Goal: Information Seeking & Learning: Learn about a topic

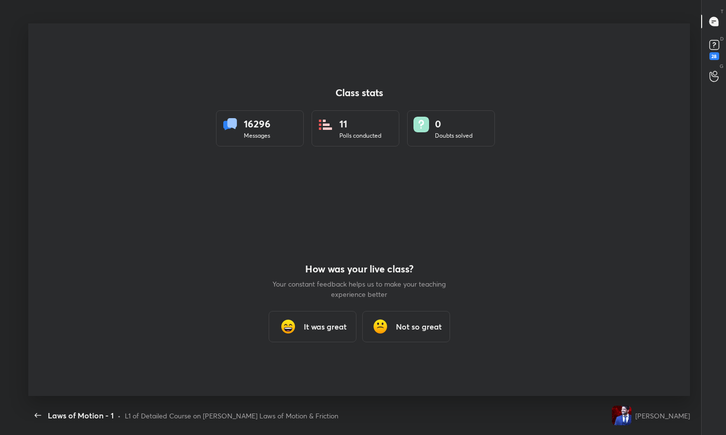
scroll to position [3, 0]
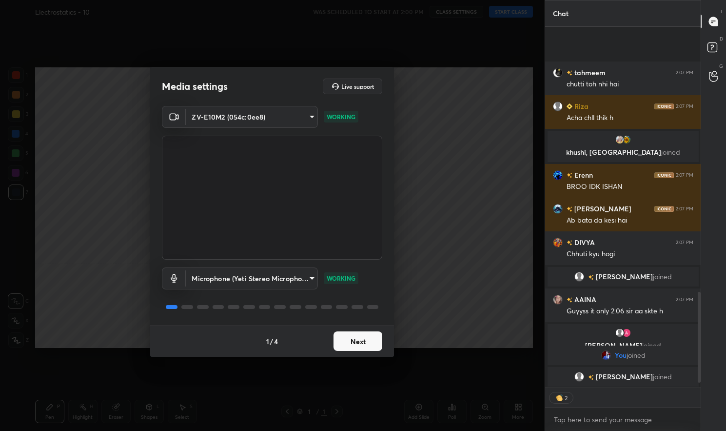
scroll to position [1080, 0]
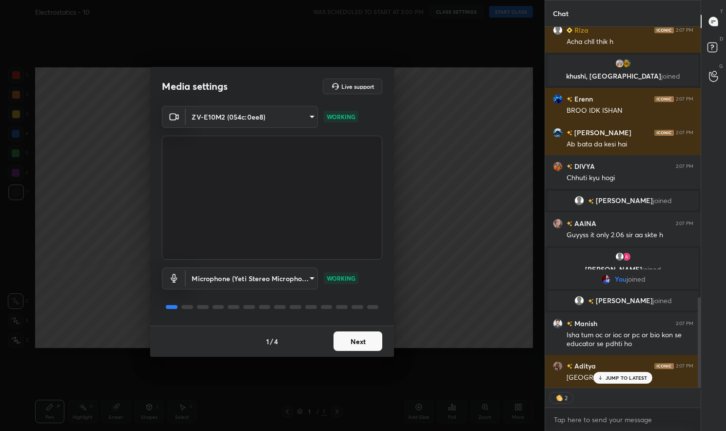
click at [352, 343] on button "Next" at bounding box center [358, 341] width 49 height 20
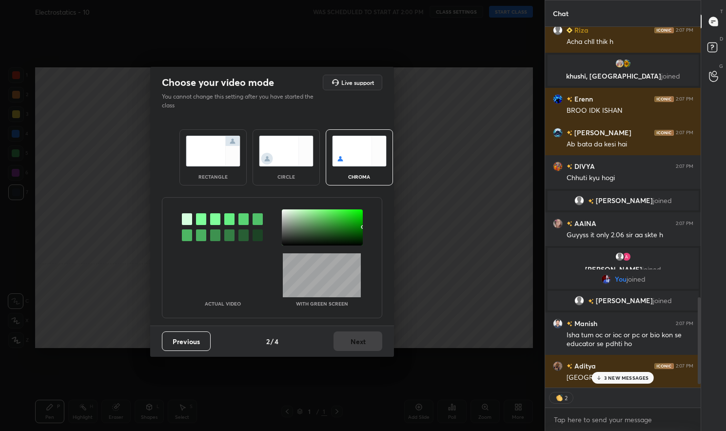
scroll to position [1179, 0]
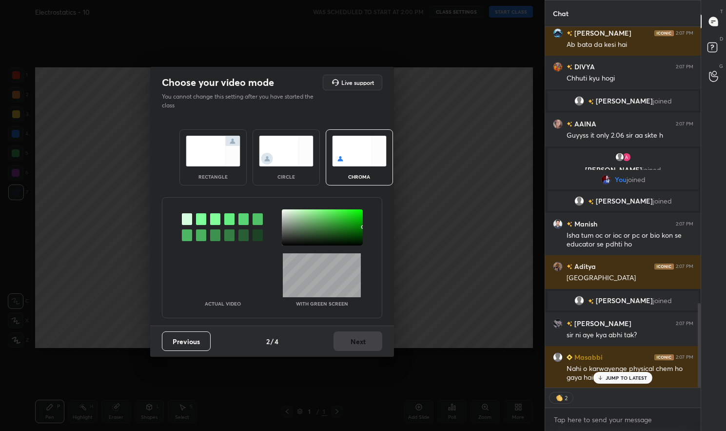
click at [210, 163] on img at bounding box center [213, 151] width 55 height 31
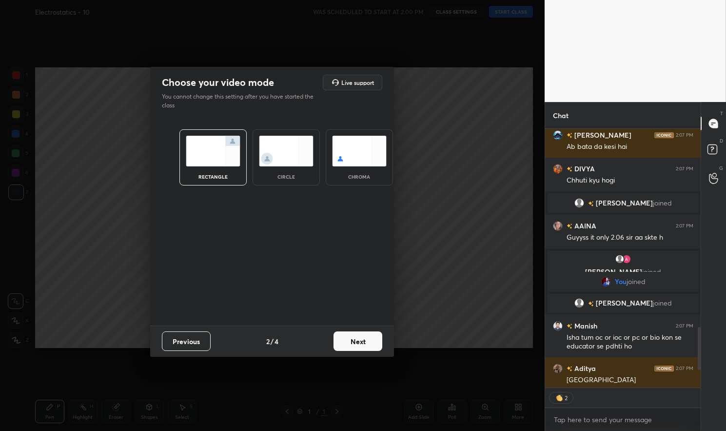
scroll to position [1304, 0]
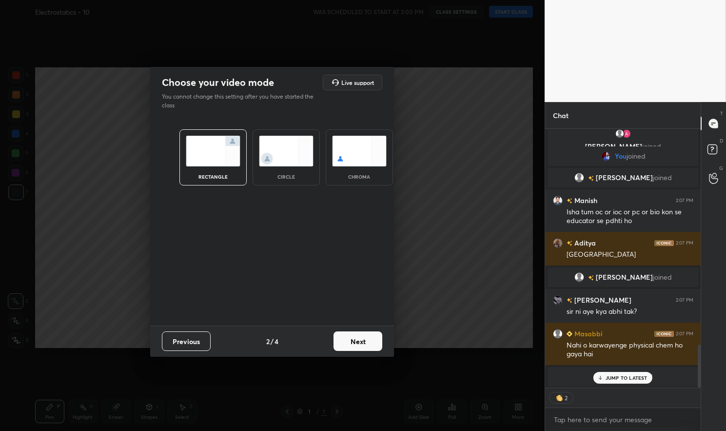
click at [364, 340] on button "Next" at bounding box center [358, 341] width 49 height 20
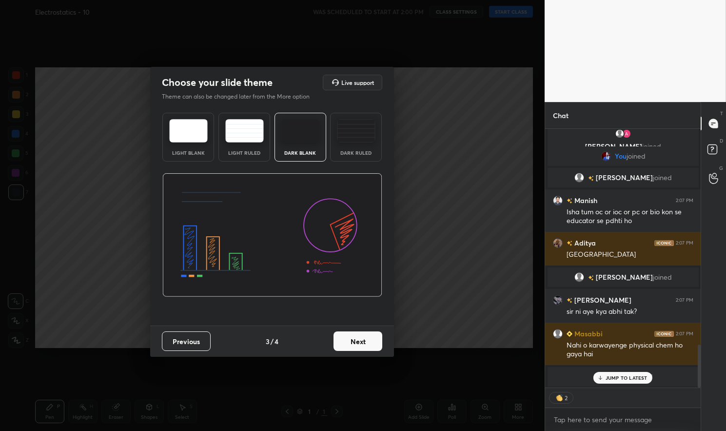
click at [364, 340] on button "Next" at bounding box center [358, 341] width 49 height 20
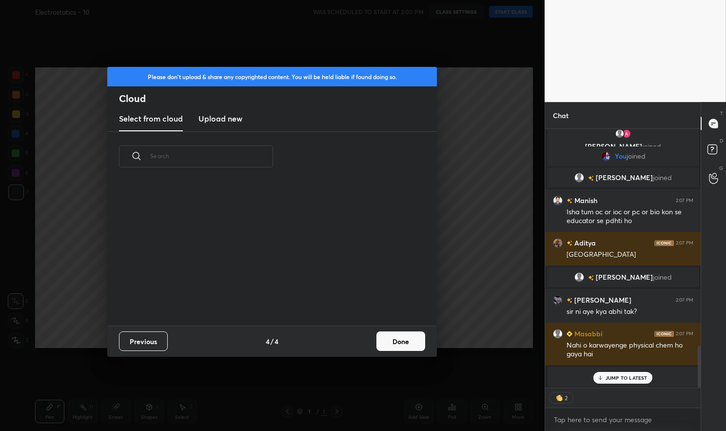
scroll to position [1338, 0]
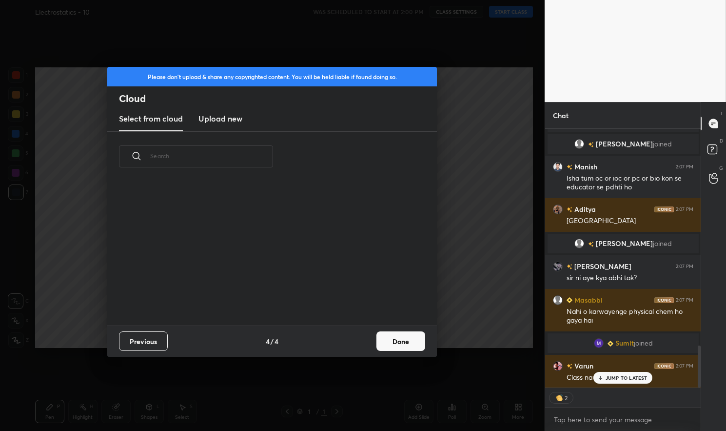
click at [376, 340] on div "Previous 4 / 4 Done" at bounding box center [272, 340] width 330 height 31
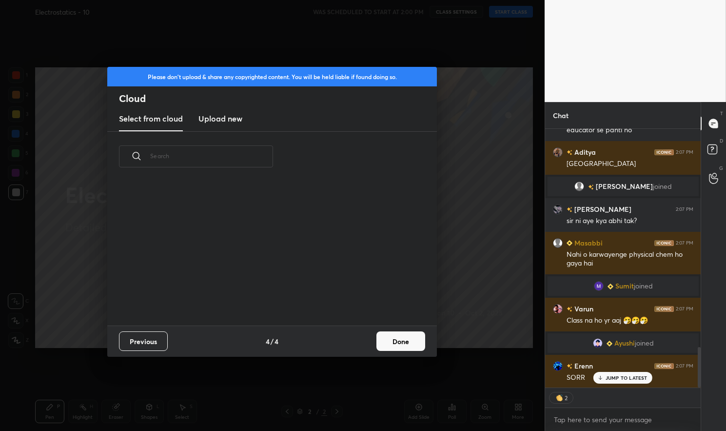
scroll to position [144, 313]
click at [394, 350] on button "Done" at bounding box center [401, 341] width 49 height 20
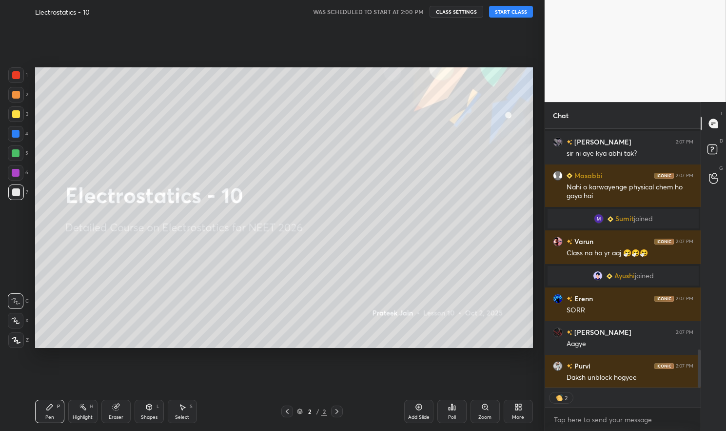
scroll to position [1505, 0]
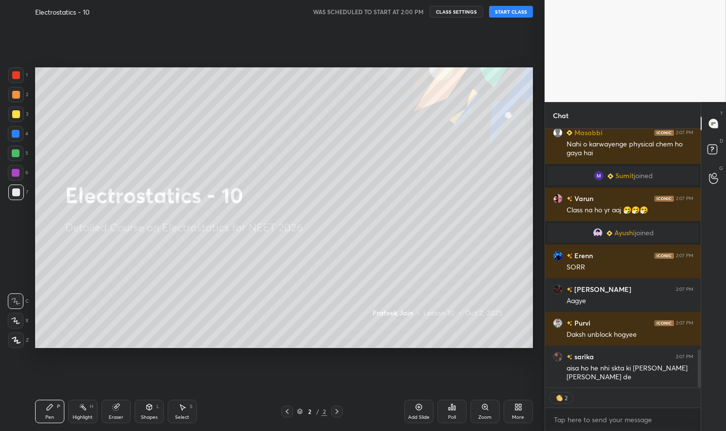
drag, startPoint x: 21, startPoint y: 334, endPoint x: 17, endPoint y: 337, distance: 5.3
click at [19, 335] on div at bounding box center [16, 340] width 16 height 16
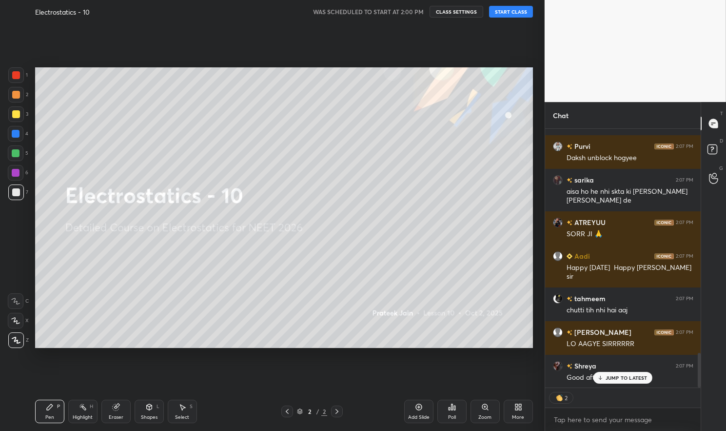
click at [509, 5] on div "Electrostatics - 10 WAS SCHEDULED TO START AT 2:00 PM CLASS SETTINGS START CLASS" at bounding box center [284, 11] width 498 height 23
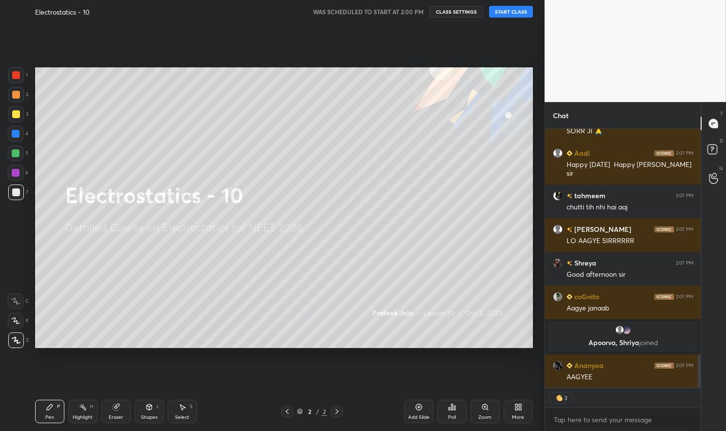
click at [514, 10] on button "START CLASS" at bounding box center [511, 12] width 44 height 12
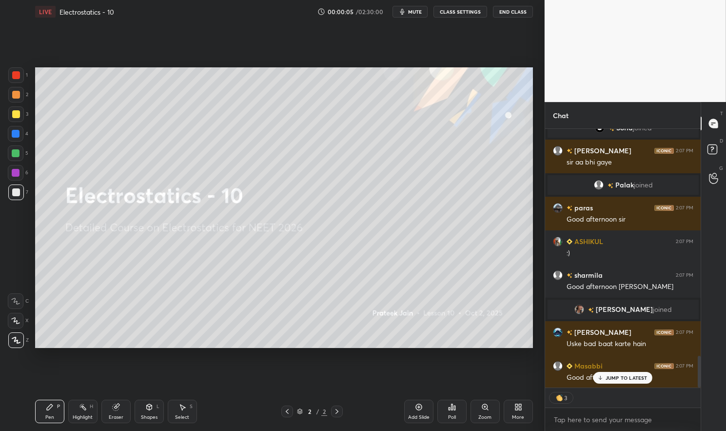
click at [635, 376] on p "JUMP TO LATEST" at bounding box center [627, 378] width 42 height 6
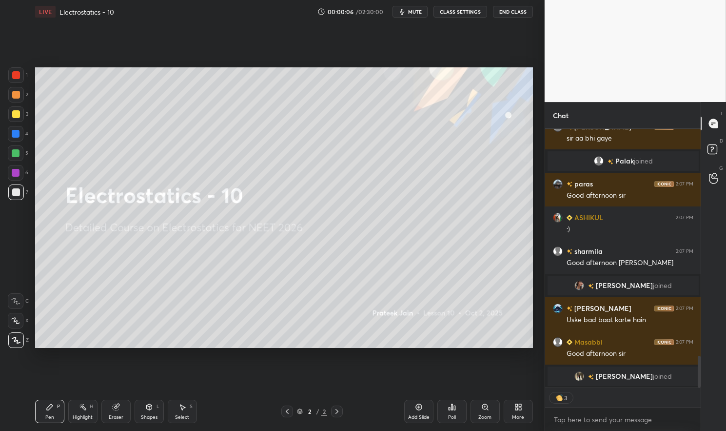
drag, startPoint x: 34, startPoint y: 418, endPoint x: 49, endPoint y: 415, distance: 15.9
click at [38, 417] on div "LIVE Electrostatics - 10 00:00:06 / 02:30:00 mute CLASS SETTINGS End Class Sett…" at bounding box center [284, 215] width 506 height 431
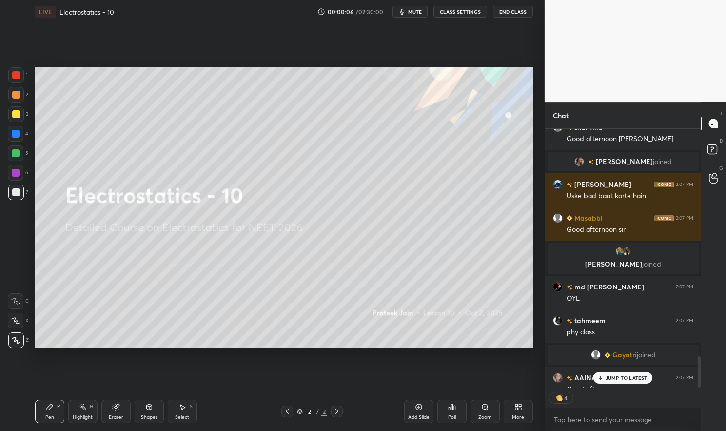
click at [51, 417] on div "Pen" at bounding box center [49, 417] width 9 height 5
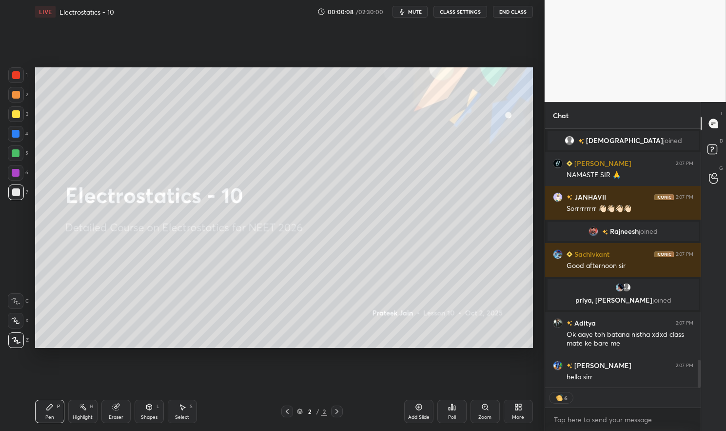
click at [618, 376] on div "AAINA 2:07 PM Good afternoon sirrrrr Vaishnavi joined Deepti 2:07 PM NAMASTE SI…" at bounding box center [623, 258] width 156 height 259
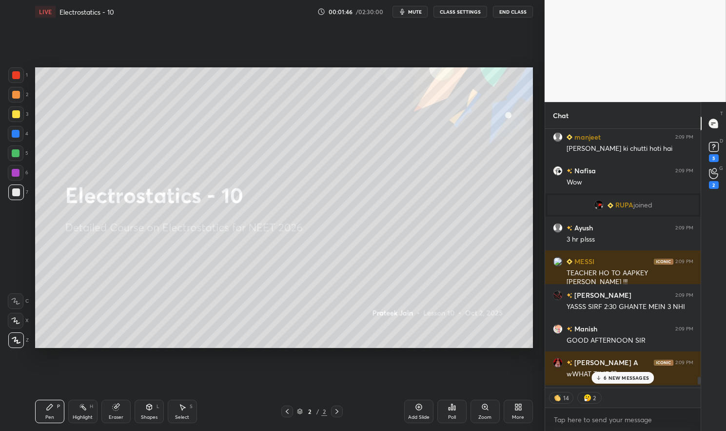
click at [629, 376] on p "6 NEW MESSAGES" at bounding box center [626, 378] width 45 height 6
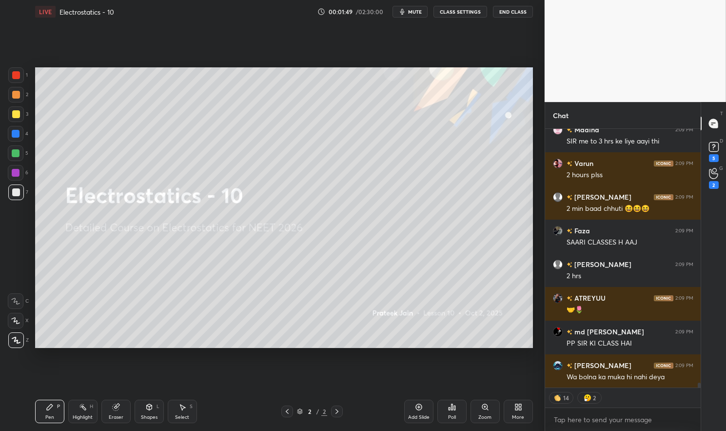
click at [13, 135] on div at bounding box center [16, 134] width 8 height 8
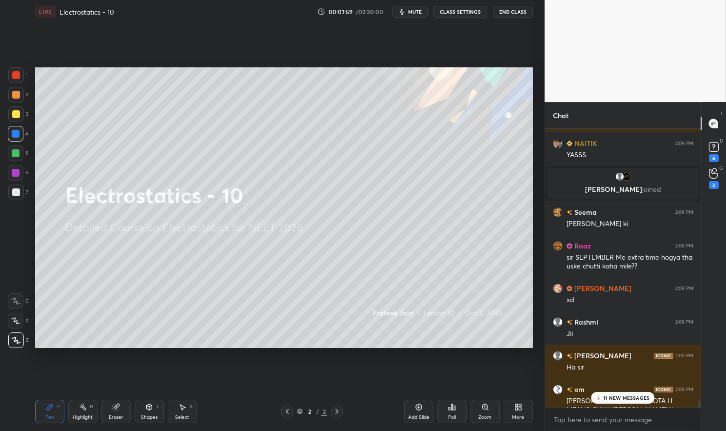
click at [633, 399] on p "11 NEW MESSAGES" at bounding box center [626, 398] width 46 height 6
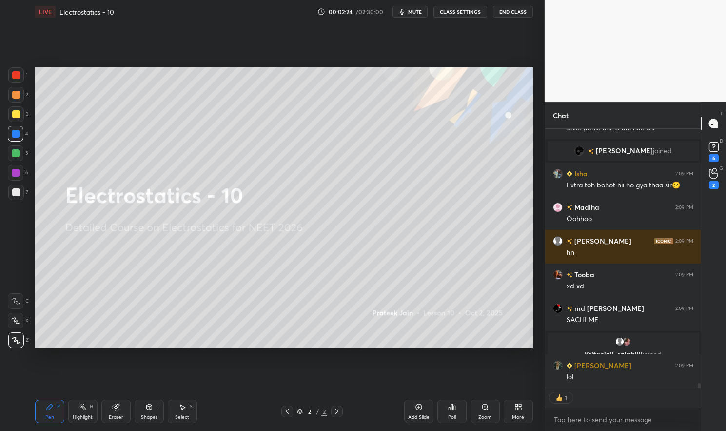
click at [472, 19] on div "LIVE Electrostatics - 10 00:02:24 / 02:30:00 mute CLASS SETTINGS End Class" at bounding box center [284, 11] width 498 height 23
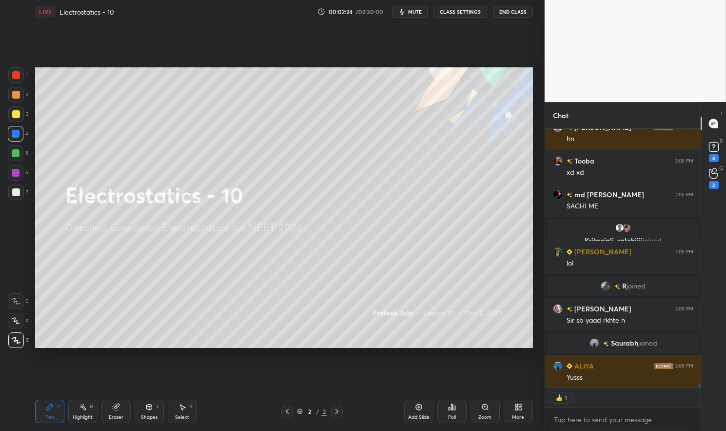
click at [474, 10] on button "CLASS SETTINGS" at bounding box center [461, 12] width 54 height 12
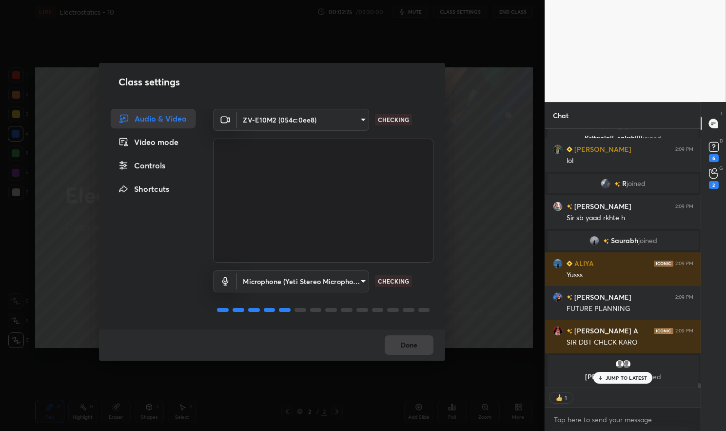
click at [148, 158] on div "Controls" at bounding box center [153, 166] width 85 height 20
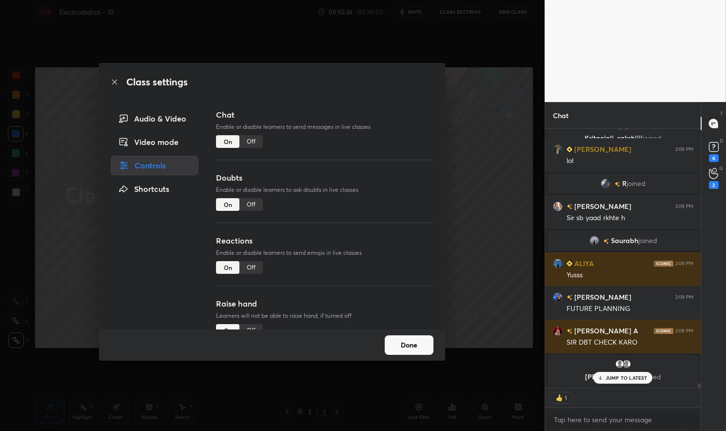
click at [255, 202] on div "Off" at bounding box center [251, 204] width 23 height 13
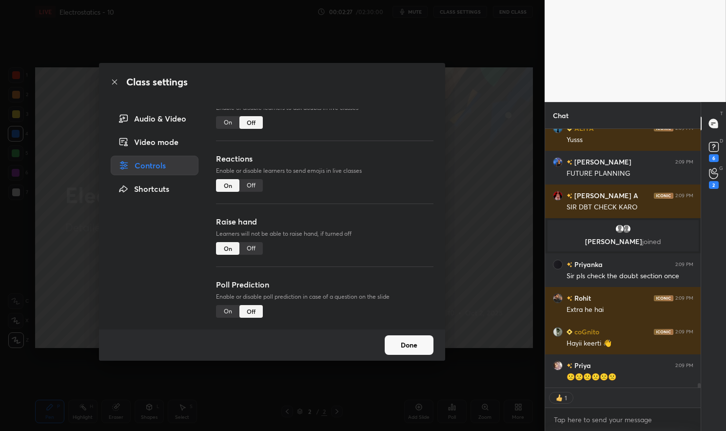
click at [252, 188] on div "Off" at bounding box center [251, 185] width 23 height 13
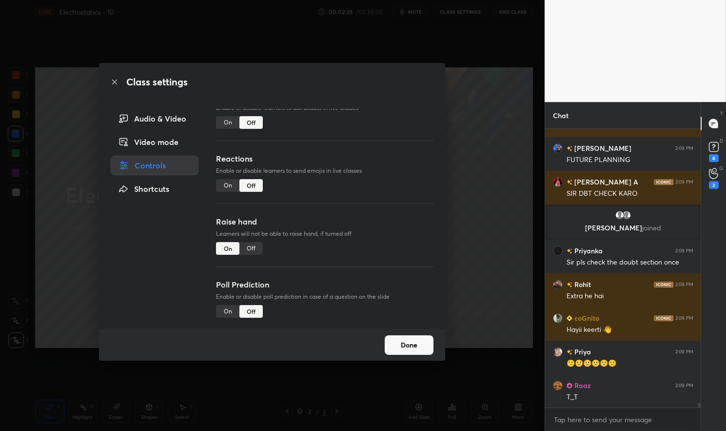
click at [253, 244] on div "Off" at bounding box center [251, 248] width 23 height 13
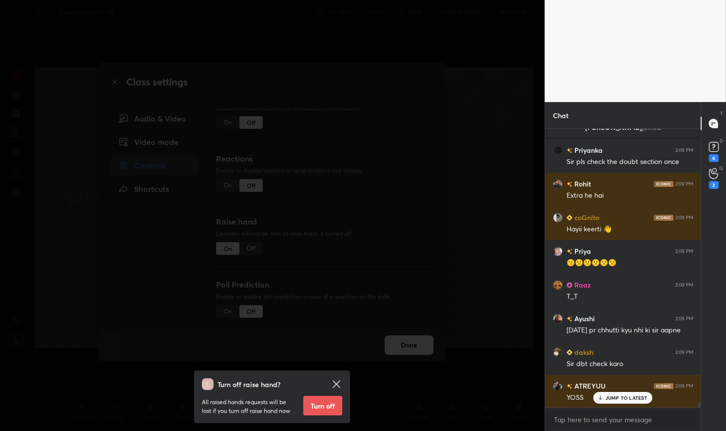
click at [327, 405] on button "Turn off" at bounding box center [322, 406] width 39 height 20
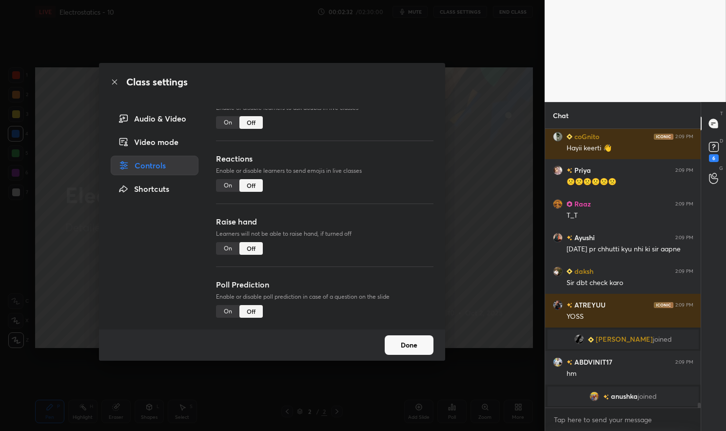
click at [172, 114] on div "Audio & Video" at bounding box center [155, 119] width 88 height 20
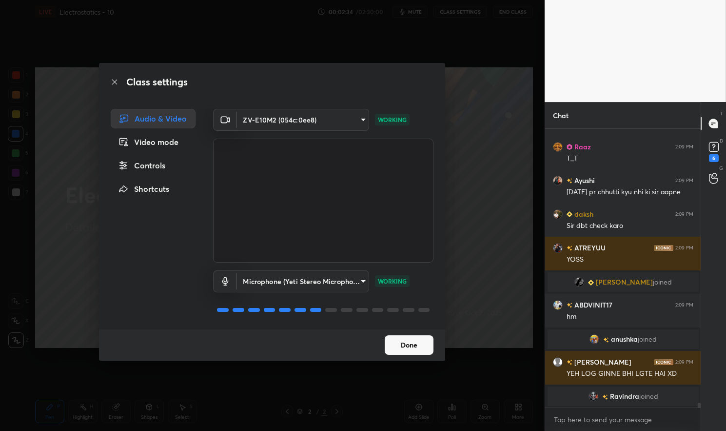
click at [416, 338] on button "Done" at bounding box center [409, 345] width 49 height 20
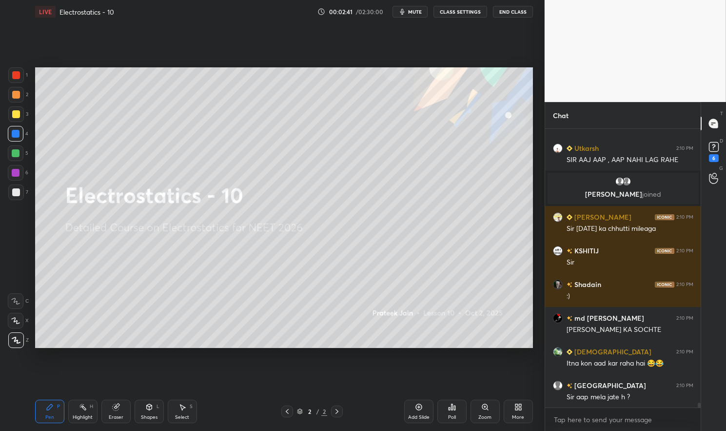
click at [417, 13] on span "mute" at bounding box center [415, 11] width 14 height 7
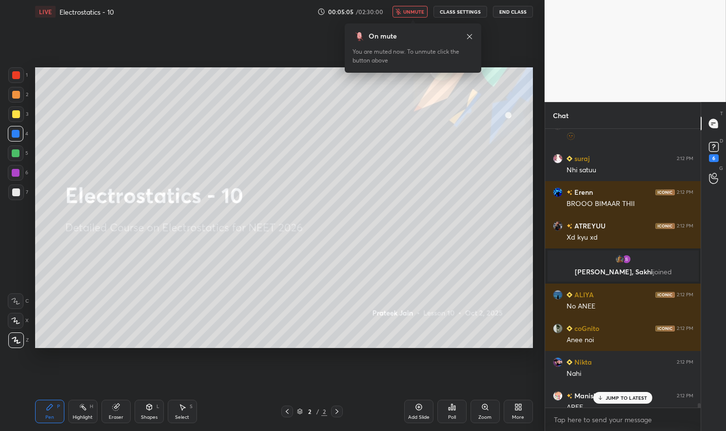
scroll to position [20353, 0]
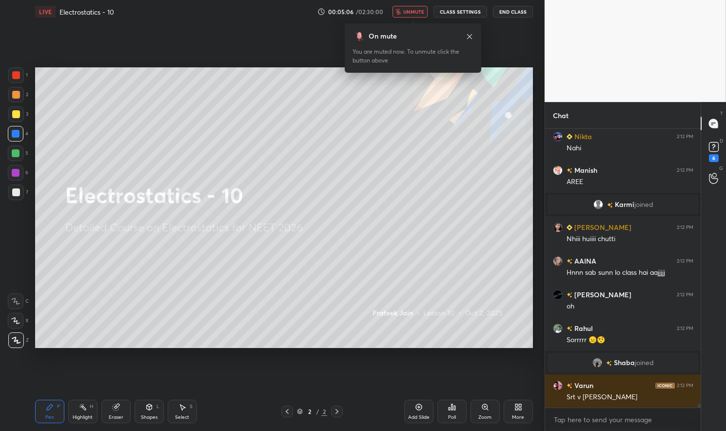
click at [519, 409] on icon at bounding box center [520, 408] width 2 height 2
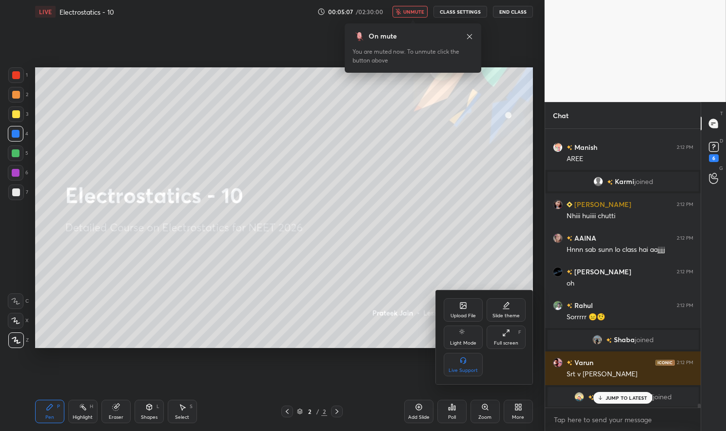
scroll to position [20208, 0]
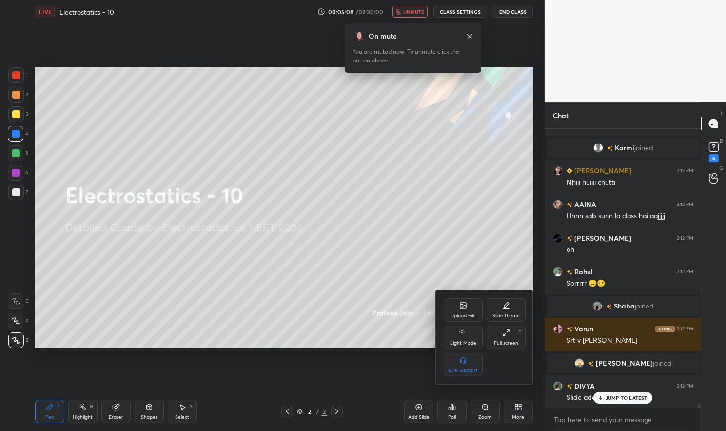
click at [461, 307] on icon at bounding box center [464, 305] width 6 height 6
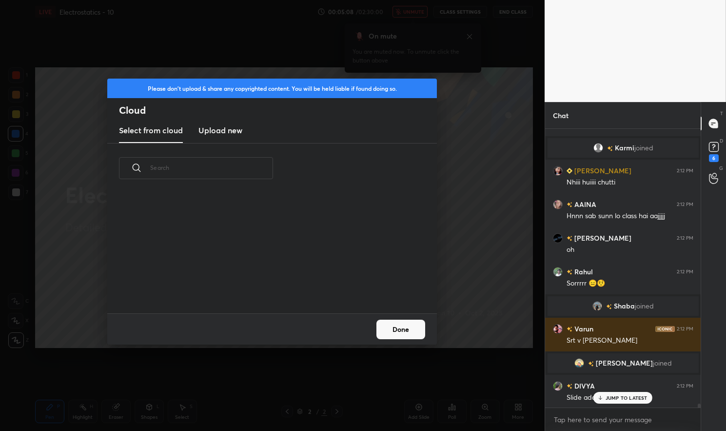
scroll to position [120, 313]
click at [232, 130] on h3 "Upload new" at bounding box center [221, 130] width 44 height 12
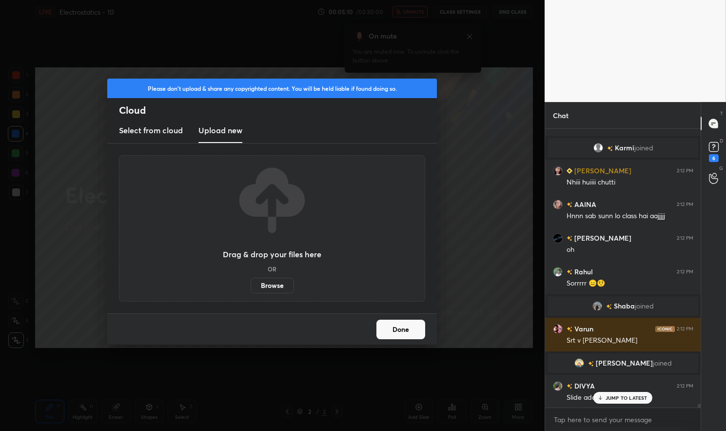
click at [270, 287] on label "Browse" at bounding box center [272, 286] width 43 height 16
click at [251, 287] on input "Browse" at bounding box center [251, 286] width 0 height 16
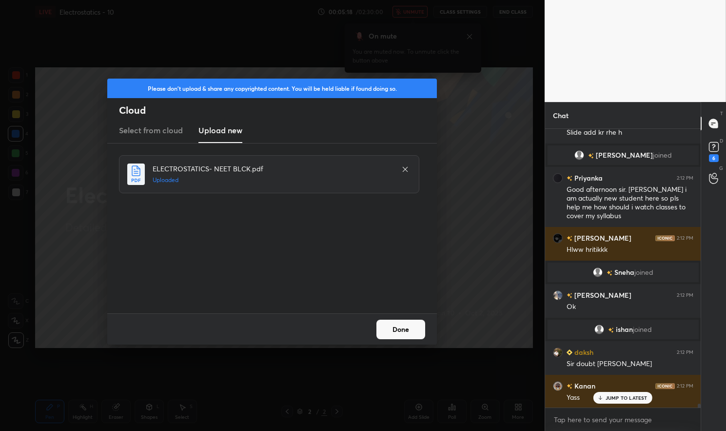
scroll to position [20481, 0]
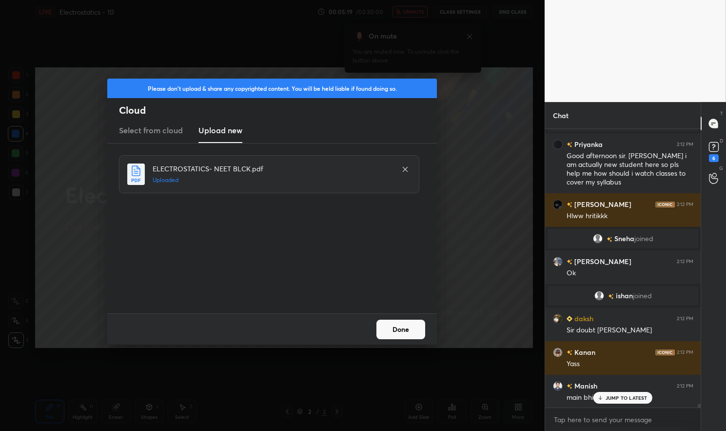
click at [416, 329] on button "Done" at bounding box center [401, 330] width 49 height 20
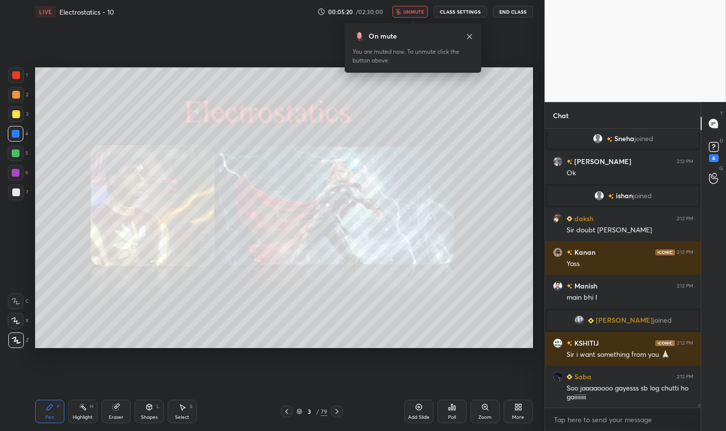
scroll to position [20615, 0]
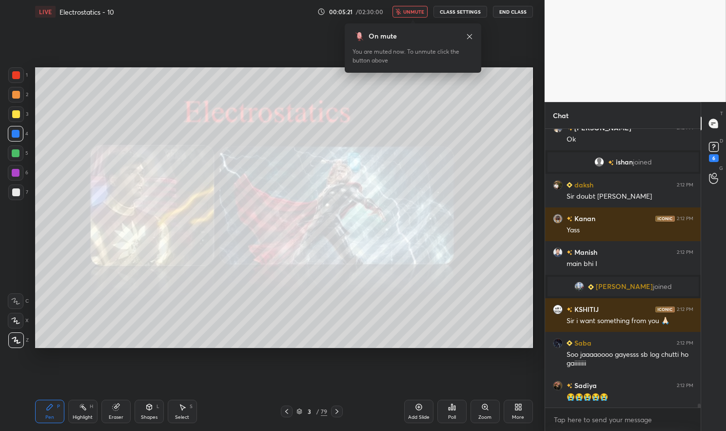
click at [407, 11] on span "unmute" at bounding box center [413, 11] width 21 height 7
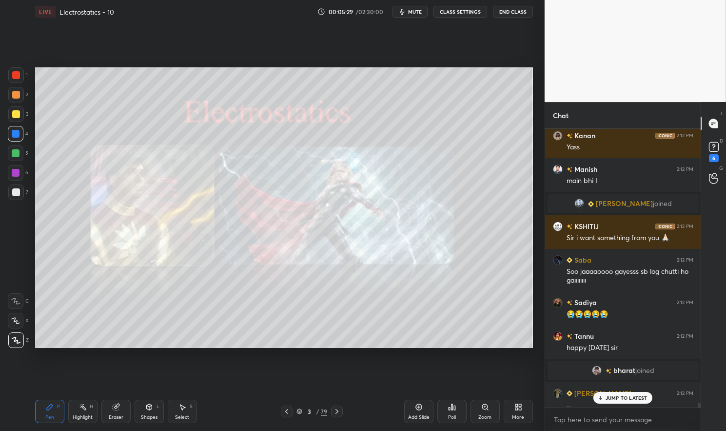
scroll to position [20575, 0]
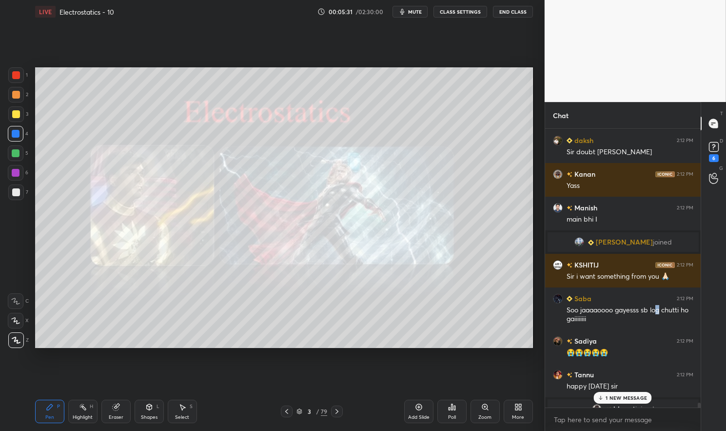
click at [660, 307] on div "Soo jaaaaoooo gayesss sb log chutti ho gaiiiiiiii" at bounding box center [630, 314] width 127 height 19
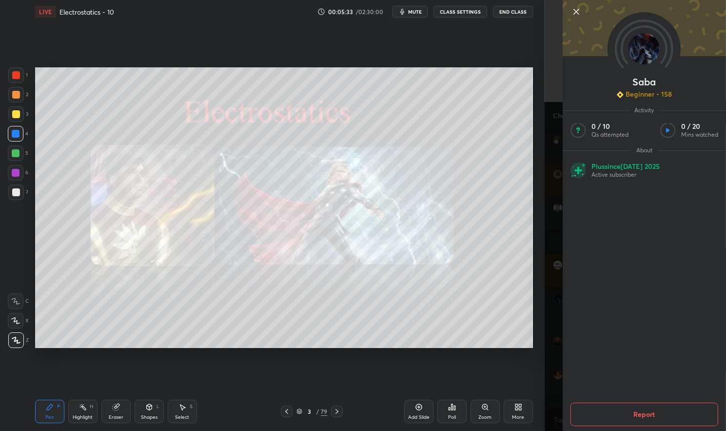
click at [654, 415] on button "Report" at bounding box center [645, 413] width 148 height 23
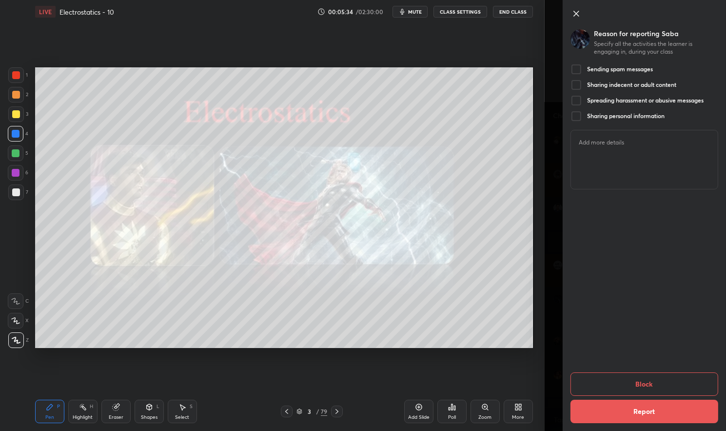
click at [577, 65] on div at bounding box center [577, 69] width 12 height 12
click at [578, 85] on div at bounding box center [577, 85] width 12 height 12
click at [578, 99] on div at bounding box center [577, 101] width 12 height 12
click at [577, 116] on div at bounding box center [577, 116] width 12 height 12
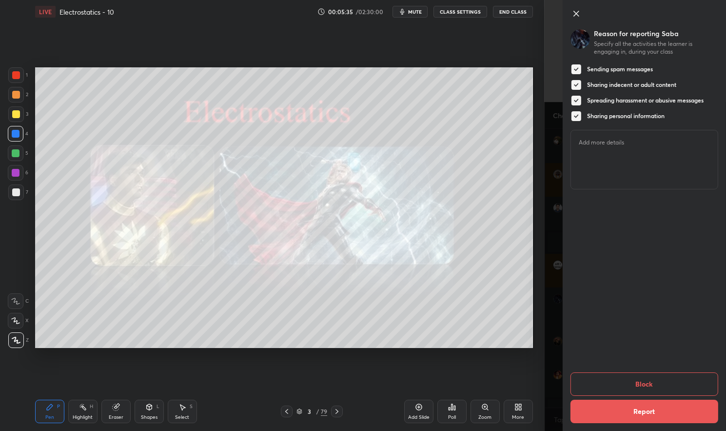
click at [647, 386] on button "Block" at bounding box center [645, 383] width 148 height 23
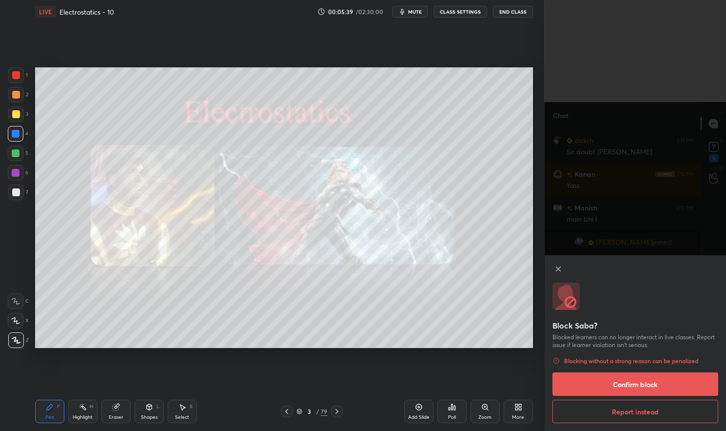
click at [681, 386] on button "Confirm block" at bounding box center [636, 383] width 166 height 23
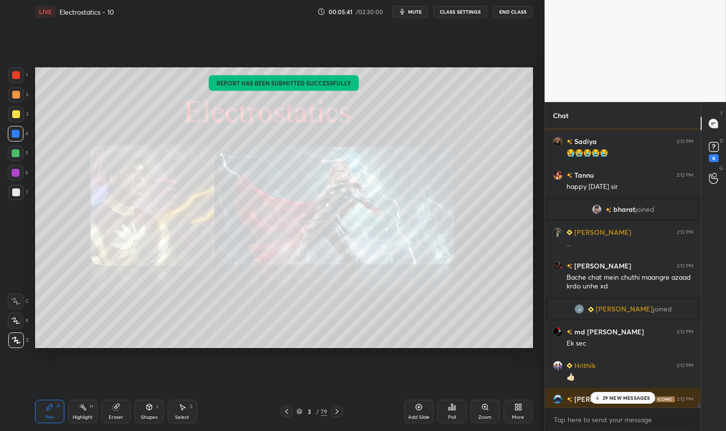
click at [642, 392] on div "29 NEW MESSAGES" at bounding box center [623, 398] width 65 height 12
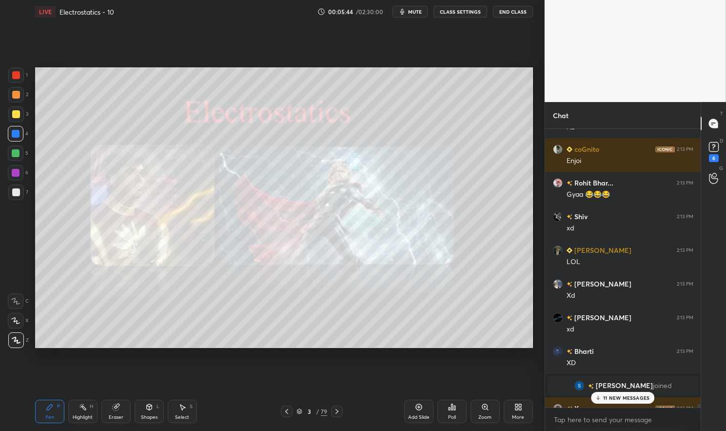
scroll to position [21814, 0]
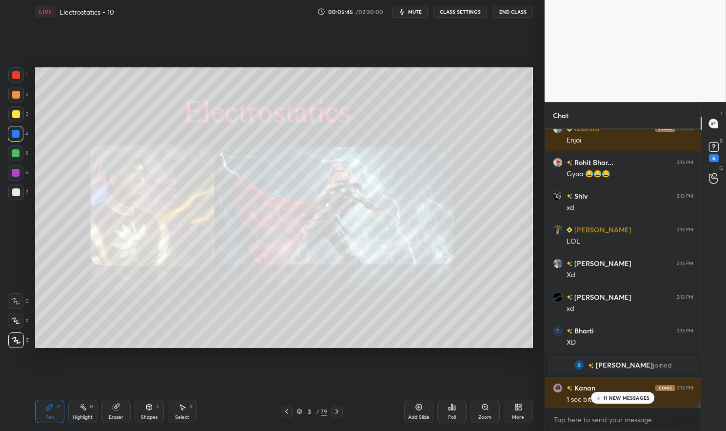
drag, startPoint x: 628, startPoint y: 398, endPoint x: 633, endPoint y: 396, distance: 5.6
click at [630, 397] on p "11 NEW MESSAGES" at bounding box center [626, 398] width 46 height 6
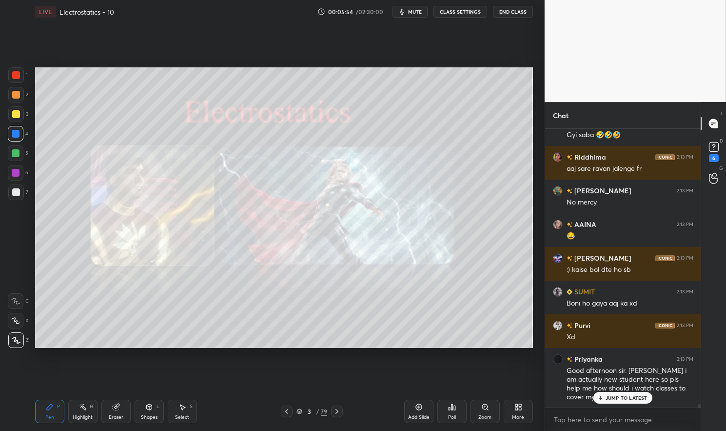
scroll to position [22080, 0]
click at [418, 7] on button "mute" at bounding box center [410, 12] width 35 height 12
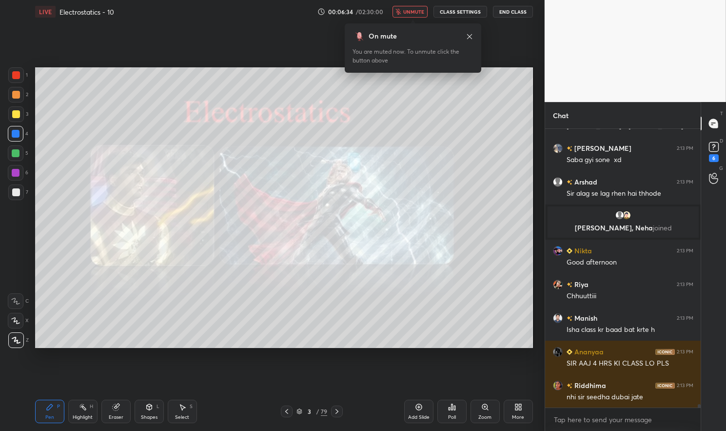
scroll to position [23537, 0]
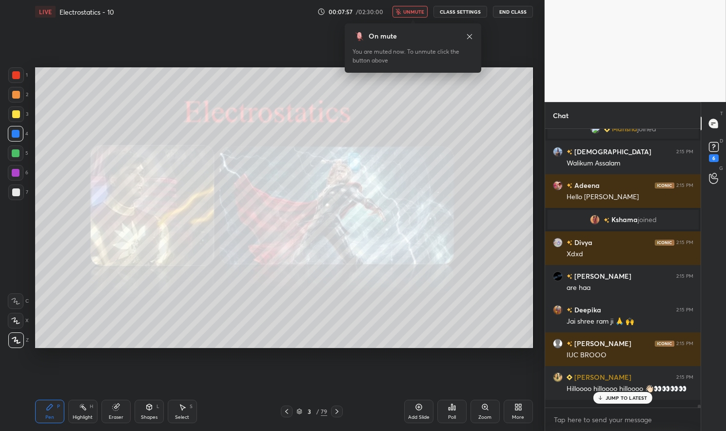
click at [422, 11] on span "unmute" at bounding box center [413, 11] width 21 height 7
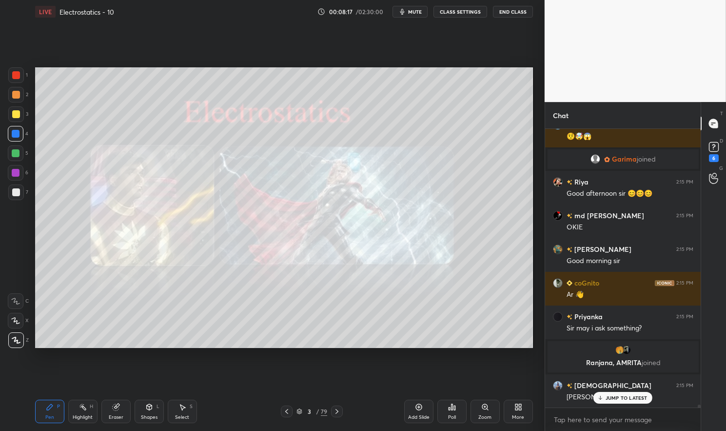
click at [629, 398] on div "Faza 2:15 PM Don't talk daksh 2:15 PM SIR AAPKE LIYE KHUCH HE DBT ME ISHAN 2:15…" at bounding box center [623, 268] width 156 height 279
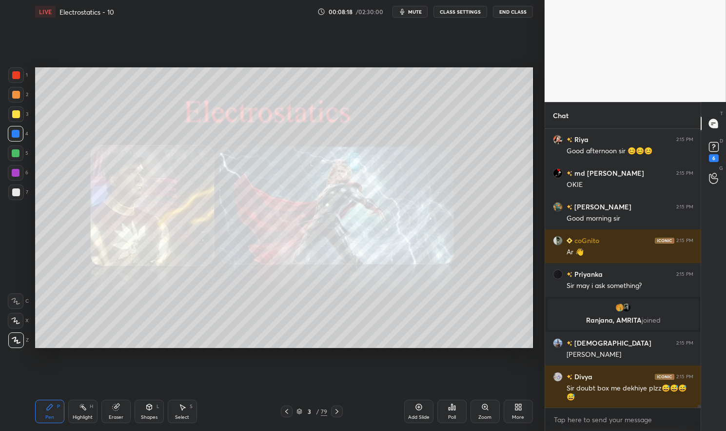
click at [57, 410] on div "Pen P" at bounding box center [49, 411] width 29 height 23
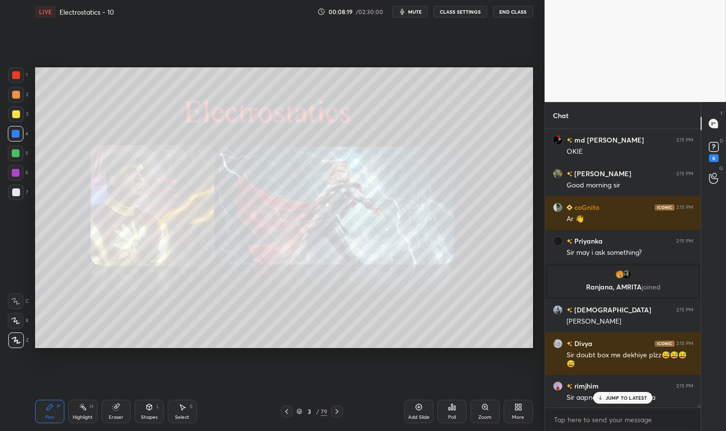
click at [21, 116] on div at bounding box center [16, 114] width 16 height 16
click at [14, 116] on div at bounding box center [16, 114] width 8 height 8
click at [626, 392] on div "JUMP TO LATEST" at bounding box center [623, 398] width 59 height 12
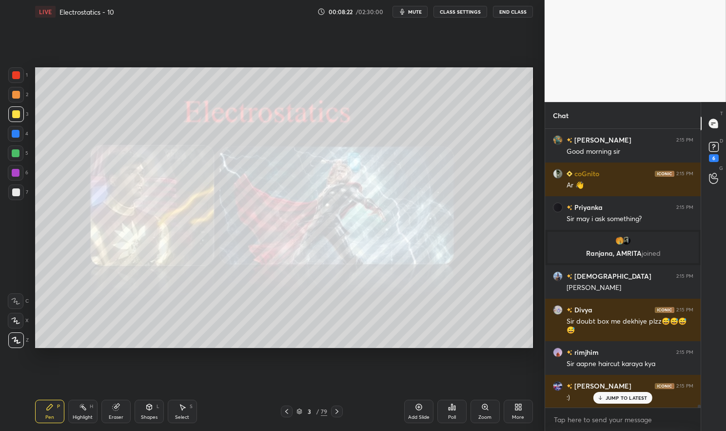
click at [712, 150] on rect at bounding box center [713, 146] width 9 height 9
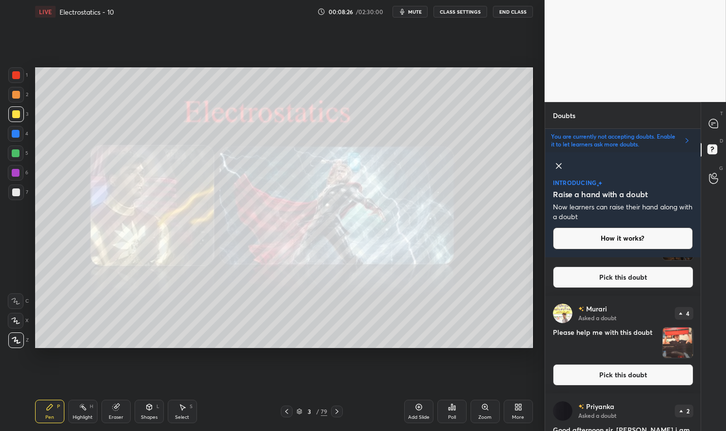
click at [665, 371] on button "Pick this doubt" at bounding box center [623, 374] width 140 height 21
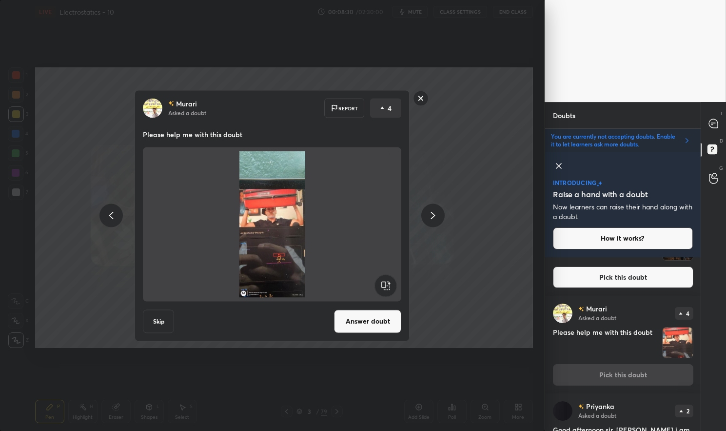
click at [421, 98] on rect at bounding box center [421, 98] width 15 height 15
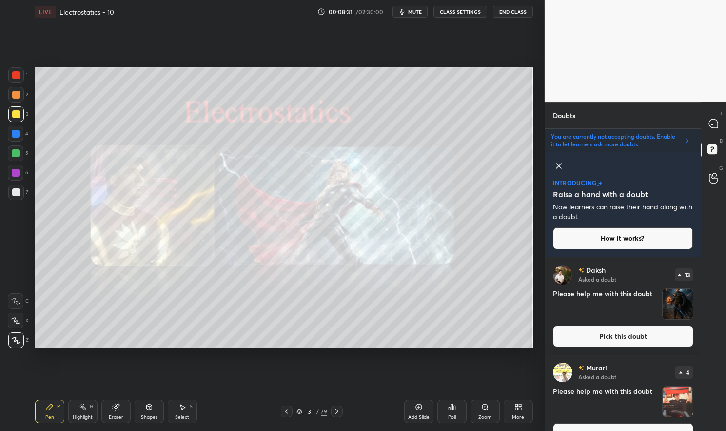
click at [667, 304] on img "grid" at bounding box center [678, 304] width 30 height 30
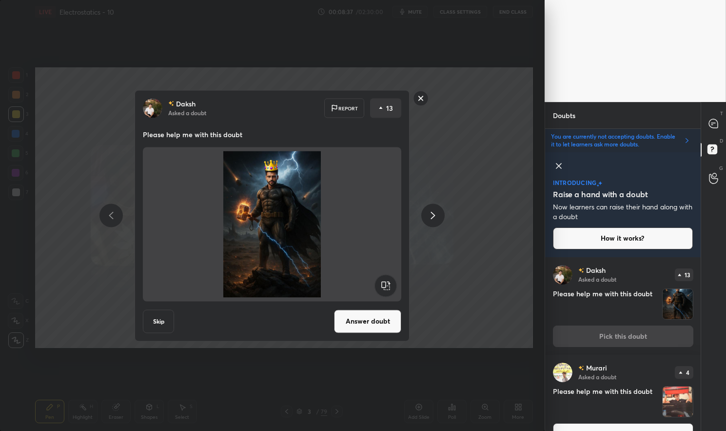
click at [386, 320] on button "Answer doubt" at bounding box center [367, 320] width 67 height 23
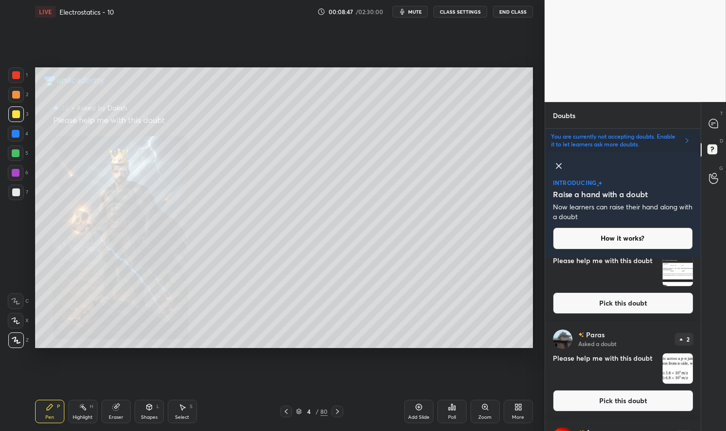
scroll to position [291, 0]
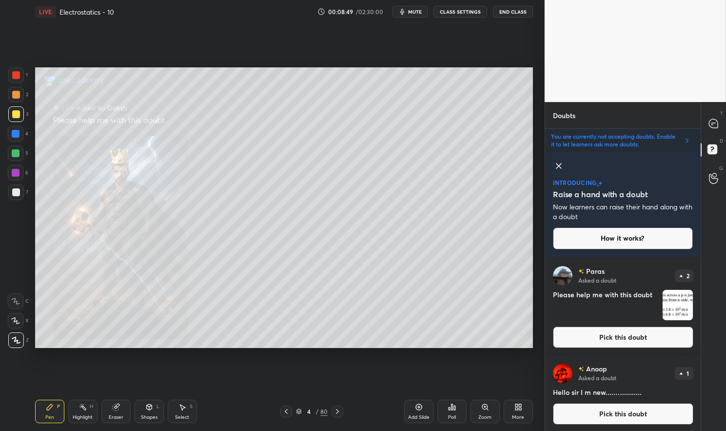
click at [559, 166] on icon at bounding box center [559, 165] width 5 height 5
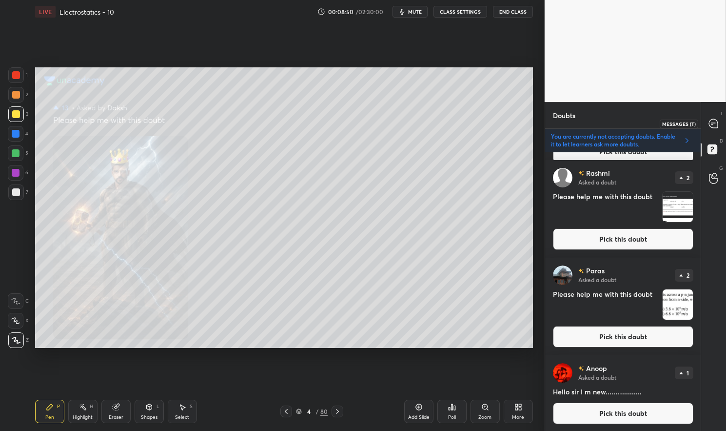
click at [720, 119] on div at bounding box center [714, 124] width 20 height 18
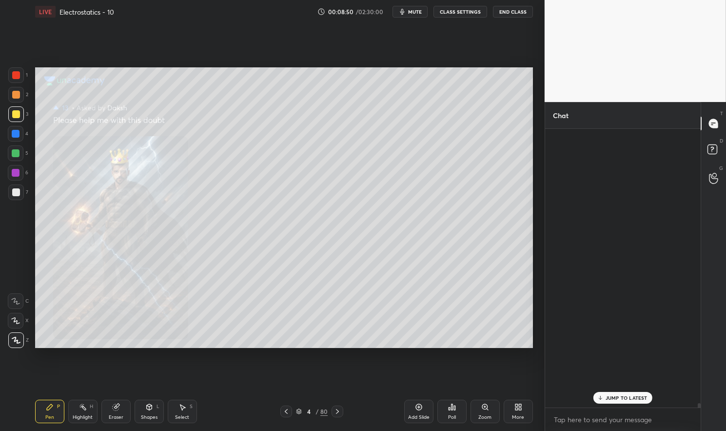
scroll to position [27697, 0]
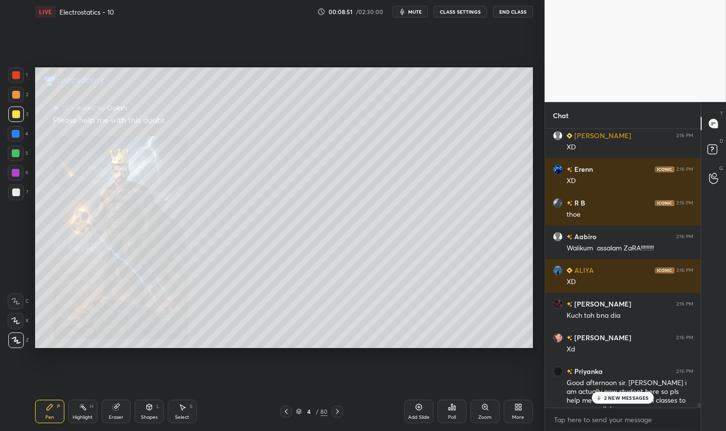
click at [636, 395] on p "2 NEW MESSAGES" at bounding box center [626, 398] width 45 height 6
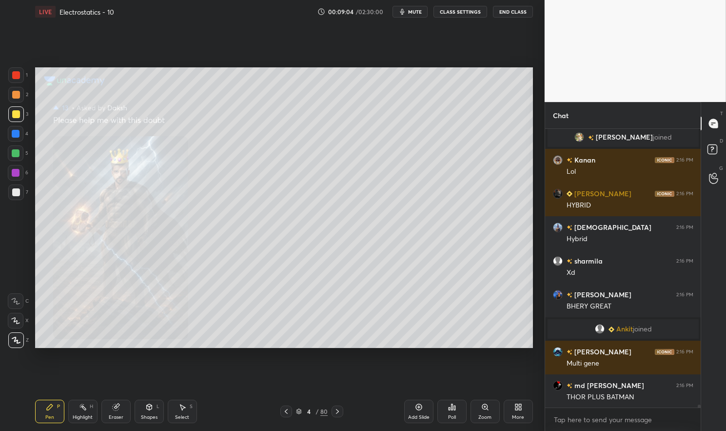
scroll to position [28519, 0]
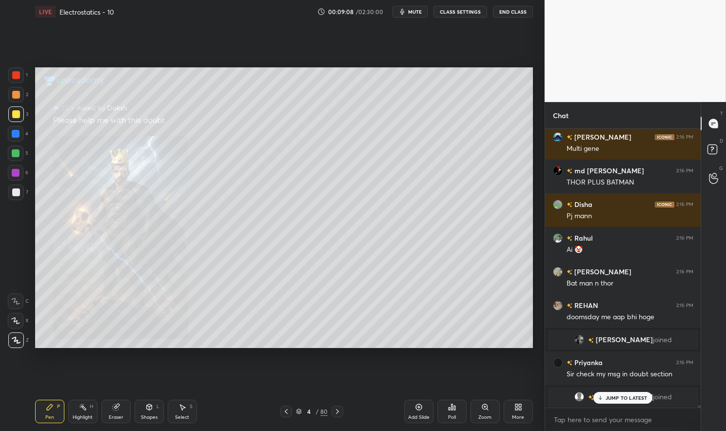
click at [631, 397] on p "JUMP TO LATEST" at bounding box center [627, 398] width 42 height 6
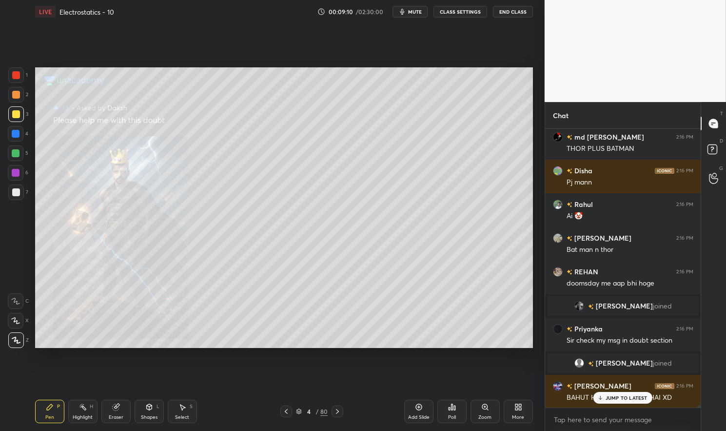
click at [52, 412] on div "Pen P" at bounding box center [49, 411] width 29 height 23
click at [47, 408] on icon at bounding box center [50, 407] width 6 height 6
click at [14, 116] on div at bounding box center [16, 114] width 8 height 8
click at [12, 109] on div at bounding box center [16, 114] width 16 height 16
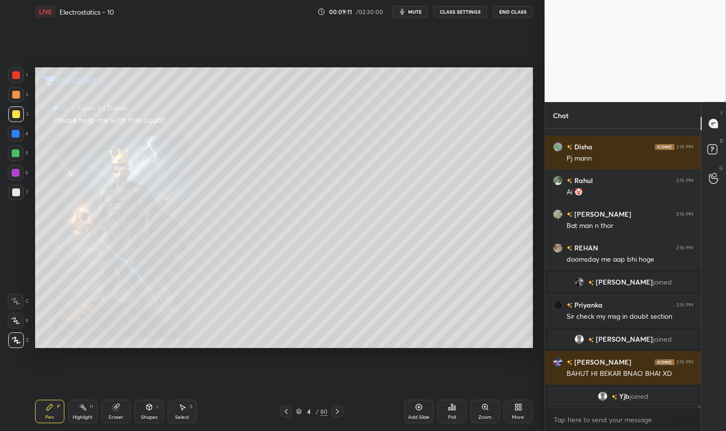
click at [339, 411] on icon at bounding box center [338, 411] width 8 height 8
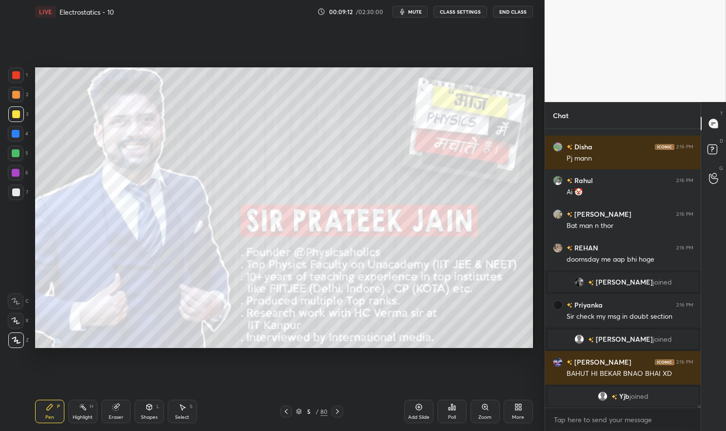
click at [340, 410] on icon at bounding box center [338, 411] width 8 height 8
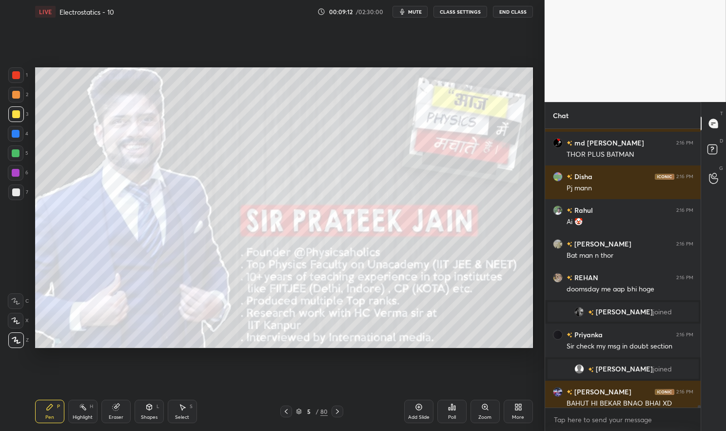
click at [340, 410] on icon at bounding box center [338, 411] width 8 height 8
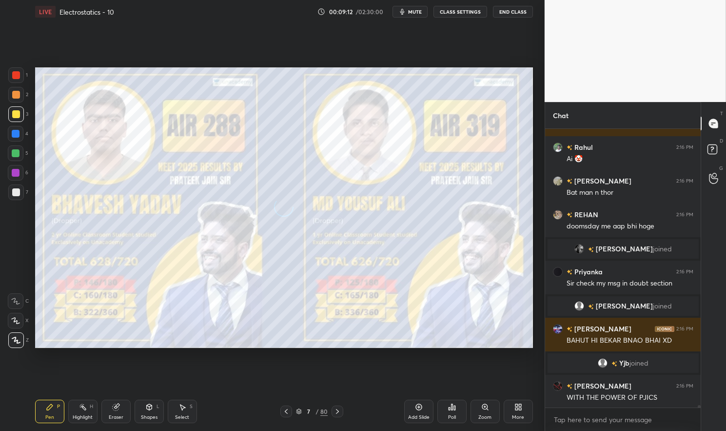
click at [342, 408] on div at bounding box center [338, 411] width 12 height 12
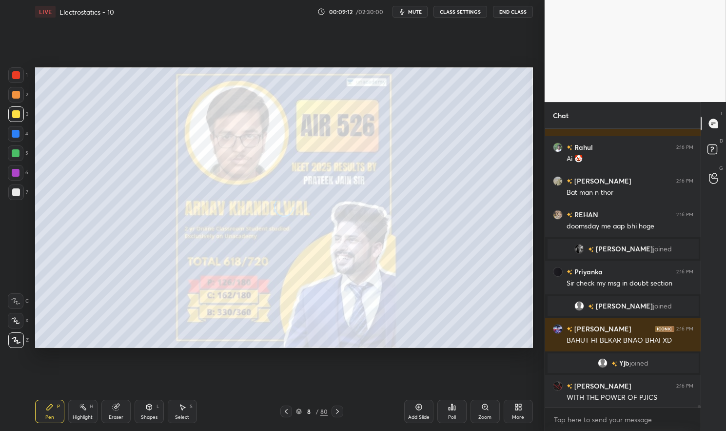
click at [339, 410] on icon at bounding box center [338, 411] width 8 height 8
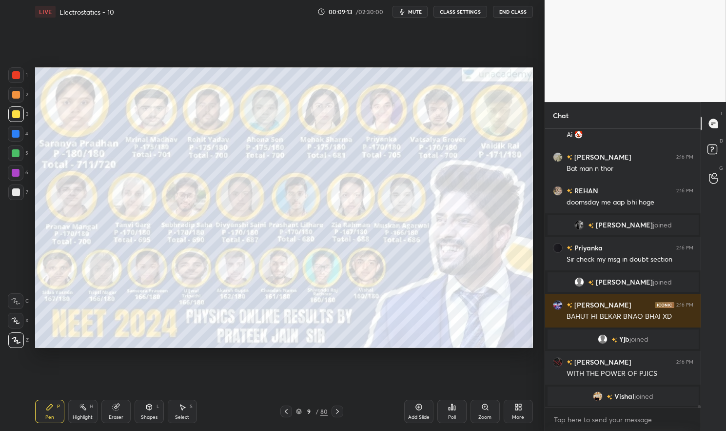
click at [338, 407] on div at bounding box center [338, 411] width 12 height 12
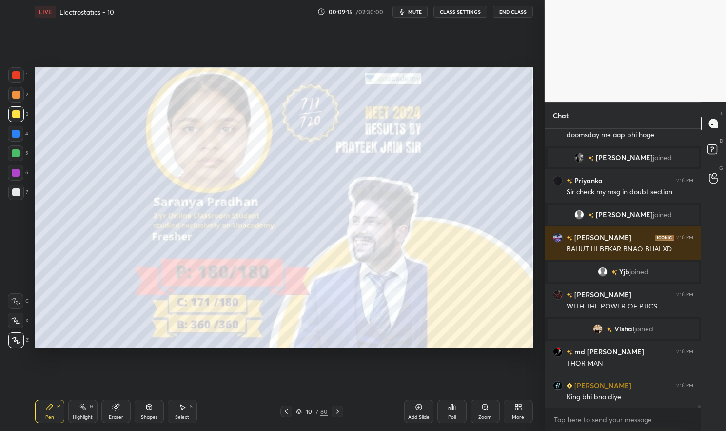
click at [339, 408] on icon at bounding box center [338, 411] width 8 height 8
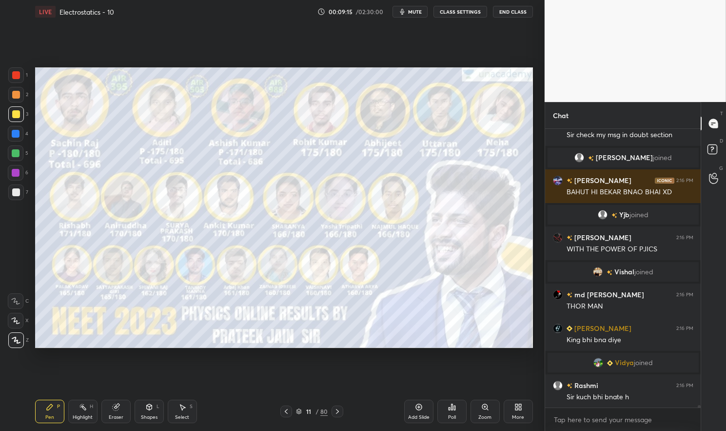
click at [337, 409] on icon at bounding box center [338, 411] width 8 height 8
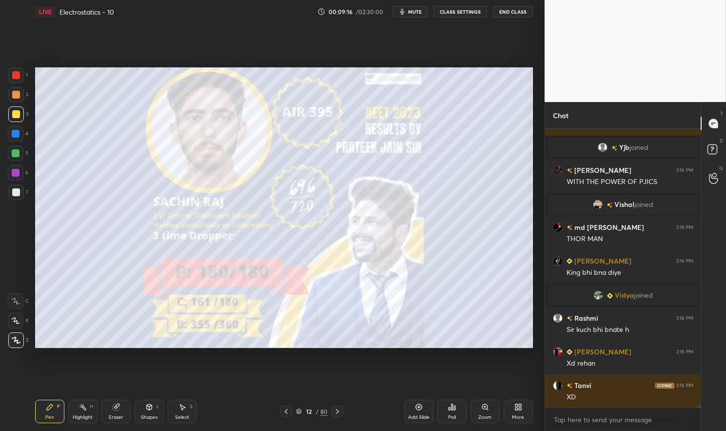
click at [342, 407] on div at bounding box center [338, 411] width 12 height 12
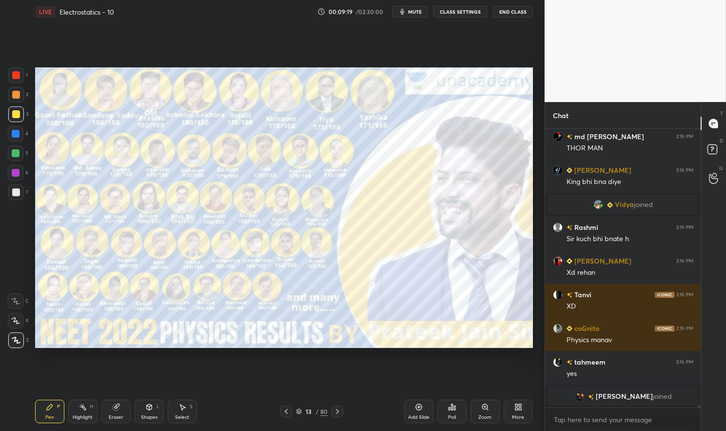
click at [337, 411] on icon at bounding box center [338, 411] width 8 height 8
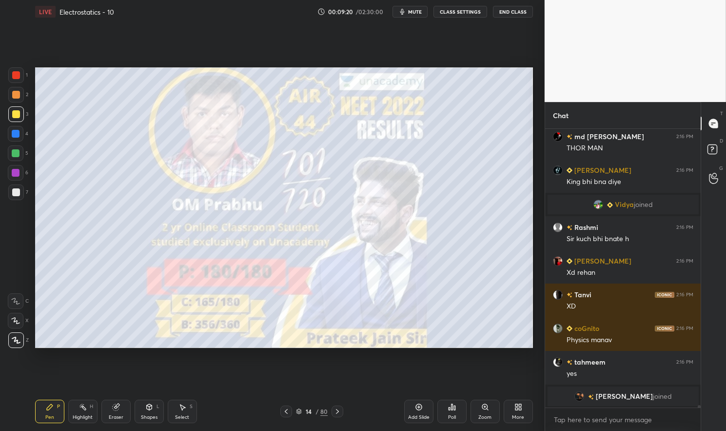
click at [338, 412] on icon at bounding box center [337, 411] width 3 height 5
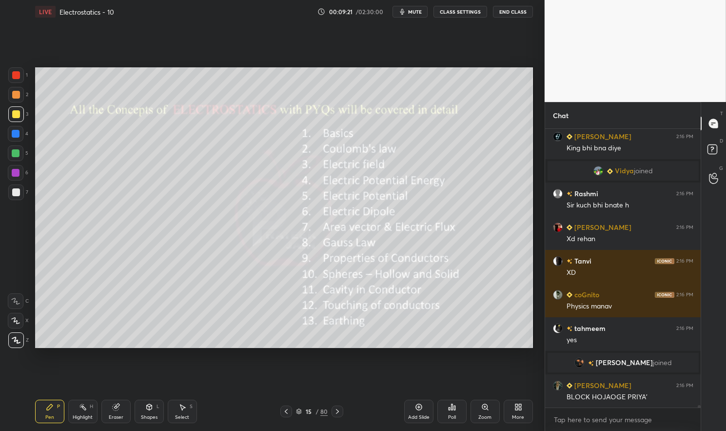
click at [337, 411] on icon at bounding box center [338, 411] width 8 height 8
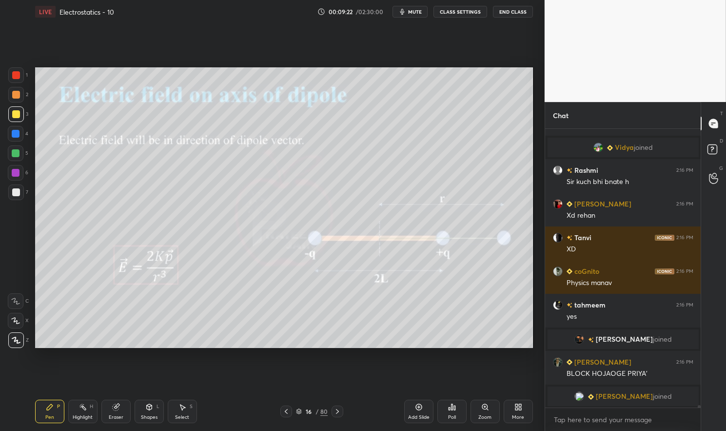
click at [290, 415] on icon at bounding box center [286, 411] width 8 height 8
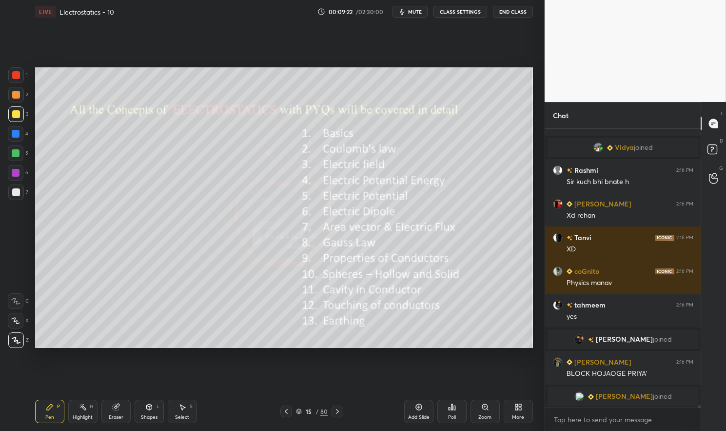
click at [415, 414] on div "Add Slide" at bounding box center [418, 411] width 29 height 23
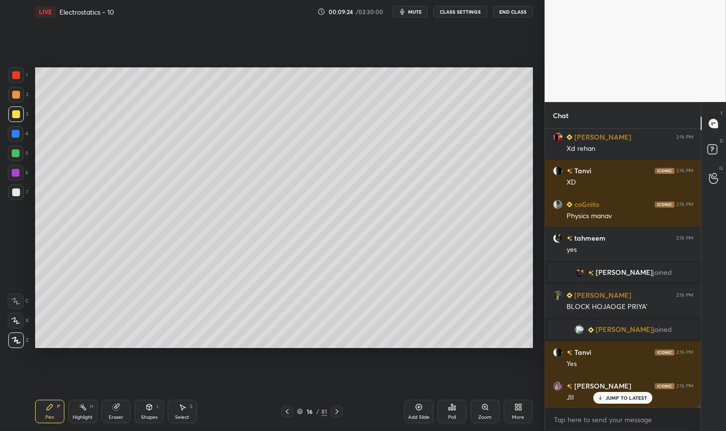
click at [18, 156] on div at bounding box center [16, 153] width 8 height 8
click at [61, 407] on div "Pen P" at bounding box center [49, 411] width 29 height 23
click at [66, 404] on div "Pen P Highlight H Eraser Shapes L Select S" at bounding box center [127, 411] width 185 height 23
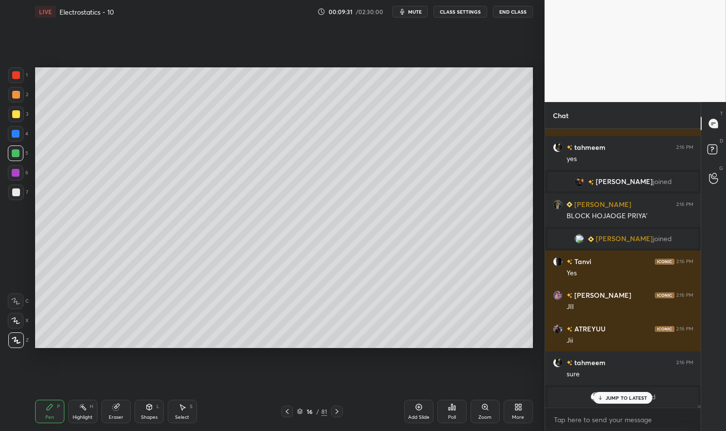
click at [12, 135] on div at bounding box center [16, 134] width 8 height 8
click at [14, 131] on div at bounding box center [16, 134] width 8 height 8
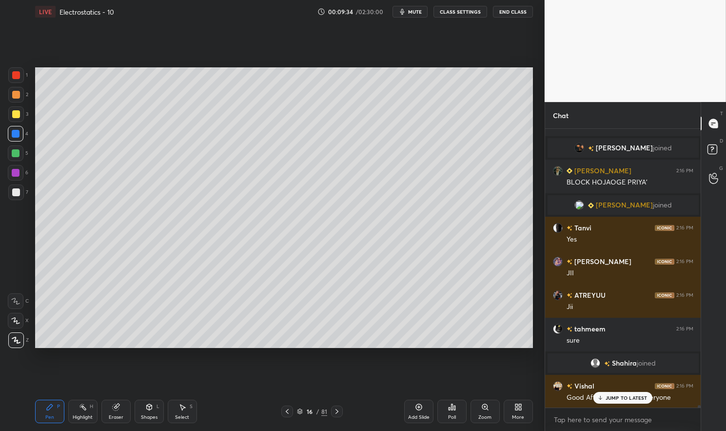
click at [626, 401] on p "JUMP TO LATEST" at bounding box center [627, 398] width 42 height 6
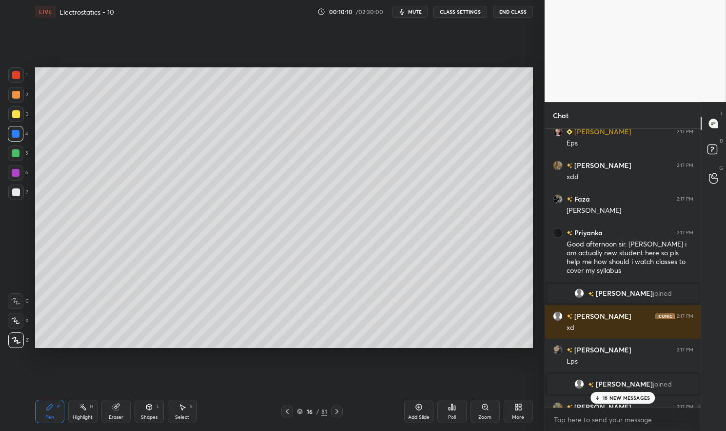
click at [639, 399] on p "16 NEW MESSAGES" at bounding box center [626, 398] width 47 height 6
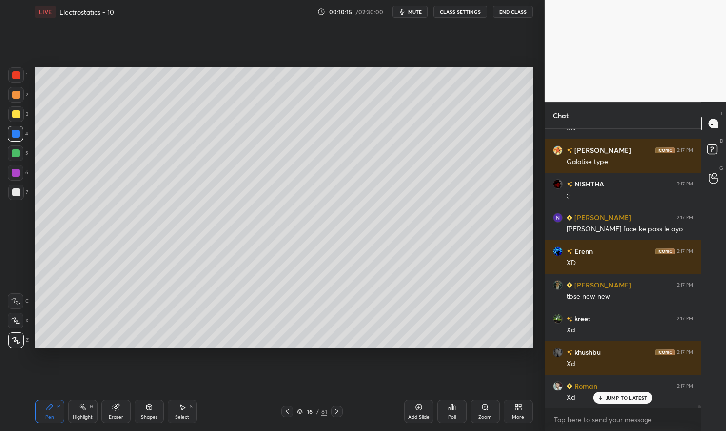
scroll to position [31864, 0]
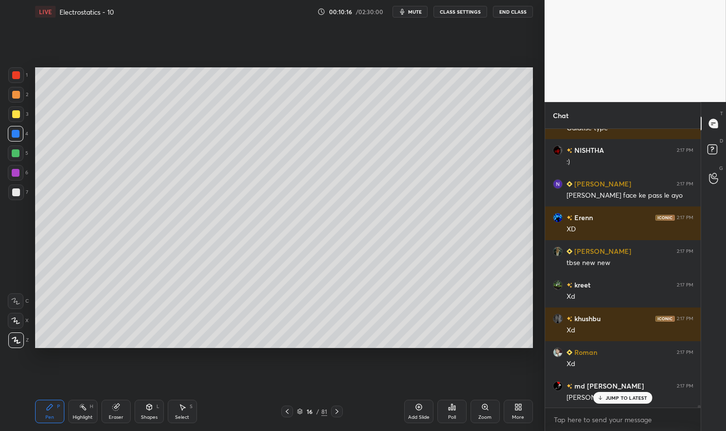
click at [624, 399] on p "JUMP TO LATEST" at bounding box center [627, 398] width 42 height 6
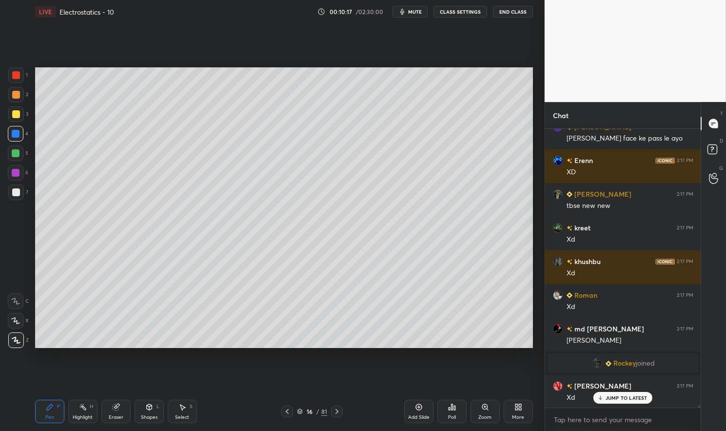
scroll to position [31954, 0]
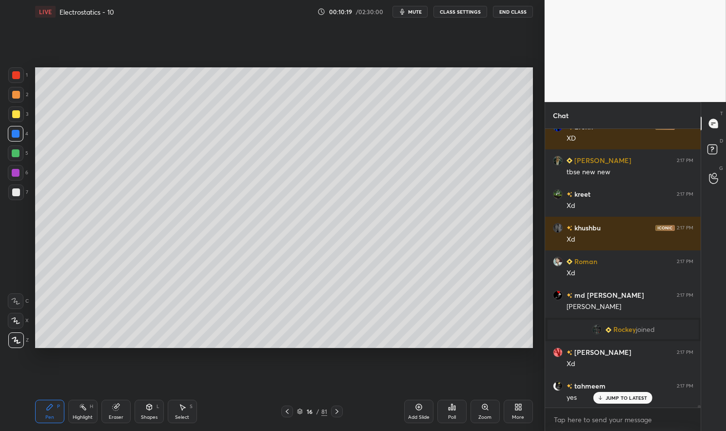
click at [624, 400] on p "JUMP TO LATEST" at bounding box center [627, 398] width 42 height 6
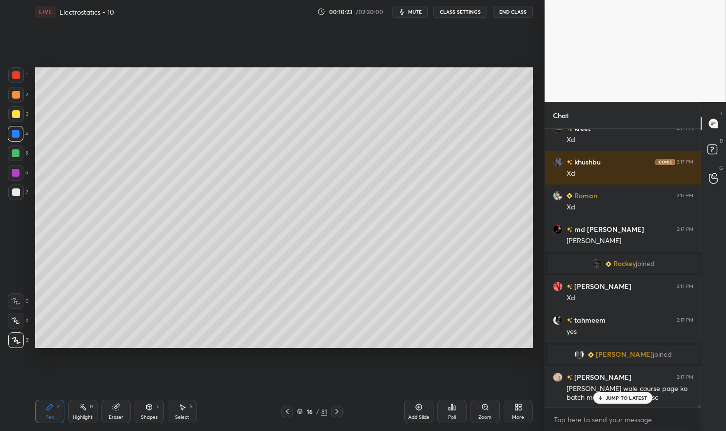
scroll to position [163, 0]
click at [632, 401] on div "JUMP TO LATEST" at bounding box center [623, 398] width 59 height 12
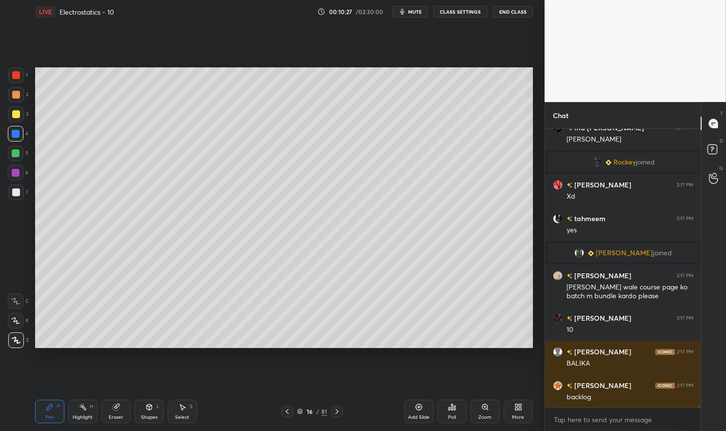
scroll to position [31510, 0]
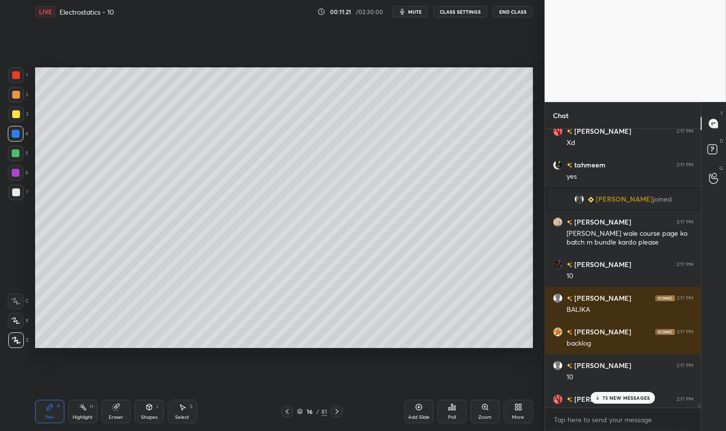
click at [637, 398] on p "73 NEW MESSAGES" at bounding box center [626, 398] width 47 height 6
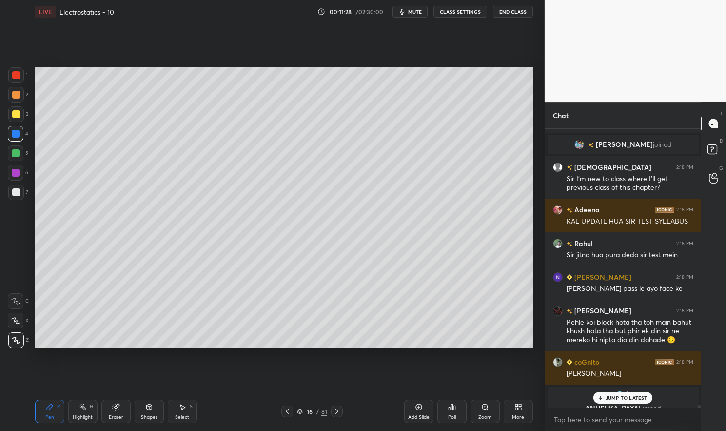
scroll to position [33770, 0]
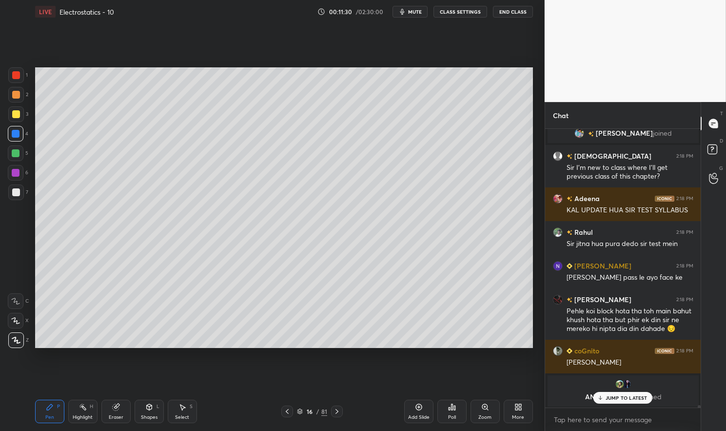
click at [631, 396] on p "JUMP TO LATEST" at bounding box center [627, 398] width 42 height 6
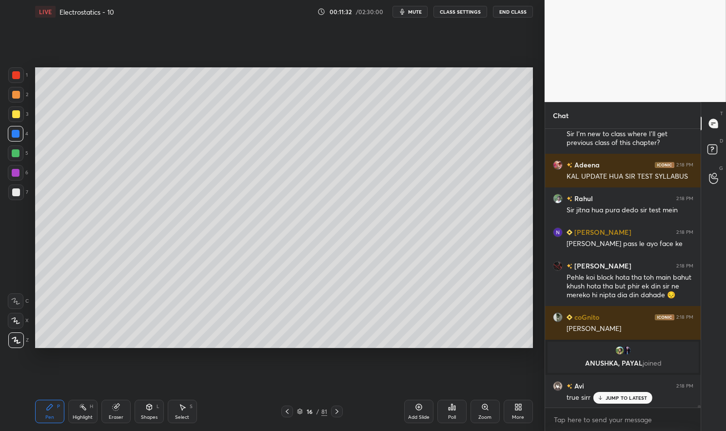
scroll to position [33535, 0]
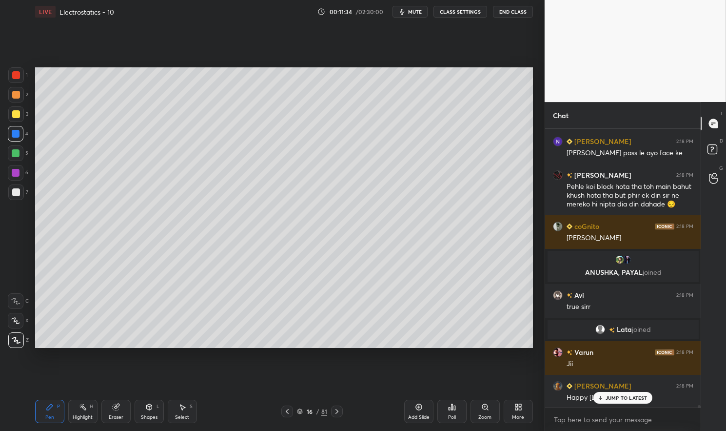
click at [625, 399] on p "JUMP TO LATEST" at bounding box center [627, 398] width 42 height 6
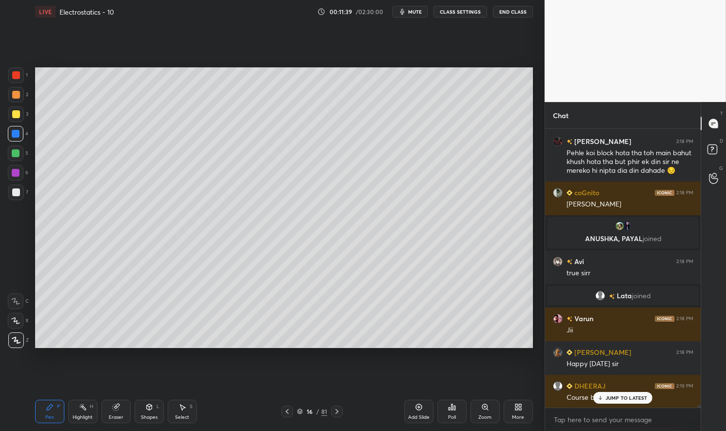
click at [627, 398] on p "JUMP TO LATEST" at bounding box center [627, 398] width 42 height 6
click at [45, 407] on div "Pen P" at bounding box center [49, 411] width 29 height 23
click at [9, 111] on div at bounding box center [16, 114] width 16 height 16
click at [11, 111] on div at bounding box center [16, 114] width 16 height 16
click at [17, 135] on div at bounding box center [16, 134] width 8 height 8
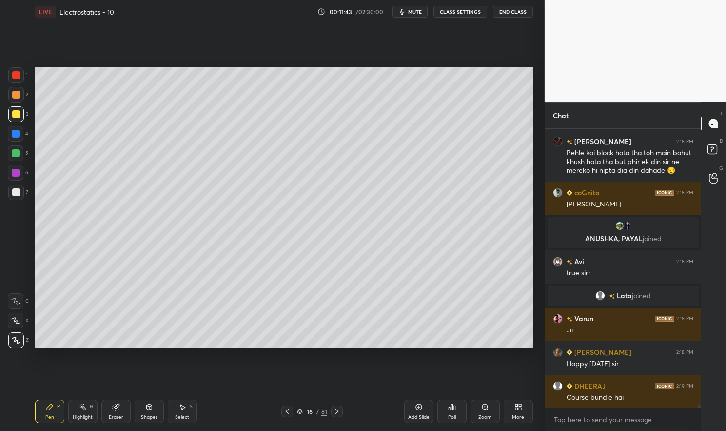
click at [15, 132] on div at bounding box center [16, 134] width 8 height 8
click at [45, 408] on div "Pen P" at bounding box center [49, 411] width 29 height 23
click at [48, 404] on icon at bounding box center [50, 407] width 8 height 8
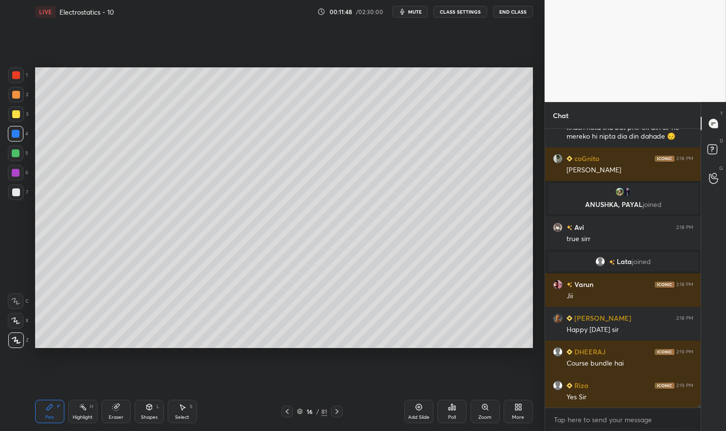
click at [16, 193] on div at bounding box center [16, 192] width 8 height 8
click at [17, 194] on div at bounding box center [16, 192] width 8 height 8
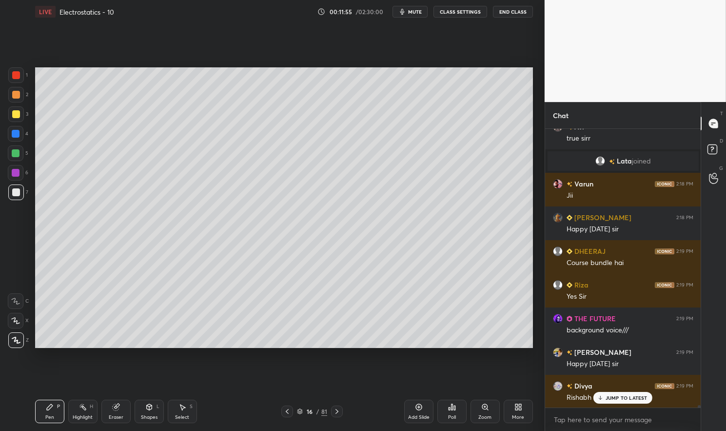
scroll to position [33737, 0]
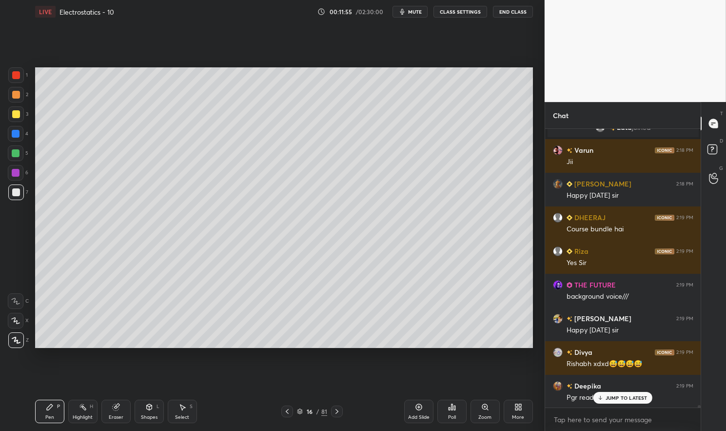
click at [146, 409] on icon at bounding box center [149, 407] width 8 height 8
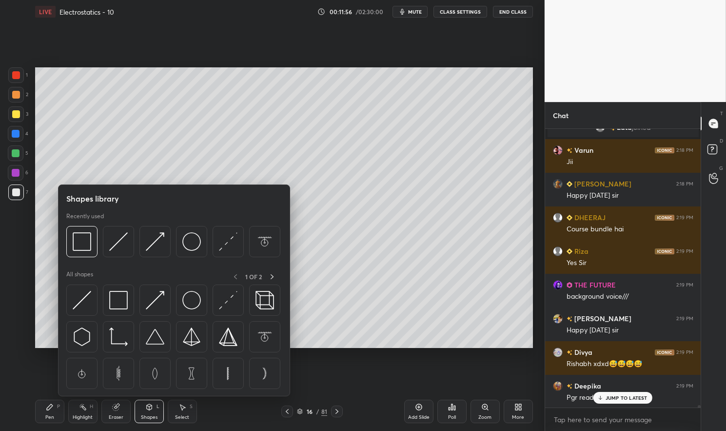
click at [221, 241] on img at bounding box center [228, 241] width 19 height 19
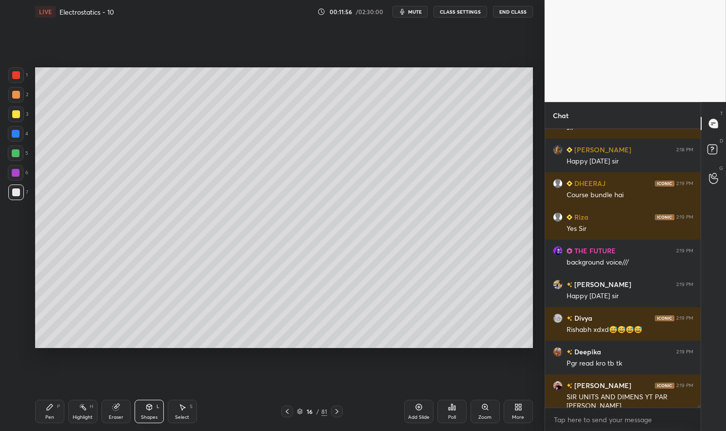
click at [12, 112] on div at bounding box center [16, 114] width 8 height 8
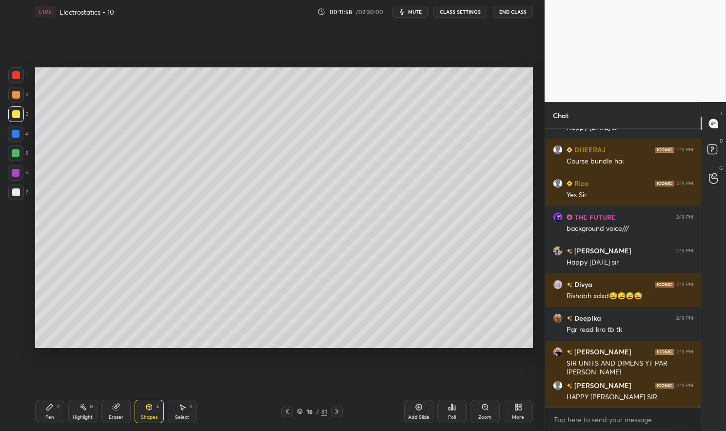
scroll to position [33839, 0]
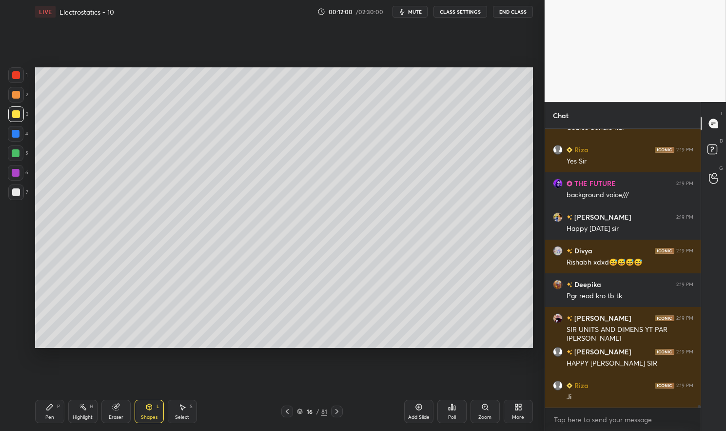
click at [43, 415] on div "Pen P" at bounding box center [49, 411] width 29 height 23
click at [43, 405] on div "Pen P" at bounding box center [49, 411] width 29 height 23
click at [16, 155] on div at bounding box center [16, 153] width 8 height 8
click at [17, 155] on div at bounding box center [16, 153] width 8 height 8
click at [19, 156] on div at bounding box center [16, 153] width 8 height 8
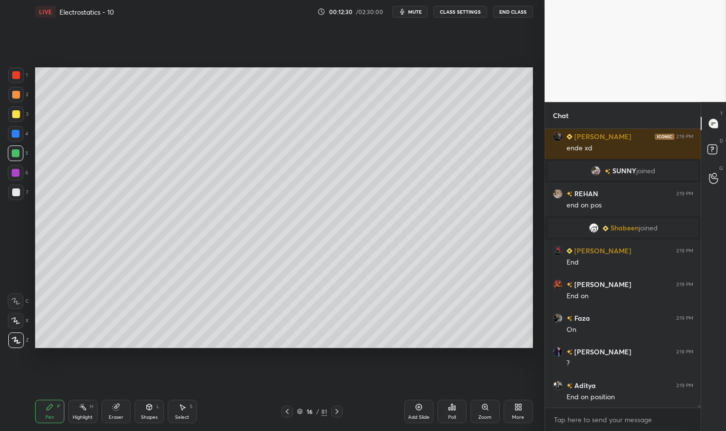
scroll to position [34069, 0]
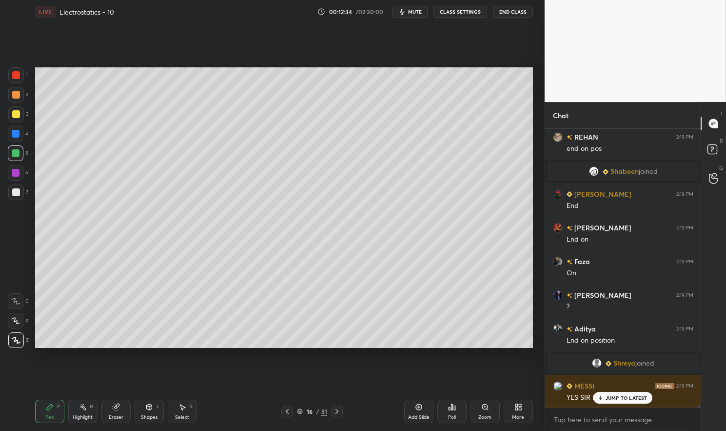
click at [617, 392] on div "JUMP TO LATEST" at bounding box center [623, 398] width 59 height 12
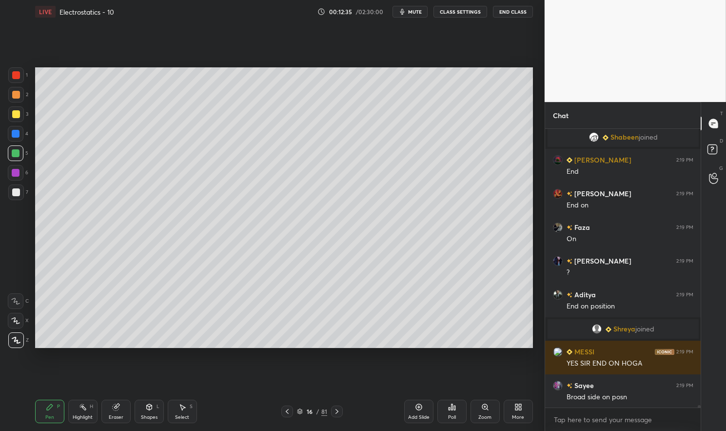
click at [147, 407] on icon at bounding box center [149, 407] width 5 height 6
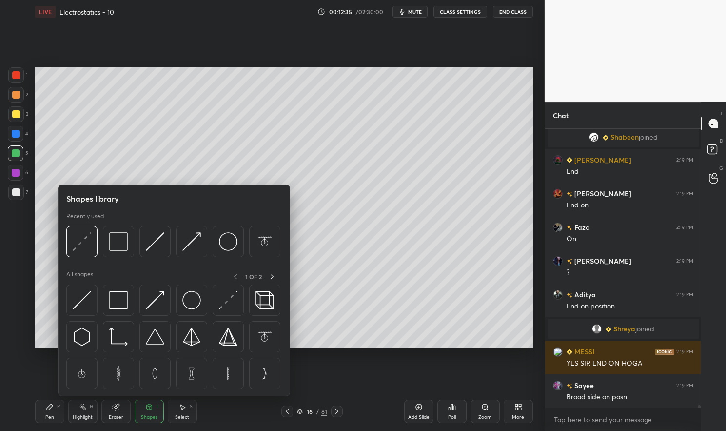
scroll to position [34105, 0]
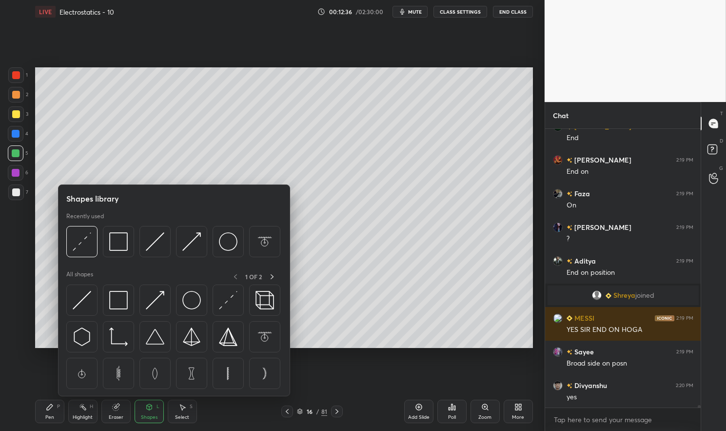
click at [83, 248] on img at bounding box center [82, 241] width 19 height 19
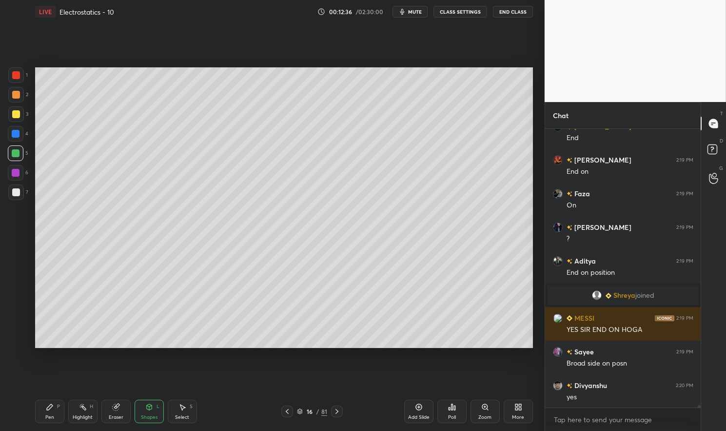
click at [21, 119] on div at bounding box center [16, 114] width 16 height 16
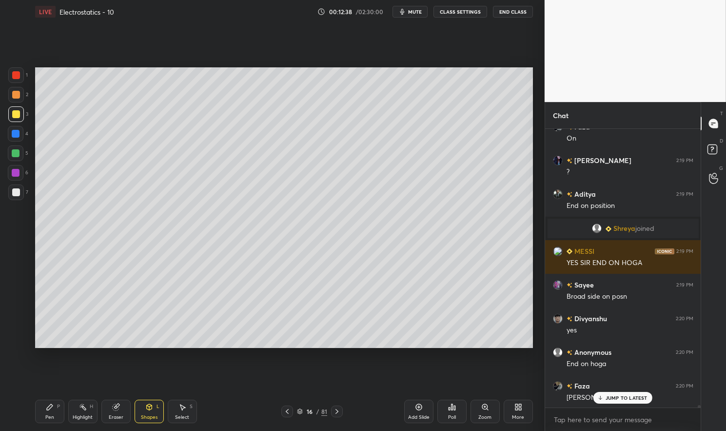
scroll to position [34205, 0]
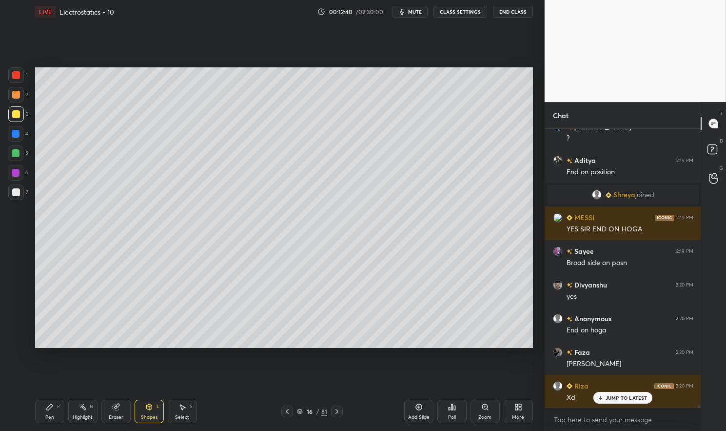
click at [625, 397] on p "JUMP TO LATEST" at bounding box center [627, 398] width 42 height 6
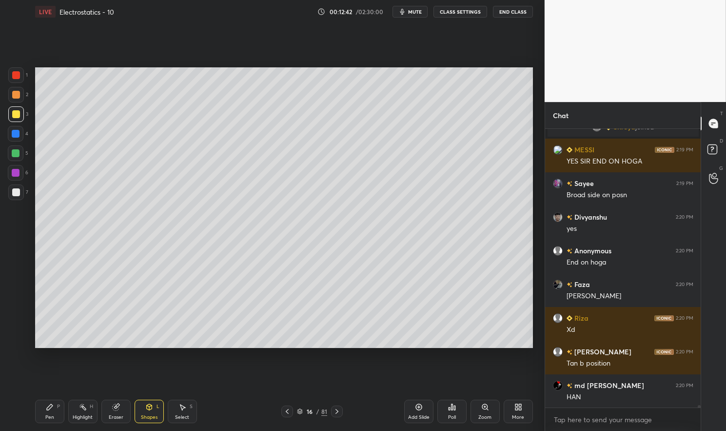
scroll to position [34296, 0]
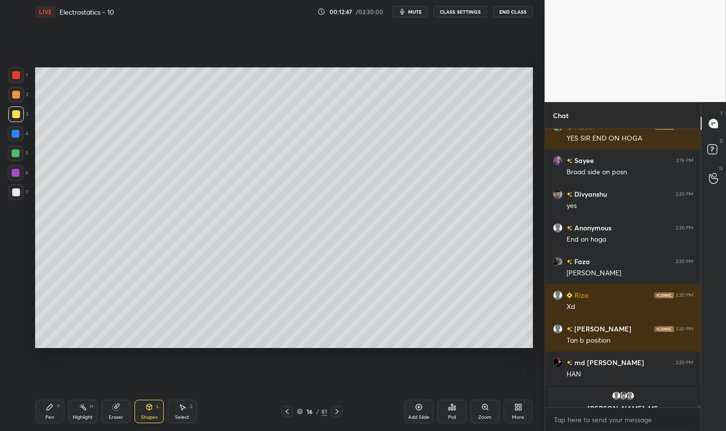
click at [53, 412] on div "Pen P" at bounding box center [49, 411] width 29 height 23
click at [44, 410] on div "Pen P" at bounding box center [49, 411] width 29 height 23
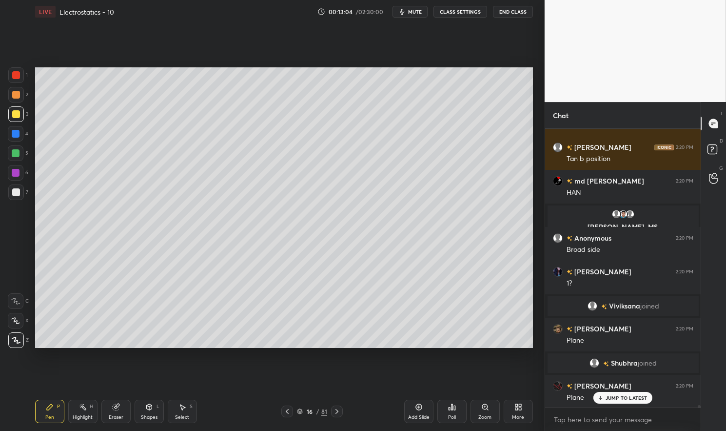
scroll to position [34439, 0]
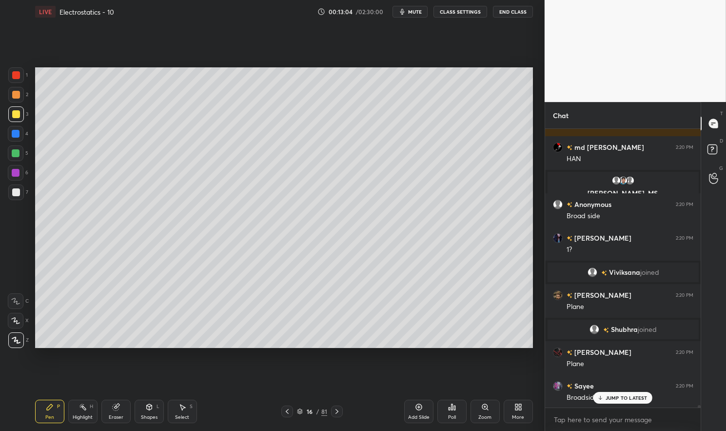
click at [182, 412] on div "Select S" at bounding box center [182, 411] width 29 height 23
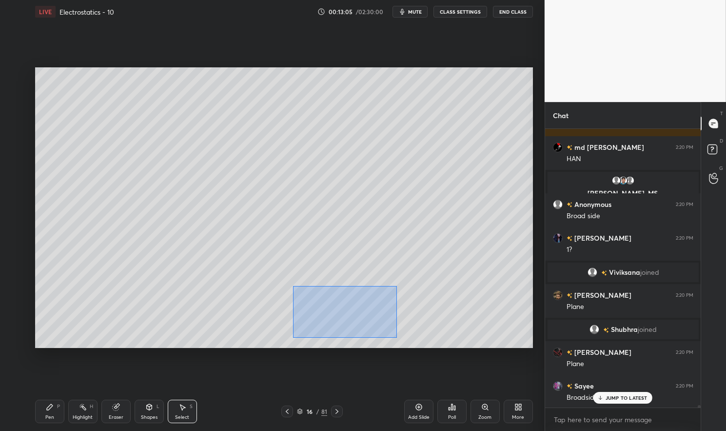
scroll to position [34463, 0]
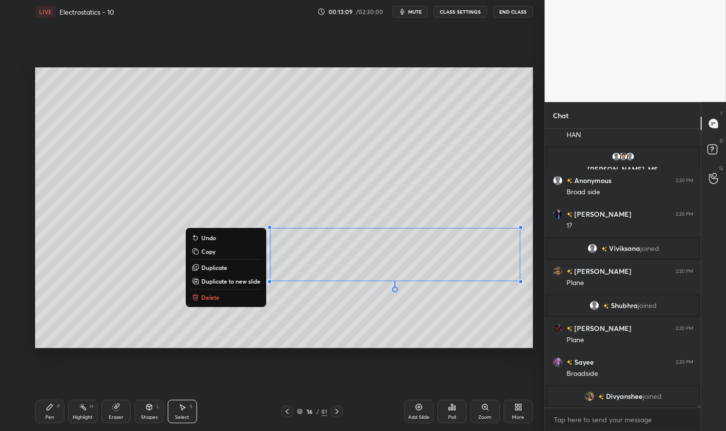
click at [46, 417] on div "Pen" at bounding box center [49, 417] width 9 height 5
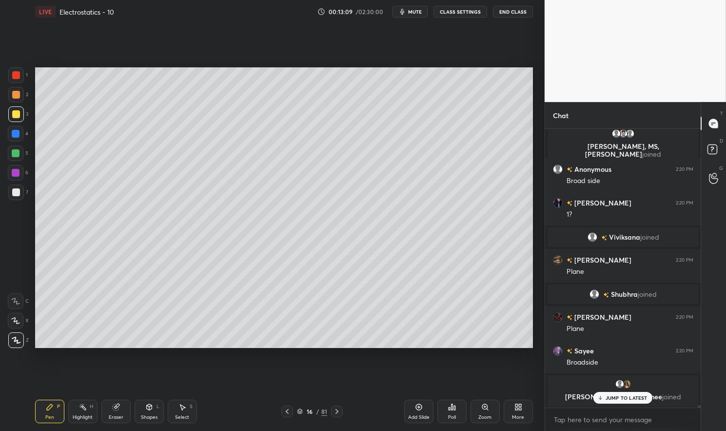
click at [45, 413] on div "Pen P" at bounding box center [49, 411] width 29 height 23
click at [18, 152] on div at bounding box center [16, 153] width 8 height 8
click at [14, 153] on div at bounding box center [16, 153] width 8 height 8
click at [118, 416] on div "Eraser" at bounding box center [116, 417] width 15 height 5
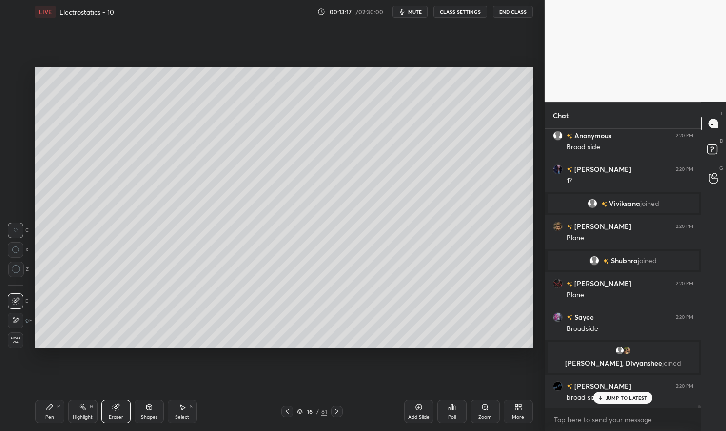
scroll to position [34490, 0]
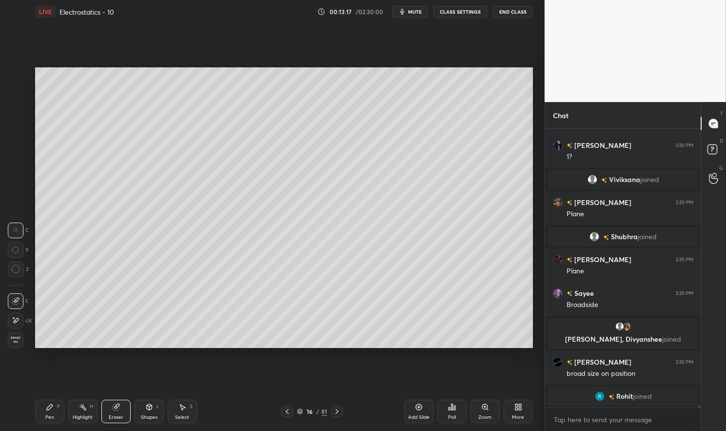
click at [55, 408] on div "Pen P" at bounding box center [49, 411] width 29 height 23
click at [56, 409] on div "Pen P" at bounding box center [49, 411] width 29 height 23
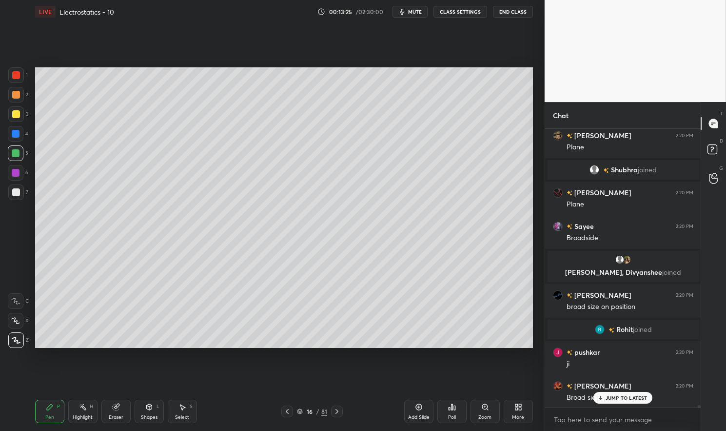
scroll to position [34592, 0]
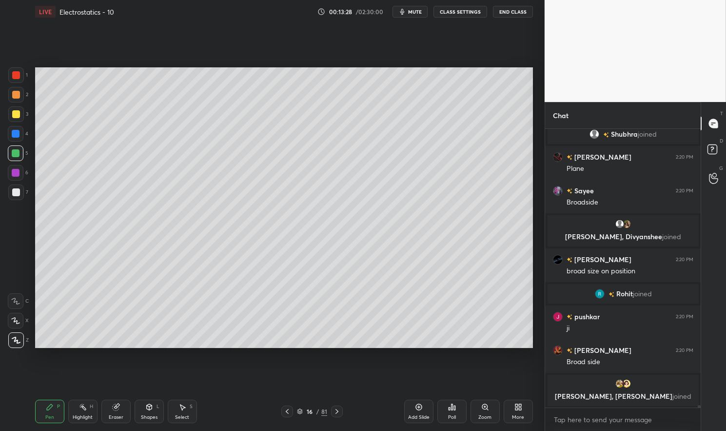
click at [22, 113] on div at bounding box center [16, 114] width 16 height 16
click at [14, 112] on div at bounding box center [16, 114] width 8 height 8
click at [82, 412] on div "Highlight H" at bounding box center [82, 411] width 29 height 23
click at [80, 407] on icon at bounding box center [83, 407] width 8 height 8
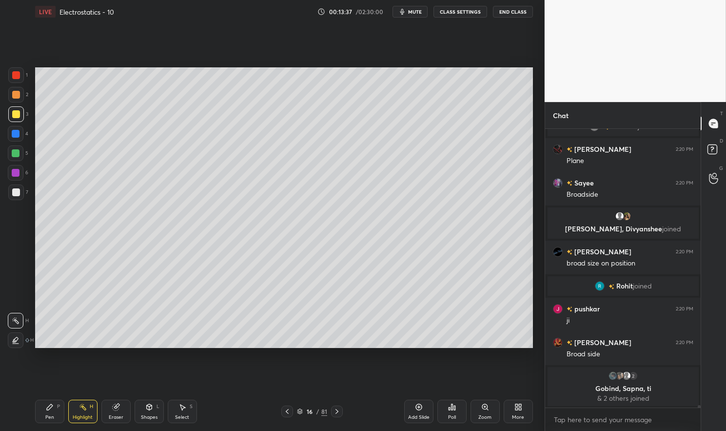
click at [45, 415] on div "Pen P" at bounding box center [49, 411] width 29 height 23
click at [46, 415] on div "Pen" at bounding box center [49, 417] width 9 height 5
click at [419, 8] on span "mute" at bounding box center [415, 11] width 14 height 7
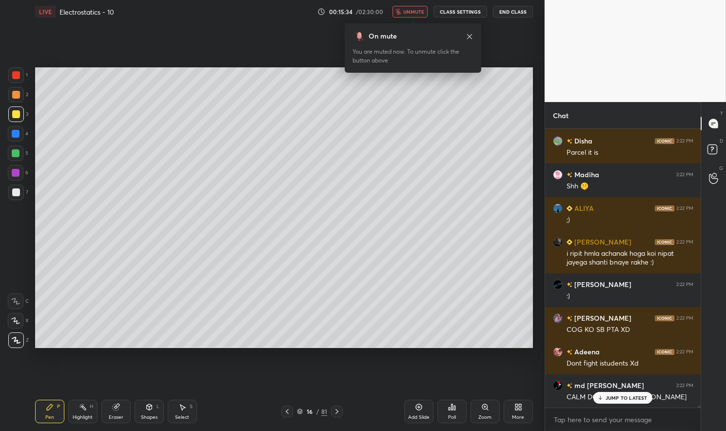
scroll to position [37131, 0]
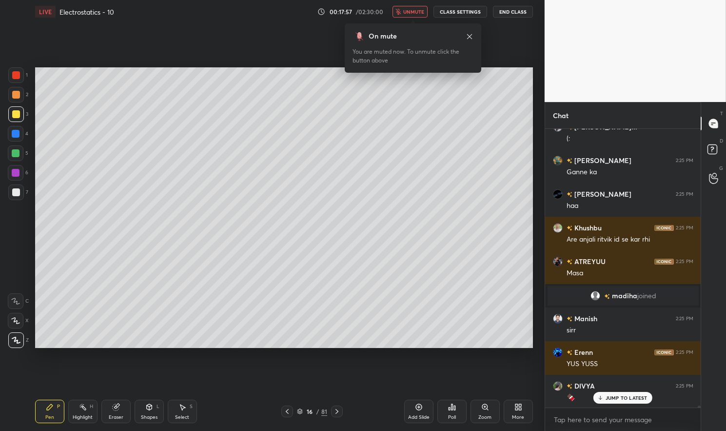
click at [408, 8] on button "unmute" at bounding box center [410, 12] width 35 height 12
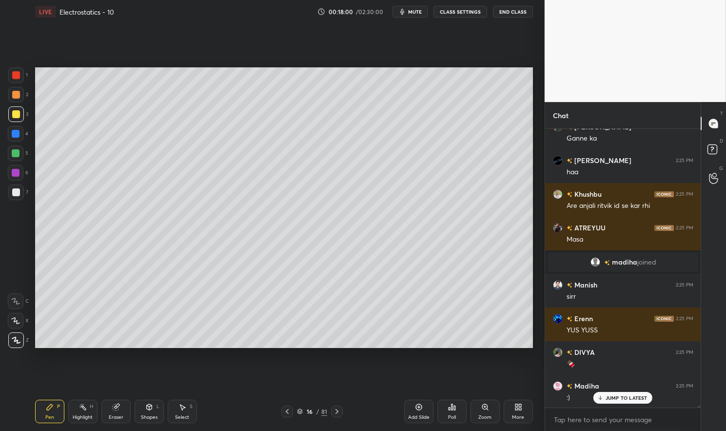
click at [20, 75] on div at bounding box center [16, 75] width 16 height 16
click at [17, 77] on div at bounding box center [16, 75] width 8 height 8
click at [81, 404] on circle at bounding box center [80, 404] width 1 height 1
click at [80, 397] on div "Pen P Highlight H Eraser Shapes L Select S 16 / 81 Add Slide Poll Zoom More" at bounding box center [284, 411] width 498 height 39
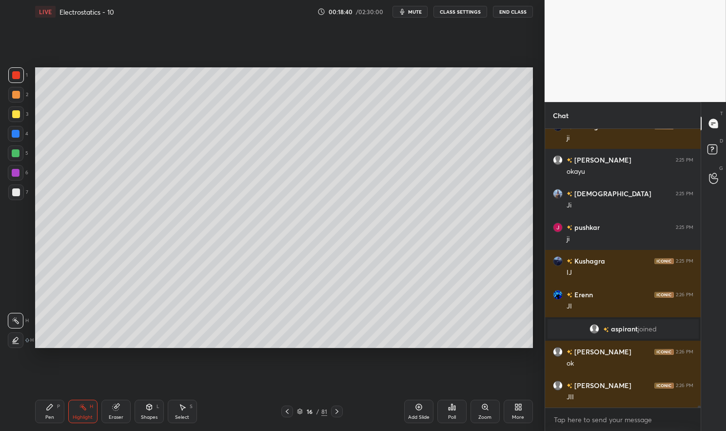
click at [625, 401] on div "JII" at bounding box center [630, 397] width 127 height 10
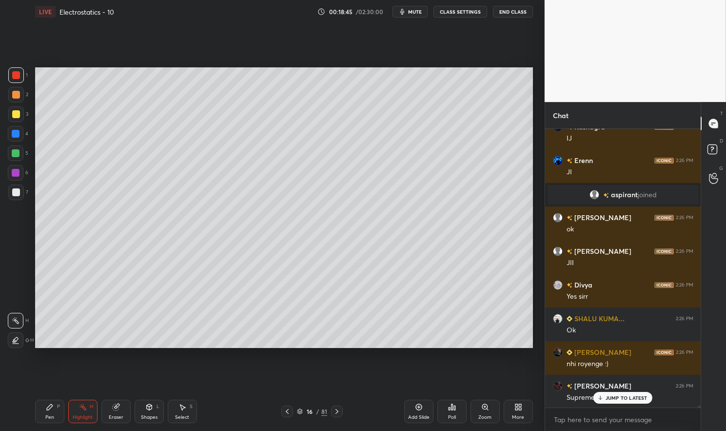
click at [622, 399] on p "JUMP TO LATEST" at bounding box center [627, 398] width 42 height 6
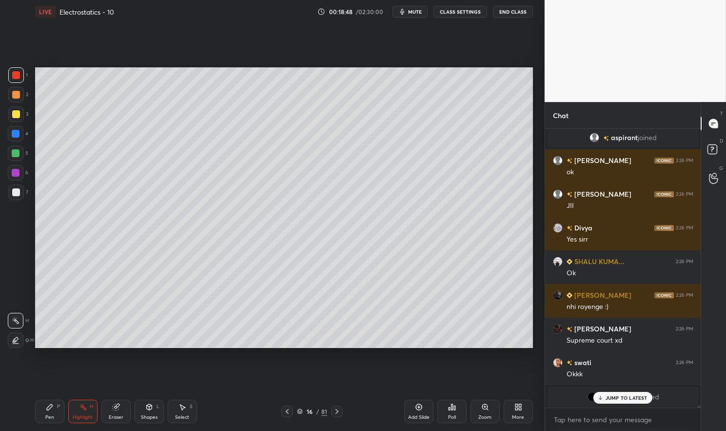
click at [54, 416] on div "Pen" at bounding box center [49, 417] width 9 height 5
click at [42, 412] on div "Pen P" at bounding box center [49, 411] width 29 height 23
click at [17, 175] on div at bounding box center [16, 173] width 8 height 8
click at [17, 173] on div at bounding box center [16, 173] width 8 height 8
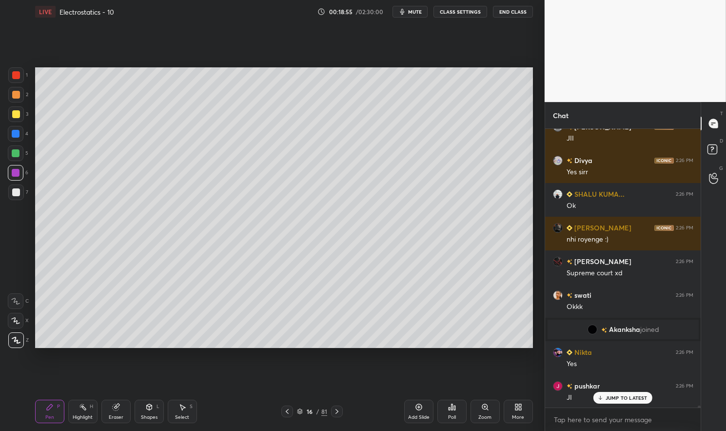
click at [17, 73] on div at bounding box center [16, 75] width 8 height 8
click at [14, 75] on div at bounding box center [16, 75] width 8 height 8
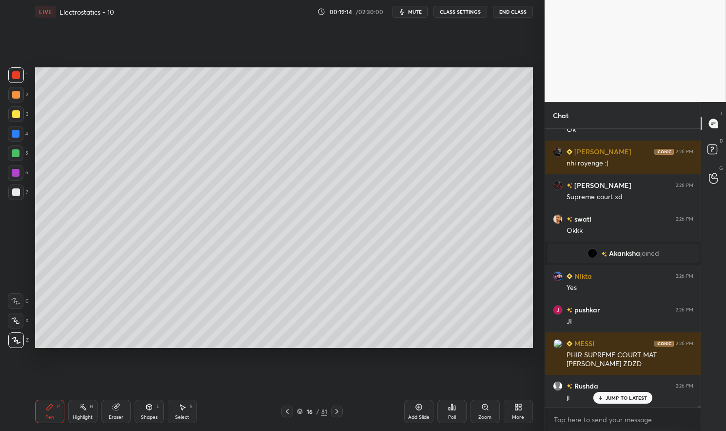
click at [184, 413] on div "Select S" at bounding box center [182, 411] width 29 height 23
click at [221, 82] on div "0 ° Undo Copy Duplicate Duplicate to new slide Delete" at bounding box center [284, 207] width 498 height 280
click at [49, 407] on icon at bounding box center [50, 407] width 6 height 6
click at [40, 414] on div "Pen P" at bounding box center [49, 411] width 29 height 23
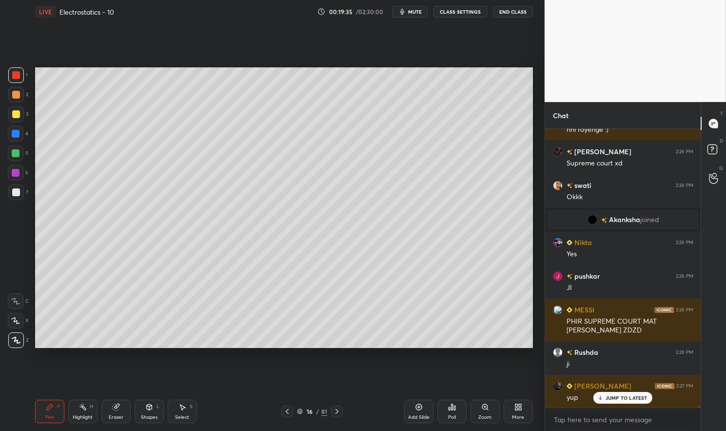
click at [124, 411] on div "Eraser" at bounding box center [115, 411] width 29 height 23
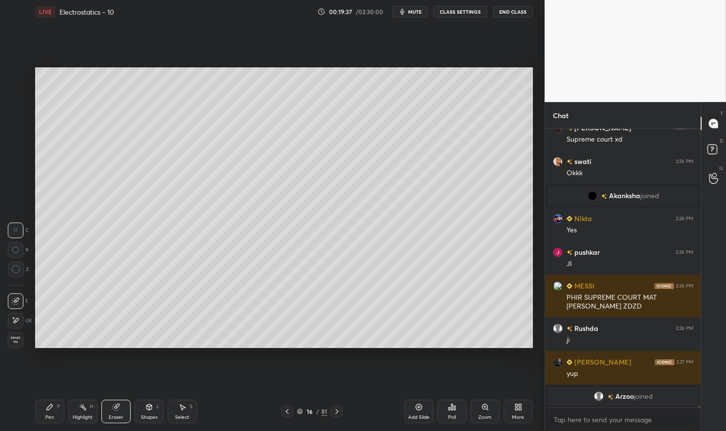
click at [50, 416] on div "Pen" at bounding box center [49, 417] width 9 height 5
click at [43, 412] on div "Pen P" at bounding box center [49, 411] width 29 height 23
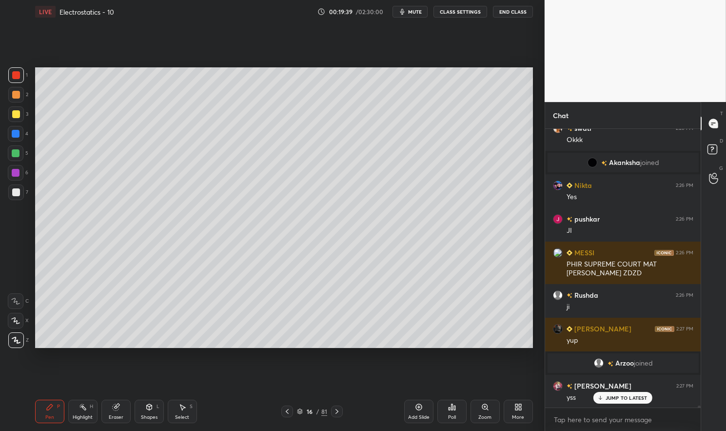
scroll to position [42508, 0]
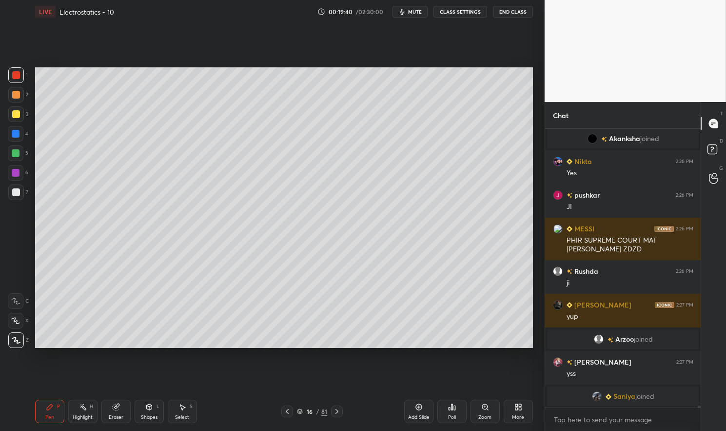
click at [78, 411] on div "Highlight H" at bounding box center [82, 411] width 29 height 23
click at [70, 406] on div "Highlight H" at bounding box center [82, 411] width 29 height 23
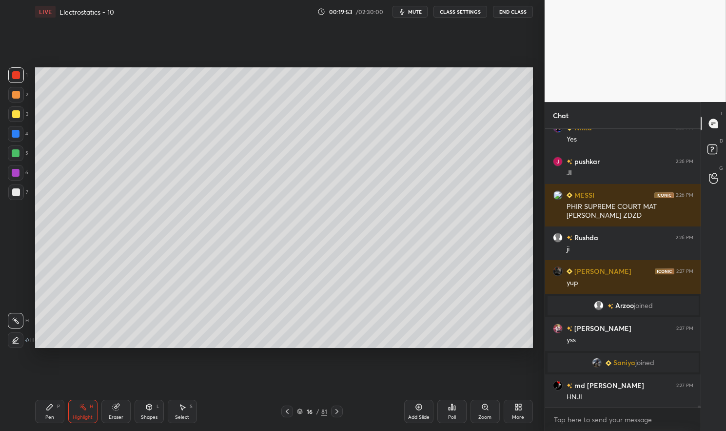
click at [54, 413] on div "Pen P" at bounding box center [49, 411] width 29 height 23
click at [47, 398] on div "Pen P Highlight H Eraser Shapes L Select S 16 / 81 Add Slide Poll Zoom More" at bounding box center [284, 411] width 498 height 39
click at [20, 197] on div at bounding box center [16, 192] width 16 height 16
click at [6, 195] on div "1 2 3 4 5 6 7 C X Z C X Z E E Erase all H H" at bounding box center [15, 207] width 31 height 280
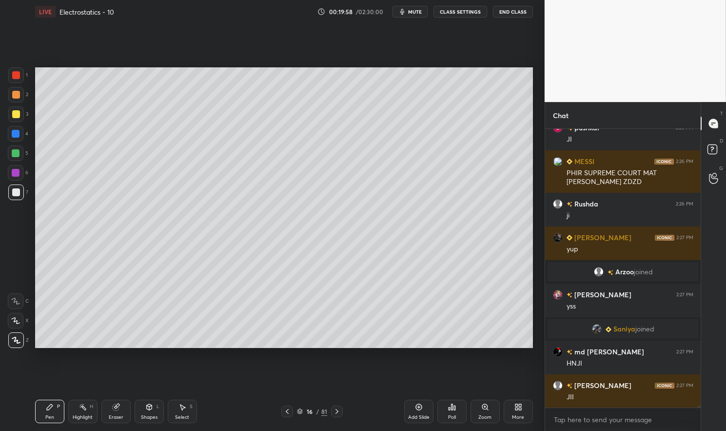
click at [77, 405] on div "Highlight H" at bounding box center [82, 411] width 29 height 23
click at [74, 396] on div "Pen P Highlight H Eraser Shapes L Select S 16 / 81 Add Slide Poll Zoom More" at bounding box center [284, 411] width 498 height 39
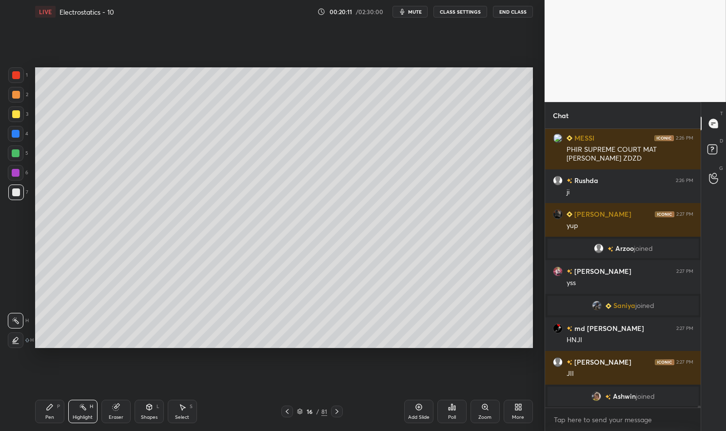
click at [47, 418] on div "Pen" at bounding box center [49, 417] width 9 height 5
click at [38, 414] on div "Pen P" at bounding box center [49, 411] width 29 height 23
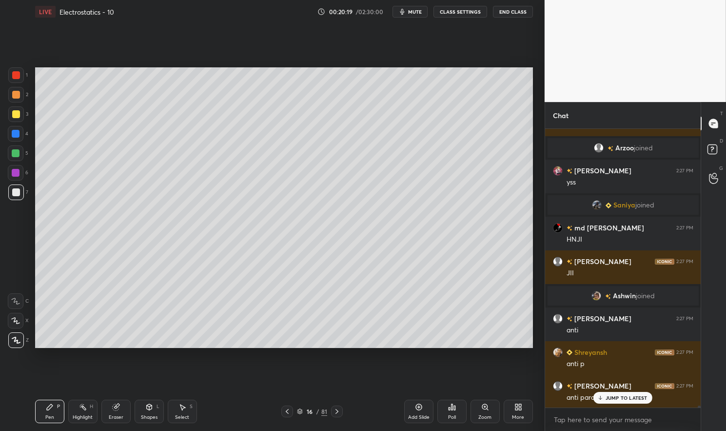
scroll to position [42596, 0]
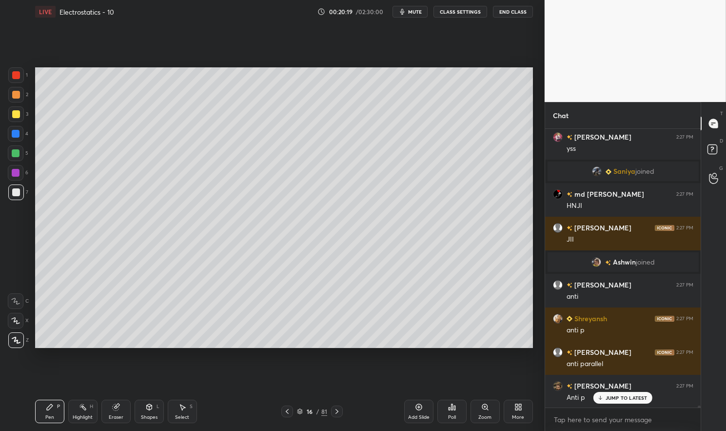
click at [622, 398] on p "JUMP TO LATEST" at bounding box center [627, 398] width 42 height 6
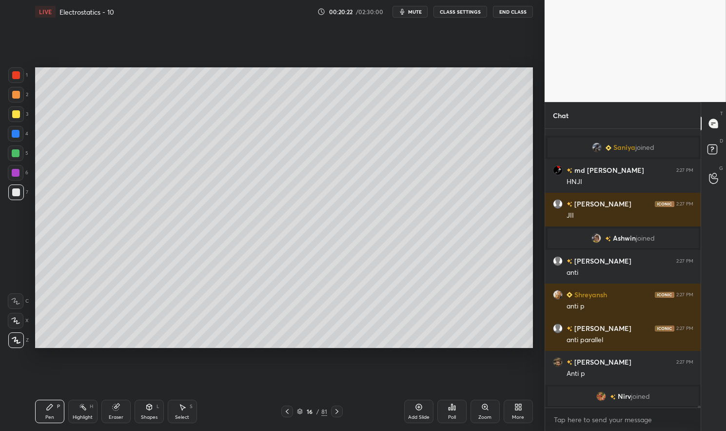
click at [119, 411] on icon at bounding box center [116, 407] width 8 height 8
click at [16, 318] on icon at bounding box center [16, 320] width 8 height 8
click at [40, 423] on div "Pen P Highlight H Eraser Shapes L Select S 16 / 81 Add Slide Poll Zoom More" at bounding box center [284, 411] width 498 height 39
click at [55, 409] on div "Pen P" at bounding box center [49, 411] width 29 height 23
click at [15, 81] on div at bounding box center [16, 75] width 16 height 16
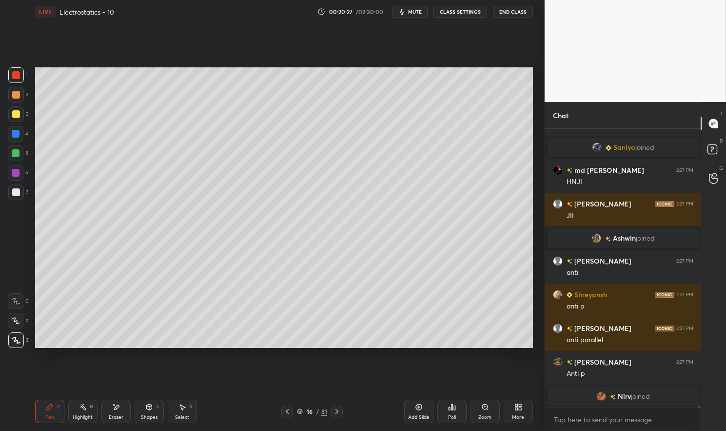
click at [14, 70] on div at bounding box center [16, 75] width 16 height 16
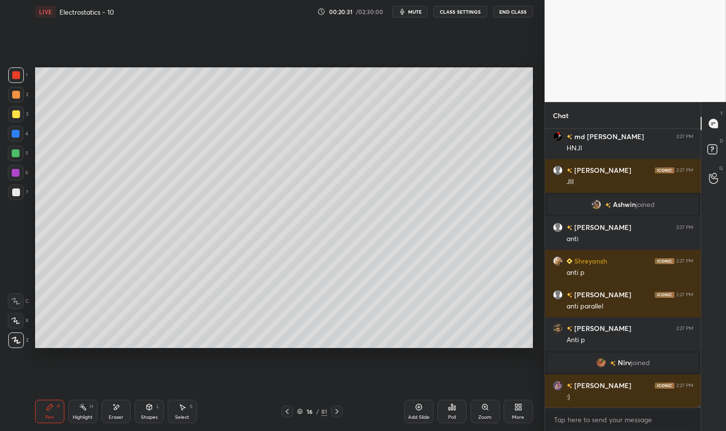
scroll to position [42649, 0]
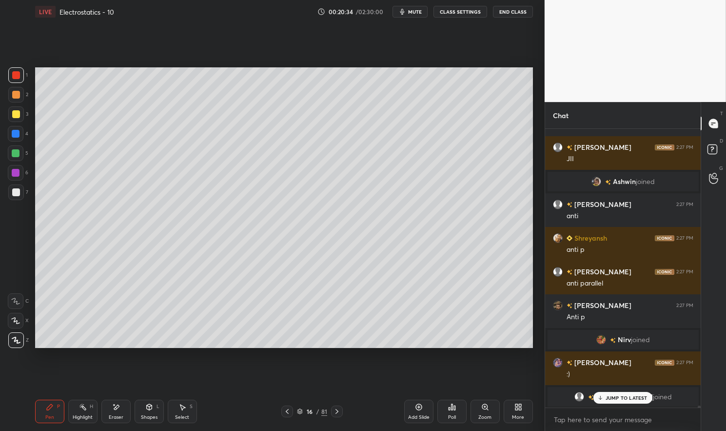
click at [635, 398] on p "JUMP TO LATEST" at bounding box center [627, 398] width 42 height 6
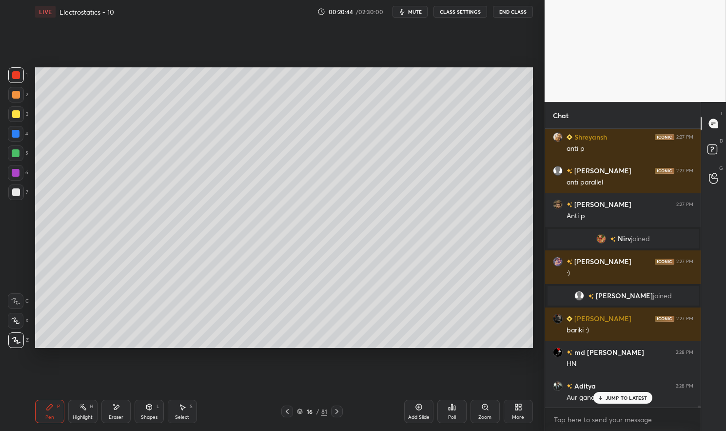
scroll to position [42747, 0]
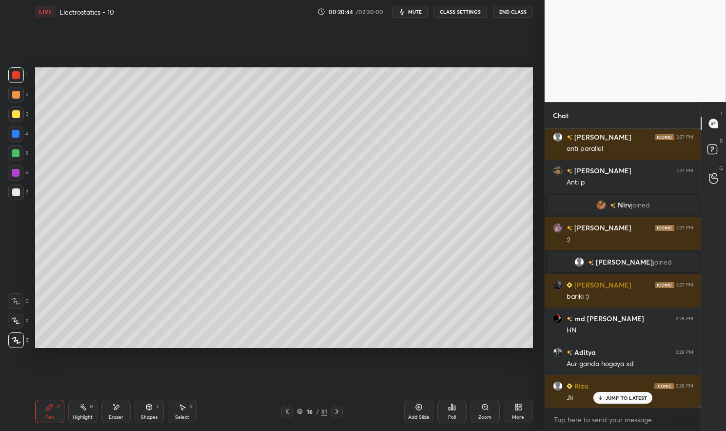
click at [81, 419] on div "Highlight" at bounding box center [83, 417] width 20 height 5
click at [79, 416] on div "Highlight" at bounding box center [83, 417] width 20 height 5
click at [51, 412] on div "Pen P" at bounding box center [49, 411] width 29 height 23
click at [47, 415] on div "Pen" at bounding box center [49, 417] width 9 height 5
click at [73, 416] on div "Highlight" at bounding box center [83, 417] width 20 height 5
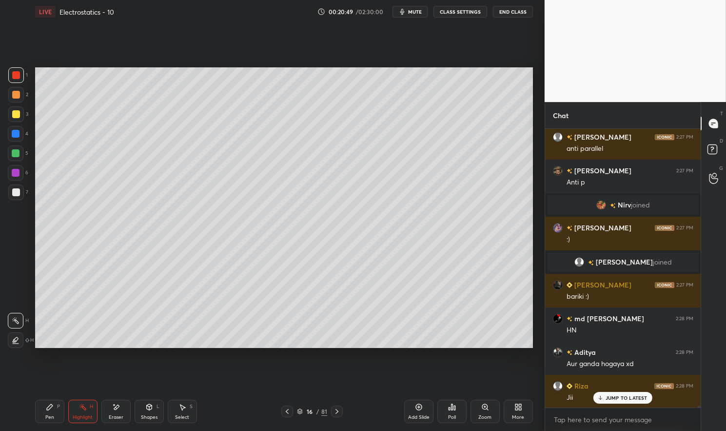
click at [90, 402] on div "Highlight H" at bounding box center [82, 411] width 29 height 23
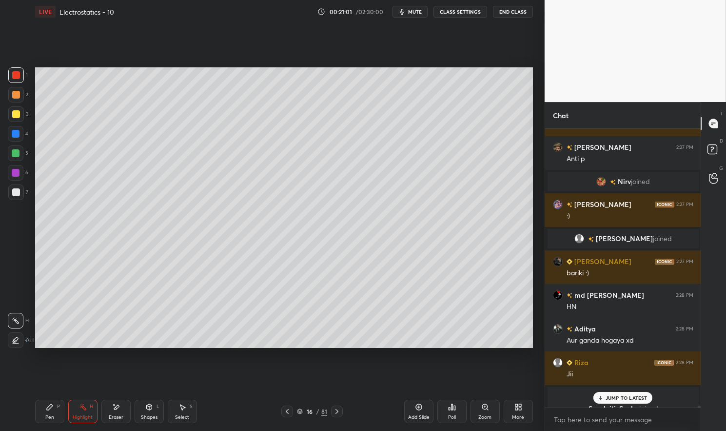
scroll to position [42804, 0]
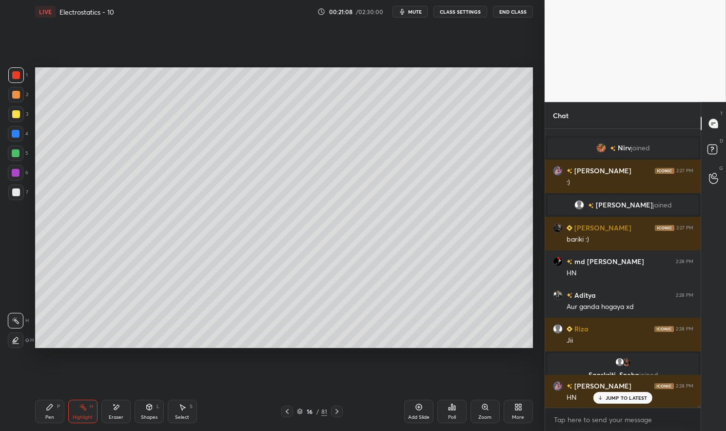
click at [620, 397] on p "JUMP TO LATEST" at bounding box center [627, 398] width 42 height 6
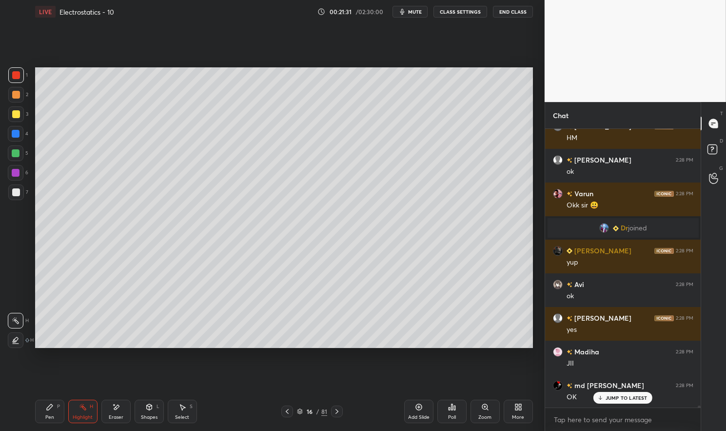
scroll to position [43163, 0]
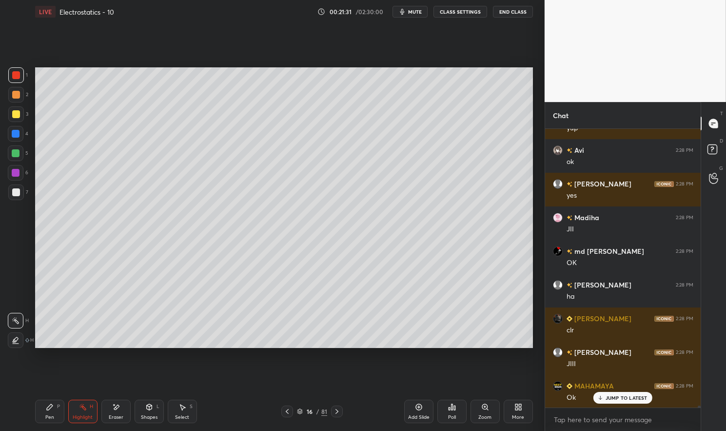
click at [421, 416] on div "Add Slide" at bounding box center [418, 417] width 21 height 5
click at [41, 407] on div "Pen P" at bounding box center [49, 411] width 29 height 23
click at [35, 404] on div "Pen P" at bounding box center [49, 411] width 29 height 23
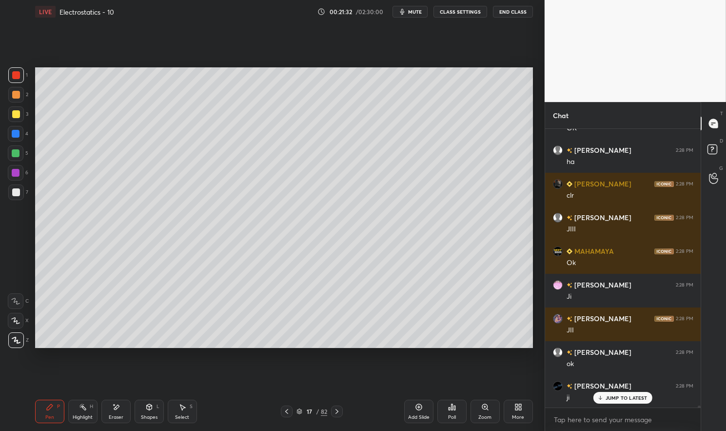
click at [15, 115] on div at bounding box center [16, 114] width 8 height 8
click at [13, 116] on div at bounding box center [16, 114] width 8 height 8
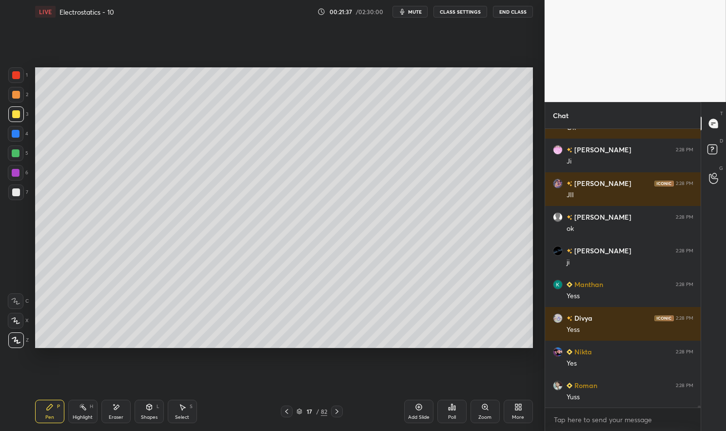
scroll to position [43466, 0]
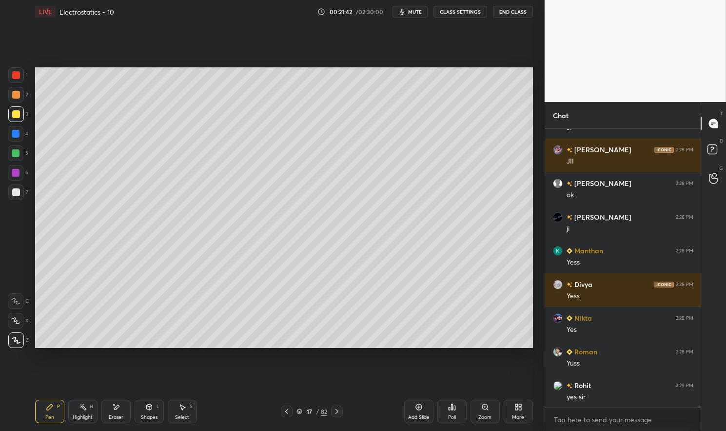
click at [120, 403] on icon at bounding box center [116, 407] width 8 height 8
click at [44, 417] on div "Pen P" at bounding box center [49, 411] width 29 height 23
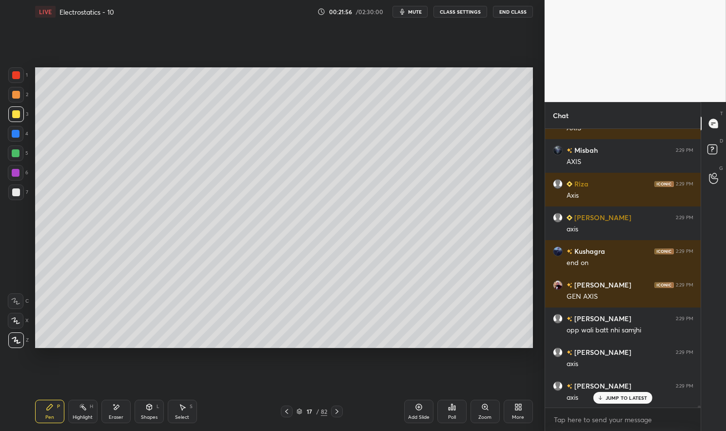
scroll to position [43774, 0]
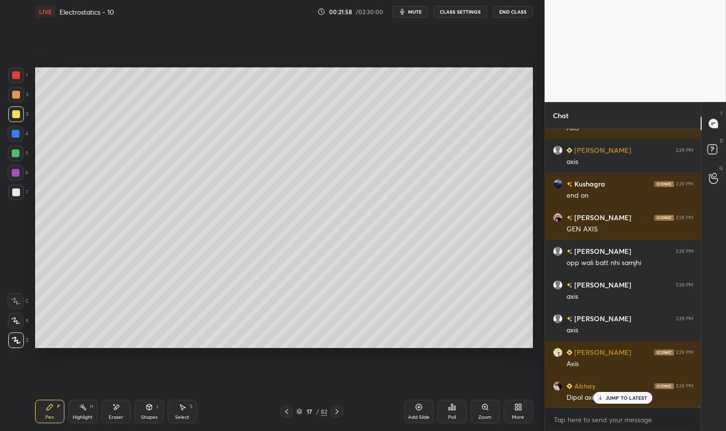
click at [146, 410] on icon at bounding box center [149, 407] width 8 height 8
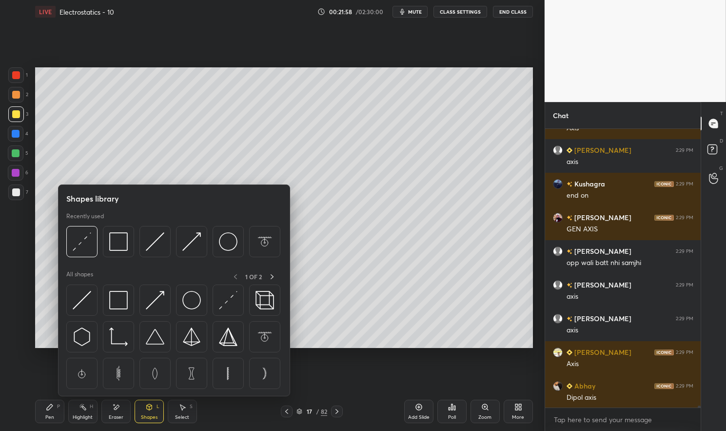
scroll to position [43808, 0]
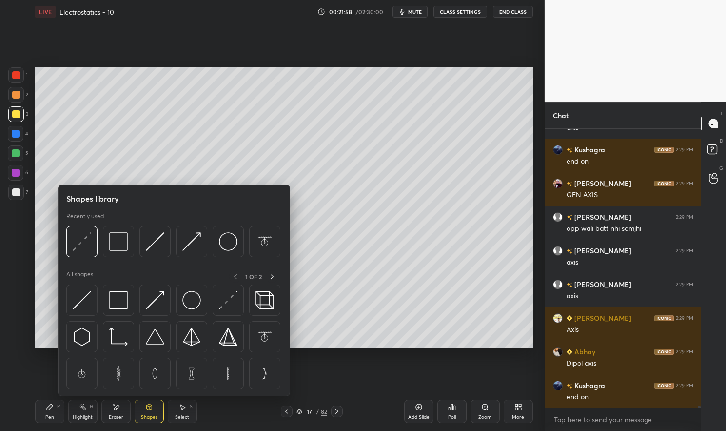
click at [89, 299] on img at bounding box center [82, 300] width 19 height 19
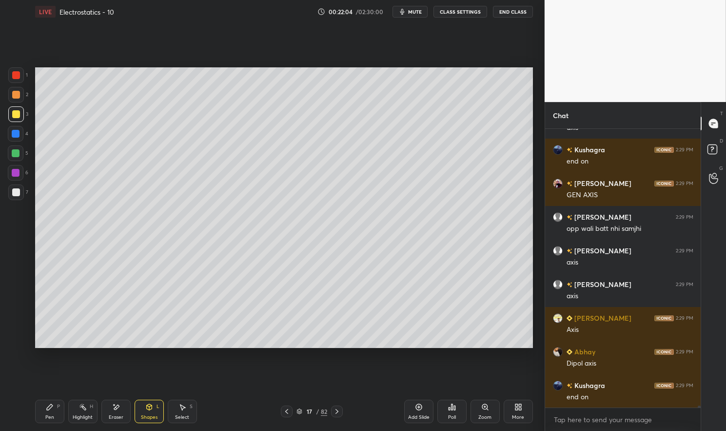
click at [26, 132] on div "4" at bounding box center [18, 134] width 20 height 16
click at [15, 131] on div at bounding box center [16, 134] width 8 height 8
click at [52, 416] on div "Pen" at bounding box center [49, 417] width 9 height 5
click at [47, 412] on div "Pen P" at bounding box center [49, 411] width 29 height 23
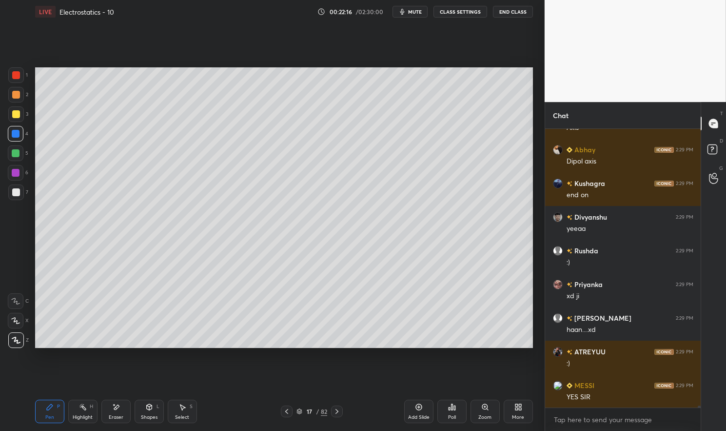
scroll to position [44179, 0]
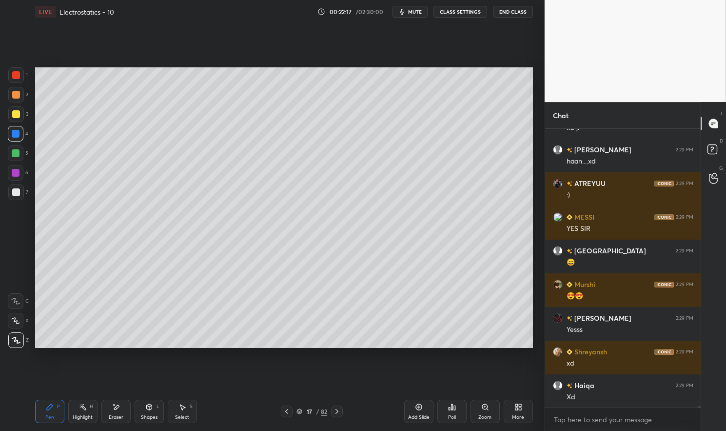
click at [148, 410] on icon at bounding box center [149, 407] width 5 height 6
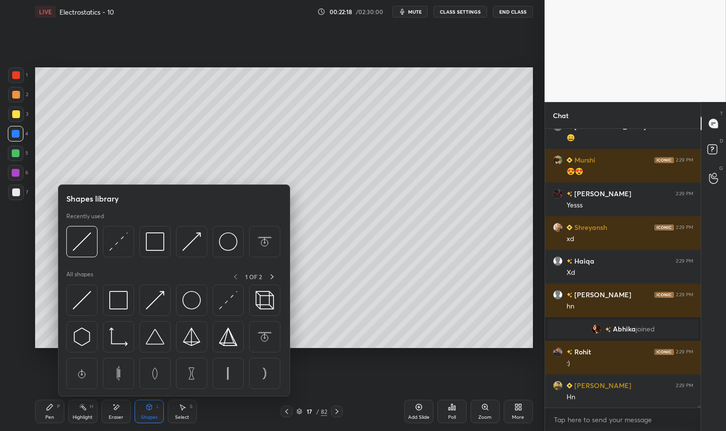
click at [111, 239] on img at bounding box center [118, 241] width 19 height 19
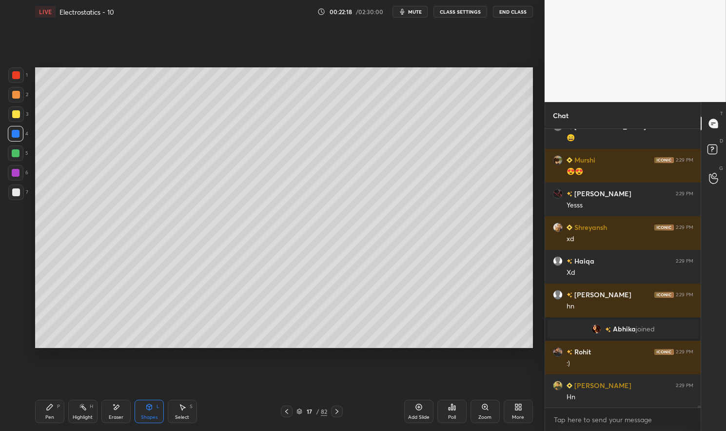
scroll to position [44337, 0]
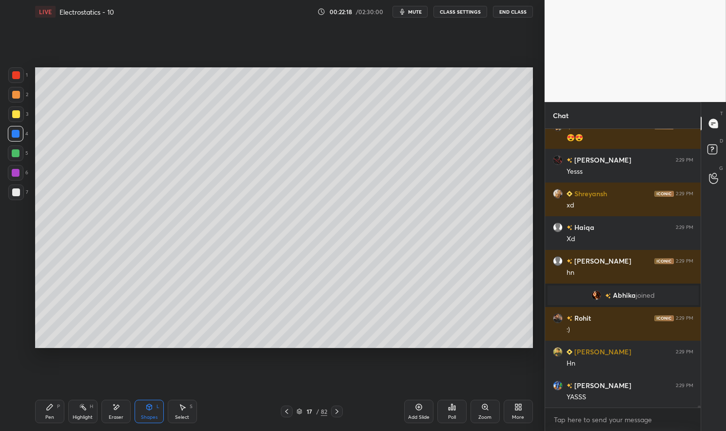
click at [13, 114] on div at bounding box center [16, 114] width 8 height 8
click at [12, 116] on div at bounding box center [16, 114] width 8 height 8
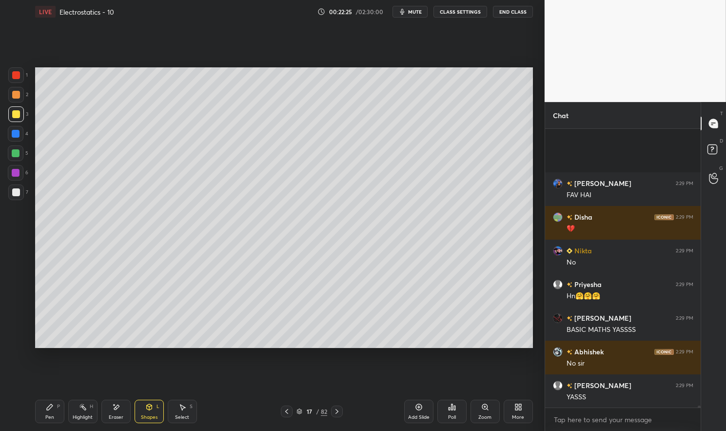
scroll to position [45302, 0]
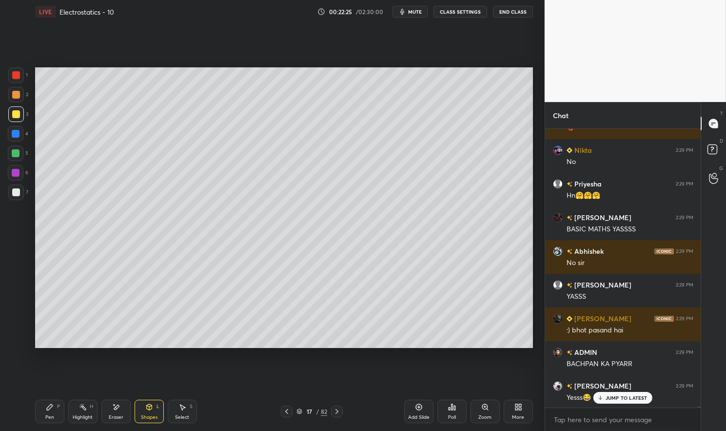
click at [421, 411] on icon at bounding box center [419, 407] width 8 height 8
click at [60, 410] on div "Pen P" at bounding box center [49, 411] width 29 height 23
click at [12, 142] on div "4" at bounding box center [18, 136] width 20 height 20
click at [14, 137] on div at bounding box center [16, 134] width 8 height 8
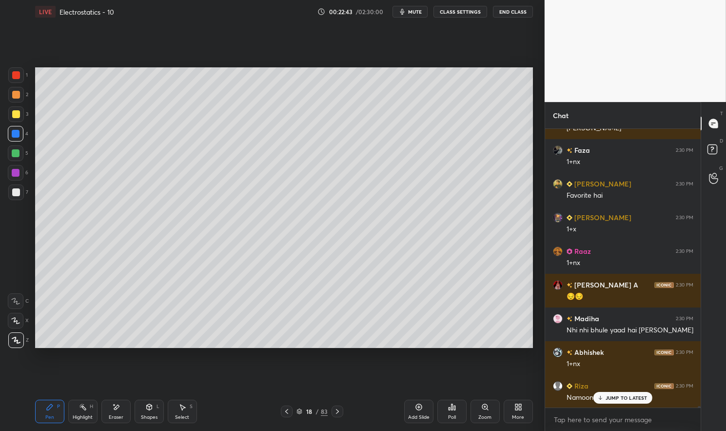
scroll to position [45999, 0]
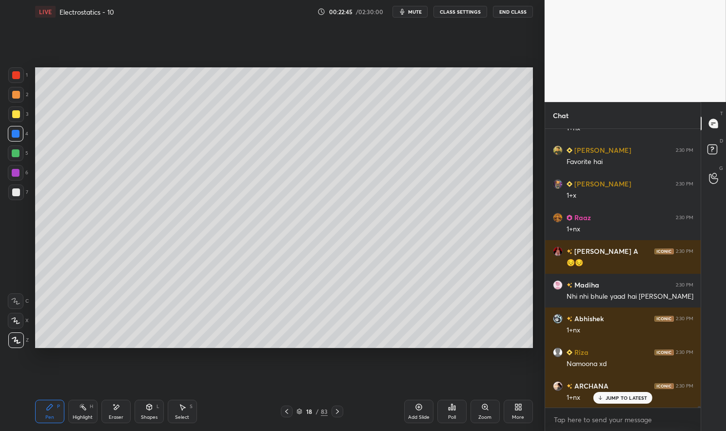
click at [151, 412] on div "Shapes L" at bounding box center [149, 411] width 29 height 23
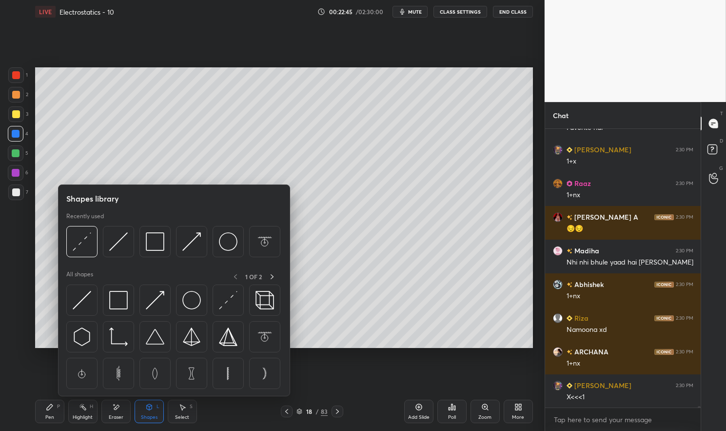
click at [113, 293] on img at bounding box center [118, 300] width 19 height 19
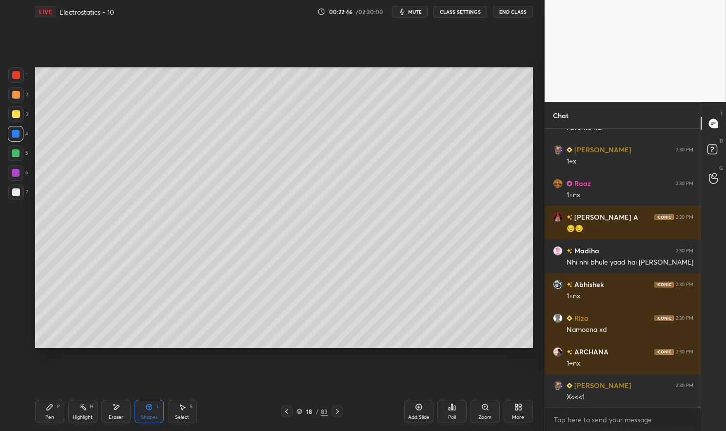
click at [12, 116] on div at bounding box center [16, 114] width 8 height 8
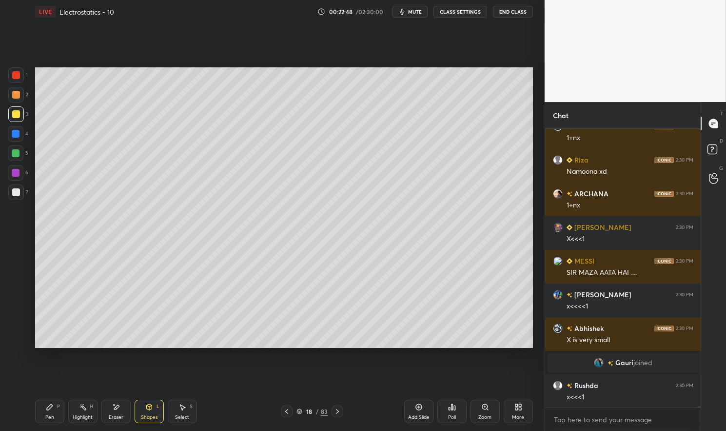
scroll to position [45425, 0]
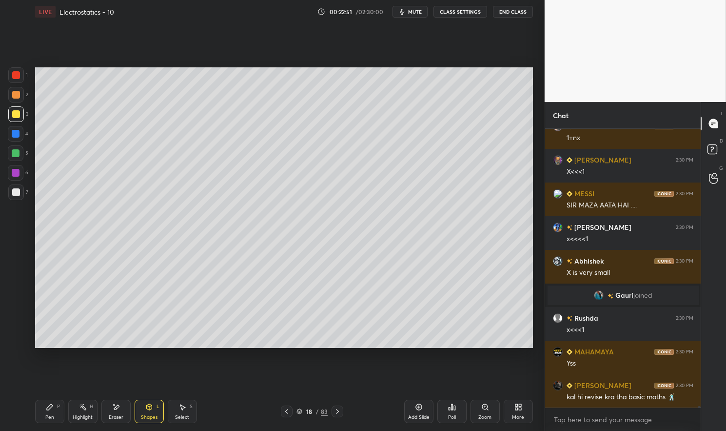
click at [49, 409] on icon at bounding box center [50, 407] width 6 height 6
click at [37, 405] on div "Pen P" at bounding box center [49, 411] width 29 height 23
click at [16, 136] on div at bounding box center [16, 134] width 8 height 8
click at [18, 132] on div at bounding box center [16, 134] width 8 height 8
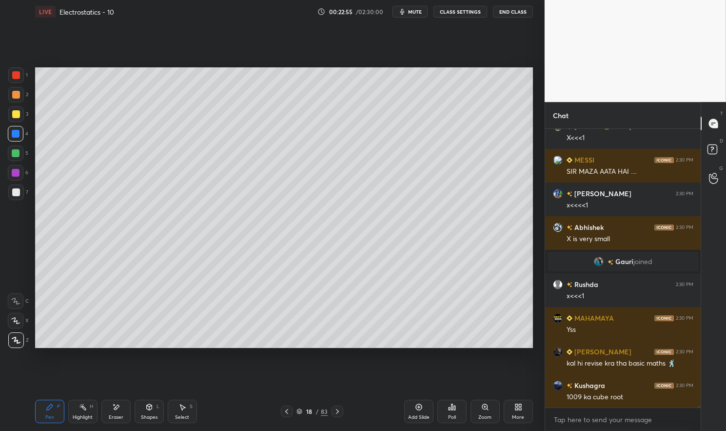
scroll to position [45560, 0]
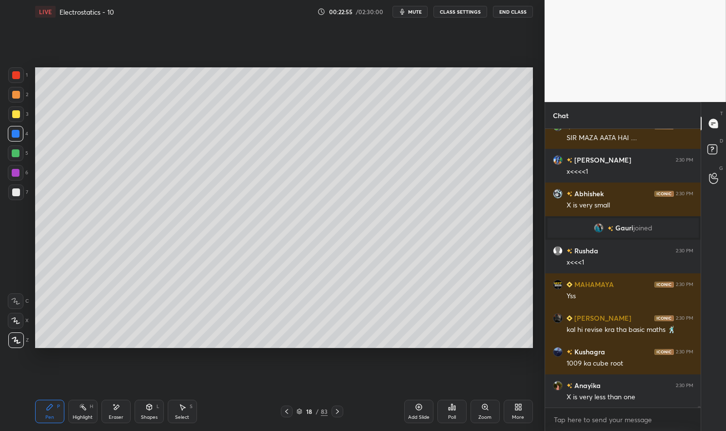
click at [113, 415] on div "Eraser" at bounding box center [116, 417] width 15 height 5
click at [50, 407] on icon at bounding box center [50, 407] width 6 height 6
click at [47, 398] on div "Pen P Highlight H Eraser Shapes L Select S 18 / 83 Add Slide Poll Zoom More" at bounding box center [284, 411] width 498 height 39
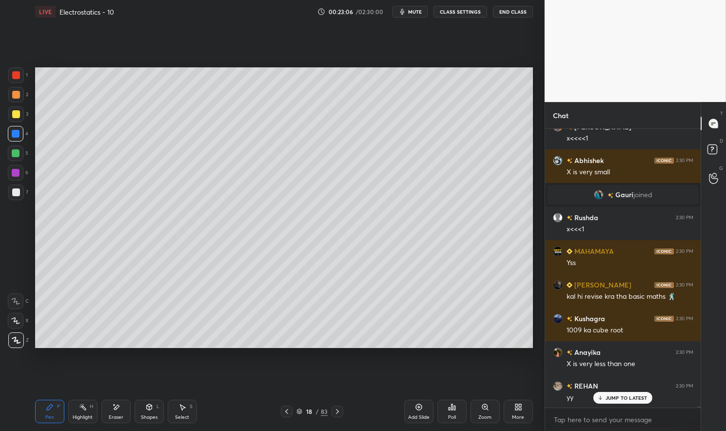
click at [620, 397] on p "JUMP TO LATEST" at bounding box center [627, 398] width 42 height 6
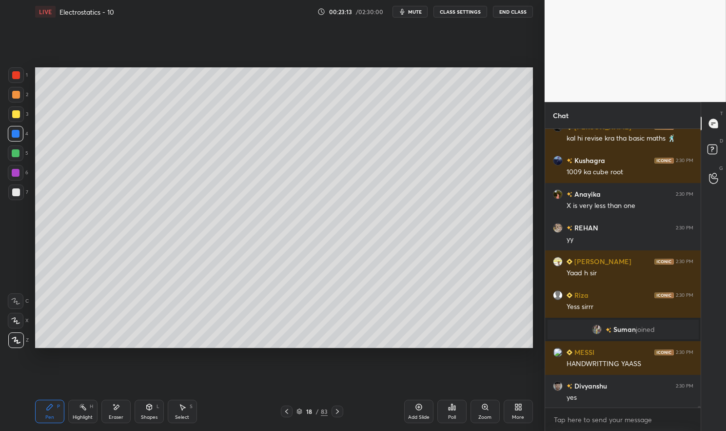
scroll to position [45786, 0]
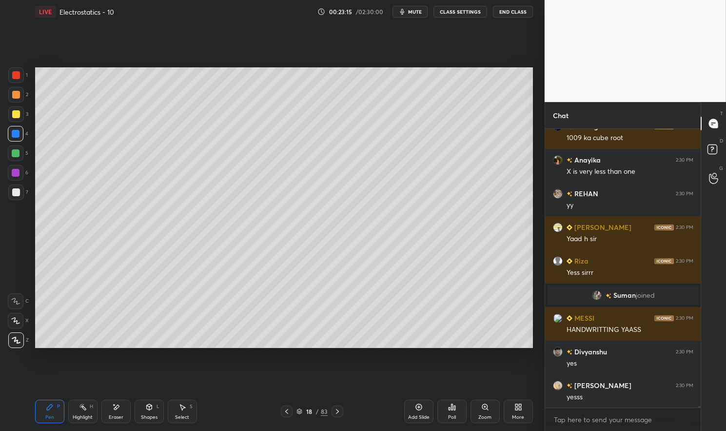
click at [85, 405] on icon at bounding box center [83, 407] width 8 height 8
click at [81, 409] on icon at bounding box center [83, 407] width 8 height 8
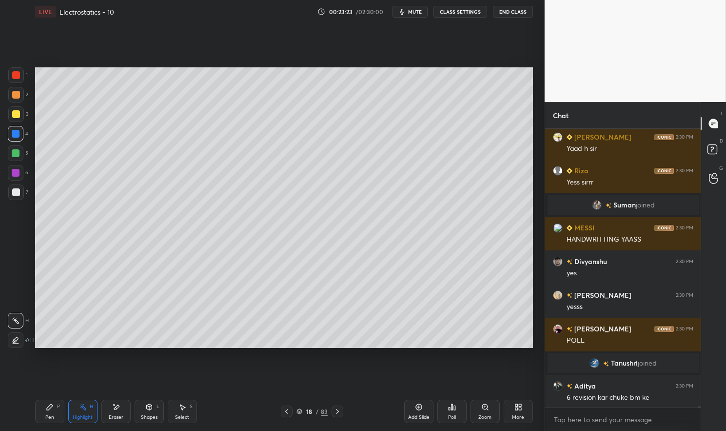
scroll to position [45780, 0]
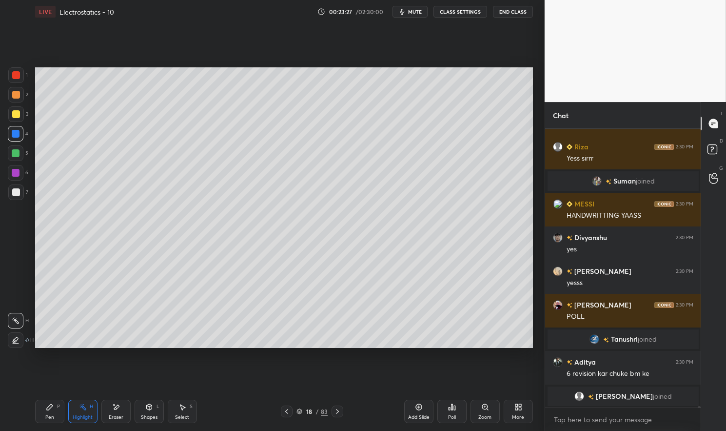
click at [283, 410] on icon at bounding box center [287, 411] width 8 height 8
click at [17, 157] on div at bounding box center [16, 153] width 8 height 8
click at [16, 150] on div at bounding box center [16, 153] width 8 height 8
click at [43, 418] on div "Pen P" at bounding box center [49, 411] width 29 height 23
click at [38, 412] on div "Pen P" at bounding box center [49, 411] width 29 height 23
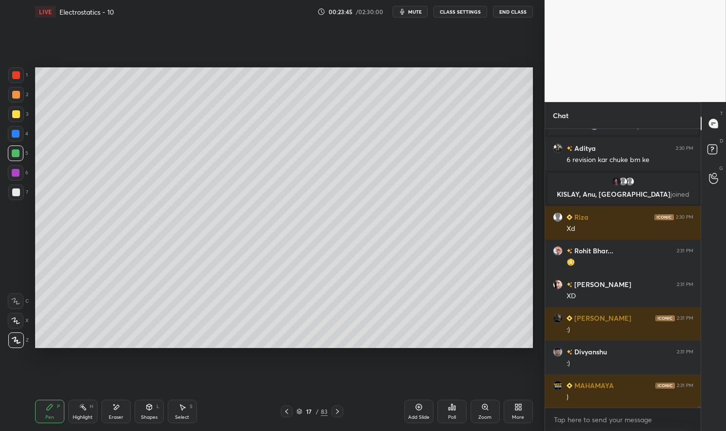
scroll to position [46028, 0]
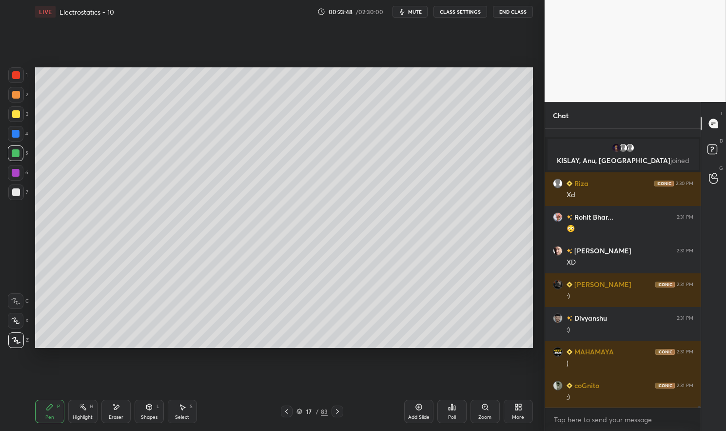
click at [17, 193] on div at bounding box center [16, 192] width 8 height 8
click at [11, 193] on div at bounding box center [16, 192] width 16 height 16
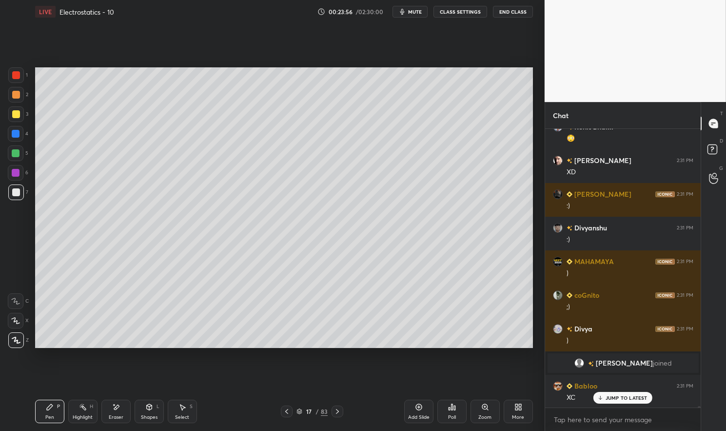
scroll to position [46069, 0]
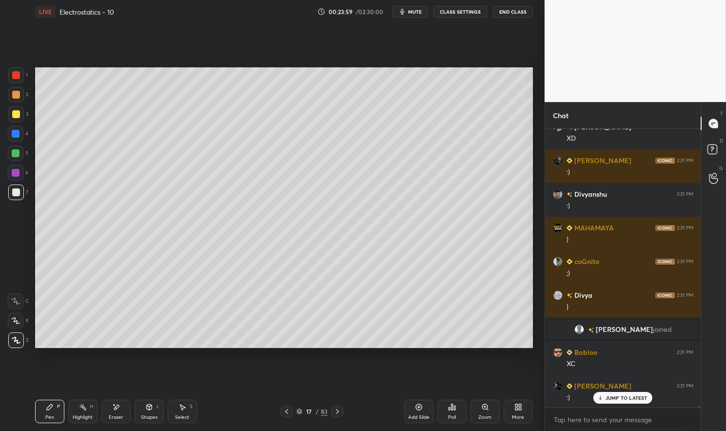
click at [86, 410] on icon at bounding box center [83, 407] width 8 height 8
click at [90, 404] on div "H" at bounding box center [91, 406] width 3 height 5
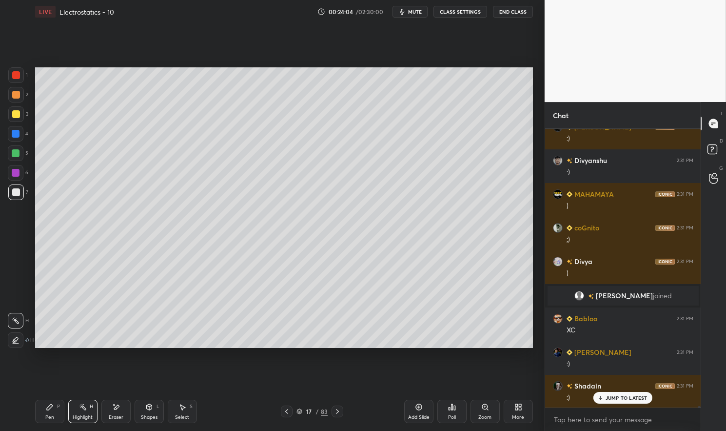
click at [50, 416] on div "Pen" at bounding box center [49, 417] width 9 height 5
click at [43, 415] on div "Pen P" at bounding box center [49, 411] width 29 height 23
click at [12, 197] on div at bounding box center [16, 192] width 16 height 16
click at [11, 195] on div at bounding box center [16, 192] width 16 height 16
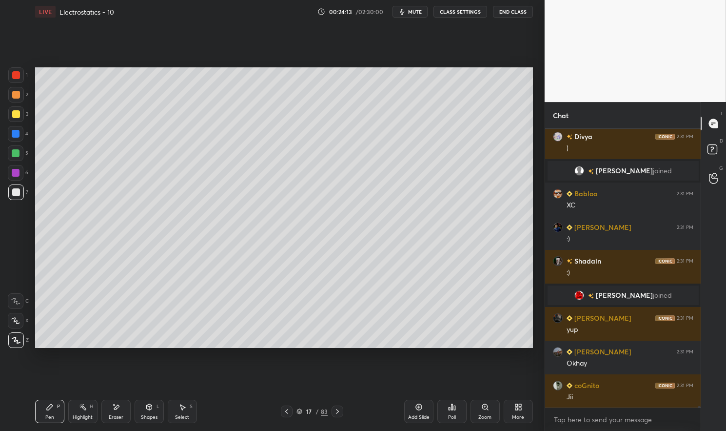
scroll to position [46261, 0]
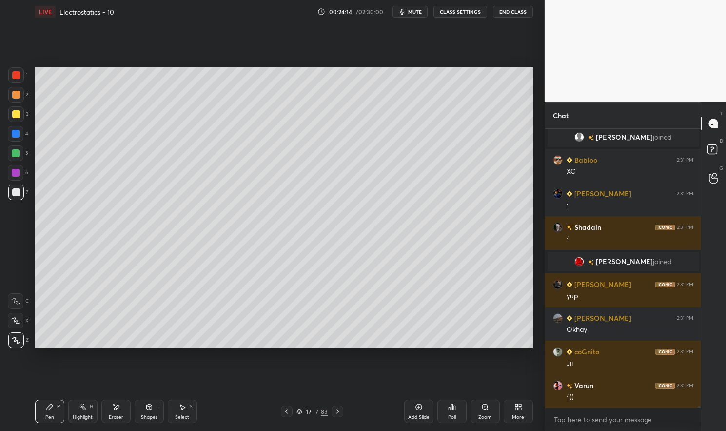
click at [87, 409] on div "Highlight H" at bounding box center [82, 411] width 29 height 23
click at [82, 401] on div "Highlight H" at bounding box center [82, 411] width 29 height 23
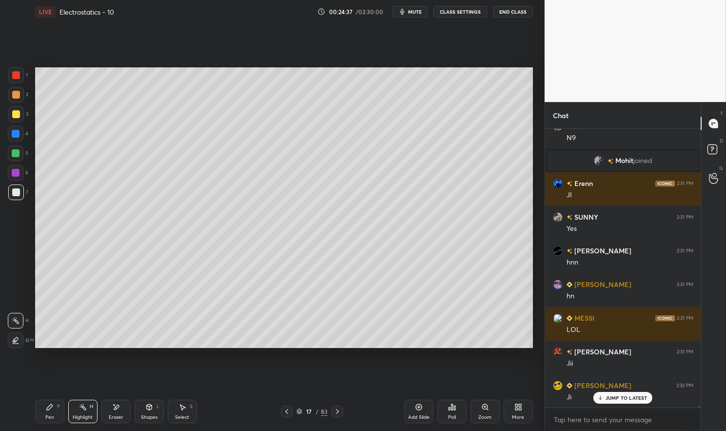
scroll to position [46621, 0]
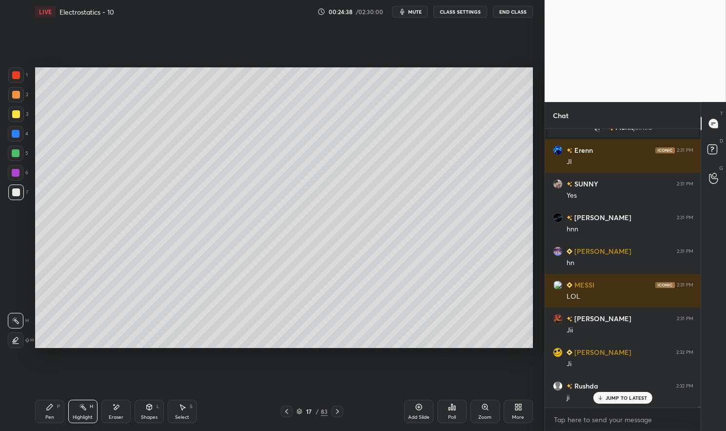
click at [14, 77] on div at bounding box center [16, 75] width 8 height 8
click at [12, 72] on div at bounding box center [16, 75] width 8 height 8
click at [52, 412] on div "Pen P" at bounding box center [49, 411] width 29 height 23
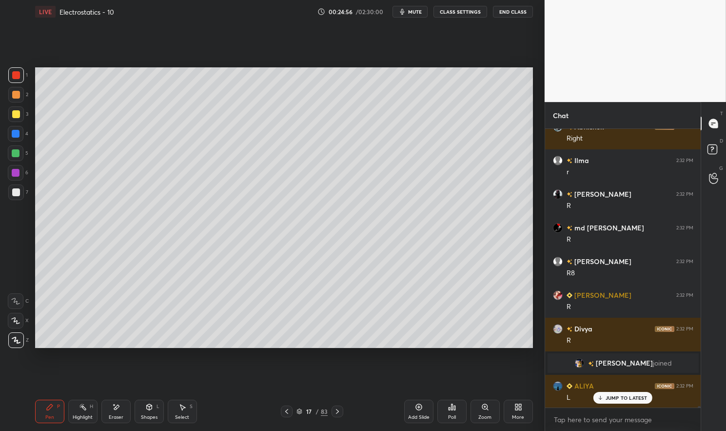
scroll to position [48159, 0]
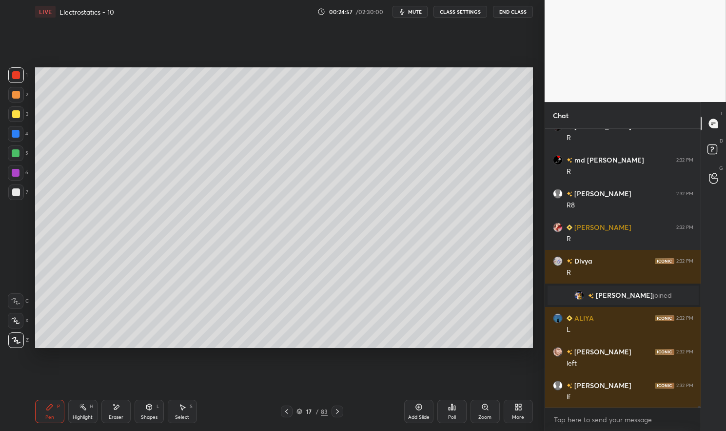
click at [81, 414] on div "Highlight H" at bounding box center [82, 411] width 29 height 23
click at [80, 413] on div "Highlight H" at bounding box center [82, 411] width 29 height 23
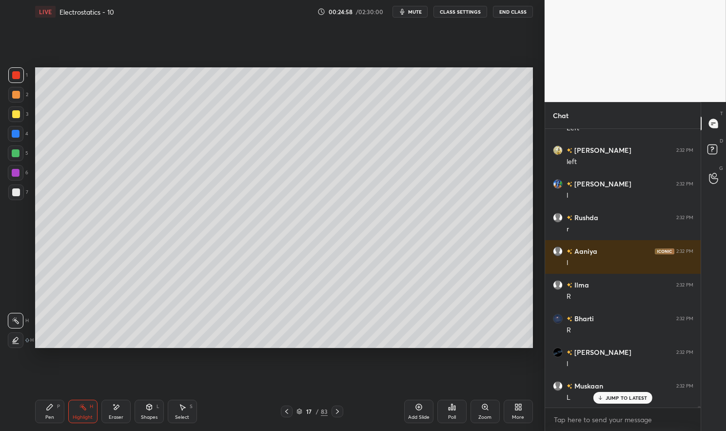
scroll to position [48664, 0]
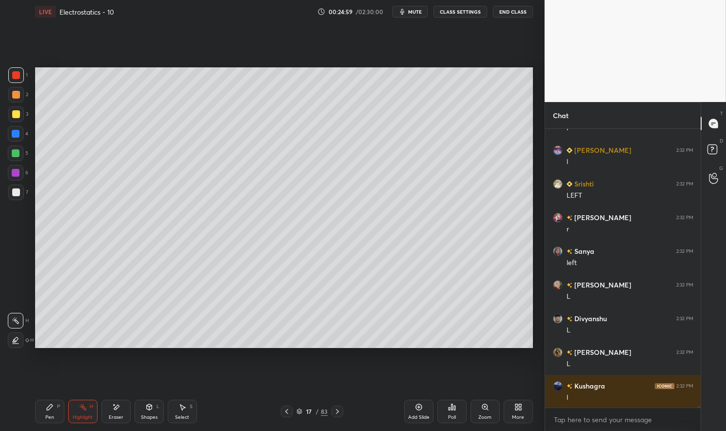
click at [50, 407] on icon at bounding box center [50, 407] width 6 height 6
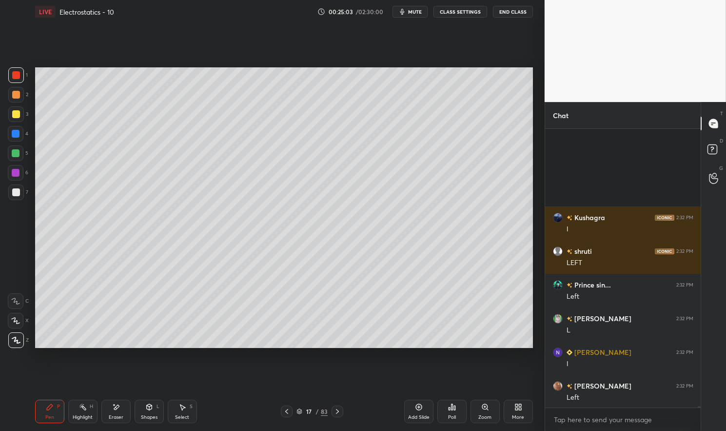
scroll to position [49169, 0]
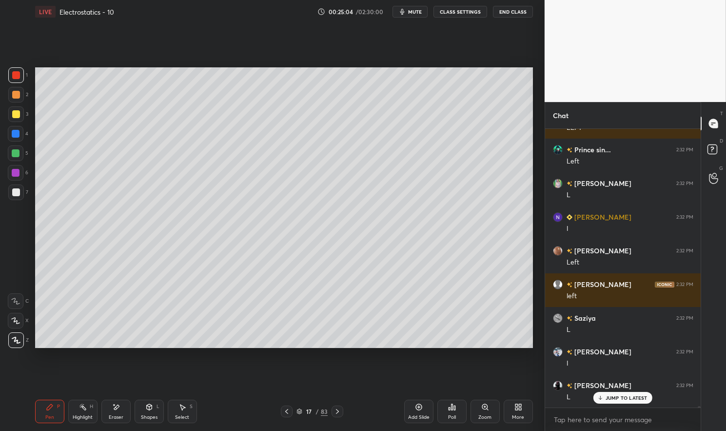
click at [77, 410] on div "Highlight H" at bounding box center [82, 411] width 29 height 23
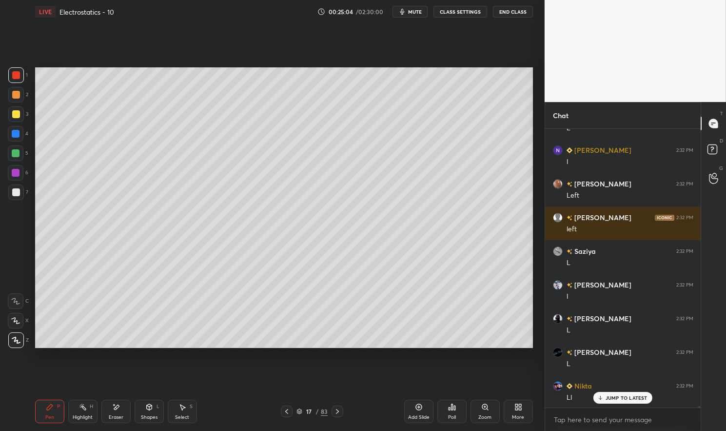
click at [78, 409] on div "Highlight H" at bounding box center [82, 411] width 29 height 23
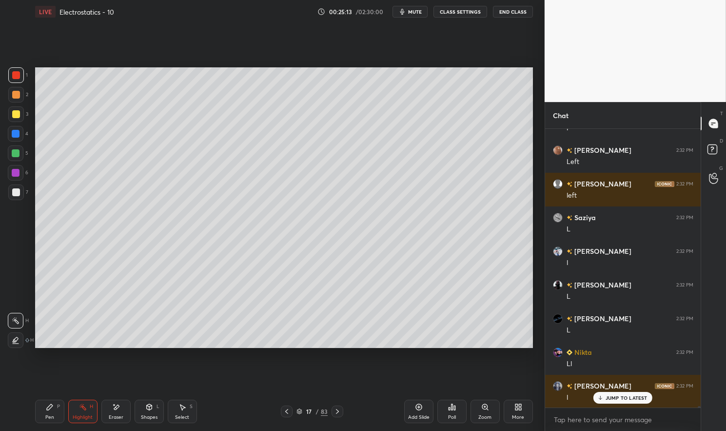
click at [628, 397] on p "JUMP TO LATEST" at bounding box center [627, 398] width 42 height 6
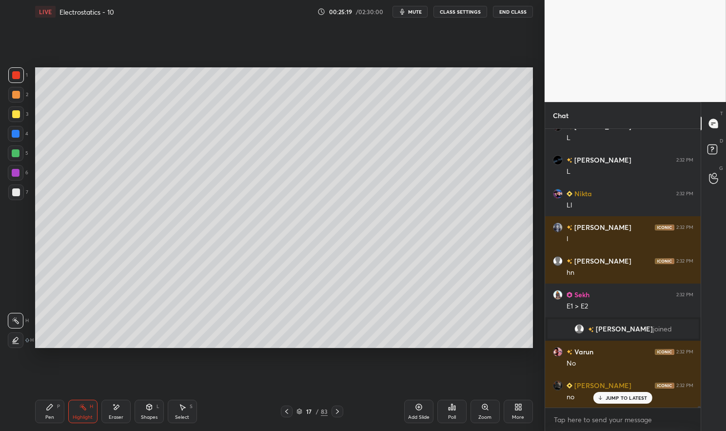
scroll to position [49529, 0]
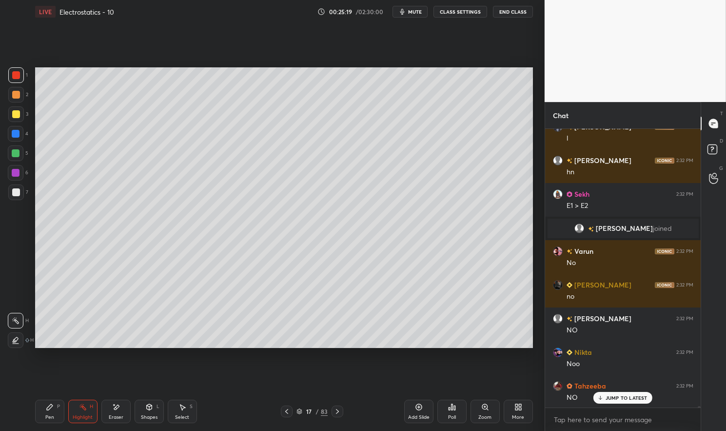
click at [14, 83] on div at bounding box center [16, 75] width 16 height 16
click at [12, 78] on div at bounding box center [16, 75] width 16 height 16
click at [51, 410] on icon at bounding box center [50, 407] width 8 height 8
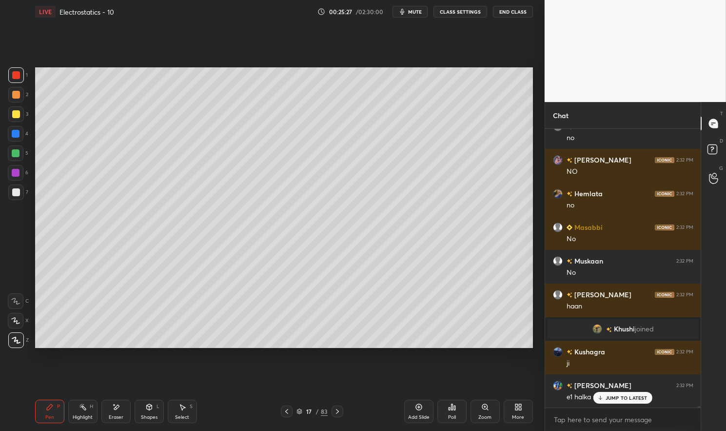
scroll to position [48874, 0]
click at [16, 155] on div at bounding box center [16, 153] width 8 height 8
click at [15, 154] on div at bounding box center [16, 153] width 8 height 8
click at [14, 190] on div at bounding box center [16, 192] width 8 height 8
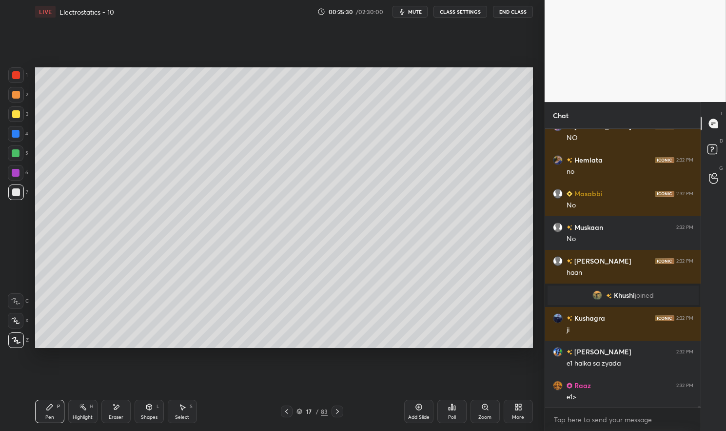
click at [13, 192] on div at bounding box center [16, 192] width 8 height 8
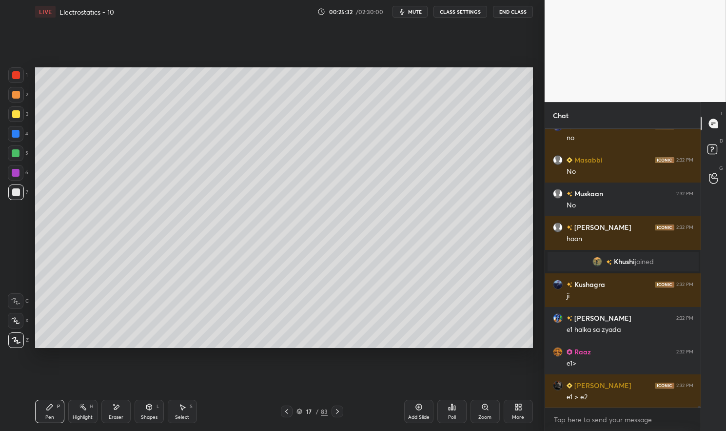
click at [16, 134] on div at bounding box center [16, 134] width 8 height 8
click at [12, 134] on div at bounding box center [16, 134] width 8 height 8
click at [15, 134] on div at bounding box center [16, 134] width 8 height 8
click at [13, 133] on div at bounding box center [16, 134] width 8 height 8
click at [14, 153] on div at bounding box center [16, 153] width 8 height 8
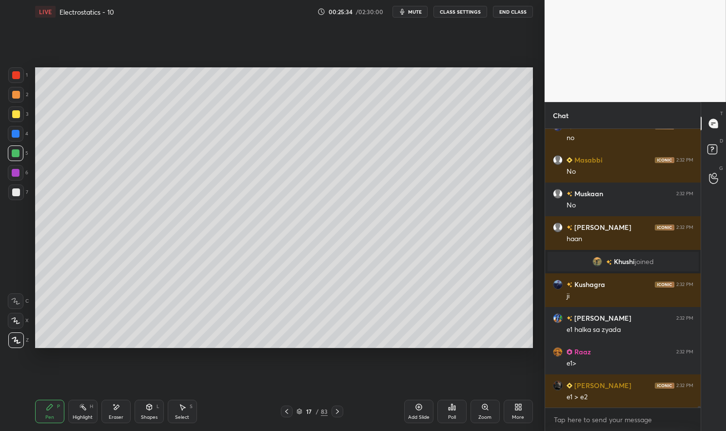
click at [13, 154] on div at bounding box center [16, 153] width 8 height 8
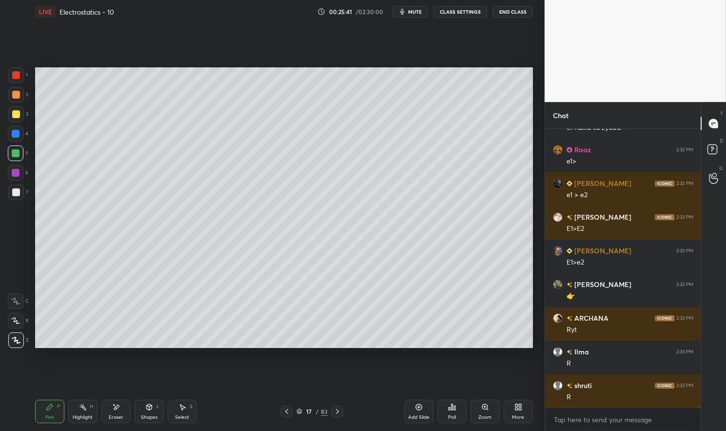
scroll to position [49177, 0]
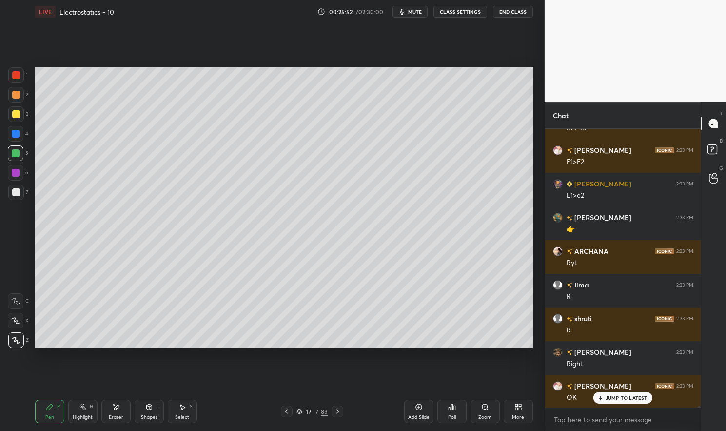
click at [634, 399] on p "JUMP TO LATEST" at bounding box center [627, 398] width 42 height 6
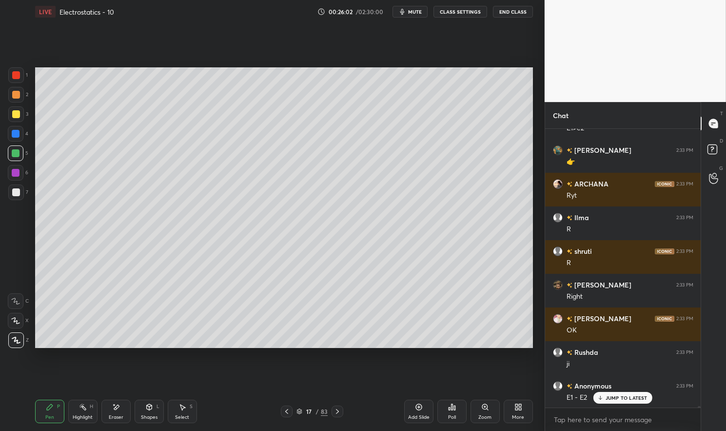
scroll to position [49301, 0]
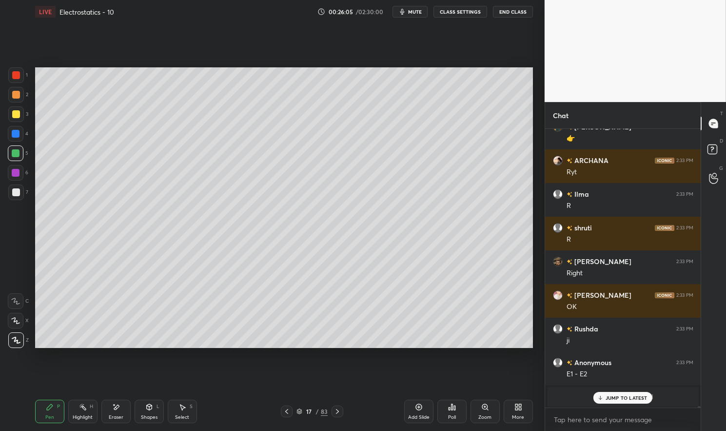
click at [16, 117] on div at bounding box center [16, 114] width 8 height 8
click at [17, 117] on div at bounding box center [16, 114] width 8 height 8
click at [20, 135] on div at bounding box center [16, 134] width 16 height 16
click at [17, 133] on div at bounding box center [16, 134] width 8 height 8
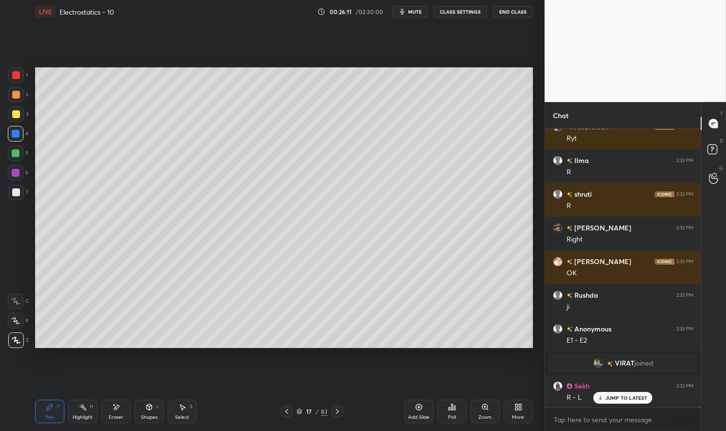
click at [18, 152] on div at bounding box center [16, 153] width 8 height 8
click at [4, 155] on div "1 2 3 4 5 6 7 C X Z E E Erase all H H" at bounding box center [15, 207] width 31 height 280
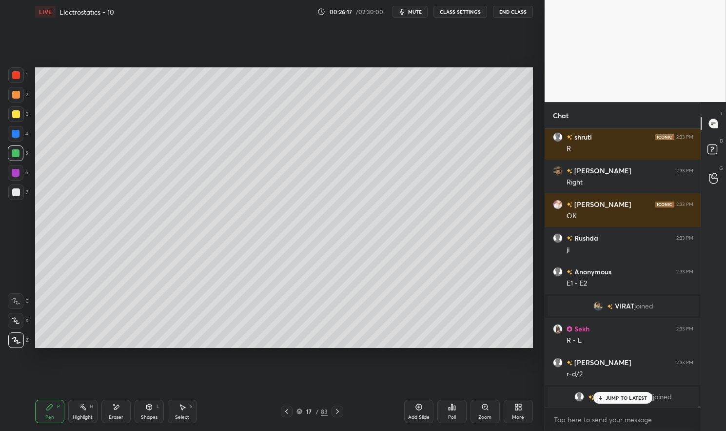
scroll to position [49459, 0]
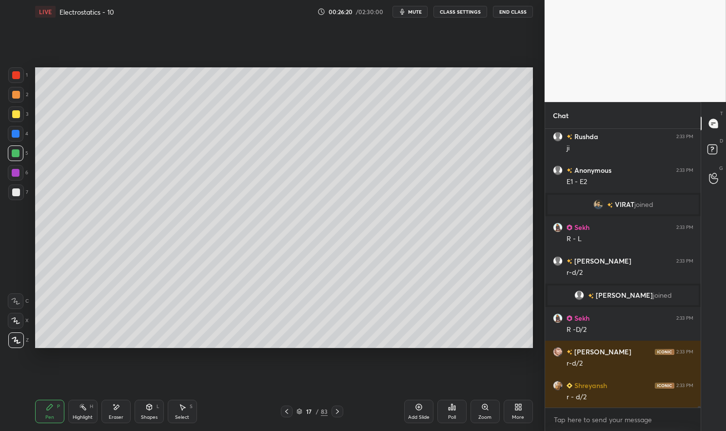
click at [17, 132] on div at bounding box center [16, 134] width 8 height 8
click at [15, 135] on div at bounding box center [16, 134] width 8 height 8
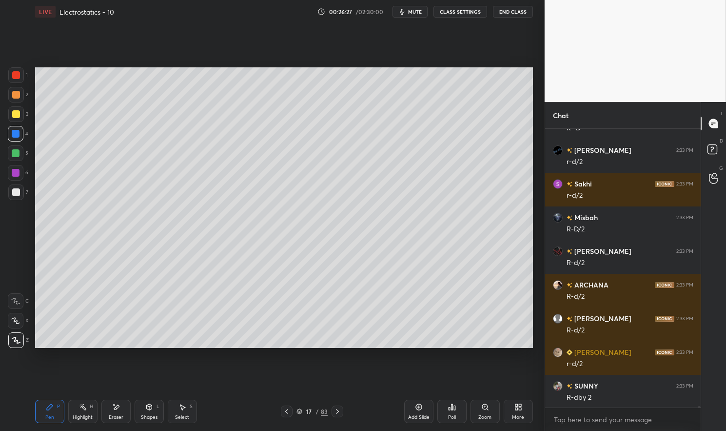
scroll to position [50031, 0]
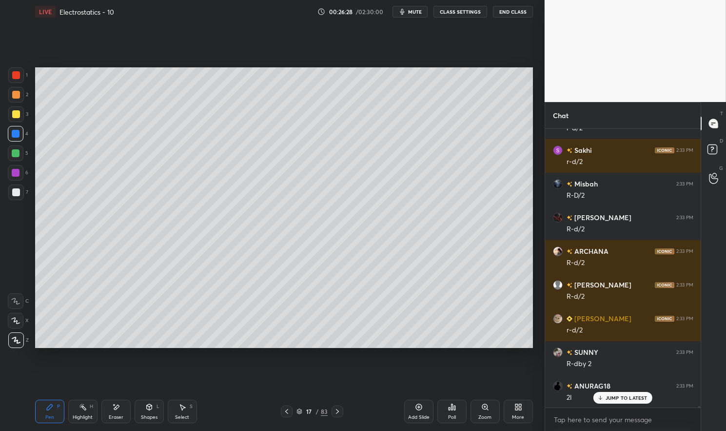
click at [119, 408] on icon at bounding box center [116, 407] width 8 height 8
click at [119, 405] on icon at bounding box center [116, 406] width 5 height 5
click at [50, 408] on icon at bounding box center [50, 407] width 6 height 6
click at [47, 398] on div "Pen P Highlight H Eraser Shapes L Select S 17 / 83 Add Slide Poll Zoom More" at bounding box center [284, 411] width 498 height 39
click at [10, 128] on div at bounding box center [16, 134] width 16 height 16
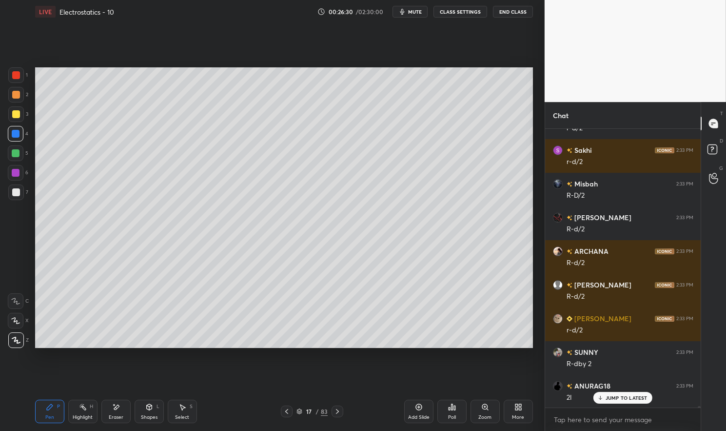
click at [8, 125] on div "3" at bounding box center [18, 116] width 20 height 20
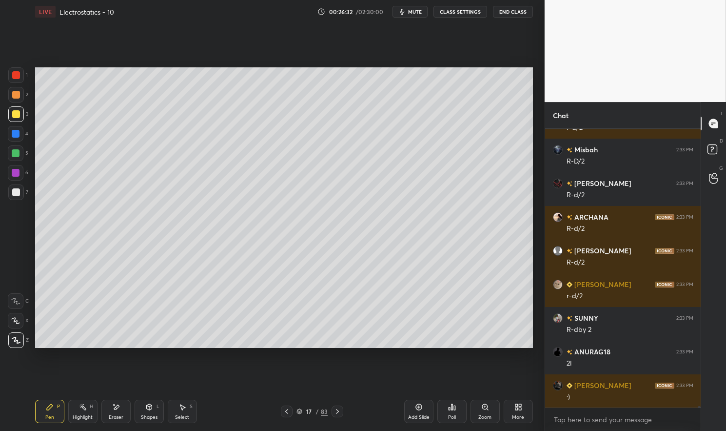
click at [113, 415] on div "Eraser" at bounding box center [116, 417] width 15 height 5
click at [114, 406] on icon at bounding box center [116, 407] width 8 height 8
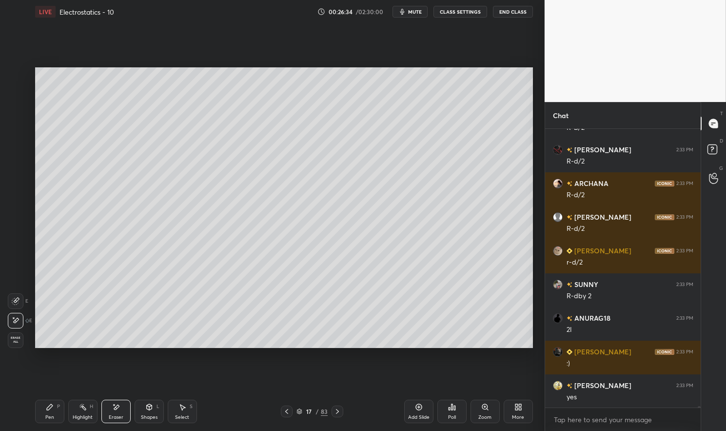
click at [50, 412] on div "Pen P" at bounding box center [49, 411] width 29 height 23
click at [39, 415] on div "Pen P" at bounding box center [49, 411] width 29 height 23
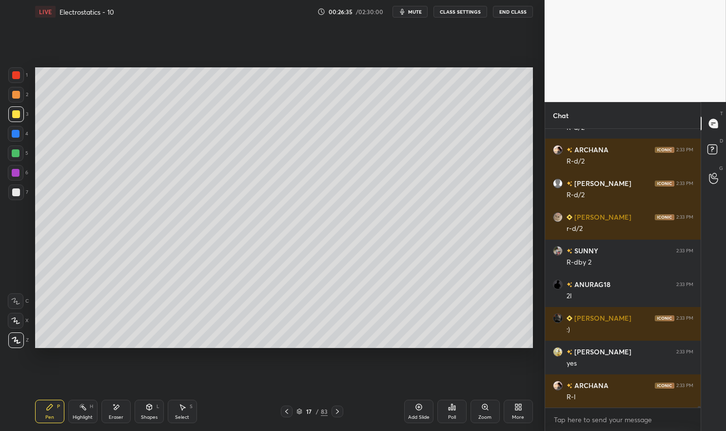
click at [13, 135] on div at bounding box center [16, 134] width 8 height 8
click at [14, 130] on div at bounding box center [16, 134] width 8 height 8
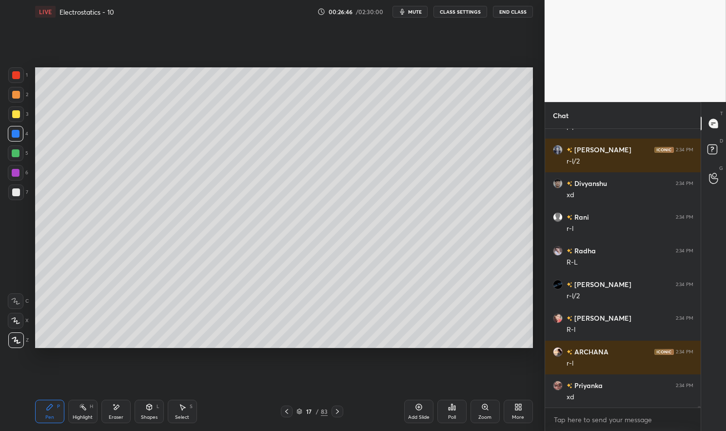
scroll to position [50570, 0]
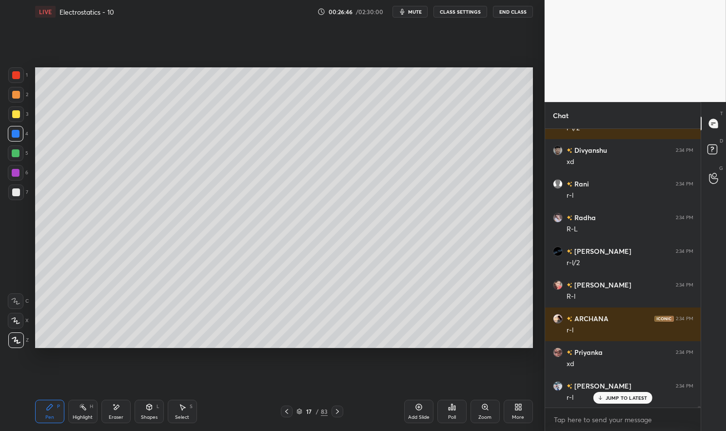
click at [116, 410] on icon at bounding box center [116, 407] width 8 height 8
click at [121, 403] on div "Eraser" at bounding box center [115, 411] width 29 height 23
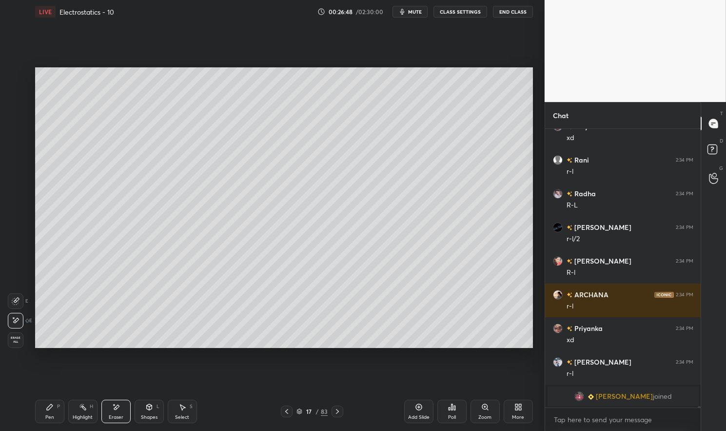
click at [48, 421] on div "Pen P" at bounding box center [49, 411] width 29 height 23
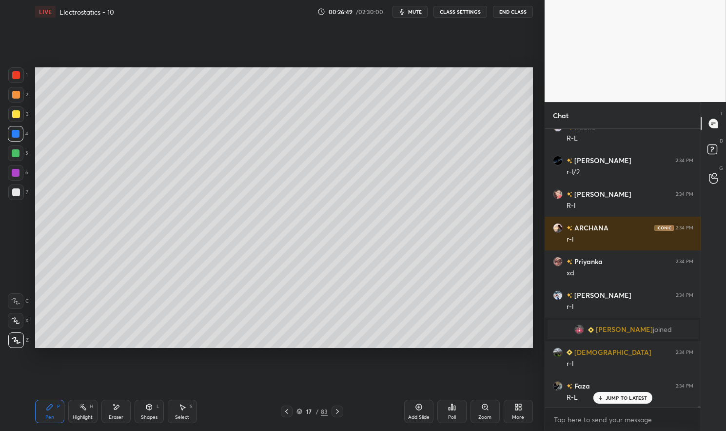
click at [47, 416] on div "Pen" at bounding box center [49, 417] width 9 height 5
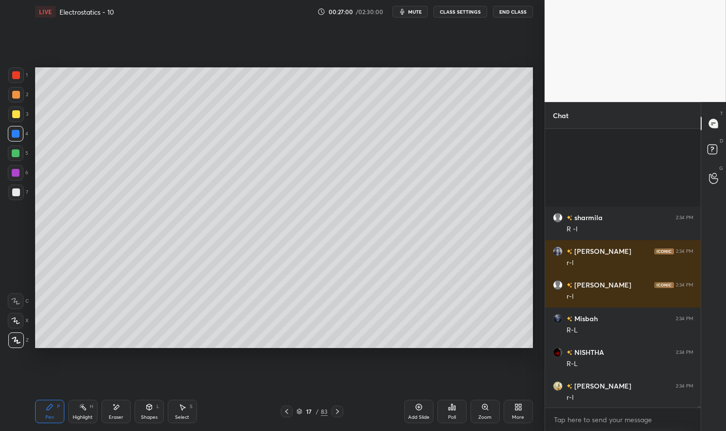
scroll to position [51166, 0]
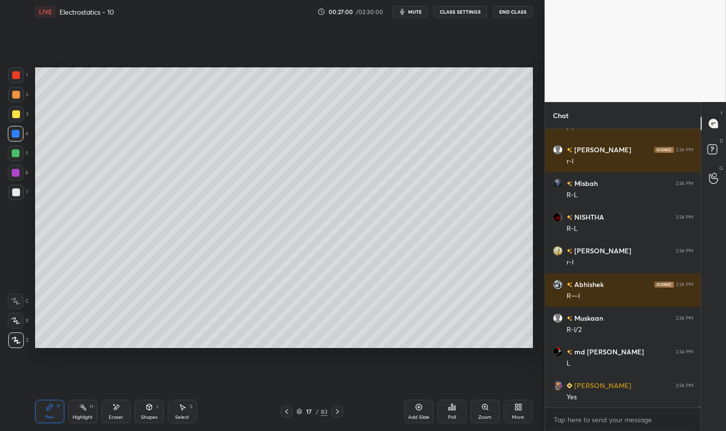
click at [16, 191] on div at bounding box center [16, 192] width 8 height 8
click at [17, 194] on div at bounding box center [16, 192] width 8 height 8
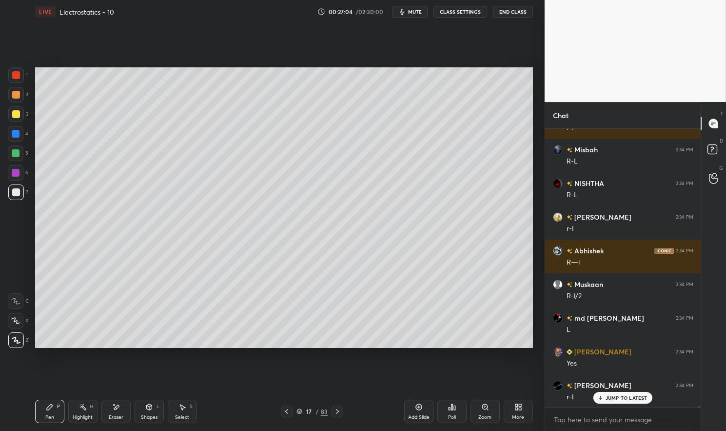
scroll to position [51233, 0]
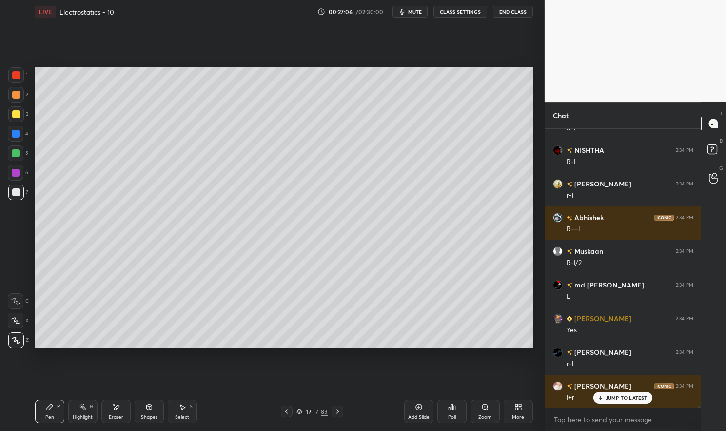
click at [112, 415] on div "Eraser" at bounding box center [116, 417] width 15 height 5
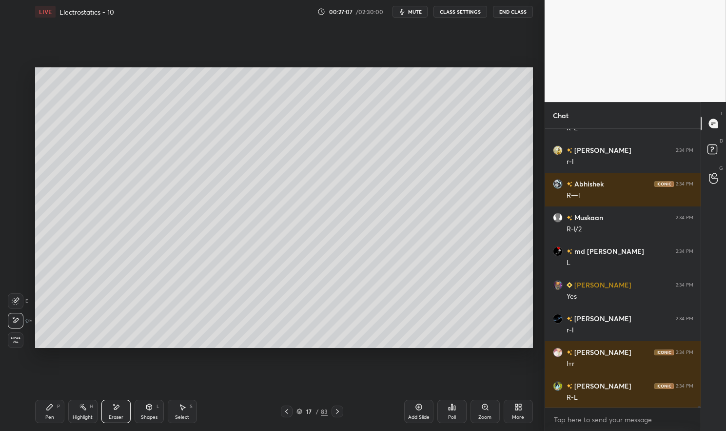
click at [48, 411] on icon at bounding box center [50, 407] width 8 height 8
click at [48, 411] on div "Pen P" at bounding box center [49, 411] width 29 height 23
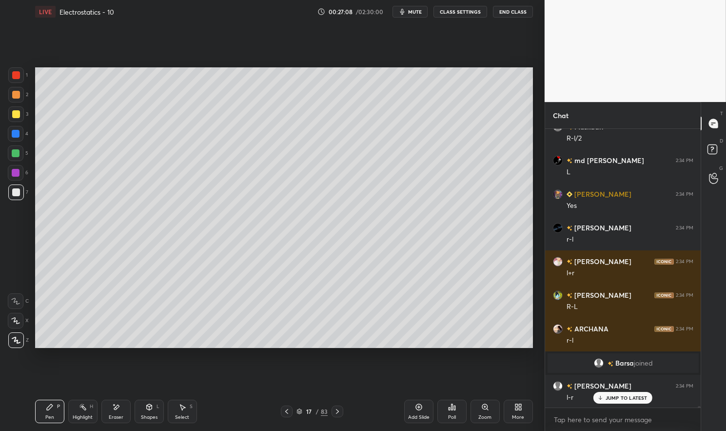
click at [16, 136] on div at bounding box center [16, 134] width 8 height 8
click at [17, 133] on div at bounding box center [16, 134] width 8 height 8
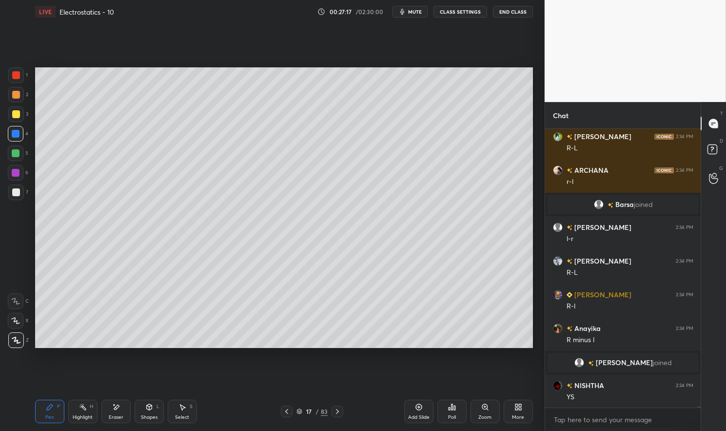
scroll to position [50849, 0]
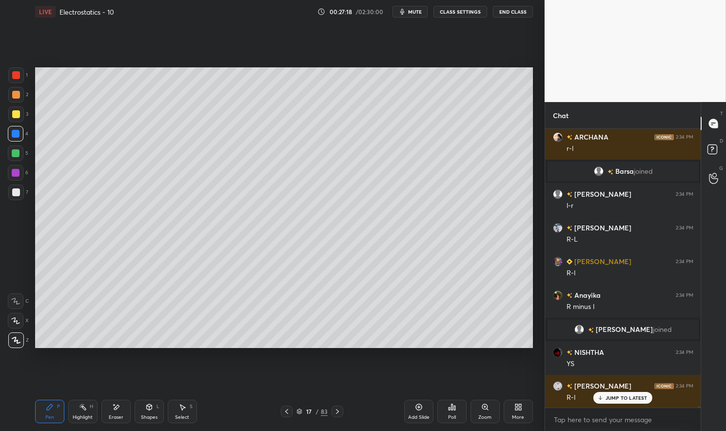
click at [74, 415] on div "Highlight" at bounding box center [83, 417] width 20 height 5
click at [75, 413] on div "Highlight H" at bounding box center [82, 411] width 29 height 23
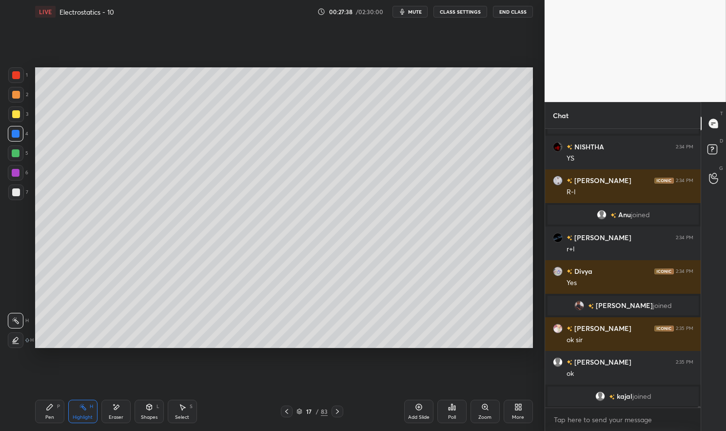
scroll to position [51023, 0]
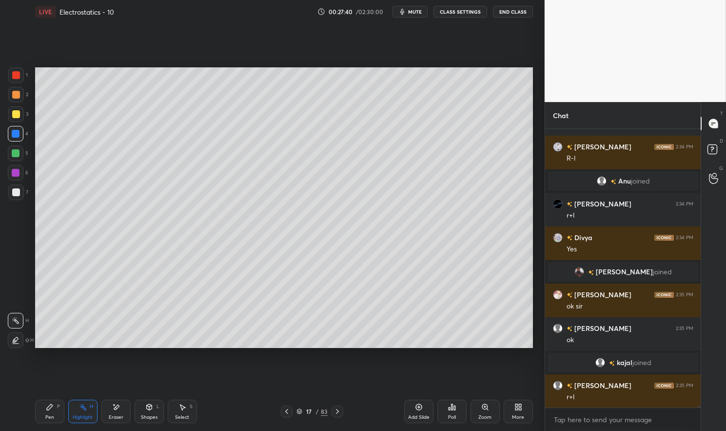
click at [15, 155] on div at bounding box center [16, 153] width 8 height 8
click at [14, 154] on div at bounding box center [16, 153] width 8 height 8
click at [39, 412] on div "Pen P" at bounding box center [49, 411] width 29 height 23
click at [40, 412] on div "Pen P" at bounding box center [49, 411] width 29 height 23
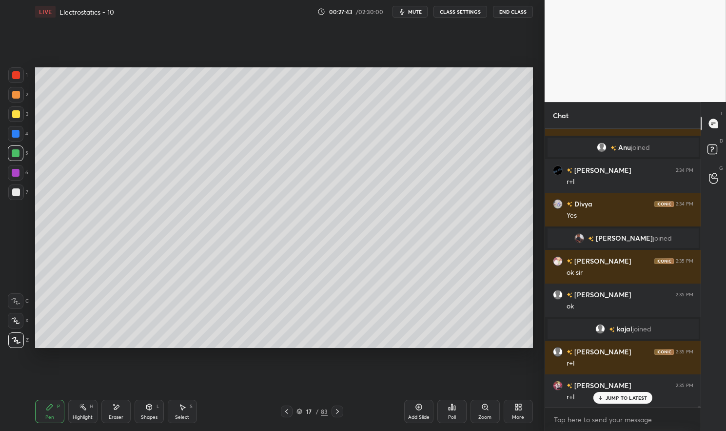
scroll to position [51090, 0]
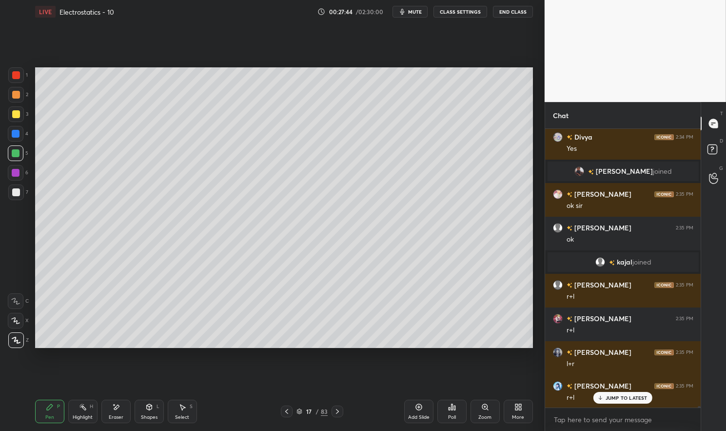
click at [77, 411] on div "Highlight H" at bounding box center [82, 411] width 29 height 23
click at [80, 407] on icon at bounding box center [83, 407] width 8 height 8
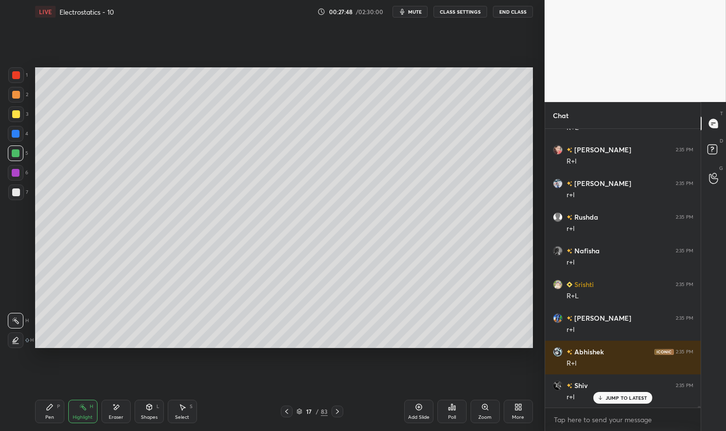
scroll to position [51494, 0]
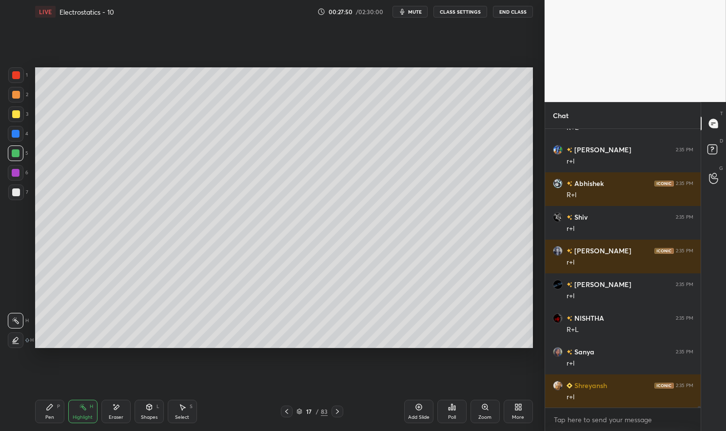
click at [21, 137] on div at bounding box center [16, 134] width 16 height 16
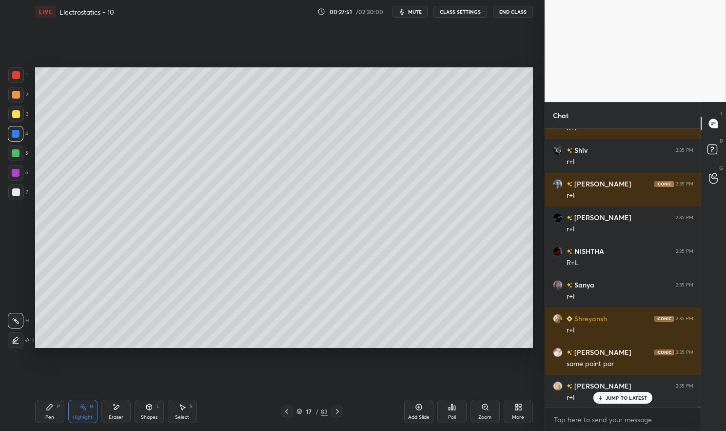
click at [15, 137] on div at bounding box center [16, 134] width 8 height 8
click at [38, 416] on div "Pen P" at bounding box center [49, 411] width 29 height 23
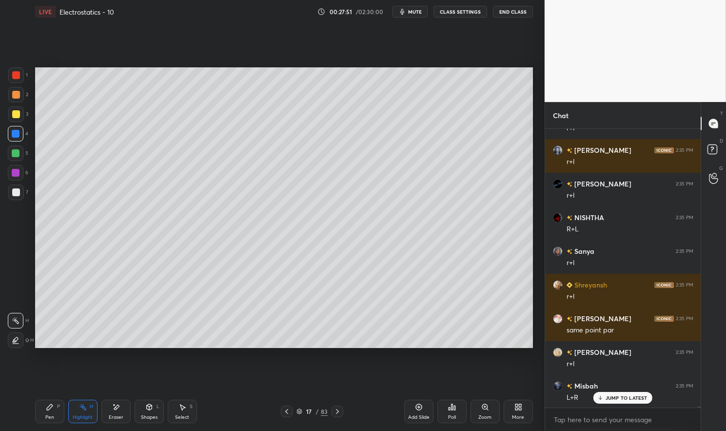
click at [42, 413] on div "Pen P" at bounding box center [49, 411] width 29 height 23
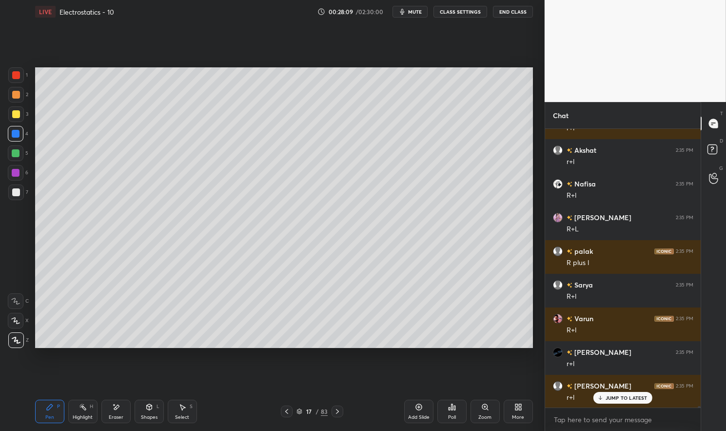
scroll to position [52268, 0]
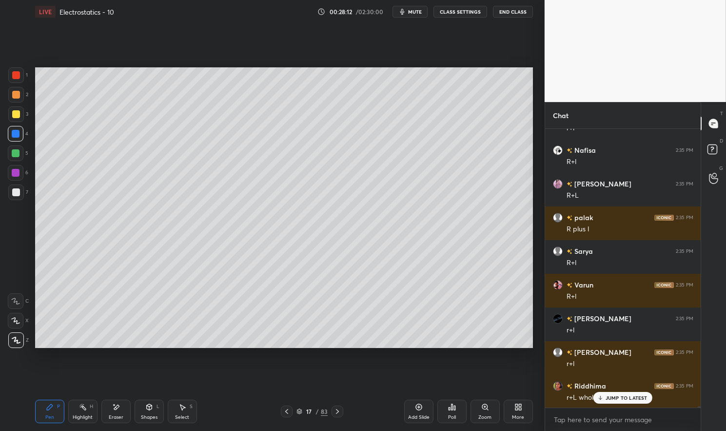
click at [80, 415] on div "Highlight" at bounding box center [83, 417] width 20 height 5
click at [70, 409] on div "Highlight H" at bounding box center [82, 411] width 29 height 23
click at [631, 400] on p "JUMP TO LATEST" at bounding box center [627, 398] width 42 height 6
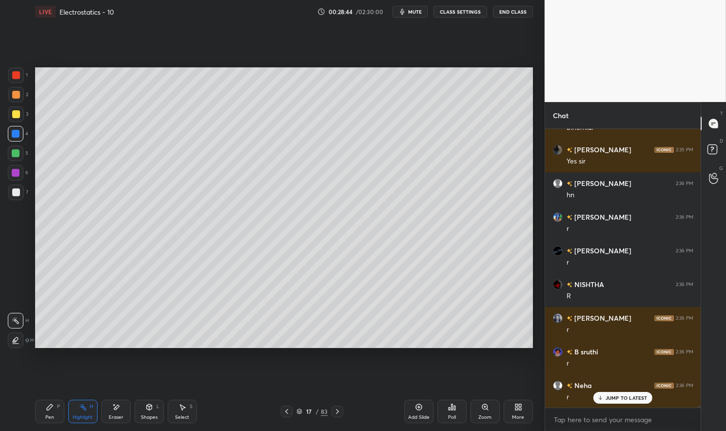
scroll to position [53369, 0]
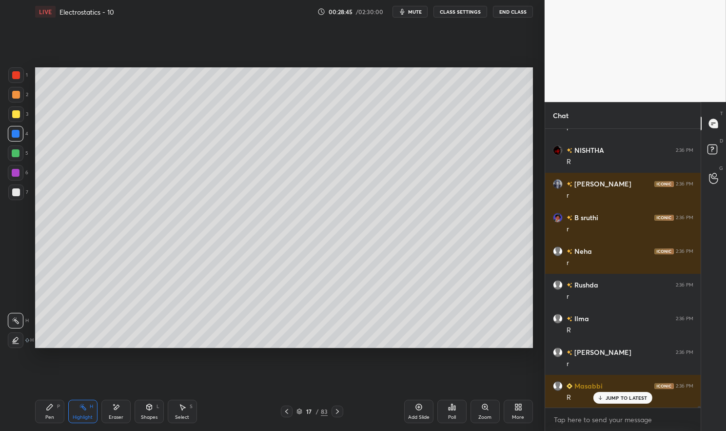
click at [340, 411] on icon at bounding box center [338, 411] width 8 height 8
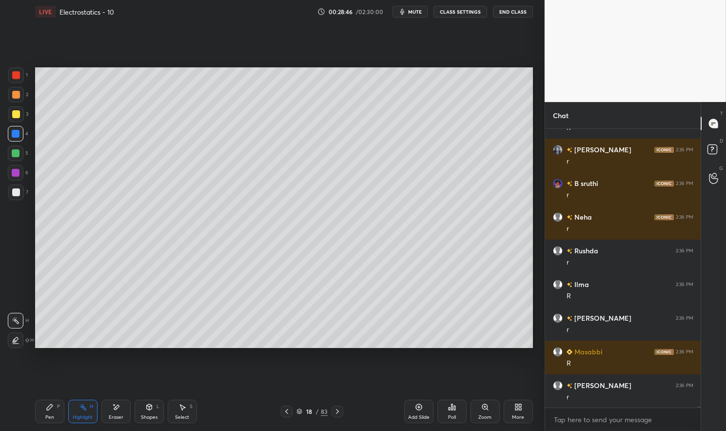
click at [53, 411] on icon at bounding box center [50, 407] width 8 height 8
click at [14, 158] on div at bounding box center [16, 153] width 16 height 16
click at [14, 156] on div at bounding box center [16, 153] width 8 height 8
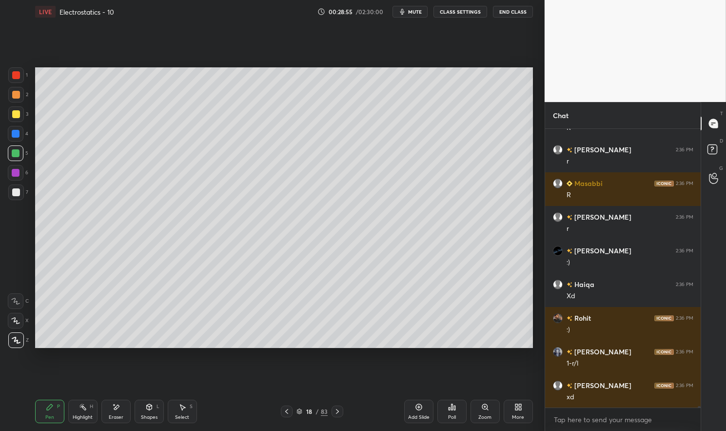
scroll to position [53672, 0]
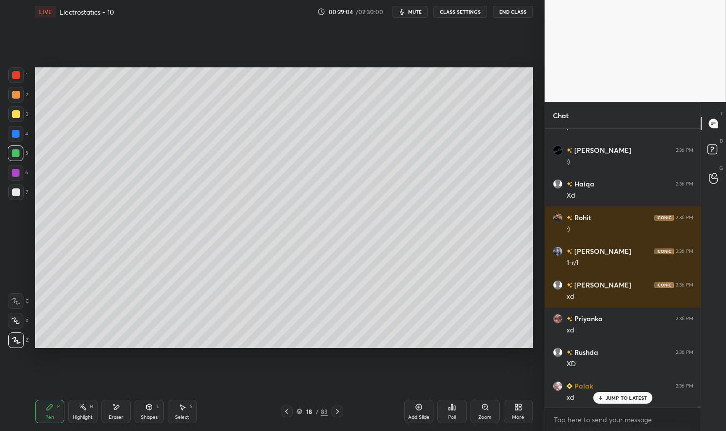
click at [109, 420] on div "Eraser" at bounding box center [116, 417] width 15 height 5
click at [48, 416] on div "Pen" at bounding box center [49, 417] width 9 height 5
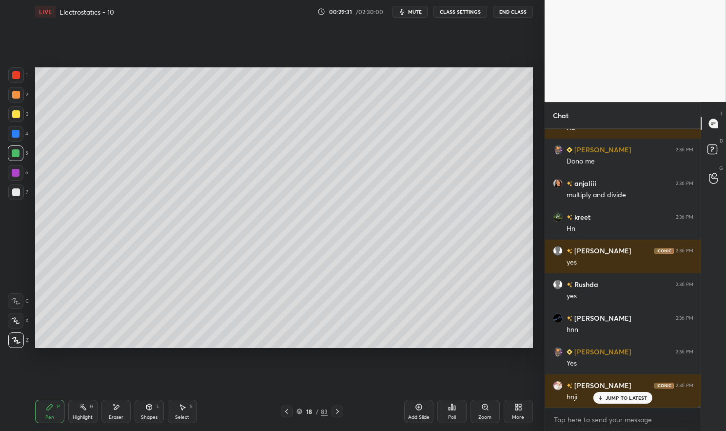
scroll to position [54369, 0]
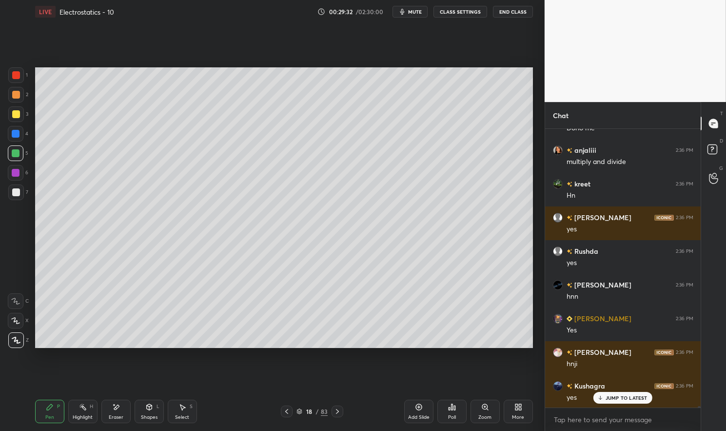
click at [20, 80] on div at bounding box center [16, 75] width 16 height 16
click at [10, 78] on div at bounding box center [16, 75] width 16 height 16
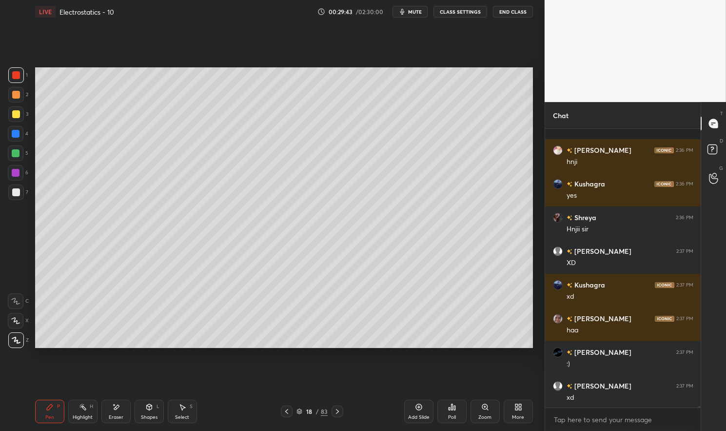
scroll to position [54638, 0]
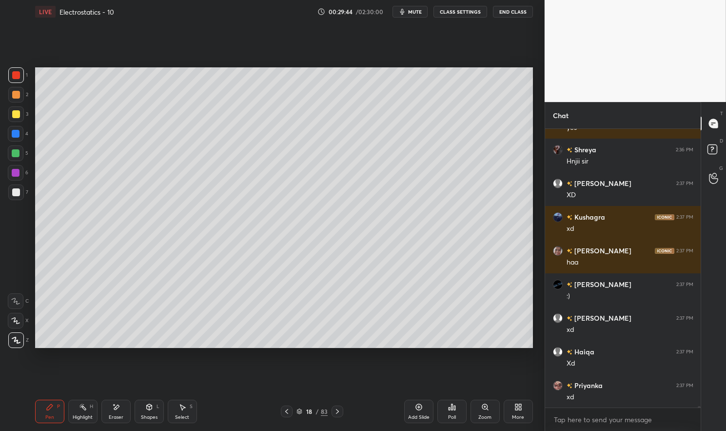
click at [10, 153] on div at bounding box center [16, 153] width 16 height 16
click at [13, 156] on div at bounding box center [16, 153] width 8 height 8
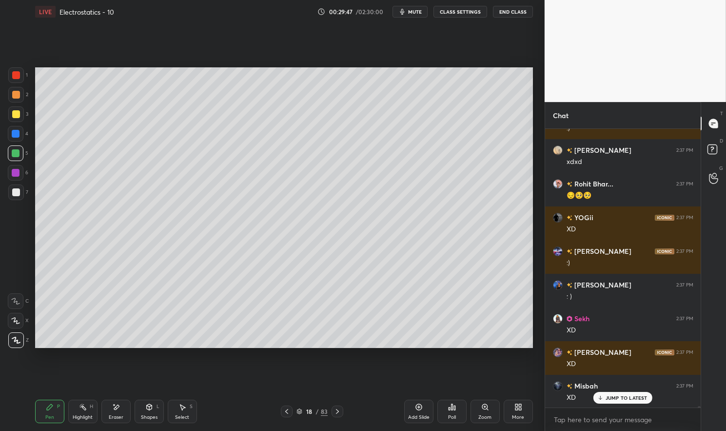
scroll to position [55076, 0]
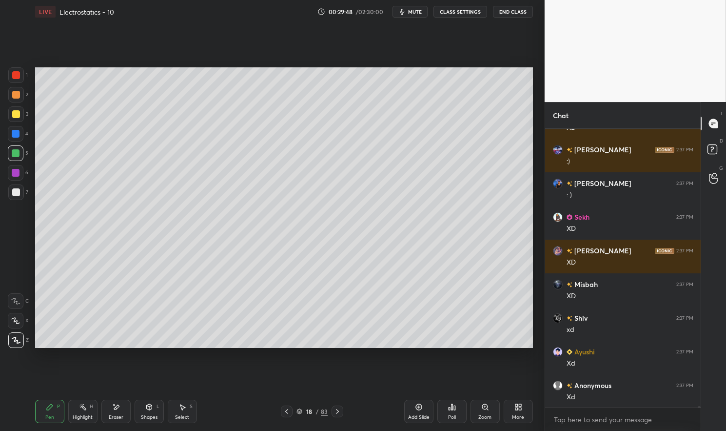
click at [53, 415] on div "Pen" at bounding box center [49, 417] width 9 height 5
click at [50, 415] on div "Pen" at bounding box center [49, 417] width 9 height 5
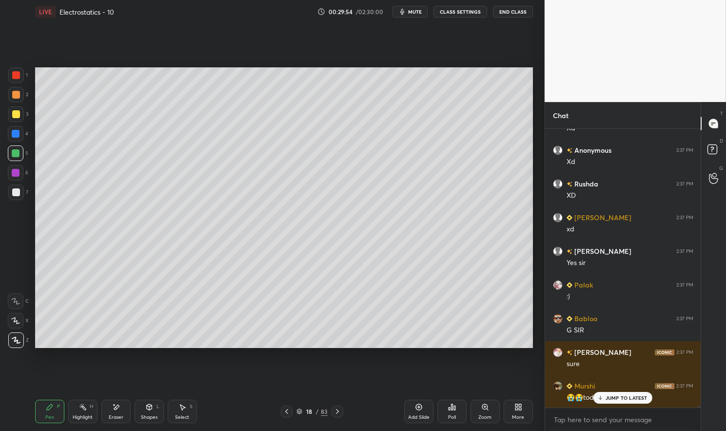
scroll to position [55345, 0]
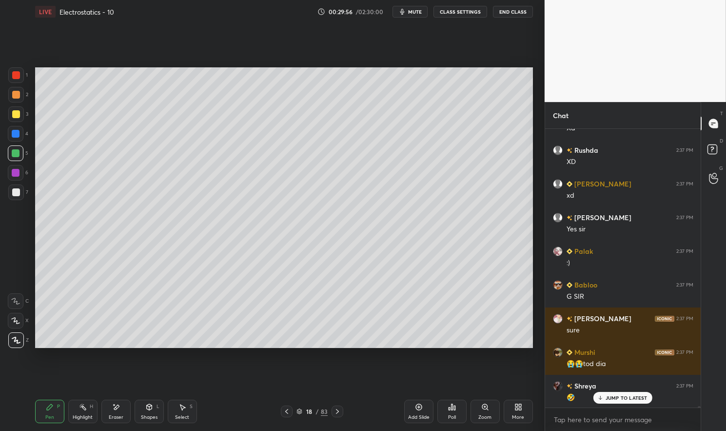
click at [12, 117] on div at bounding box center [16, 114] width 8 height 8
click at [77, 412] on div "Highlight H" at bounding box center [82, 411] width 29 height 23
click at [75, 404] on div "Highlight H" at bounding box center [82, 411] width 29 height 23
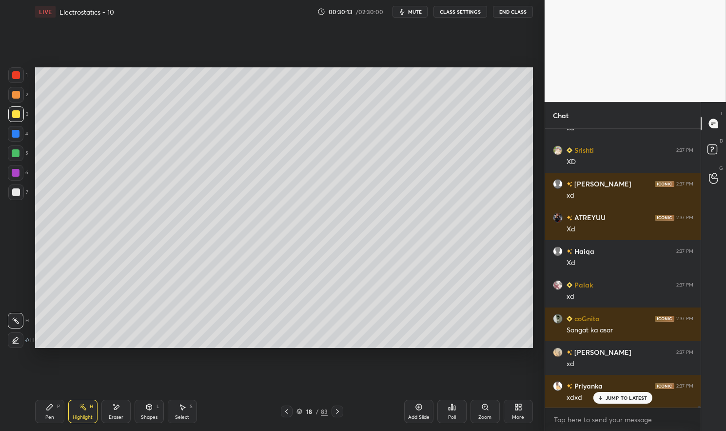
scroll to position [55749, 0]
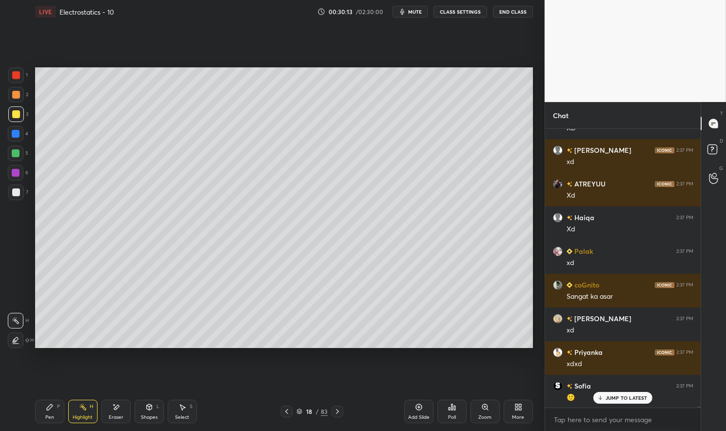
click at [627, 395] on p "JUMP TO LATEST" at bounding box center [627, 398] width 42 height 6
click at [287, 409] on icon at bounding box center [287, 411] width 8 height 8
click at [80, 416] on div "Highlight" at bounding box center [83, 417] width 20 height 5
click at [183, 410] on icon at bounding box center [183, 407] width 8 height 8
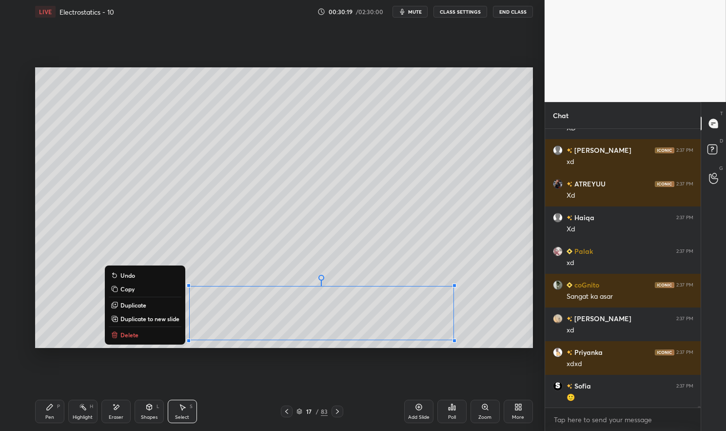
click at [169, 323] on button "Duplicate to new slide" at bounding box center [145, 319] width 73 height 12
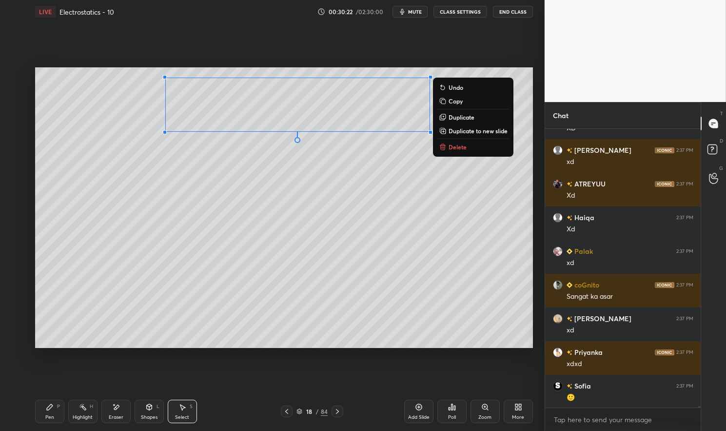
click at [51, 413] on div "Pen P" at bounding box center [49, 411] width 29 height 23
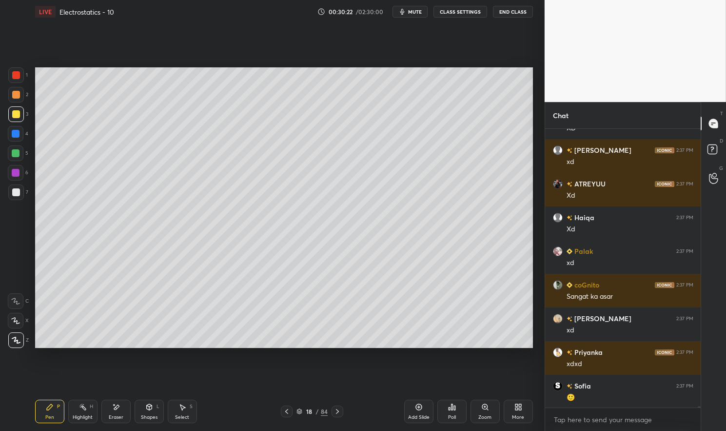
click at [47, 405] on icon at bounding box center [50, 407] width 8 height 8
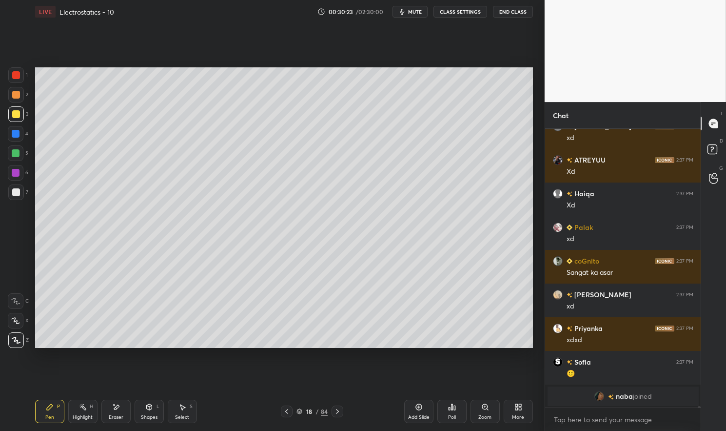
click at [14, 152] on div at bounding box center [16, 153] width 8 height 8
click at [13, 152] on div at bounding box center [16, 153] width 8 height 8
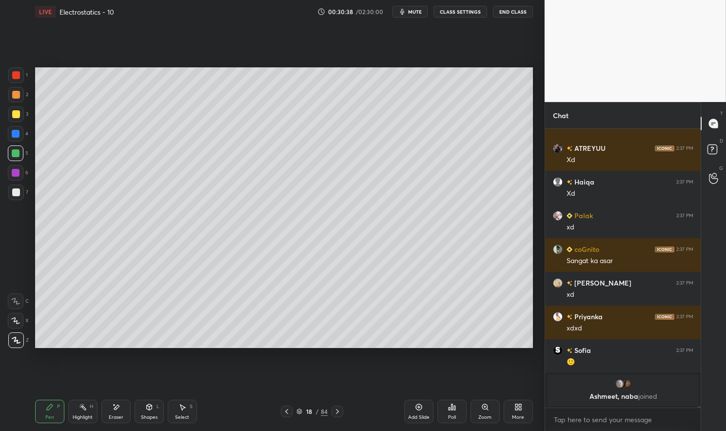
scroll to position [54564, 0]
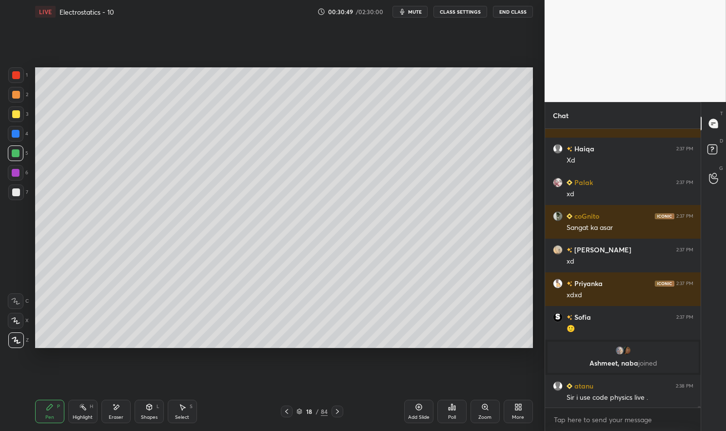
click at [81, 408] on icon at bounding box center [83, 407] width 8 height 8
click at [12, 75] on div at bounding box center [16, 75] width 8 height 8
click at [18, 70] on div at bounding box center [16, 75] width 16 height 16
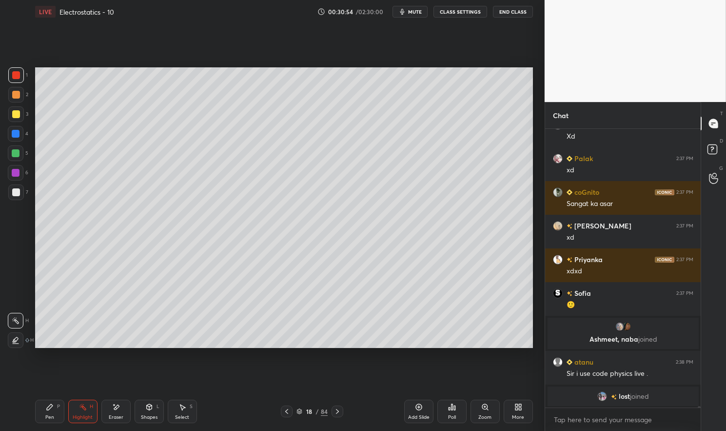
click at [43, 409] on div "Pen P" at bounding box center [49, 411] width 29 height 23
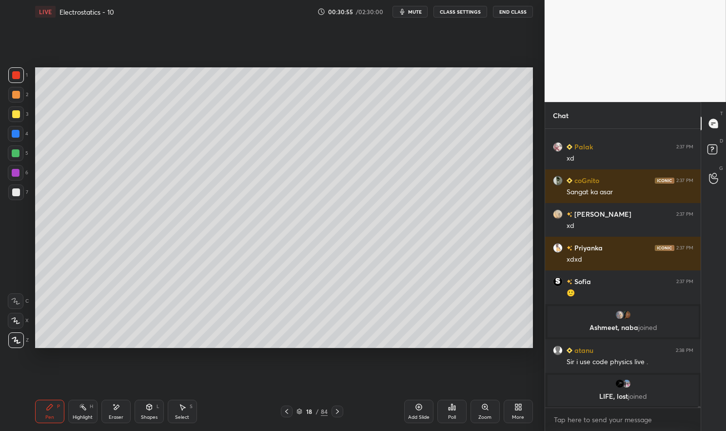
click at [44, 410] on div "Pen P" at bounding box center [49, 411] width 29 height 23
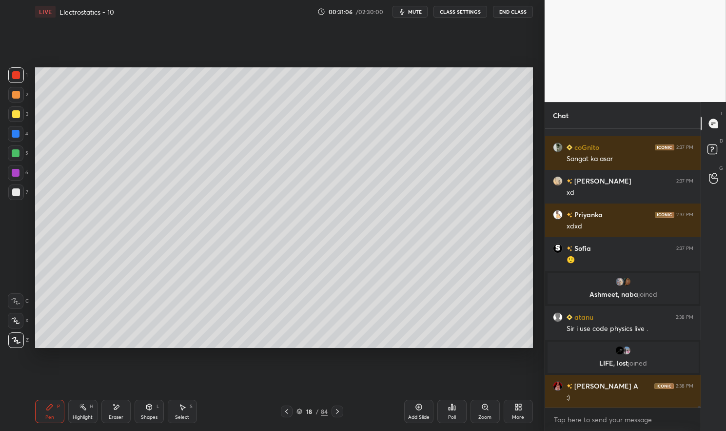
scroll to position [54629, 0]
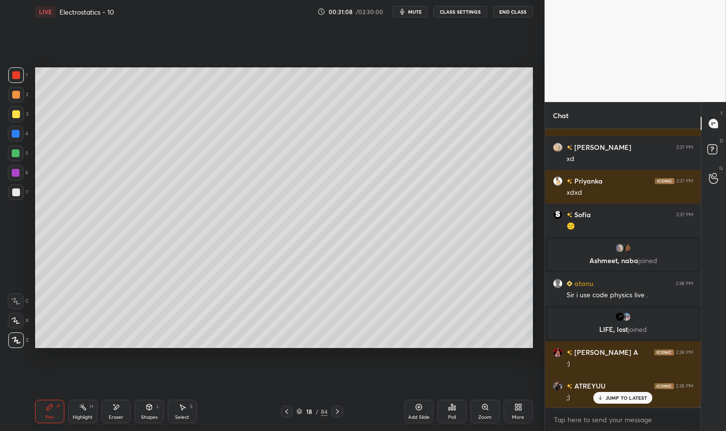
click at [120, 412] on div "Eraser" at bounding box center [115, 411] width 29 height 23
click at [121, 404] on div "Eraser" at bounding box center [115, 411] width 29 height 23
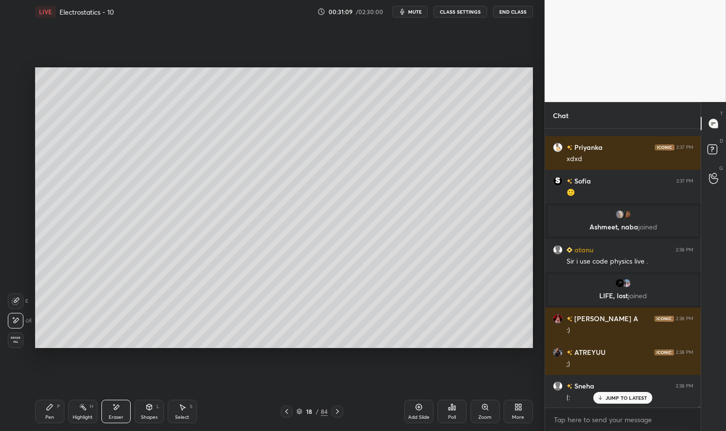
click at [85, 415] on div "Highlight" at bounding box center [83, 417] width 20 height 5
click at [82, 413] on div "Highlight H" at bounding box center [82, 411] width 29 height 23
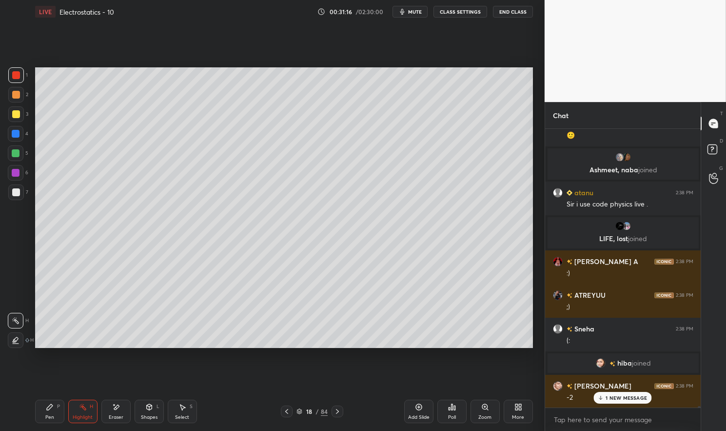
scroll to position [54753, 0]
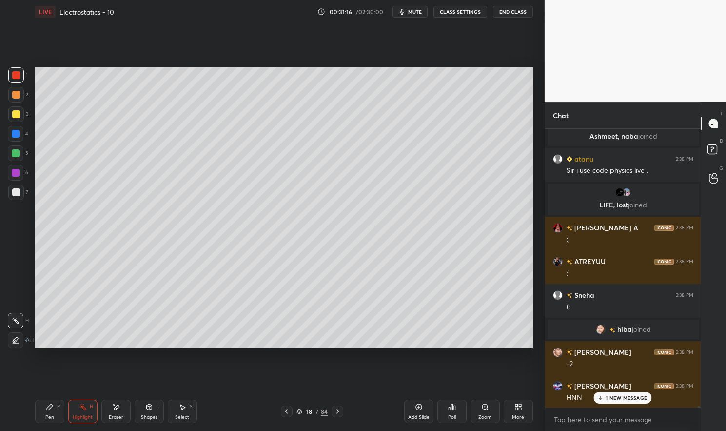
click at [51, 412] on div "Pen P" at bounding box center [49, 411] width 29 height 23
click at [47, 412] on div "Pen P" at bounding box center [49, 411] width 29 height 23
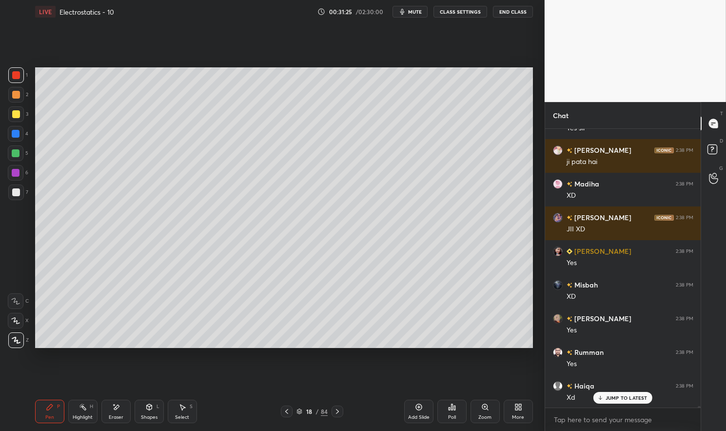
scroll to position [55552, 0]
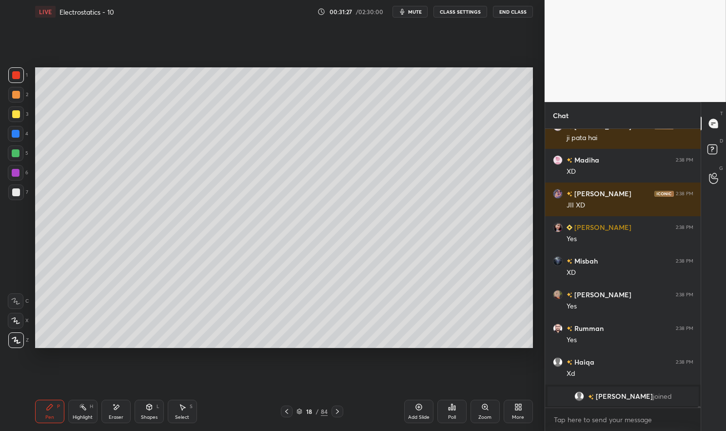
click at [87, 404] on div "Highlight H" at bounding box center [82, 411] width 29 height 23
click at [83, 399] on div "Pen P Highlight H Eraser Shapes L Select S 18 / 84 Add Slide Poll Zoom More" at bounding box center [284, 411] width 498 height 39
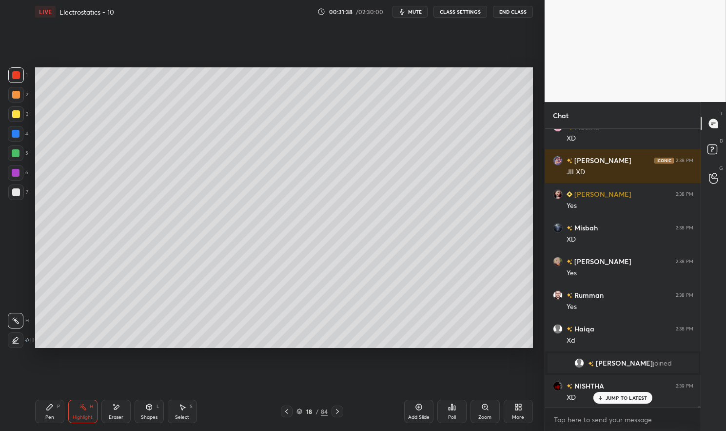
scroll to position [55652, 0]
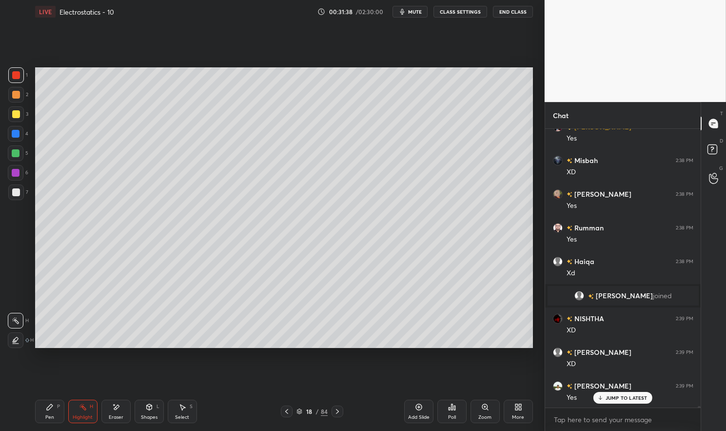
click at [634, 394] on div "JUMP TO LATEST" at bounding box center [623, 398] width 59 height 12
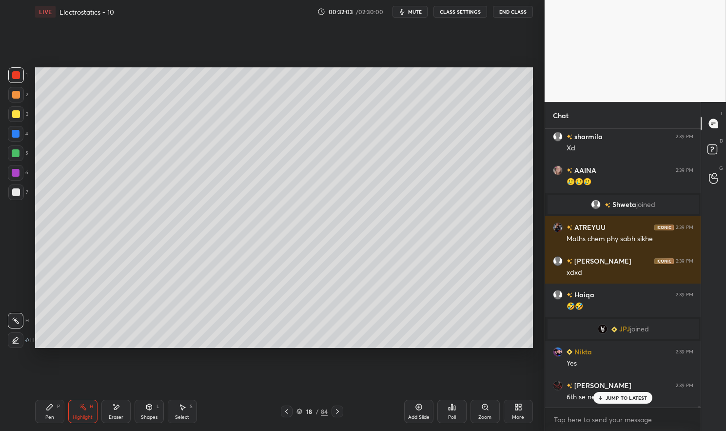
scroll to position [56319, 0]
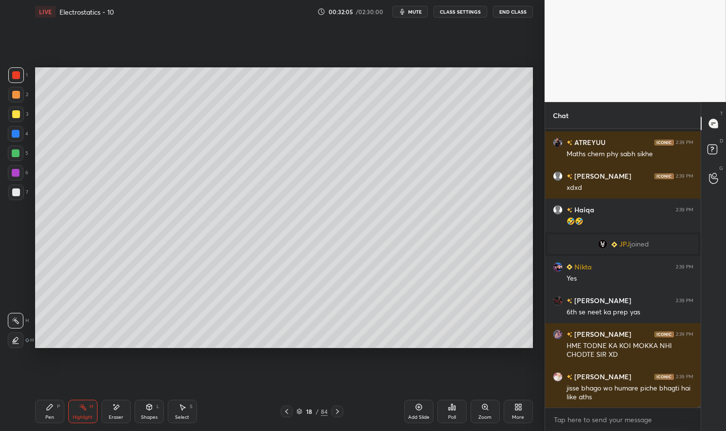
click at [286, 412] on icon at bounding box center [286, 411] width 3 height 5
click at [47, 419] on div "Pen" at bounding box center [49, 417] width 9 height 5
click at [48, 418] on div "Pen" at bounding box center [49, 417] width 9 height 5
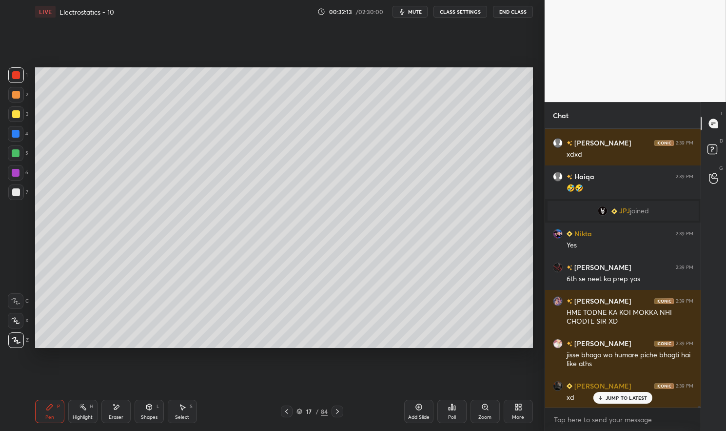
scroll to position [56374, 0]
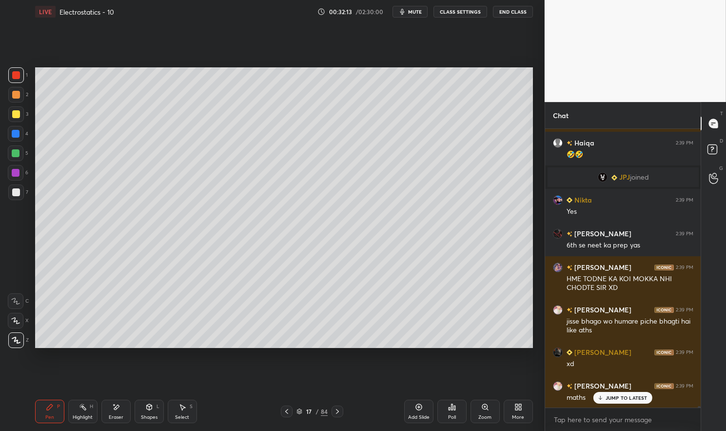
click at [13, 195] on div at bounding box center [16, 192] width 8 height 8
click at [15, 191] on div at bounding box center [16, 192] width 8 height 8
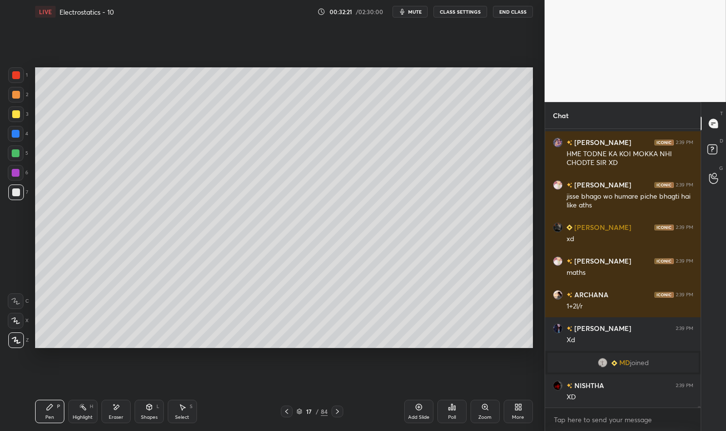
scroll to position [56467, 0]
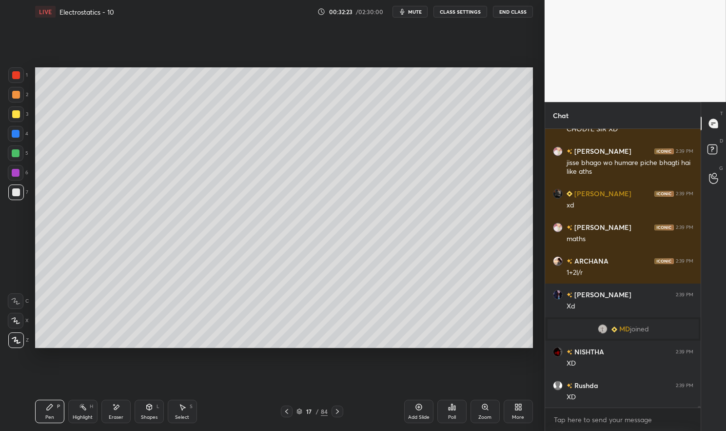
click at [81, 415] on div "Highlight" at bounding box center [83, 417] width 20 height 5
click at [81, 414] on div "Highlight H" at bounding box center [82, 411] width 29 height 23
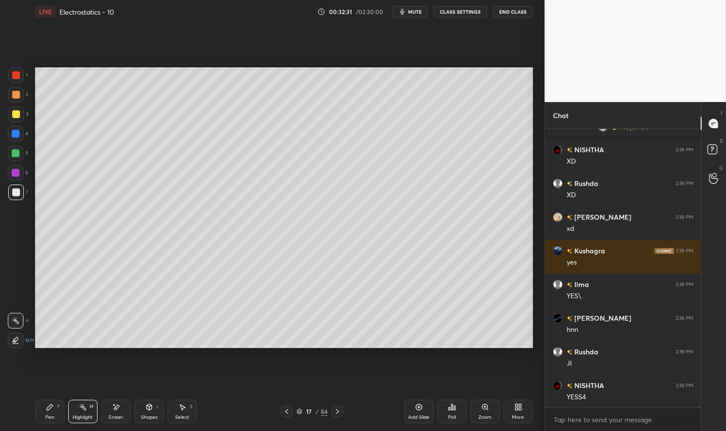
scroll to position [56703, 0]
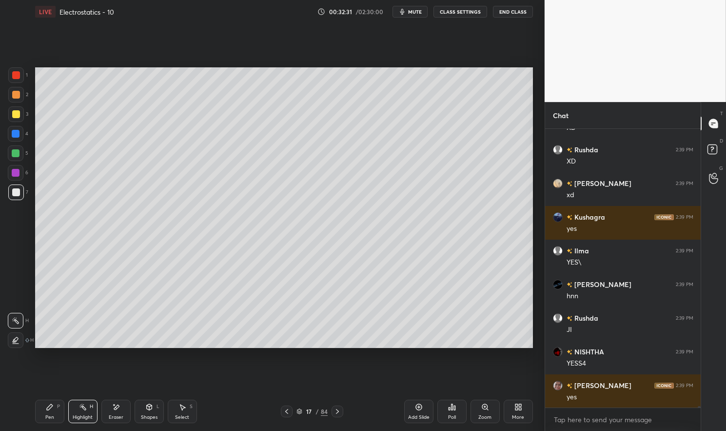
click at [336, 412] on icon at bounding box center [338, 411] width 8 height 8
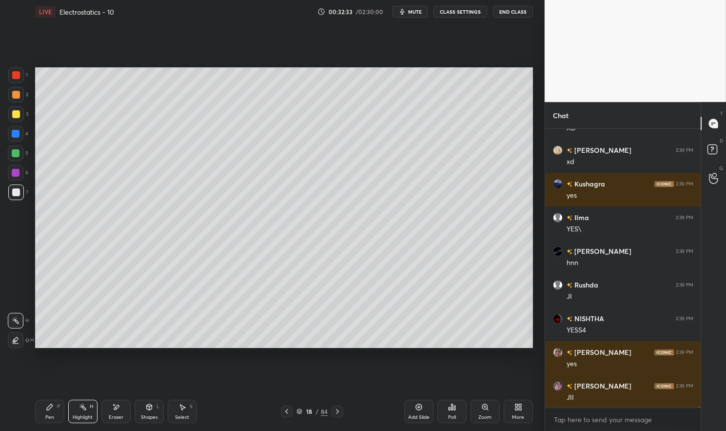
scroll to position [56770, 0]
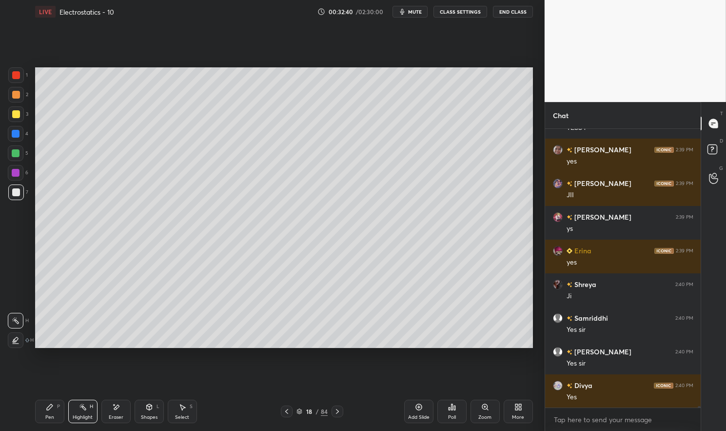
click at [54, 408] on div "Pen P" at bounding box center [49, 411] width 29 height 23
click at [39, 407] on div "Pen P" at bounding box center [49, 411] width 29 height 23
click at [13, 193] on div at bounding box center [16, 192] width 8 height 8
click at [6, 193] on div "1 2 3 4 5 6 7 C X Z E E Erase all H H" at bounding box center [15, 207] width 31 height 280
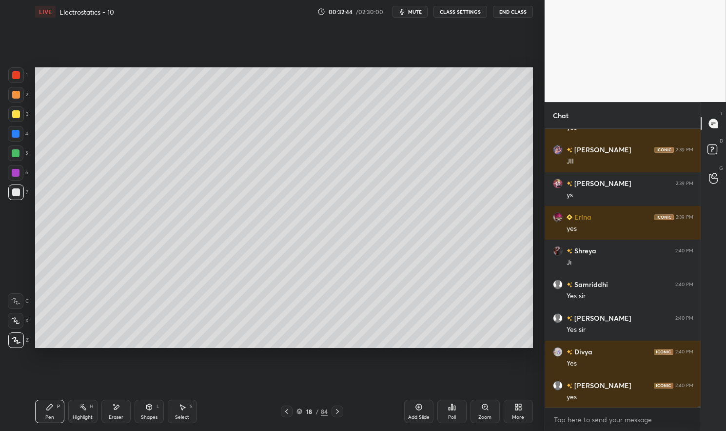
scroll to position [56924, 0]
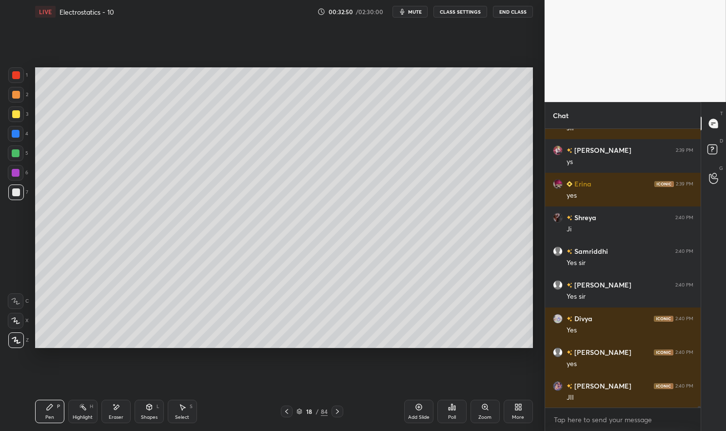
click at [83, 408] on rect at bounding box center [83, 407] width 5 height 5
click at [288, 407] on div at bounding box center [287, 411] width 12 height 12
click at [337, 410] on icon at bounding box center [337, 411] width 3 height 5
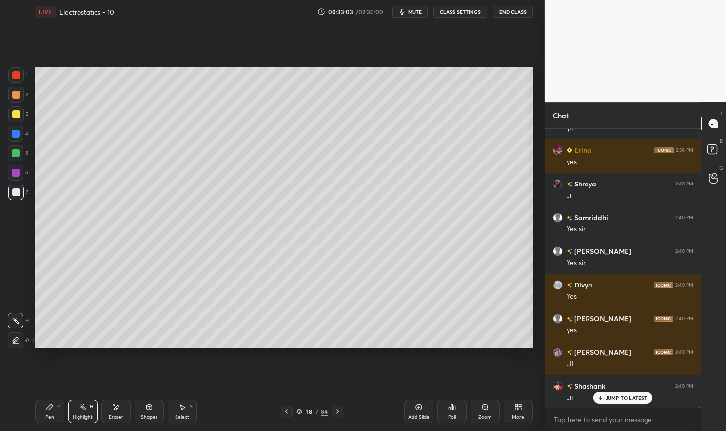
click at [42, 417] on div "Pen P" at bounding box center [49, 411] width 29 height 23
click at [36, 416] on div "Pen P" at bounding box center [49, 411] width 29 height 23
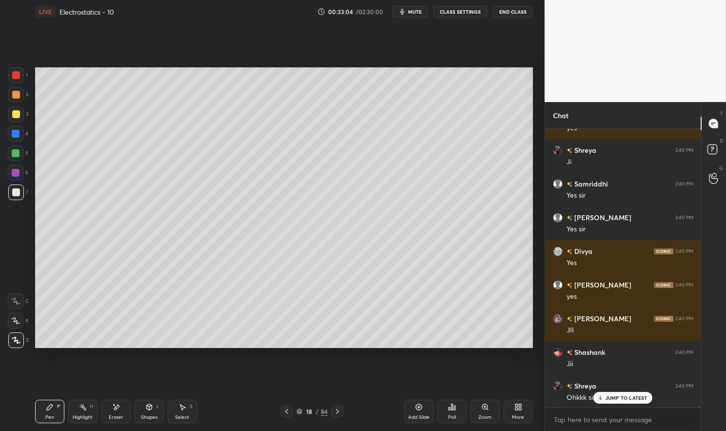
click at [18, 156] on div at bounding box center [16, 153] width 8 height 8
click at [5, 157] on div "1 2 3 4 5 6 7 C X Z E E Erase all H H" at bounding box center [15, 207] width 31 height 280
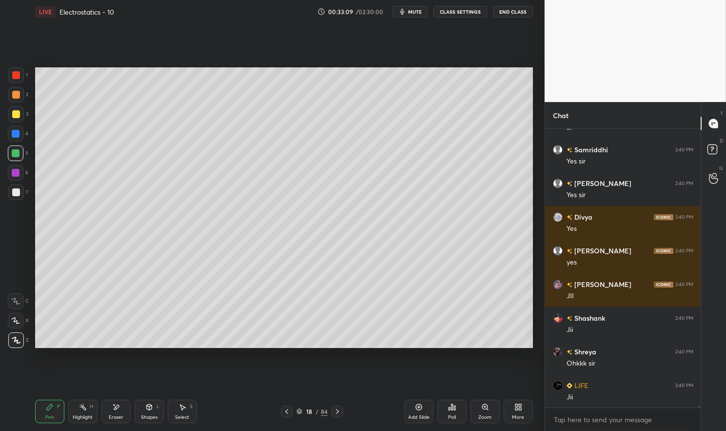
scroll to position [57048, 0]
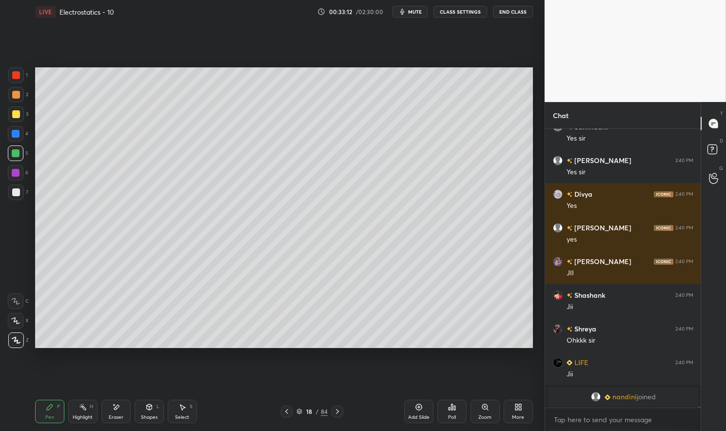
click at [120, 417] on div "Eraser" at bounding box center [116, 417] width 15 height 5
click at [42, 412] on div "Pen P" at bounding box center [49, 411] width 29 height 23
click at [52, 413] on div "Pen P" at bounding box center [49, 411] width 29 height 23
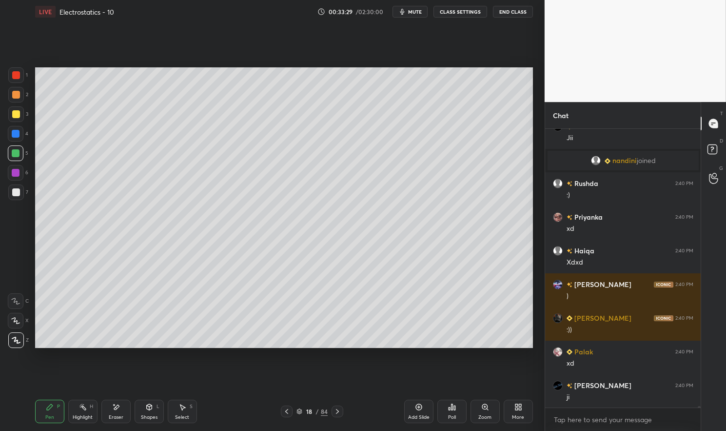
scroll to position [57251, 0]
click at [14, 192] on div at bounding box center [16, 192] width 8 height 8
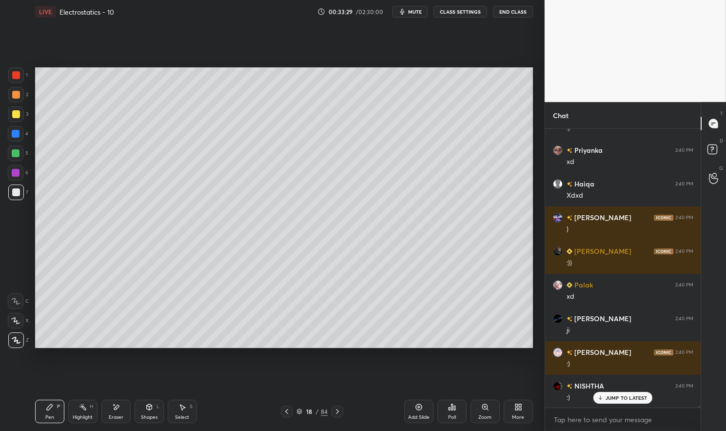
click at [12, 189] on div at bounding box center [16, 192] width 8 height 8
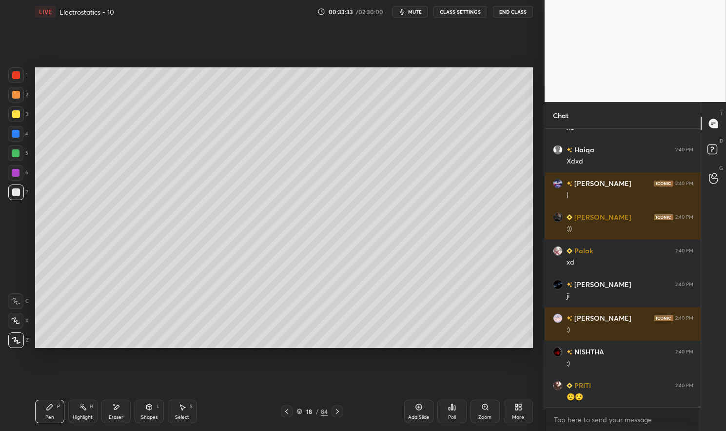
click at [423, 409] on icon at bounding box center [419, 407] width 8 height 8
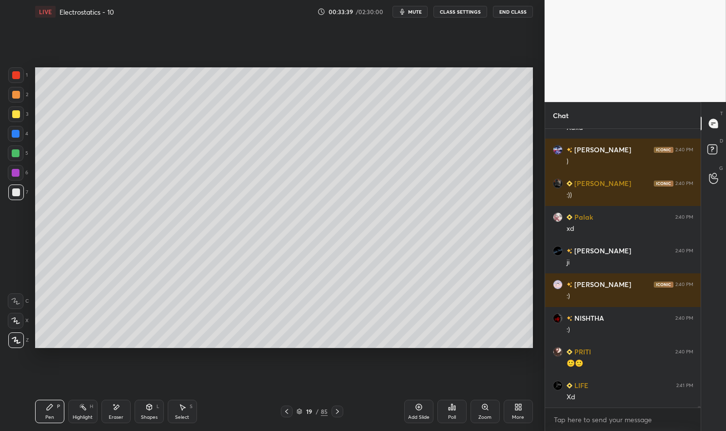
click at [290, 410] on div at bounding box center [287, 411] width 12 height 12
click at [335, 410] on icon at bounding box center [338, 411] width 8 height 8
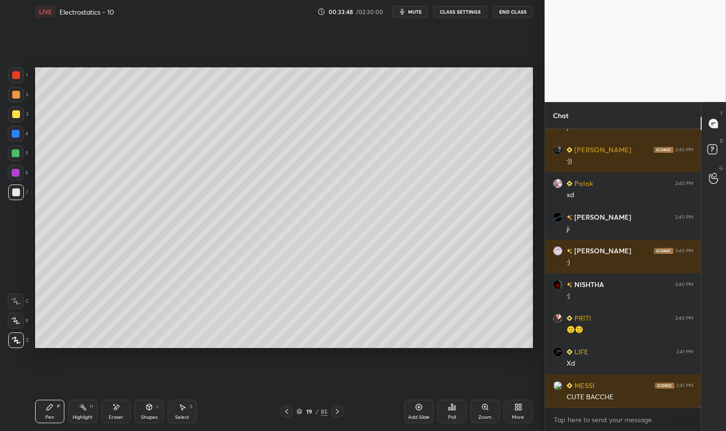
click at [286, 410] on icon at bounding box center [287, 411] width 8 height 8
click at [340, 414] on icon at bounding box center [338, 411] width 8 height 8
click at [289, 414] on icon at bounding box center [287, 411] width 8 height 8
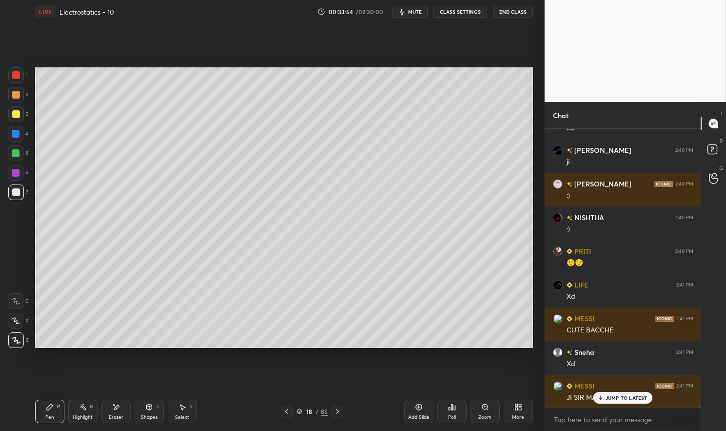
scroll to position [57453, 0]
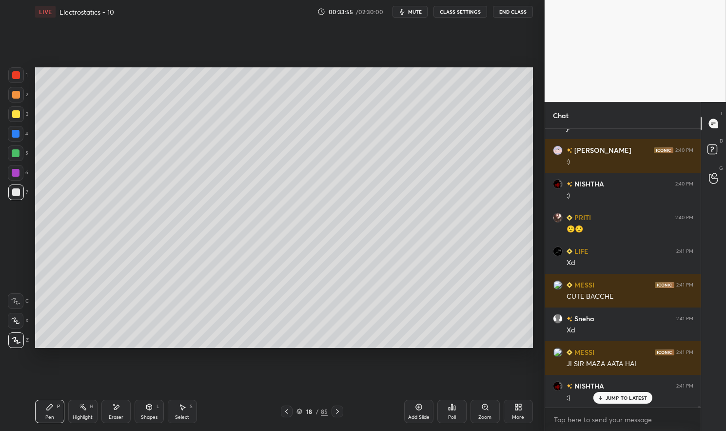
click at [335, 410] on icon at bounding box center [338, 411] width 8 height 8
click at [14, 73] on div at bounding box center [16, 75] width 8 height 8
click at [15, 78] on div at bounding box center [16, 75] width 8 height 8
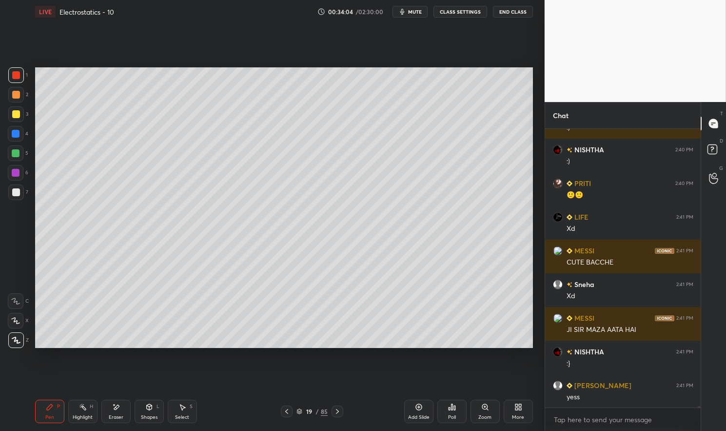
click at [15, 191] on div at bounding box center [16, 192] width 8 height 8
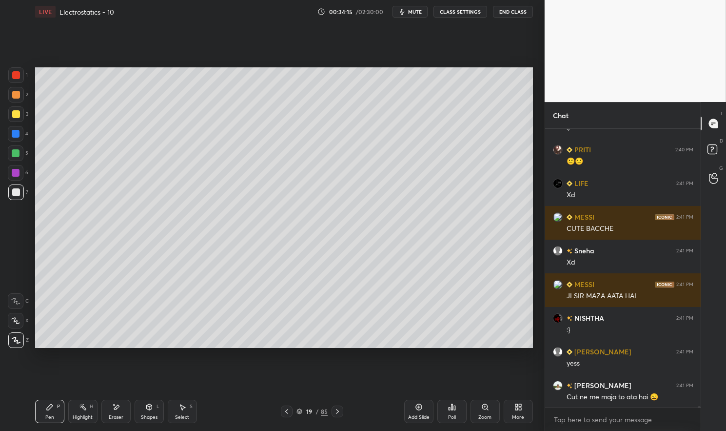
scroll to position [57555, 0]
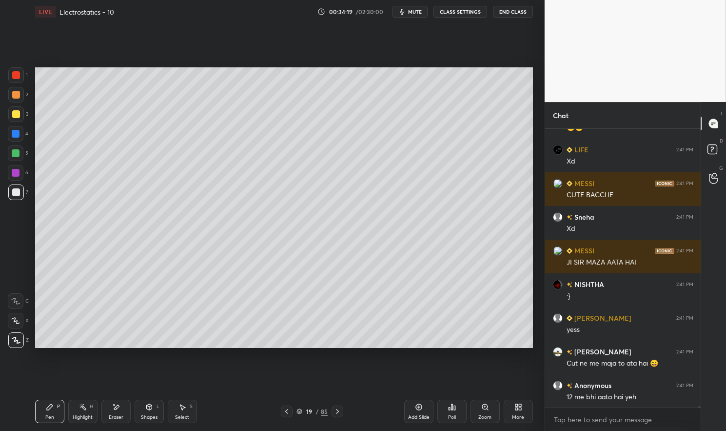
click at [287, 412] on icon at bounding box center [287, 411] width 8 height 8
click at [290, 409] on div at bounding box center [287, 411] width 12 height 12
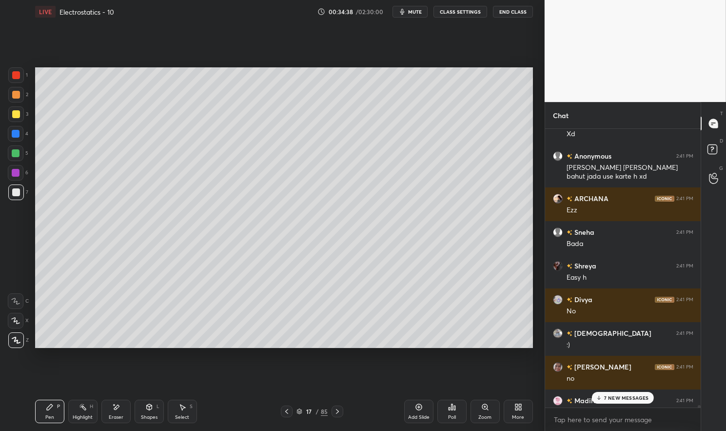
scroll to position [58254, 0]
click at [640, 401] on p "8 NEW MESSAGES" at bounding box center [626, 398] width 45 height 6
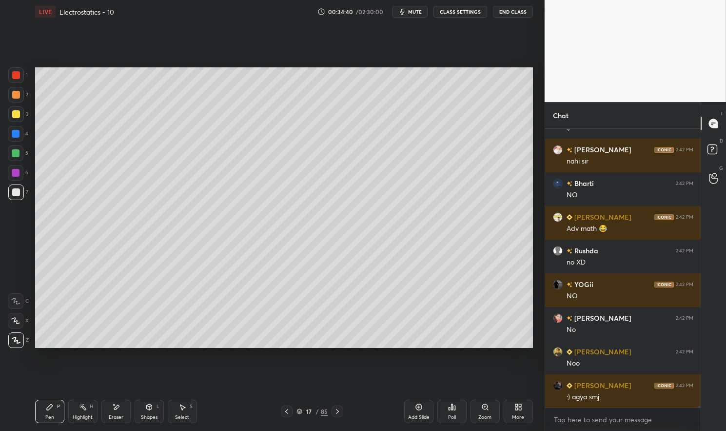
click at [640, 401] on div "Anshika 2:42 PM Aagya NISHTHA 2:42 PM :) Aradhana 2:42 PM nahi sir Bharti 2:42 …" at bounding box center [623, 268] width 156 height 279
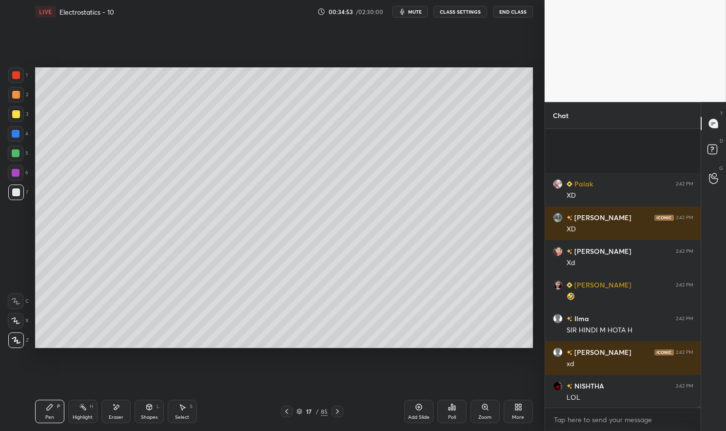
scroll to position [59551, 0]
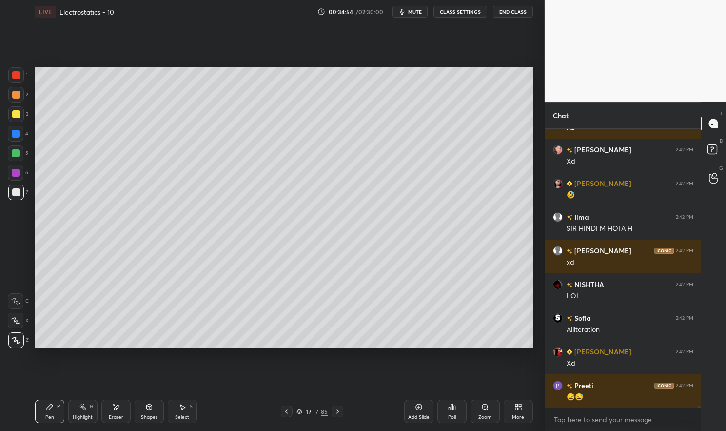
click at [81, 416] on div "Highlight" at bounding box center [83, 417] width 20 height 5
click at [76, 411] on div "Highlight H" at bounding box center [82, 411] width 29 height 23
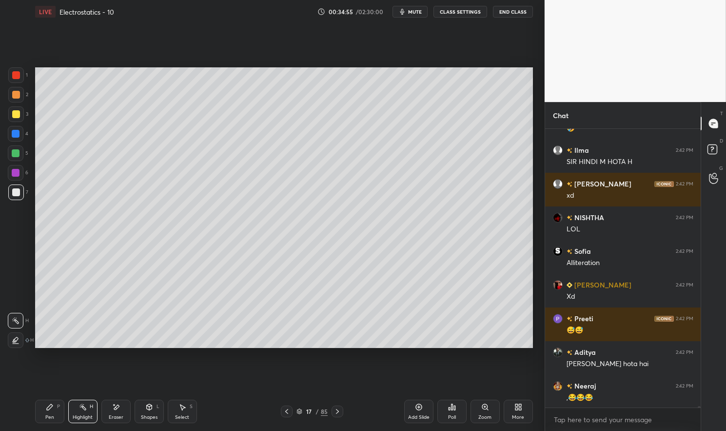
scroll to position [59753, 0]
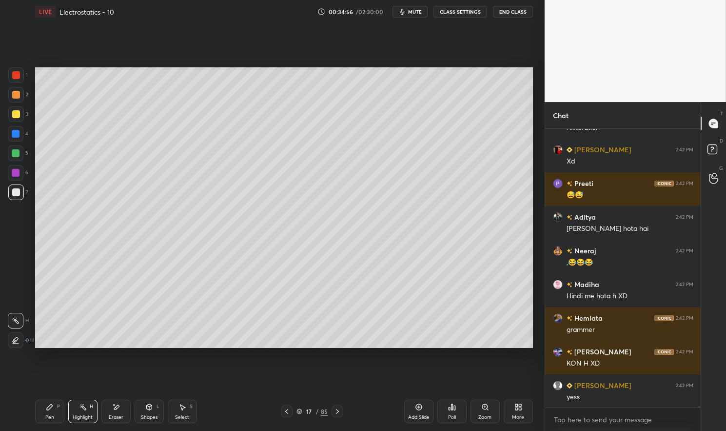
click at [10, 74] on div at bounding box center [16, 75] width 16 height 16
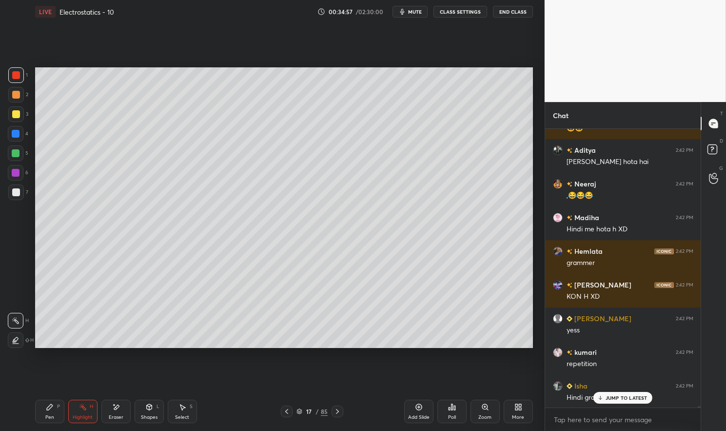
click at [149, 412] on div "Shapes L" at bounding box center [149, 411] width 29 height 23
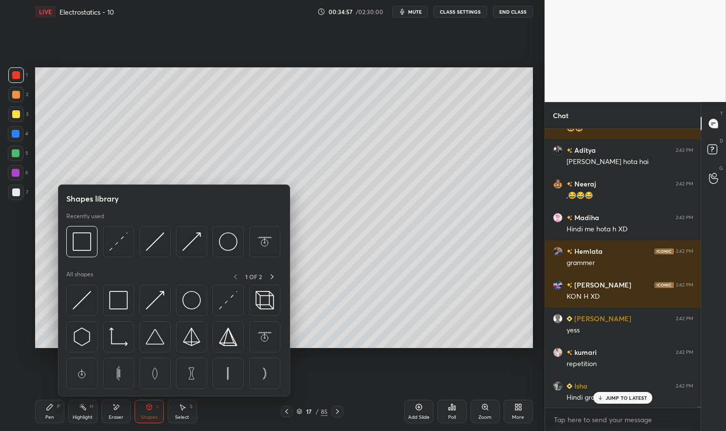
click at [89, 303] on img at bounding box center [82, 300] width 19 height 19
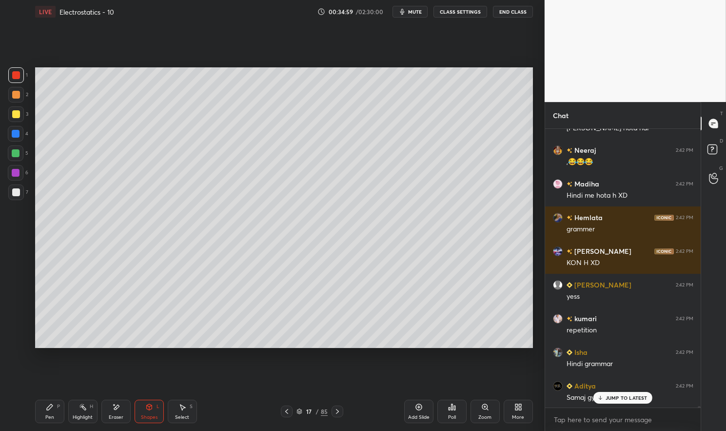
click at [49, 417] on div "Pen" at bounding box center [49, 417] width 9 height 5
click at [40, 403] on div "Pen P" at bounding box center [49, 411] width 29 height 23
click at [11, 155] on div at bounding box center [16, 153] width 16 height 16
click at [14, 155] on div at bounding box center [16, 153] width 8 height 8
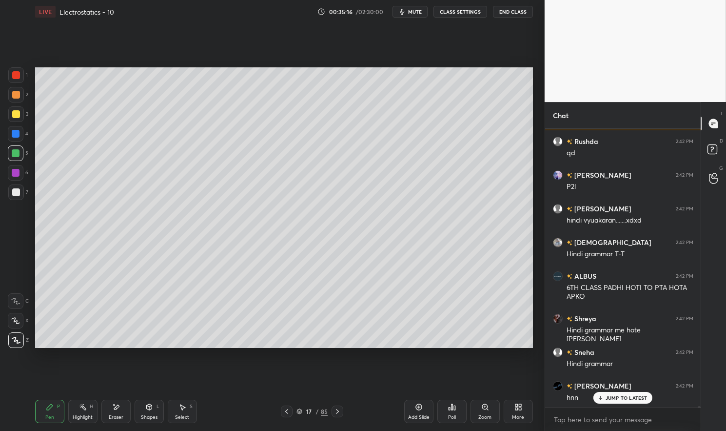
click at [337, 416] on div at bounding box center [338, 411] width 12 height 12
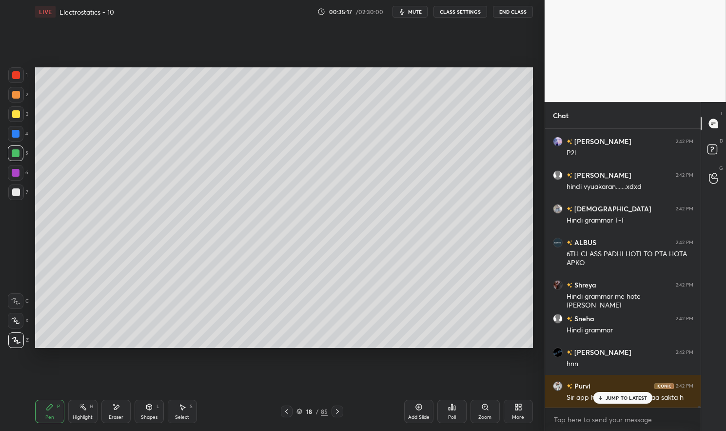
click at [340, 411] on icon at bounding box center [338, 411] width 8 height 8
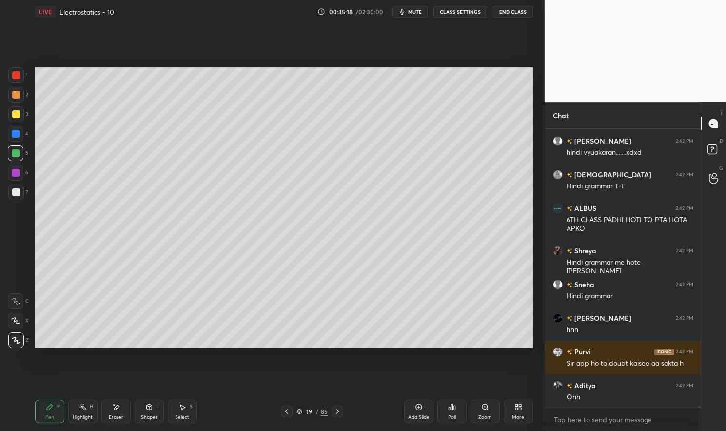
click at [48, 411] on div "Pen P" at bounding box center [49, 411] width 29 height 23
click at [45, 409] on div "Pen P" at bounding box center [49, 411] width 29 height 23
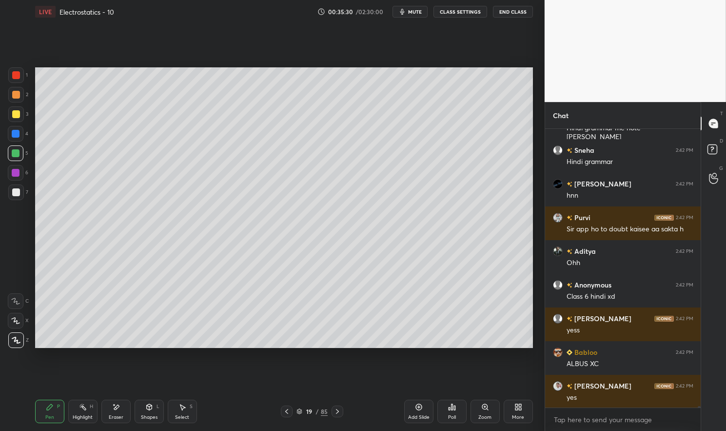
click at [20, 172] on div at bounding box center [16, 173] width 16 height 16
click at [22, 174] on div at bounding box center [16, 173] width 16 height 16
click at [17, 198] on div at bounding box center [16, 192] width 16 height 16
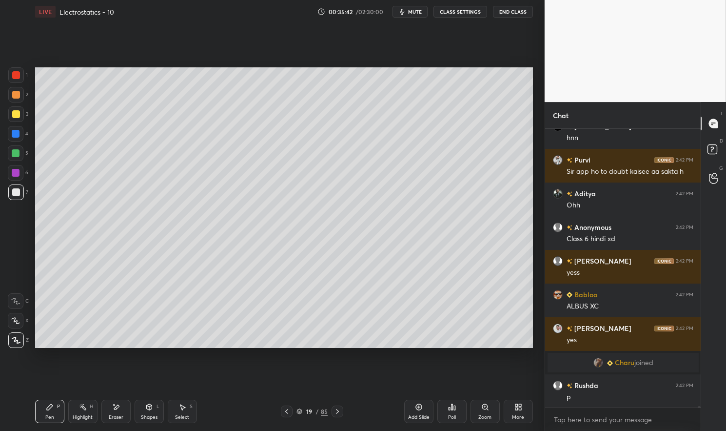
click at [18, 78] on div at bounding box center [16, 75] width 8 height 8
click at [19, 71] on div at bounding box center [16, 75] width 16 height 16
click at [147, 411] on icon at bounding box center [149, 407] width 8 height 8
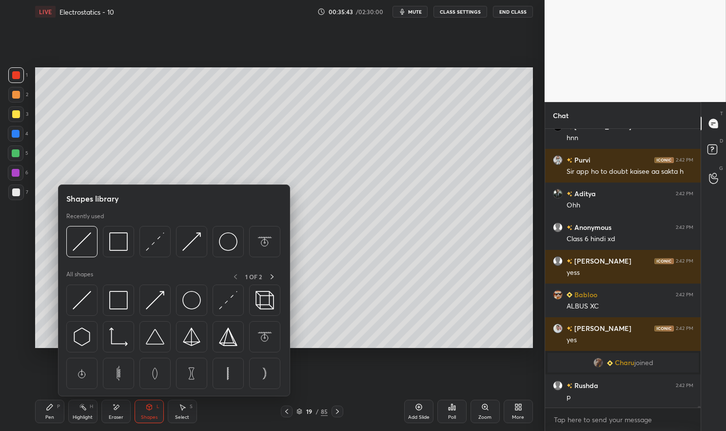
click at [126, 305] on img at bounding box center [118, 300] width 19 height 19
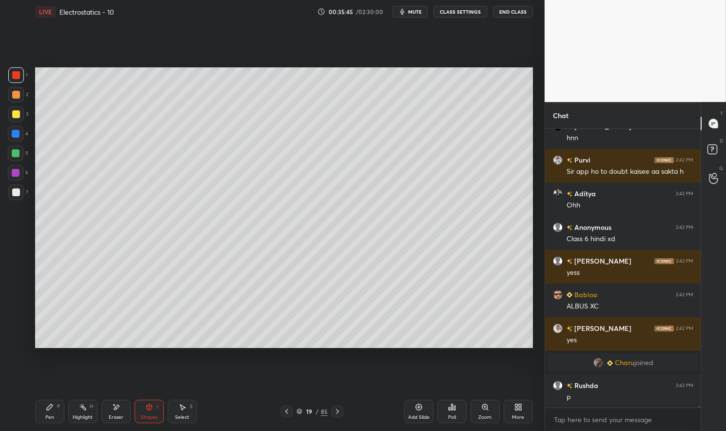
click at [57, 410] on div "Pen P" at bounding box center [49, 411] width 29 height 23
click at [54, 407] on div "Pen P" at bounding box center [49, 411] width 29 height 23
click at [15, 78] on div at bounding box center [16, 75] width 8 height 8
click at [14, 77] on div at bounding box center [16, 75] width 8 height 8
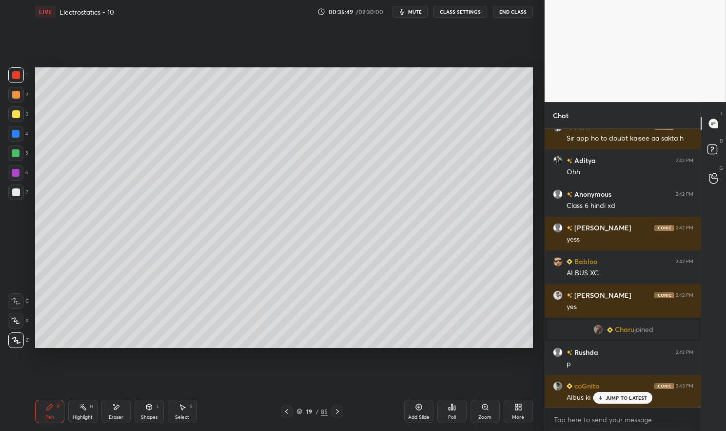
scroll to position [60067, 0]
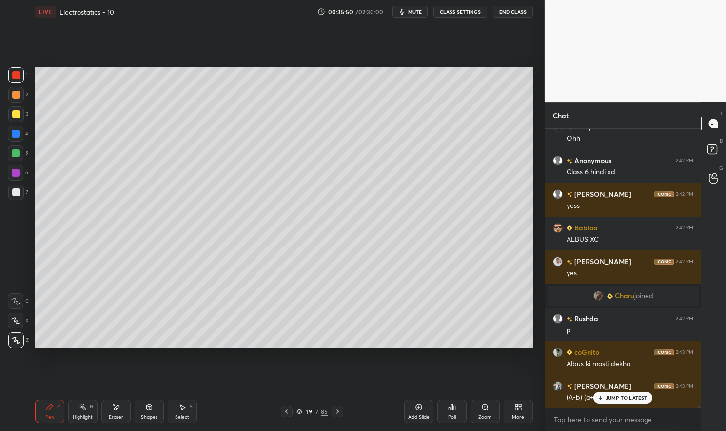
click at [15, 194] on div at bounding box center [16, 192] width 8 height 8
click at [7, 195] on div "1 2 3 4 5 6 7 C X Z E E Erase all H H" at bounding box center [15, 207] width 31 height 280
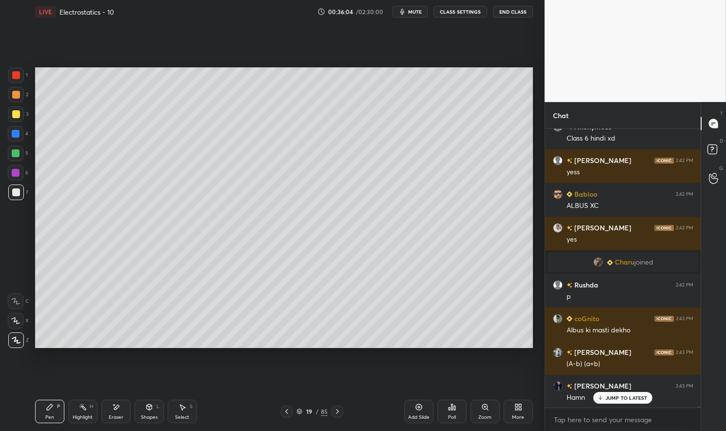
scroll to position [60125, 0]
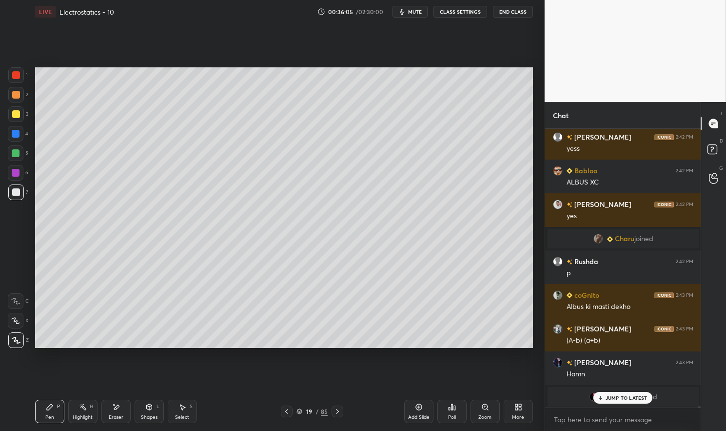
click at [83, 408] on rect at bounding box center [83, 407] width 5 height 5
click at [81, 407] on icon at bounding box center [83, 407] width 8 height 8
click at [45, 410] on div "Pen P" at bounding box center [49, 411] width 29 height 23
click at [49, 415] on div "Pen" at bounding box center [49, 417] width 9 height 5
click at [79, 420] on div "Highlight" at bounding box center [83, 417] width 20 height 5
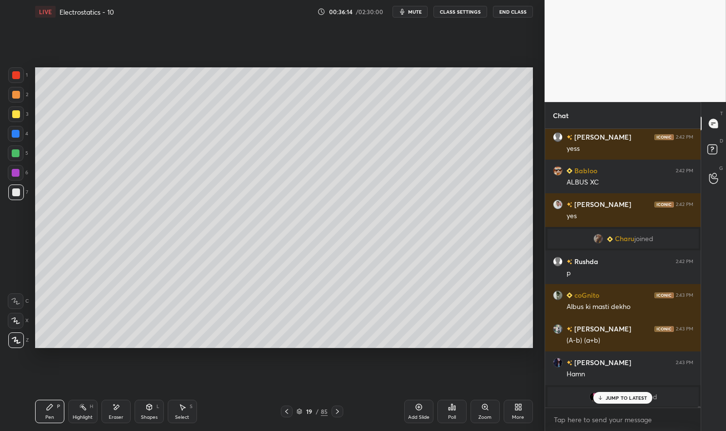
click at [80, 409] on icon at bounding box center [83, 407] width 8 height 8
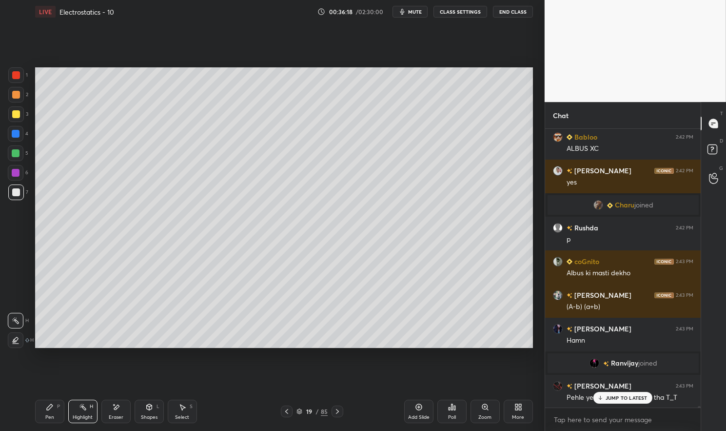
click at [625, 396] on p "JUMP TO LATEST" at bounding box center [627, 398] width 42 height 6
click at [288, 417] on div at bounding box center [287, 411] width 12 height 12
click at [285, 418] on div "Pen P Highlight H Eraser Shapes L Select S 18 / 85 Add Slide Poll Zoom More" at bounding box center [284, 411] width 498 height 39
click at [283, 416] on div at bounding box center [287, 411] width 12 height 12
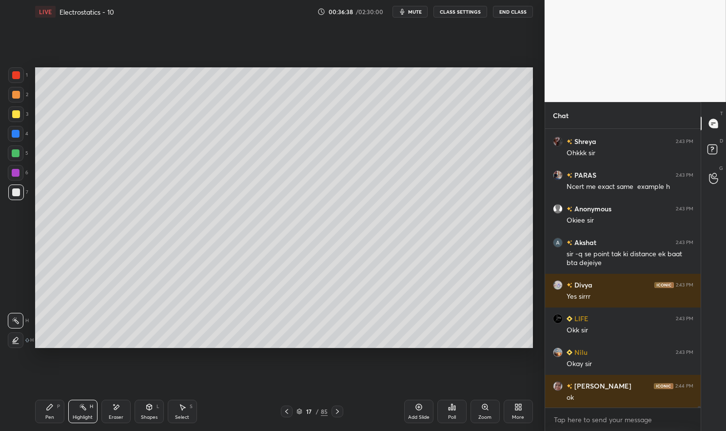
scroll to position [60740, 0]
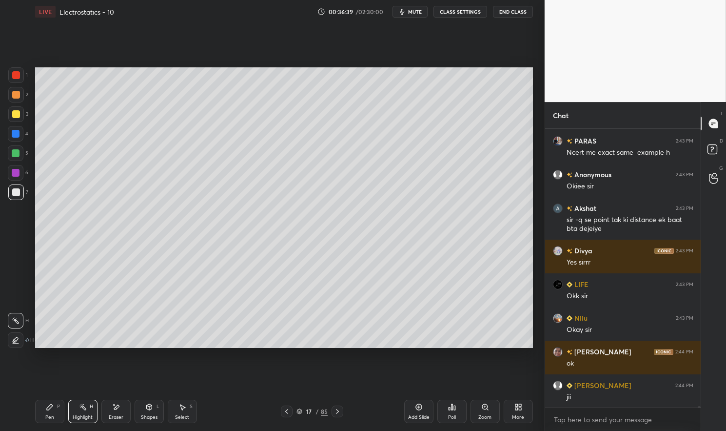
click at [81, 415] on div "Highlight" at bounding box center [83, 417] width 20 height 5
click at [77, 415] on div "Highlight" at bounding box center [83, 417] width 20 height 5
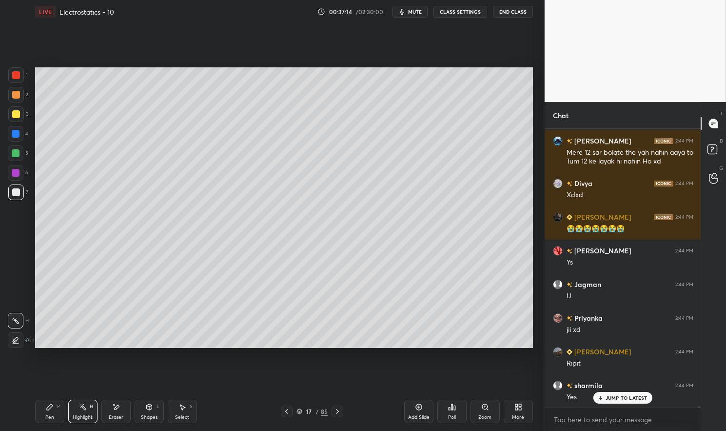
scroll to position [61958, 0]
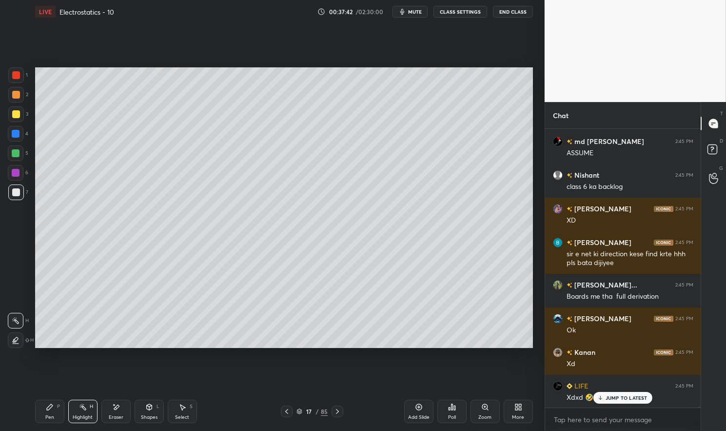
click at [616, 398] on p "JUMP TO LATEST" at bounding box center [627, 398] width 42 height 6
click at [337, 411] on icon at bounding box center [338, 411] width 8 height 8
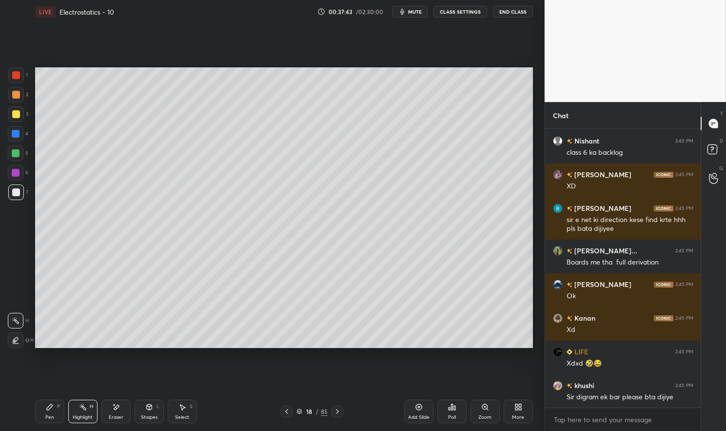
click at [337, 410] on icon at bounding box center [337, 411] width 3 height 5
click at [291, 410] on div at bounding box center [287, 411] width 12 height 12
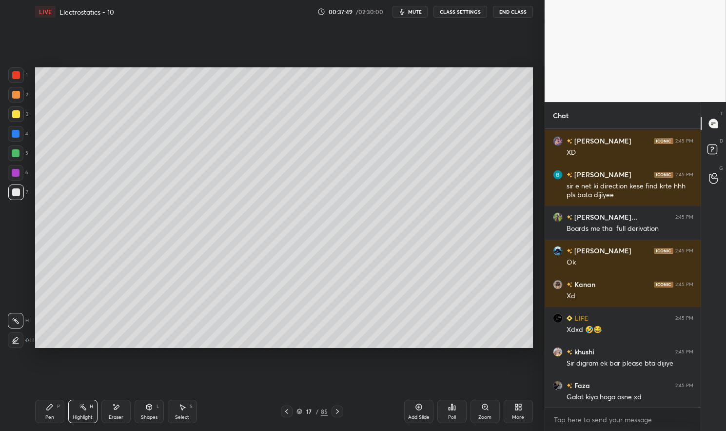
click at [337, 410] on icon at bounding box center [337, 411] width 3 height 5
click at [338, 412] on icon at bounding box center [338, 411] width 8 height 8
click at [338, 412] on icon at bounding box center [337, 411] width 3 height 5
click at [341, 410] on icon at bounding box center [338, 411] width 8 height 8
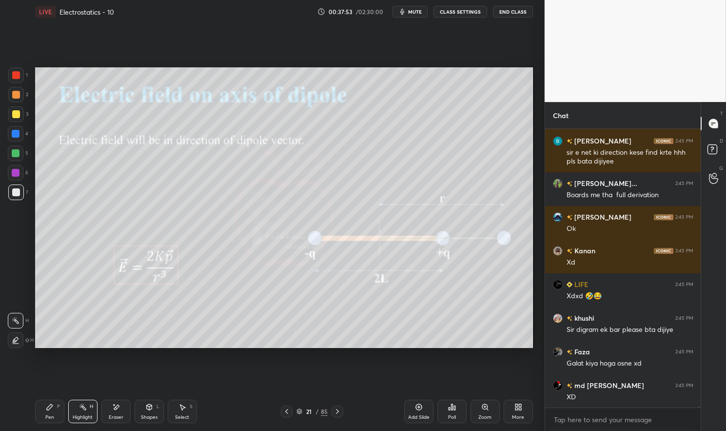
click at [289, 412] on icon at bounding box center [287, 411] width 8 height 8
click at [417, 414] on div "Add Slide" at bounding box center [418, 411] width 29 height 23
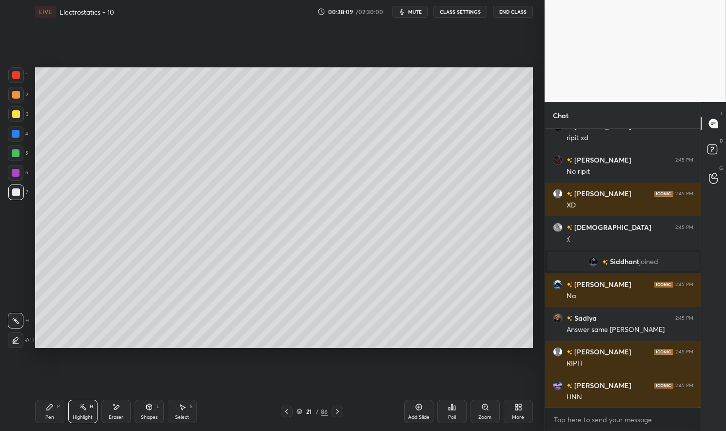
click at [282, 412] on div at bounding box center [287, 411] width 12 height 12
click at [287, 412] on icon at bounding box center [287, 411] width 8 height 8
click at [287, 411] on icon at bounding box center [287, 411] width 8 height 8
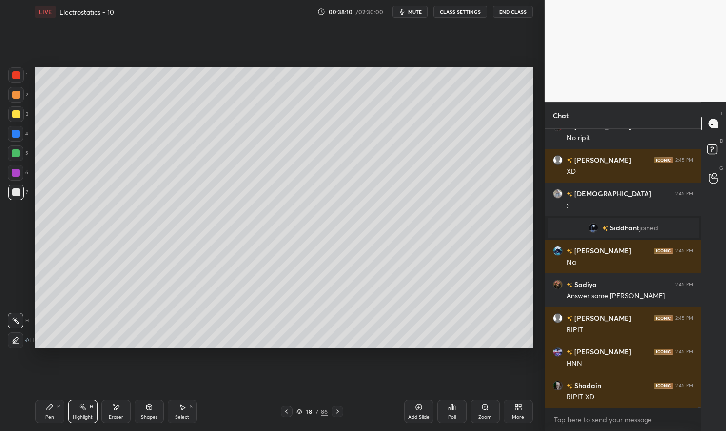
click at [287, 410] on icon at bounding box center [286, 411] width 3 height 5
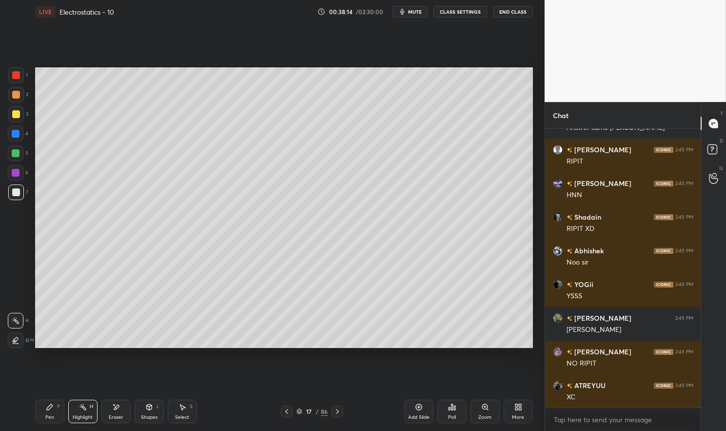
click at [454, 416] on div "Poll" at bounding box center [452, 417] width 8 height 5
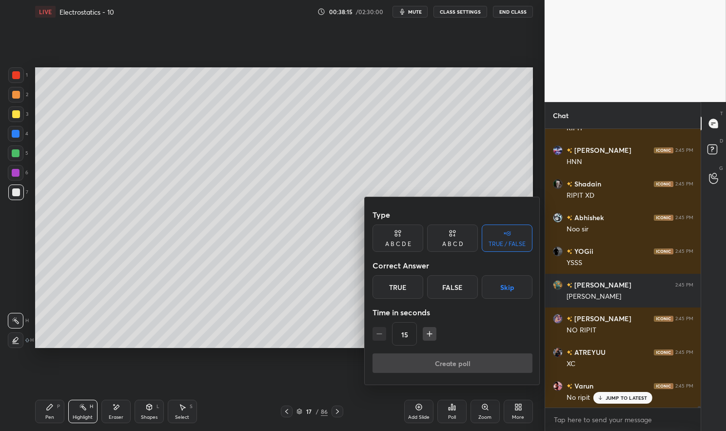
click at [510, 284] on button "Skip" at bounding box center [507, 286] width 51 height 23
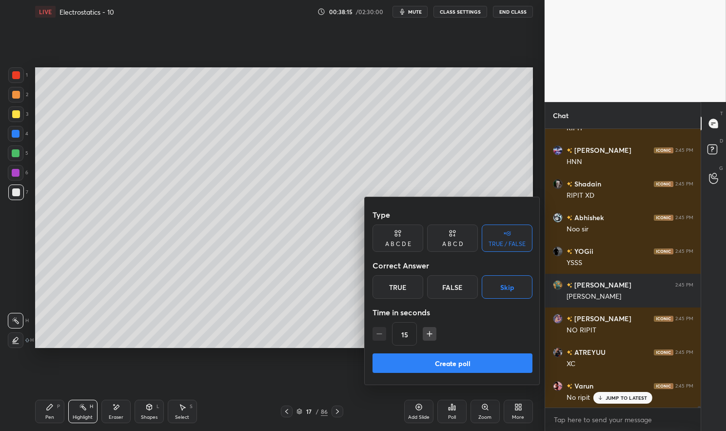
click at [490, 361] on button "Create poll" at bounding box center [453, 363] width 160 height 20
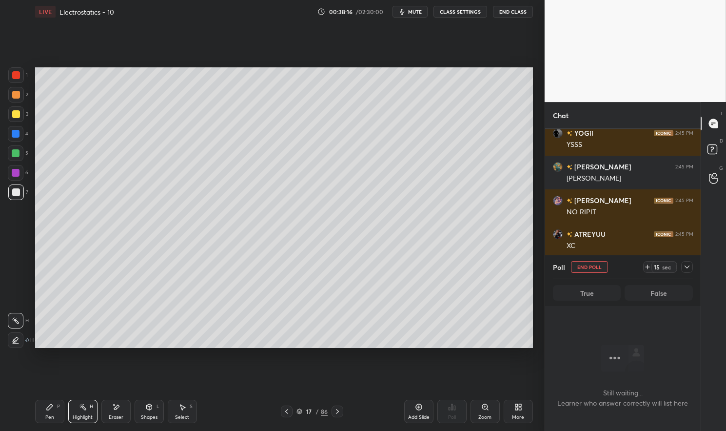
click at [685, 269] on icon at bounding box center [687, 267] width 8 height 8
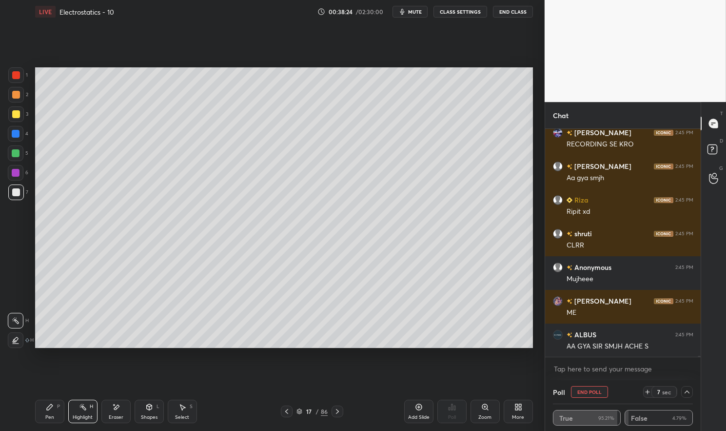
click at [599, 392] on button "End Poll" at bounding box center [589, 392] width 37 height 12
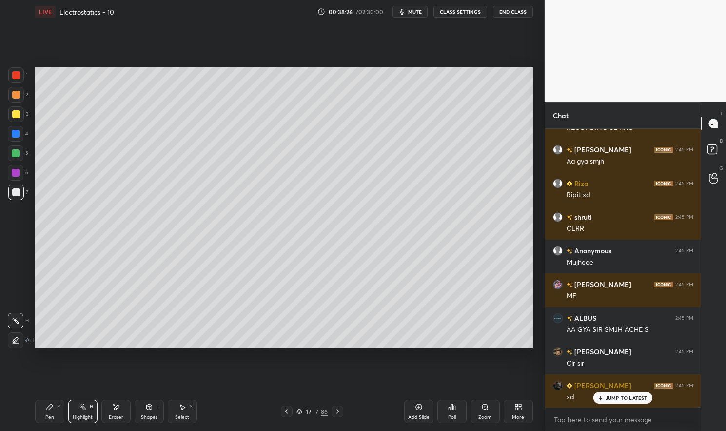
click at [336, 409] on icon at bounding box center [338, 411] width 8 height 8
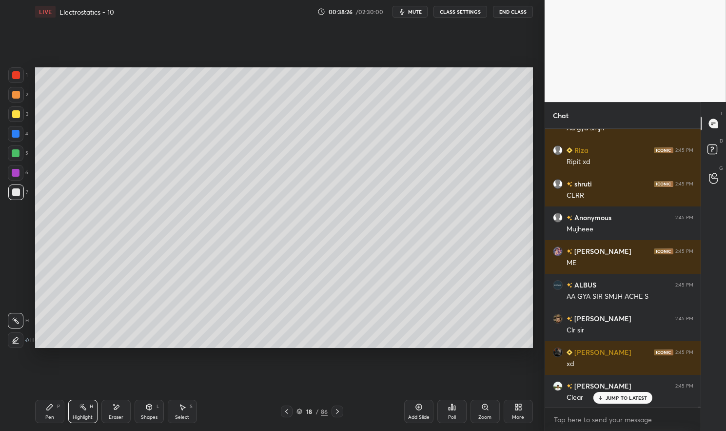
click at [336, 409] on icon at bounding box center [338, 411] width 8 height 8
click at [334, 411] on icon at bounding box center [338, 411] width 8 height 8
click at [337, 409] on icon at bounding box center [337, 411] width 3 height 5
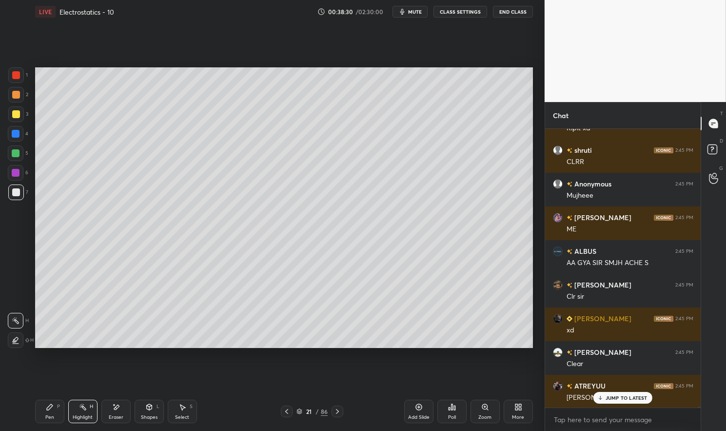
click at [42, 408] on div "Pen P" at bounding box center [49, 411] width 29 height 23
click at [40, 410] on div "Pen P" at bounding box center [49, 411] width 29 height 23
click at [9, 158] on div at bounding box center [16, 153] width 16 height 16
click at [12, 156] on div at bounding box center [16, 153] width 8 height 8
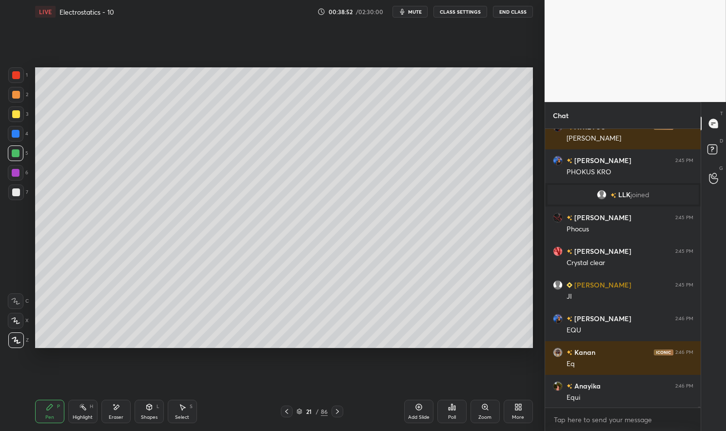
click at [17, 137] on div at bounding box center [16, 134] width 8 height 8
click at [19, 139] on div at bounding box center [16, 134] width 16 height 16
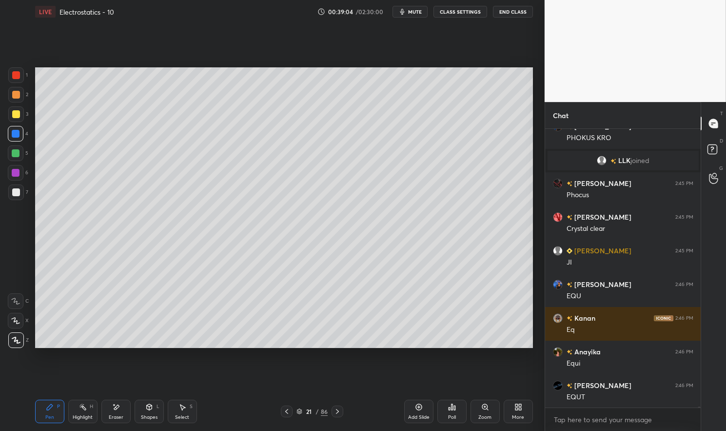
click at [18, 115] on div at bounding box center [16, 114] width 8 height 8
click at [16, 119] on div at bounding box center [16, 114] width 16 height 16
click at [145, 412] on div "Shapes L" at bounding box center [149, 411] width 29 height 23
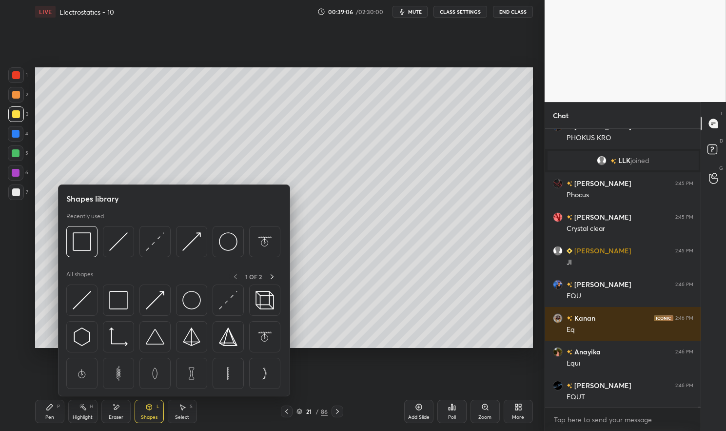
click at [166, 242] on div at bounding box center [155, 241] width 31 height 31
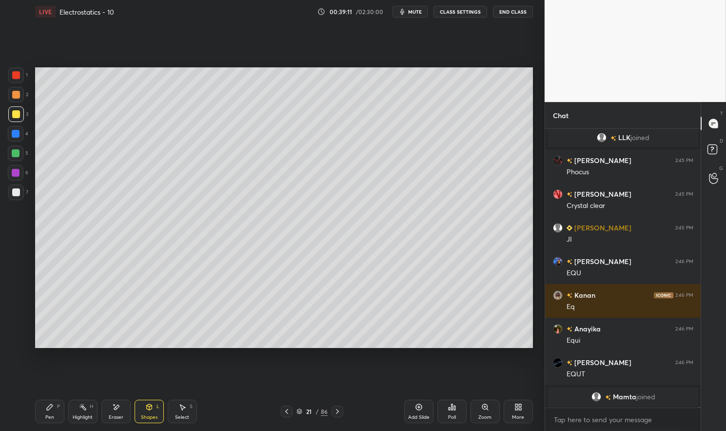
click at [40, 404] on div "Pen P" at bounding box center [49, 411] width 29 height 23
click at [41, 419] on div "Pen P" at bounding box center [49, 411] width 29 height 23
click at [15, 172] on div at bounding box center [16, 173] width 8 height 8
click at [14, 173] on div at bounding box center [16, 173] width 8 height 8
click at [19, 197] on div at bounding box center [16, 192] width 16 height 16
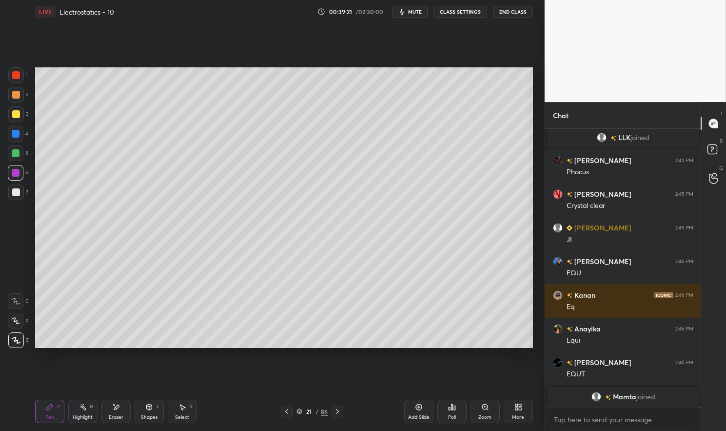
click at [13, 193] on div at bounding box center [16, 192] width 8 height 8
click at [182, 414] on div "Select S" at bounding box center [182, 411] width 29 height 23
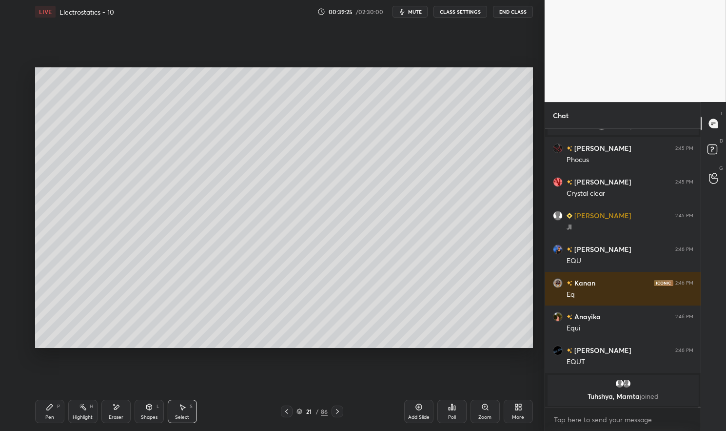
click at [113, 415] on div "Eraser" at bounding box center [116, 417] width 15 height 5
click at [41, 414] on div "Pen P" at bounding box center [49, 411] width 29 height 23
click at [50, 399] on div "Pen P Highlight H Eraser Shapes L Select S 21 / 86 Add Slide Poll Zoom More" at bounding box center [284, 411] width 498 height 39
click at [17, 192] on div at bounding box center [16, 192] width 8 height 8
click at [13, 193] on div at bounding box center [16, 192] width 8 height 8
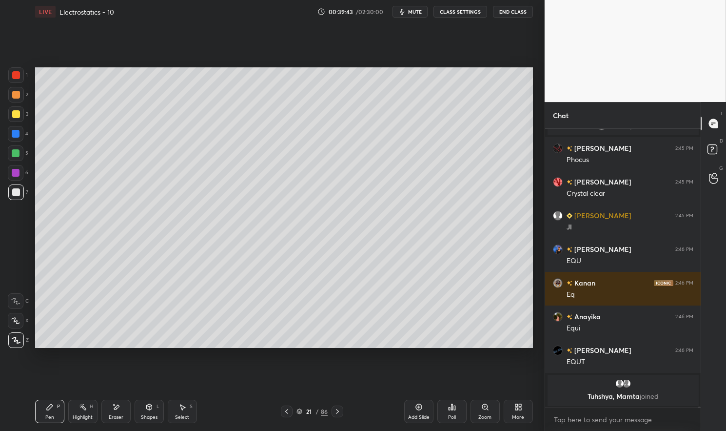
scroll to position [63920, 0]
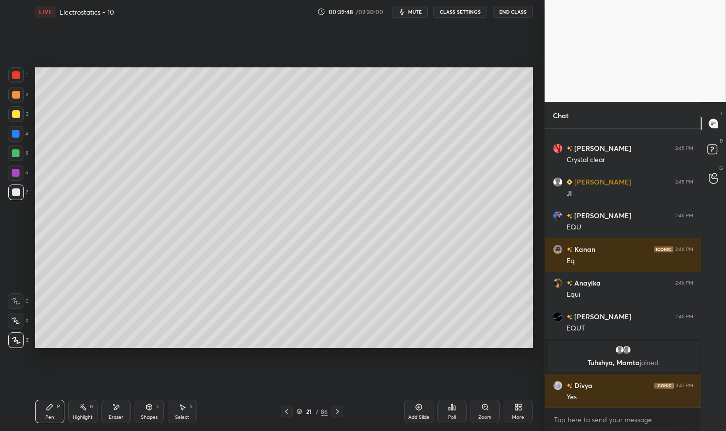
click at [184, 417] on div "Select" at bounding box center [182, 417] width 14 height 5
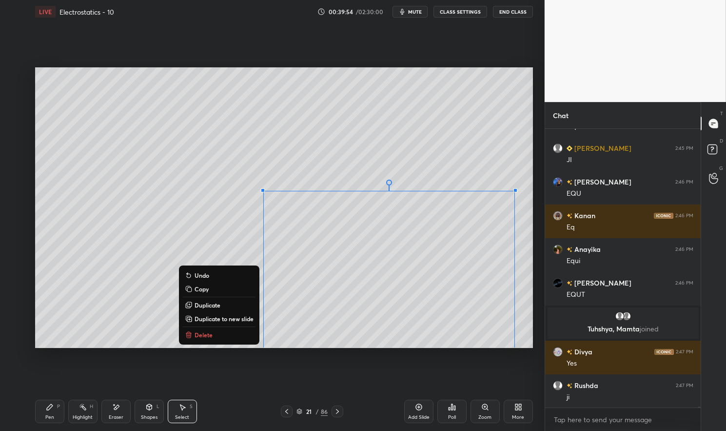
click at [188, 410] on div "Select S" at bounding box center [182, 411] width 29 height 23
click at [122, 347] on div "0 ° Undo Copy Duplicate Duplicate to new slide Delete" at bounding box center [284, 207] width 498 height 280
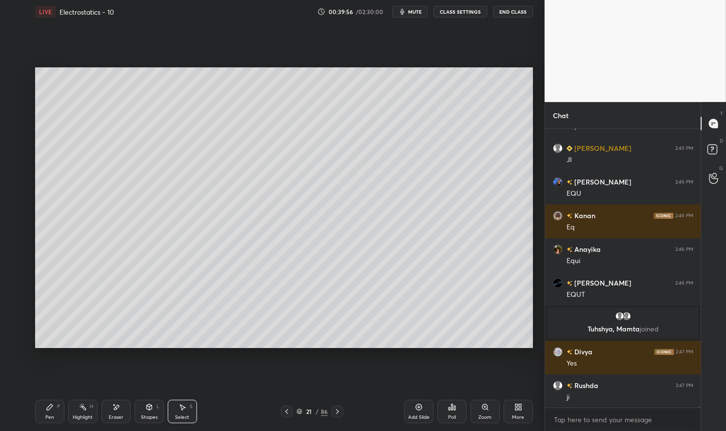
click at [186, 413] on div "Select S" at bounding box center [182, 411] width 29 height 23
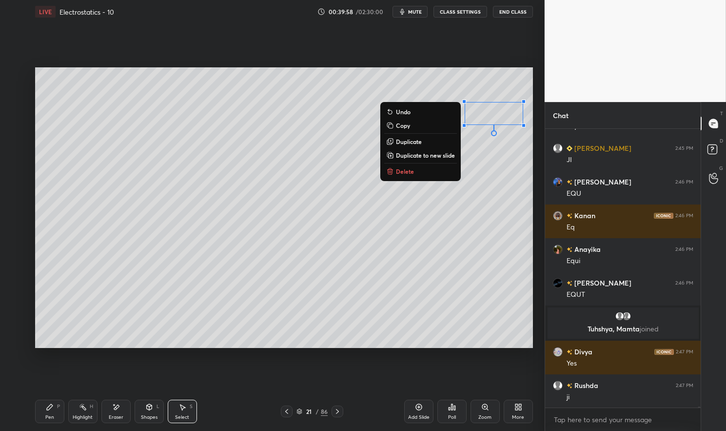
scroll to position [63988, 0]
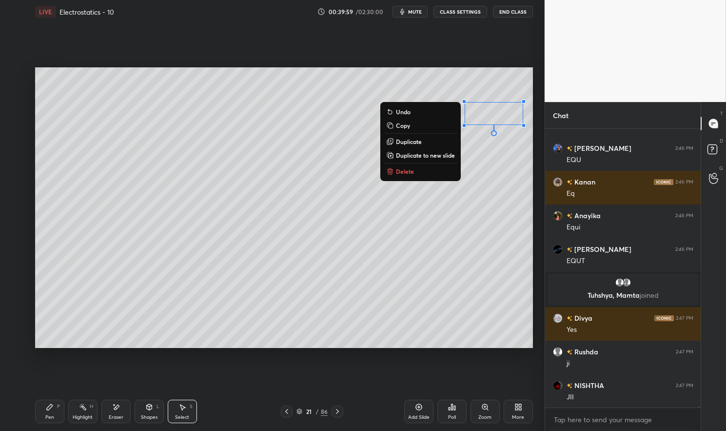
click at [52, 409] on icon at bounding box center [50, 407] width 8 height 8
click at [44, 408] on div "Pen P" at bounding box center [49, 411] width 29 height 23
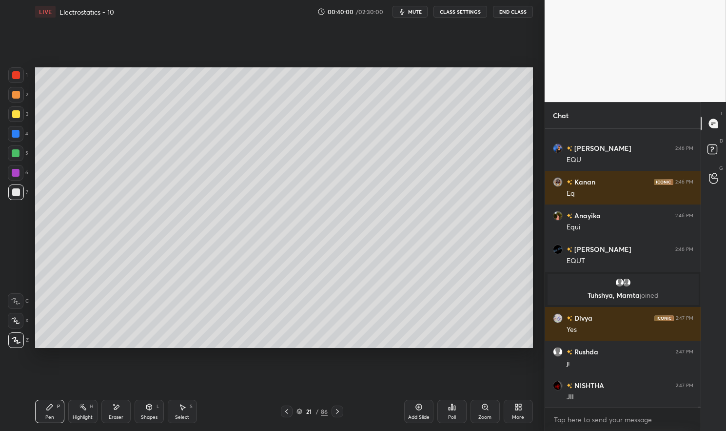
click at [16, 117] on div at bounding box center [16, 114] width 8 height 8
click at [8, 113] on div at bounding box center [16, 114] width 16 height 16
click at [21, 82] on div at bounding box center [16, 75] width 16 height 16
click at [15, 73] on div at bounding box center [16, 75] width 8 height 8
click at [15, 75] on div at bounding box center [16, 75] width 8 height 8
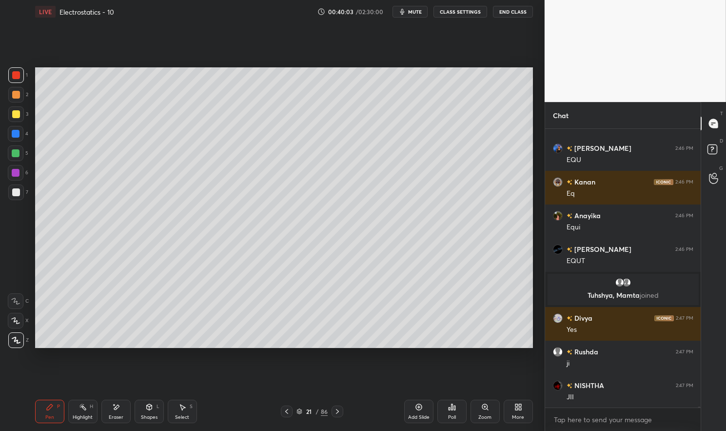
click at [17, 76] on div at bounding box center [16, 75] width 8 height 8
click at [181, 412] on div "Select S" at bounding box center [182, 411] width 29 height 23
click at [149, 418] on div "Shapes" at bounding box center [149, 417] width 17 height 5
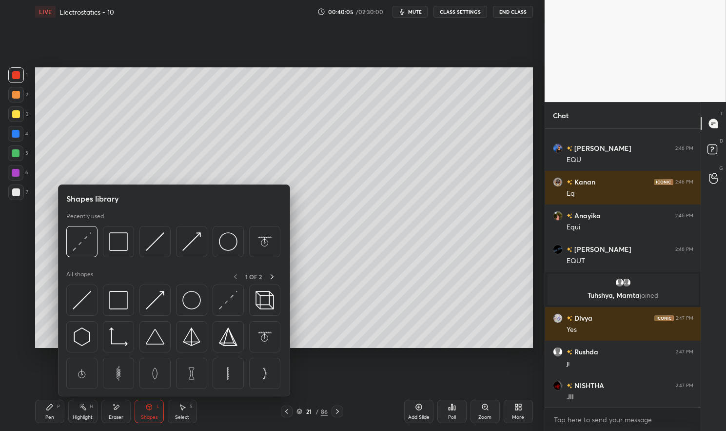
click at [87, 241] on img at bounding box center [82, 241] width 19 height 19
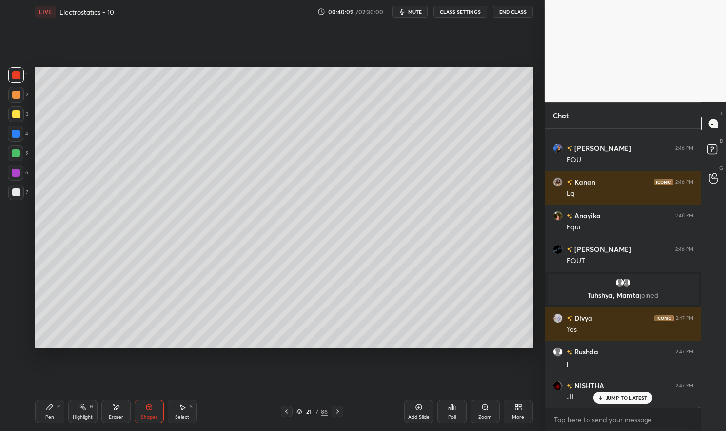
scroll to position [64021, 0]
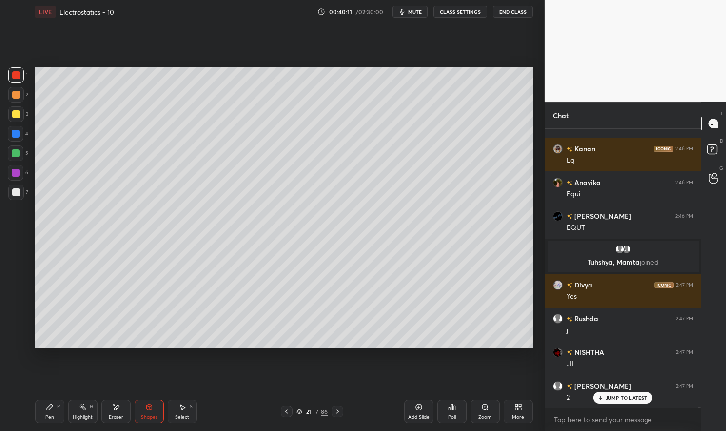
click at [150, 412] on div "Shapes L" at bounding box center [149, 411] width 29 height 23
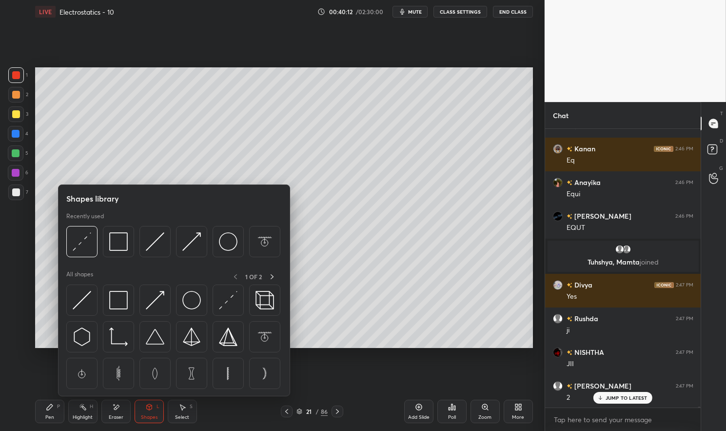
click at [160, 300] on img at bounding box center [155, 300] width 19 height 19
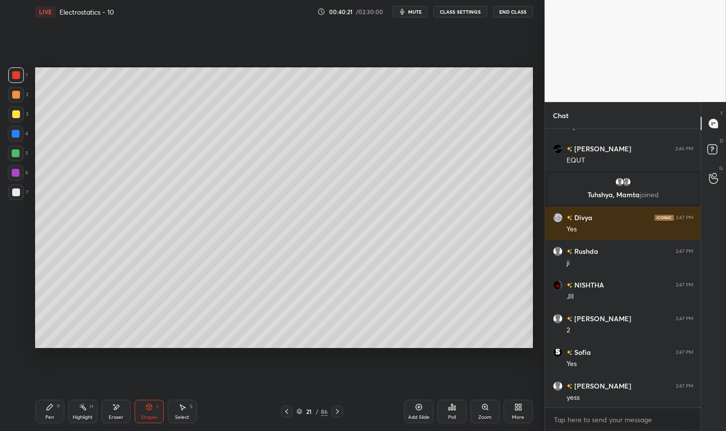
scroll to position [64122, 0]
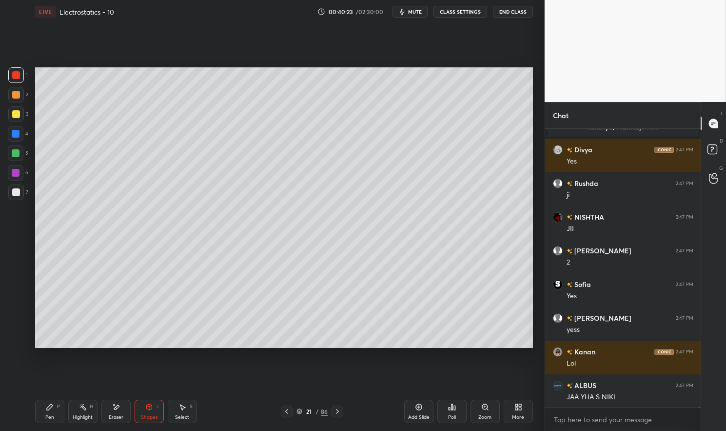
click at [48, 419] on div "Pen" at bounding box center [49, 417] width 9 height 5
click at [40, 417] on div "Pen P" at bounding box center [49, 411] width 29 height 23
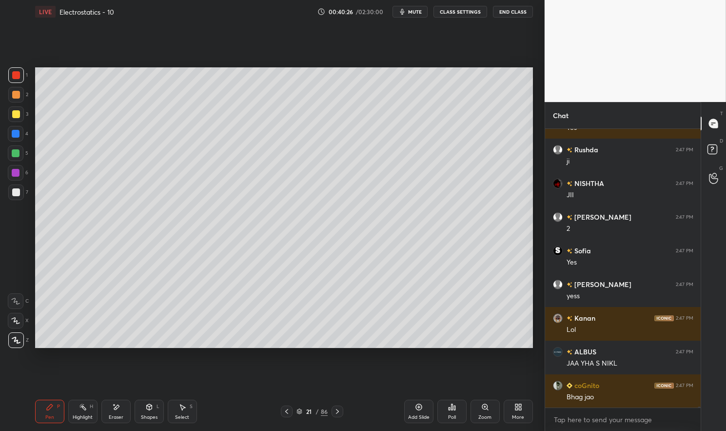
click at [15, 193] on div at bounding box center [16, 192] width 8 height 8
click at [76, 419] on div "Highlight" at bounding box center [83, 417] width 20 height 5
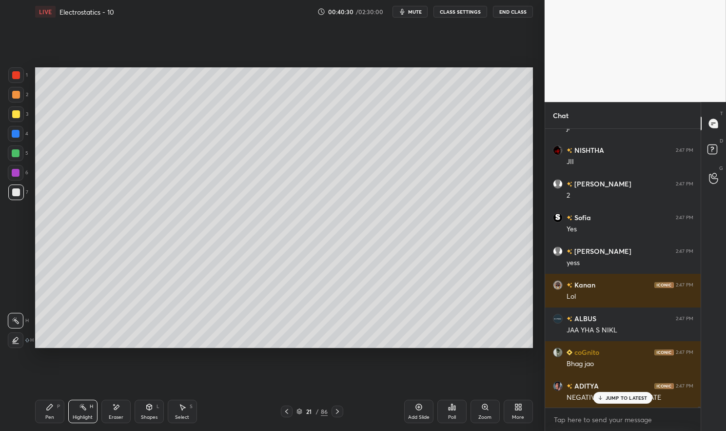
click at [13, 165] on div at bounding box center [16, 173] width 16 height 16
click at [16, 169] on div at bounding box center [16, 173] width 16 height 16
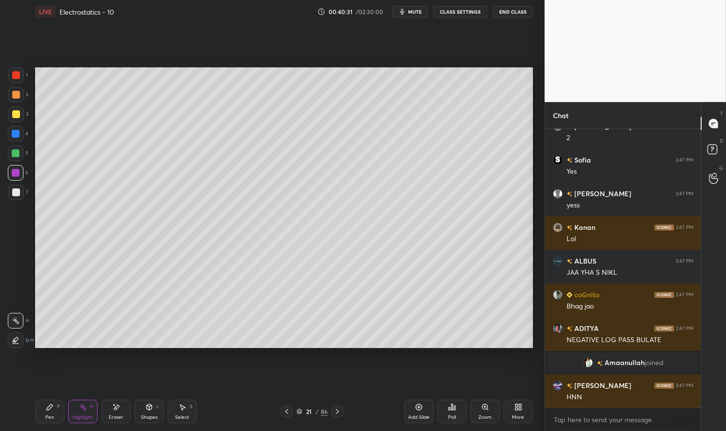
click at [43, 416] on div "Pen P" at bounding box center [49, 411] width 29 height 23
click at [49, 410] on icon at bounding box center [50, 407] width 8 height 8
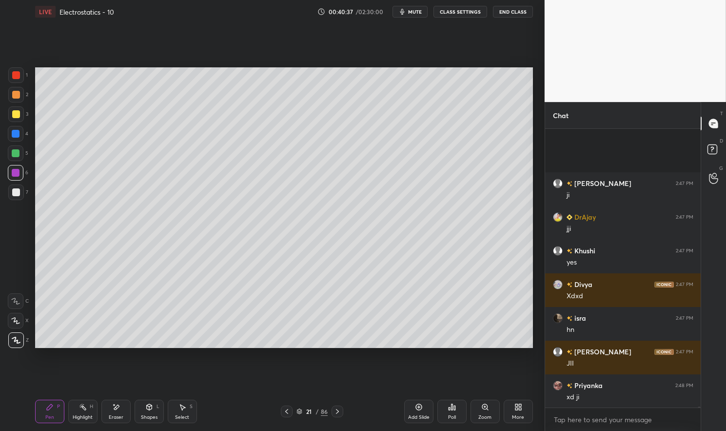
scroll to position [64920, 0]
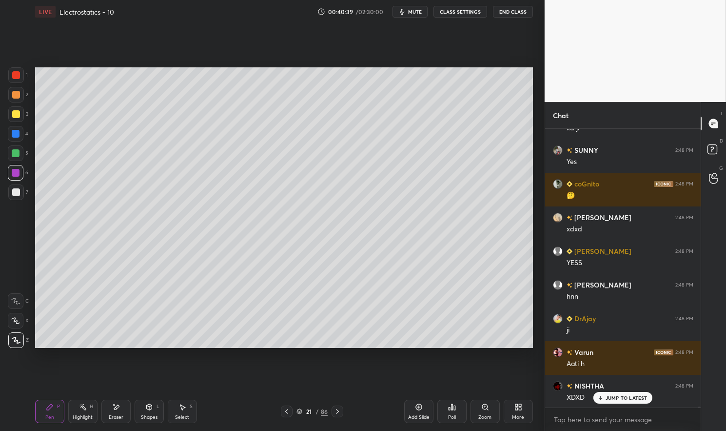
click at [78, 411] on div "Highlight H" at bounding box center [82, 411] width 29 height 23
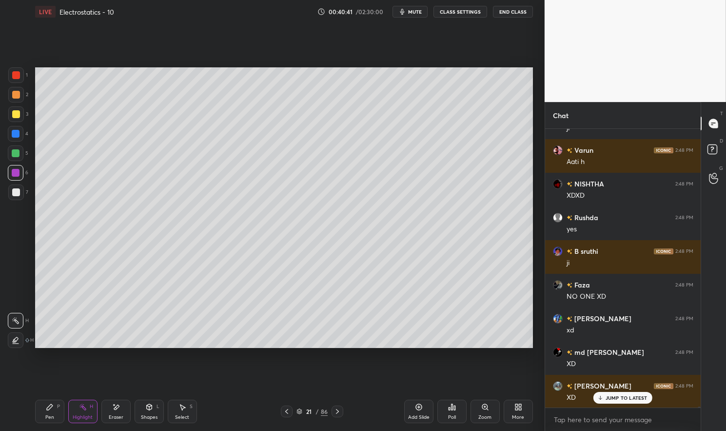
scroll to position [65358, 0]
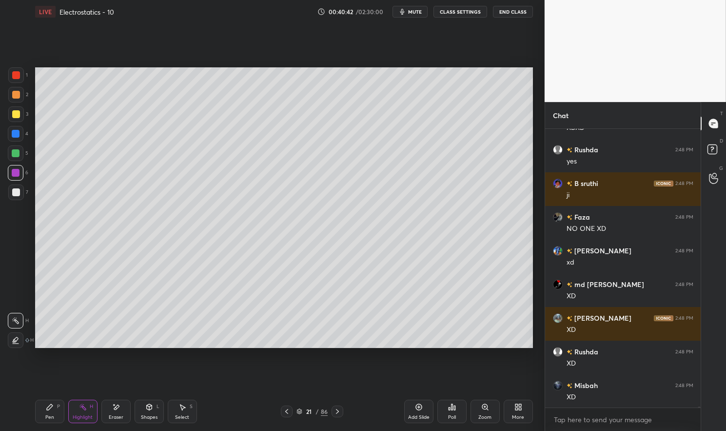
click at [48, 406] on icon at bounding box center [50, 407] width 8 height 8
click at [41, 402] on div "Pen P" at bounding box center [49, 411] width 29 height 23
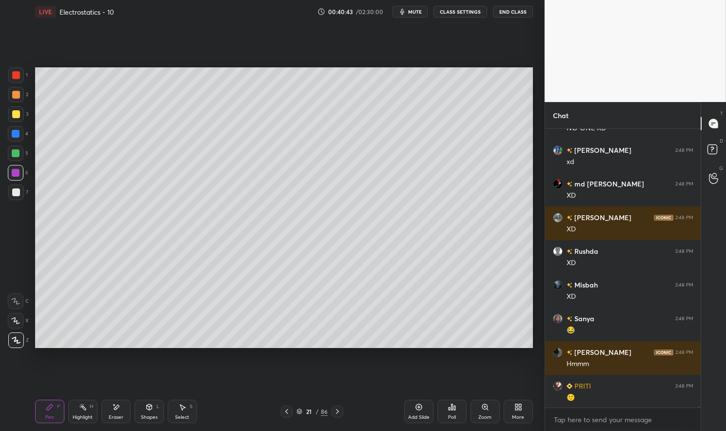
click at [19, 80] on div at bounding box center [16, 75] width 16 height 16
click at [16, 76] on div at bounding box center [16, 75] width 8 height 8
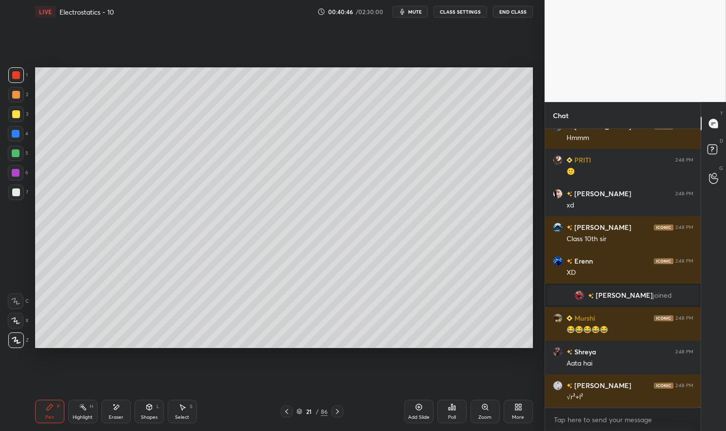
scroll to position [65707, 0]
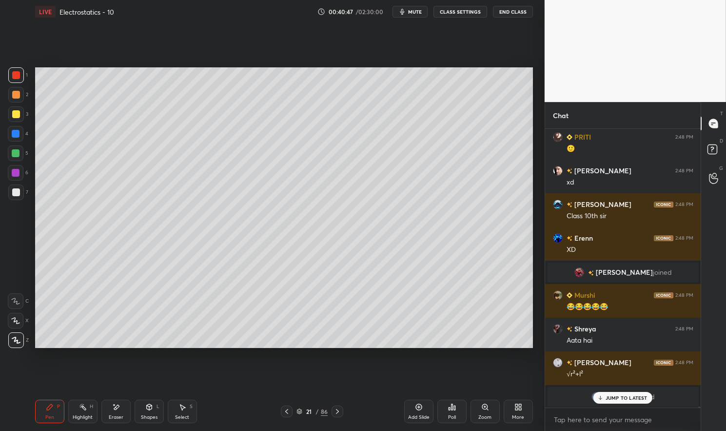
click at [89, 407] on div "Highlight H" at bounding box center [82, 411] width 29 height 23
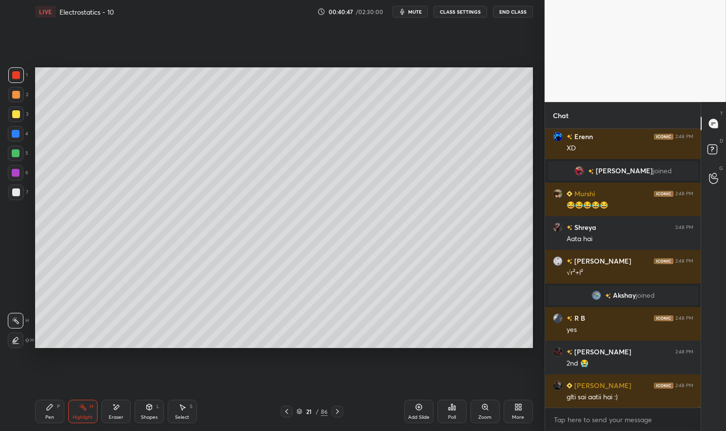
click at [88, 405] on div "Highlight H" at bounding box center [82, 411] width 29 height 23
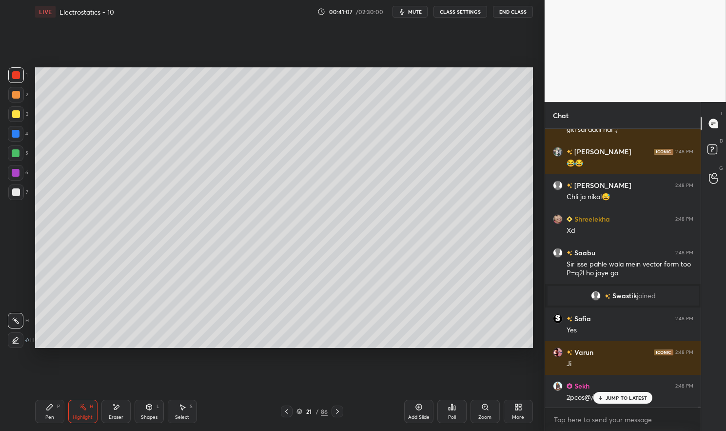
scroll to position [65609, 0]
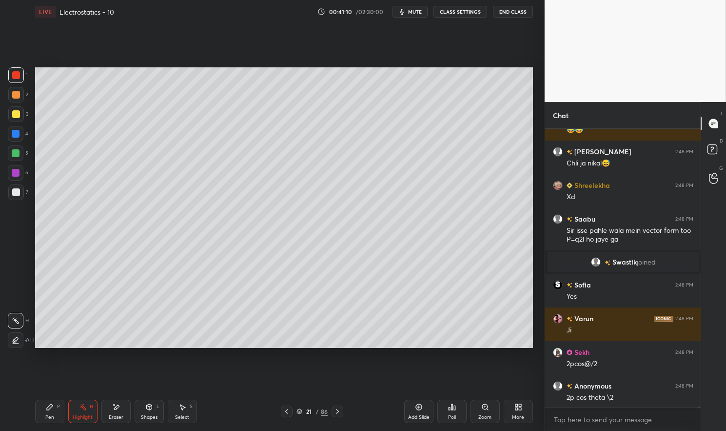
click at [16, 118] on div at bounding box center [16, 114] width 8 height 8
click at [11, 116] on div at bounding box center [16, 114] width 16 height 16
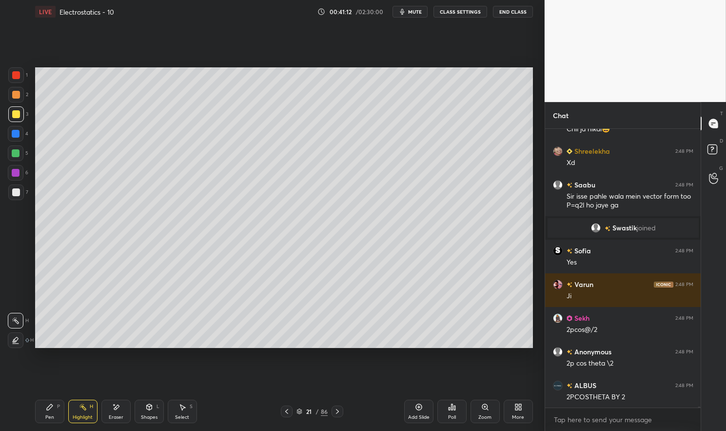
scroll to position [65677, 0]
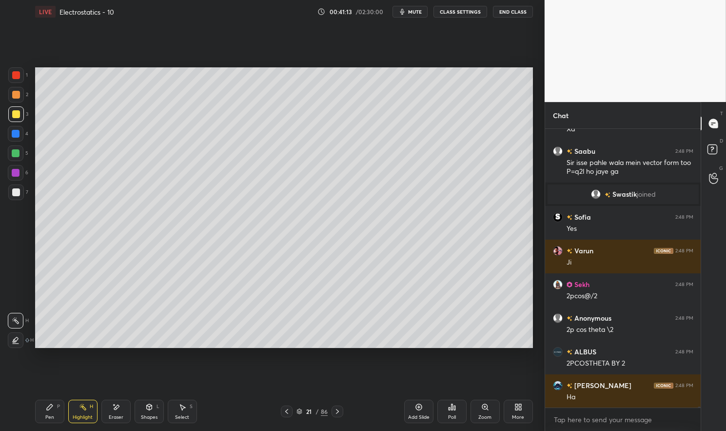
click at [18, 155] on div at bounding box center [16, 153] width 8 height 8
click at [12, 151] on div at bounding box center [16, 153] width 8 height 8
click at [150, 412] on div "Shapes L" at bounding box center [149, 411] width 29 height 23
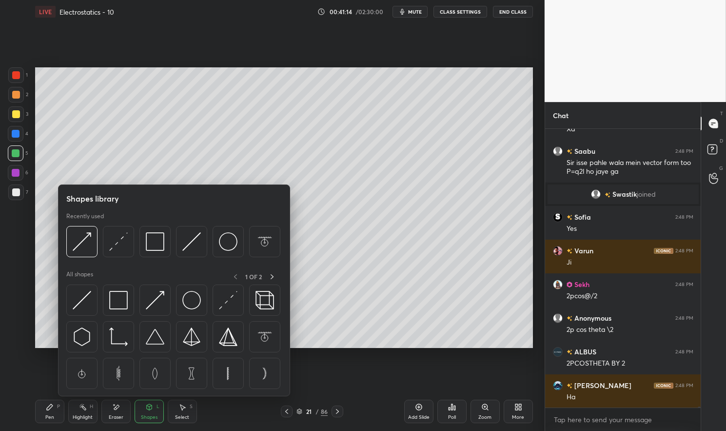
click at [158, 304] on img at bounding box center [155, 300] width 19 height 19
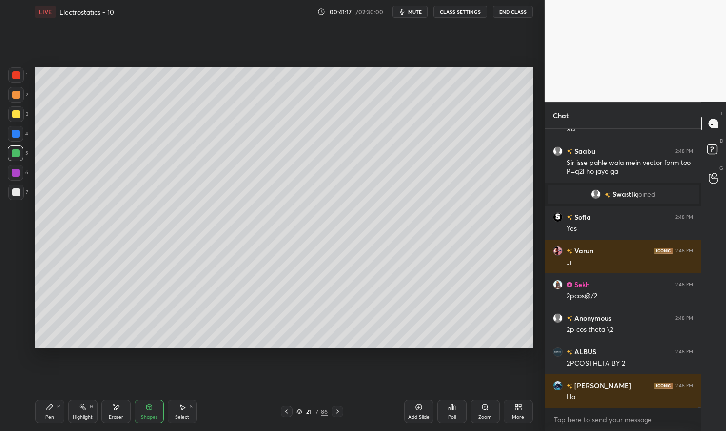
click at [49, 413] on div "Pen P" at bounding box center [49, 411] width 29 height 23
click at [40, 416] on div "Pen P" at bounding box center [49, 411] width 29 height 23
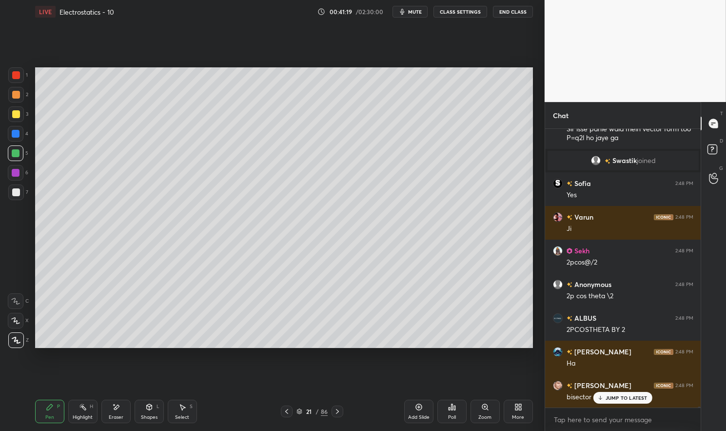
scroll to position [65744, 0]
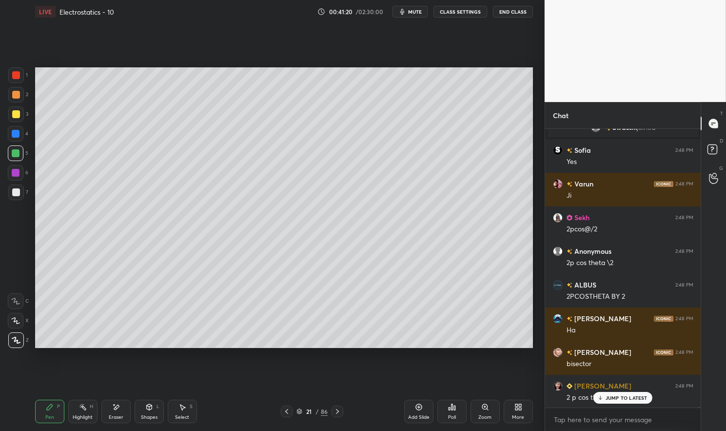
click at [14, 119] on div at bounding box center [16, 114] width 16 height 16
click at [13, 117] on div at bounding box center [16, 114] width 8 height 8
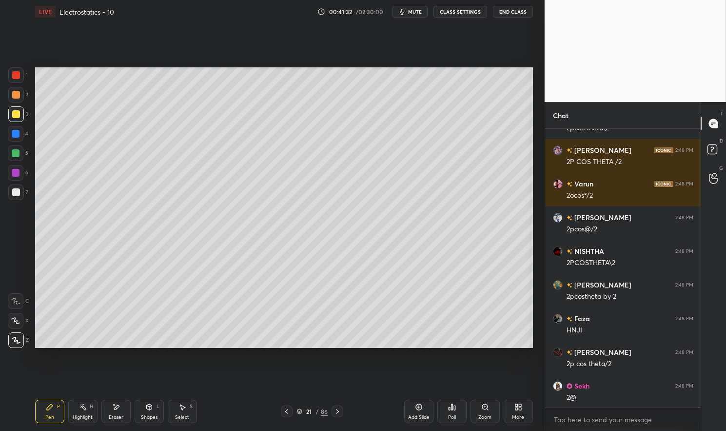
scroll to position [66215, 0]
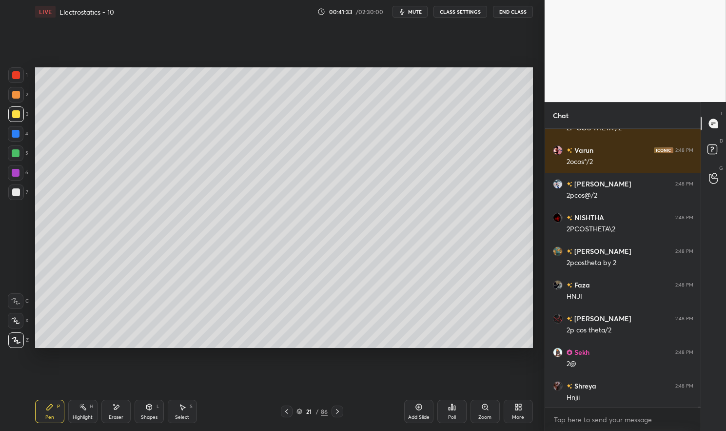
click at [15, 172] on div at bounding box center [16, 173] width 8 height 8
click at [11, 172] on div at bounding box center [16, 173] width 16 height 16
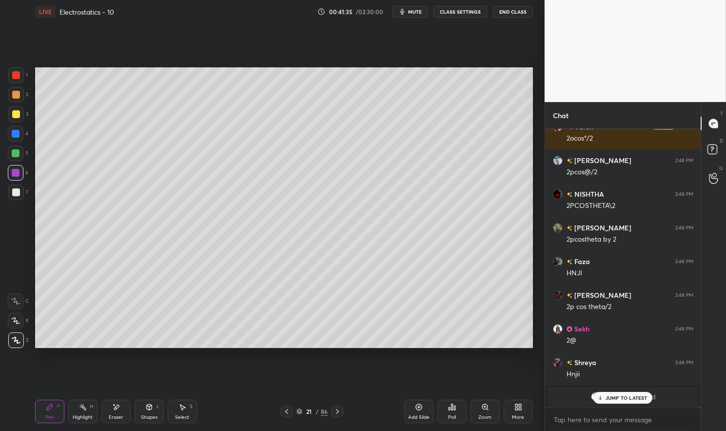
click at [86, 417] on div "Highlight" at bounding box center [83, 417] width 20 height 5
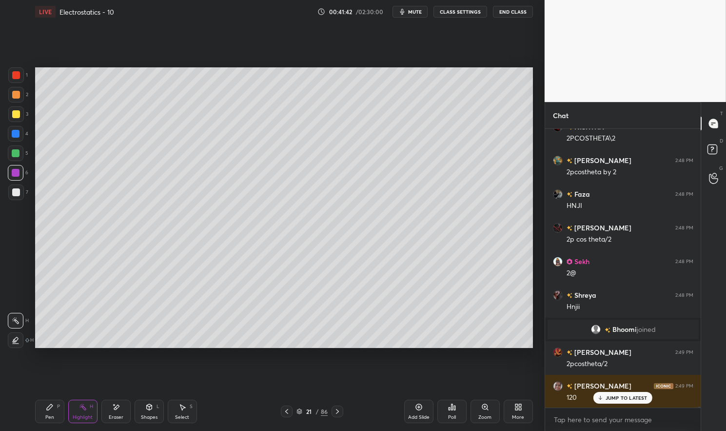
scroll to position [66065, 0]
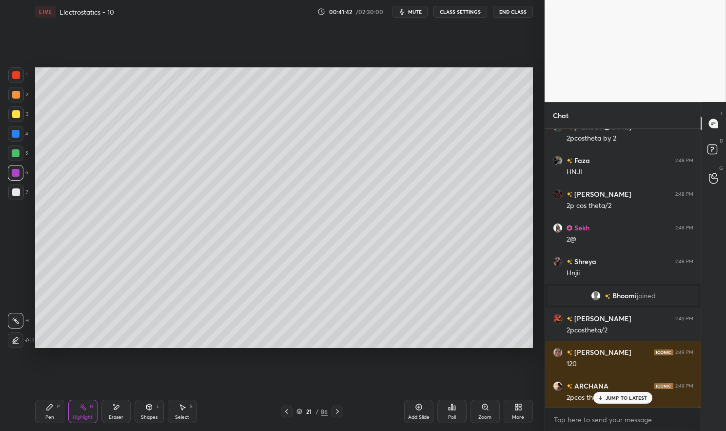
click at [625, 399] on p "JUMP TO LATEST" at bounding box center [627, 398] width 42 height 6
click at [11, 195] on div at bounding box center [16, 192] width 16 height 16
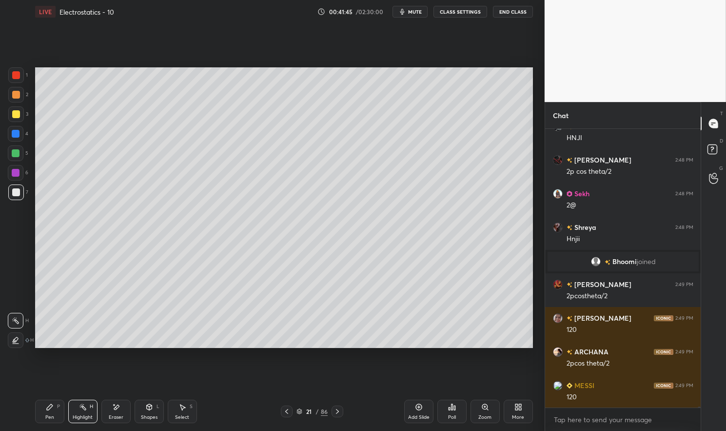
click at [11, 194] on div at bounding box center [16, 192] width 16 height 16
click at [46, 415] on div "Pen" at bounding box center [49, 417] width 9 height 5
click at [40, 406] on div "Pen P" at bounding box center [49, 411] width 29 height 23
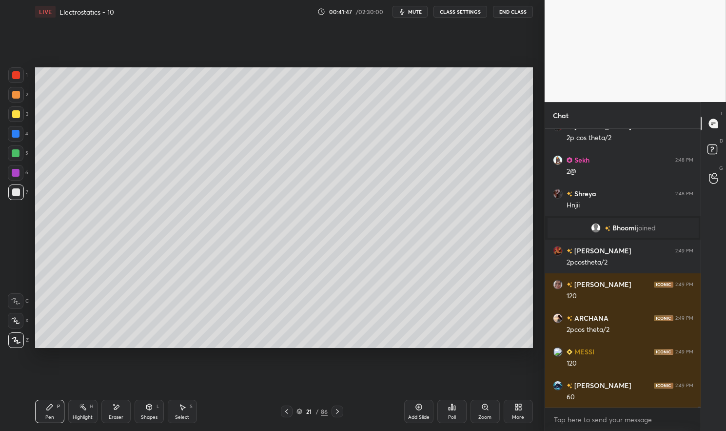
scroll to position [66156, 0]
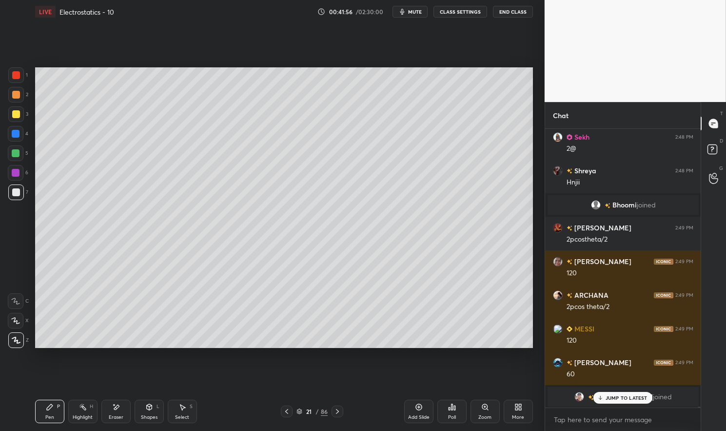
click at [119, 409] on icon at bounding box center [116, 407] width 8 height 8
click at [53, 408] on icon at bounding box center [50, 407] width 8 height 8
click at [52, 412] on div "Pen P" at bounding box center [49, 411] width 29 height 23
click at [121, 410] on div "Eraser" at bounding box center [115, 411] width 29 height 23
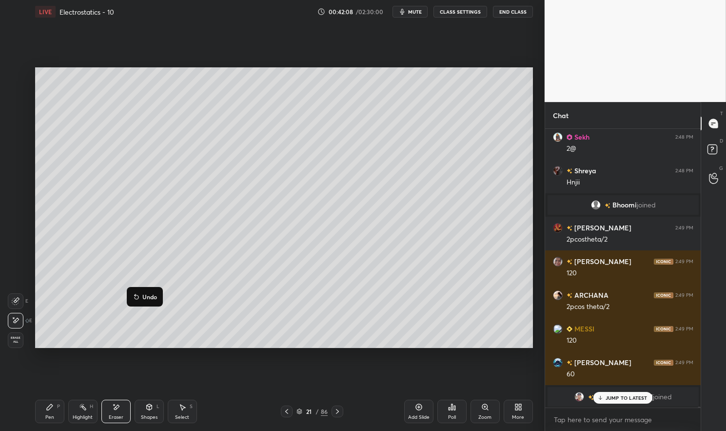
click at [146, 296] on p "Undo" at bounding box center [149, 297] width 15 height 8
click at [140, 298] on p "Undo" at bounding box center [144, 298] width 15 height 8
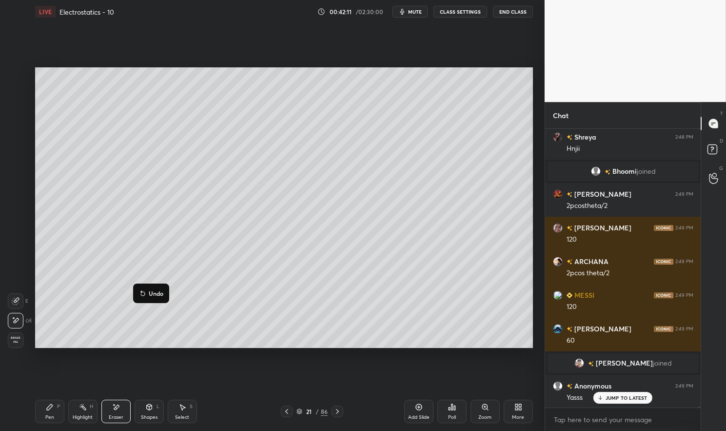
click at [149, 292] on p "Undo" at bounding box center [156, 293] width 15 height 8
click at [148, 295] on button "Undo" at bounding box center [152, 295] width 28 height 12
click at [149, 295] on icon at bounding box center [146, 295] width 8 height 8
click at [55, 413] on div "Pen P" at bounding box center [49, 411] width 29 height 23
click at [48, 418] on div "Pen" at bounding box center [49, 417] width 9 height 5
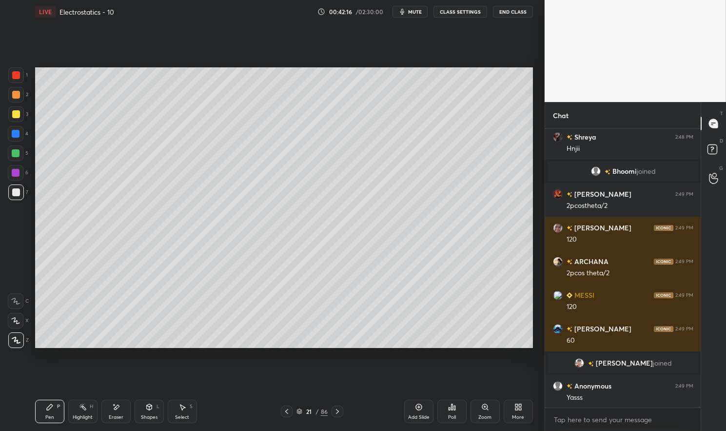
scroll to position [66177, 0]
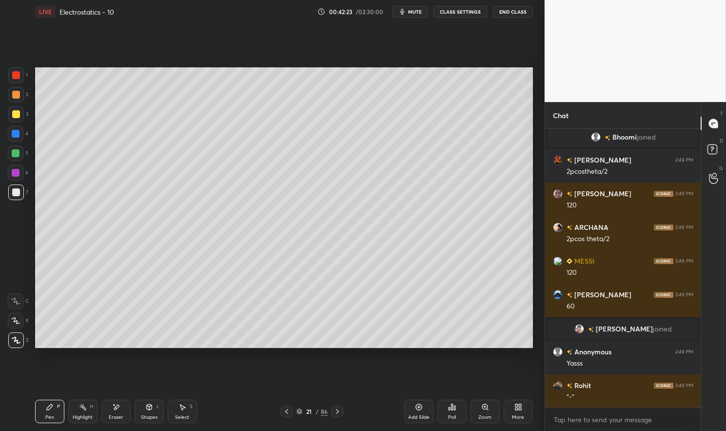
click at [78, 414] on div "Highlight H" at bounding box center [82, 411] width 29 height 23
click at [80, 415] on div "Highlight" at bounding box center [83, 417] width 20 height 5
click at [54, 409] on div "Pen P" at bounding box center [49, 411] width 29 height 23
click at [53, 411] on div "Pen P" at bounding box center [49, 411] width 29 height 23
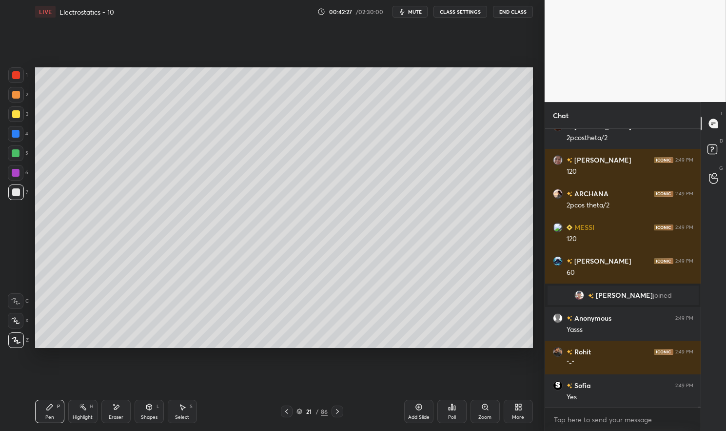
click at [16, 115] on div at bounding box center [16, 114] width 8 height 8
click at [15, 117] on div at bounding box center [16, 114] width 8 height 8
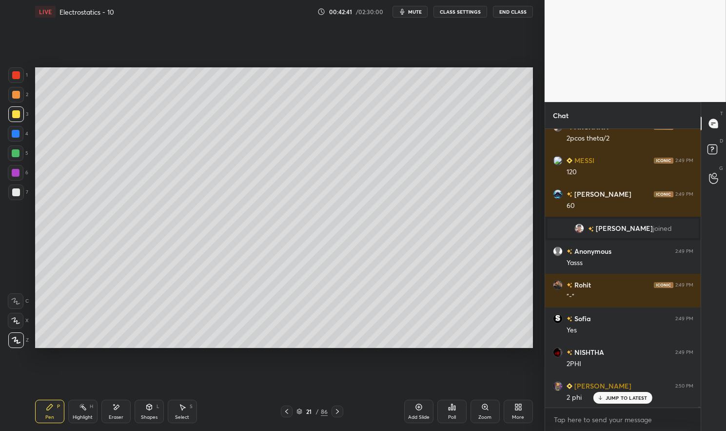
scroll to position [66311, 0]
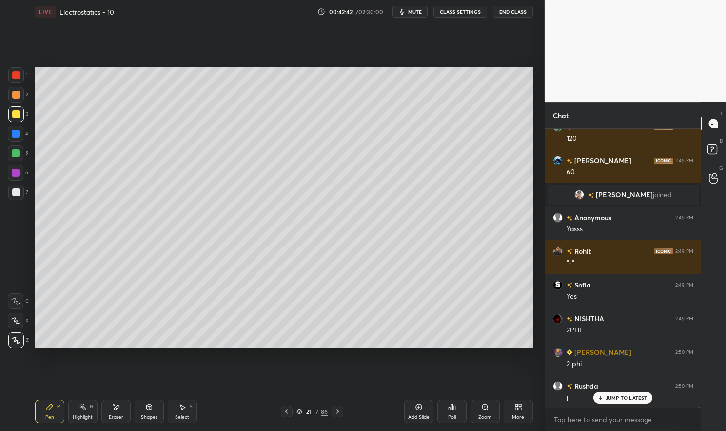
click at [44, 410] on div "Pen P" at bounding box center [49, 411] width 29 height 23
click at [41, 407] on div "Pen P" at bounding box center [49, 411] width 29 height 23
click at [16, 74] on div at bounding box center [16, 75] width 8 height 8
click at [13, 77] on div at bounding box center [16, 75] width 8 height 8
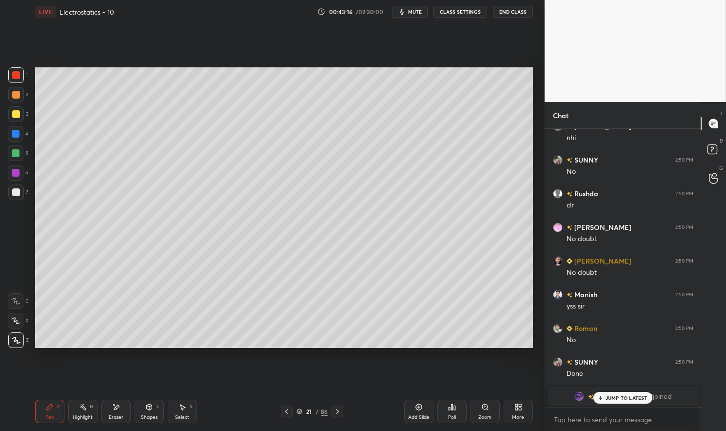
scroll to position [66675, 0]
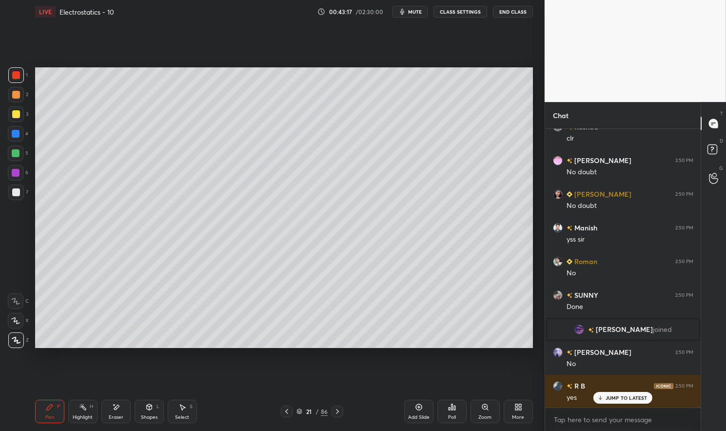
click at [40, 410] on div "Pen P" at bounding box center [49, 411] width 29 height 23
click at [44, 408] on div "Pen P" at bounding box center [49, 411] width 29 height 23
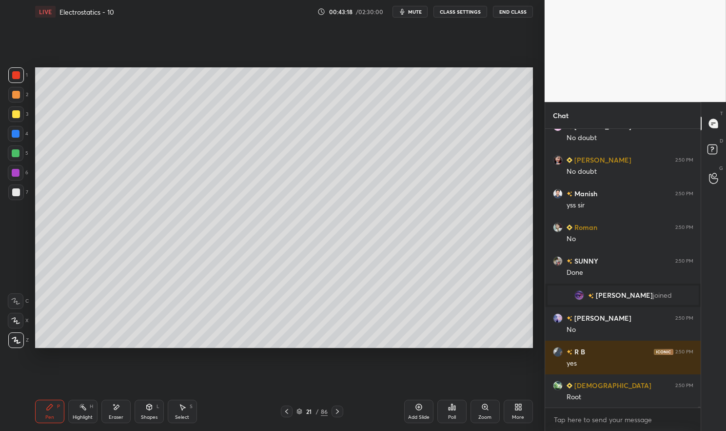
click at [14, 78] on div at bounding box center [16, 75] width 8 height 8
click at [14, 73] on div at bounding box center [16, 75] width 8 height 8
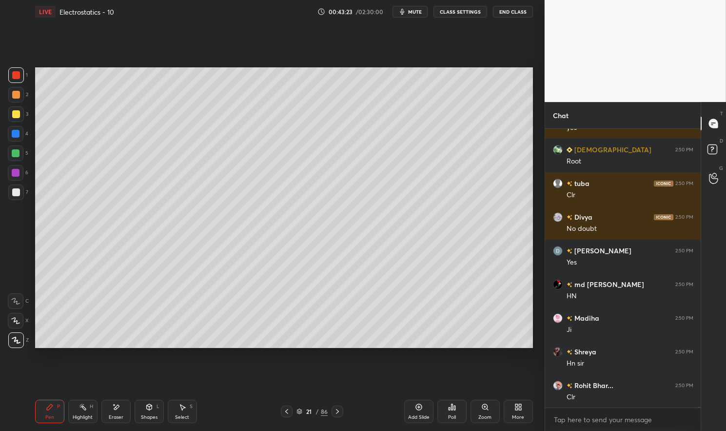
scroll to position [67036, 0]
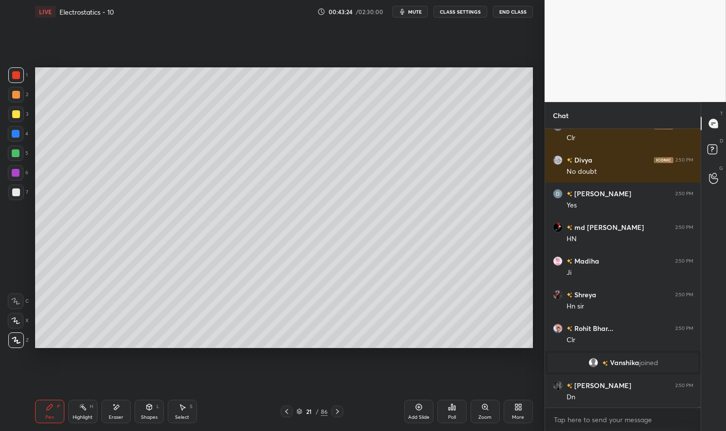
click at [74, 414] on div "Highlight H" at bounding box center [82, 411] width 29 height 23
click at [80, 410] on icon at bounding box center [83, 407] width 8 height 8
click at [32, 421] on div "LIVE Electrostatics - 10 00:43:26 / 02:30:00 mute CLASS SETTINGS End Class Sett…" at bounding box center [284, 215] width 506 height 431
click at [39, 415] on div "Pen P" at bounding box center [49, 411] width 29 height 23
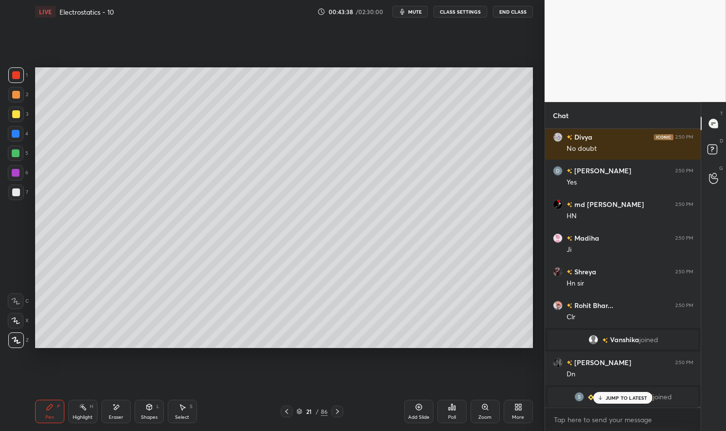
click at [80, 417] on div "Highlight" at bounding box center [83, 417] width 20 height 5
click at [83, 402] on div "Highlight H" at bounding box center [82, 411] width 29 height 23
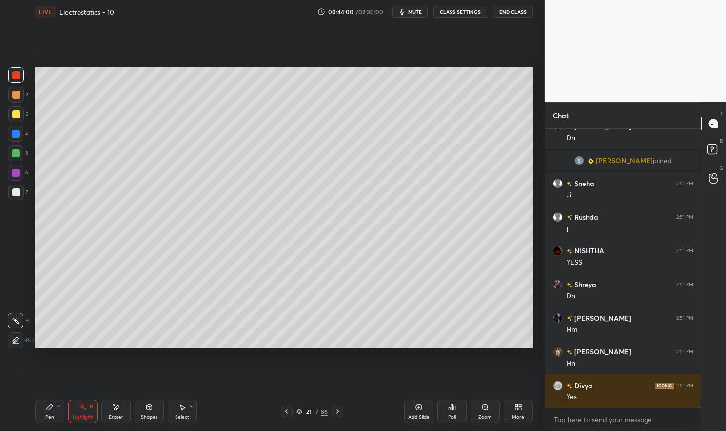
scroll to position [67116, 0]
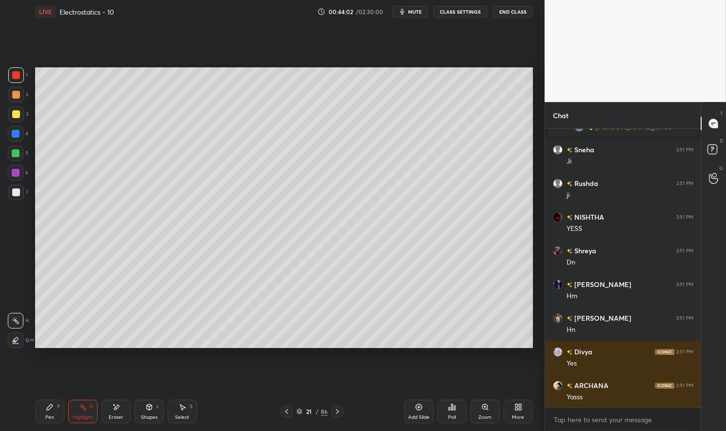
click at [42, 414] on div "Pen P" at bounding box center [49, 411] width 29 height 23
click at [44, 413] on div "Pen P" at bounding box center [49, 411] width 29 height 23
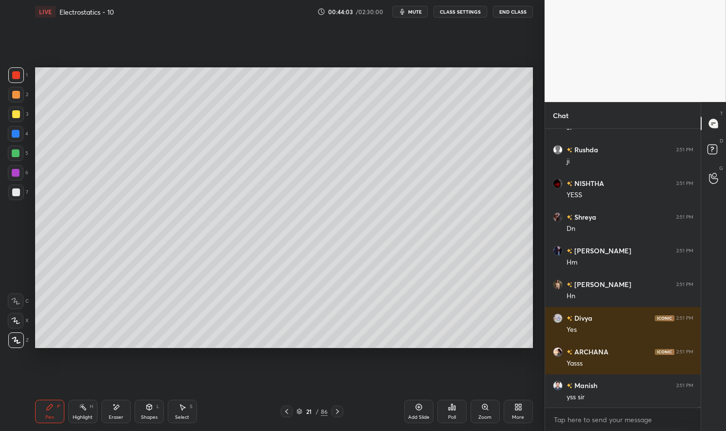
click at [12, 80] on div at bounding box center [16, 75] width 16 height 16
click at [20, 77] on div at bounding box center [16, 75] width 16 height 16
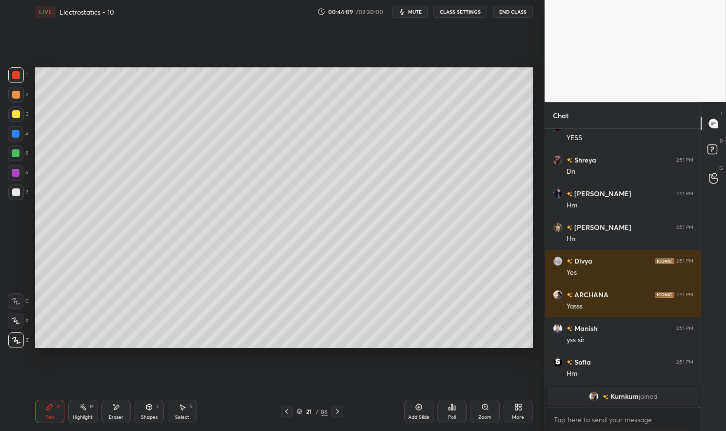
scroll to position [67240, 0]
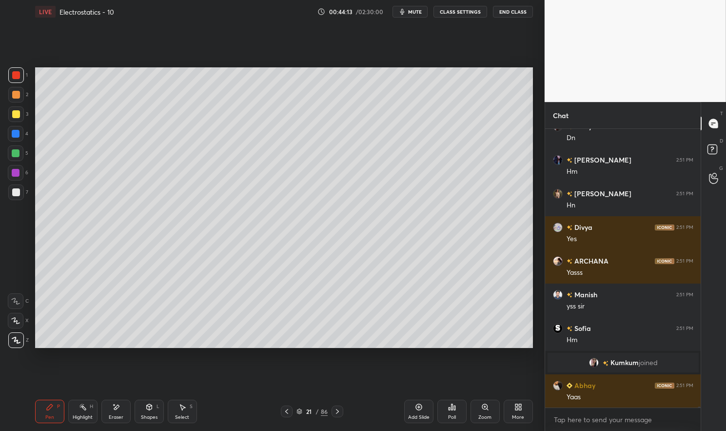
click at [85, 416] on div "Highlight" at bounding box center [83, 417] width 20 height 5
click at [78, 415] on div "Highlight" at bounding box center [83, 417] width 20 height 5
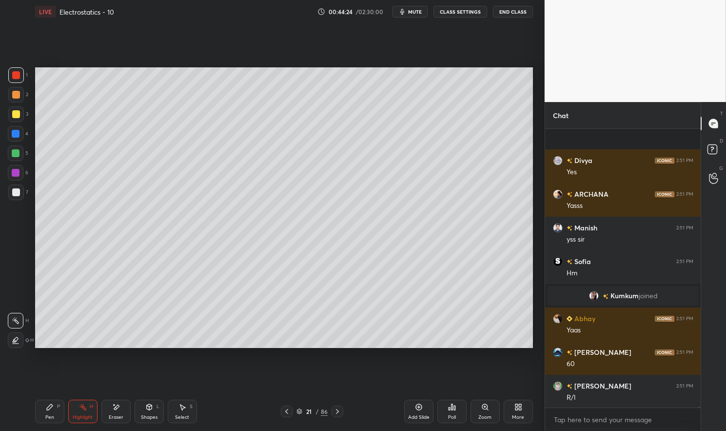
scroll to position [67375, 0]
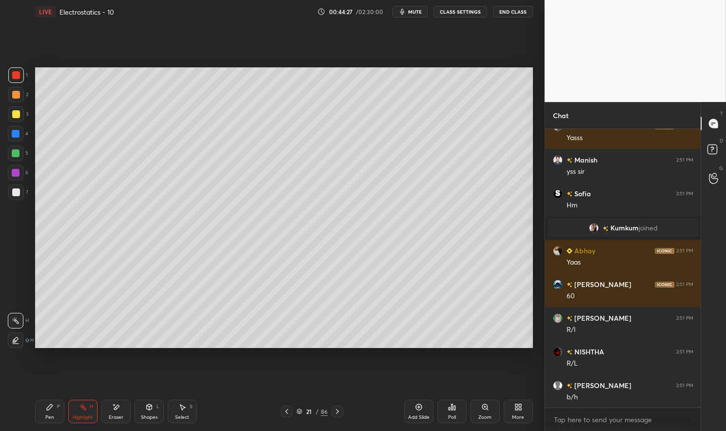
click at [46, 419] on div "Pen" at bounding box center [49, 417] width 9 height 5
click at [40, 418] on div "Pen P" at bounding box center [49, 411] width 29 height 23
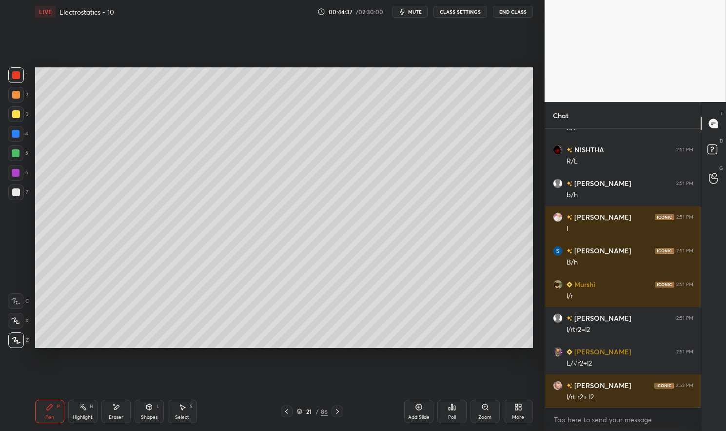
scroll to position [67610, 0]
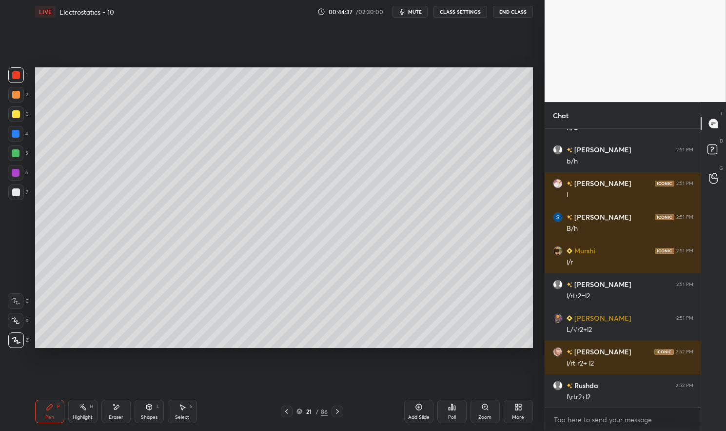
click at [119, 412] on div "Eraser" at bounding box center [115, 411] width 29 height 23
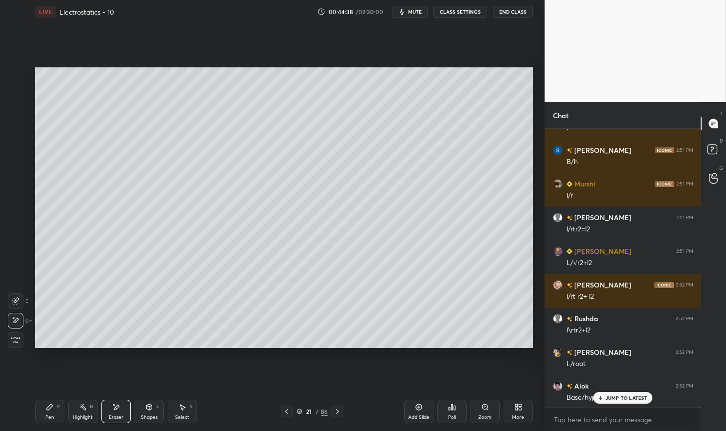
scroll to position [67711, 0]
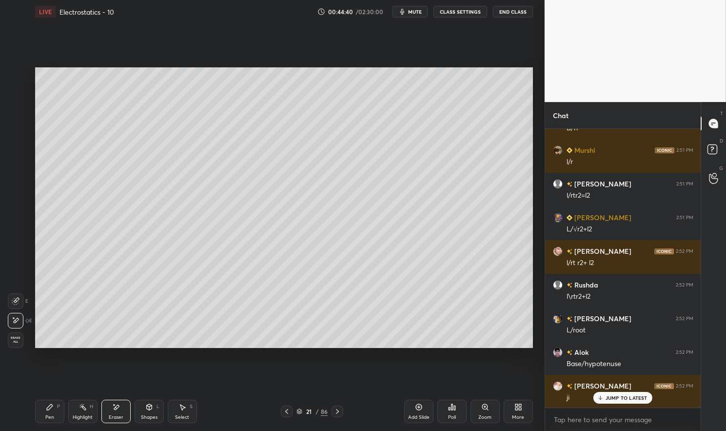
click at [336, 414] on icon at bounding box center [338, 411] width 8 height 8
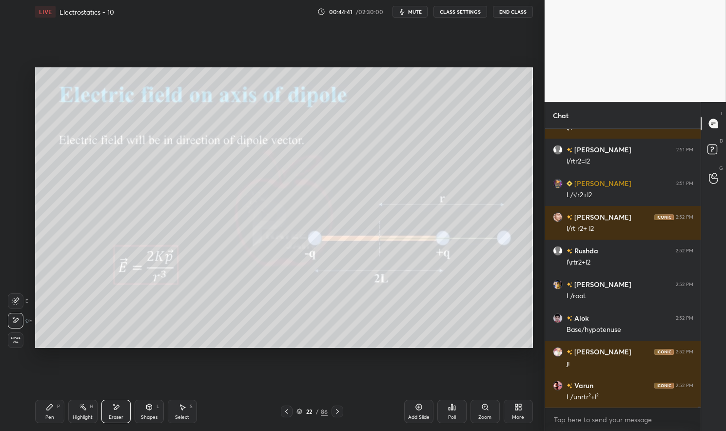
click at [284, 414] on icon at bounding box center [287, 411] width 8 height 8
click at [423, 412] on div "Add Slide" at bounding box center [418, 411] width 29 height 23
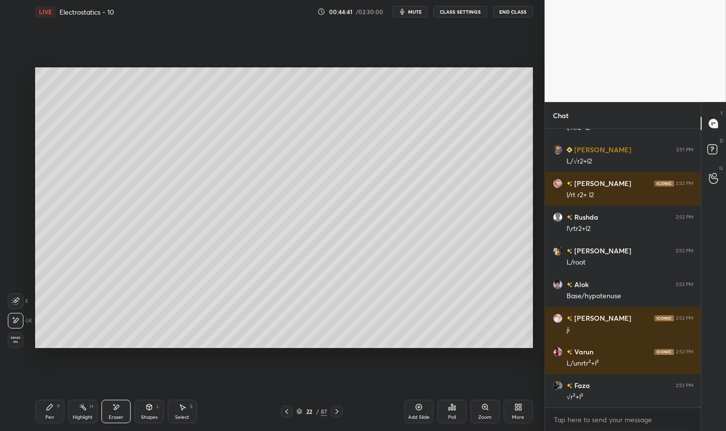
click at [40, 410] on div "Pen P" at bounding box center [49, 411] width 29 height 23
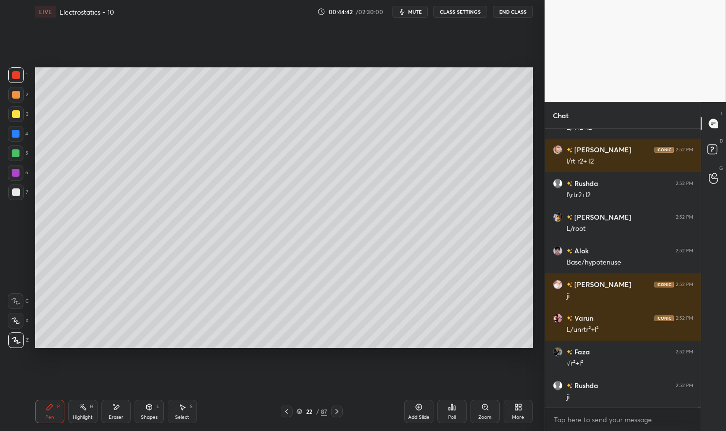
click at [13, 79] on div at bounding box center [16, 75] width 8 height 8
click at [12, 78] on div at bounding box center [16, 75] width 8 height 8
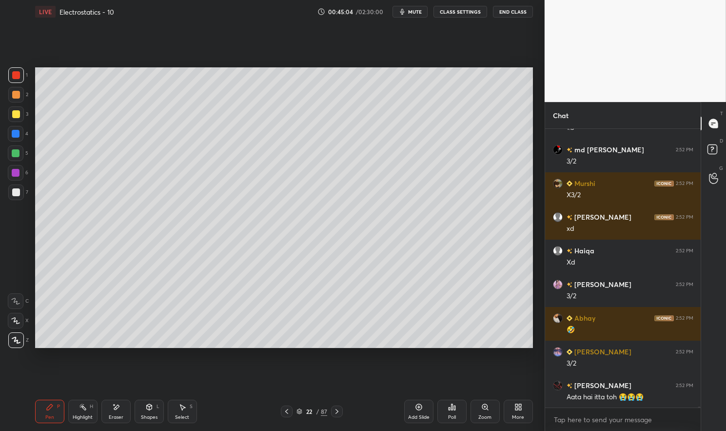
scroll to position [68957, 0]
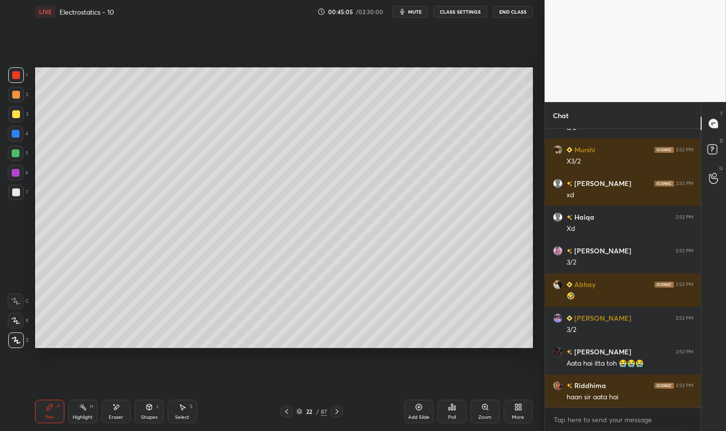
click at [289, 409] on icon at bounding box center [287, 411] width 8 height 8
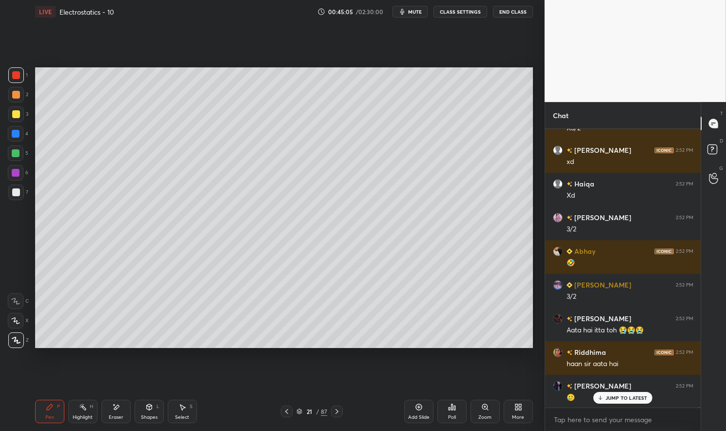
click at [77, 417] on div "Highlight" at bounding box center [83, 417] width 20 height 5
click at [79, 413] on div "Highlight H" at bounding box center [82, 411] width 29 height 23
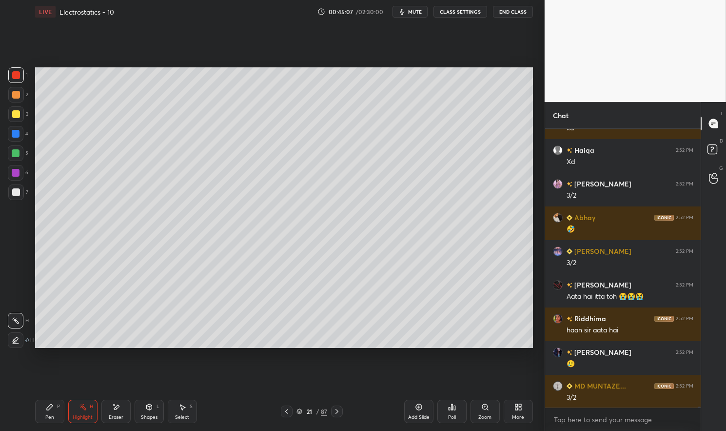
click at [40, 418] on div "Pen P" at bounding box center [49, 411] width 29 height 23
click at [35, 419] on div "Pen P" at bounding box center [49, 411] width 29 height 23
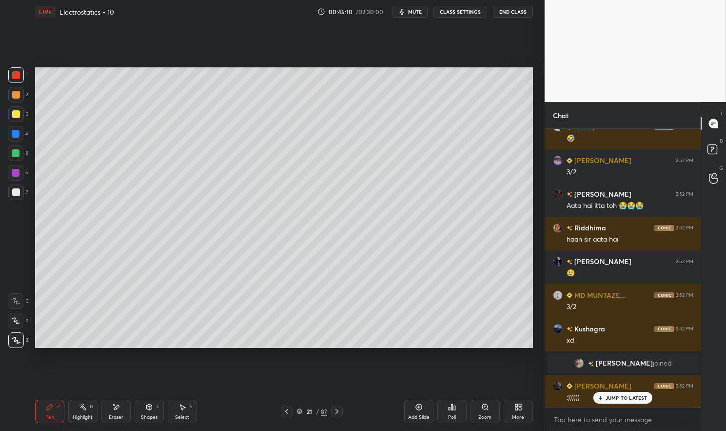
click at [19, 78] on div at bounding box center [16, 75] width 8 height 8
click at [14, 80] on div at bounding box center [16, 75] width 16 height 16
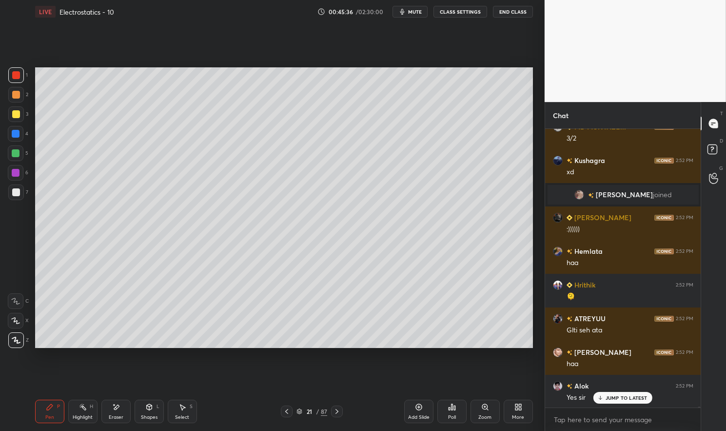
scroll to position [69316, 0]
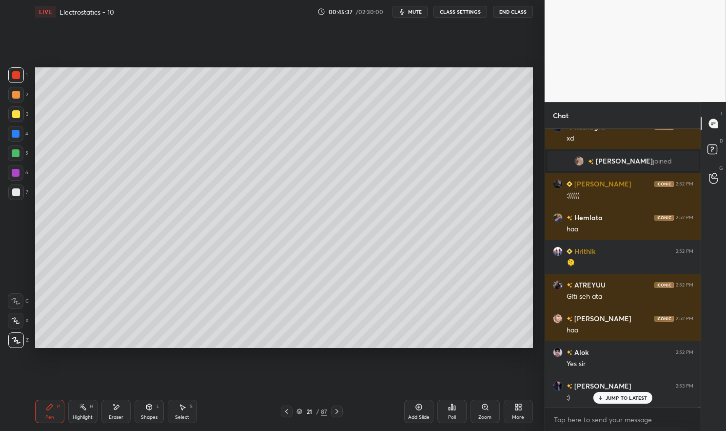
click at [423, 407] on icon at bounding box center [419, 407] width 8 height 8
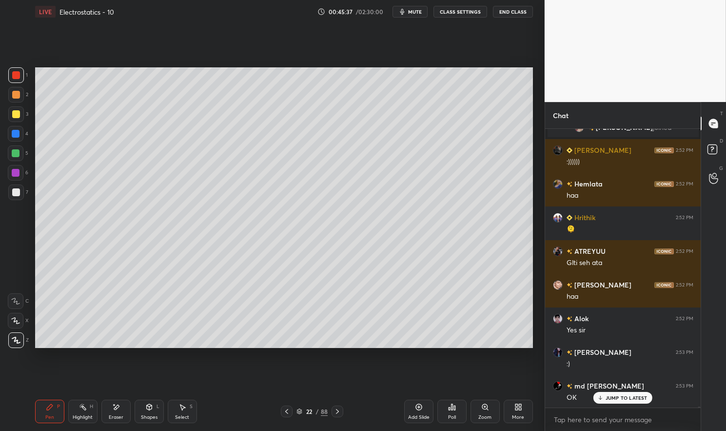
click at [53, 417] on div "Pen" at bounding box center [49, 417] width 9 height 5
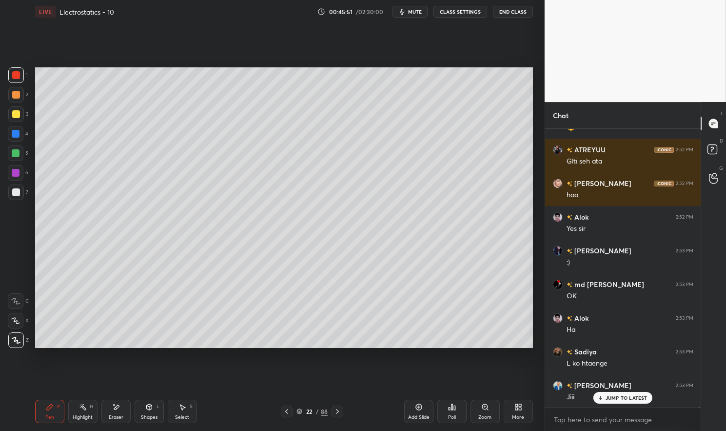
scroll to position [69485, 0]
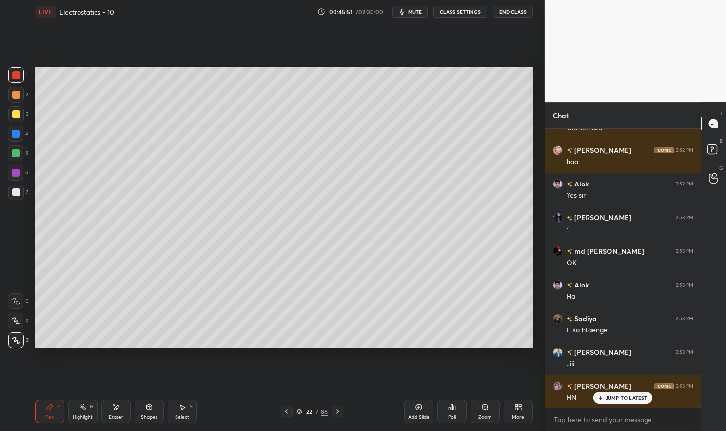
click at [286, 410] on icon at bounding box center [287, 411] width 8 height 8
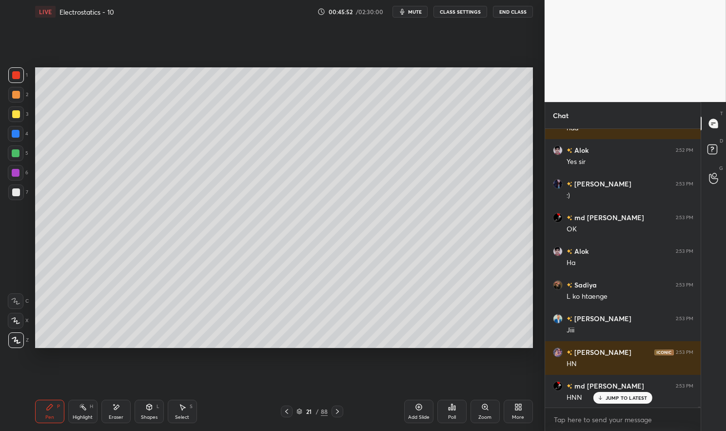
click at [16, 190] on div at bounding box center [16, 192] width 8 height 8
click at [17, 191] on div at bounding box center [16, 192] width 8 height 8
click at [46, 412] on div "Pen P" at bounding box center [49, 411] width 29 height 23
click at [45, 414] on div "Pen P" at bounding box center [49, 411] width 29 height 23
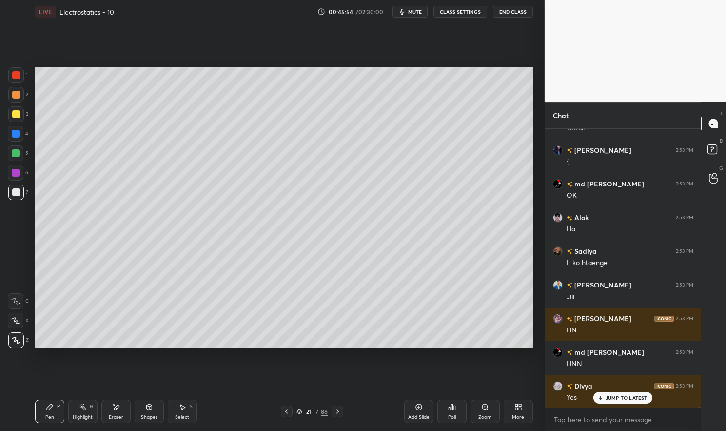
scroll to position [69586, 0]
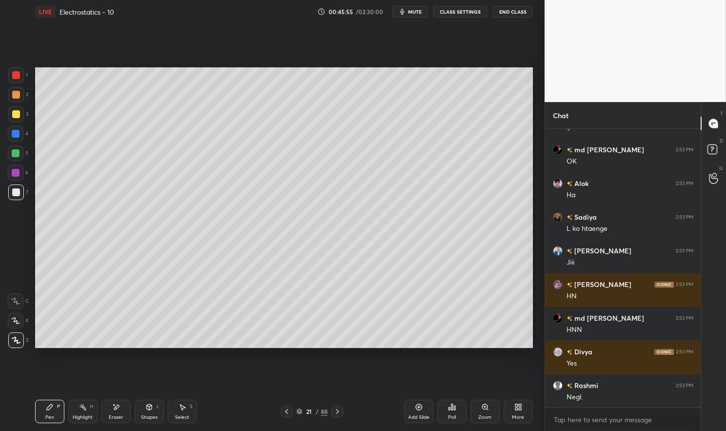
click at [79, 417] on div "Highlight" at bounding box center [83, 417] width 20 height 5
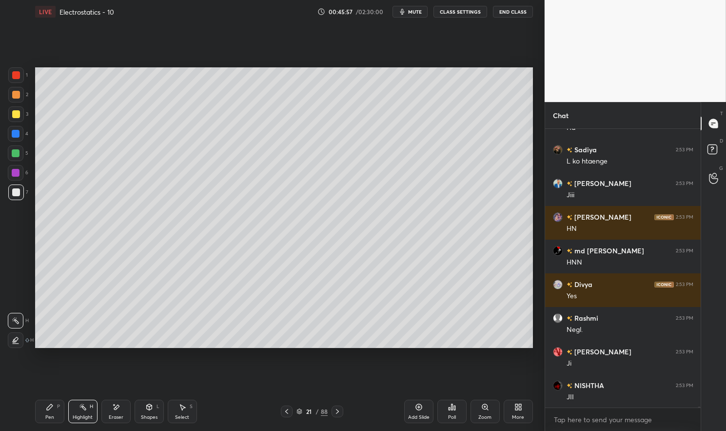
click at [334, 411] on icon at bounding box center [338, 411] width 8 height 8
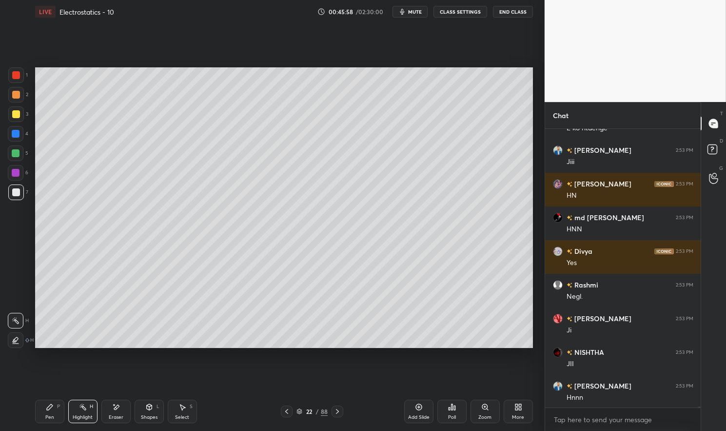
scroll to position [69720, 0]
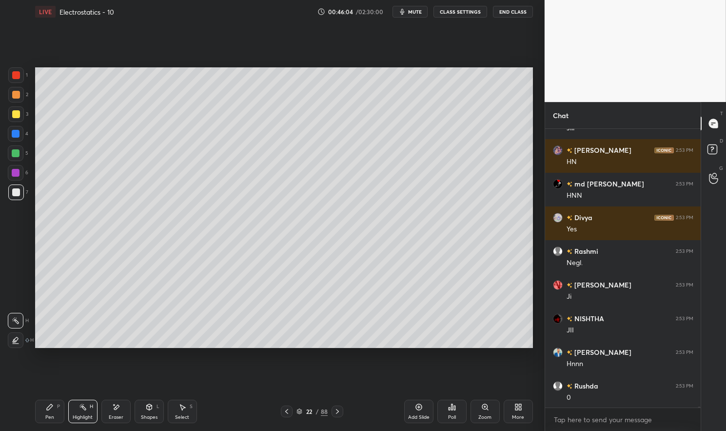
click at [287, 411] on icon at bounding box center [287, 411] width 8 height 8
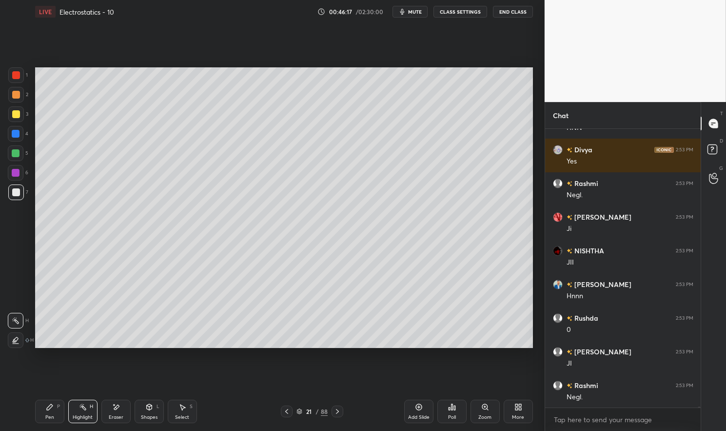
scroll to position [69822, 0]
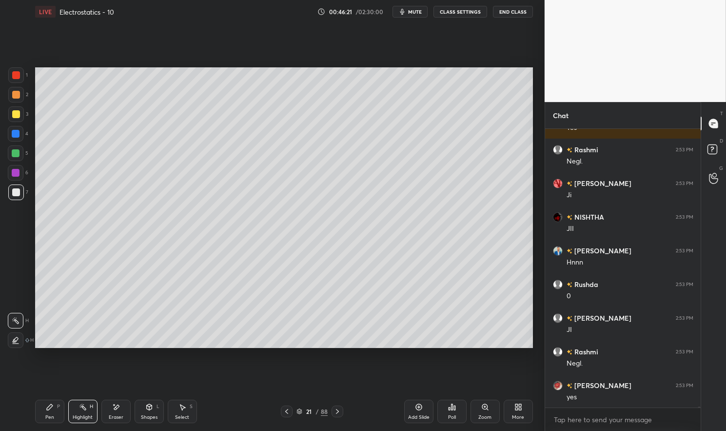
click at [47, 417] on div "Pen" at bounding box center [49, 417] width 9 height 5
click at [46, 419] on div "Pen" at bounding box center [49, 417] width 9 height 5
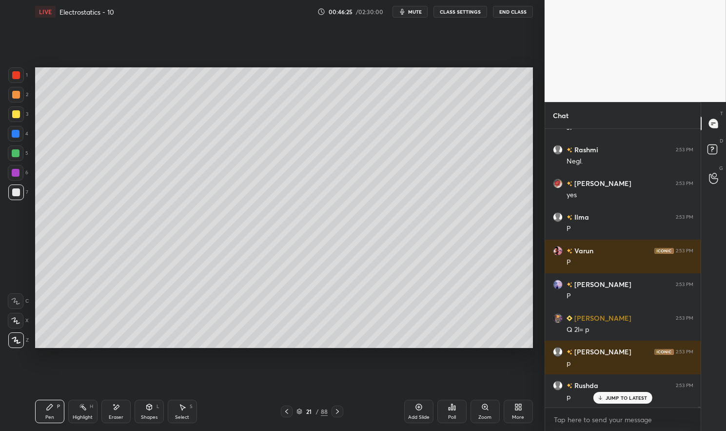
scroll to position [70057, 0]
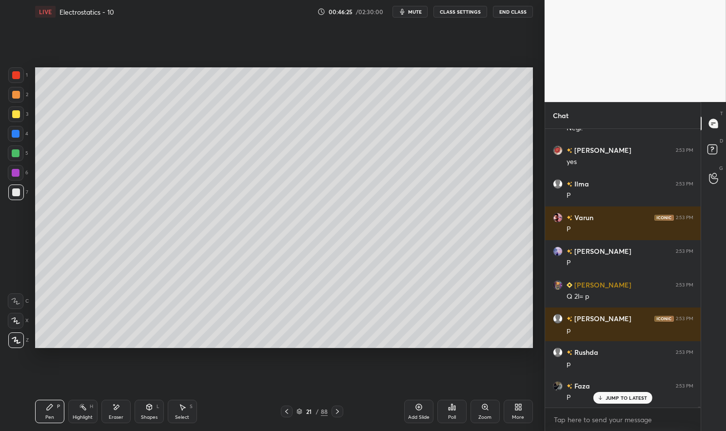
click at [422, 416] on div "Add Slide" at bounding box center [418, 417] width 21 height 5
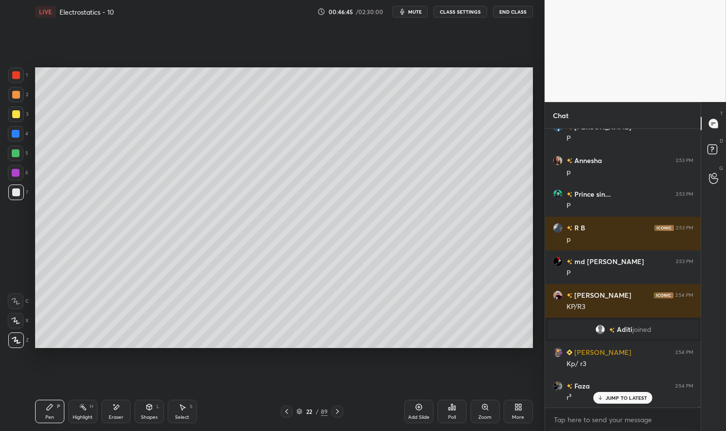
scroll to position [70383, 0]
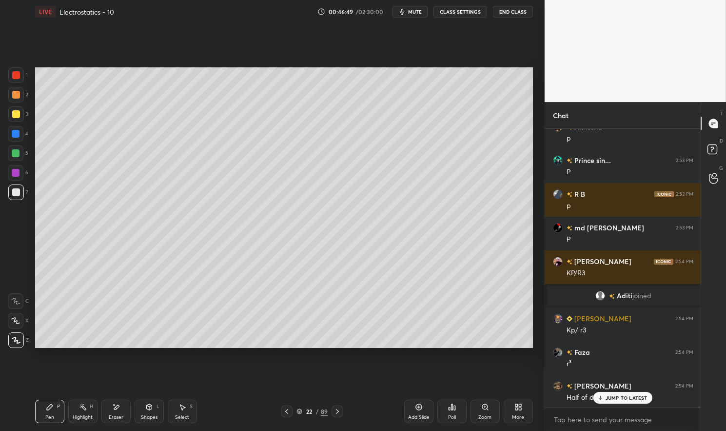
click at [15, 79] on div at bounding box center [16, 75] width 8 height 8
click at [17, 74] on div at bounding box center [16, 75] width 8 height 8
click at [146, 411] on icon at bounding box center [149, 407] width 8 height 8
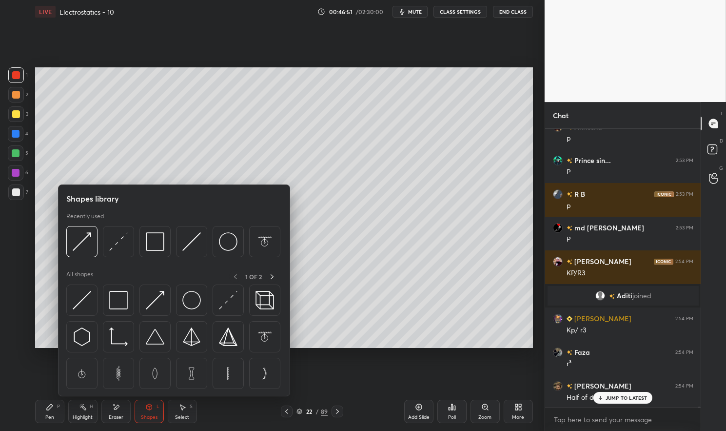
click at [116, 297] on img at bounding box center [118, 300] width 19 height 19
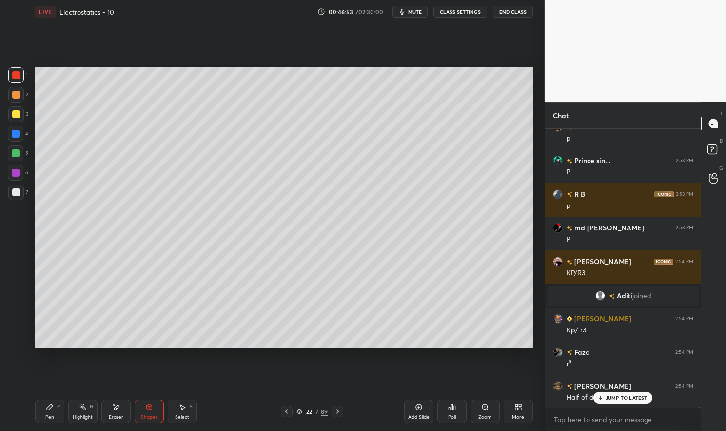
click at [635, 396] on p "JUMP TO LATEST" at bounding box center [627, 398] width 42 height 6
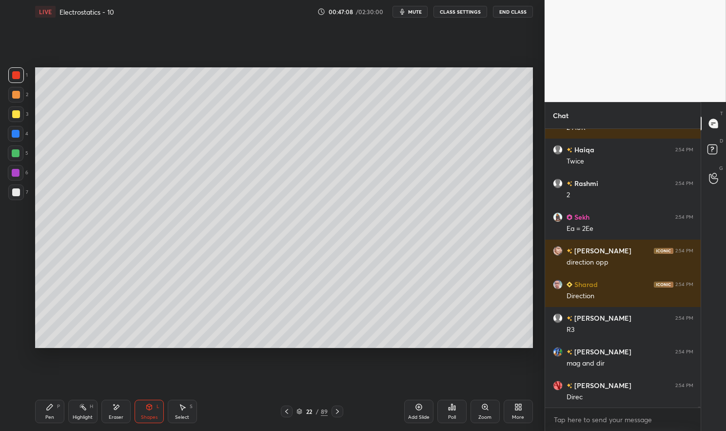
scroll to position [71907, 0]
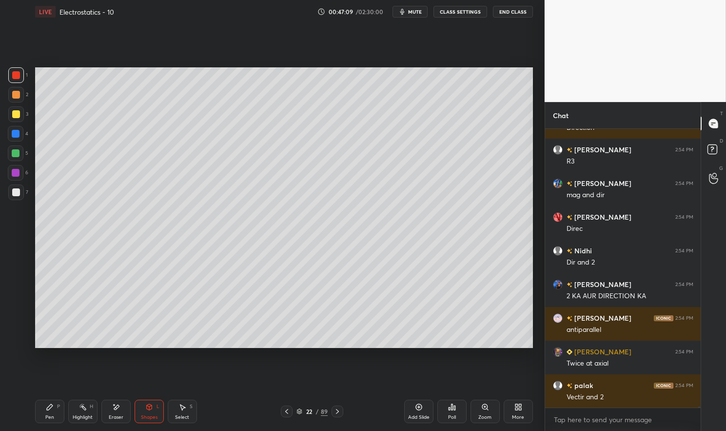
click at [47, 411] on icon at bounding box center [50, 407] width 8 height 8
click at [50, 403] on icon at bounding box center [50, 407] width 8 height 8
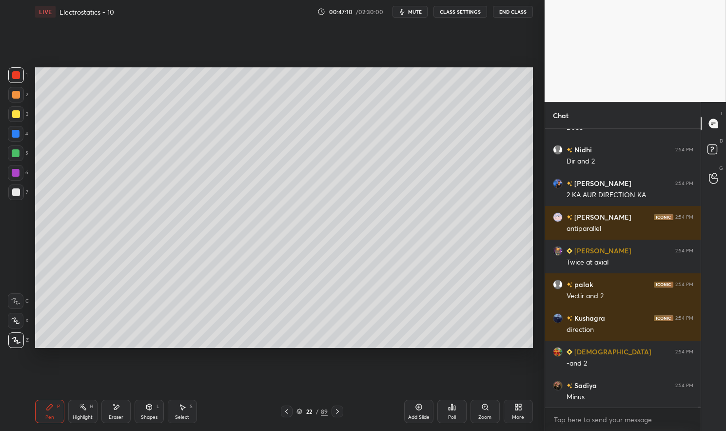
click at [17, 195] on div at bounding box center [16, 192] width 8 height 8
click at [15, 191] on div at bounding box center [16, 192] width 8 height 8
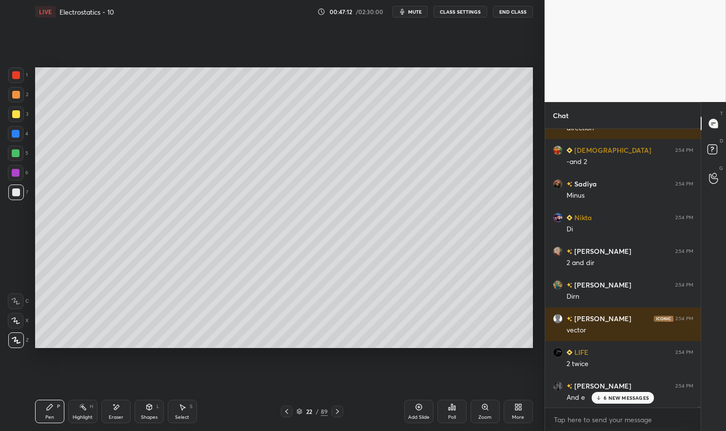
scroll to position [72412, 0]
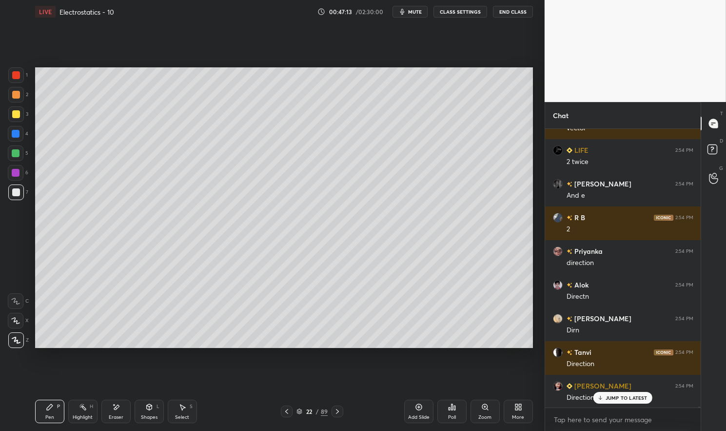
click at [418, 410] on icon at bounding box center [419, 407] width 6 height 6
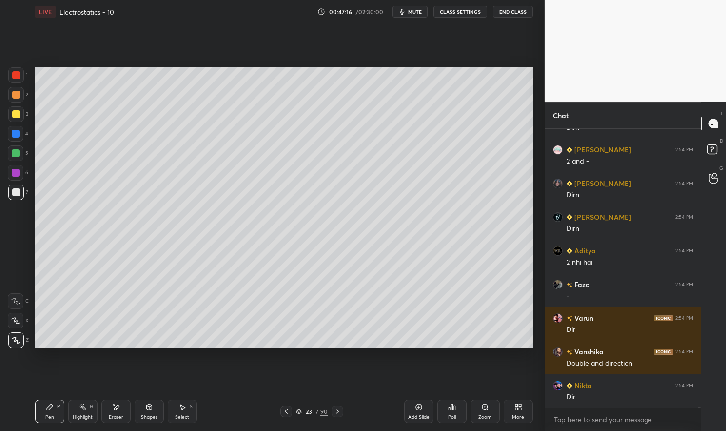
scroll to position [72749, 0]
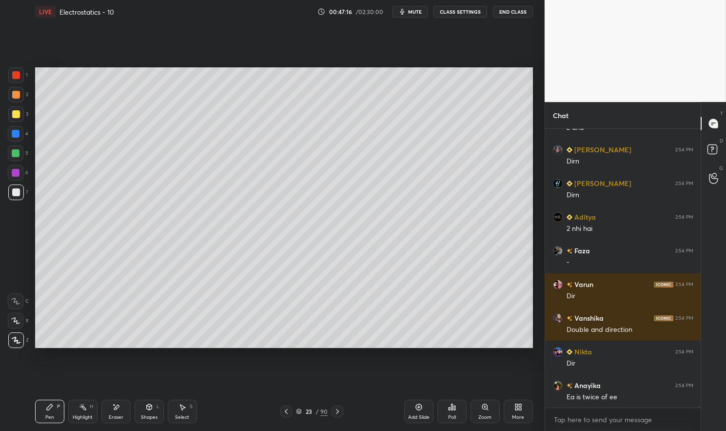
click at [17, 75] on div at bounding box center [16, 75] width 8 height 8
click at [15, 77] on div at bounding box center [16, 75] width 8 height 8
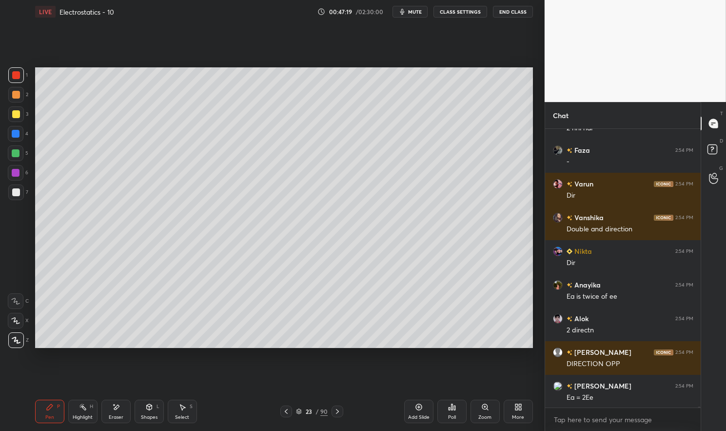
scroll to position [72883, 0]
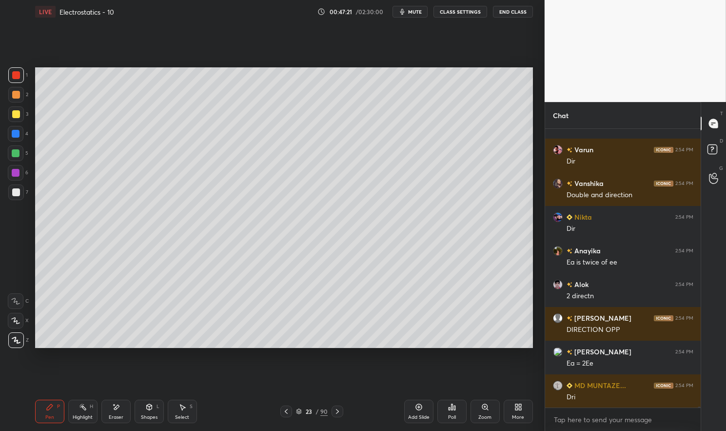
click at [12, 155] on div at bounding box center [16, 153] width 8 height 8
click at [13, 154] on div at bounding box center [16, 153] width 8 height 8
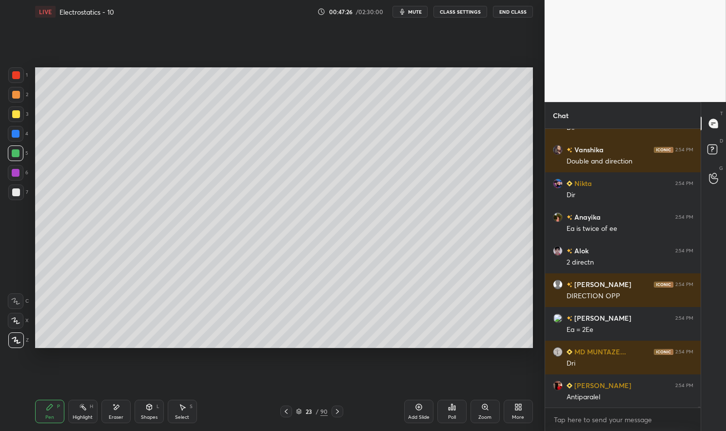
click at [16, 78] on div at bounding box center [16, 75] width 8 height 8
click at [17, 79] on div at bounding box center [16, 75] width 8 height 8
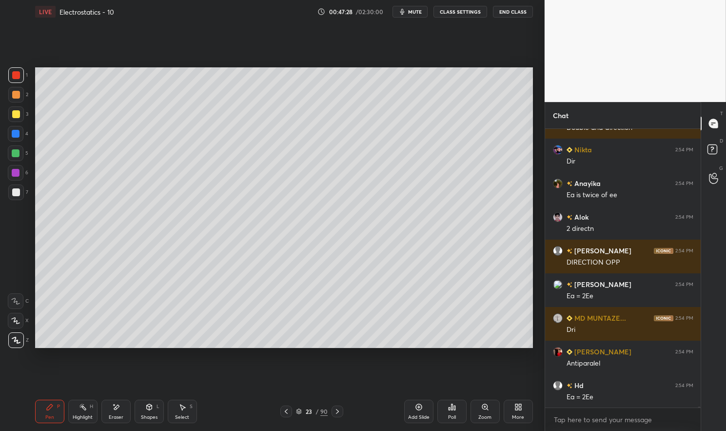
scroll to position [72984, 0]
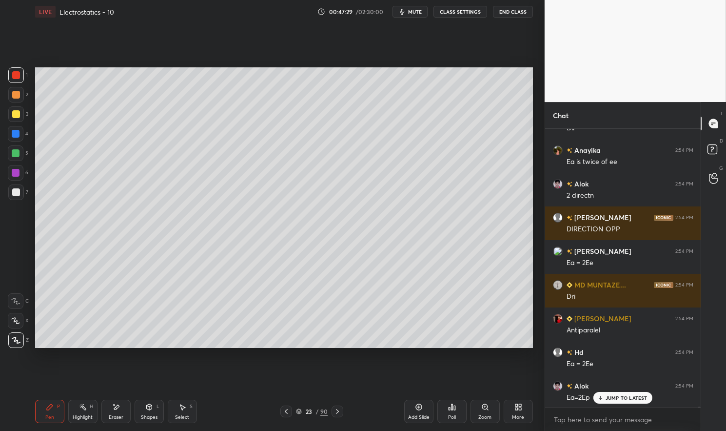
click at [17, 160] on div at bounding box center [16, 153] width 16 height 16
click at [14, 160] on div at bounding box center [16, 153] width 16 height 16
click at [14, 80] on div at bounding box center [16, 75] width 16 height 16
click at [11, 81] on div at bounding box center [16, 75] width 16 height 16
click at [17, 191] on div at bounding box center [16, 192] width 8 height 8
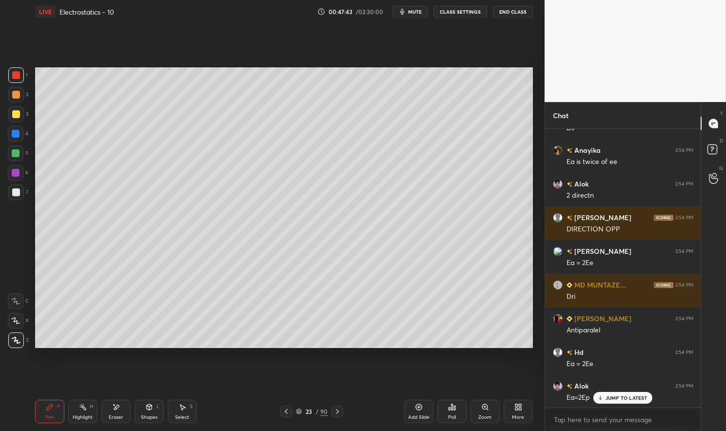
click at [16, 190] on div at bounding box center [16, 192] width 8 height 8
click at [44, 413] on div "Pen P" at bounding box center [49, 411] width 29 height 23
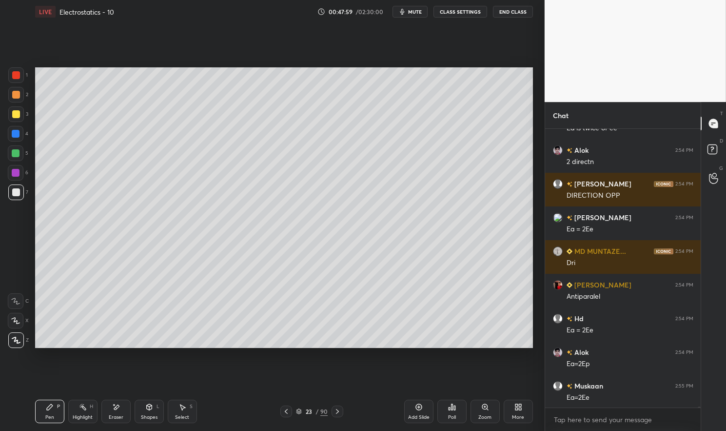
click at [113, 415] on div "Eraser" at bounding box center [116, 417] width 15 height 5
click at [125, 407] on div "Eraser" at bounding box center [115, 411] width 29 height 23
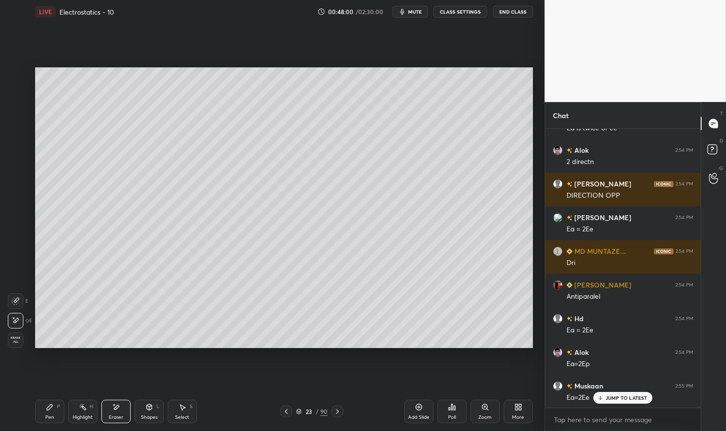
scroll to position [73051, 0]
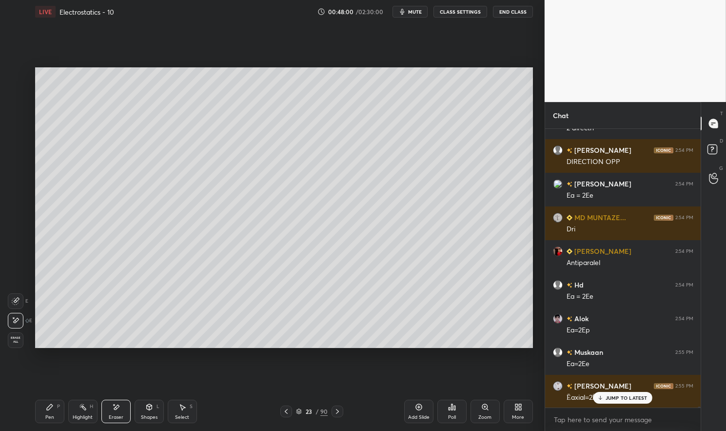
click at [50, 416] on div "Pen" at bounding box center [49, 417] width 9 height 5
click at [41, 418] on div "Pen P" at bounding box center [49, 411] width 29 height 23
click at [17, 116] on div at bounding box center [16, 114] width 8 height 8
click at [19, 113] on div at bounding box center [16, 114] width 8 height 8
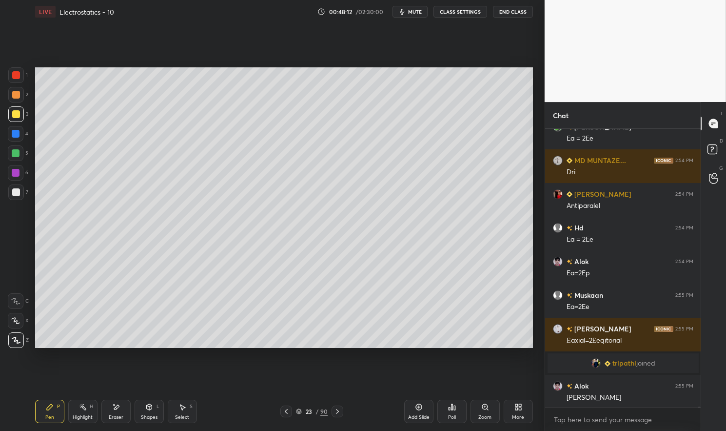
scroll to position [73142, 0]
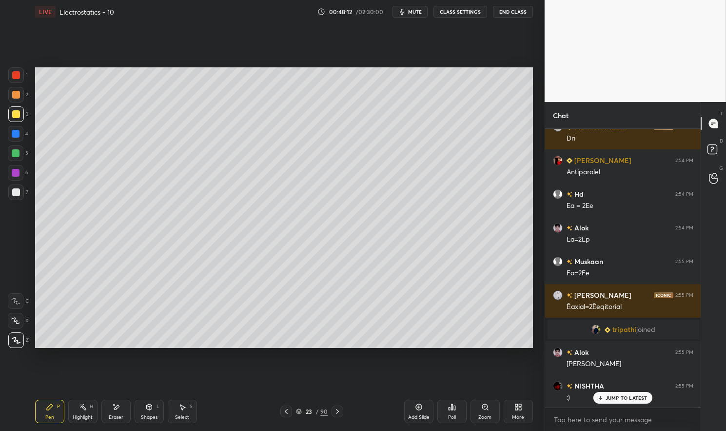
click at [15, 114] on div at bounding box center [16, 114] width 8 height 8
click at [15, 118] on div at bounding box center [16, 114] width 8 height 8
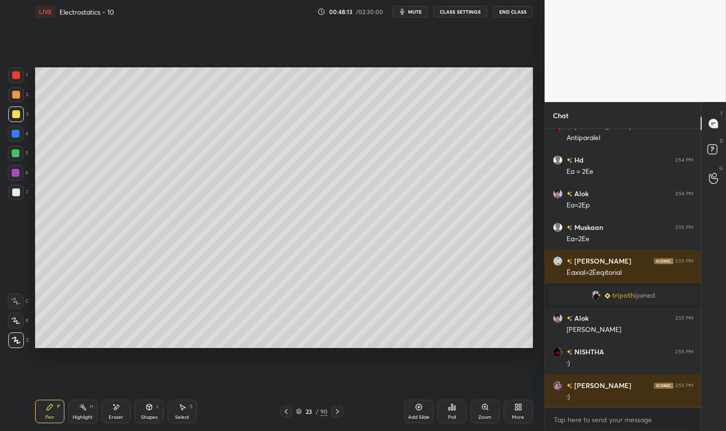
click at [154, 408] on div "Shapes L" at bounding box center [149, 411] width 29 height 23
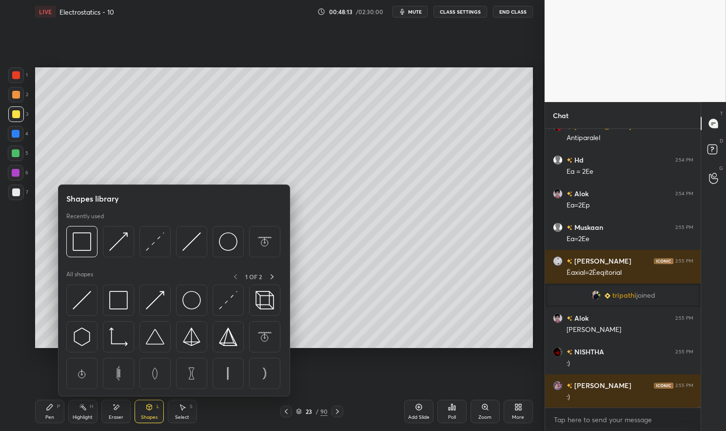
click at [156, 243] on img at bounding box center [155, 241] width 19 height 19
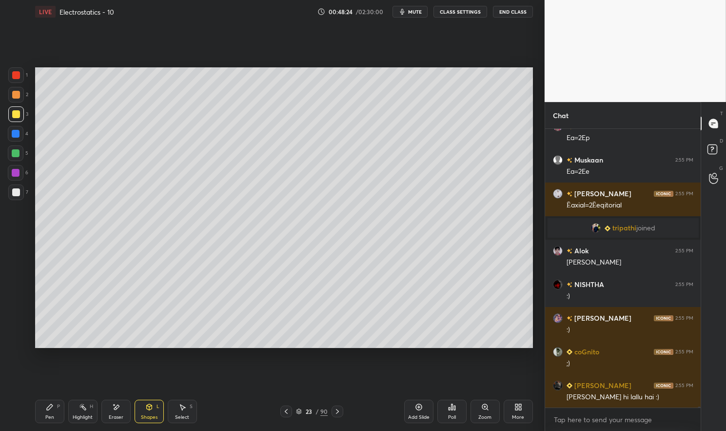
scroll to position [73277, 0]
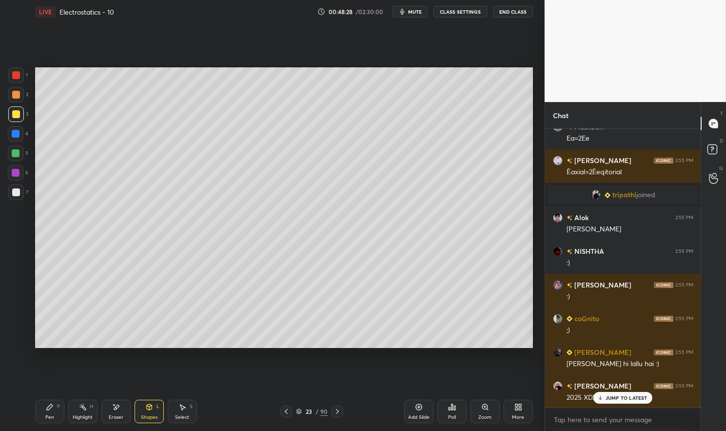
click at [617, 397] on p "JUMP TO LATEST" at bounding box center [627, 398] width 42 height 6
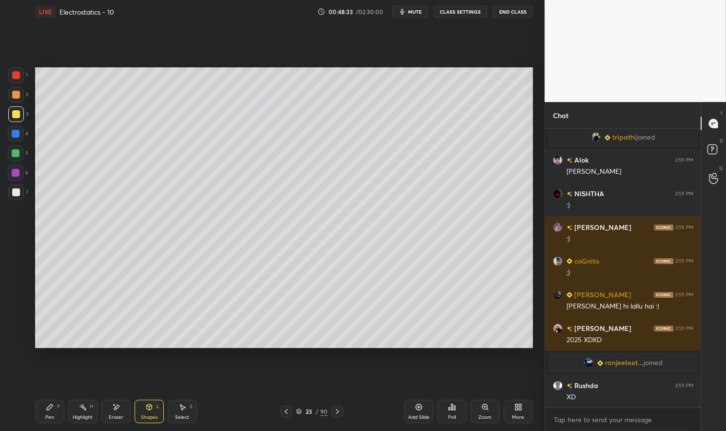
scroll to position [71650, 0]
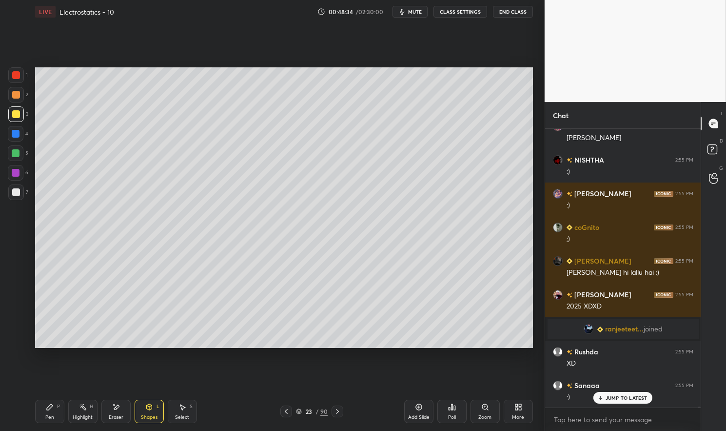
click at [83, 411] on div "Highlight H" at bounding box center [82, 411] width 29 height 23
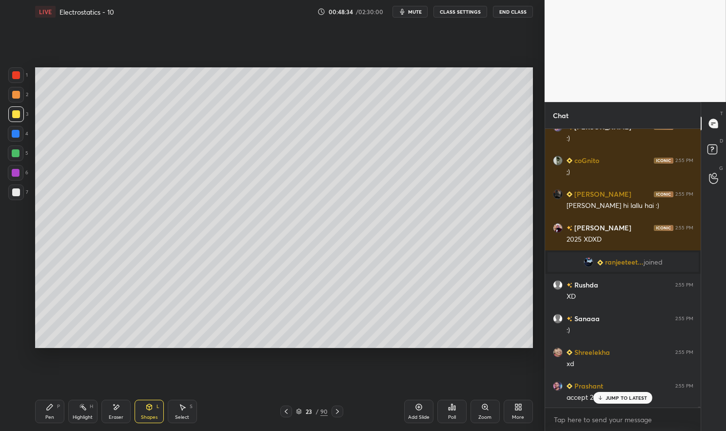
click at [80, 414] on div "Highlight H" at bounding box center [82, 411] width 29 height 23
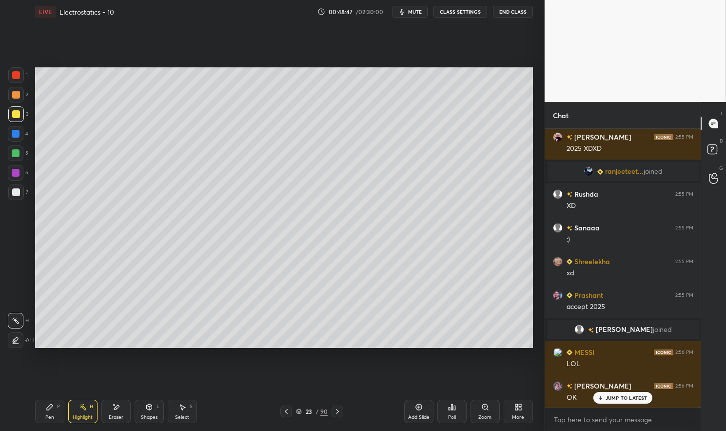
scroll to position [71841, 0]
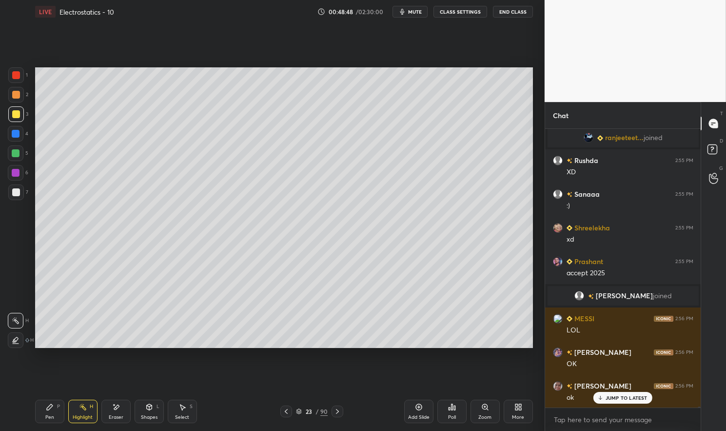
click at [420, 411] on icon at bounding box center [419, 407] width 8 height 8
click at [60, 405] on div "P" at bounding box center [58, 406] width 3 height 5
click at [51, 405] on icon at bounding box center [50, 407] width 6 height 6
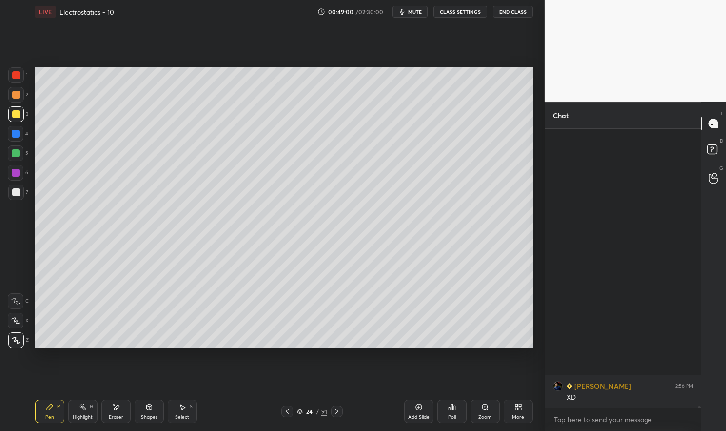
scroll to position [73054, 0]
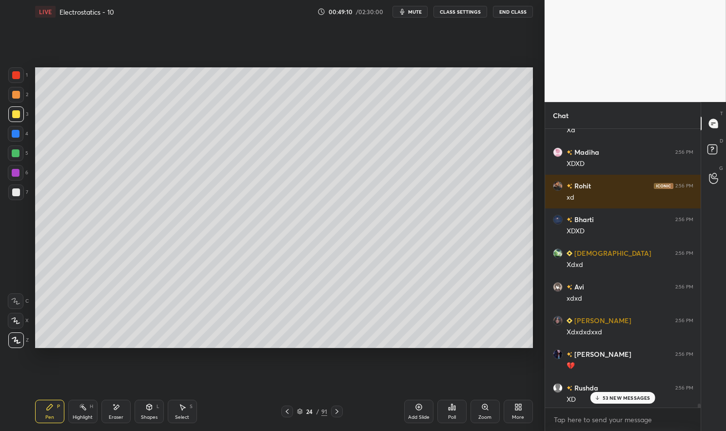
click at [642, 396] on p "53 NEW MESSAGES" at bounding box center [627, 398] width 48 height 6
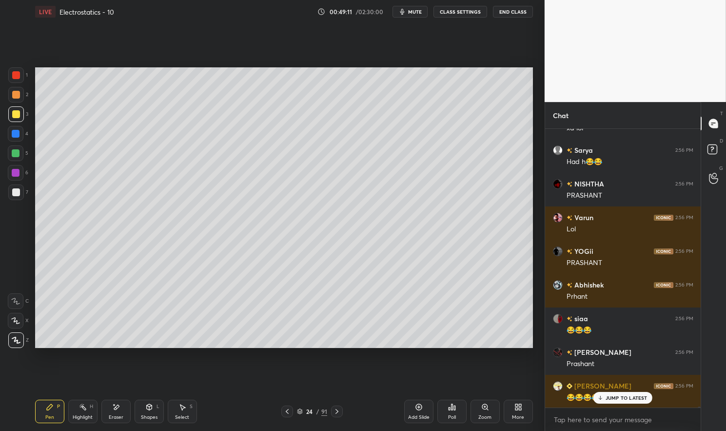
scroll to position [75244, 0]
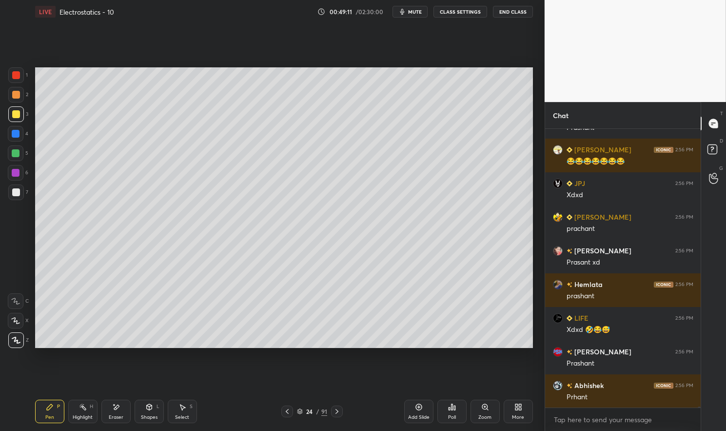
click at [287, 411] on icon at bounding box center [287, 411] width 8 height 8
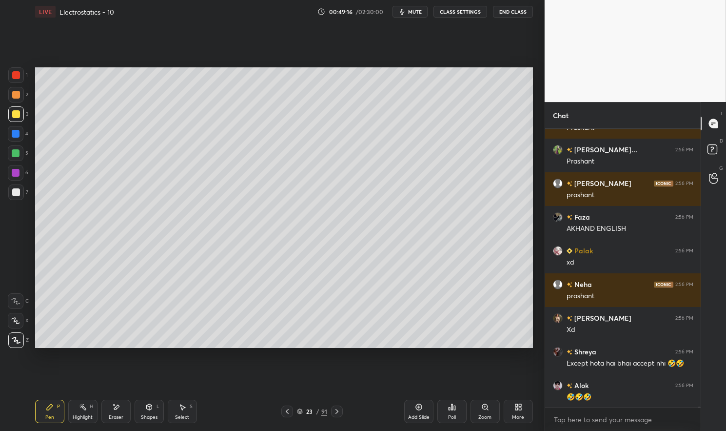
scroll to position [75850, 0]
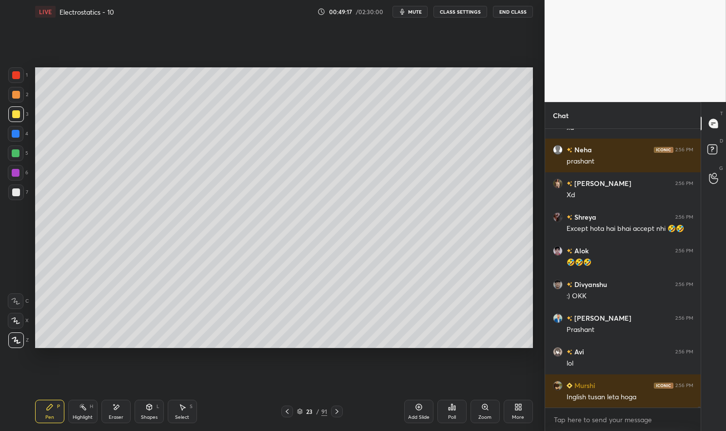
click at [284, 412] on icon at bounding box center [287, 411] width 8 height 8
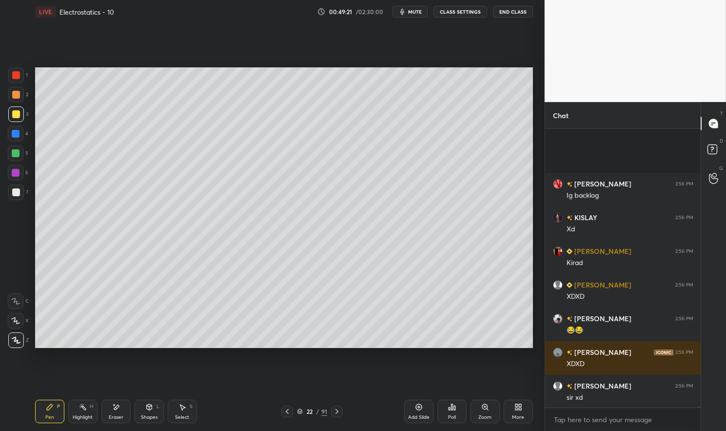
scroll to position [76220, 0]
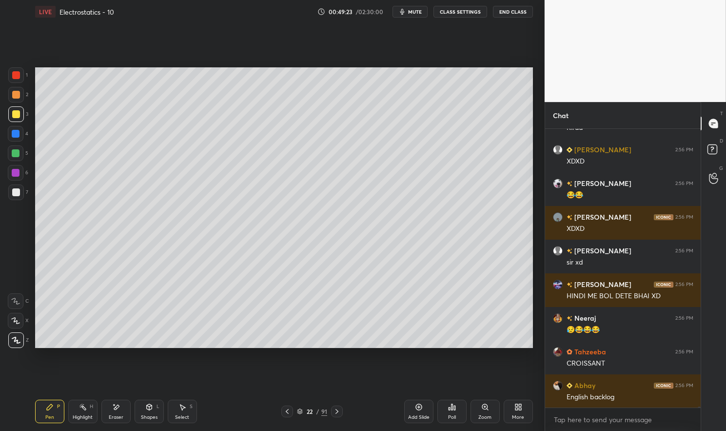
click at [46, 415] on div "Pen" at bounding box center [49, 417] width 9 height 5
click at [40, 407] on div "Pen P" at bounding box center [49, 411] width 29 height 23
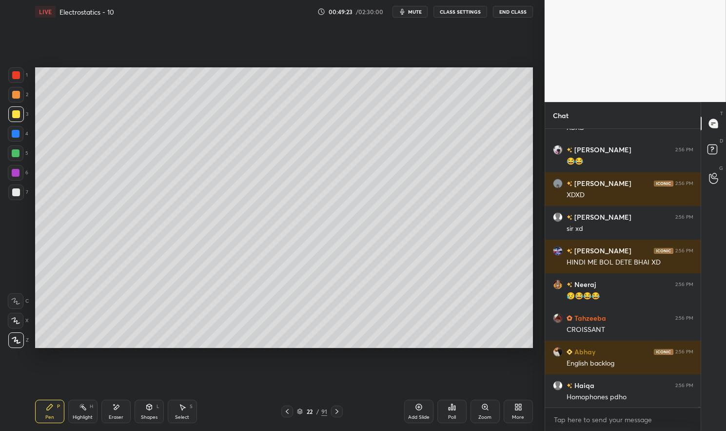
click at [15, 110] on div at bounding box center [16, 114] width 8 height 8
click at [14, 115] on div at bounding box center [16, 114] width 8 height 8
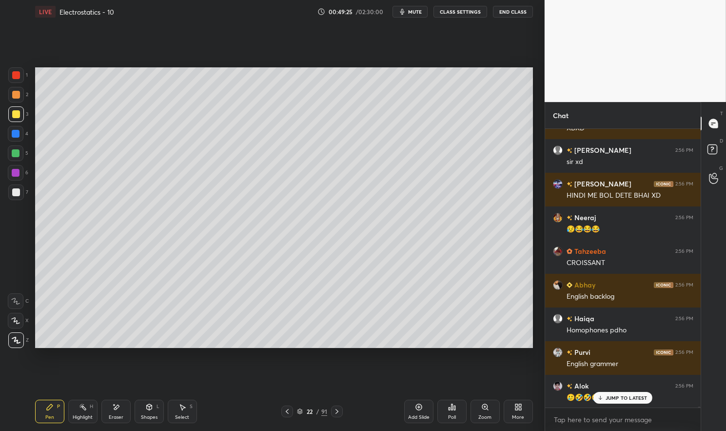
click at [16, 72] on div at bounding box center [16, 75] width 8 height 8
click at [16, 74] on div at bounding box center [16, 75] width 8 height 8
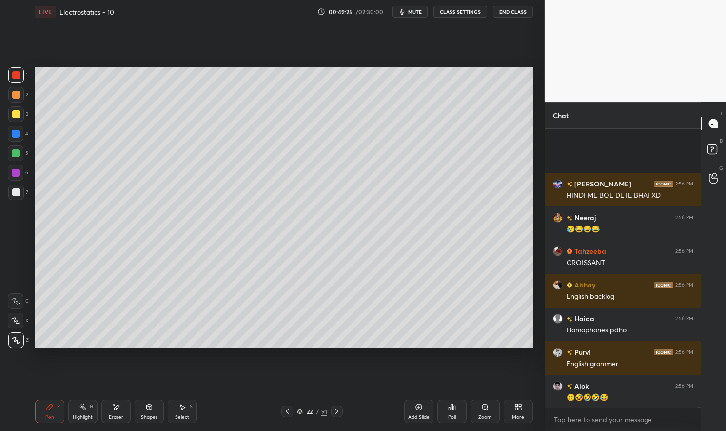
scroll to position [76456, 0]
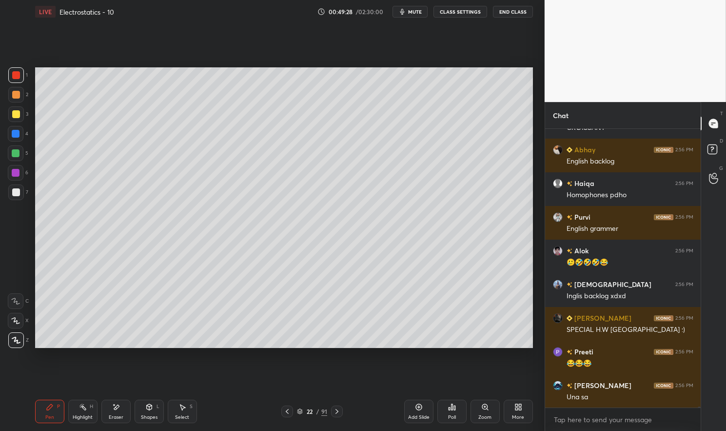
click at [12, 193] on div at bounding box center [16, 192] width 8 height 8
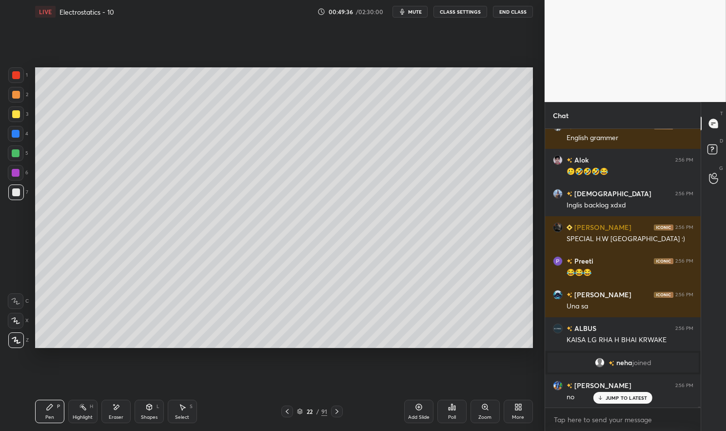
scroll to position [75319, 0]
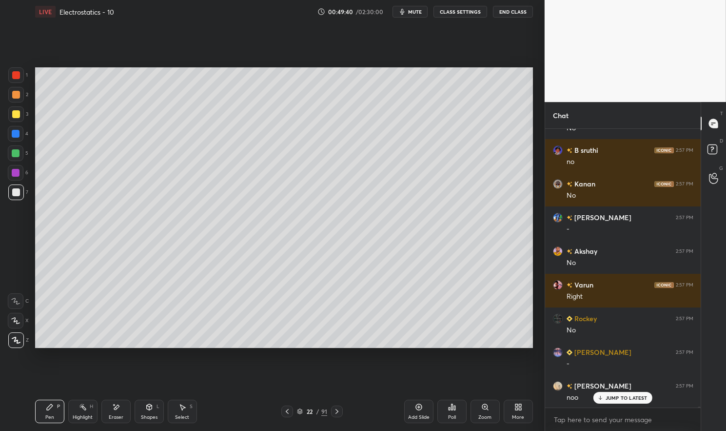
click at [288, 411] on icon at bounding box center [287, 411] width 8 height 8
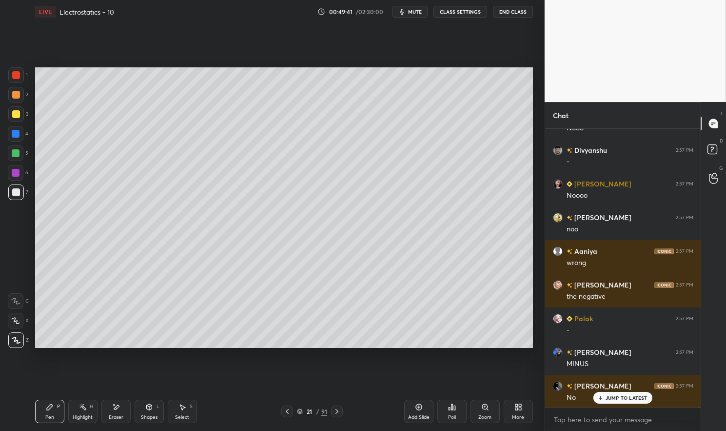
click at [337, 411] on icon at bounding box center [337, 411] width 3 height 5
click at [337, 412] on icon at bounding box center [337, 411] width 8 height 8
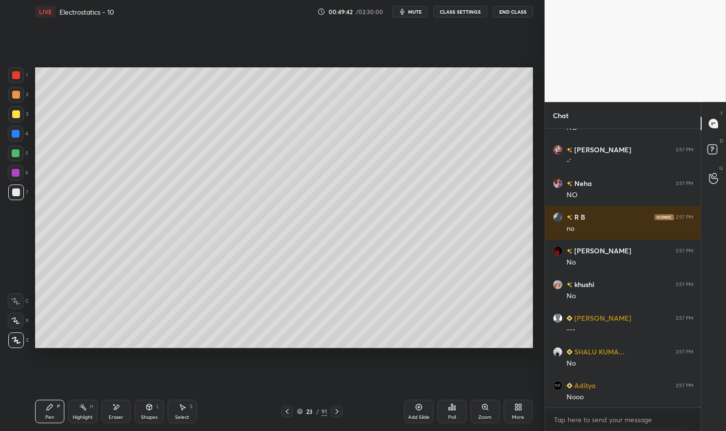
click at [75, 414] on div "Highlight H" at bounding box center [82, 411] width 29 height 23
click at [77, 407] on div "Highlight H" at bounding box center [82, 411] width 29 height 23
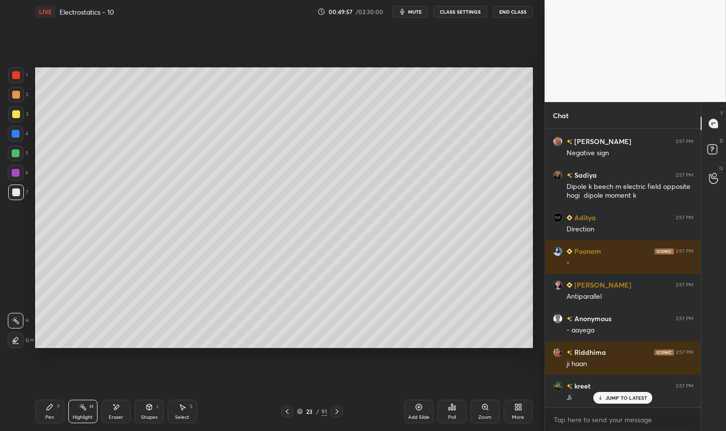
click at [286, 411] on icon at bounding box center [287, 411] width 3 height 5
click at [631, 400] on p "JUMP TO LATEST" at bounding box center [627, 398] width 42 height 6
click at [336, 411] on icon at bounding box center [337, 411] width 8 height 8
click at [338, 412] on icon at bounding box center [337, 411] width 3 height 5
click at [336, 408] on icon at bounding box center [337, 411] width 8 height 8
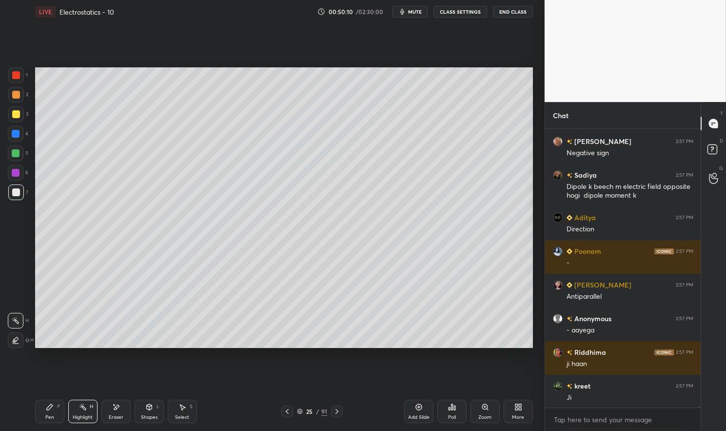
click at [421, 410] on icon at bounding box center [419, 407] width 6 height 6
click at [52, 408] on icon at bounding box center [50, 407] width 8 height 8
click at [47, 403] on icon at bounding box center [50, 407] width 8 height 8
click at [15, 116] on div at bounding box center [16, 114] width 8 height 8
click at [12, 116] on div at bounding box center [16, 114] width 8 height 8
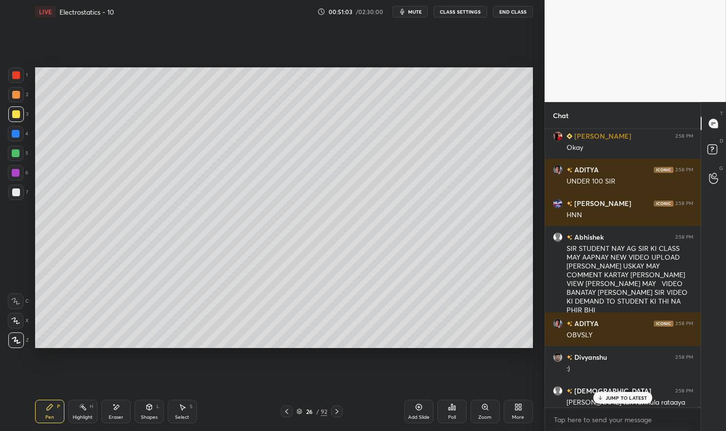
scroll to position [78841, 0]
click at [633, 399] on p "19 NEW MESSAGES" at bounding box center [626, 398] width 47 height 6
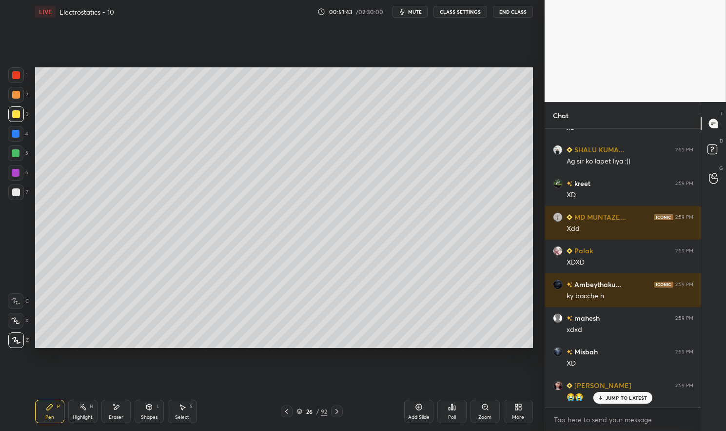
scroll to position [80798, 0]
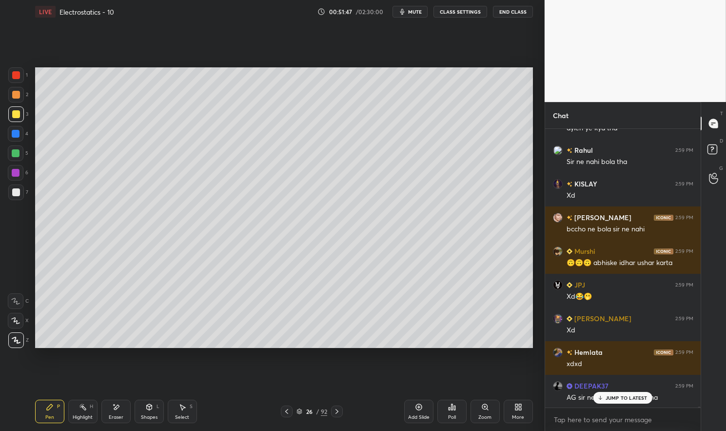
click at [12, 134] on div at bounding box center [16, 134] width 8 height 8
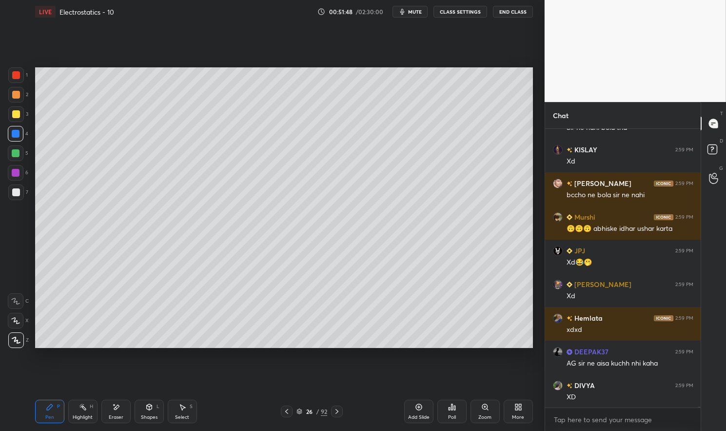
click at [10, 134] on div at bounding box center [16, 134] width 16 height 16
click at [49, 412] on div "Pen P" at bounding box center [49, 411] width 29 height 23
click at [46, 411] on icon at bounding box center [50, 407] width 8 height 8
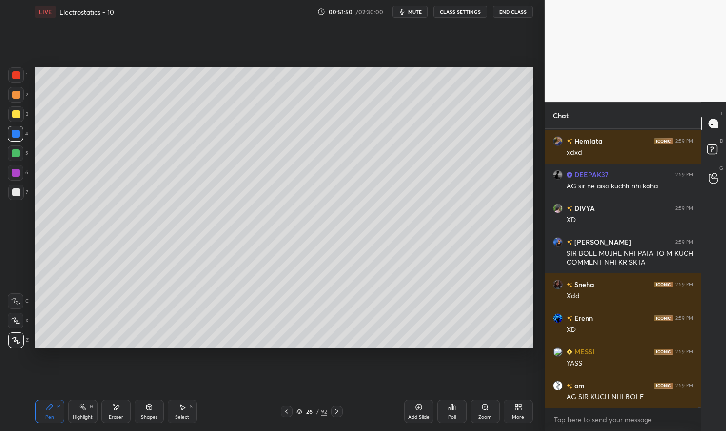
scroll to position [81211, 0]
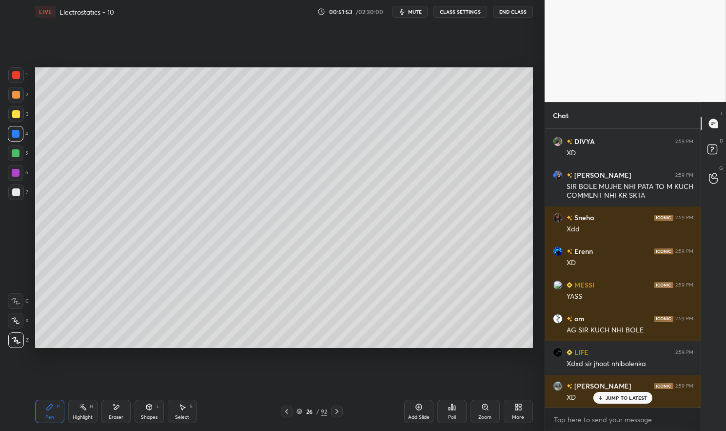
click at [116, 408] on icon at bounding box center [116, 406] width 5 height 5
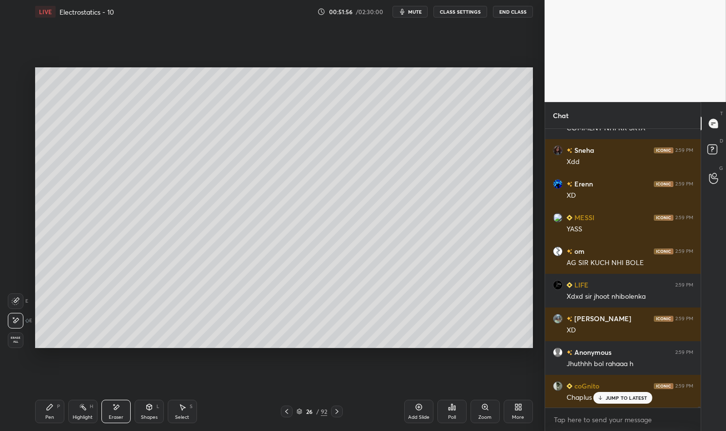
scroll to position [81346, 0]
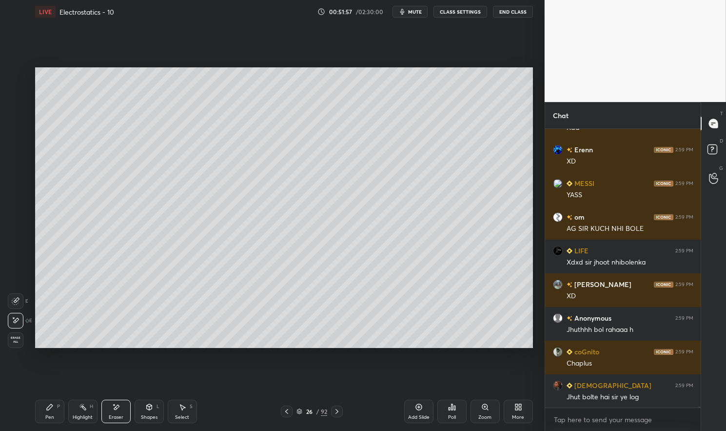
click at [48, 409] on icon at bounding box center [50, 407] width 6 height 6
click at [48, 406] on icon at bounding box center [50, 407] width 6 height 6
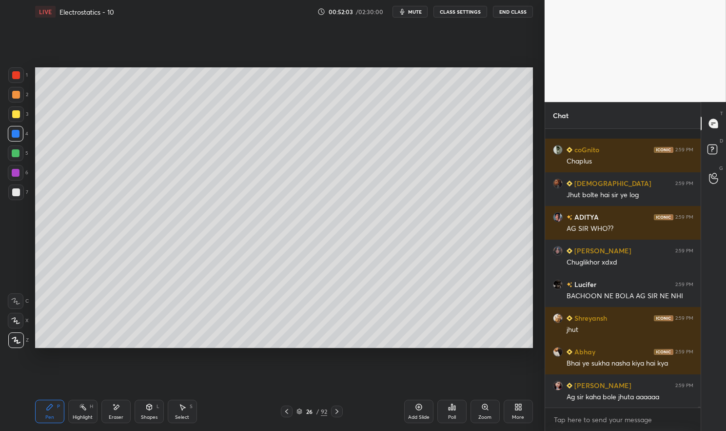
scroll to position [81599, 0]
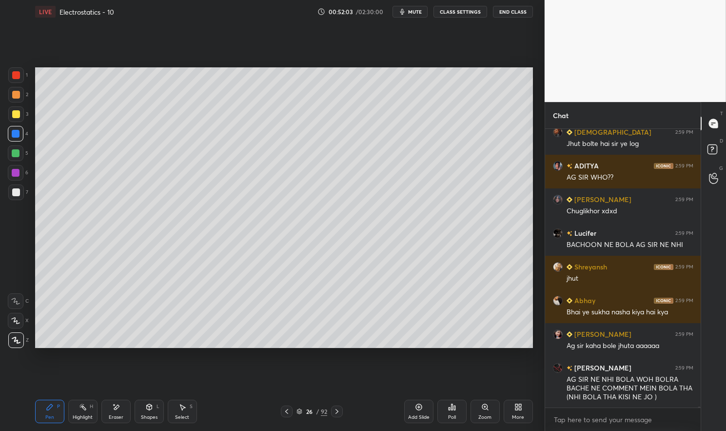
click at [14, 116] on div at bounding box center [16, 114] width 8 height 8
click at [12, 116] on div at bounding box center [16, 114] width 8 height 8
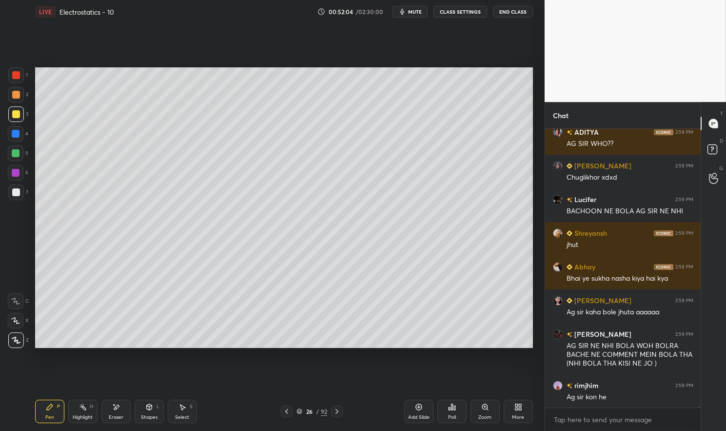
click at [155, 415] on div "Shapes" at bounding box center [149, 417] width 17 height 5
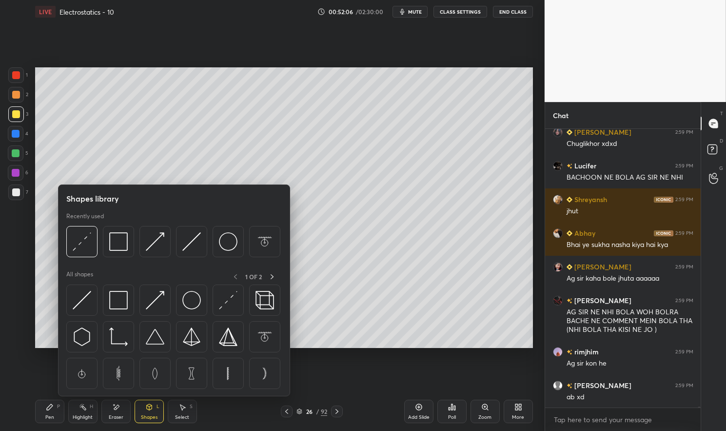
click at [45, 419] on div "Pen P" at bounding box center [49, 411] width 29 height 23
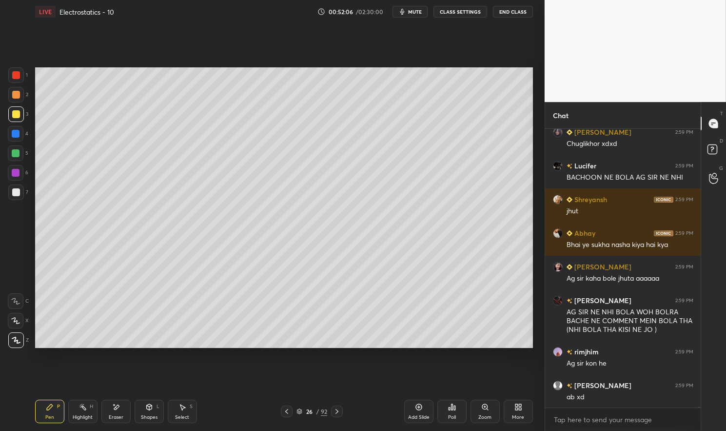
click at [40, 416] on div "Pen P" at bounding box center [49, 411] width 29 height 23
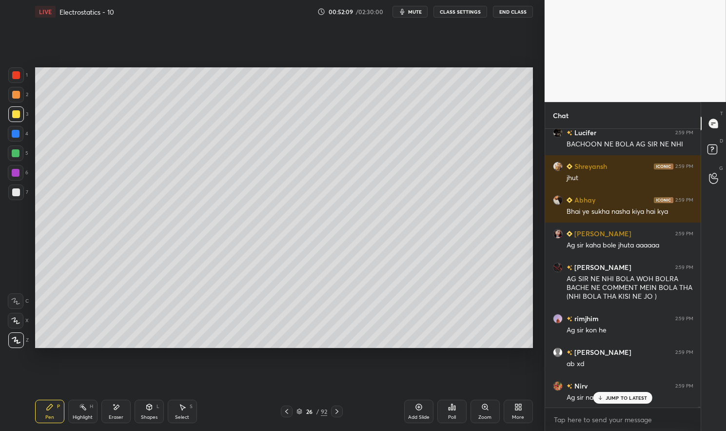
scroll to position [81743, 0]
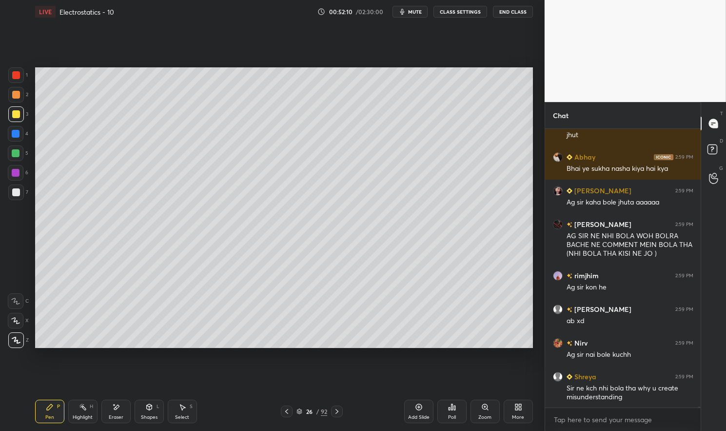
click at [180, 410] on icon at bounding box center [183, 407] width 8 height 8
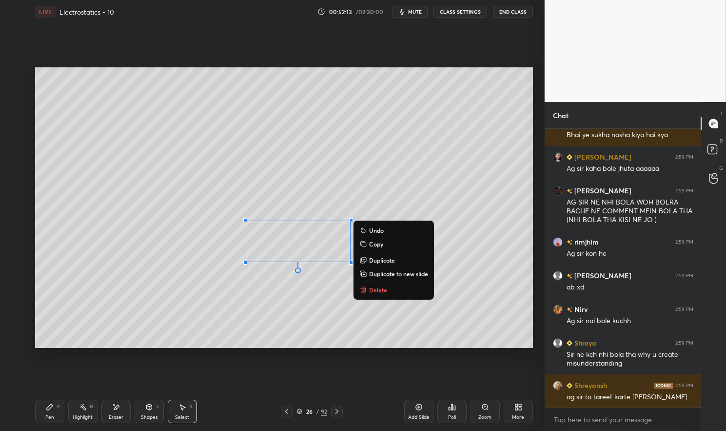
click at [40, 414] on div "Pen P" at bounding box center [49, 411] width 29 height 23
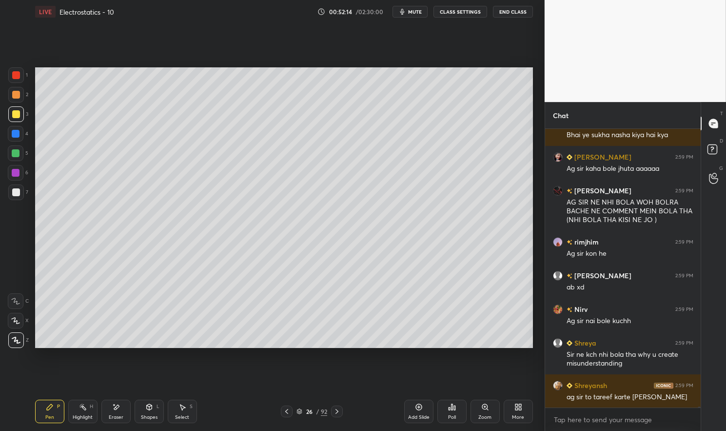
click at [35, 410] on div "LIVE Electrostatics - 10 00:52:14 / 02:30:00 mute CLASS SETTINGS End Class Sett…" at bounding box center [284, 215] width 506 height 431
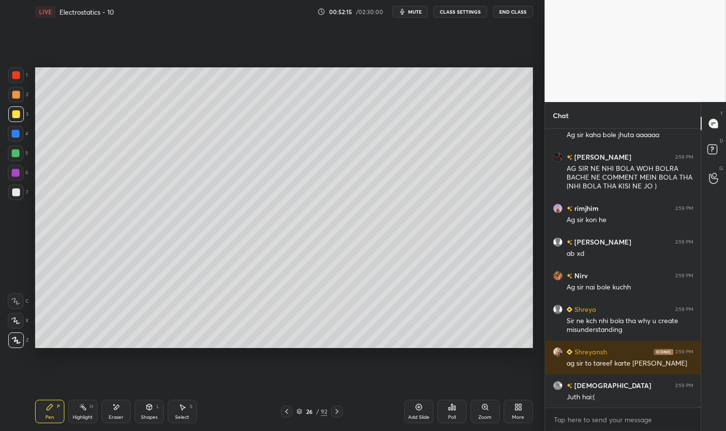
click at [181, 411] on icon at bounding box center [183, 407] width 8 height 8
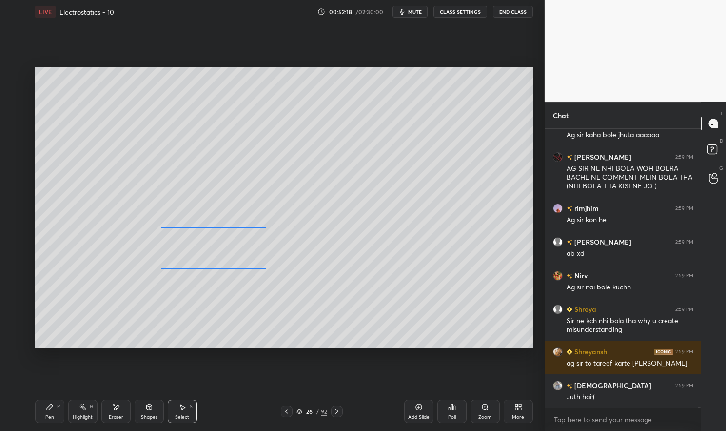
scroll to position [81843, 0]
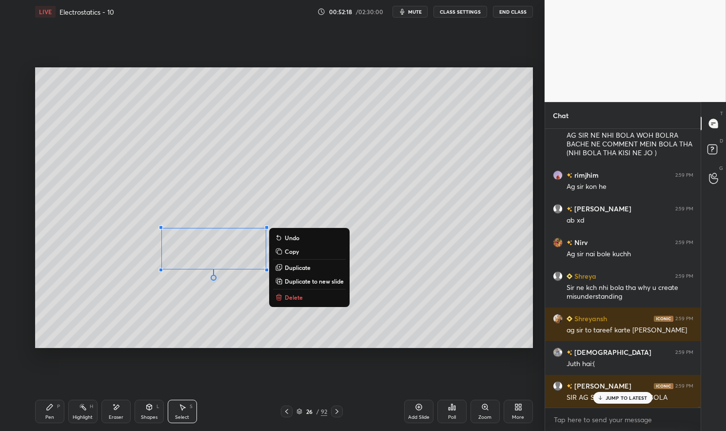
click at [40, 424] on div "Pen P Highlight H Eraser Shapes L Select S 26 / 92 Add Slide Poll Zoom More" at bounding box center [284, 411] width 498 height 39
click at [43, 423] on div "Pen P Highlight H Eraser Shapes L Select S 26 / 92 Add Slide Poll Zoom More" at bounding box center [284, 411] width 498 height 39
click at [60, 417] on div "Pen P" at bounding box center [49, 411] width 29 height 23
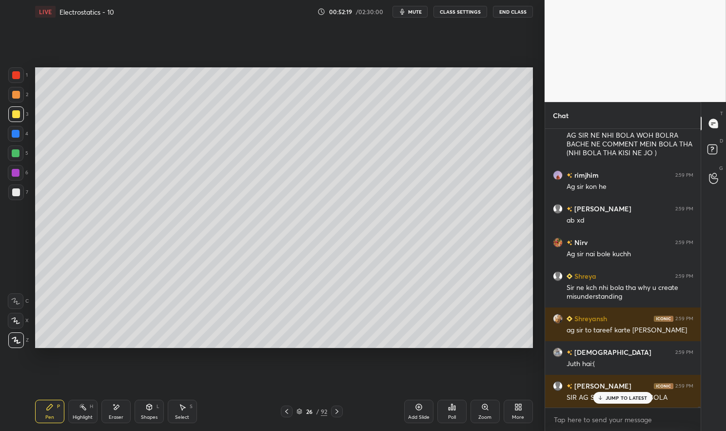
click at [47, 409] on icon at bounding box center [50, 407] width 6 height 6
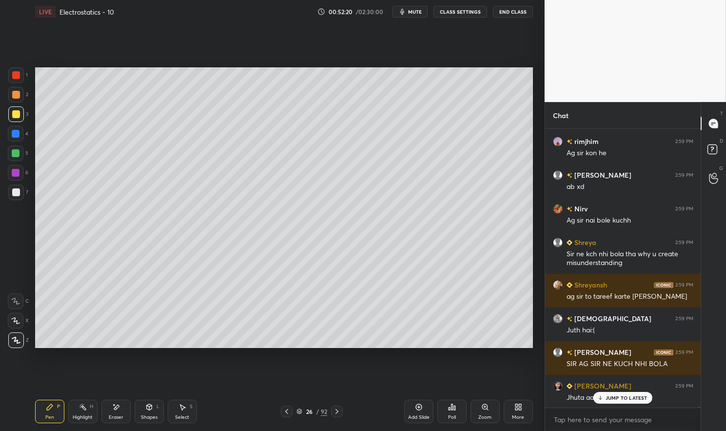
click at [19, 155] on div at bounding box center [16, 153] width 8 height 8
click at [10, 154] on div at bounding box center [16, 153] width 16 height 16
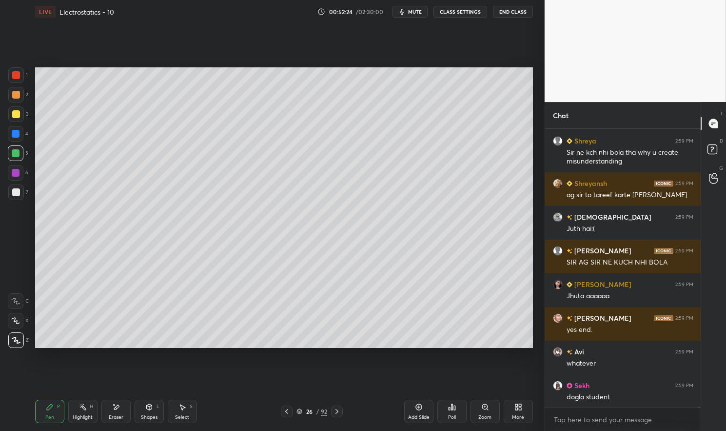
click at [173, 413] on div "Select S" at bounding box center [182, 411] width 29 height 23
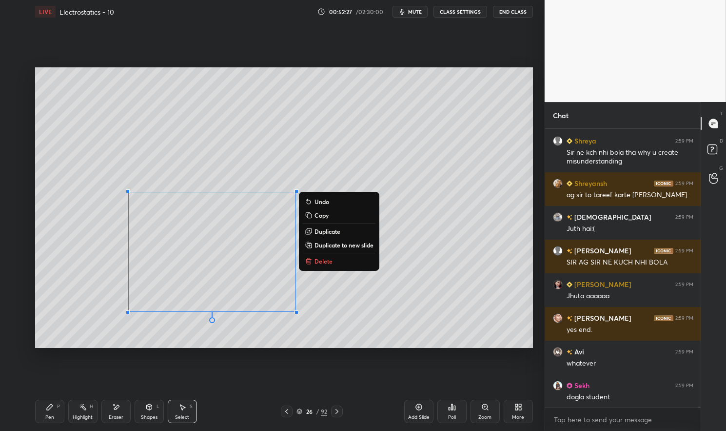
click at [42, 419] on div "Pen P" at bounding box center [49, 411] width 29 height 23
click at [42, 418] on div "Pen P" at bounding box center [49, 411] width 29 height 23
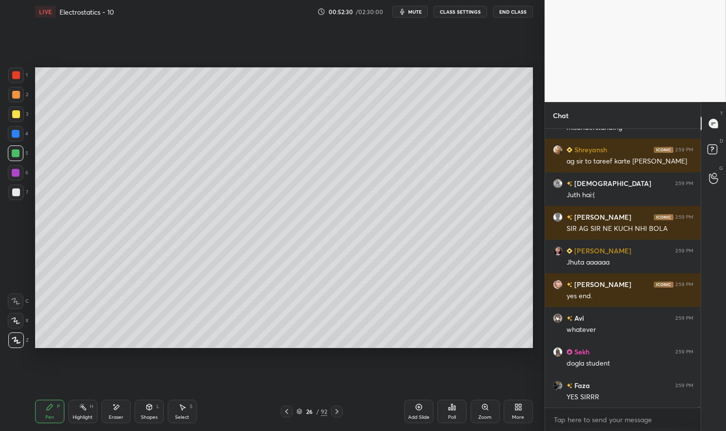
click at [12, 113] on div at bounding box center [16, 114] width 8 height 8
click at [16, 115] on div at bounding box center [16, 114] width 8 height 8
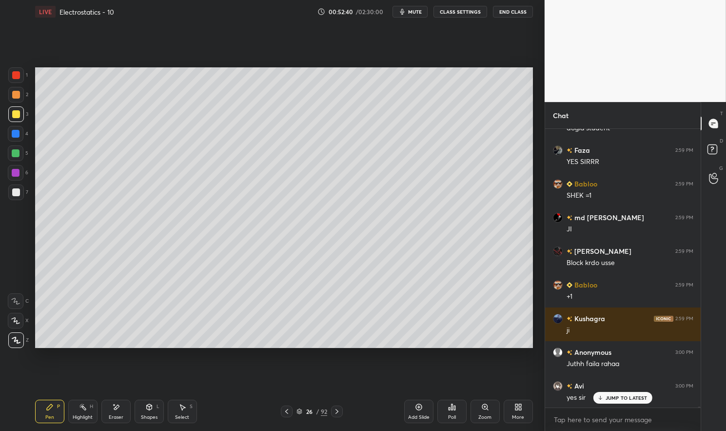
click at [77, 411] on div "Highlight H" at bounding box center [82, 411] width 29 height 23
click at [74, 413] on div "Highlight H" at bounding box center [82, 411] width 29 height 23
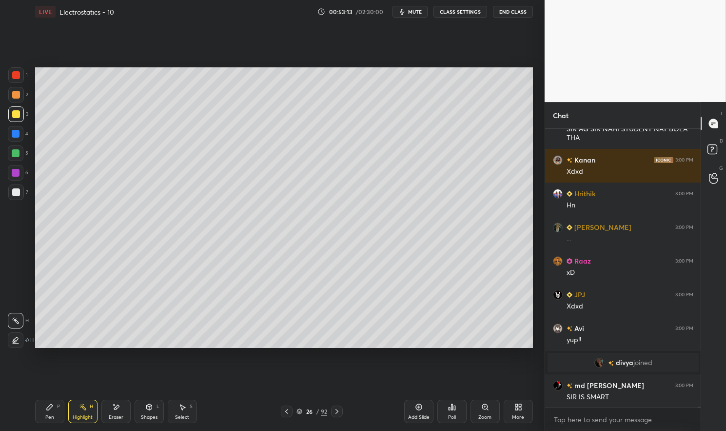
scroll to position [80777, 0]
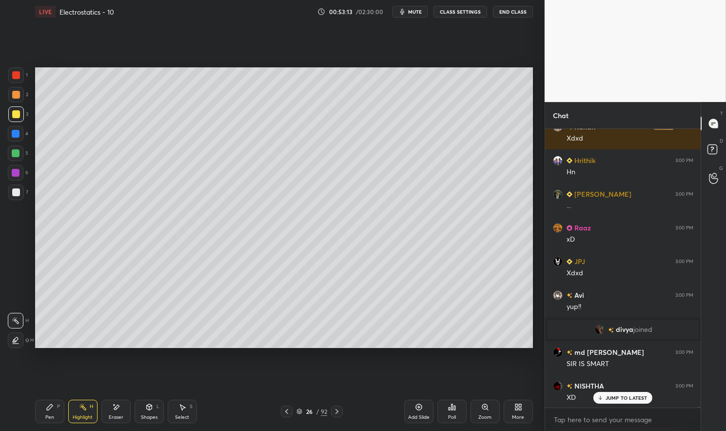
click at [421, 410] on icon at bounding box center [419, 407] width 8 height 8
click at [50, 414] on div "Pen P" at bounding box center [49, 411] width 29 height 23
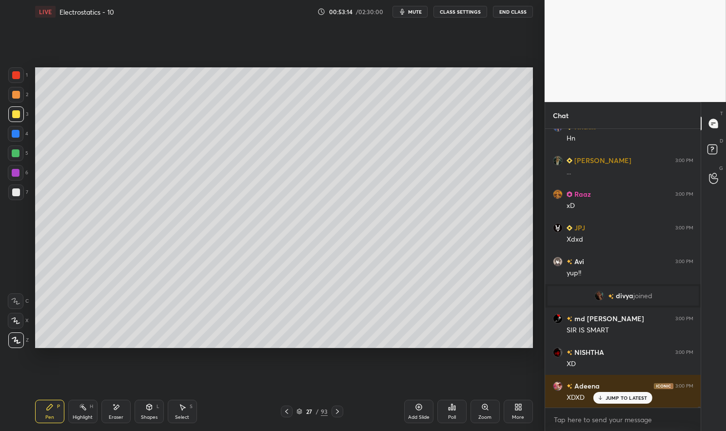
click at [15, 134] on div at bounding box center [16, 134] width 8 height 8
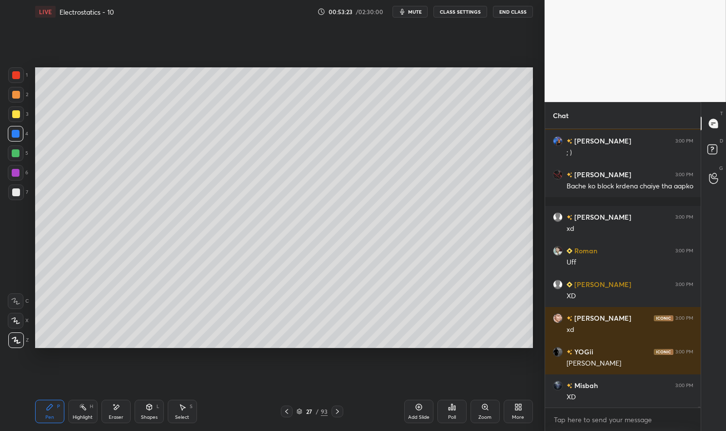
scroll to position [81213, 0]
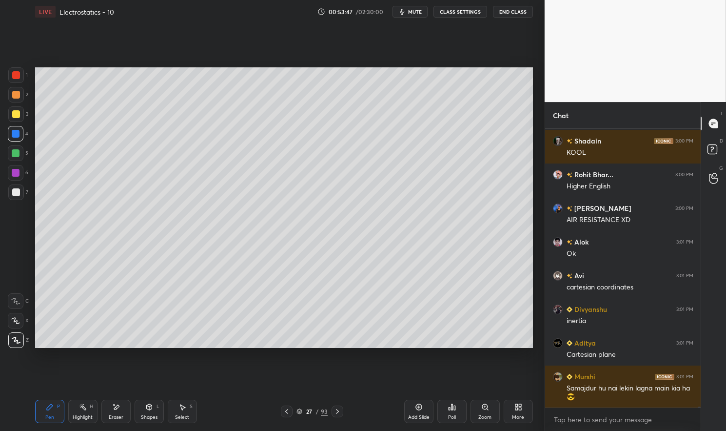
click at [284, 409] on icon at bounding box center [287, 411] width 8 height 8
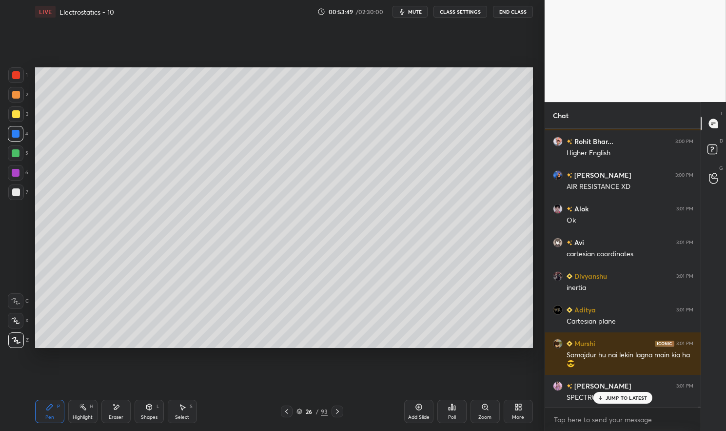
click at [632, 399] on p "JUMP TO LATEST" at bounding box center [627, 398] width 42 height 6
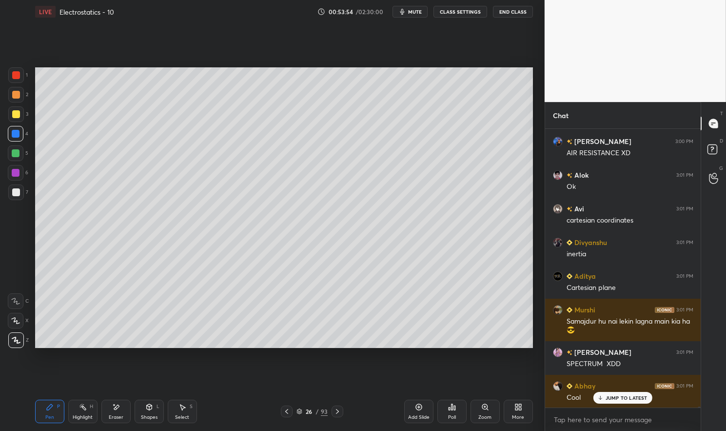
click at [73, 430] on div "Pen P Highlight H Eraser Shapes L Select S 26 / 93 Add Slide Poll Zoom More" at bounding box center [284, 411] width 498 height 39
click at [74, 421] on div "Highlight H" at bounding box center [82, 411] width 29 height 23
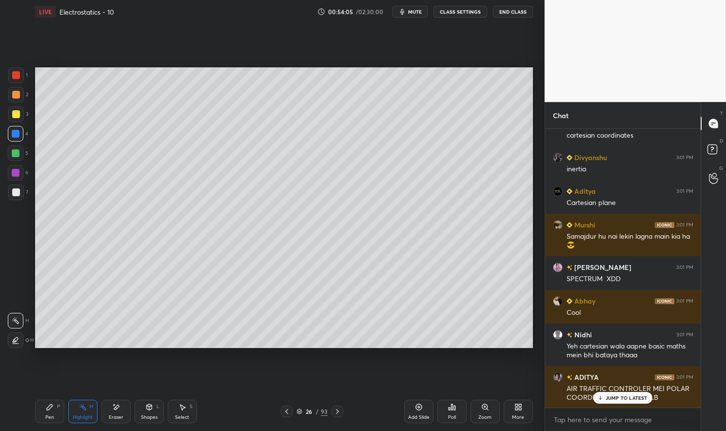
scroll to position [82047, 0]
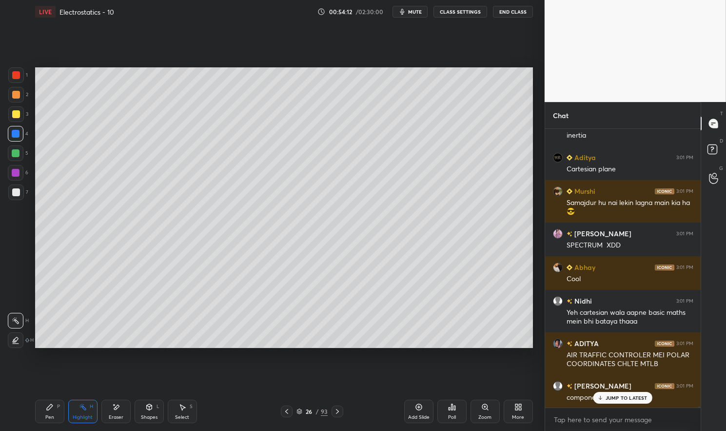
click at [623, 396] on p "JUMP TO LATEST" at bounding box center [627, 398] width 42 height 6
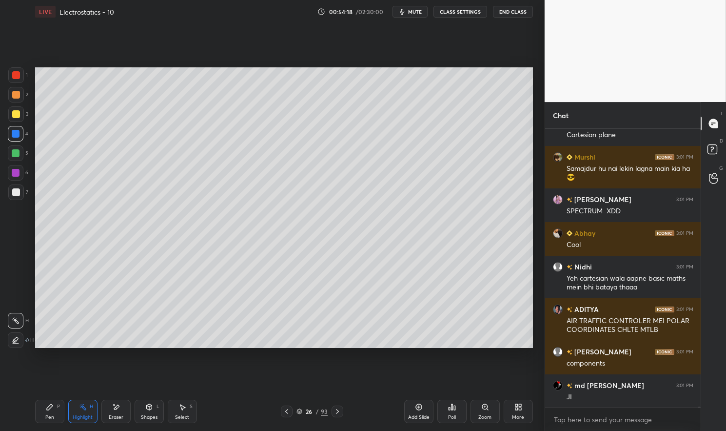
click at [16, 75] on div at bounding box center [16, 75] width 8 height 8
click at [53, 409] on icon at bounding box center [50, 407] width 8 height 8
click at [50, 407] on icon at bounding box center [50, 407] width 6 height 6
click at [20, 77] on div at bounding box center [16, 75] width 16 height 16
click at [21, 76] on div at bounding box center [16, 75] width 16 height 16
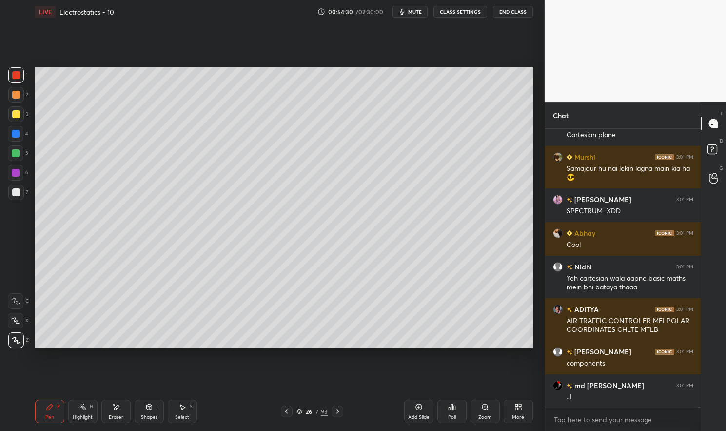
click at [148, 413] on div "Shapes L" at bounding box center [149, 411] width 29 height 23
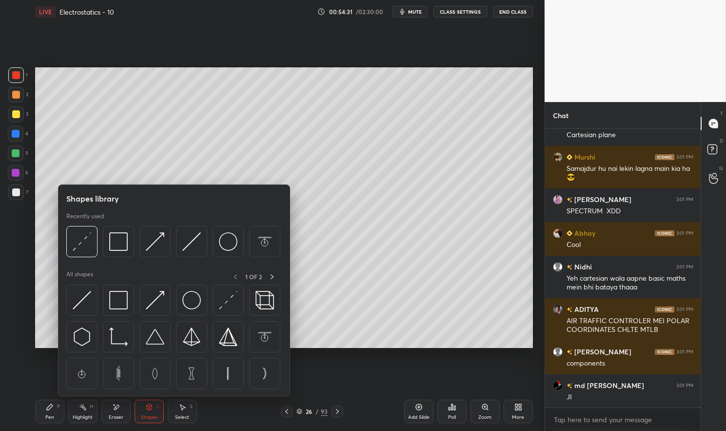
click at [88, 248] on img at bounding box center [82, 241] width 19 height 19
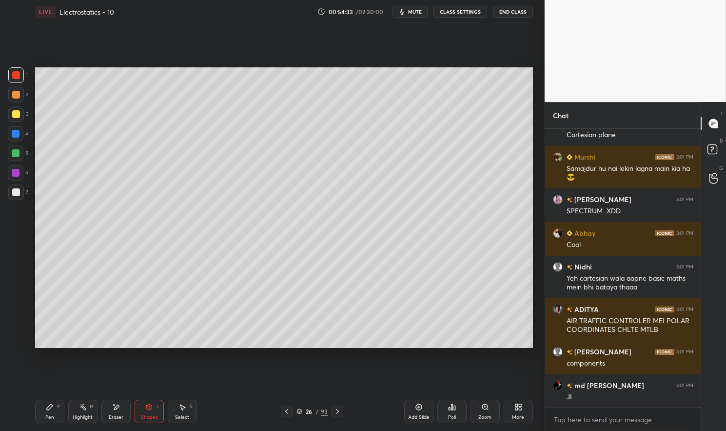
click at [16, 72] on div at bounding box center [16, 75] width 8 height 8
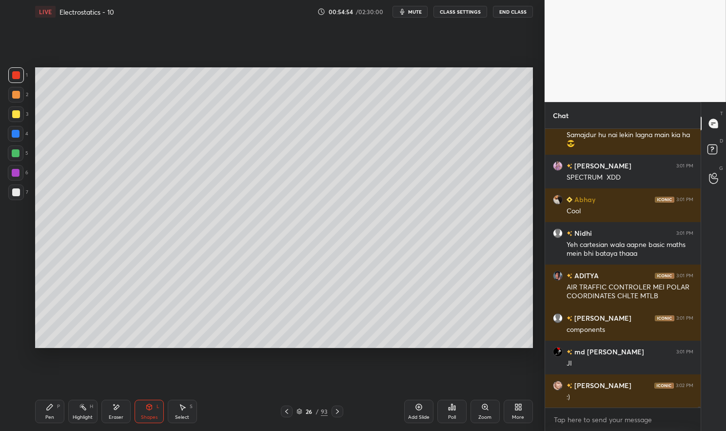
click at [13, 152] on div at bounding box center [16, 153] width 8 height 8
click at [12, 150] on div at bounding box center [16, 153] width 8 height 8
click at [51, 418] on div "Pen" at bounding box center [49, 417] width 9 height 5
click at [46, 421] on div "Pen P" at bounding box center [49, 411] width 29 height 23
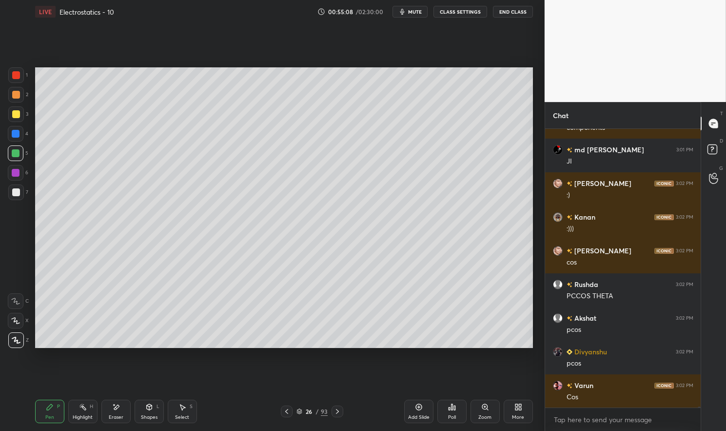
scroll to position [82350, 0]
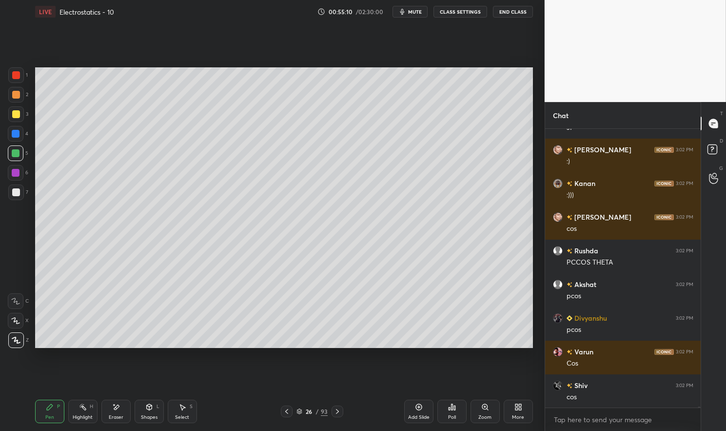
click at [18, 173] on div at bounding box center [16, 173] width 8 height 8
click at [11, 170] on div at bounding box center [16, 173] width 16 height 16
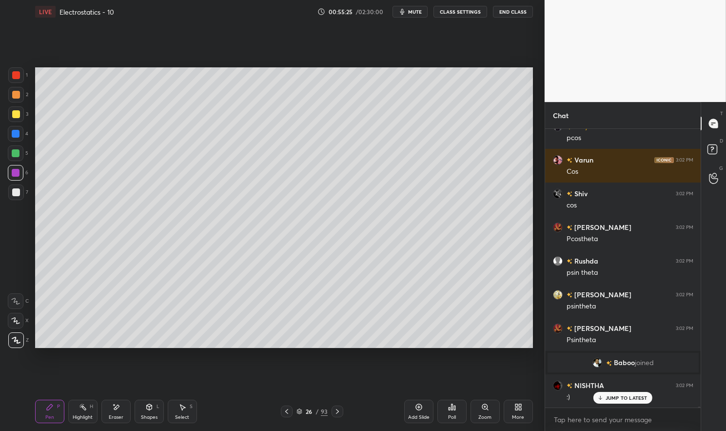
scroll to position [82065, 0]
click at [116, 415] on div "Eraser" at bounding box center [116, 417] width 15 height 5
click at [40, 411] on div "Pen P" at bounding box center [49, 411] width 29 height 23
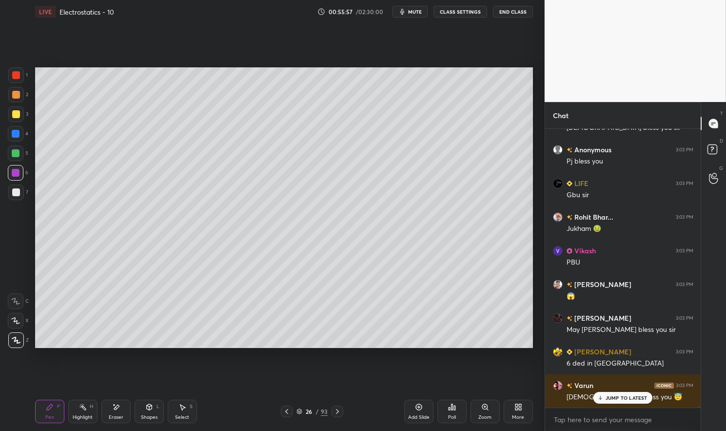
scroll to position [82587, 0]
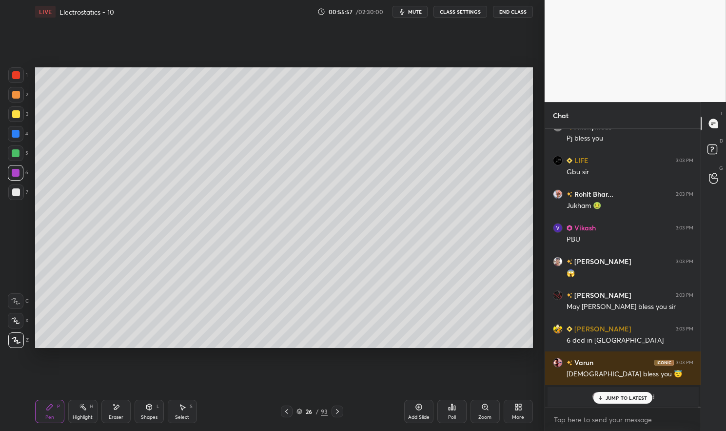
click at [43, 403] on div "Pen P" at bounding box center [49, 411] width 29 height 23
click at [12, 194] on div at bounding box center [16, 192] width 8 height 8
click at [12, 189] on div at bounding box center [16, 192] width 8 height 8
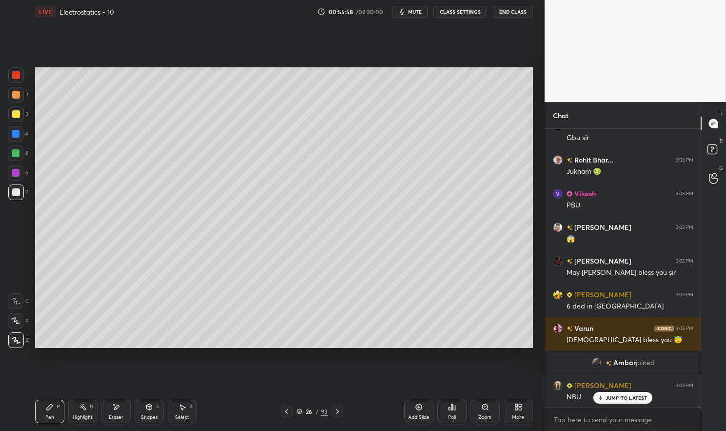
scroll to position [82501, 0]
click at [105, 416] on div "Eraser" at bounding box center [115, 411] width 29 height 23
click at [110, 410] on div "Eraser" at bounding box center [115, 411] width 29 height 23
click at [78, 415] on div "Highlight" at bounding box center [83, 417] width 20 height 5
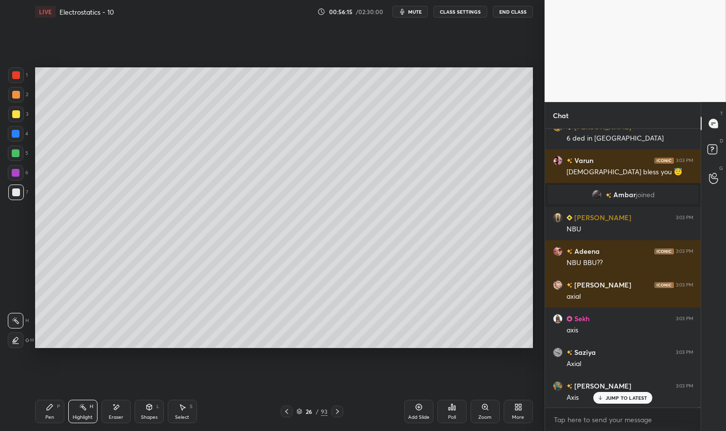
scroll to position [82770, 0]
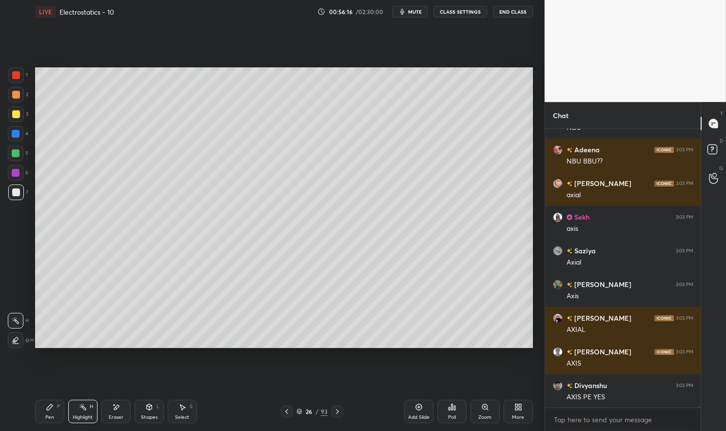
click at [423, 409] on icon at bounding box center [419, 407] width 8 height 8
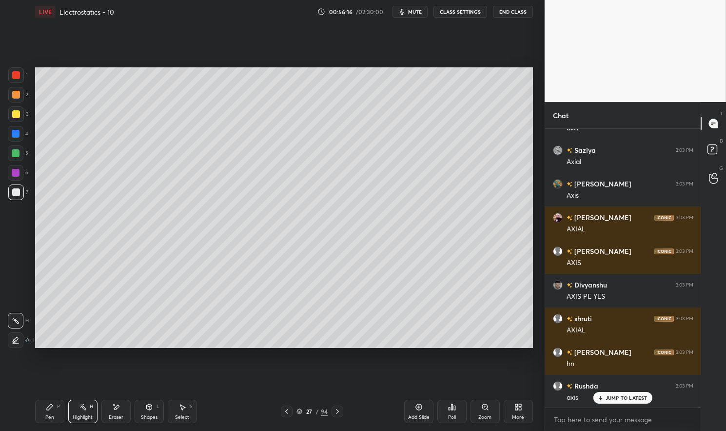
click at [58, 415] on div "Pen P" at bounding box center [49, 411] width 29 height 23
click at [48, 416] on div "Pen" at bounding box center [49, 417] width 9 height 5
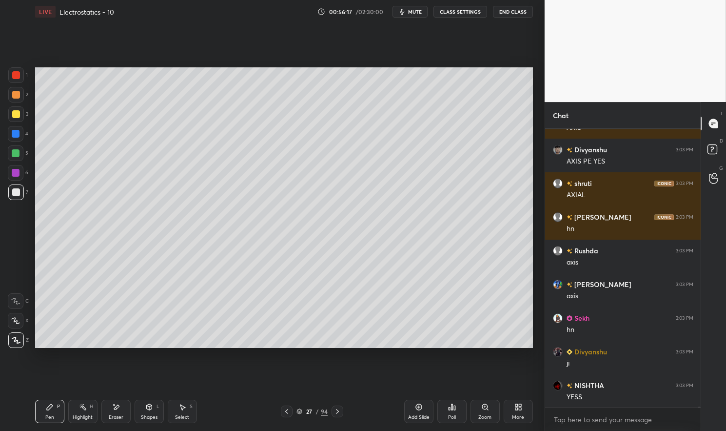
click at [17, 191] on div at bounding box center [16, 192] width 8 height 8
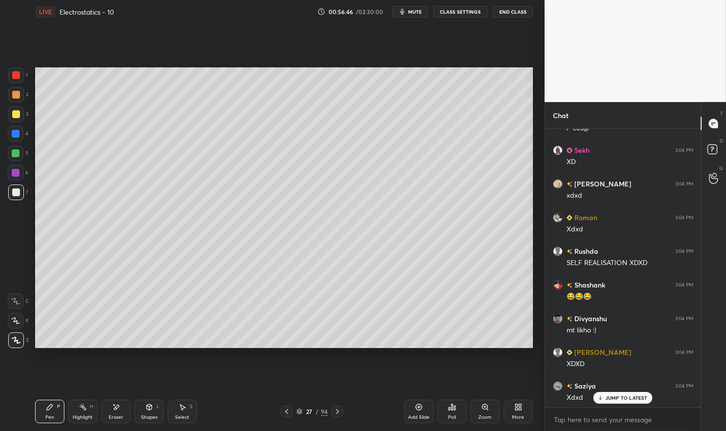
scroll to position [84948, 0]
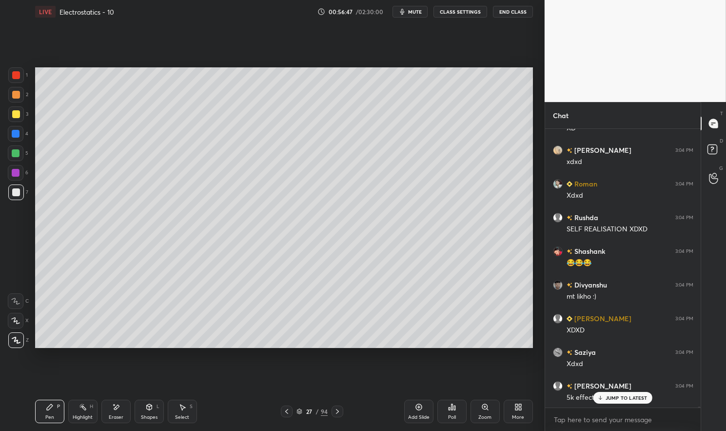
click at [286, 412] on icon at bounding box center [287, 411] width 8 height 8
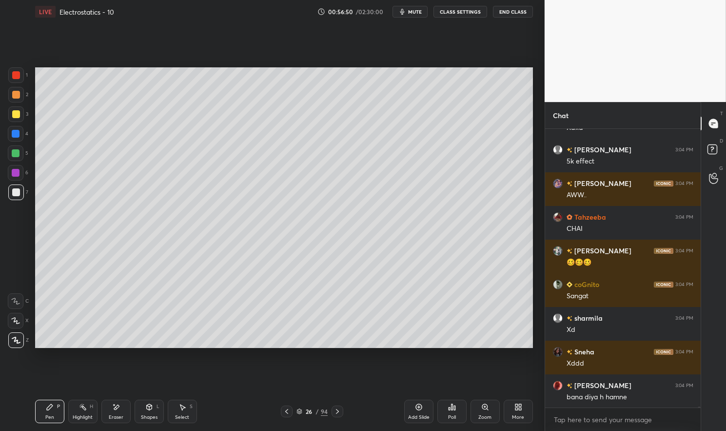
scroll to position [85217, 0]
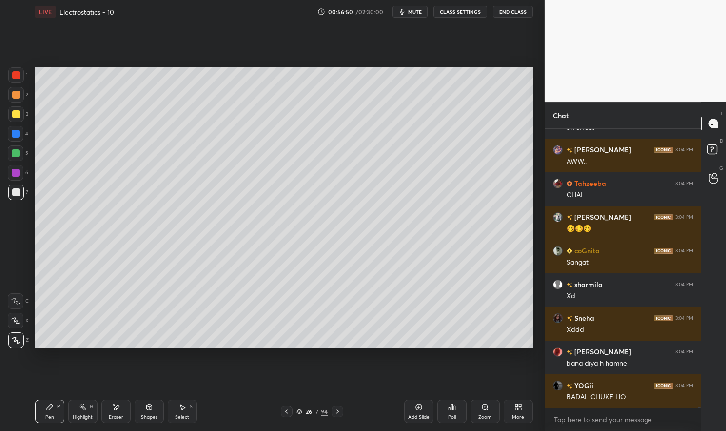
click at [336, 411] on icon at bounding box center [338, 411] width 8 height 8
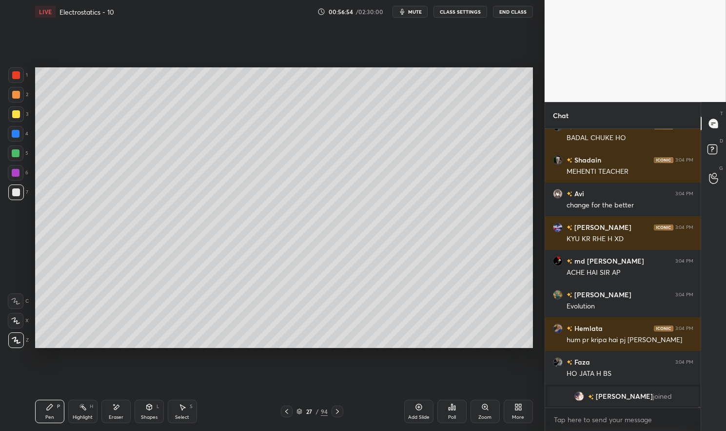
scroll to position [84725, 0]
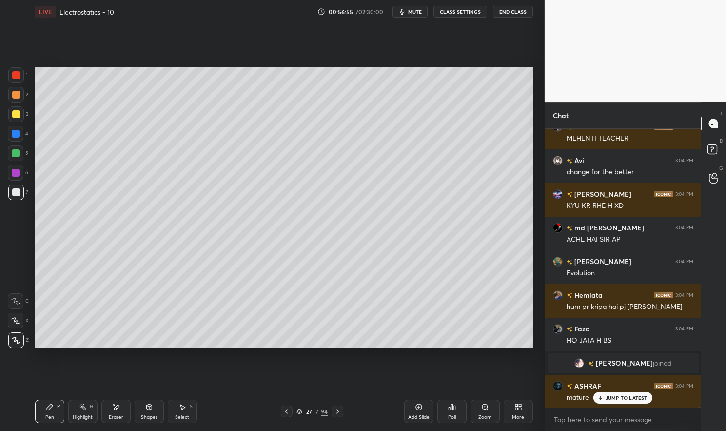
click at [285, 409] on icon at bounding box center [287, 411] width 8 height 8
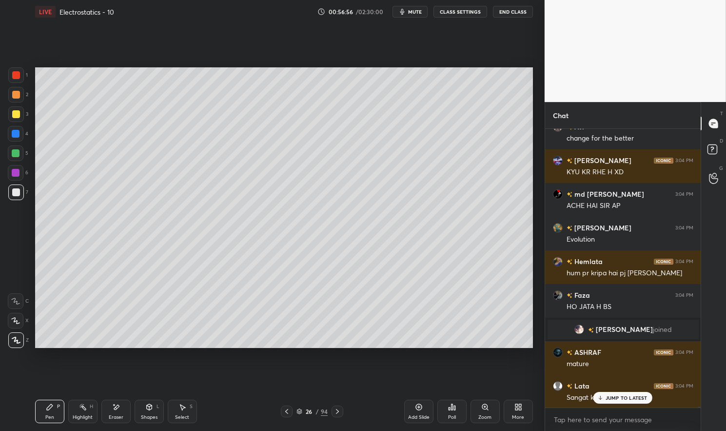
click at [15, 189] on div at bounding box center [16, 192] width 8 height 8
click at [15, 191] on div at bounding box center [16, 192] width 8 height 8
click at [16, 187] on div at bounding box center [16, 192] width 16 height 16
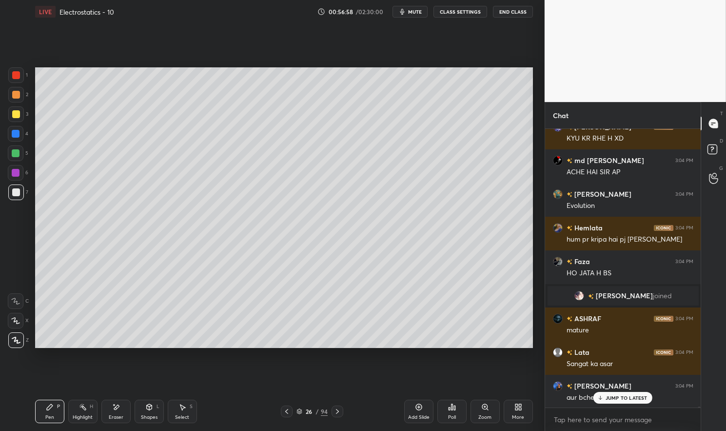
click at [11, 151] on div at bounding box center [16, 153] width 16 height 16
click at [9, 154] on div at bounding box center [16, 153] width 16 height 16
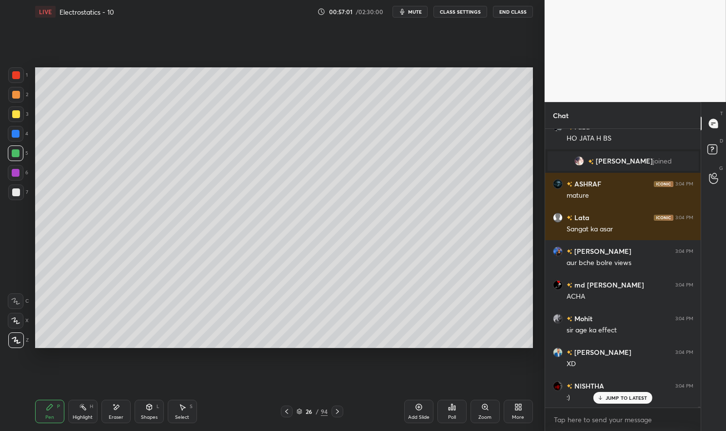
click at [80, 416] on div "Highlight" at bounding box center [83, 417] width 20 height 5
click at [76, 410] on div "Highlight H" at bounding box center [82, 411] width 29 height 23
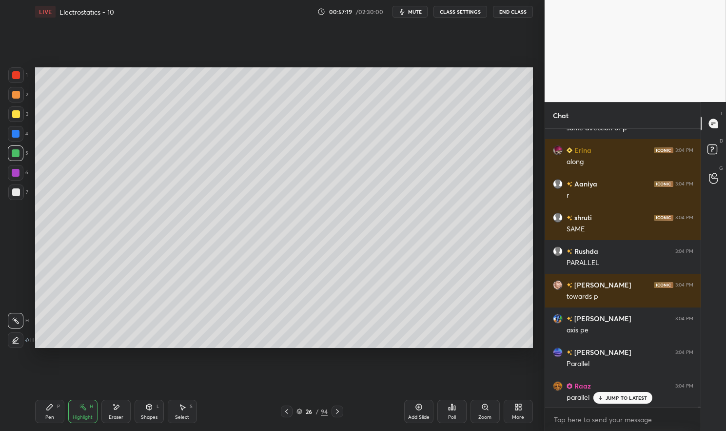
click at [52, 412] on div "Pen P" at bounding box center [49, 411] width 29 height 23
click at [45, 415] on div "Pen" at bounding box center [49, 417] width 9 height 5
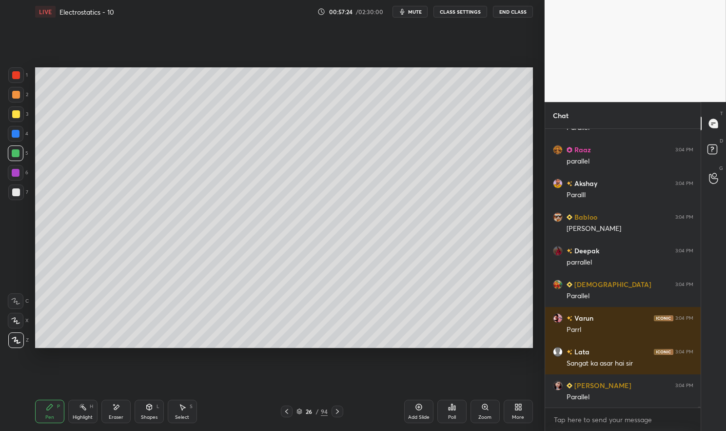
click at [83, 415] on div "Highlight" at bounding box center [83, 417] width 20 height 5
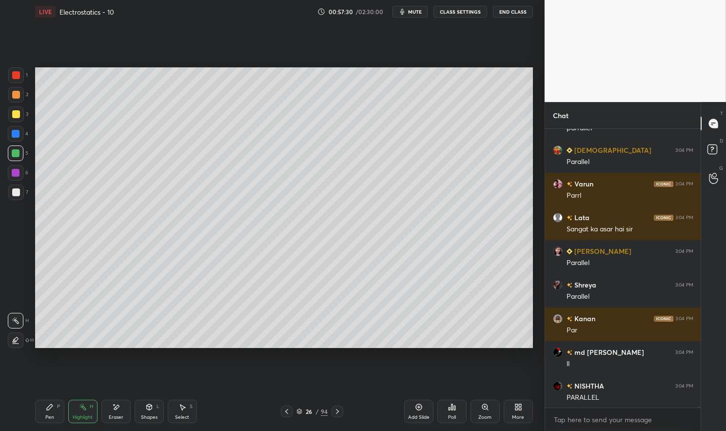
click at [337, 410] on icon at bounding box center [337, 411] width 3 height 5
click at [58, 410] on div "Pen P" at bounding box center [49, 411] width 29 height 23
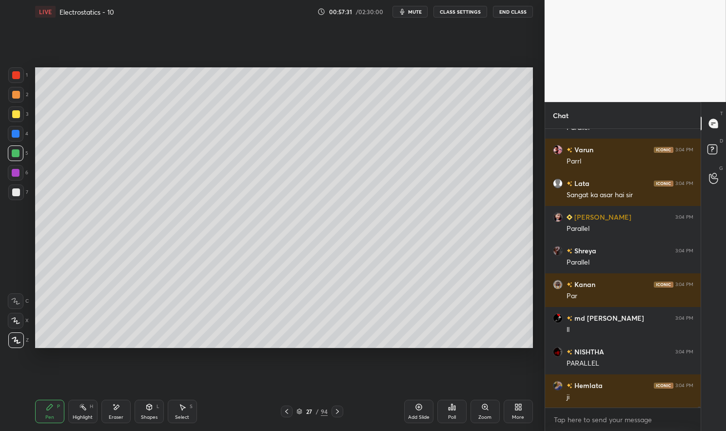
click at [53, 412] on div "Pen P" at bounding box center [49, 411] width 29 height 23
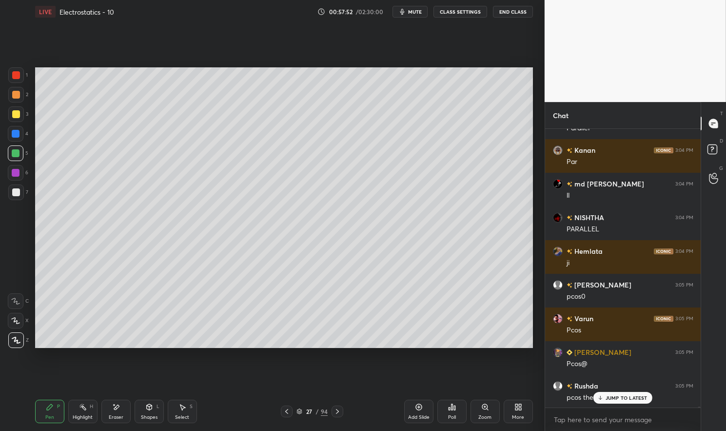
scroll to position [85989, 0]
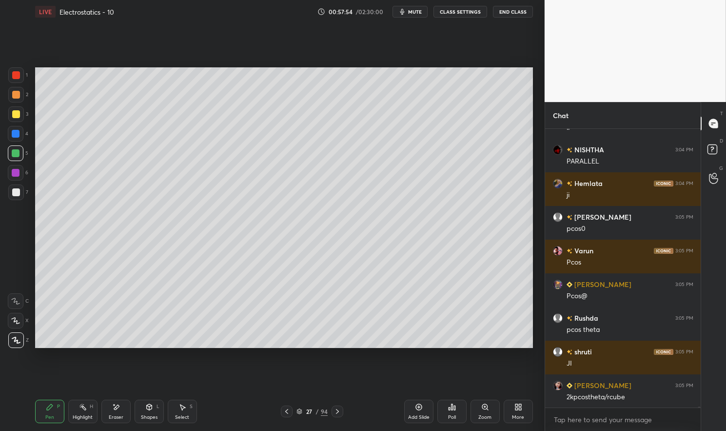
click at [152, 412] on div "Shapes L" at bounding box center [149, 411] width 29 height 23
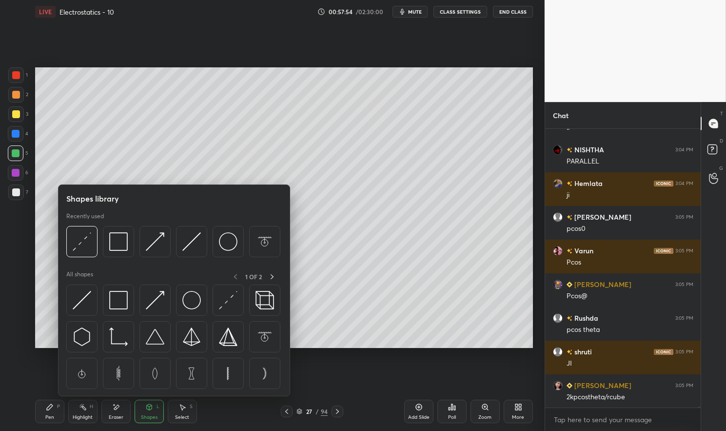
scroll to position [86057, 0]
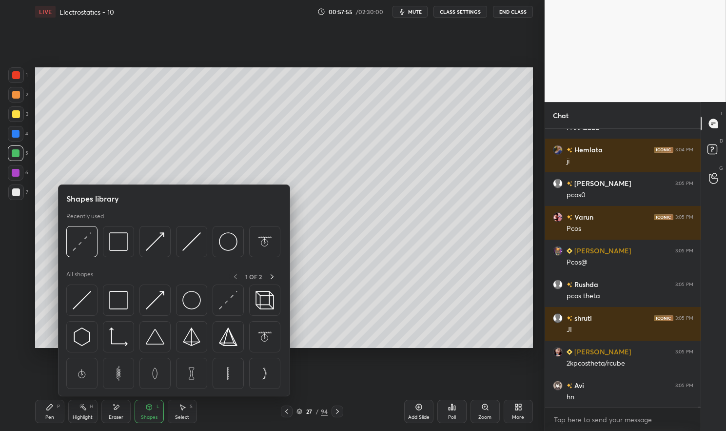
click at [120, 302] on img at bounding box center [118, 300] width 19 height 19
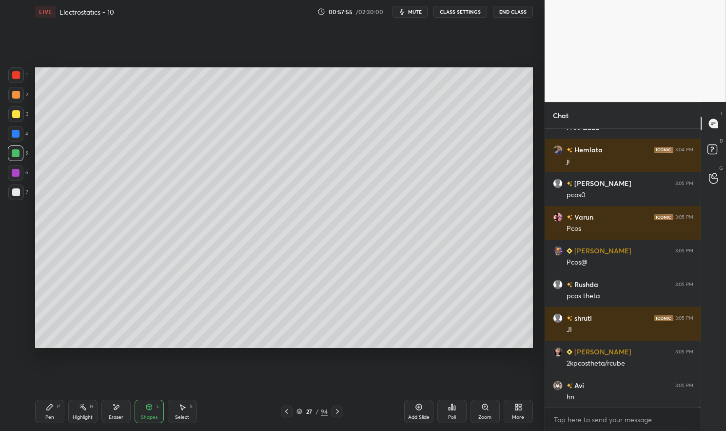
click at [19, 74] on div at bounding box center [16, 75] width 8 height 8
click at [8, 75] on div at bounding box center [16, 75] width 16 height 16
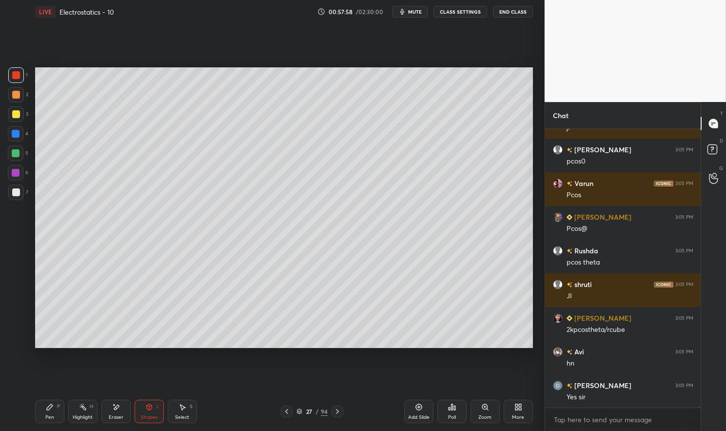
click at [192, 408] on div "S" at bounding box center [191, 406] width 3 height 5
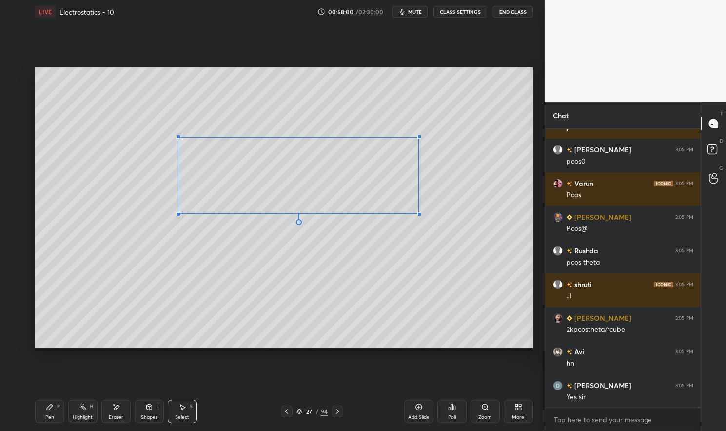
click at [420, 139] on div at bounding box center [420, 137] width 4 height 4
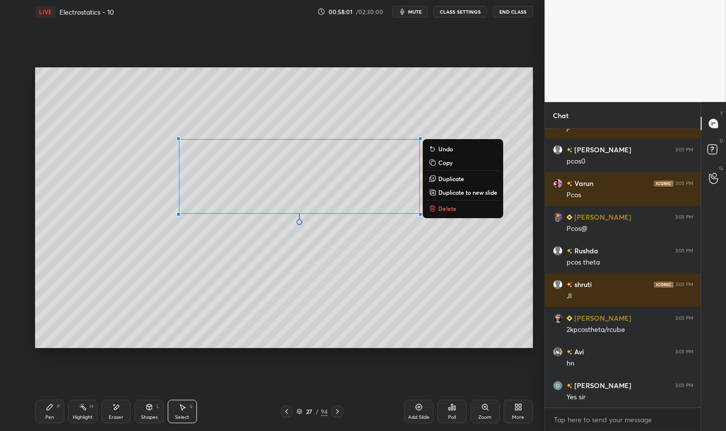
click at [52, 419] on div "Pen" at bounding box center [49, 417] width 9 height 5
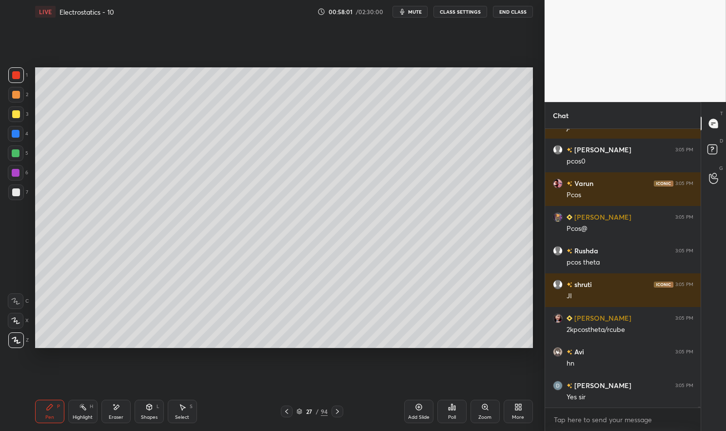
click at [42, 413] on div "Pen P" at bounding box center [49, 411] width 29 height 23
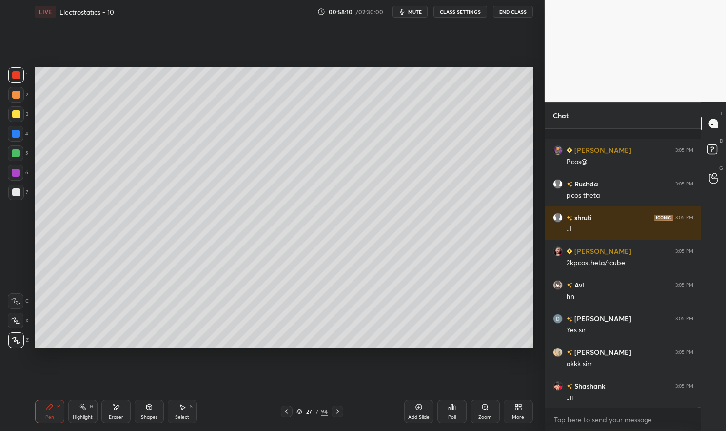
scroll to position [86225, 0]
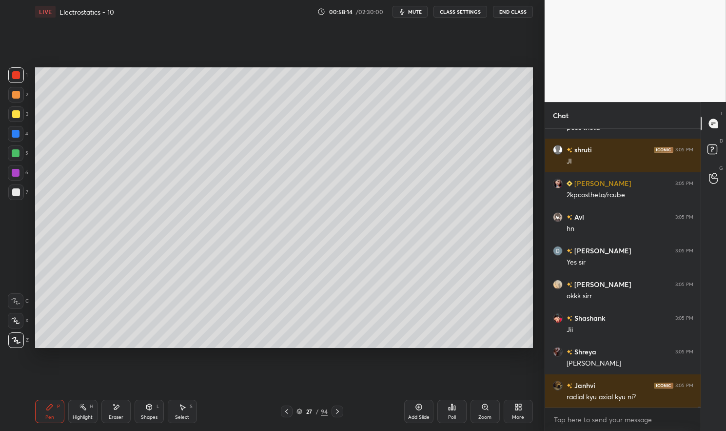
click at [287, 409] on icon at bounding box center [287, 411] width 8 height 8
click at [82, 412] on div "Highlight H" at bounding box center [82, 411] width 29 height 23
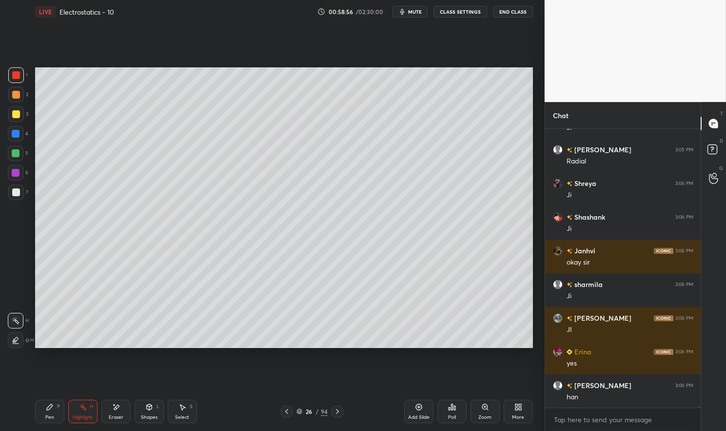
scroll to position [86629, 0]
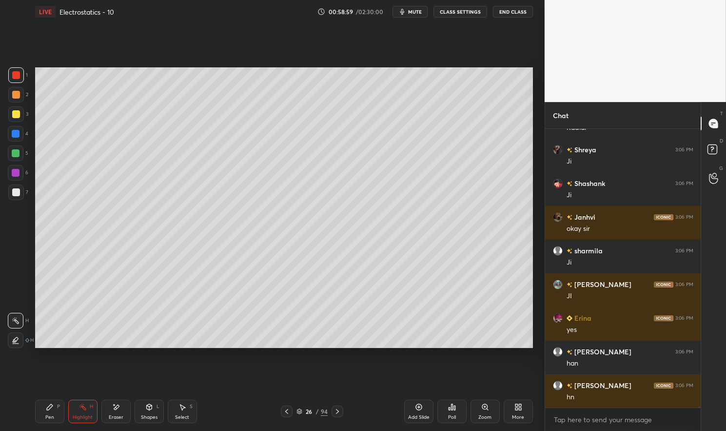
click at [287, 352] on div "Setting up your live class Poll for secs No correct answer Start poll" at bounding box center [284, 207] width 506 height 368
click at [290, 355] on div "Setting up your live class Poll for secs No correct answer Start poll" at bounding box center [284, 207] width 506 height 368
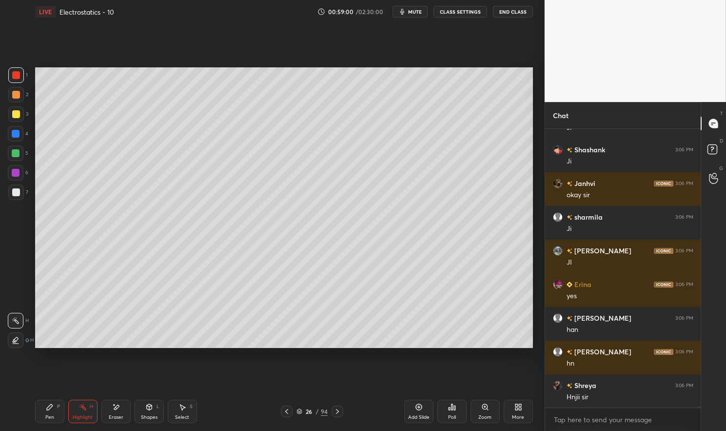
click at [86, 412] on div "Highlight H" at bounding box center [82, 411] width 29 height 23
click at [93, 392] on div "Pen P Highlight H Eraser Shapes L Select S 26 / 94 Add Slide Poll Zoom More" at bounding box center [284, 411] width 498 height 39
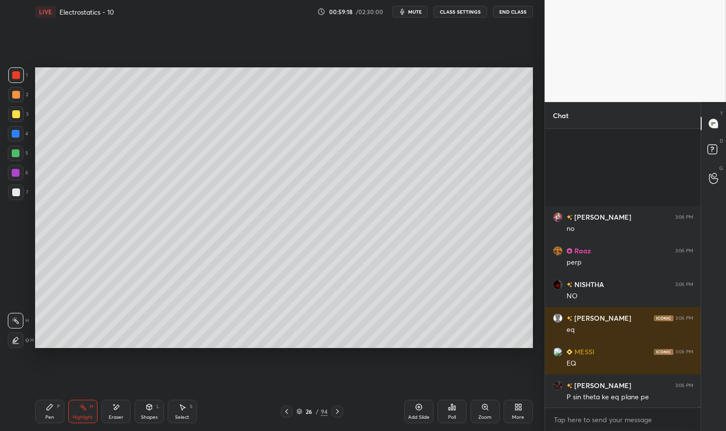
scroll to position [87538, 0]
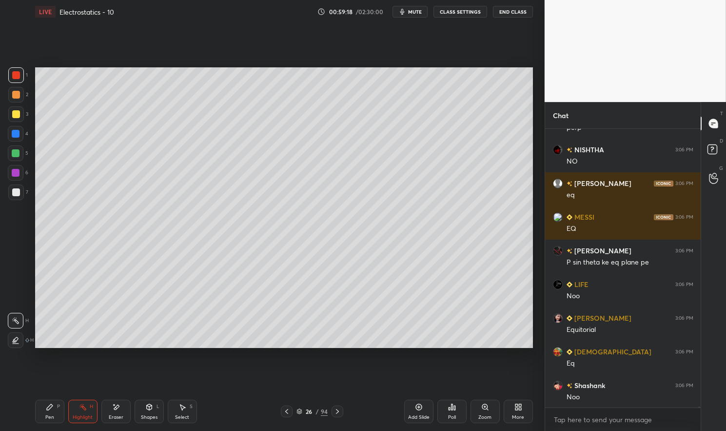
click at [336, 410] on icon at bounding box center [338, 411] width 8 height 8
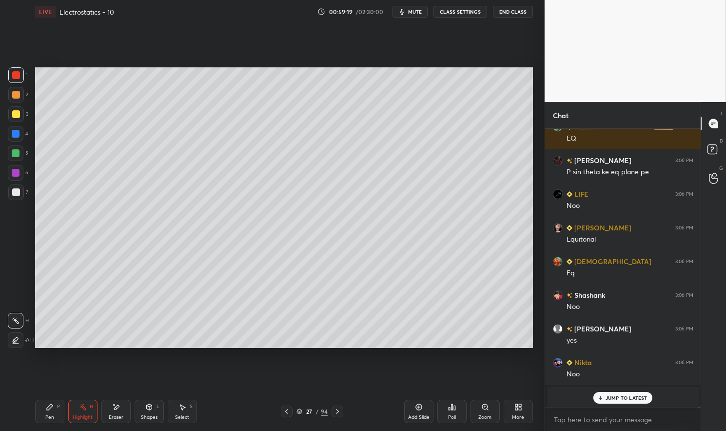
click at [50, 412] on div "Pen P" at bounding box center [49, 411] width 29 height 23
click at [47, 406] on icon at bounding box center [50, 407] width 8 height 8
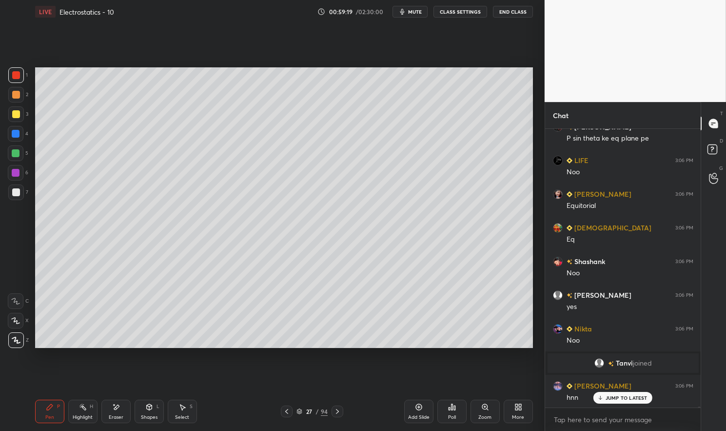
click at [18, 200] on div at bounding box center [16, 192] width 16 height 16
click at [17, 198] on div at bounding box center [16, 192] width 16 height 16
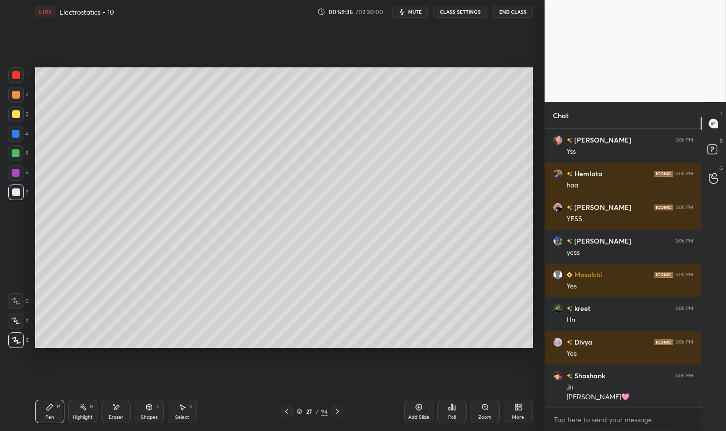
scroll to position [87398, 0]
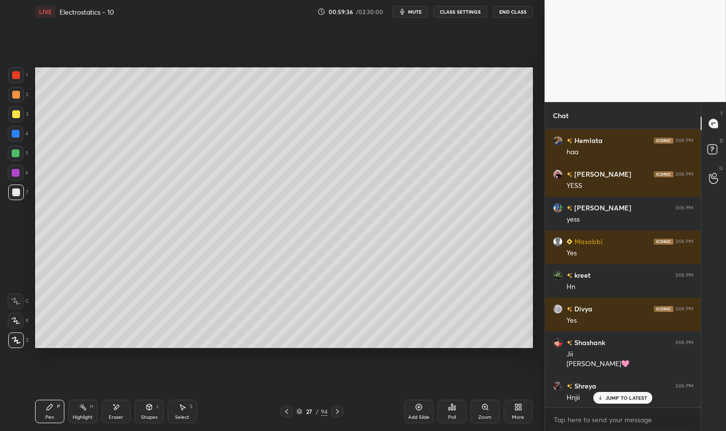
click at [18, 155] on div at bounding box center [16, 153] width 8 height 8
click at [14, 153] on div at bounding box center [16, 153] width 8 height 8
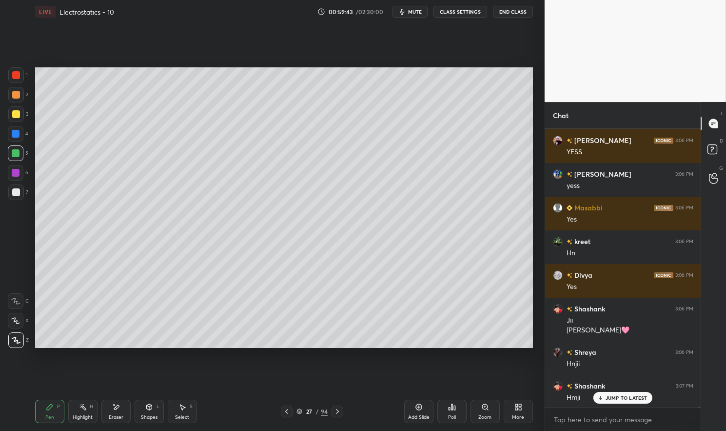
click at [115, 412] on div "Eraser" at bounding box center [115, 411] width 29 height 23
click at [52, 410] on icon at bounding box center [50, 407] width 8 height 8
click at [43, 412] on div "Pen P" at bounding box center [49, 411] width 29 height 23
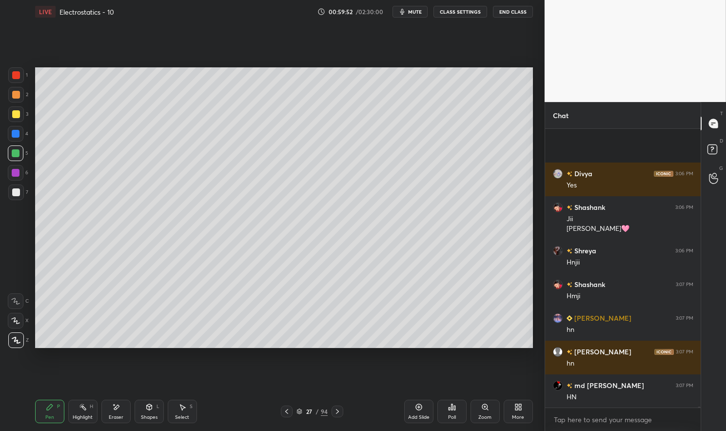
scroll to position [87633, 0]
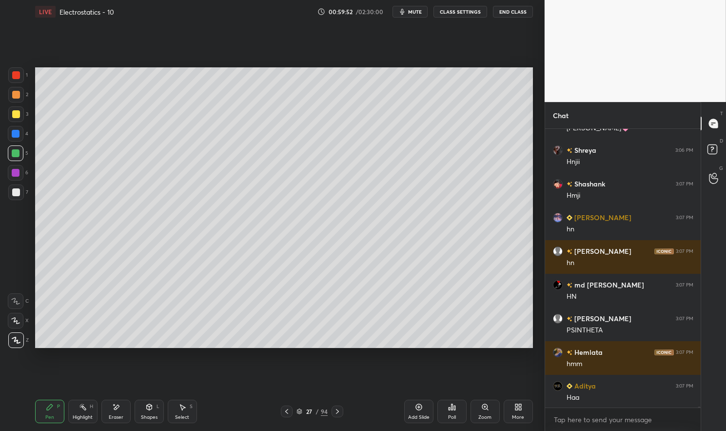
click at [17, 168] on div at bounding box center [16, 173] width 16 height 16
click at [14, 174] on div at bounding box center [16, 173] width 8 height 8
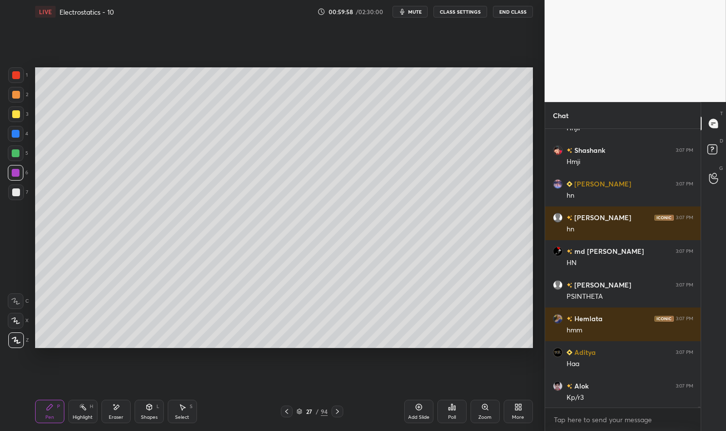
click at [289, 411] on icon at bounding box center [287, 411] width 8 height 8
click at [85, 417] on div "Highlight" at bounding box center [83, 417] width 20 height 5
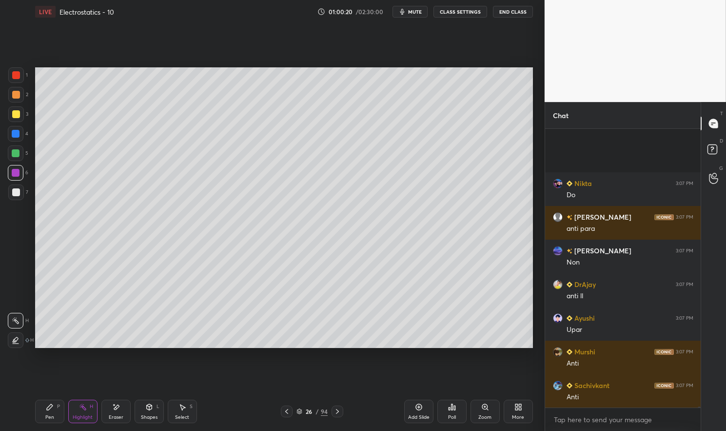
scroll to position [88455, 0]
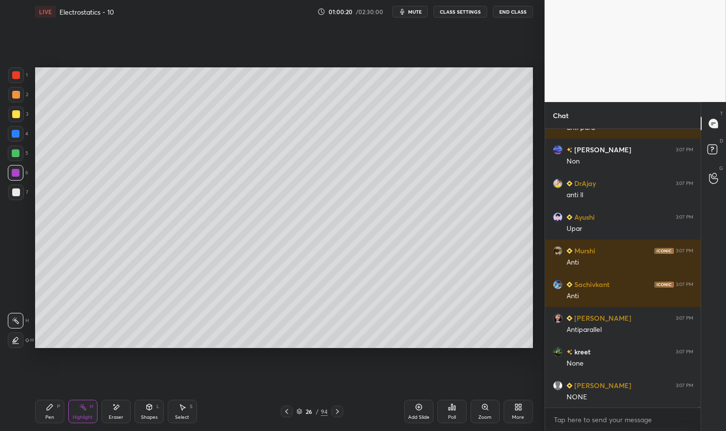
click at [39, 414] on div "Pen P" at bounding box center [49, 411] width 29 height 23
click at [30, 418] on div "1 2 3 4 5 6 7 C X Z E E Erase all H H LIVE Electrostatics - 10 01:00:20 / 02:30…" at bounding box center [268, 215] width 537 height 431
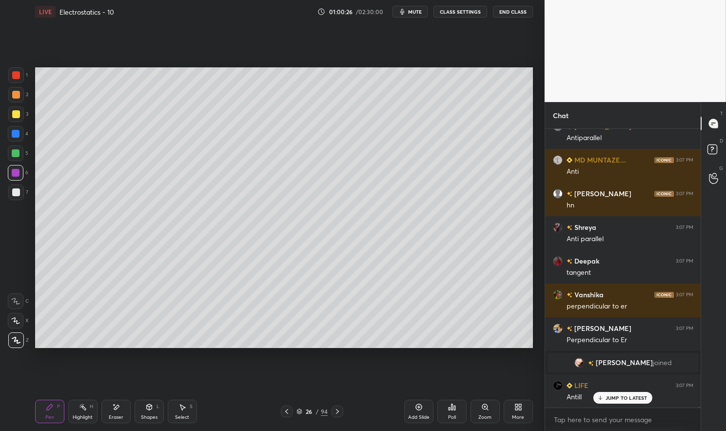
scroll to position [88882, 0]
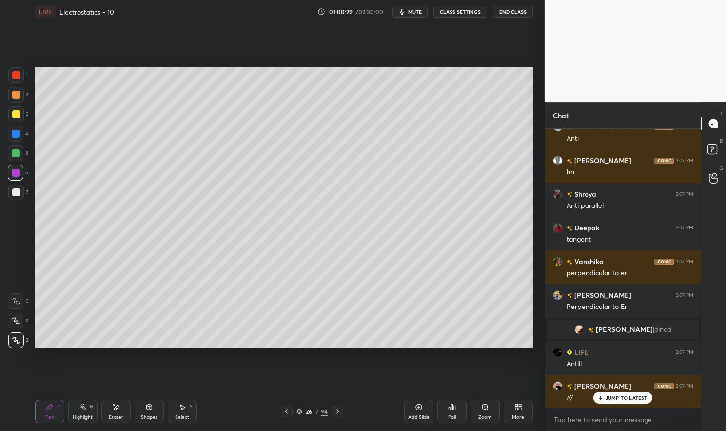
click at [81, 412] on div "Highlight H" at bounding box center [82, 411] width 29 height 23
click at [77, 407] on div "Highlight H" at bounding box center [82, 411] width 29 height 23
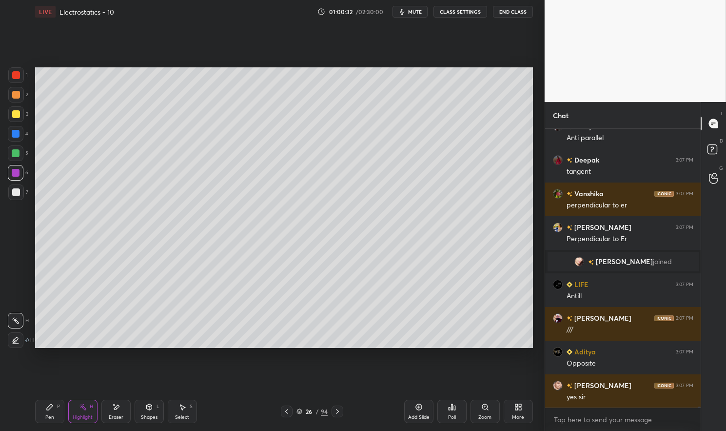
scroll to position [88983, 0]
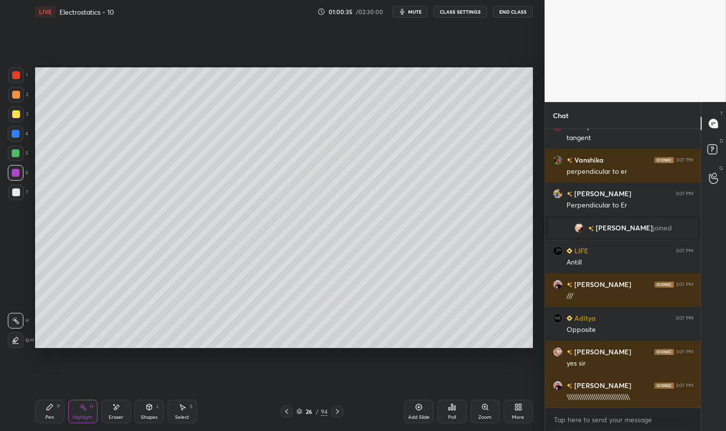
click at [87, 414] on div "Highlight H" at bounding box center [82, 411] width 29 height 23
click at [78, 412] on div "Highlight H" at bounding box center [82, 411] width 29 height 23
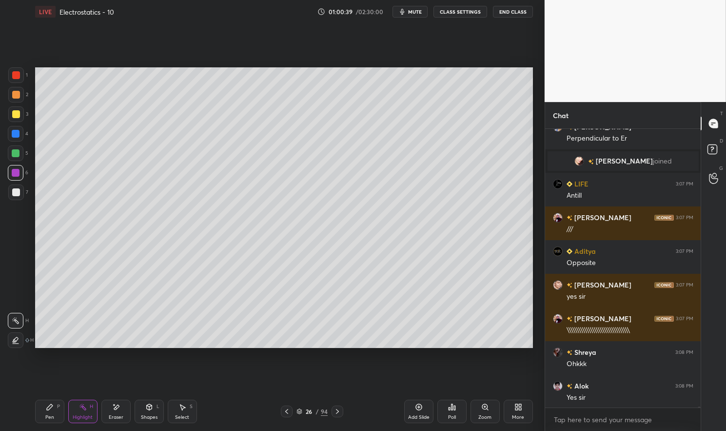
scroll to position [89084, 0]
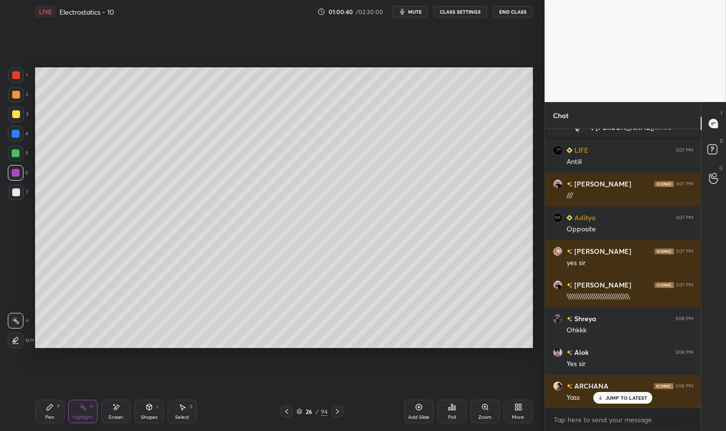
click at [339, 405] on div "Pen P Highlight H Eraser Shapes L Select S 26 / 94 Add Slide Poll Zoom More" at bounding box center [284, 411] width 498 height 39
click at [335, 409] on icon at bounding box center [338, 411] width 8 height 8
click at [46, 416] on div "Pen" at bounding box center [49, 417] width 9 height 5
click at [42, 414] on div "Pen P" at bounding box center [49, 411] width 29 height 23
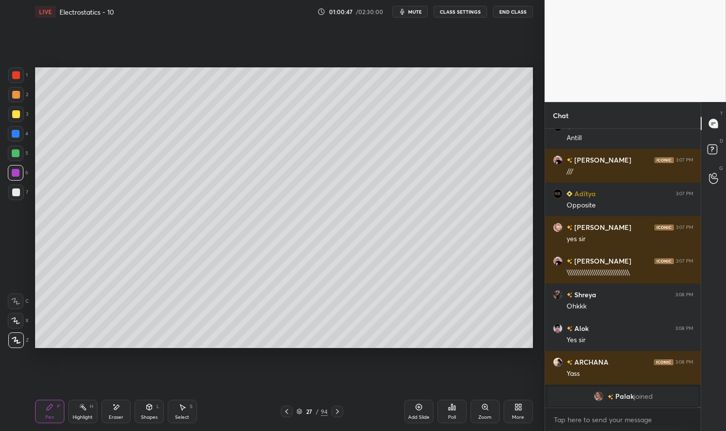
click at [151, 412] on div "Shapes L" at bounding box center [149, 411] width 29 height 23
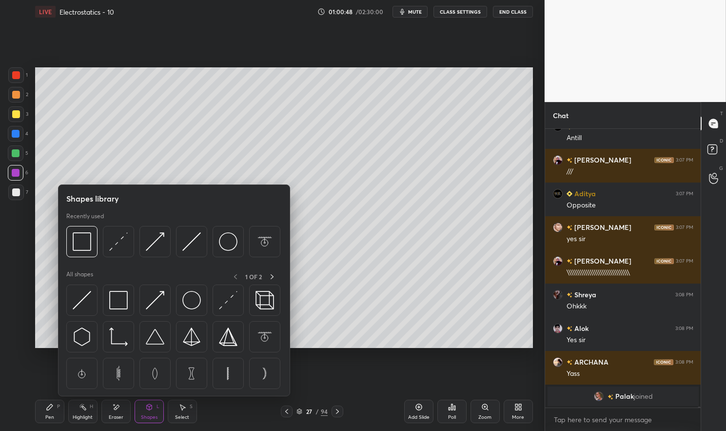
click at [78, 241] on img at bounding box center [82, 241] width 19 height 19
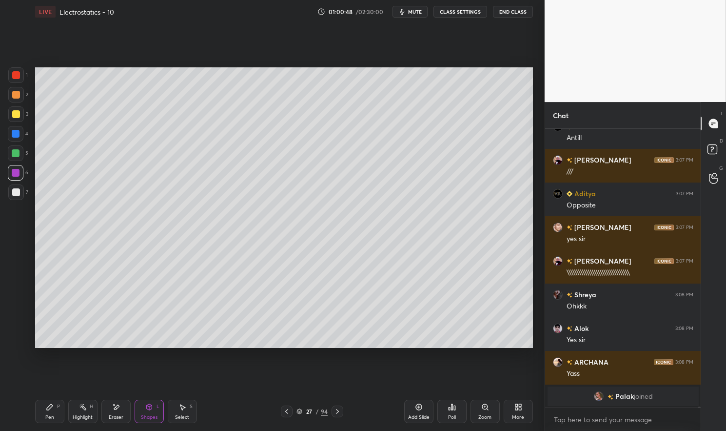
click at [19, 79] on div at bounding box center [16, 75] width 8 height 8
click at [13, 81] on div at bounding box center [16, 75] width 16 height 16
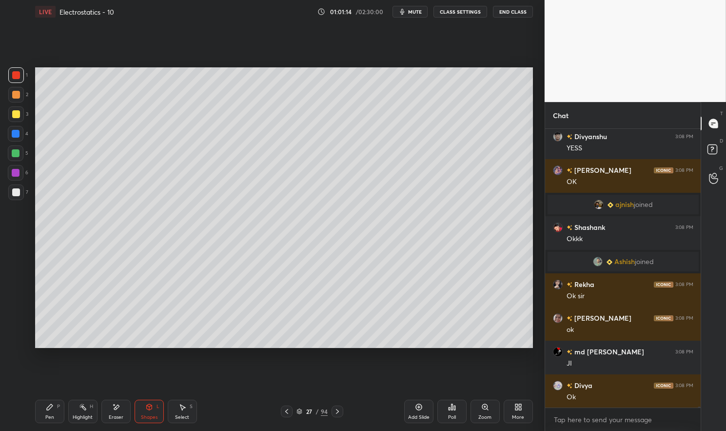
scroll to position [88998, 0]
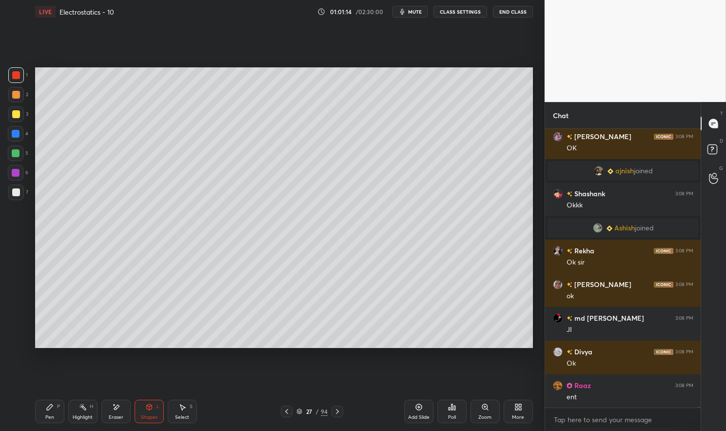
click at [286, 410] on icon at bounding box center [287, 411] width 8 height 8
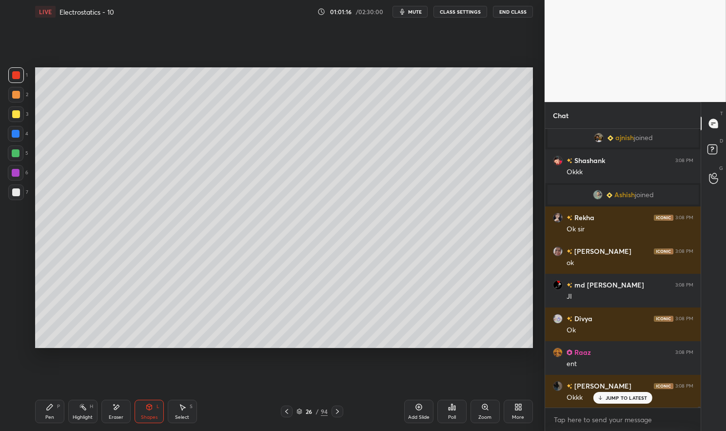
click at [87, 409] on div "Highlight H" at bounding box center [82, 411] width 29 height 23
click at [80, 407] on circle at bounding box center [80, 406] width 1 height 1
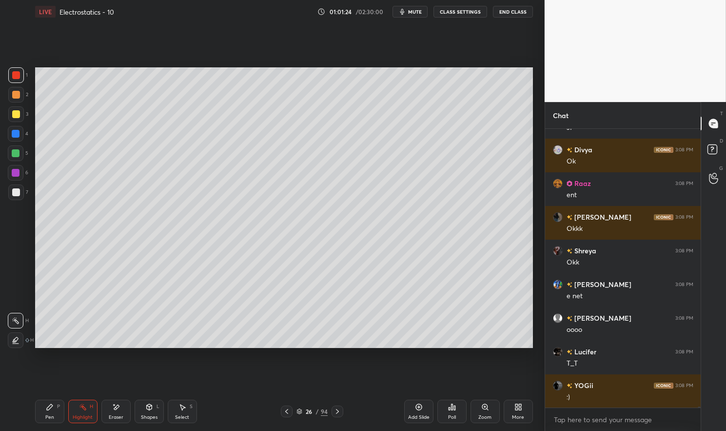
scroll to position [89233, 0]
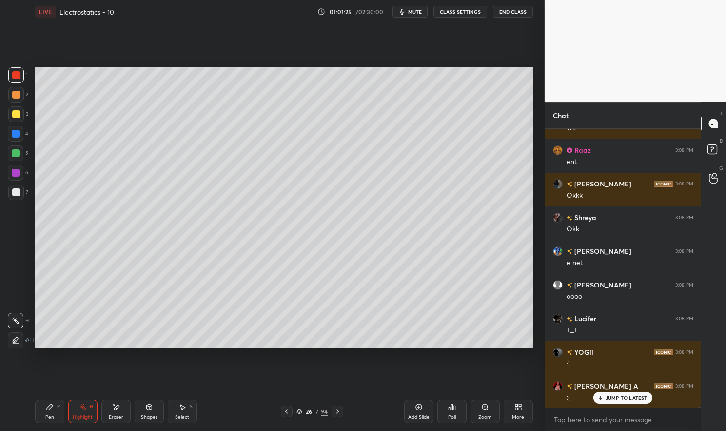
click at [153, 411] on div "Shapes L" at bounding box center [149, 411] width 29 height 23
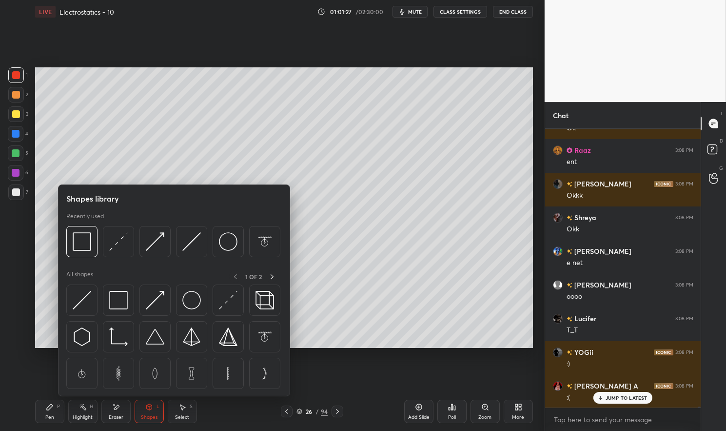
scroll to position [89267, 0]
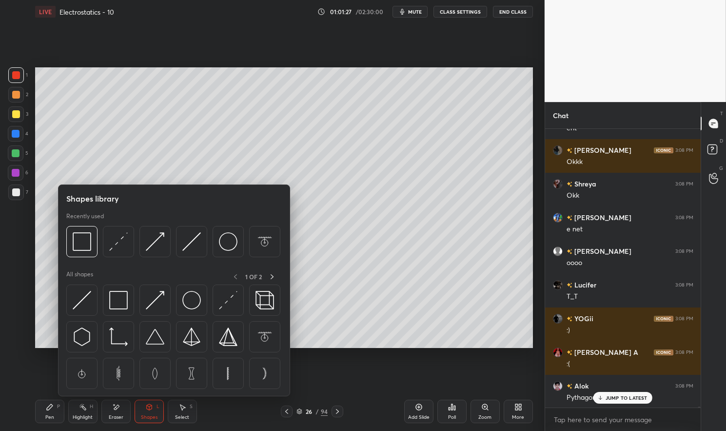
click at [119, 247] on img at bounding box center [118, 241] width 19 height 19
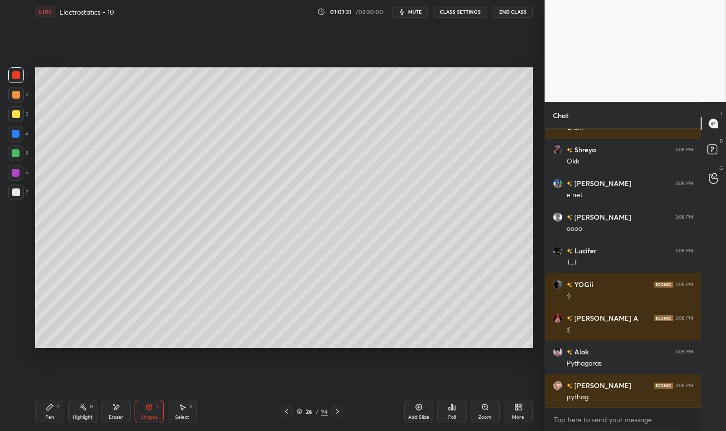
scroll to position [89334, 0]
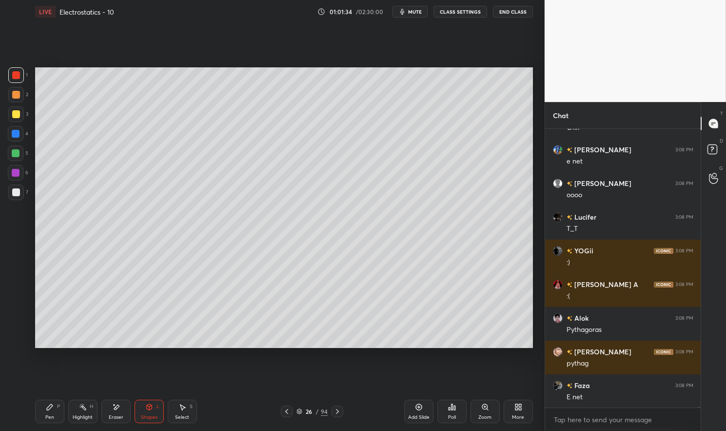
click at [119, 410] on icon at bounding box center [116, 407] width 8 height 8
click at [183, 404] on icon at bounding box center [183, 407] width 8 height 8
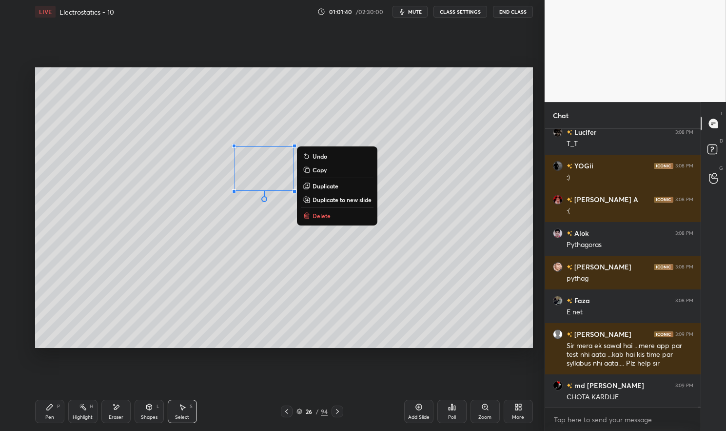
scroll to position [89453, 0]
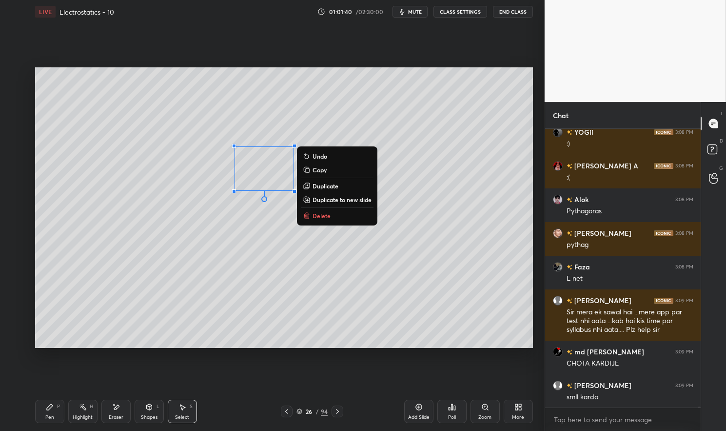
click at [141, 413] on div "Shapes L" at bounding box center [149, 411] width 29 height 23
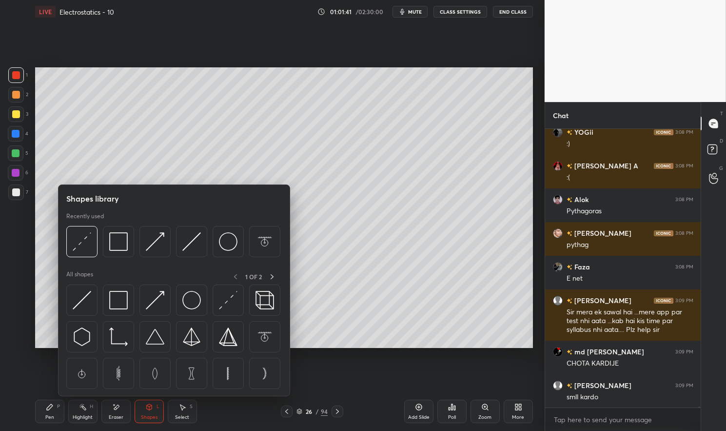
click at [86, 251] on img at bounding box center [82, 241] width 19 height 19
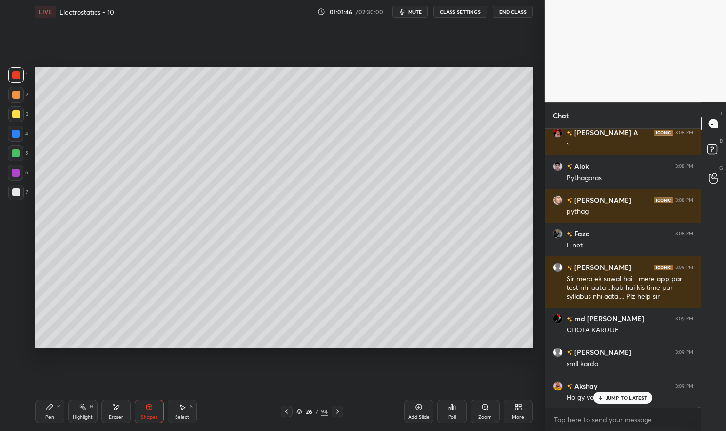
scroll to position [89520, 0]
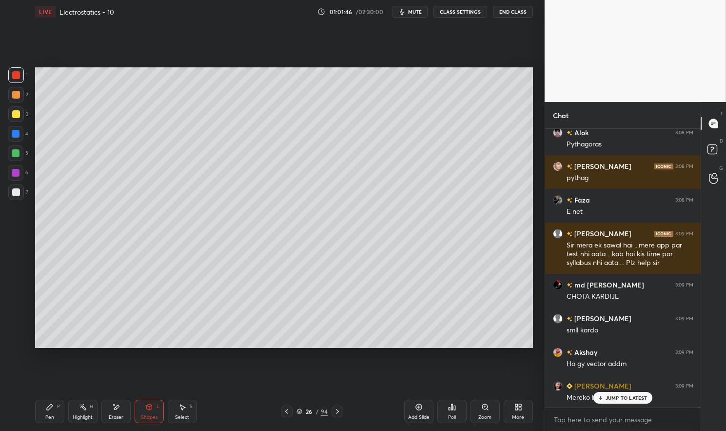
click at [151, 408] on icon at bounding box center [149, 407] width 5 height 6
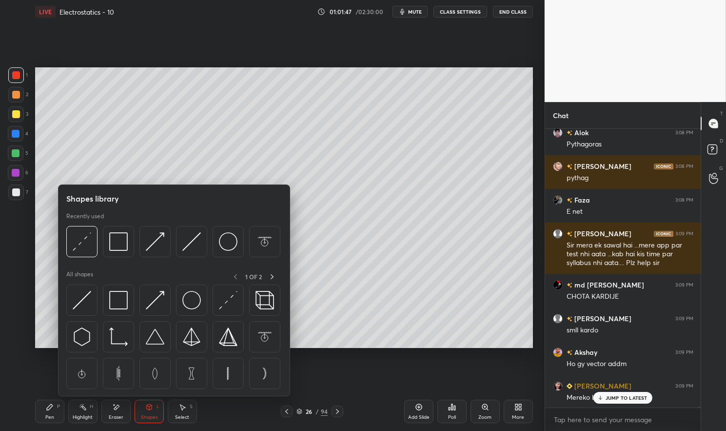
click at [160, 240] on img at bounding box center [155, 241] width 19 height 19
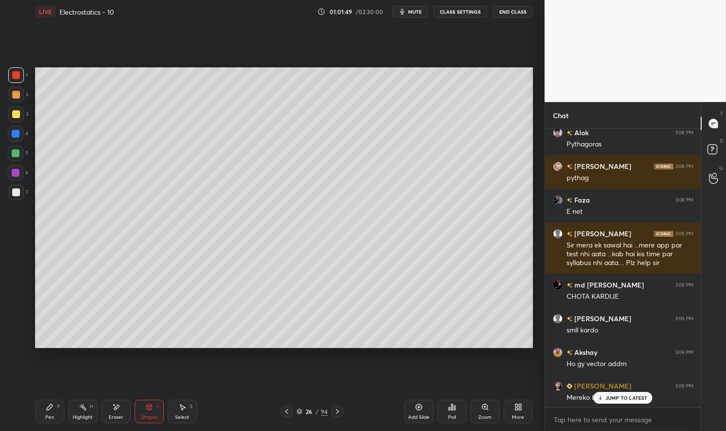
click at [51, 407] on icon at bounding box center [50, 407] width 6 height 6
click at [39, 414] on div "Pen P" at bounding box center [49, 411] width 29 height 23
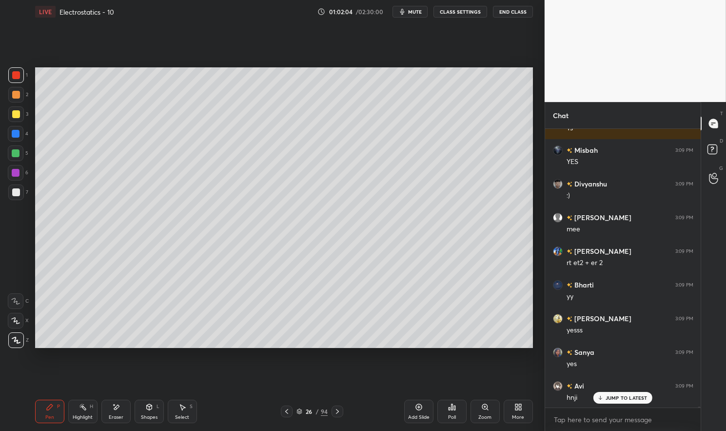
scroll to position [90284, 0]
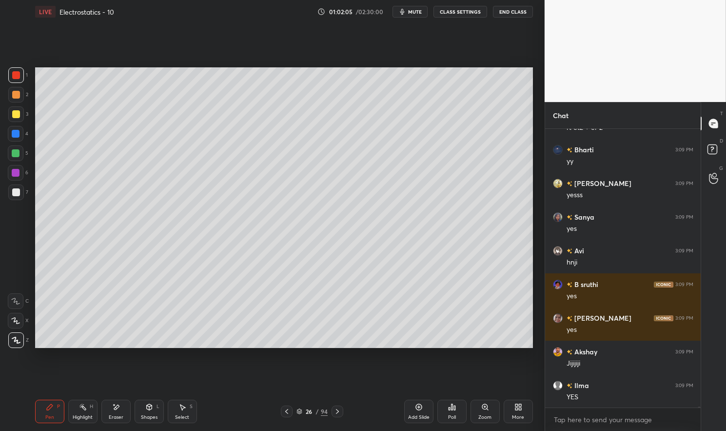
click at [339, 417] on div at bounding box center [338, 411] width 12 height 12
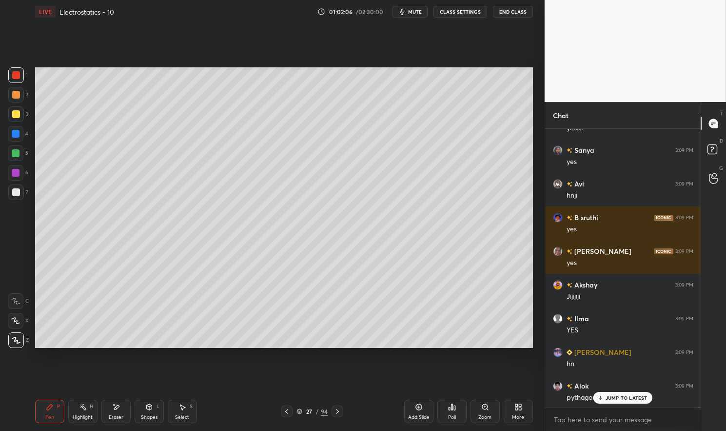
click at [423, 410] on icon at bounding box center [419, 407] width 8 height 8
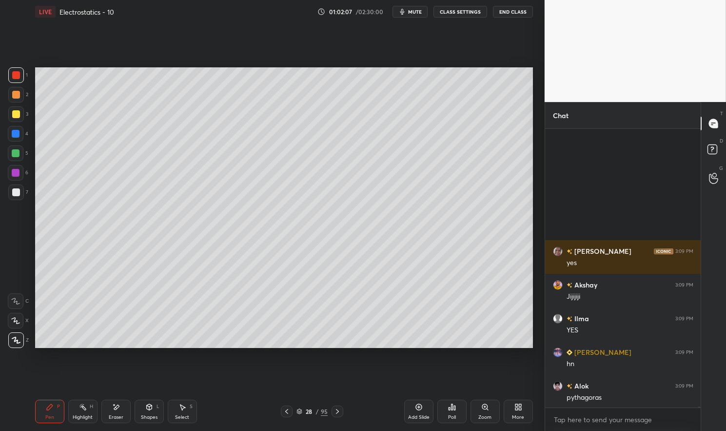
scroll to position [90520, 0]
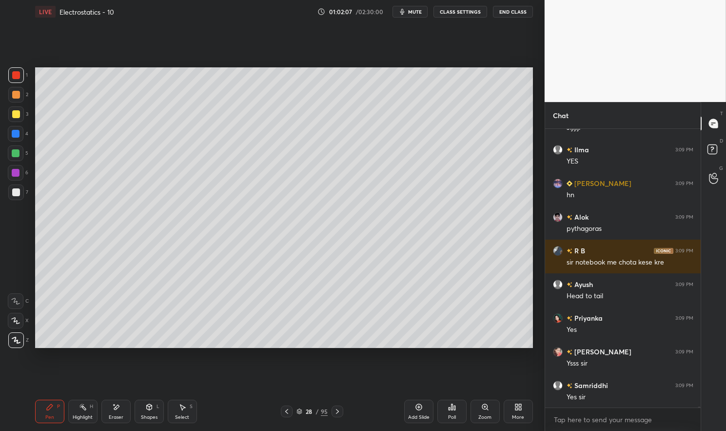
click at [16, 71] on div at bounding box center [16, 75] width 16 height 16
click at [16, 77] on div at bounding box center [16, 75] width 8 height 8
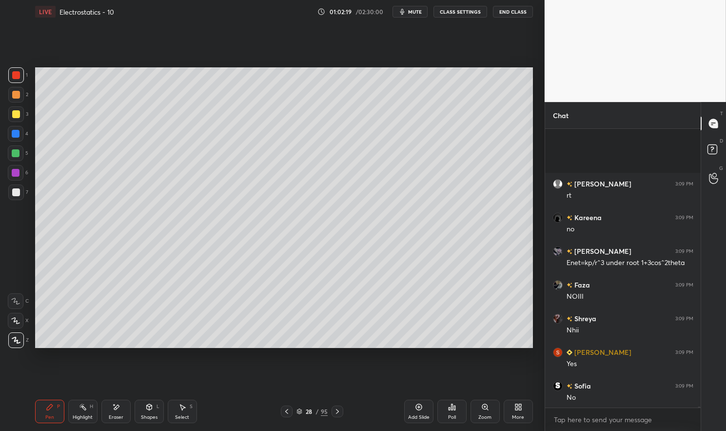
scroll to position [91092, 0]
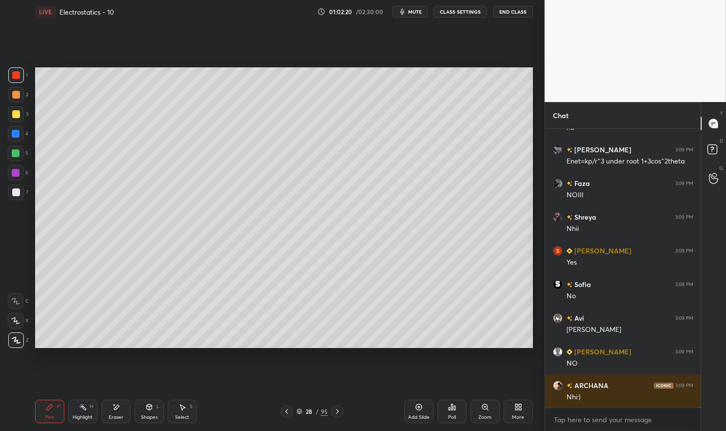
click at [294, 408] on div "28 / 95" at bounding box center [312, 411] width 62 height 12
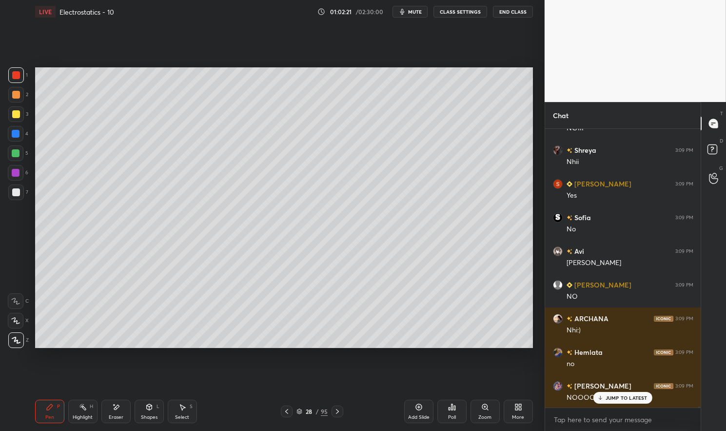
click at [290, 411] on icon at bounding box center [287, 411] width 8 height 8
click at [82, 410] on icon at bounding box center [83, 407] width 8 height 8
click at [83, 401] on div "Highlight H" at bounding box center [82, 411] width 29 height 23
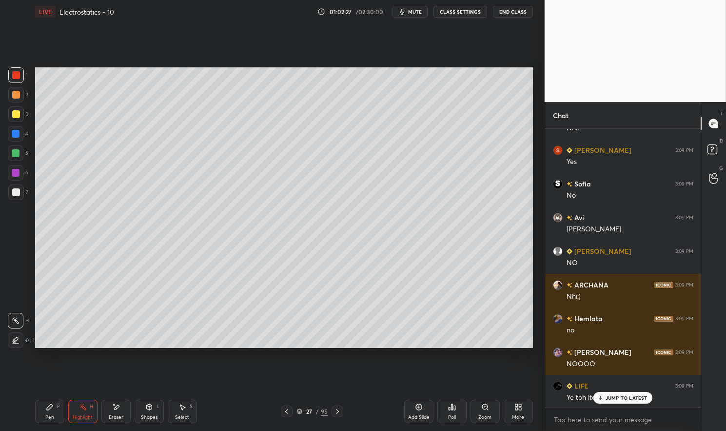
scroll to position [91227, 0]
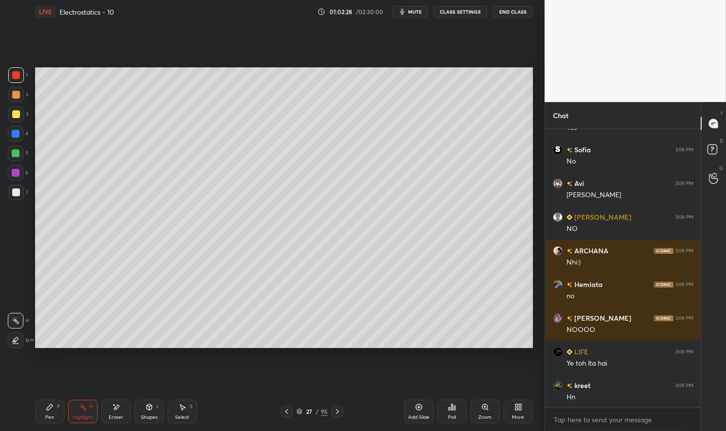
click at [337, 410] on icon at bounding box center [337, 411] width 3 height 5
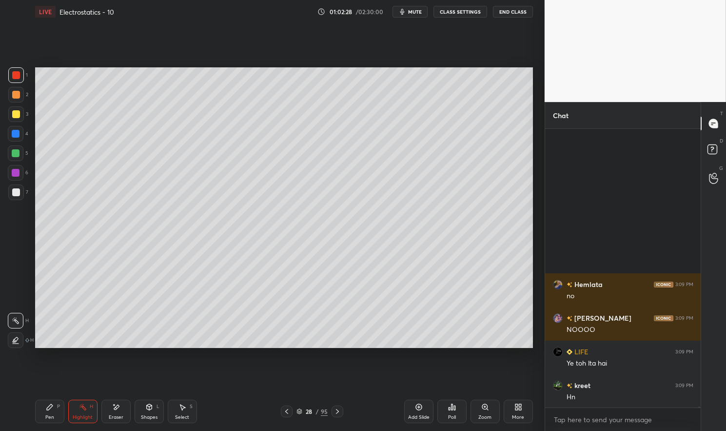
scroll to position [91429, 0]
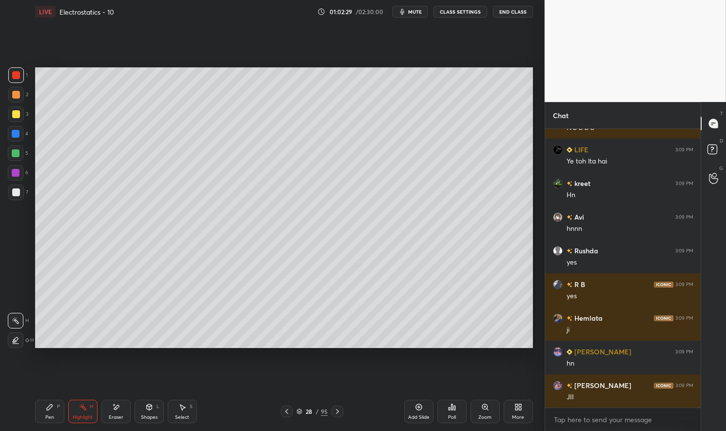
click at [44, 409] on div "Pen P" at bounding box center [49, 411] width 29 height 23
click at [44, 410] on div "Pen P" at bounding box center [49, 411] width 29 height 23
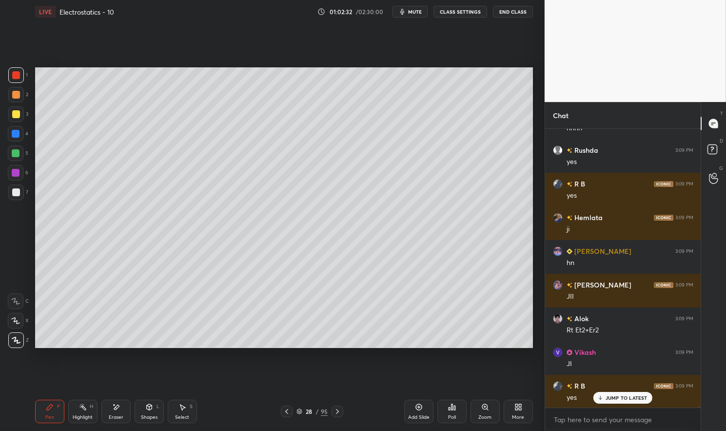
scroll to position [91563, 0]
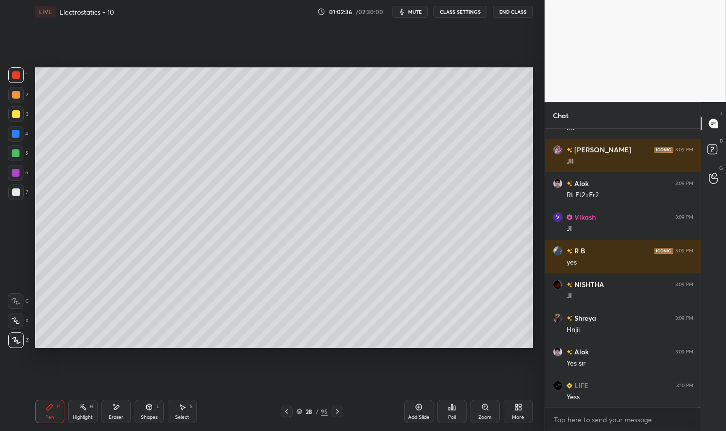
click at [288, 410] on icon at bounding box center [287, 411] width 8 height 8
click at [79, 418] on div "Highlight" at bounding box center [83, 417] width 20 height 5
click at [335, 409] on icon at bounding box center [338, 411] width 8 height 8
click at [50, 408] on icon at bounding box center [50, 407] width 6 height 6
click at [42, 406] on div "Pen P" at bounding box center [49, 411] width 29 height 23
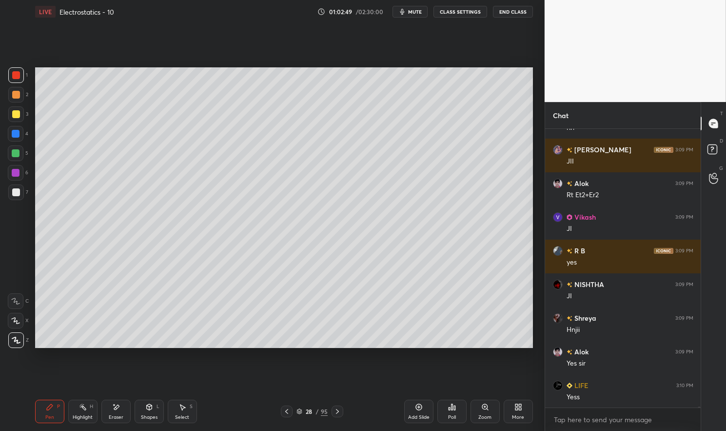
click at [290, 408] on icon at bounding box center [287, 411] width 8 height 8
click at [85, 414] on div "Highlight H" at bounding box center [82, 411] width 29 height 23
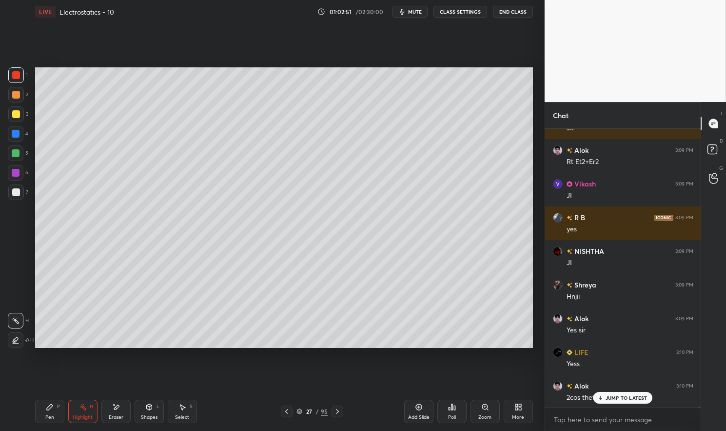
click at [337, 409] on icon at bounding box center [338, 411] width 8 height 8
click at [80, 412] on div "Highlight H" at bounding box center [82, 411] width 29 height 23
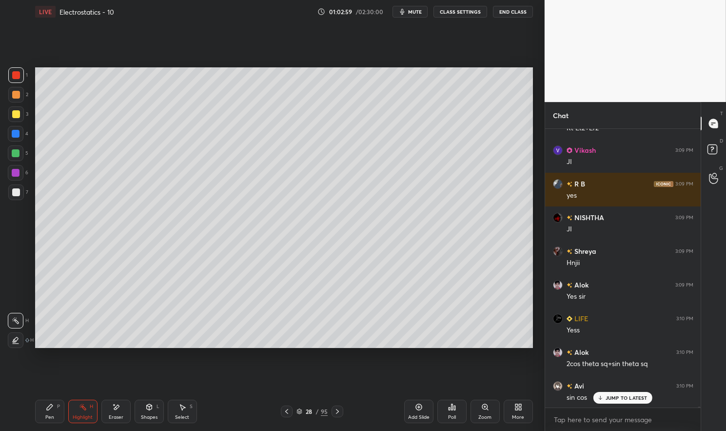
click at [632, 399] on p "JUMP TO LATEST" at bounding box center [627, 398] width 42 height 6
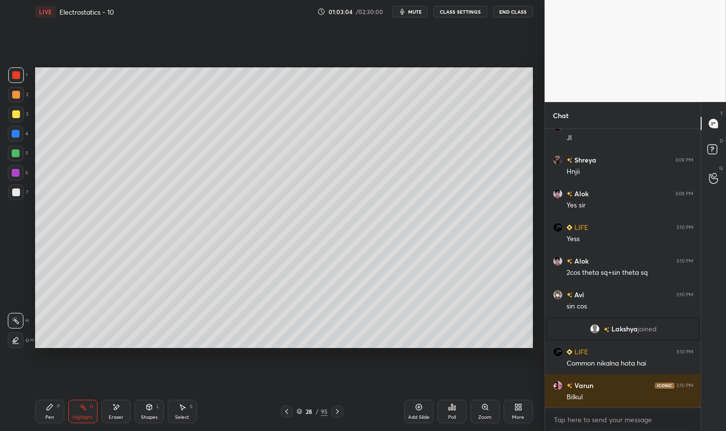
scroll to position [91110, 0]
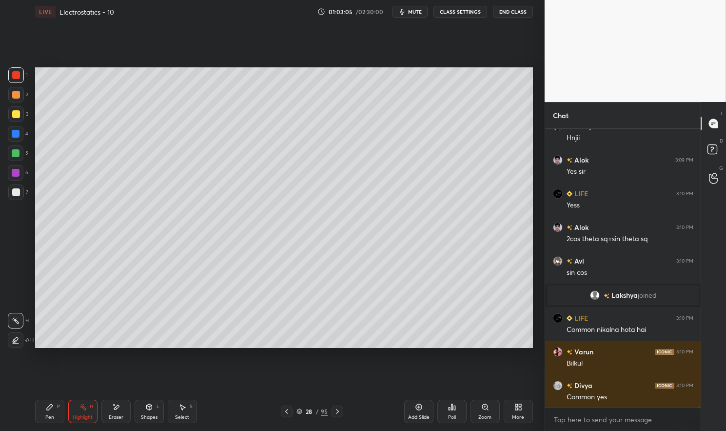
click at [288, 410] on icon at bounding box center [287, 411] width 8 height 8
click at [75, 419] on div "Highlight" at bounding box center [83, 417] width 20 height 5
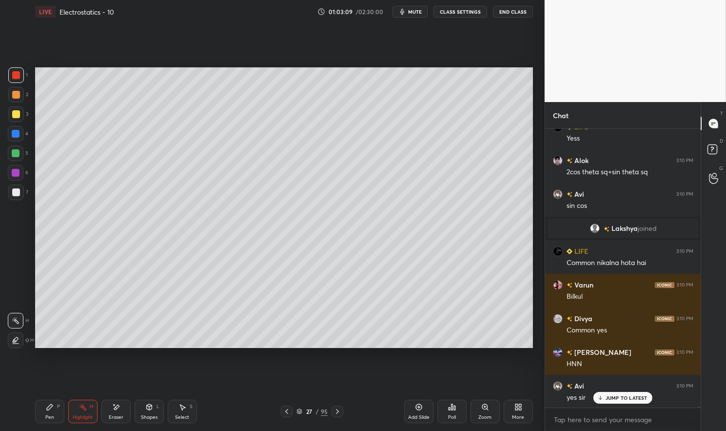
scroll to position [91211, 0]
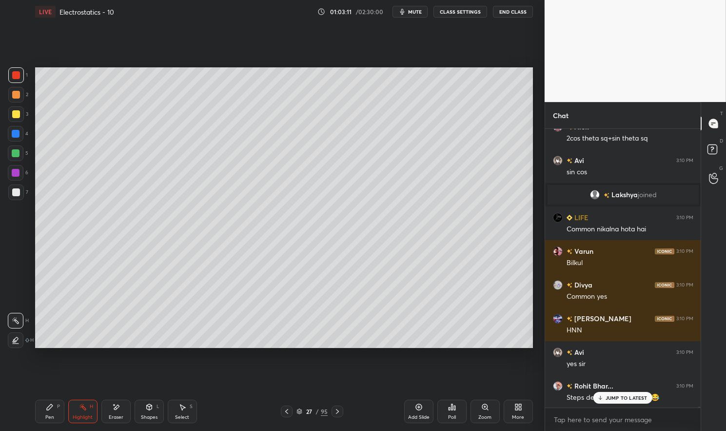
click at [623, 398] on p "JUMP TO LATEST" at bounding box center [627, 398] width 42 height 6
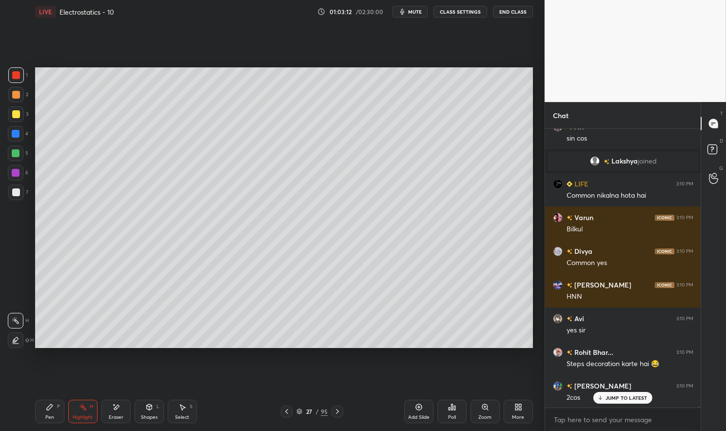
click at [339, 410] on icon at bounding box center [338, 411] width 8 height 8
click at [47, 411] on div "Pen P" at bounding box center [49, 411] width 29 height 23
click at [48, 411] on icon at bounding box center [50, 407] width 8 height 8
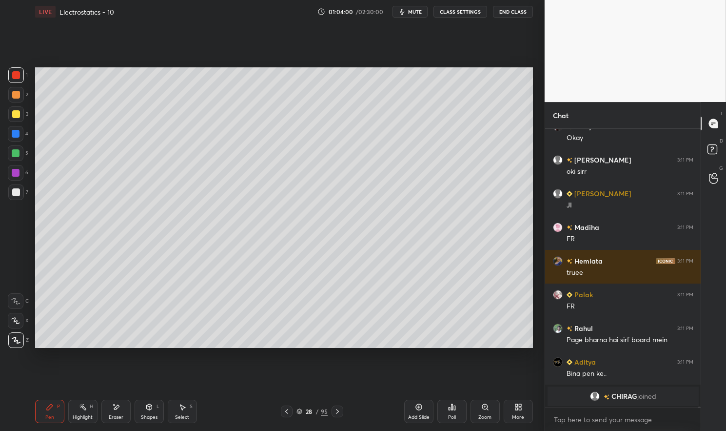
scroll to position [92497, 0]
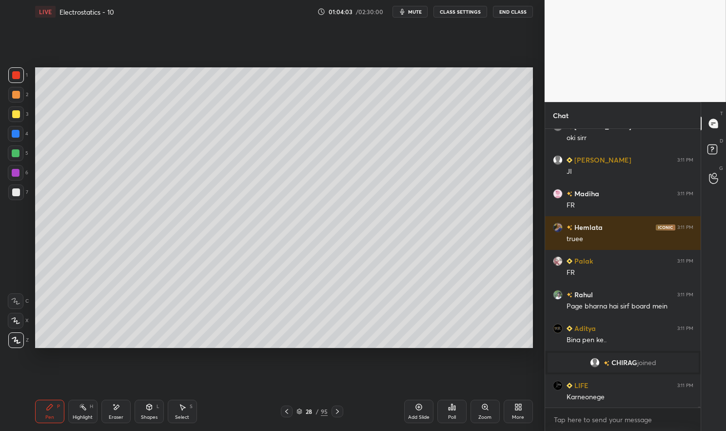
click at [149, 413] on div "Shapes L" at bounding box center [149, 411] width 29 height 23
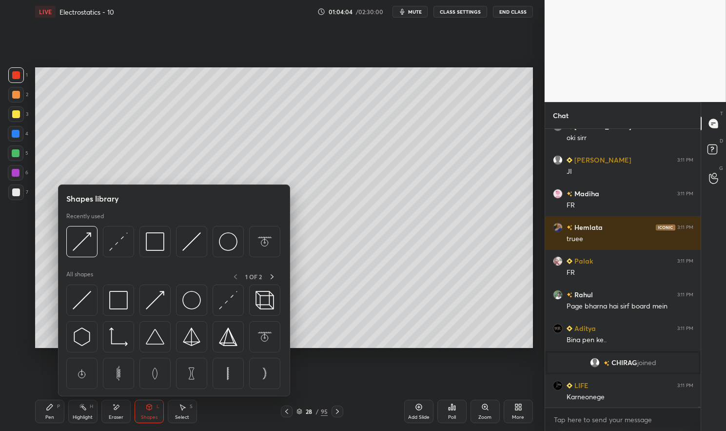
click at [111, 417] on div "Eraser" at bounding box center [116, 417] width 15 height 5
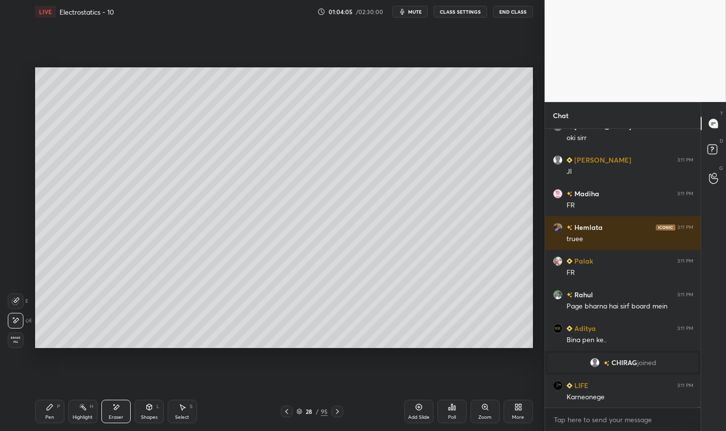
scroll to position [92539, 0]
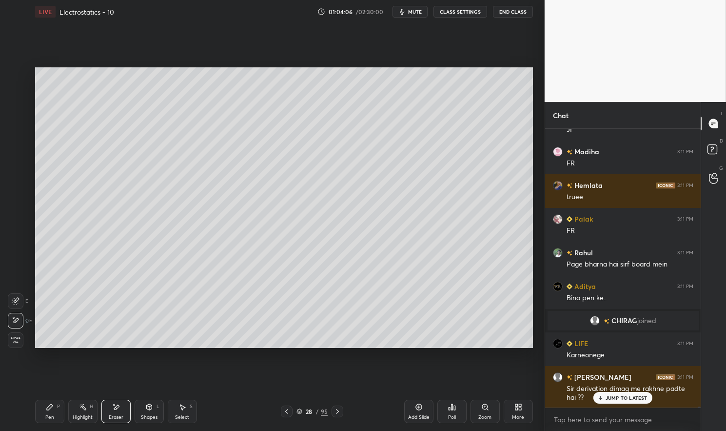
click at [49, 412] on div "Pen P" at bounding box center [49, 411] width 29 height 23
click at [53, 413] on div "Pen P" at bounding box center [49, 411] width 29 height 23
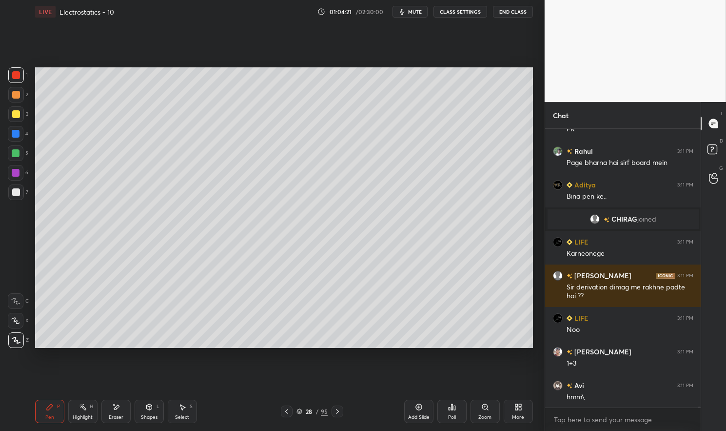
scroll to position [92674, 0]
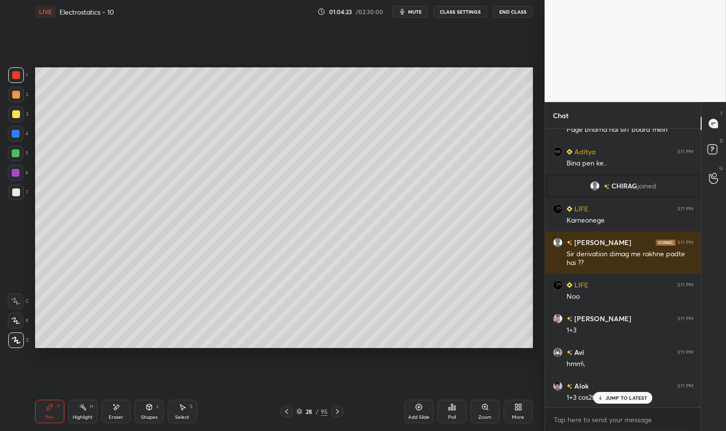
click at [21, 150] on div at bounding box center [16, 153] width 16 height 16
click at [154, 407] on div "Shapes L" at bounding box center [149, 411] width 29 height 23
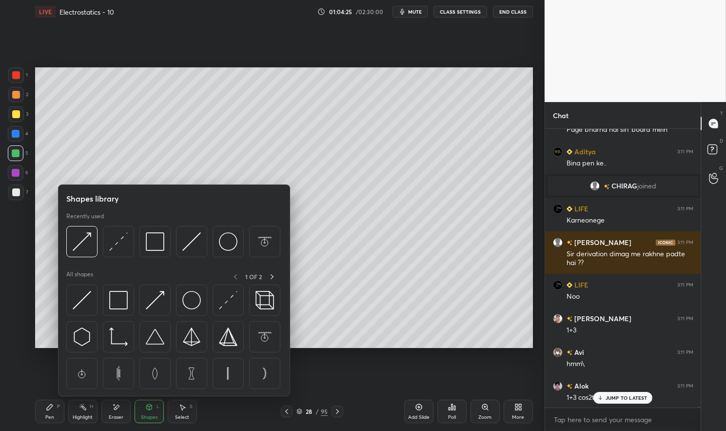
click at [130, 301] on div at bounding box center [118, 299] width 31 height 31
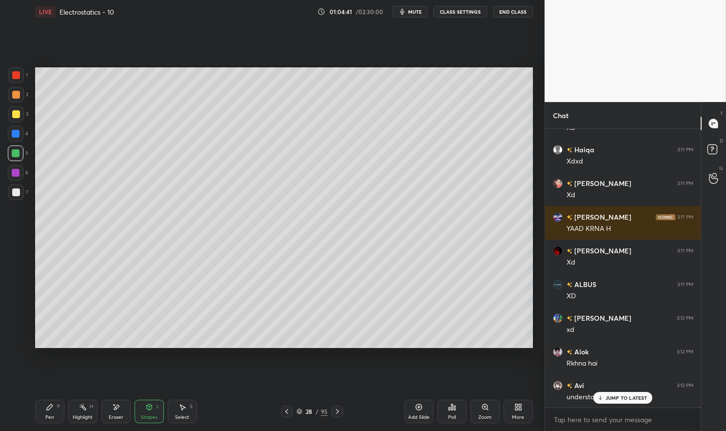
scroll to position [93357, 0]
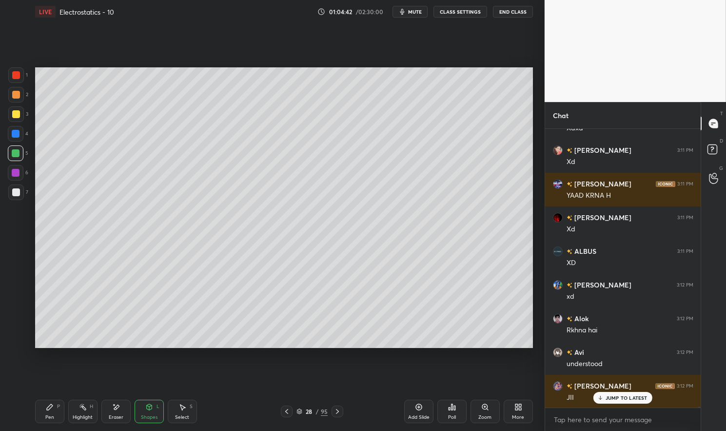
click at [290, 415] on icon at bounding box center [287, 411] width 8 height 8
click at [72, 423] on div "Highlight H" at bounding box center [82, 411] width 29 height 23
click at [78, 419] on div "Highlight" at bounding box center [83, 417] width 20 height 5
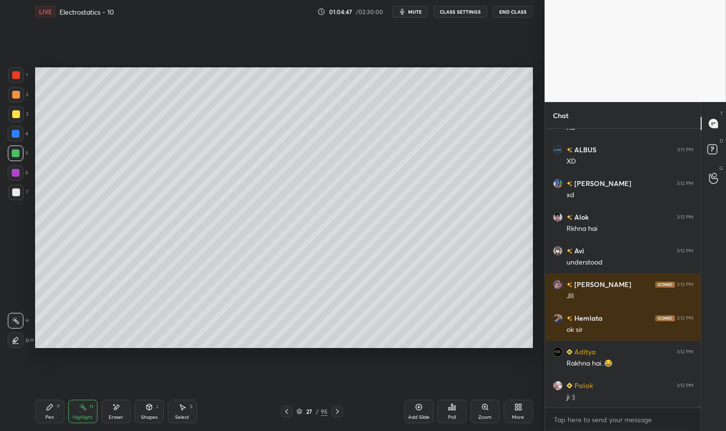
scroll to position [93492, 0]
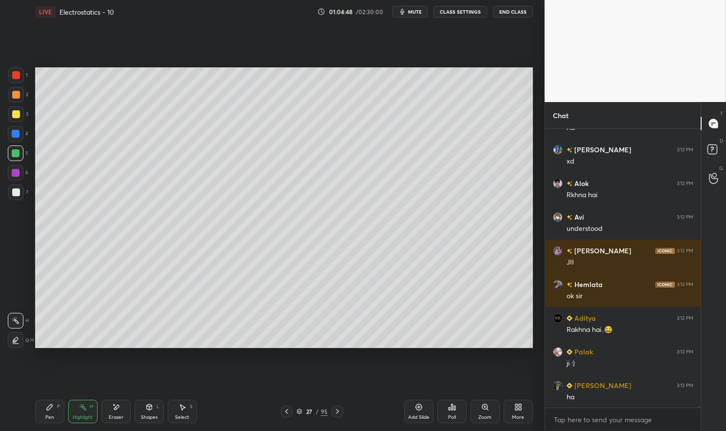
click at [336, 413] on icon at bounding box center [338, 411] width 8 height 8
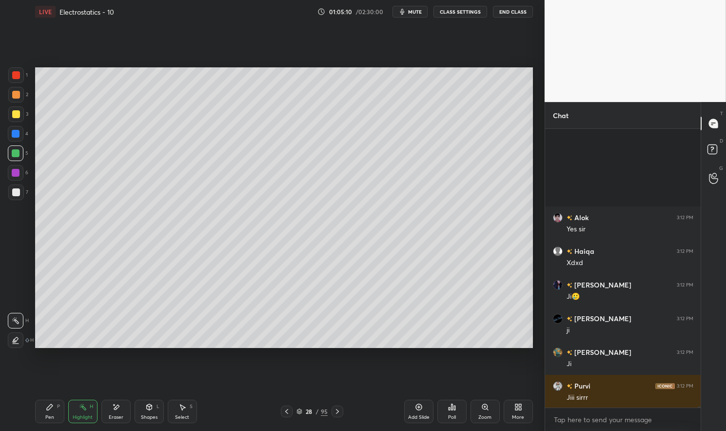
scroll to position [94240, 0]
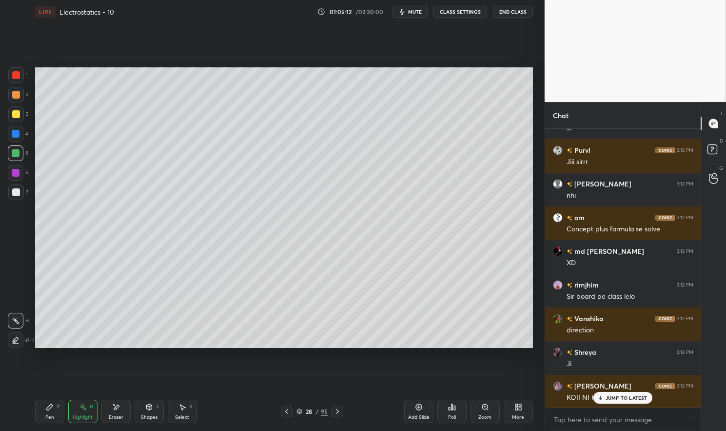
click at [628, 396] on p "JUMP TO LATEST" at bounding box center [627, 398] width 42 height 6
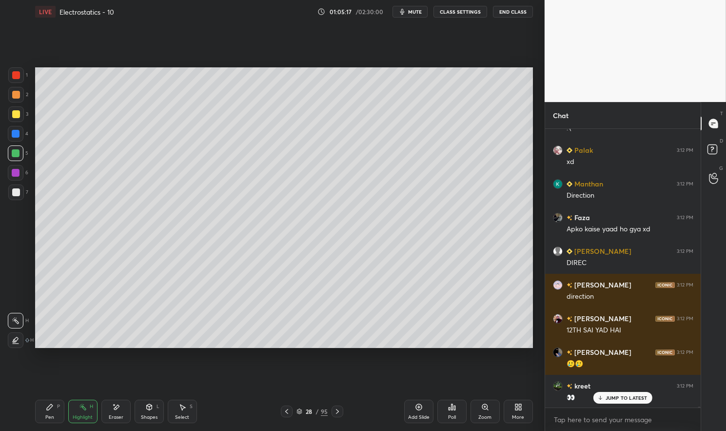
scroll to position [94778, 0]
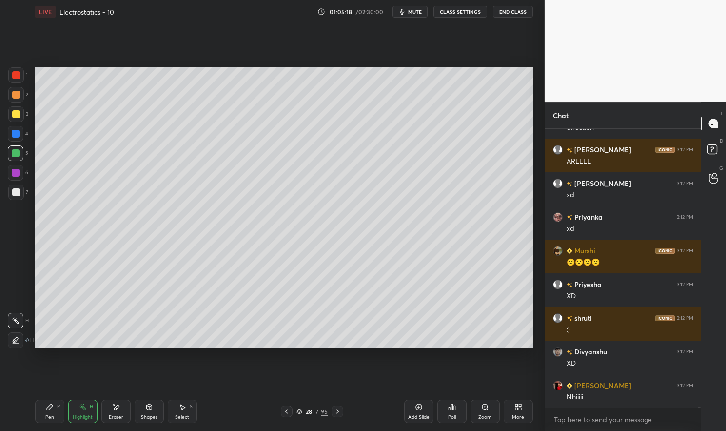
click at [286, 411] on icon at bounding box center [286, 411] width 3 height 5
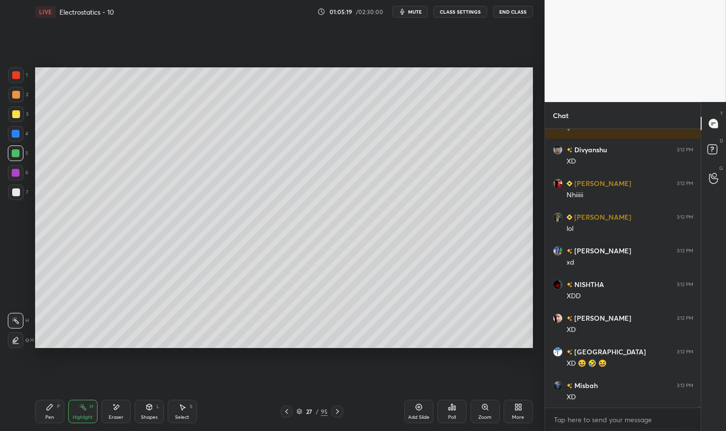
click at [287, 413] on icon at bounding box center [286, 411] width 3 height 5
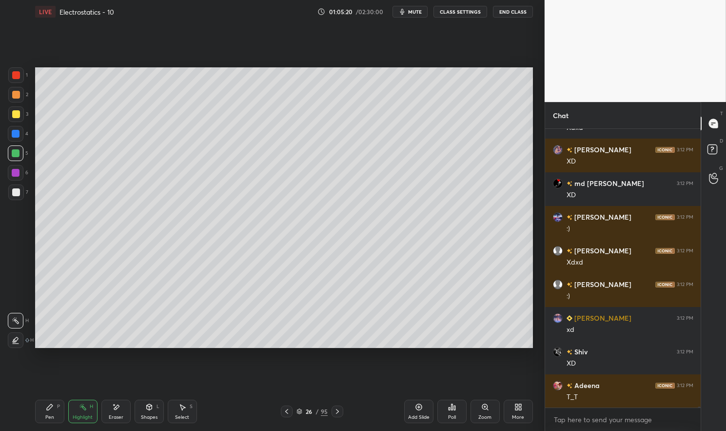
click at [47, 417] on div "Pen" at bounding box center [49, 417] width 9 height 5
click at [46, 416] on div "Pen" at bounding box center [49, 417] width 9 height 5
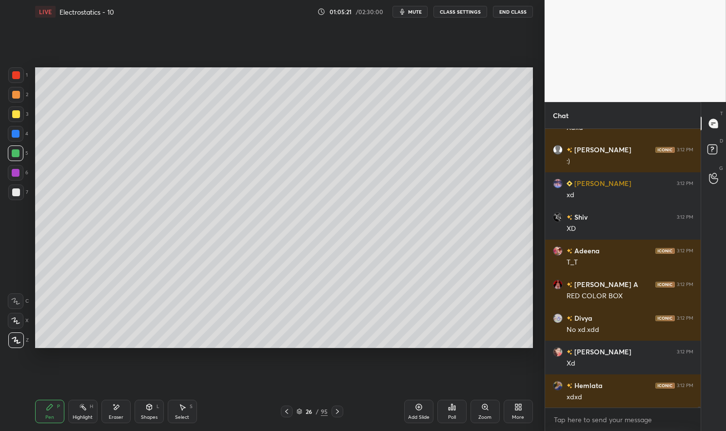
click at [16, 196] on div at bounding box center [16, 192] width 8 height 8
click at [9, 196] on div at bounding box center [16, 192] width 16 height 16
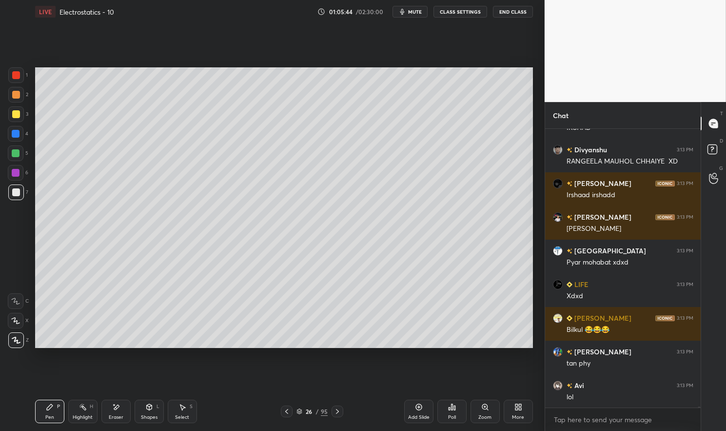
click at [78, 415] on div "Highlight" at bounding box center [83, 417] width 20 height 5
click at [81, 410] on icon at bounding box center [83, 407] width 8 height 8
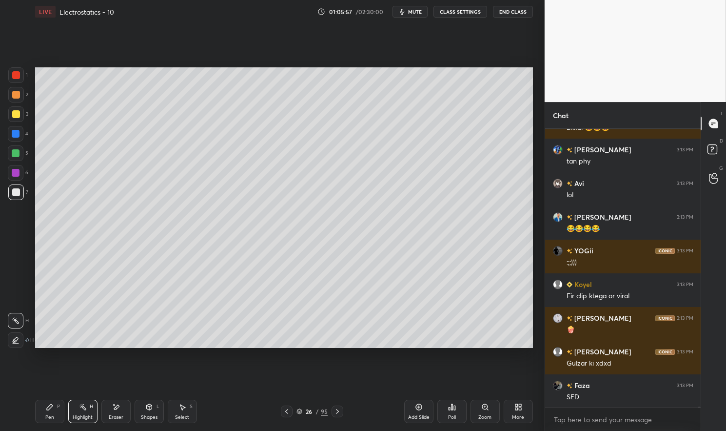
click at [49, 411] on div "Pen P" at bounding box center [49, 411] width 29 height 23
click at [43, 409] on div "Pen P" at bounding box center [49, 411] width 29 height 23
click at [83, 413] on div "Highlight H" at bounding box center [82, 411] width 29 height 23
click at [86, 413] on div "Highlight H" at bounding box center [82, 411] width 29 height 23
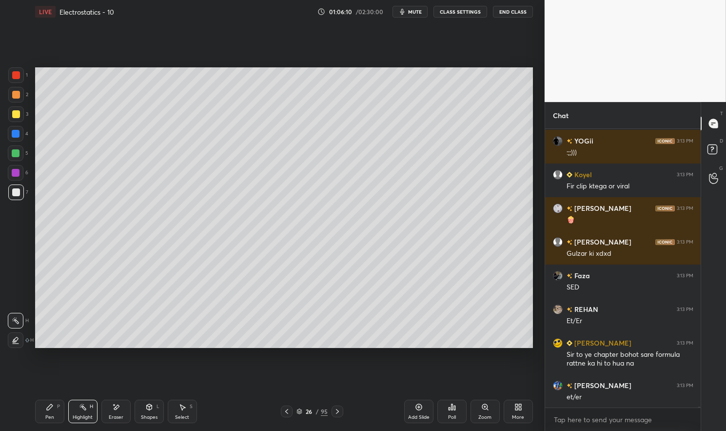
click at [70, 419] on div "Highlight H" at bounding box center [82, 411] width 29 height 23
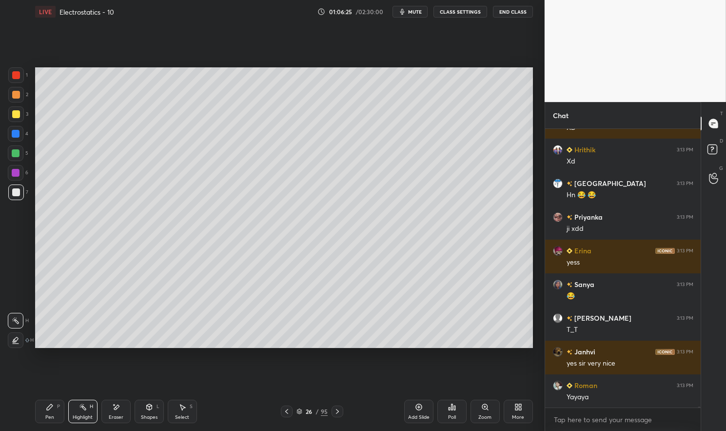
click at [49, 411] on div "Pen P" at bounding box center [49, 411] width 29 height 23
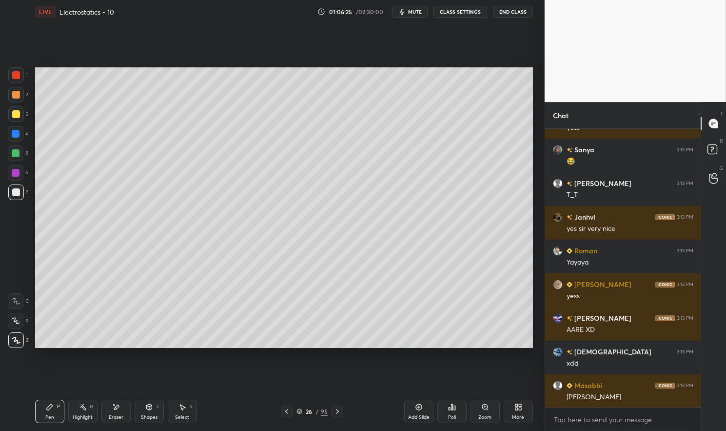
click at [43, 414] on div "Pen P" at bounding box center [49, 411] width 29 height 23
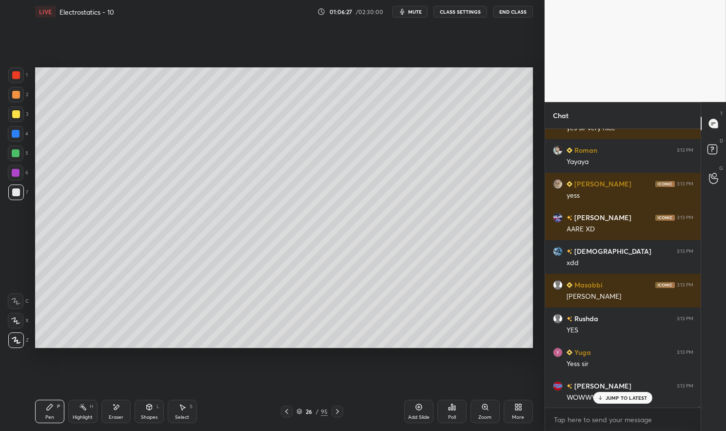
click at [81, 411] on div "Highlight H" at bounding box center [82, 411] width 29 height 23
click at [80, 405] on circle at bounding box center [80, 404] width 1 height 1
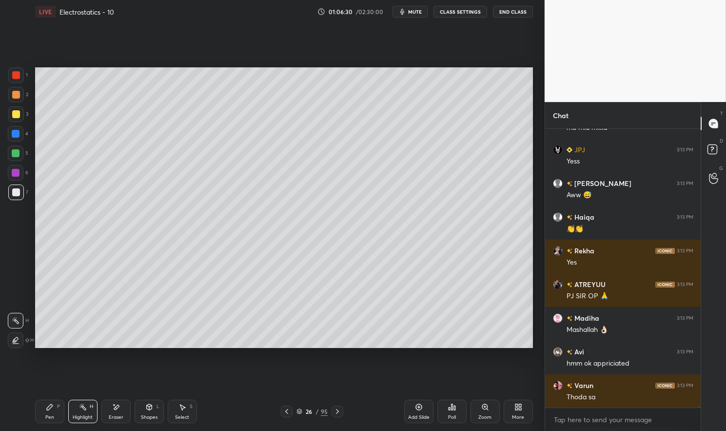
click at [47, 414] on div "Pen P" at bounding box center [49, 411] width 29 height 23
click at [39, 416] on div "Pen P" at bounding box center [49, 411] width 29 height 23
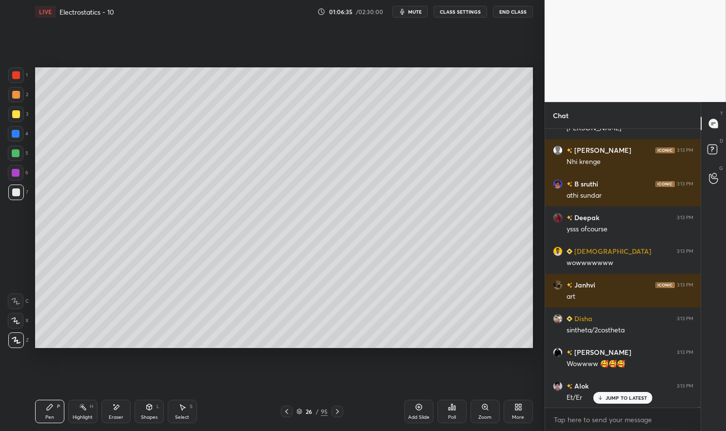
scroll to position [102047, 0]
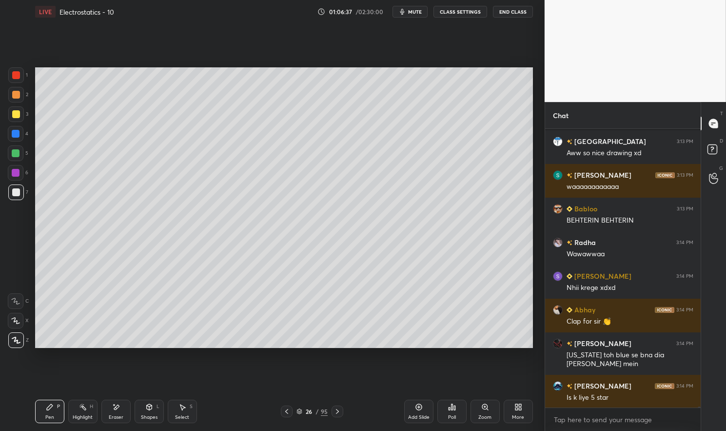
click at [338, 412] on icon at bounding box center [337, 411] width 3 height 5
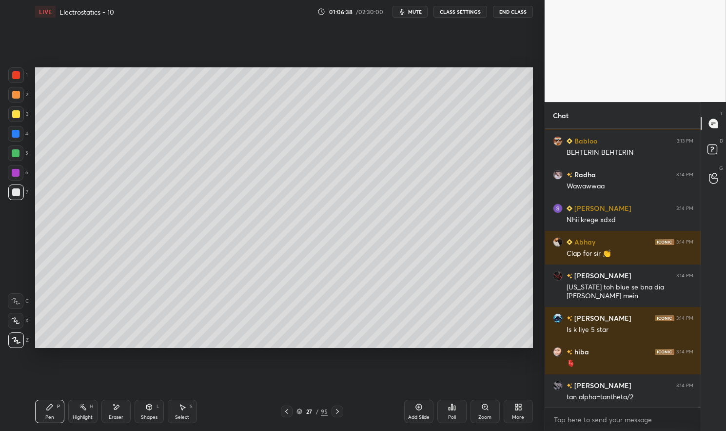
click at [74, 411] on div "Highlight H" at bounding box center [82, 411] width 29 height 23
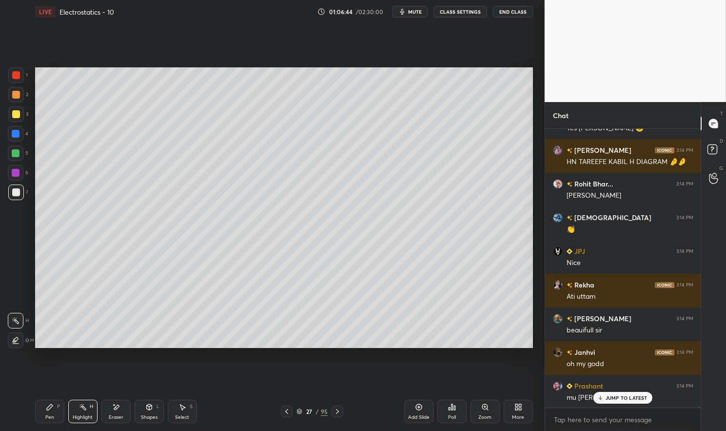
scroll to position [102662, 0]
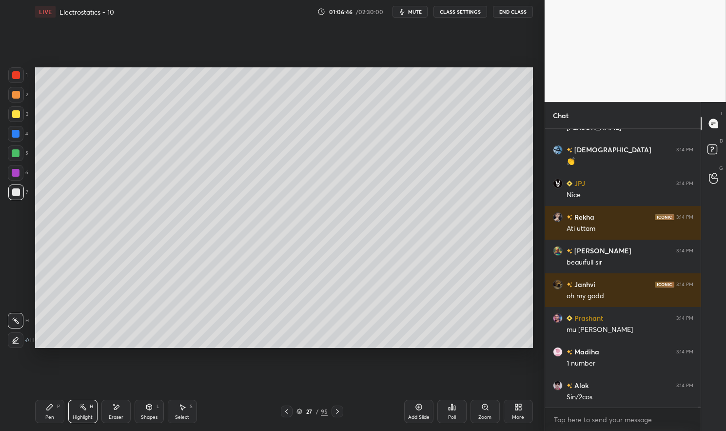
click at [283, 411] on icon at bounding box center [287, 411] width 8 height 8
click at [42, 410] on div "Pen P" at bounding box center [49, 411] width 29 height 23
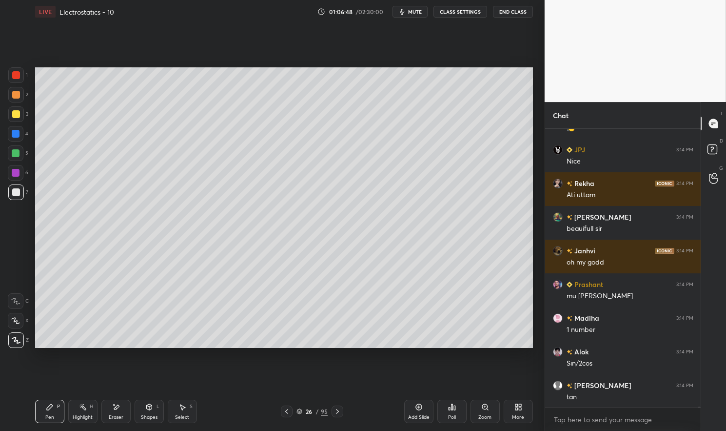
click at [40, 415] on div "Pen P" at bounding box center [49, 411] width 29 height 23
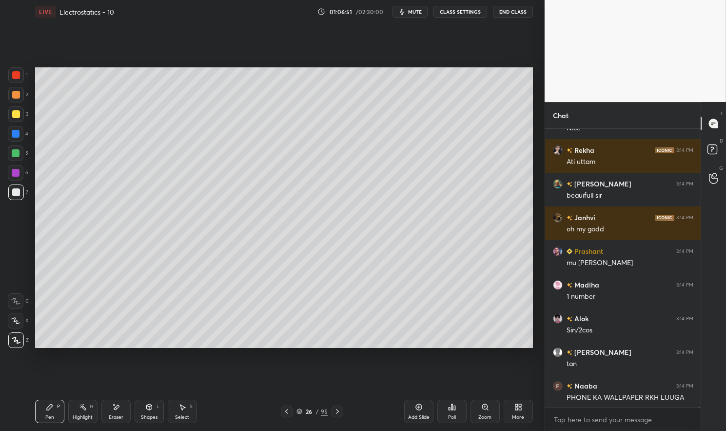
scroll to position [102763, 0]
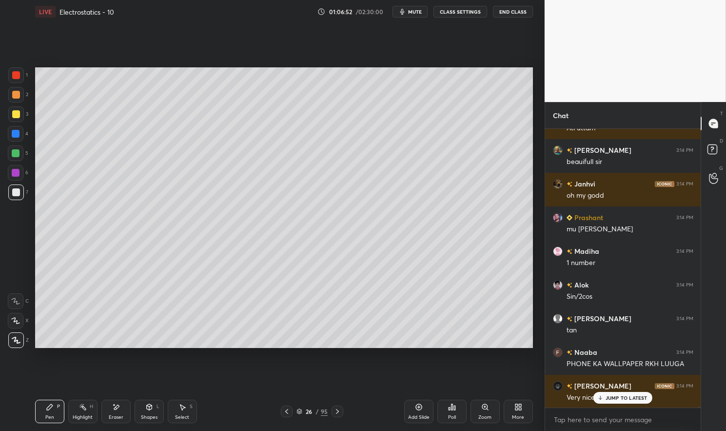
click at [336, 413] on icon at bounding box center [338, 411] width 8 height 8
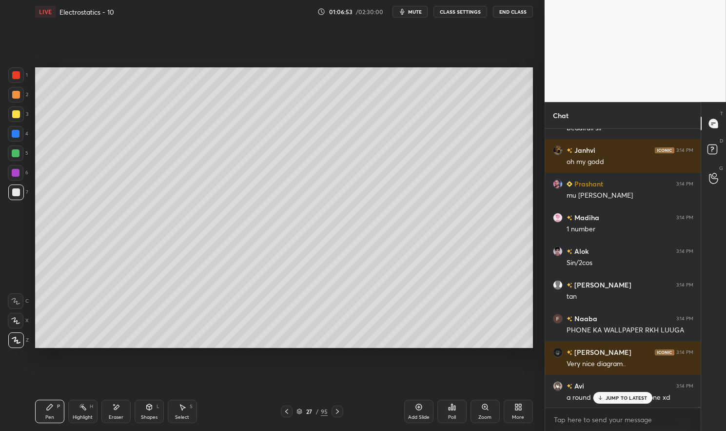
click at [80, 413] on div "Highlight H" at bounding box center [82, 411] width 29 height 23
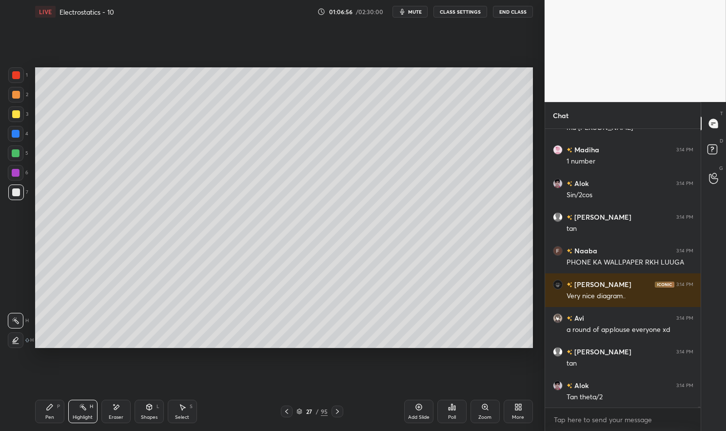
scroll to position [102898, 0]
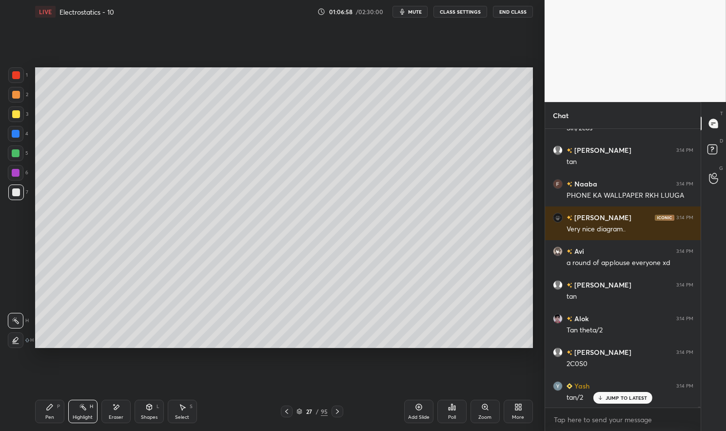
click at [288, 413] on icon at bounding box center [287, 411] width 8 height 8
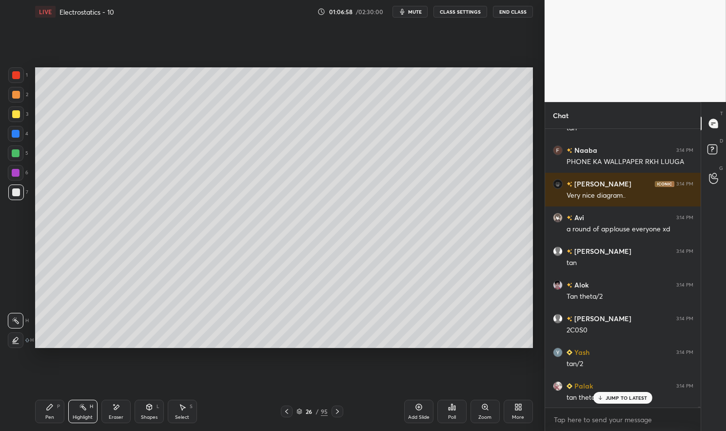
click at [50, 419] on div "Pen" at bounding box center [49, 417] width 9 height 5
click at [47, 416] on div "Pen" at bounding box center [49, 417] width 9 height 5
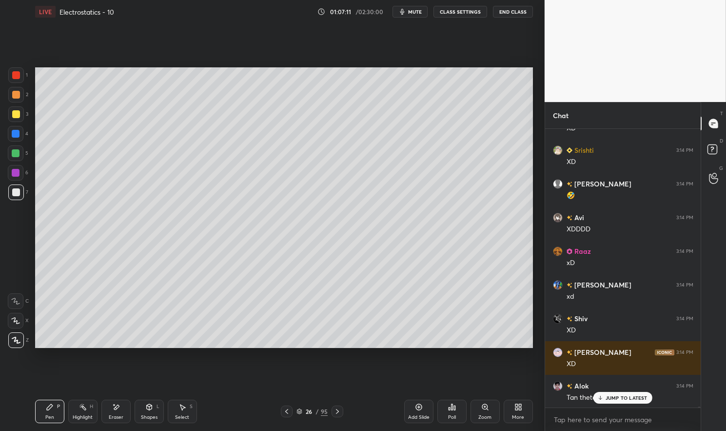
click at [614, 402] on div "JUMP TO LATEST" at bounding box center [623, 398] width 59 height 12
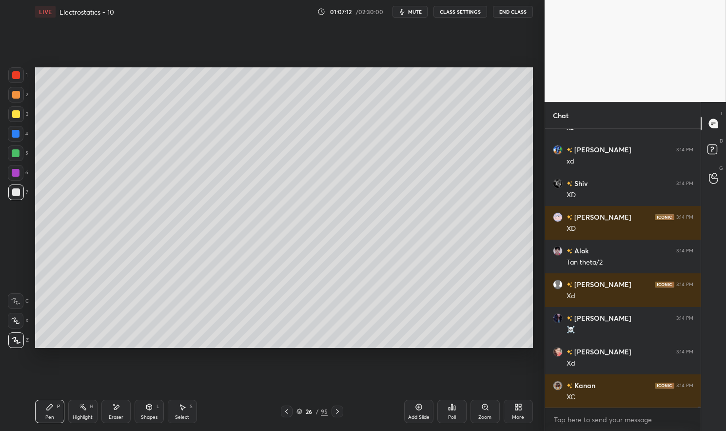
click at [39, 418] on div "Pen P" at bounding box center [49, 411] width 29 height 23
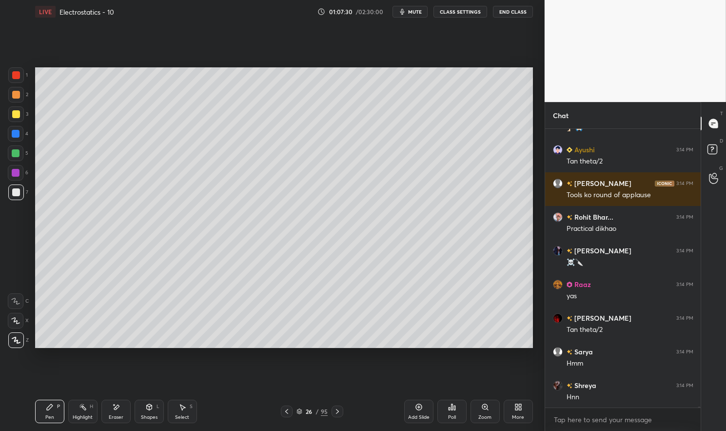
click at [152, 409] on icon at bounding box center [149, 407] width 8 height 8
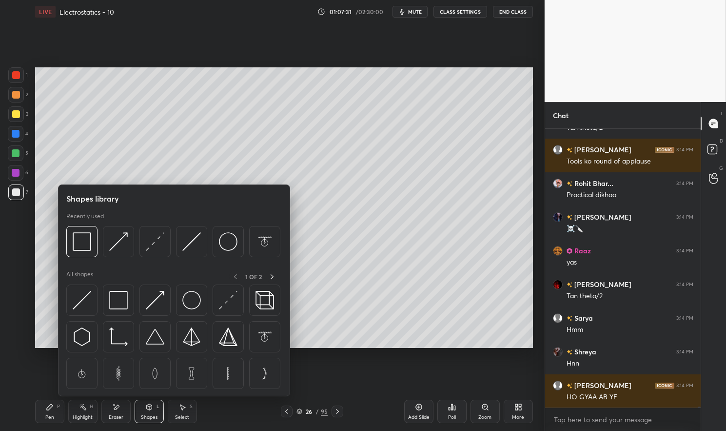
click at [12, 76] on div at bounding box center [16, 75] width 8 height 8
click at [8, 74] on div at bounding box center [16, 75] width 16 height 16
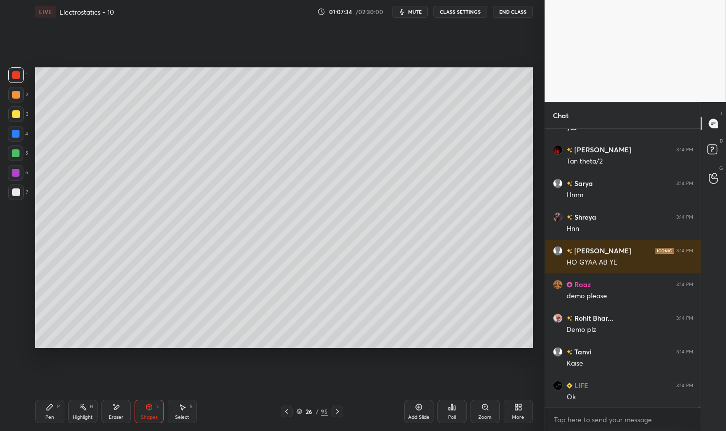
click at [57, 409] on div "P" at bounding box center [58, 406] width 3 height 5
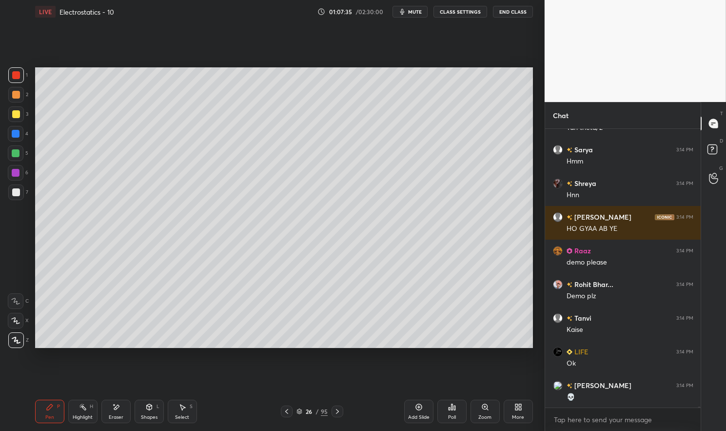
click at [18, 134] on div at bounding box center [16, 134] width 8 height 8
click at [14, 134] on div at bounding box center [16, 134] width 8 height 8
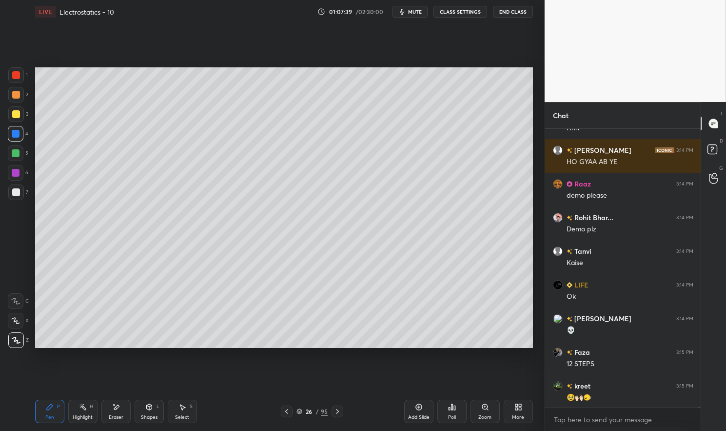
click at [535, 289] on div "Setting up your live class Poll for secs No correct answer Start poll" at bounding box center [284, 207] width 506 height 368
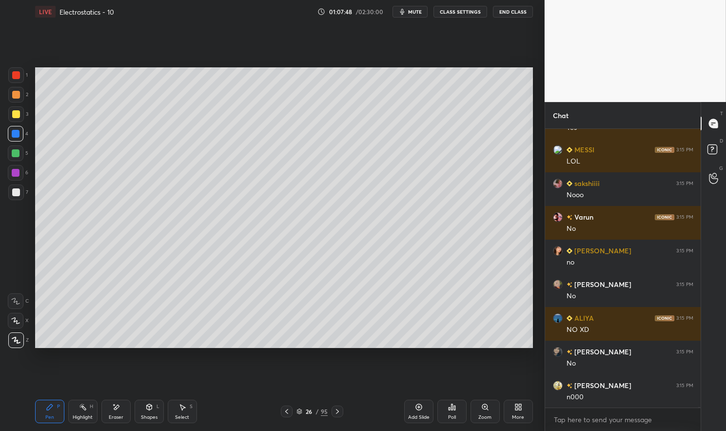
click at [79, 412] on div "Highlight H" at bounding box center [82, 411] width 29 height 23
click at [71, 418] on div "Highlight H" at bounding box center [82, 411] width 29 height 23
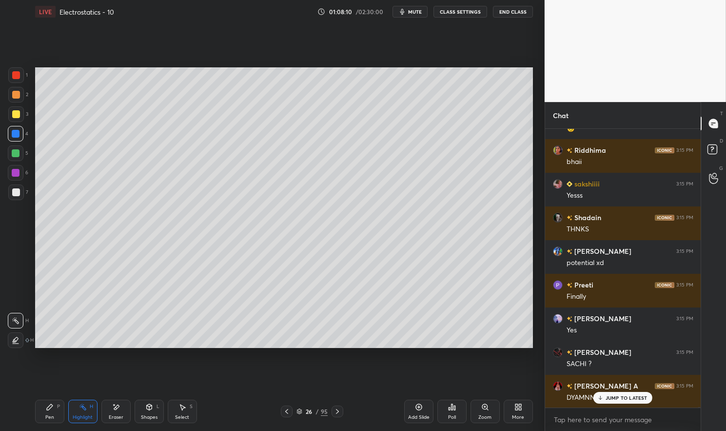
click at [339, 410] on icon at bounding box center [338, 411] width 8 height 8
click at [83, 413] on div "Highlight H" at bounding box center [82, 411] width 29 height 23
click at [74, 413] on div "Highlight H" at bounding box center [82, 411] width 29 height 23
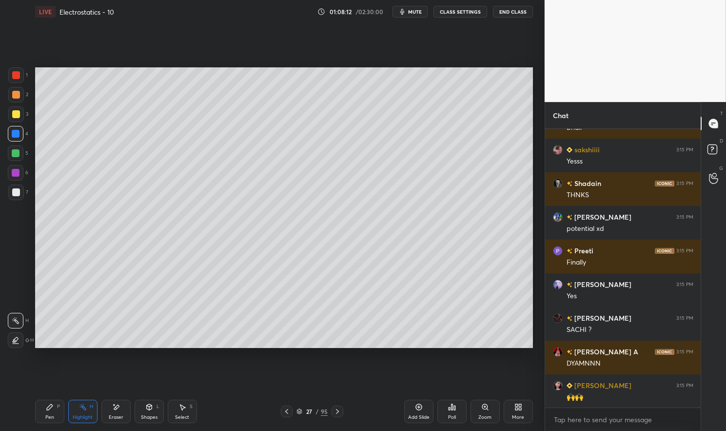
click at [289, 412] on icon at bounding box center [287, 411] width 8 height 8
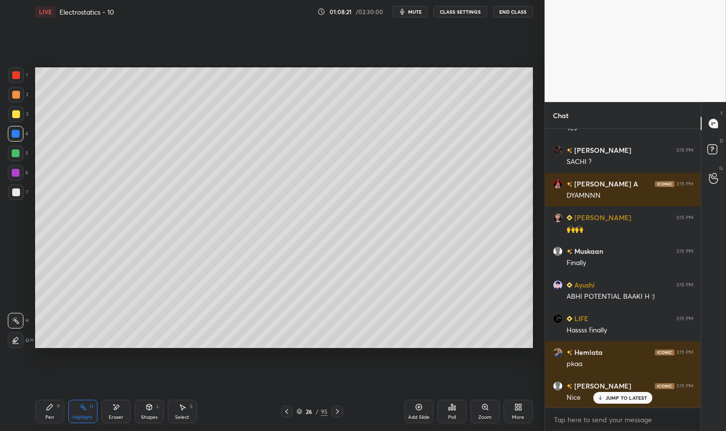
click at [334, 408] on icon at bounding box center [338, 411] width 8 height 8
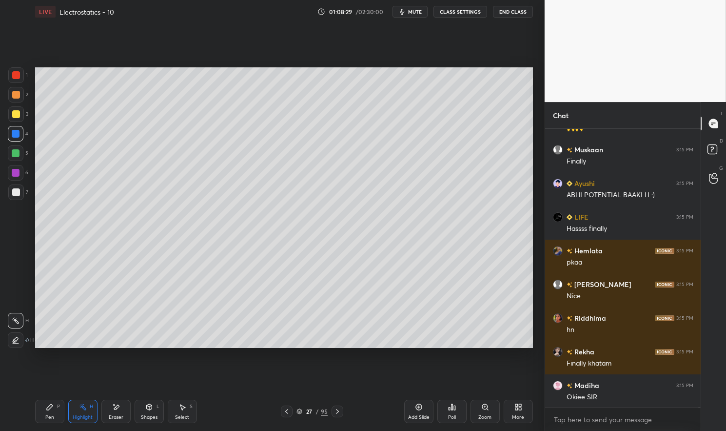
click at [335, 412] on icon at bounding box center [338, 411] width 8 height 8
click at [286, 412] on icon at bounding box center [286, 411] width 3 height 5
click at [287, 411] on icon at bounding box center [287, 411] width 8 height 8
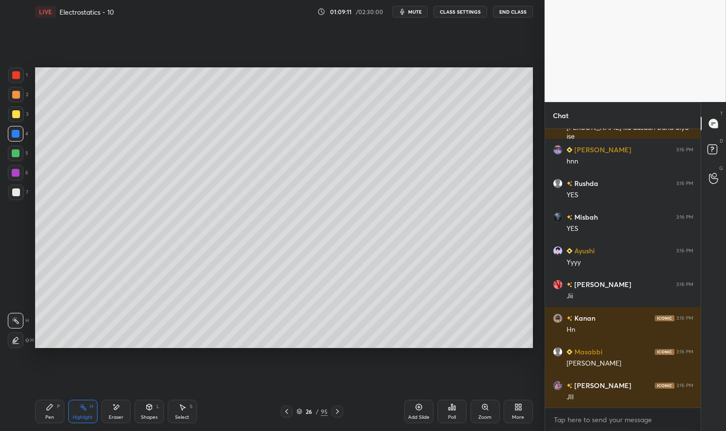
scroll to position [108797, 0]
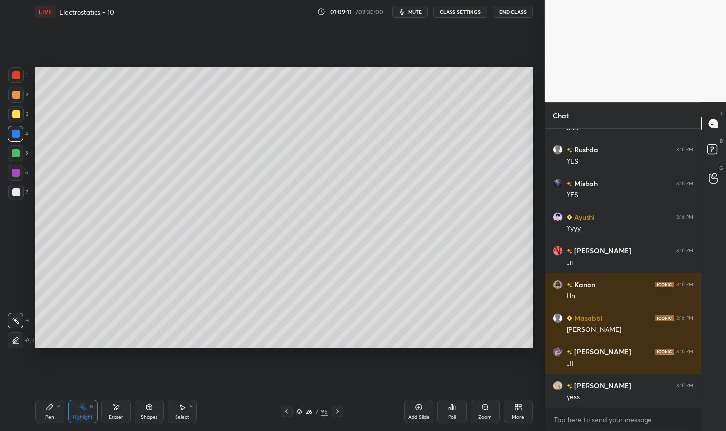
click at [339, 411] on icon at bounding box center [338, 411] width 8 height 8
click at [337, 411] on icon at bounding box center [338, 411] width 8 height 8
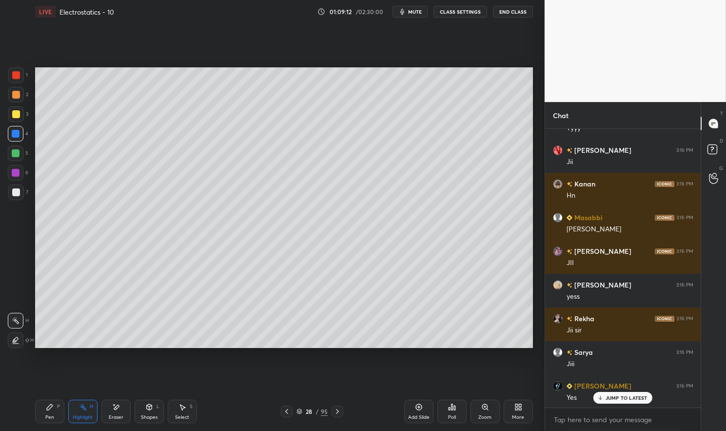
click at [337, 412] on icon at bounding box center [338, 411] width 8 height 8
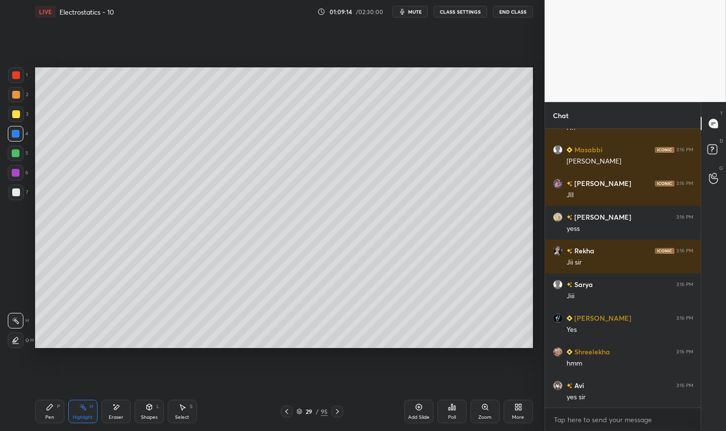
click at [628, 398] on div "Anushri 3:16 PM Jii Kanan 3:16 PM Hn Masabbi 3:16 PM Ji sir Lakshika 3:16 PM JI…" at bounding box center [623, 268] width 156 height 279
click at [413, 410] on div "Add Slide" at bounding box center [418, 411] width 29 height 23
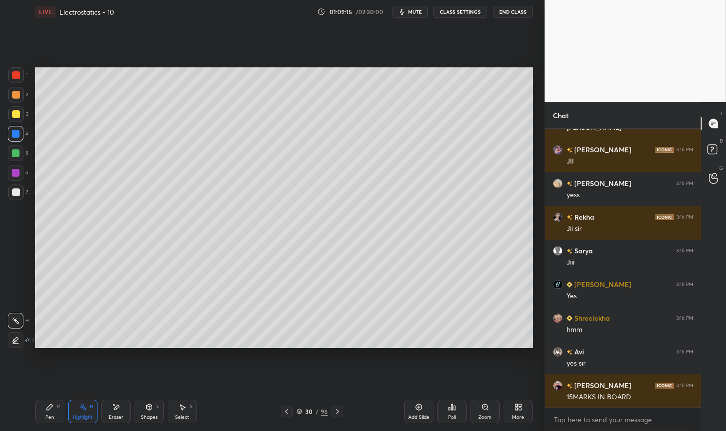
click at [55, 410] on div "Pen P" at bounding box center [49, 411] width 29 height 23
click at [47, 403] on icon at bounding box center [50, 407] width 8 height 8
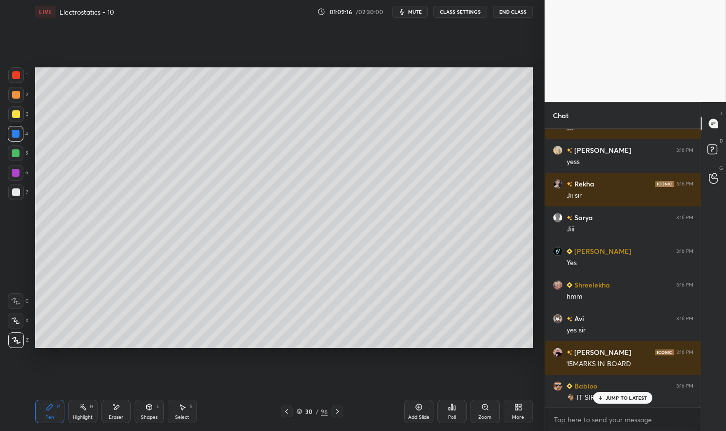
click at [15, 133] on div at bounding box center [16, 134] width 8 height 8
click at [12, 132] on div at bounding box center [16, 134] width 8 height 8
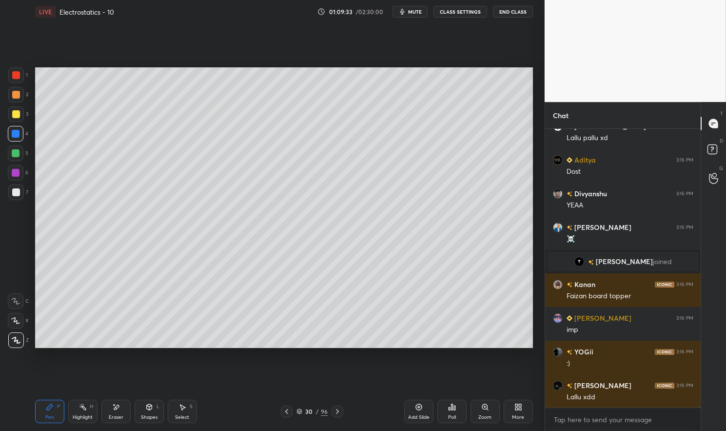
scroll to position [104770, 0]
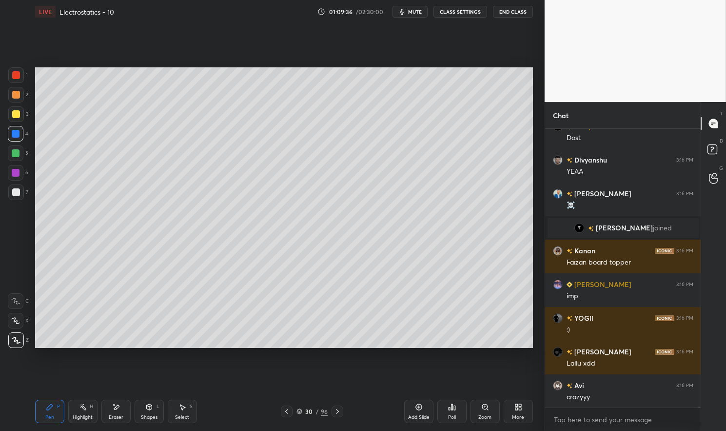
click at [14, 78] on div at bounding box center [16, 75] width 8 height 8
click at [12, 77] on div at bounding box center [16, 75] width 16 height 16
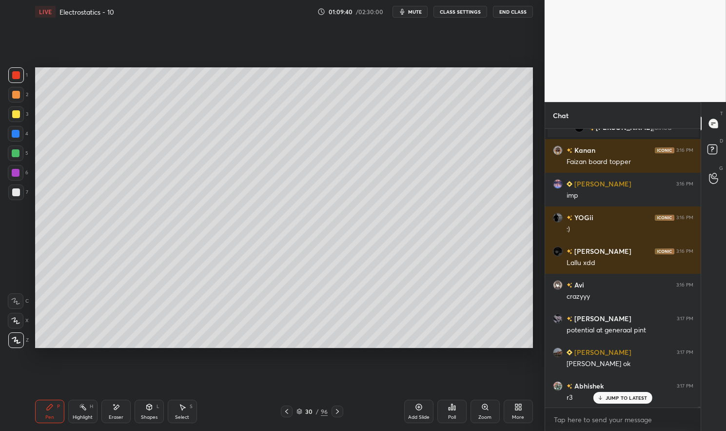
scroll to position [104904, 0]
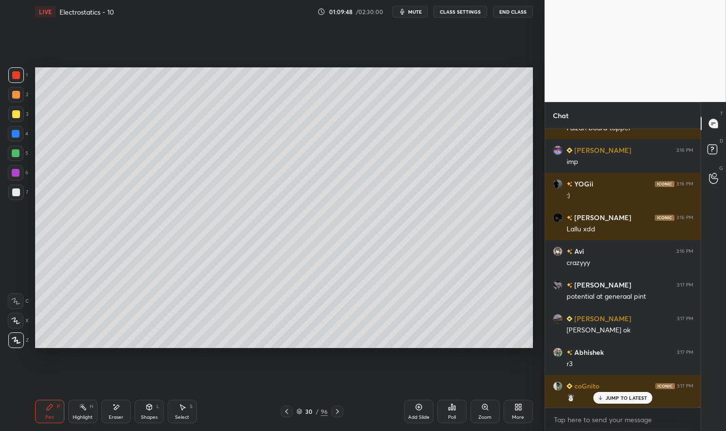
click at [19, 75] on div at bounding box center [16, 75] width 8 height 8
click at [17, 74] on div at bounding box center [16, 75] width 8 height 8
click at [132, 409] on div "Pen P Highlight H Eraser Shapes L Select S" at bounding box center [127, 411] width 185 height 23
click at [157, 407] on div "L" at bounding box center [158, 406] width 3 height 5
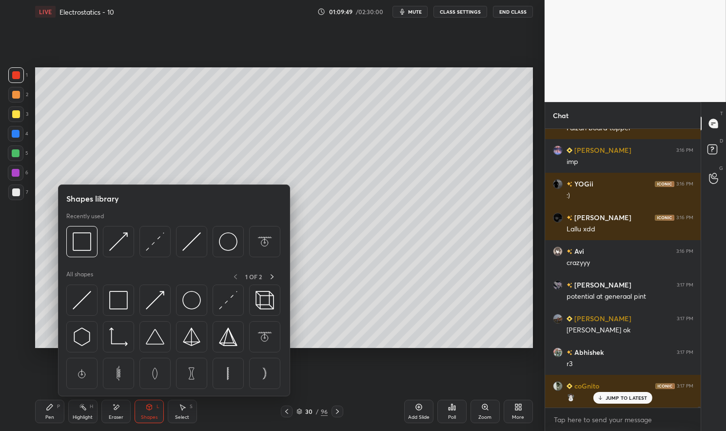
click at [83, 302] on img at bounding box center [82, 300] width 19 height 19
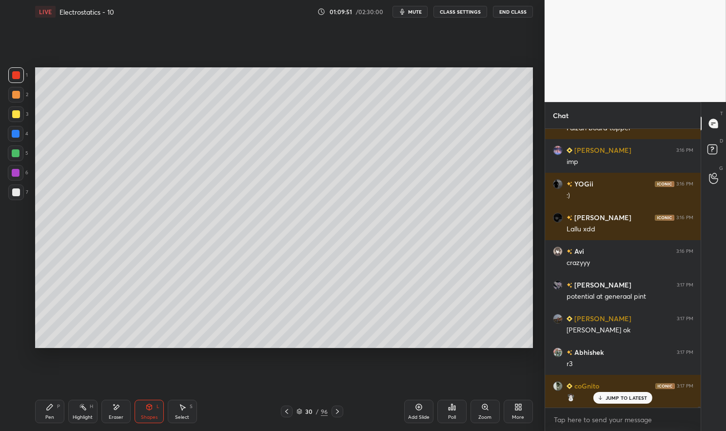
scroll to position [104928, 0]
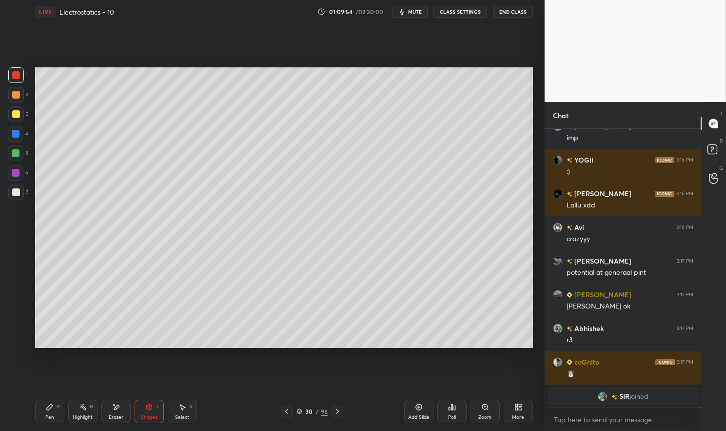
click at [54, 412] on div "Pen P" at bounding box center [49, 411] width 29 height 23
click at [44, 399] on div "Pen P Highlight H Eraser Shapes L Select S 30 / 96 Add Slide Poll Zoom More" at bounding box center [284, 411] width 498 height 39
click at [16, 195] on div at bounding box center [16, 192] width 8 height 8
click at [15, 191] on div at bounding box center [16, 192] width 8 height 8
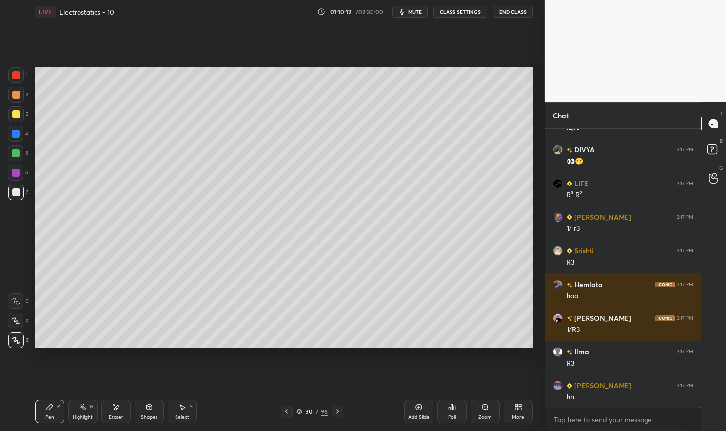
scroll to position [105298, 0]
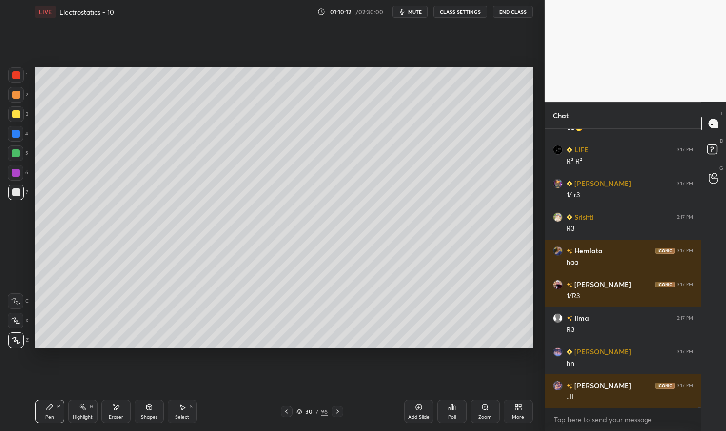
click at [302, 411] on div "30 / 96" at bounding box center [312, 411] width 31 height 9
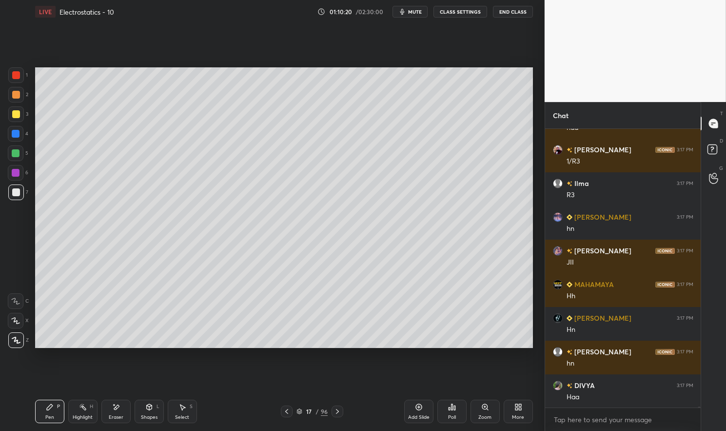
scroll to position [105466, 0]
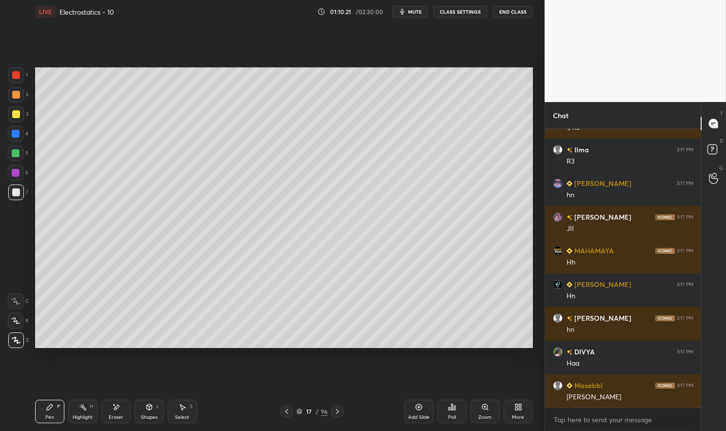
click at [338, 408] on icon at bounding box center [338, 411] width 8 height 8
click at [82, 413] on div "Highlight H" at bounding box center [82, 411] width 29 height 23
click at [83, 412] on div "Highlight H" at bounding box center [82, 411] width 29 height 23
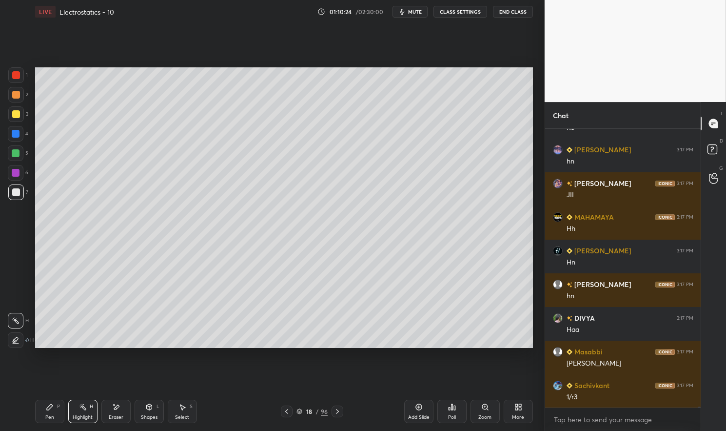
click at [339, 409] on icon at bounding box center [338, 411] width 8 height 8
click at [87, 411] on div "Highlight H" at bounding box center [82, 411] width 29 height 23
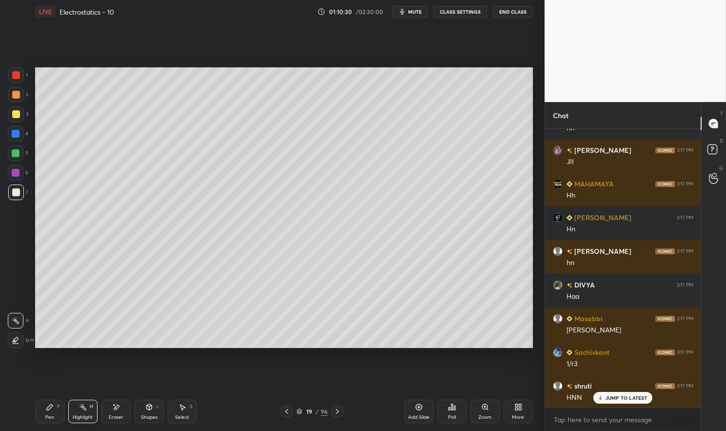
click at [338, 412] on icon at bounding box center [338, 411] width 8 height 8
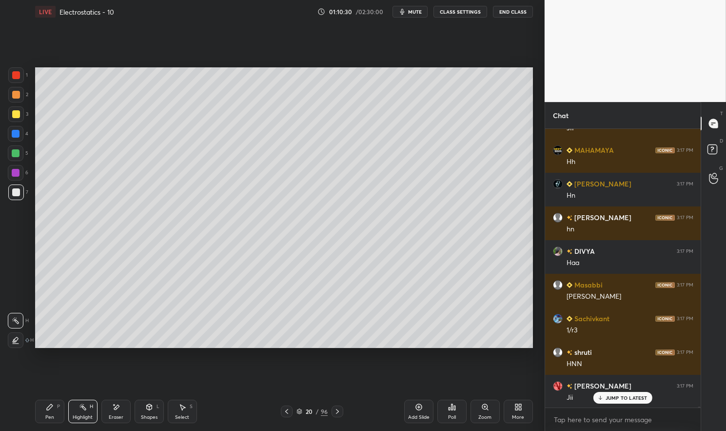
click at [338, 412] on icon at bounding box center [337, 411] width 3 height 5
click at [337, 411] on icon at bounding box center [338, 411] width 8 height 8
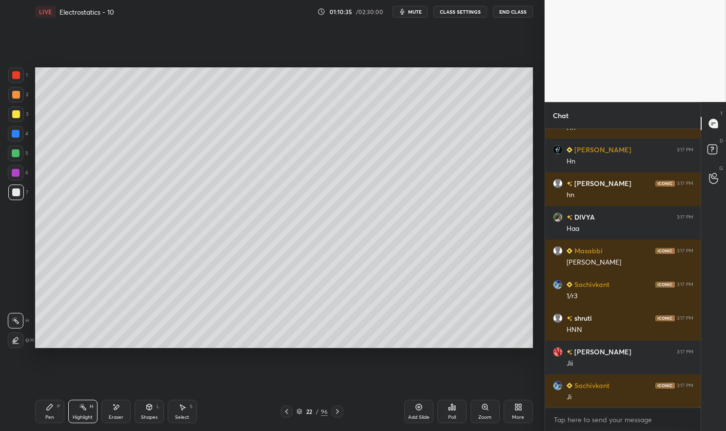
click at [339, 413] on icon at bounding box center [338, 411] width 8 height 8
click at [337, 410] on icon at bounding box center [338, 411] width 8 height 8
click at [339, 410] on icon at bounding box center [338, 411] width 8 height 8
click at [340, 410] on icon at bounding box center [338, 411] width 8 height 8
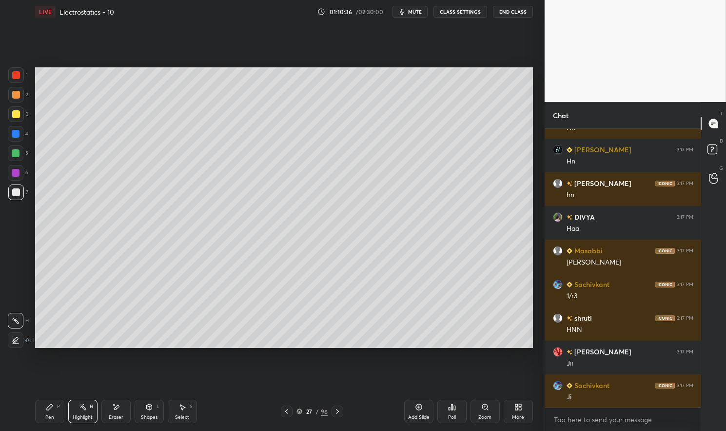
click at [338, 411] on icon at bounding box center [338, 411] width 8 height 8
click at [338, 413] on icon at bounding box center [338, 411] width 8 height 8
click at [338, 411] on icon at bounding box center [337, 411] width 3 height 5
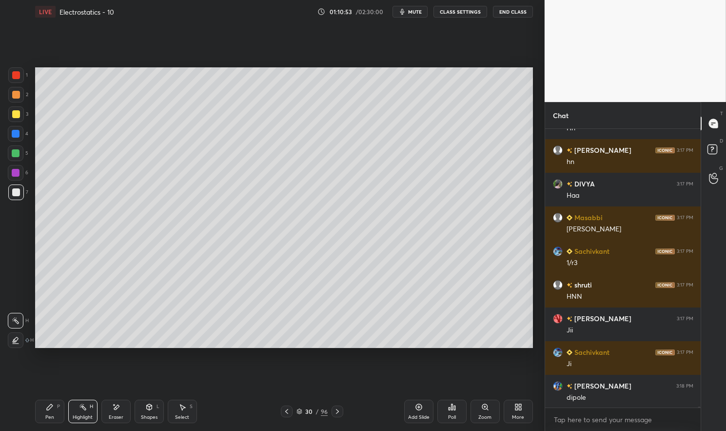
scroll to position [105419, 0]
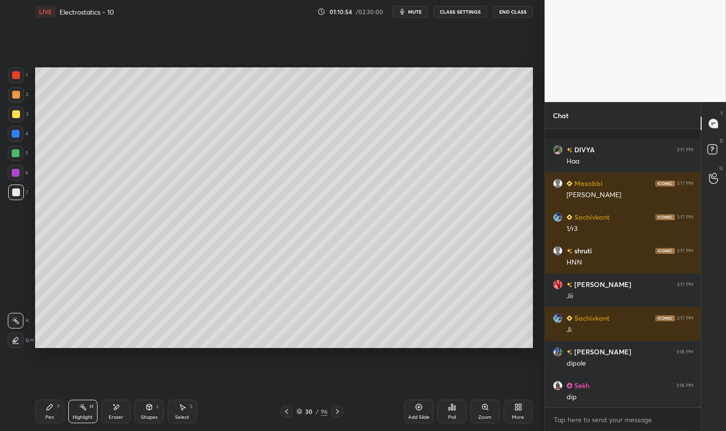
click at [55, 398] on div "Pen P Highlight H Eraser Shapes L Select S 30 / 96 Add Slide Poll Zoom More" at bounding box center [284, 411] width 498 height 39
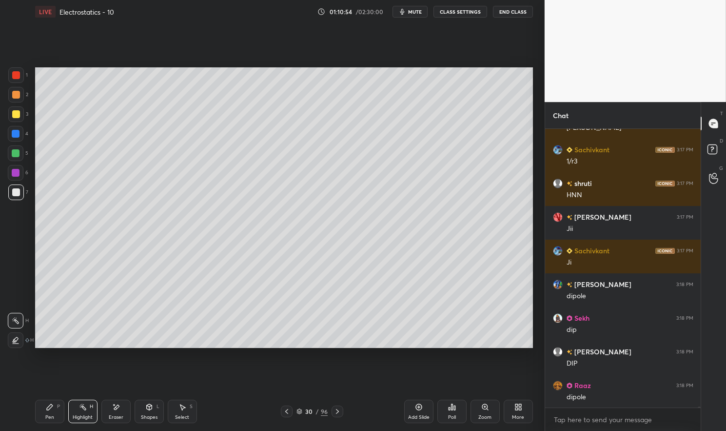
click at [33, 413] on div "LIVE Electrostatics - 10 01:10:54 / 02:30:00 mute CLASS SETTINGS End Class Sett…" at bounding box center [284, 215] width 506 height 431
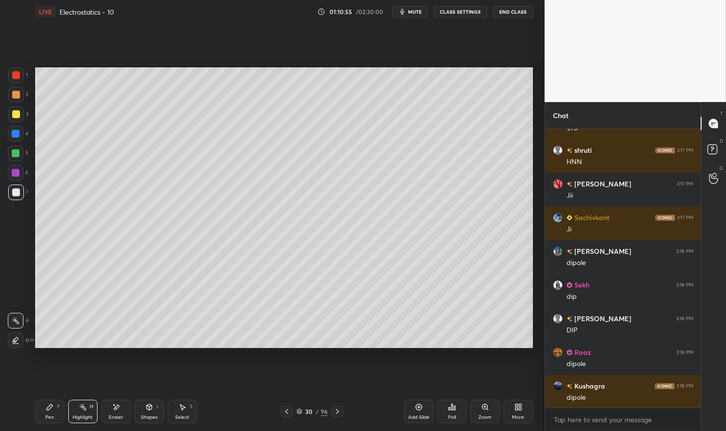
click at [12, 118] on div at bounding box center [16, 114] width 8 height 8
click at [13, 111] on div at bounding box center [16, 114] width 8 height 8
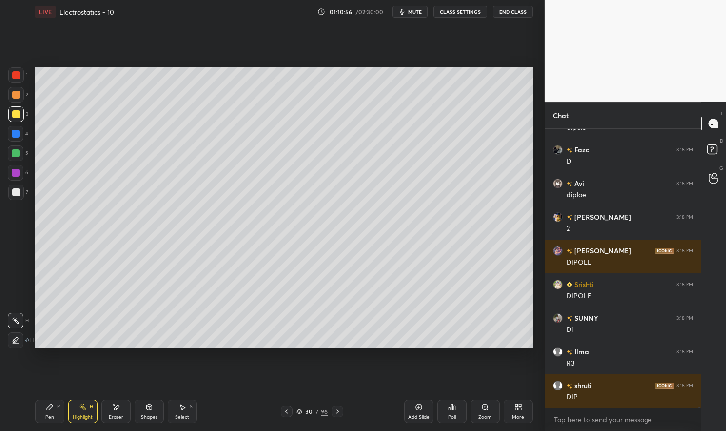
scroll to position [106058, 0]
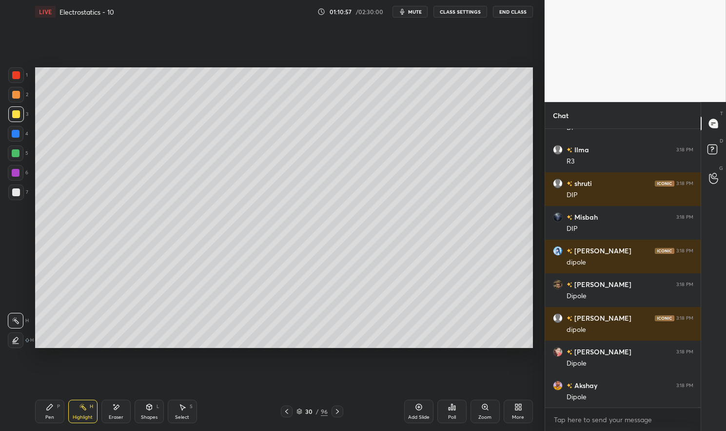
click at [46, 416] on div "Pen" at bounding box center [49, 417] width 9 height 5
click at [52, 405] on icon at bounding box center [50, 407] width 6 height 6
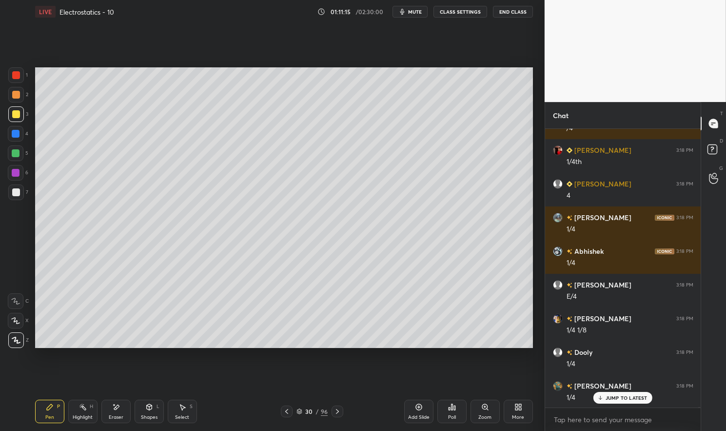
scroll to position [108414, 0]
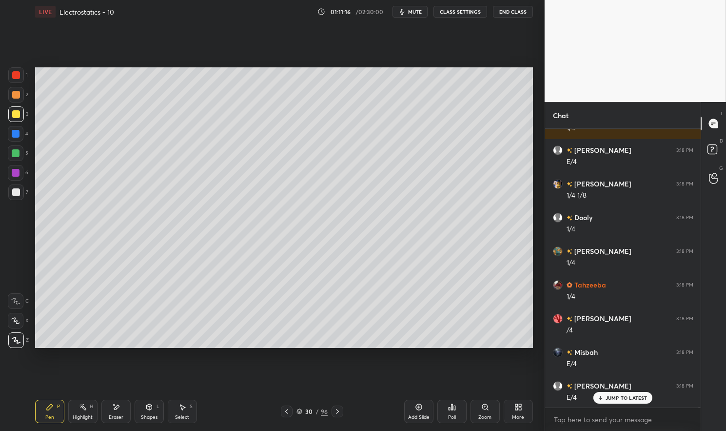
click at [78, 416] on div "Highlight" at bounding box center [83, 417] width 20 height 5
click at [80, 415] on div "Highlight" at bounding box center [83, 417] width 20 height 5
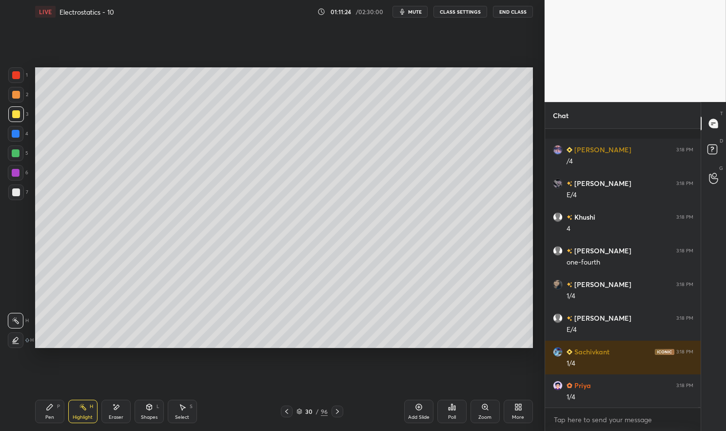
scroll to position [109357, 0]
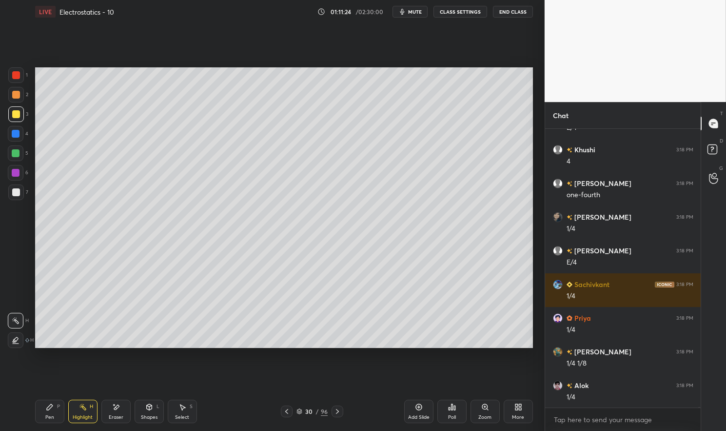
click at [54, 407] on div "Pen P" at bounding box center [49, 411] width 29 height 23
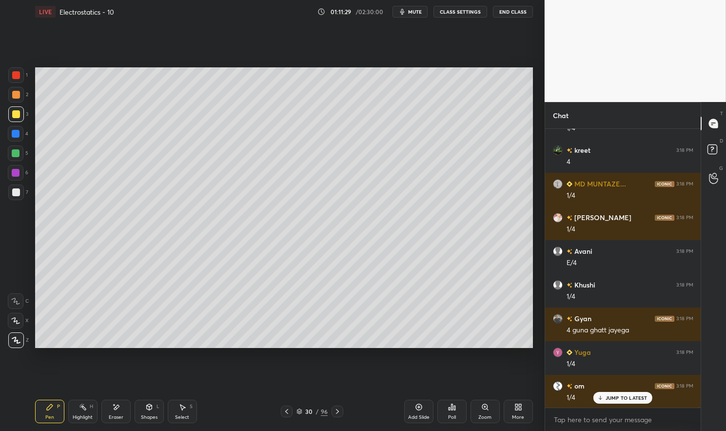
scroll to position [109660, 0]
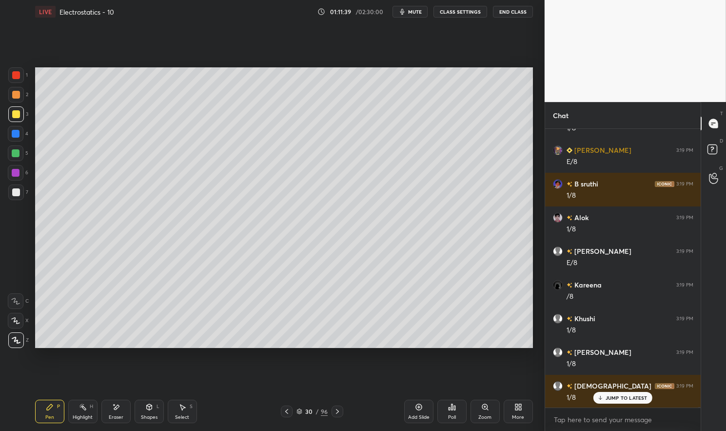
click at [80, 410] on icon at bounding box center [83, 407] width 8 height 8
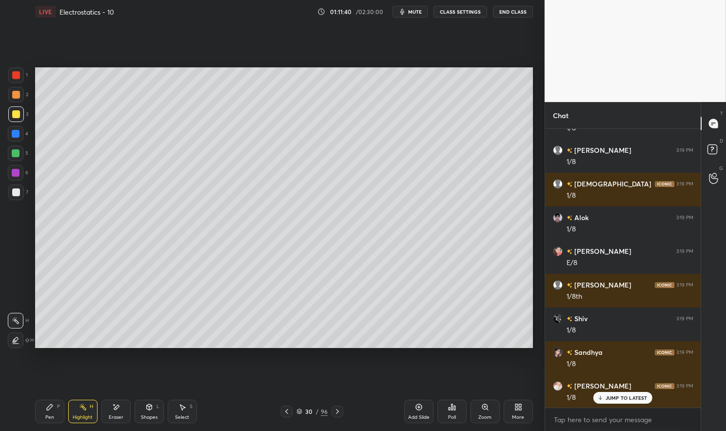
click at [71, 418] on div "Highlight H" at bounding box center [82, 411] width 29 height 23
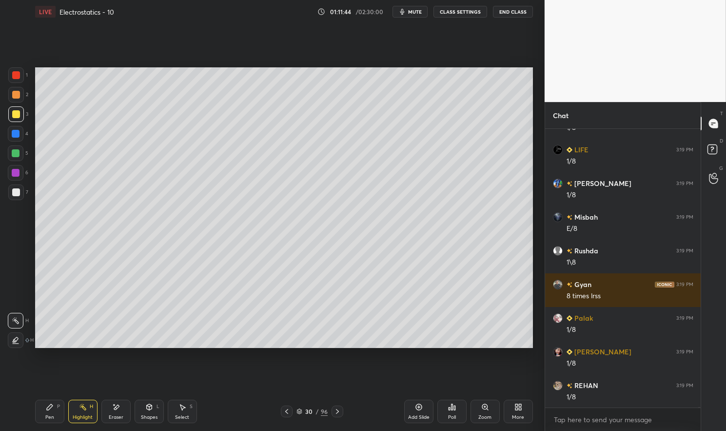
click at [48, 423] on div "Pen P Highlight H Eraser Shapes L Select S 30 / 96 Add Slide Poll Zoom More" at bounding box center [284, 411] width 498 height 39
click at [36, 413] on div "Pen P" at bounding box center [49, 411] width 29 height 23
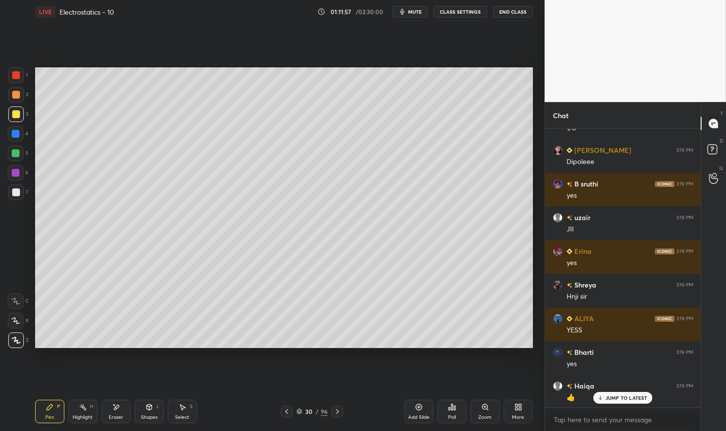
click at [16, 133] on div at bounding box center [16, 134] width 8 height 8
click at [17, 134] on div at bounding box center [16, 134] width 8 height 8
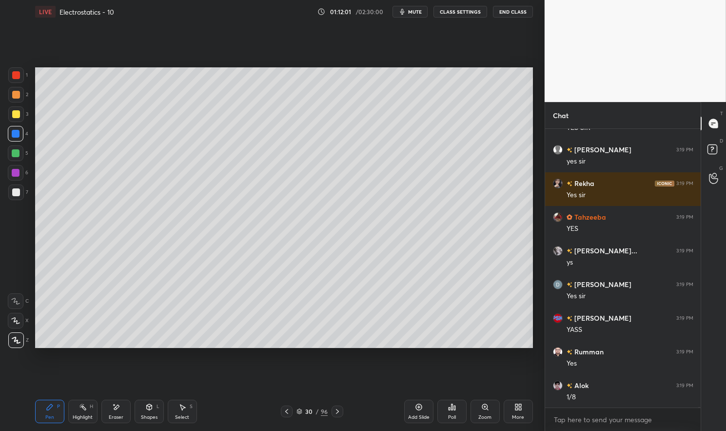
click at [153, 411] on div "Shapes L" at bounding box center [149, 411] width 29 height 23
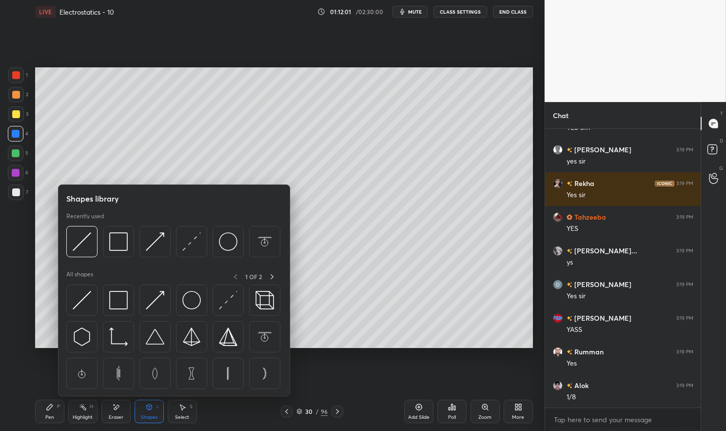
click at [180, 247] on div at bounding box center [191, 241] width 31 height 31
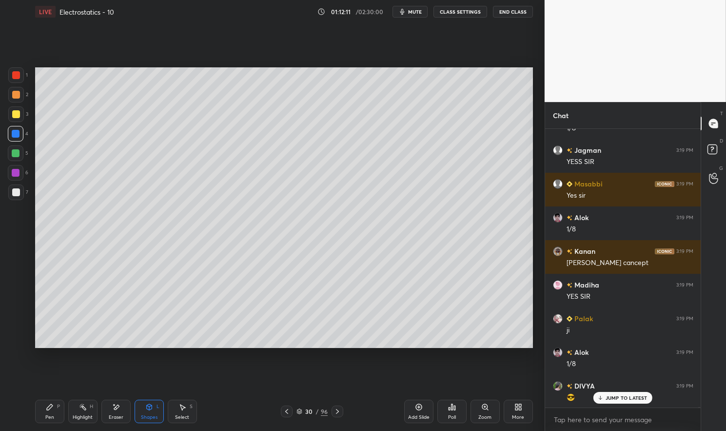
click at [18, 198] on div at bounding box center [16, 192] width 16 height 16
click at [20, 193] on div at bounding box center [16, 192] width 16 height 16
click at [51, 413] on div "Pen P" at bounding box center [49, 411] width 29 height 23
click at [60, 411] on div "Pen P" at bounding box center [49, 411] width 29 height 23
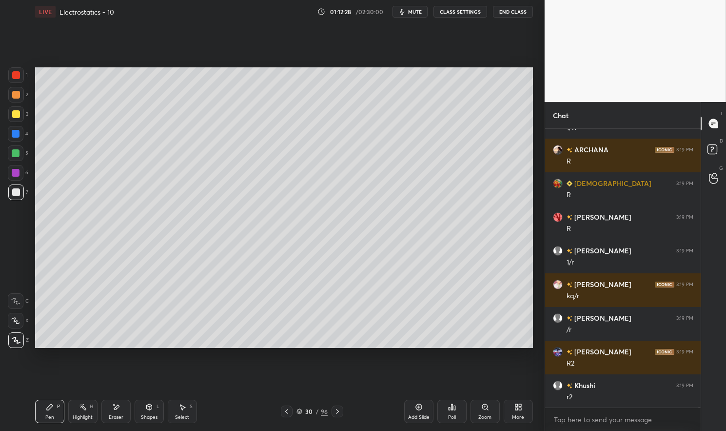
click at [82, 412] on div "Highlight H" at bounding box center [82, 411] width 29 height 23
click at [73, 416] on div "Highlight" at bounding box center [83, 417] width 20 height 5
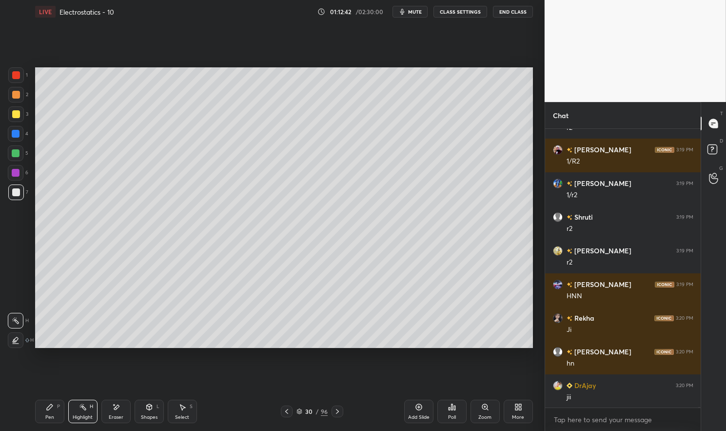
click at [50, 408] on icon at bounding box center [50, 407] width 6 height 6
click at [38, 401] on div "Pen P" at bounding box center [49, 411] width 29 height 23
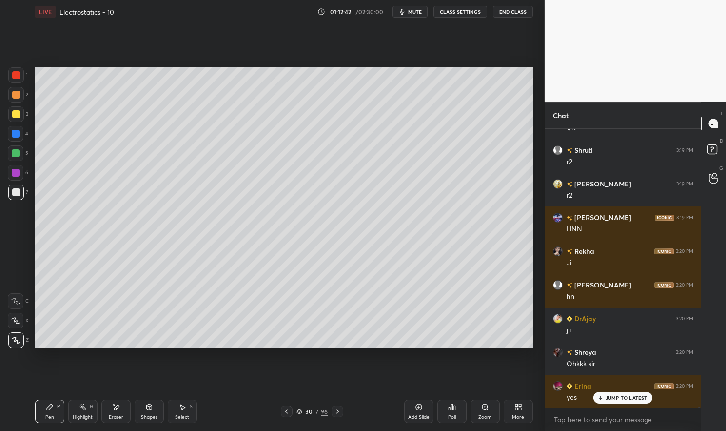
click at [15, 113] on div at bounding box center [16, 114] width 8 height 8
click at [12, 113] on div at bounding box center [16, 114] width 8 height 8
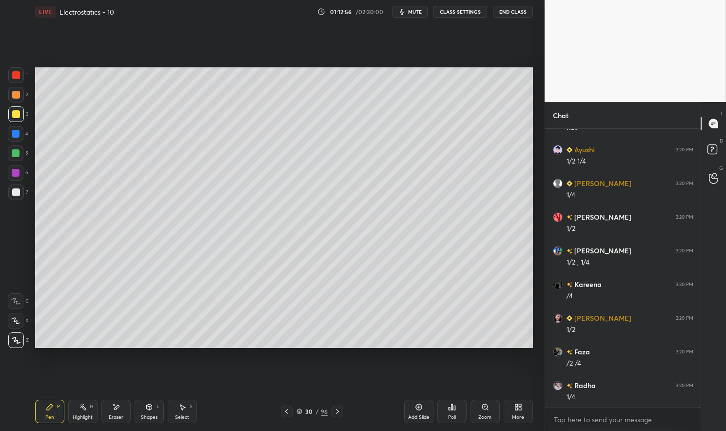
click at [105, 413] on div "Eraser" at bounding box center [115, 411] width 29 height 23
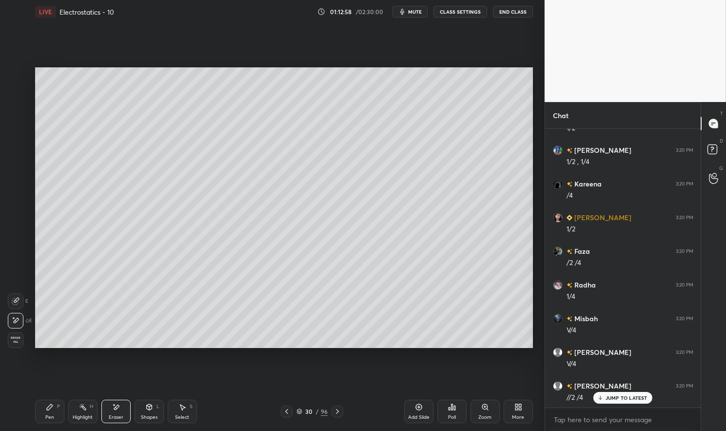
click at [49, 412] on div "Pen P" at bounding box center [49, 411] width 29 height 23
click at [36, 415] on div "Pen P" at bounding box center [49, 411] width 29 height 23
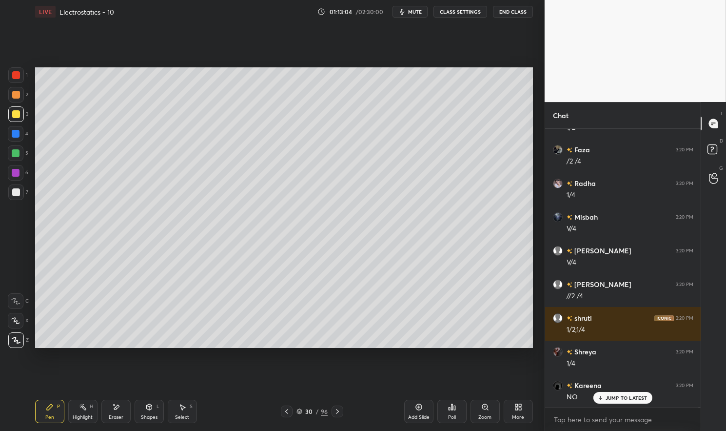
scroll to position [117762, 0]
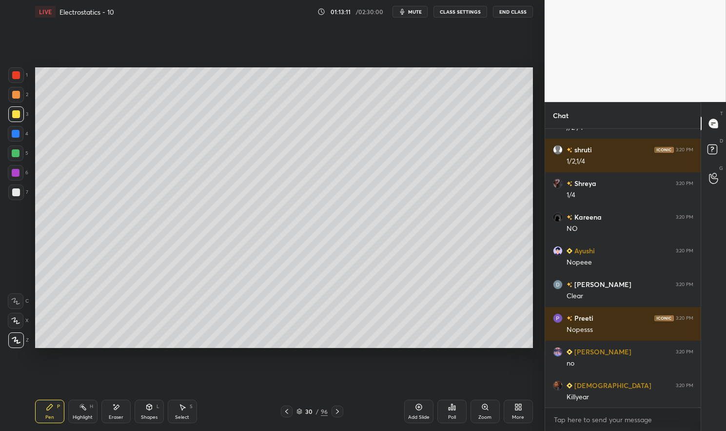
click at [336, 411] on icon at bounding box center [338, 411] width 8 height 8
click at [334, 411] on icon at bounding box center [338, 411] width 8 height 8
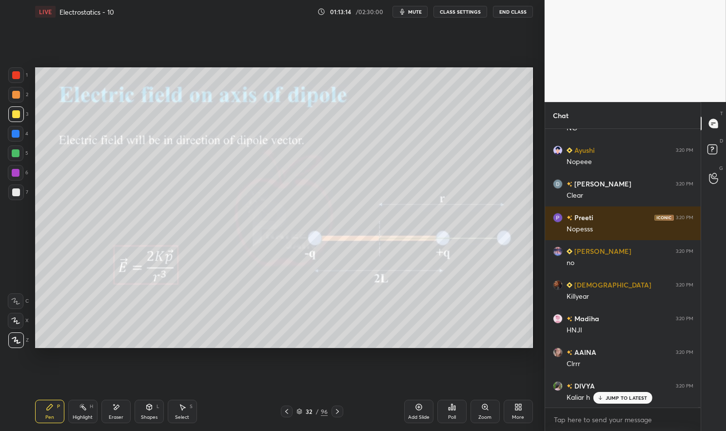
click at [334, 412] on icon at bounding box center [338, 411] width 8 height 8
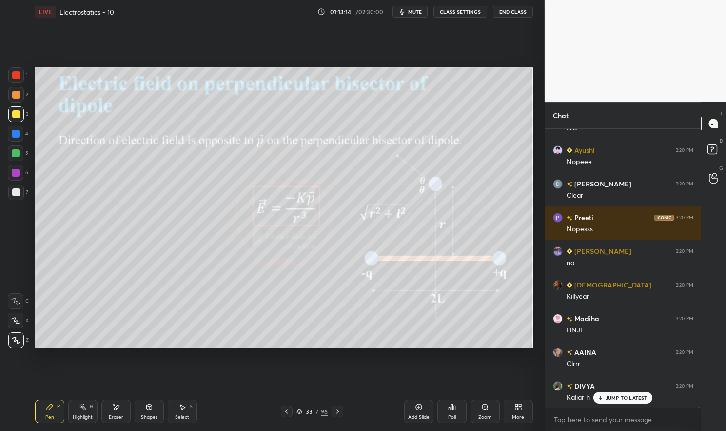
click at [335, 411] on icon at bounding box center [338, 411] width 8 height 8
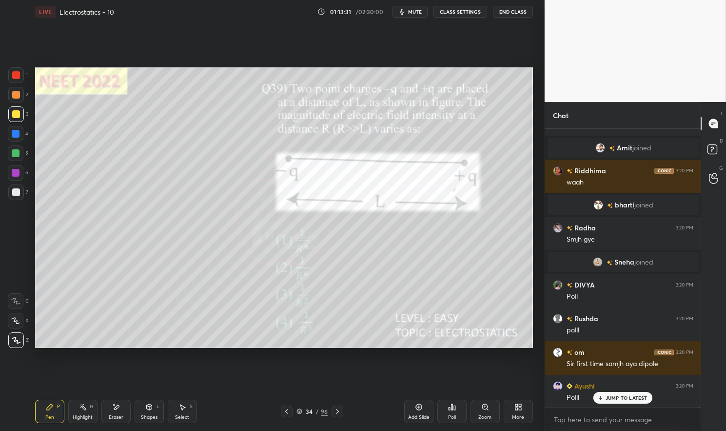
scroll to position [118337, 0]
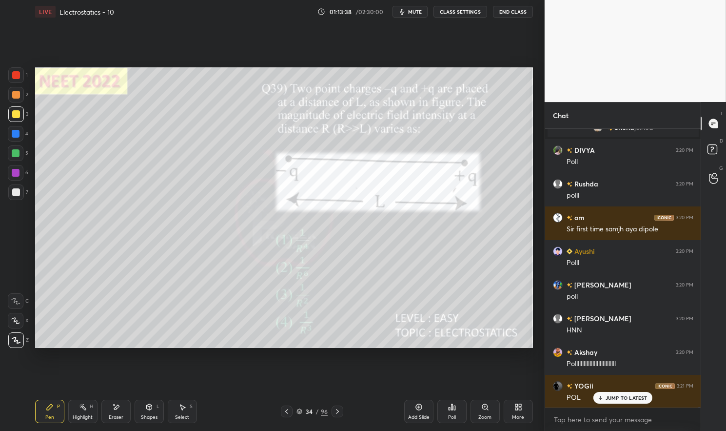
click at [299, 409] on icon at bounding box center [299, 410] width 5 height 2
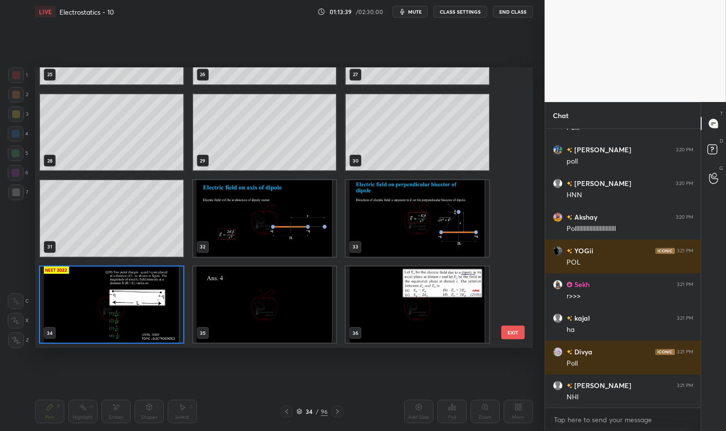
click at [168, 303] on img "grid" at bounding box center [111, 304] width 143 height 76
click at [173, 299] on img "grid" at bounding box center [111, 304] width 143 height 76
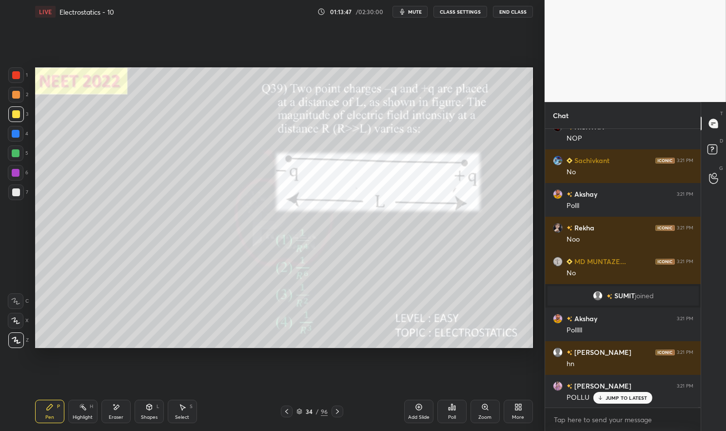
click at [456, 417] on div "Poll" at bounding box center [452, 417] width 8 height 5
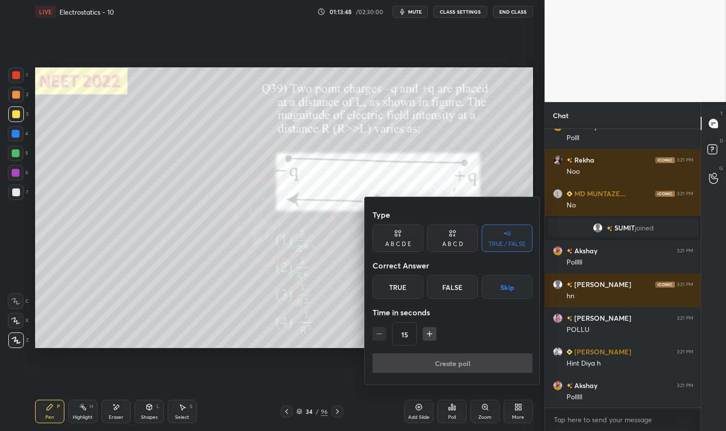
click at [456, 236] on div "A B C D" at bounding box center [452, 237] width 51 height 27
click at [487, 286] on div "D" at bounding box center [485, 286] width 29 height 23
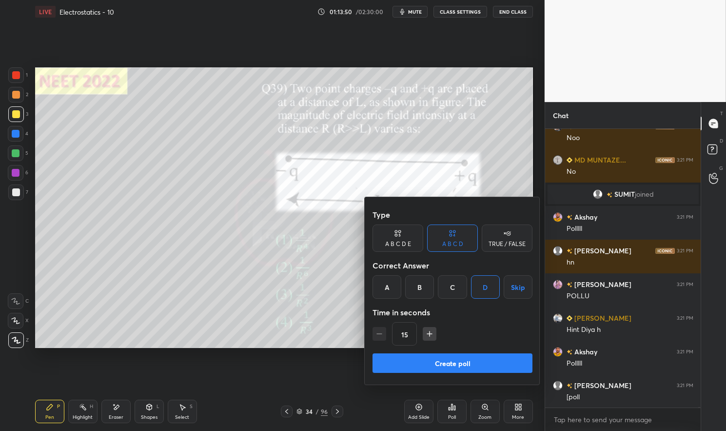
click at [486, 362] on button "Create poll" at bounding box center [453, 363] width 160 height 20
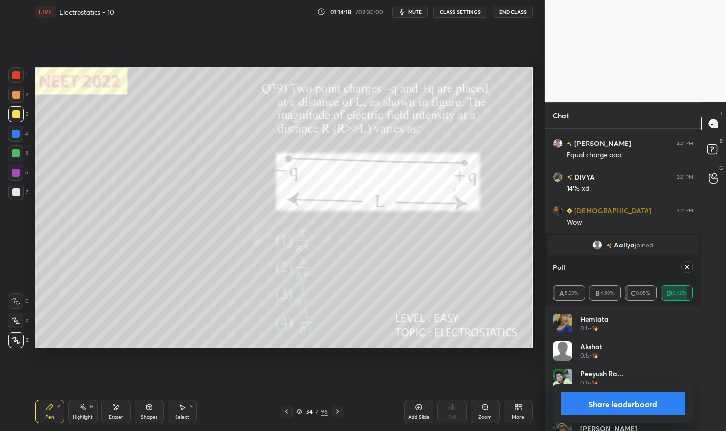
click at [688, 264] on icon at bounding box center [687, 267] width 8 height 8
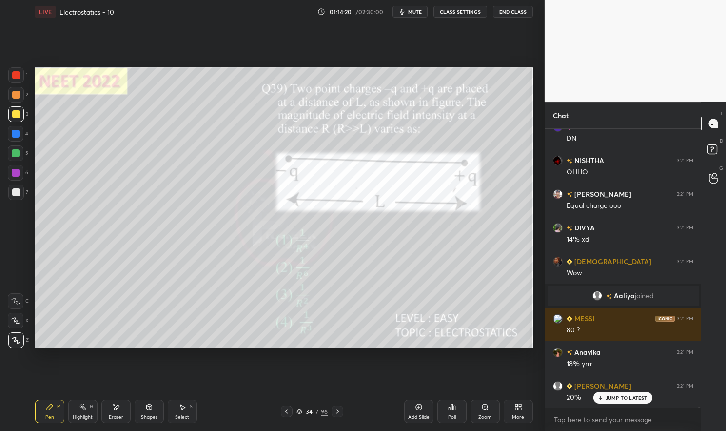
click at [628, 397] on p "JUMP TO LATEST" at bounding box center [627, 398] width 42 height 6
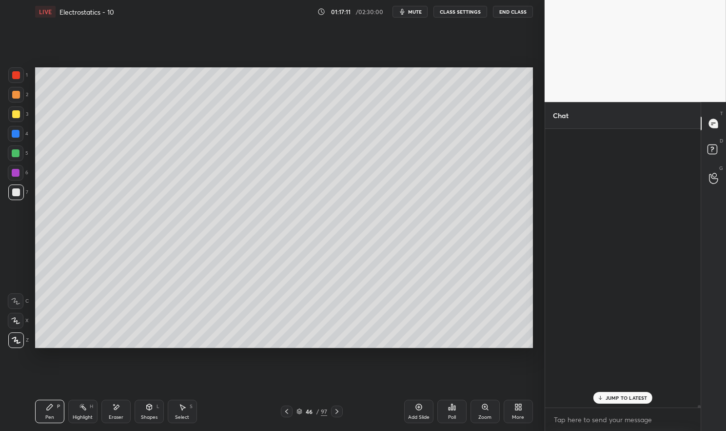
scroll to position [300, 153]
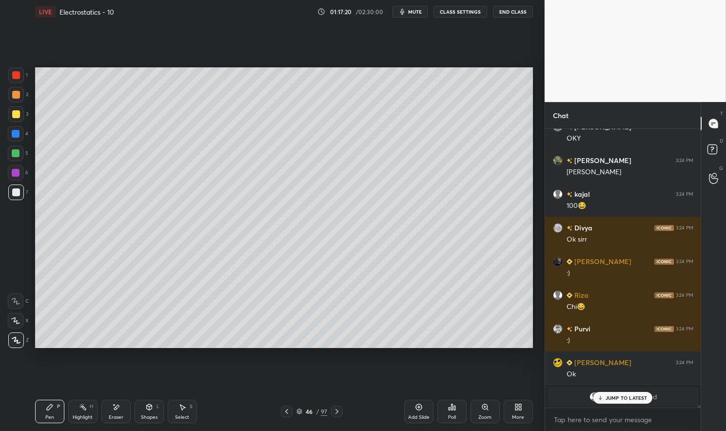
click at [18, 112] on div at bounding box center [16, 114] width 8 height 8
click at [16, 115] on div at bounding box center [16, 114] width 8 height 8
click at [14, 194] on div at bounding box center [16, 192] width 8 height 8
click at [13, 195] on div at bounding box center [16, 192] width 8 height 8
click at [18, 135] on div at bounding box center [16, 134] width 8 height 8
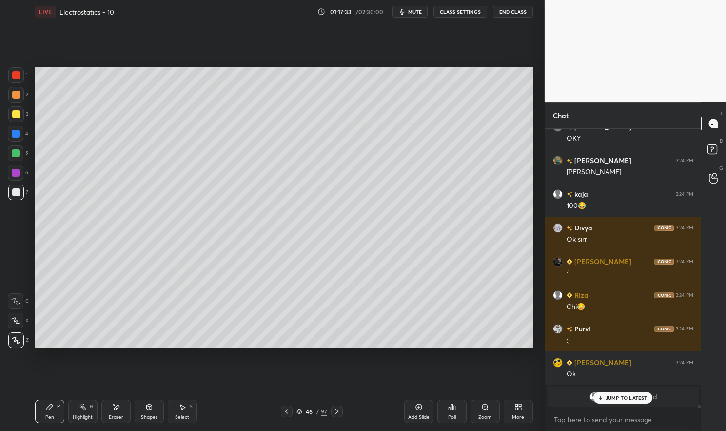
click at [12, 133] on div at bounding box center [16, 134] width 8 height 8
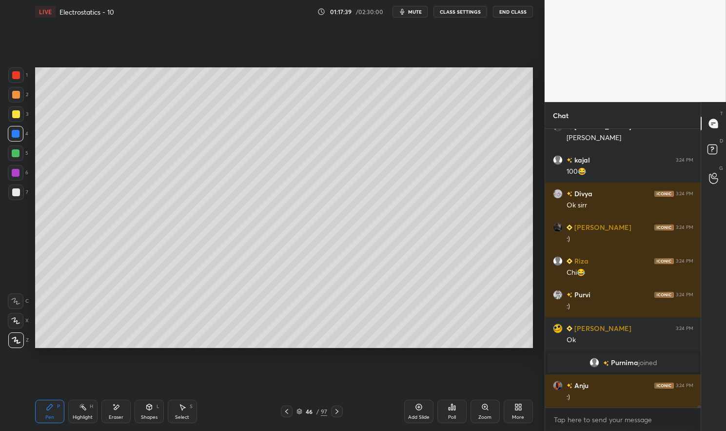
scroll to position [30451, 0]
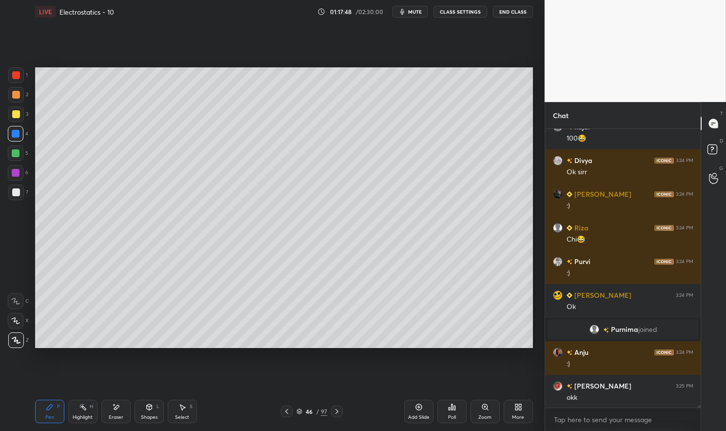
click at [17, 154] on div at bounding box center [16, 153] width 8 height 8
click at [13, 153] on div at bounding box center [16, 153] width 8 height 8
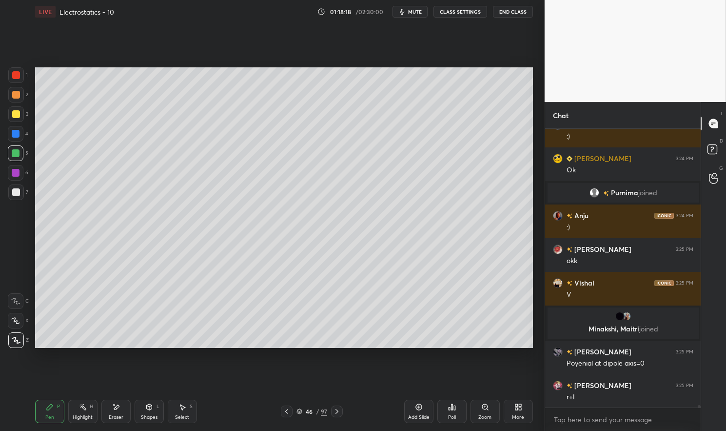
scroll to position [30566, 0]
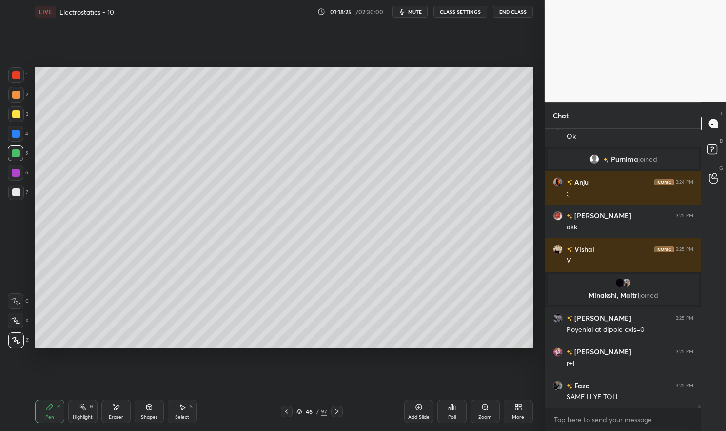
click at [417, 10] on span "mute" at bounding box center [415, 11] width 14 height 7
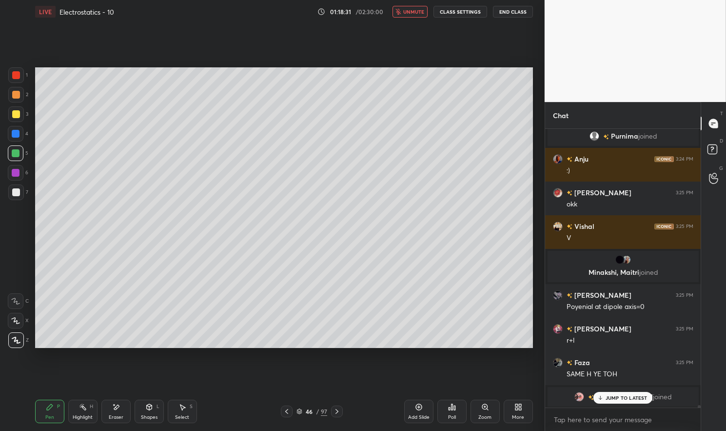
click at [421, 14] on span "unmute" at bounding box center [413, 11] width 21 height 7
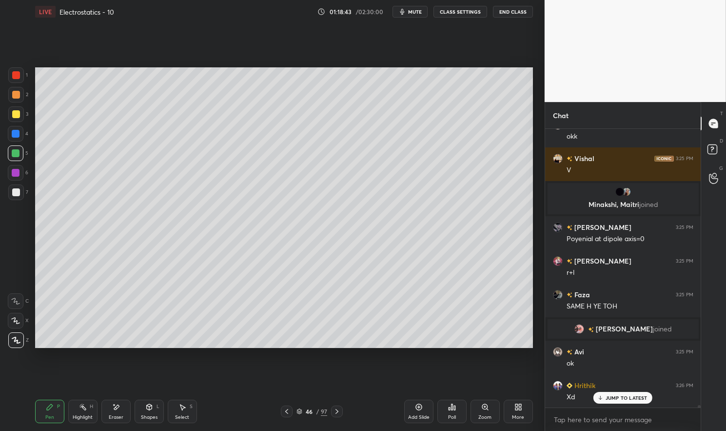
scroll to position [30731, 0]
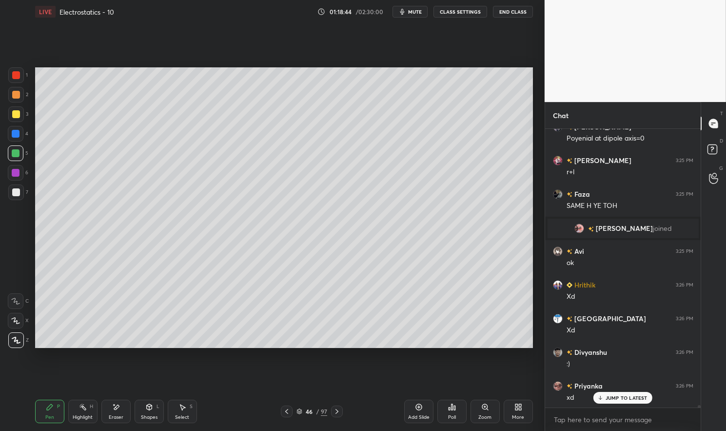
click at [415, 11] on span "mute" at bounding box center [415, 11] width 14 height 7
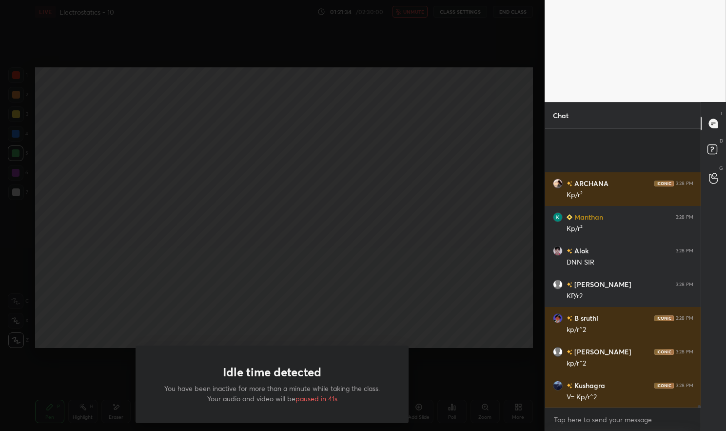
scroll to position [32893, 0]
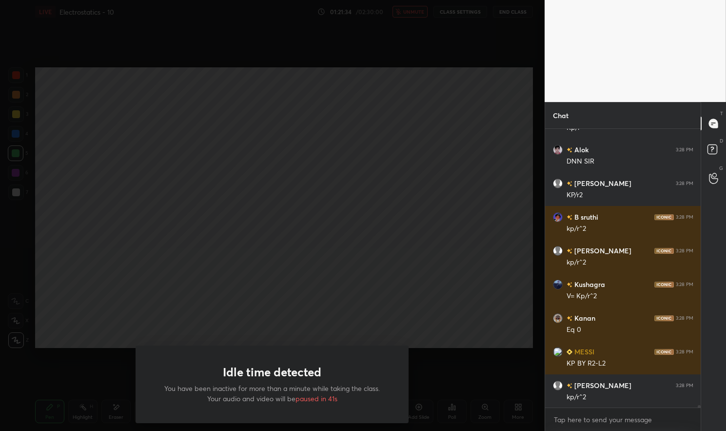
click at [473, 355] on div "Idle time detected You have been inactive for more than a minute while taking t…" at bounding box center [272, 215] width 545 height 431
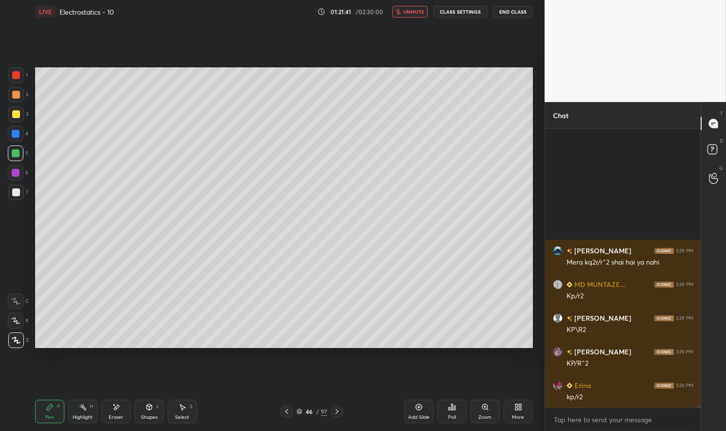
scroll to position [33331, 0]
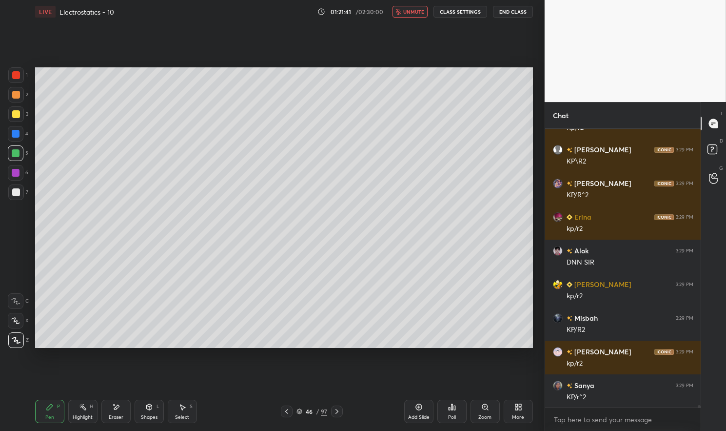
click at [412, 14] on span "unmute" at bounding box center [413, 11] width 21 height 7
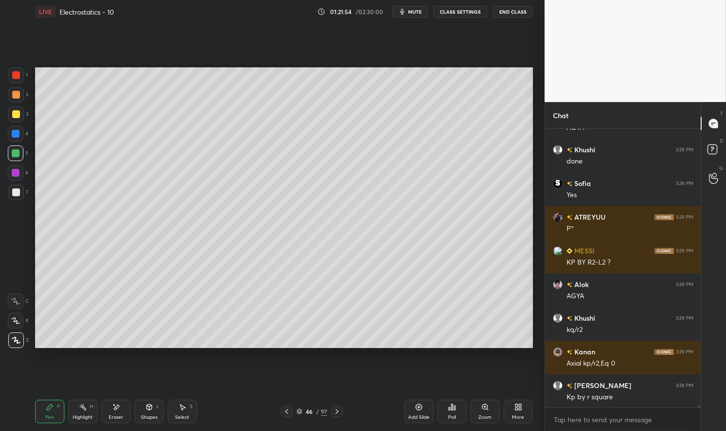
scroll to position [34340, 0]
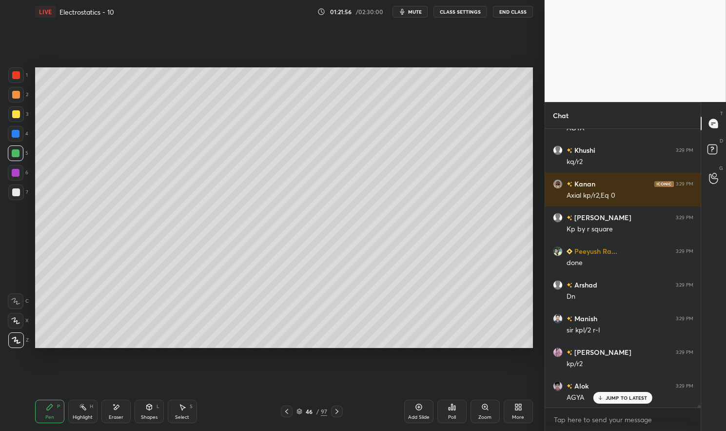
click at [611, 396] on p "JUMP TO LATEST" at bounding box center [627, 398] width 42 height 6
click at [51, 414] on div "Pen P" at bounding box center [49, 411] width 29 height 23
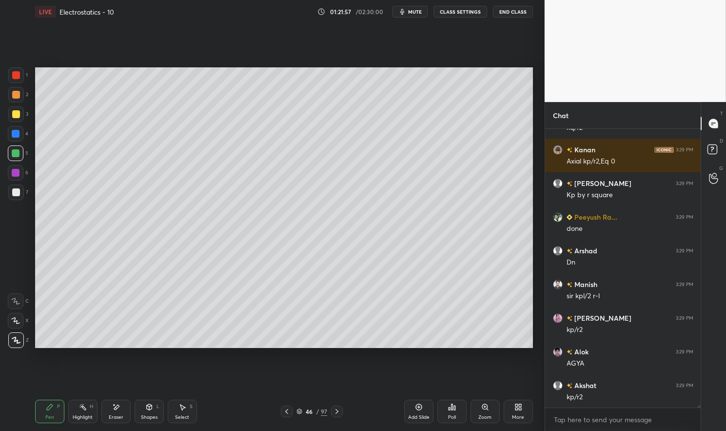
click at [23, 80] on div at bounding box center [16, 75] width 16 height 16
click at [11, 77] on div at bounding box center [16, 75] width 16 height 16
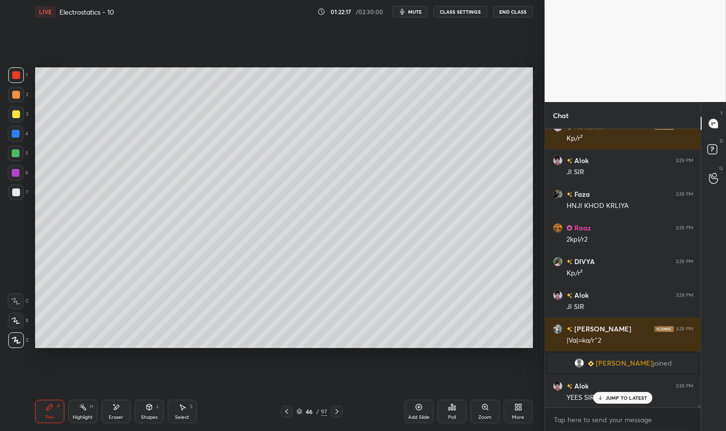
scroll to position [34869, 0]
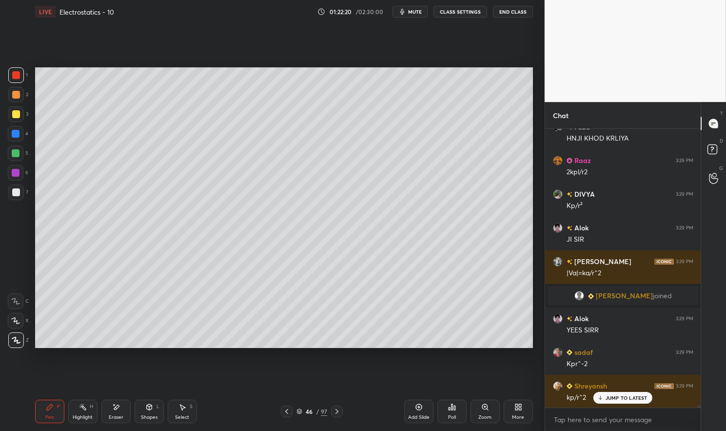
click at [617, 399] on p "JUMP TO LATEST" at bounding box center [627, 398] width 42 height 6
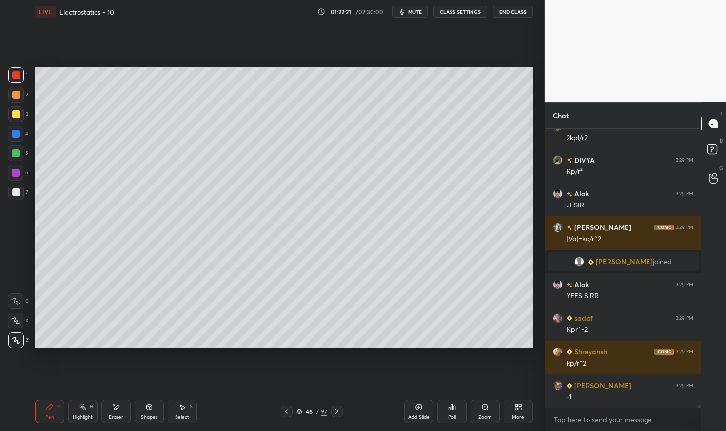
click at [413, 411] on div "Add Slide" at bounding box center [418, 411] width 29 height 23
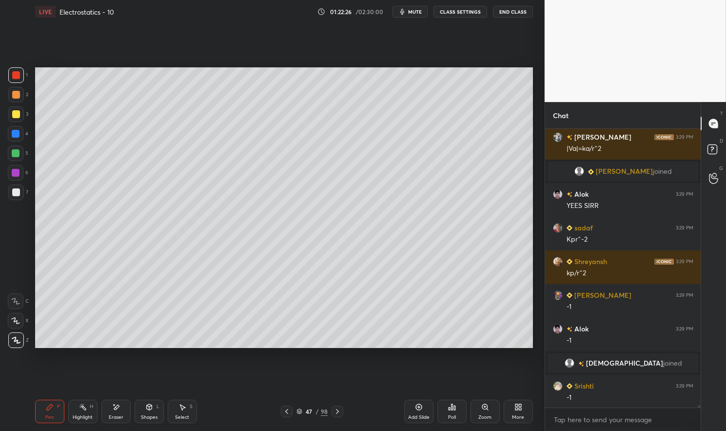
click at [284, 410] on icon at bounding box center [287, 411] width 8 height 8
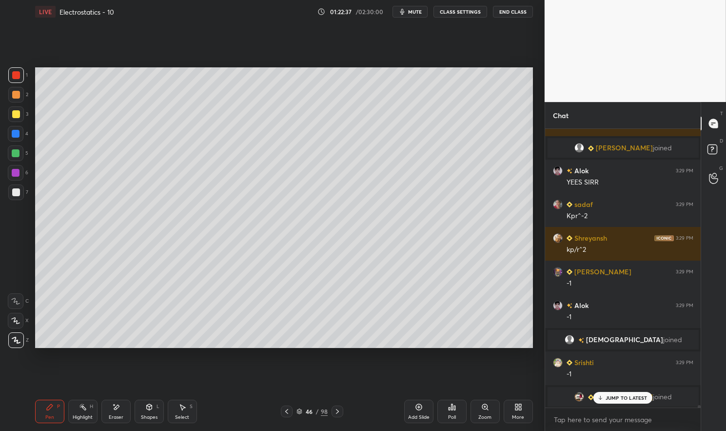
click at [335, 410] on icon at bounding box center [338, 411] width 8 height 8
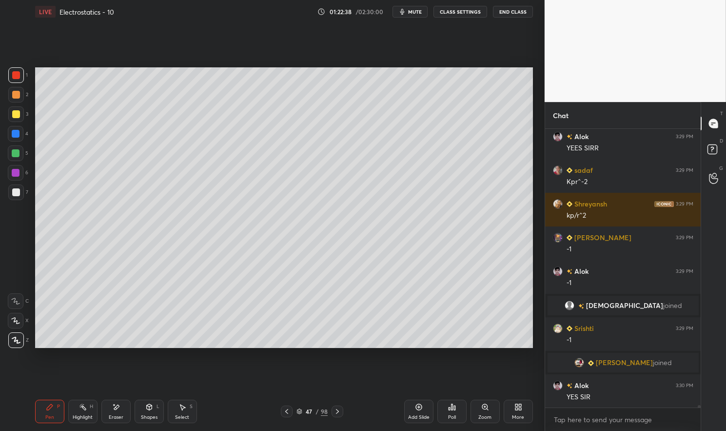
scroll to position [34360, 0]
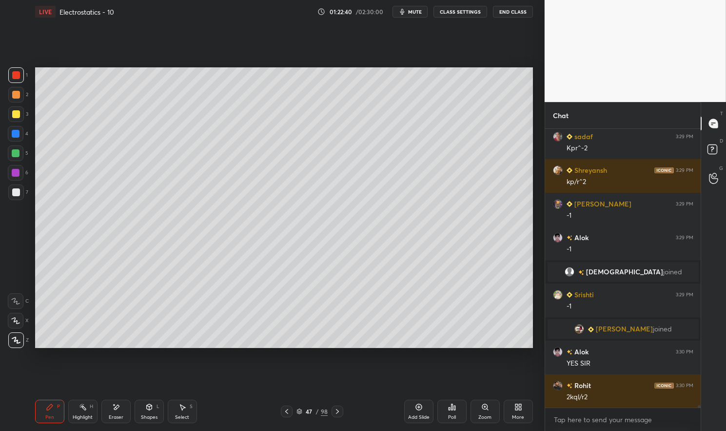
click at [288, 412] on icon at bounding box center [287, 411] width 8 height 8
click at [337, 412] on icon at bounding box center [338, 411] width 8 height 8
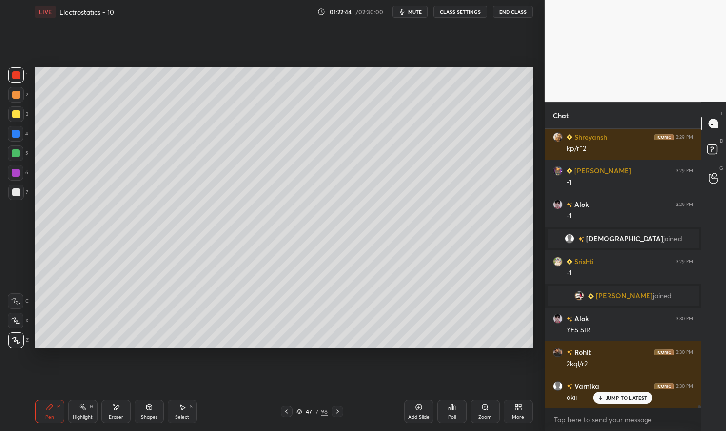
click at [283, 412] on icon at bounding box center [287, 411] width 8 height 8
click at [337, 408] on icon at bounding box center [338, 411] width 8 height 8
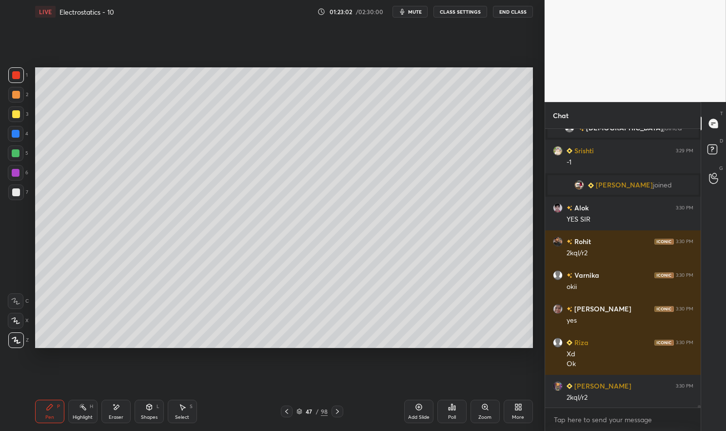
scroll to position [34537, 0]
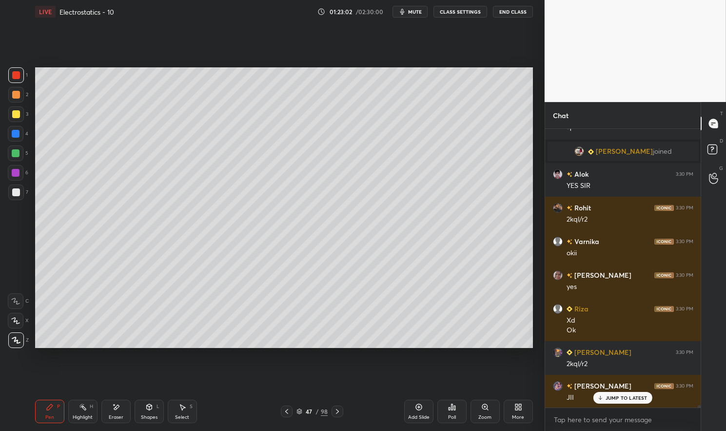
click at [50, 411] on icon at bounding box center [50, 407] width 8 height 8
click at [38, 397] on div "Pen P Highlight H Eraser Shapes L Select S 47 / 98 Add Slide Poll Zoom More" at bounding box center [284, 411] width 498 height 39
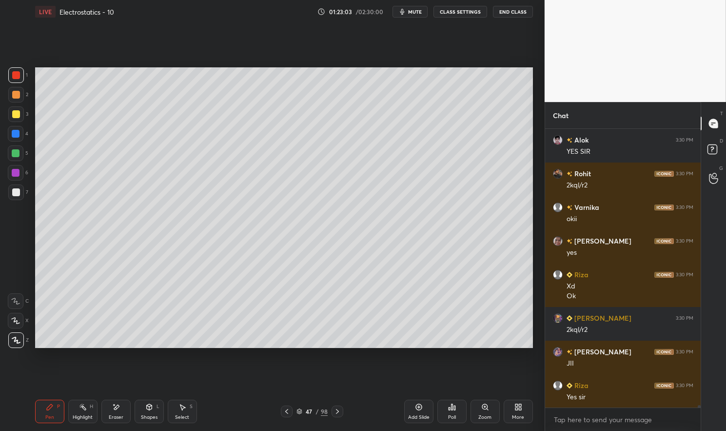
click at [13, 74] on div at bounding box center [16, 75] width 8 height 8
click at [12, 70] on div at bounding box center [16, 75] width 16 height 16
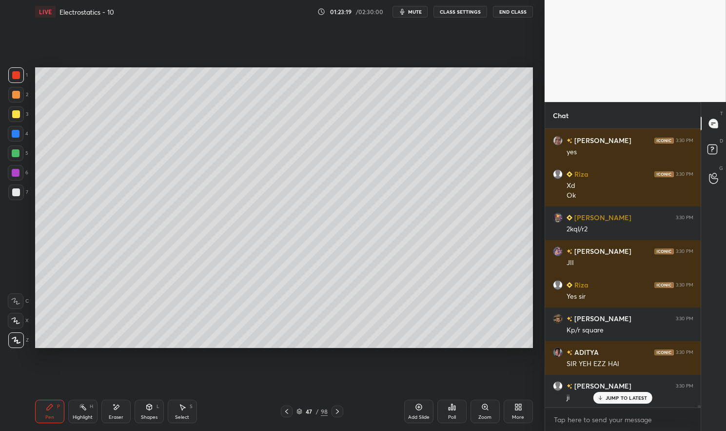
scroll to position [34706, 0]
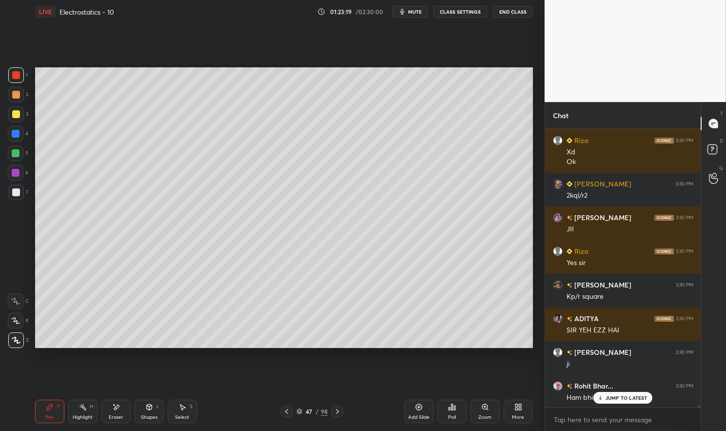
click at [623, 395] on p "JUMP TO LATEST" at bounding box center [627, 398] width 42 height 6
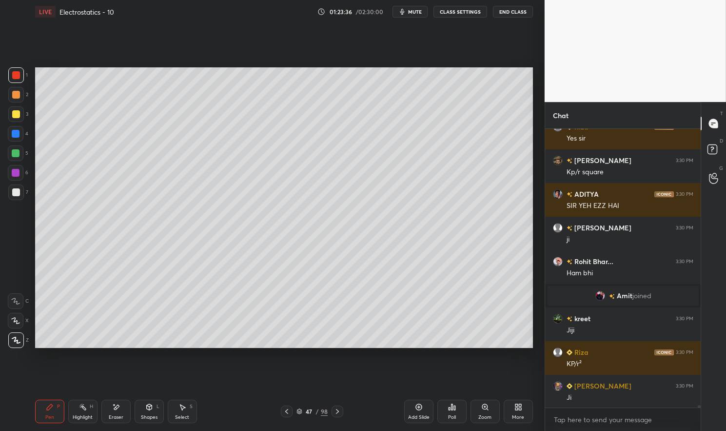
scroll to position [34754, 0]
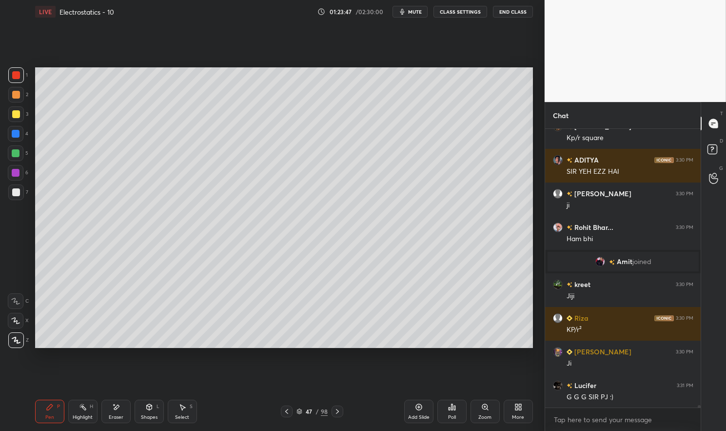
click at [15, 156] on div at bounding box center [16, 153] width 8 height 8
click at [14, 154] on div at bounding box center [16, 153] width 8 height 8
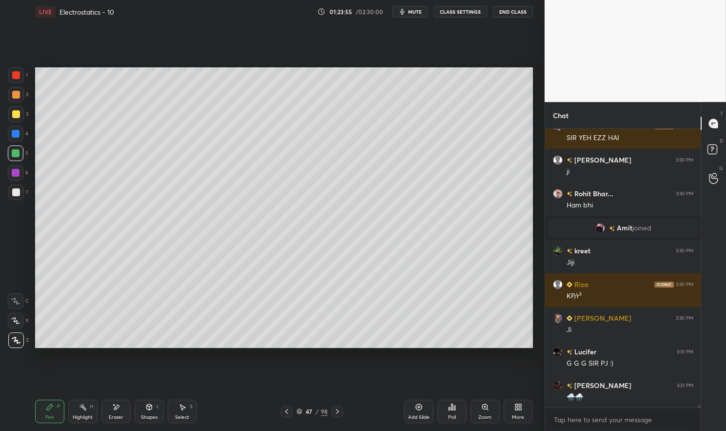
scroll to position [34821, 0]
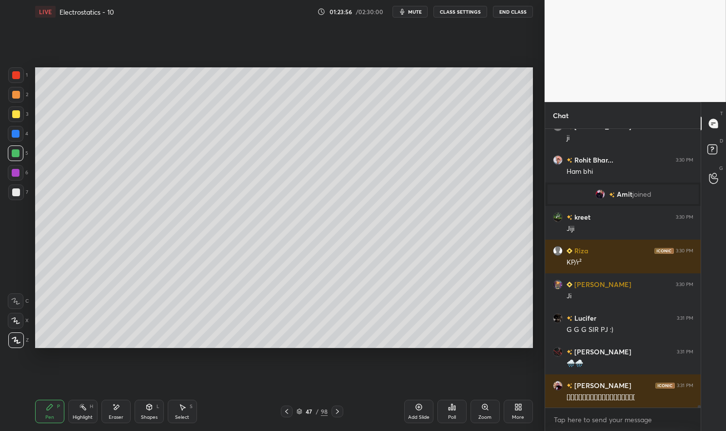
click at [20, 137] on div at bounding box center [16, 134] width 16 height 16
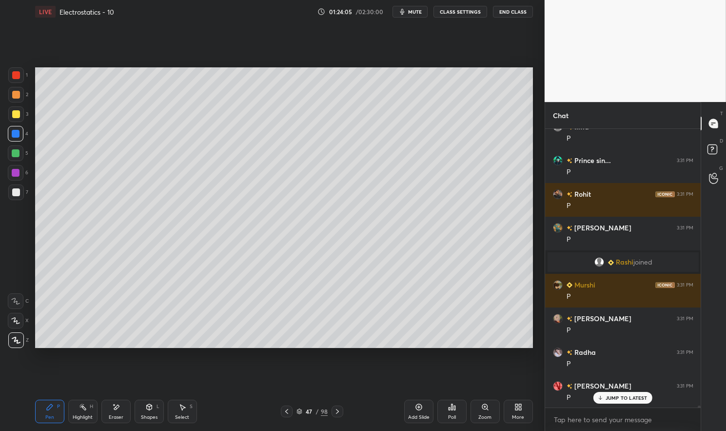
scroll to position [35252, 0]
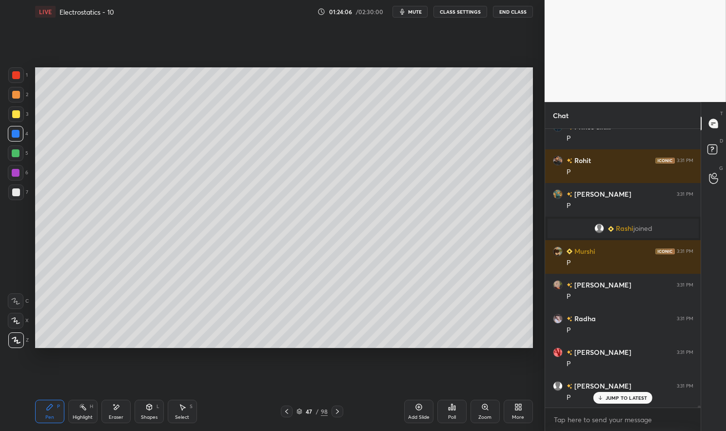
click at [20, 111] on div at bounding box center [16, 114] width 16 height 16
click at [13, 112] on div at bounding box center [16, 114] width 8 height 8
click at [155, 410] on div "Shapes L" at bounding box center [149, 411] width 29 height 23
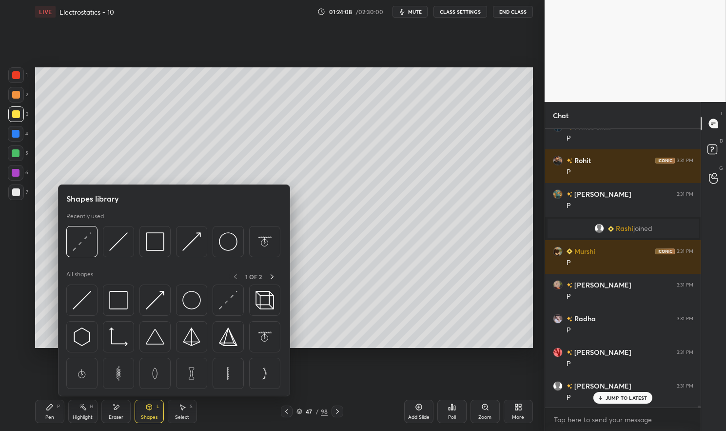
click at [113, 302] on img at bounding box center [118, 300] width 19 height 19
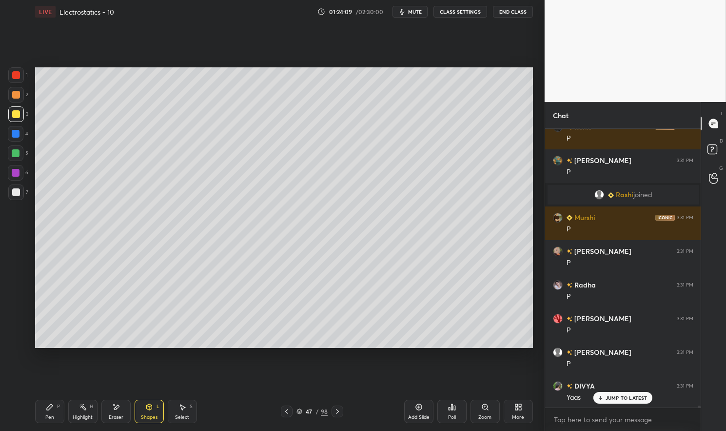
scroll to position [35320, 0]
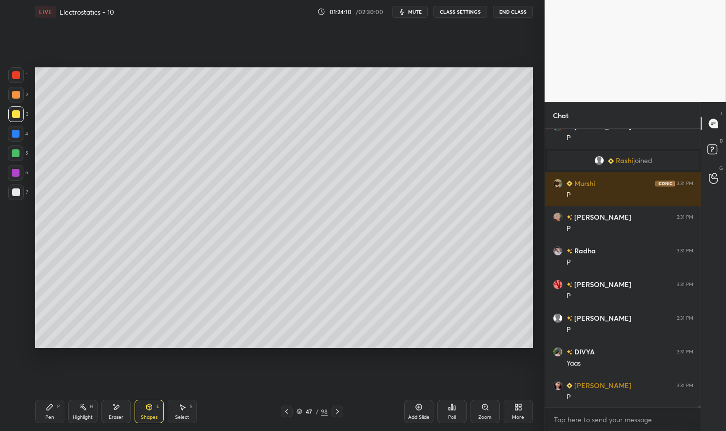
click at [20, 128] on div at bounding box center [16, 134] width 16 height 16
click at [10, 130] on div at bounding box center [16, 134] width 16 height 16
click at [54, 409] on div "Pen P" at bounding box center [49, 411] width 29 height 23
click at [50, 411] on icon at bounding box center [50, 407] width 8 height 8
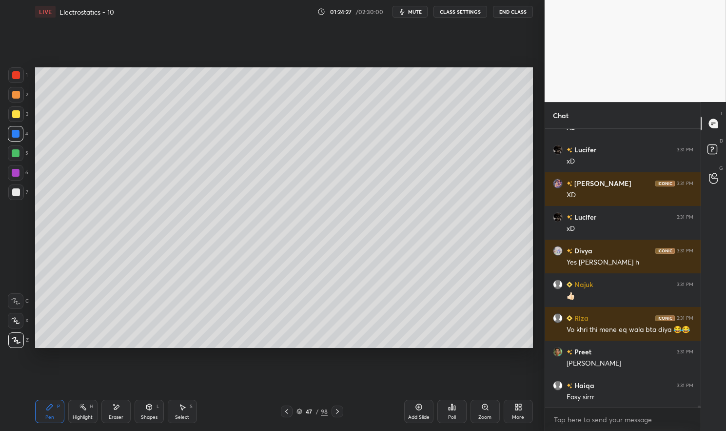
scroll to position [35934, 0]
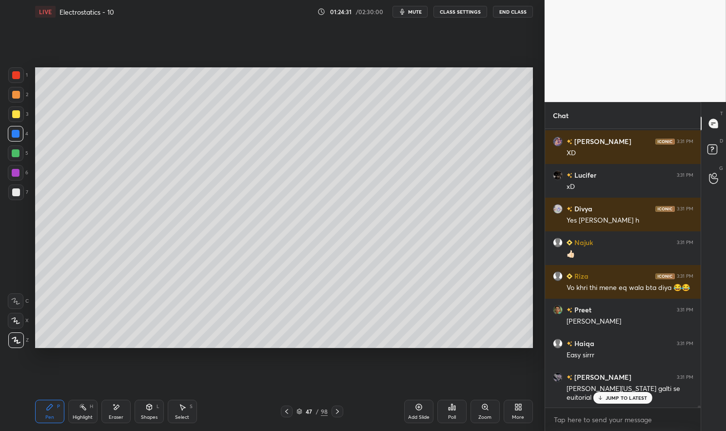
click at [628, 395] on div "JUMP TO LATEST" at bounding box center [623, 398] width 59 height 12
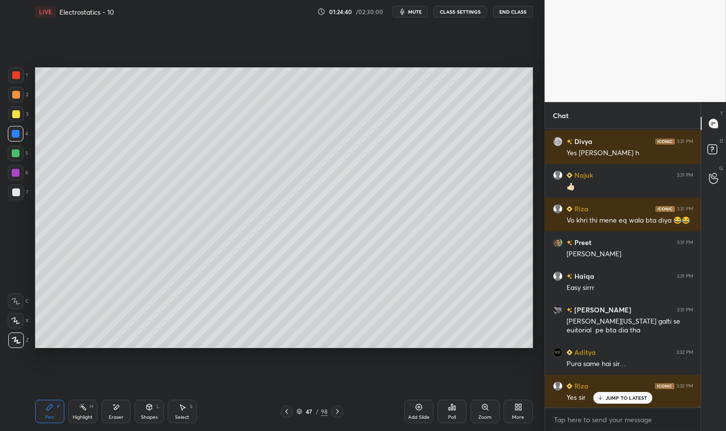
click at [618, 402] on div "JUMP TO LATEST" at bounding box center [623, 398] width 59 height 12
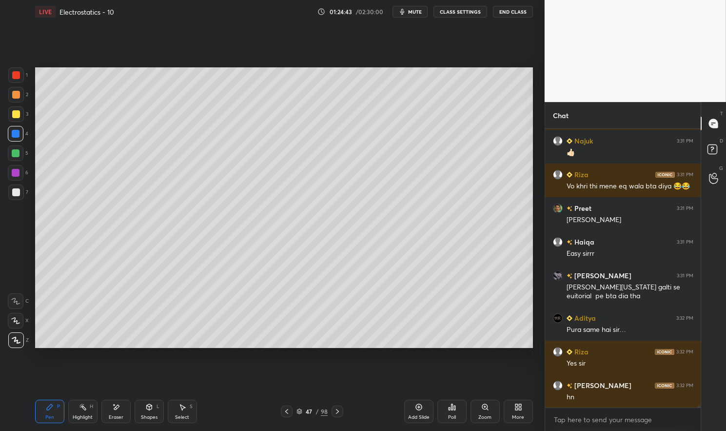
scroll to position [35838, 0]
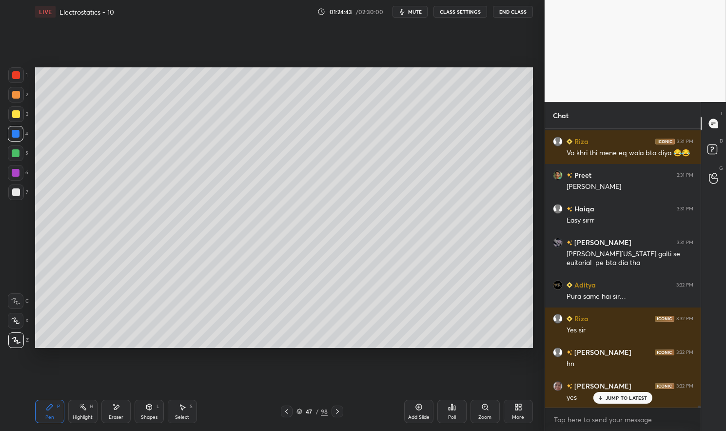
click at [286, 407] on div at bounding box center [287, 411] width 12 height 12
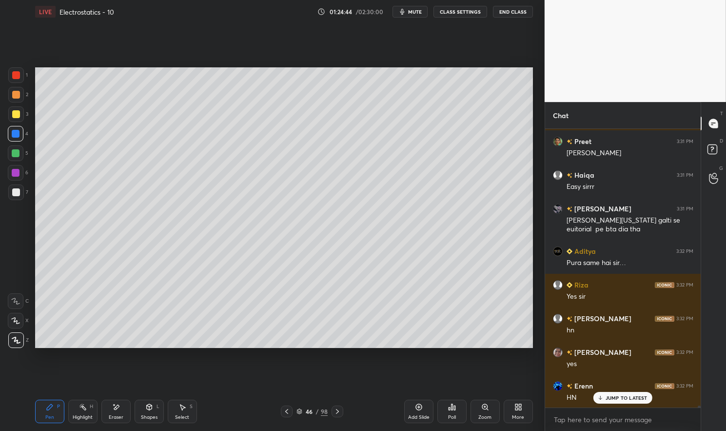
click at [622, 402] on div "JUMP TO LATEST" at bounding box center [623, 398] width 59 height 12
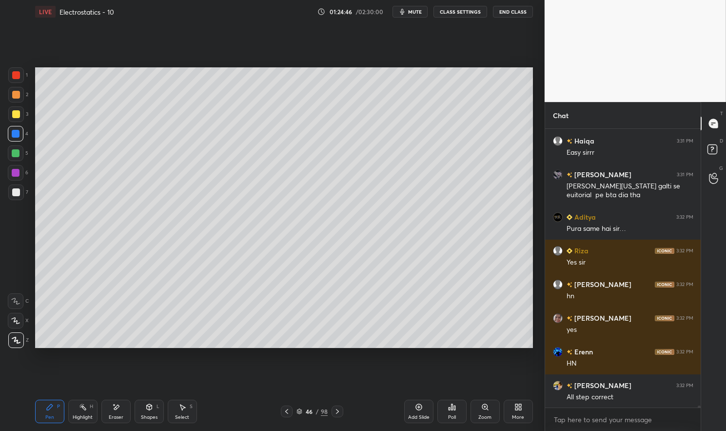
click at [77, 411] on div "Highlight H" at bounding box center [82, 411] width 29 height 23
click at [81, 410] on icon at bounding box center [83, 407] width 8 height 8
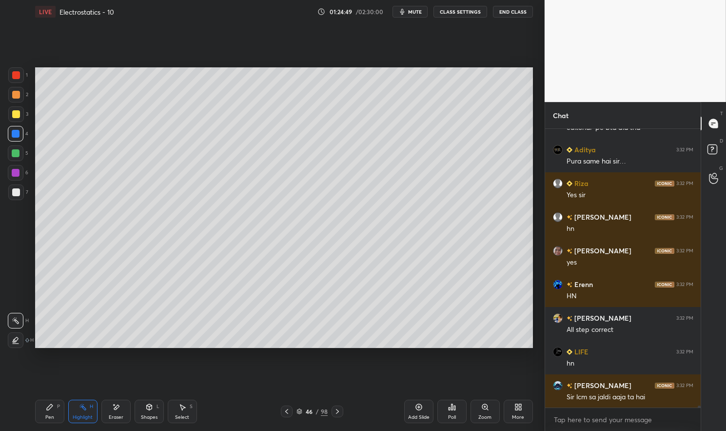
scroll to position [36006, 0]
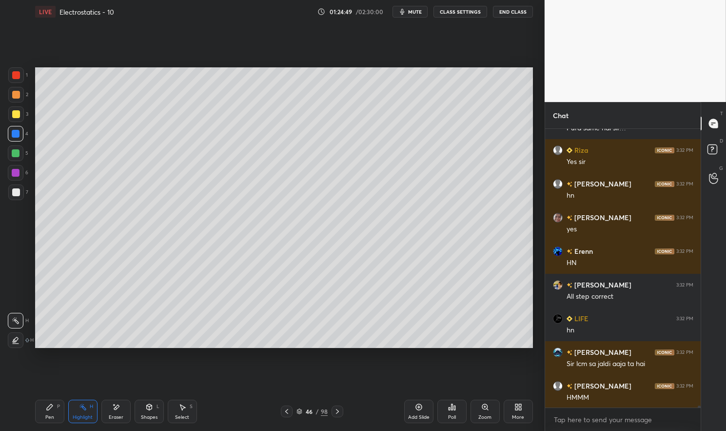
click at [15, 171] on div at bounding box center [16, 173] width 8 height 8
click at [13, 173] on div at bounding box center [16, 173] width 8 height 8
click at [152, 410] on icon at bounding box center [149, 407] width 8 height 8
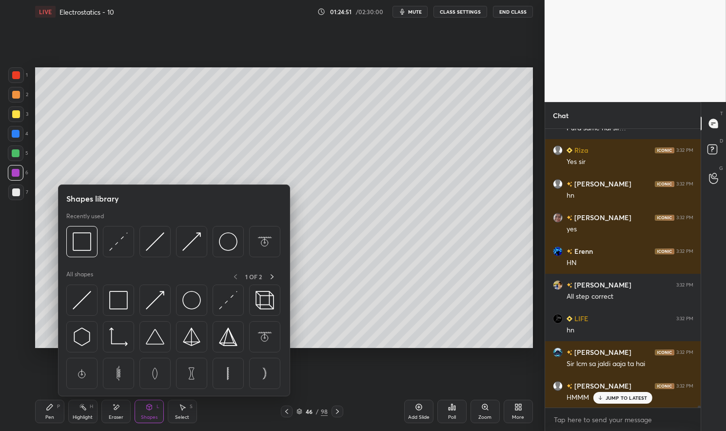
click at [125, 239] on img at bounding box center [118, 241] width 19 height 19
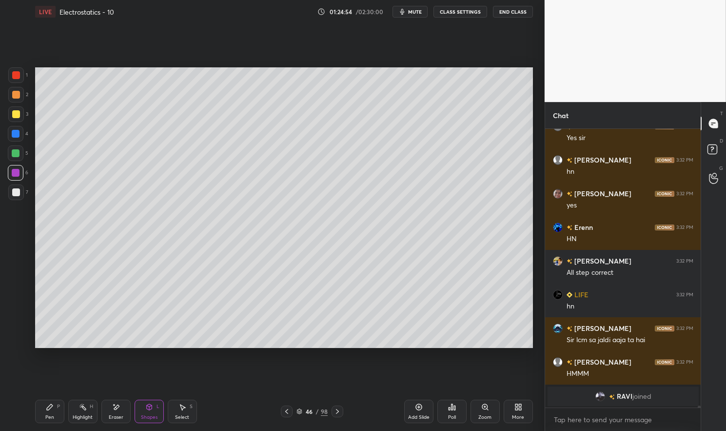
scroll to position [36064, 0]
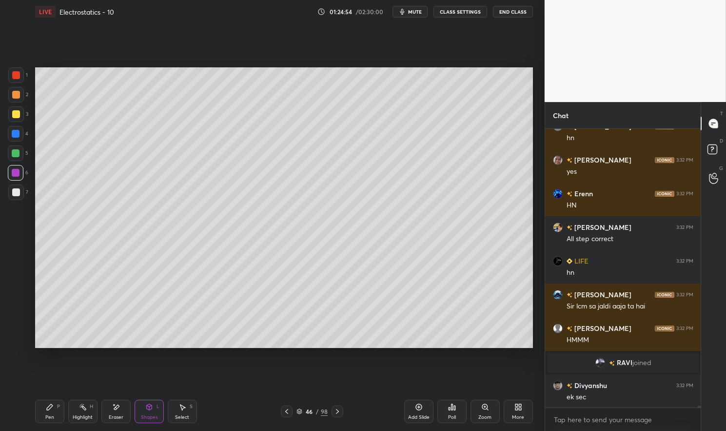
click at [337, 408] on icon at bounding box center [338, 411] width 8 height 8
click at [421, 411] on div "Add Slide" at bounding box center [418, 411] width 29 height 23
click at [63, 409] on div "Pen P" at bounding box center [49, 411] width 29 height 23
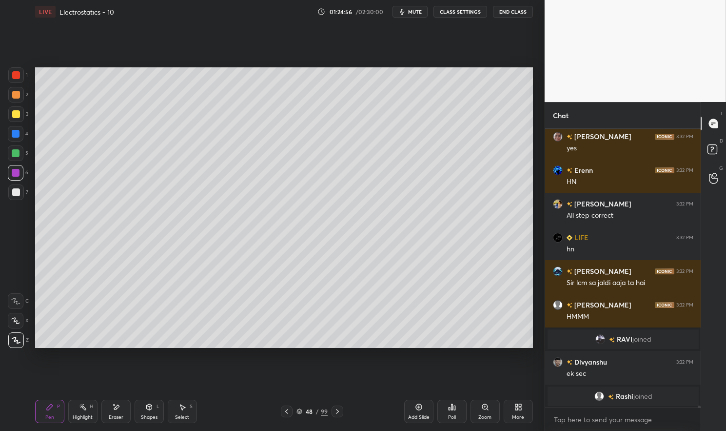
click at [23, 74] on div at bounding box center [16, 75] width 16 height 16
click at [17, 79] on div at bounding box center [16, 75] width 8 height 8
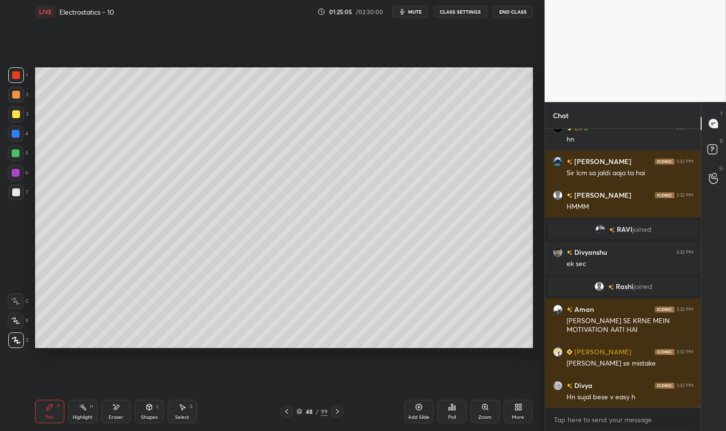
scroll to position [36129, 0]
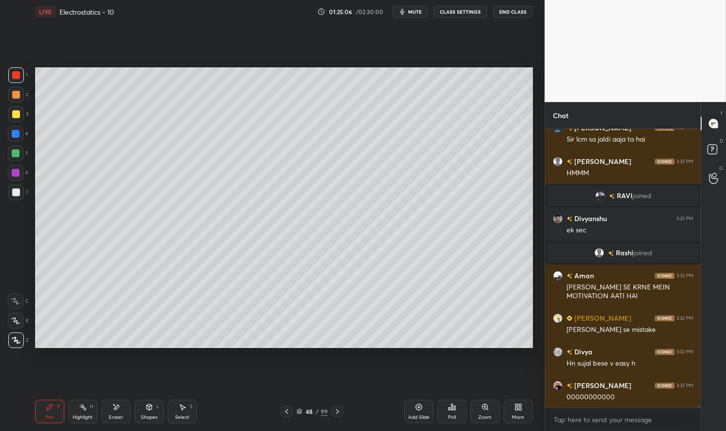
click at [14, 113] on div at bounding box center [16, 114] width 8 height 8
click at [15, 117] on div at bounding box center [16, 114] width 8 height 8
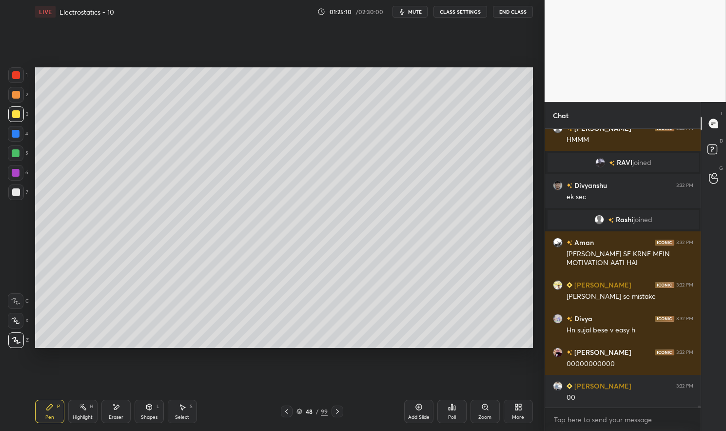
click at [15, 172] on div at bounding box center [16, 173] width 8 height 8
click at [12, 173] on div at bounding box center [16, 173] width 8 height 8
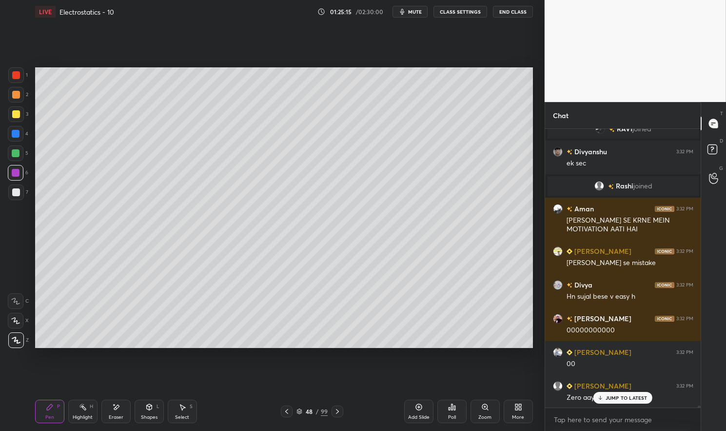
click at [155, 417] on div "Shapes" at bounding box center [149, 417] width 17 height 5
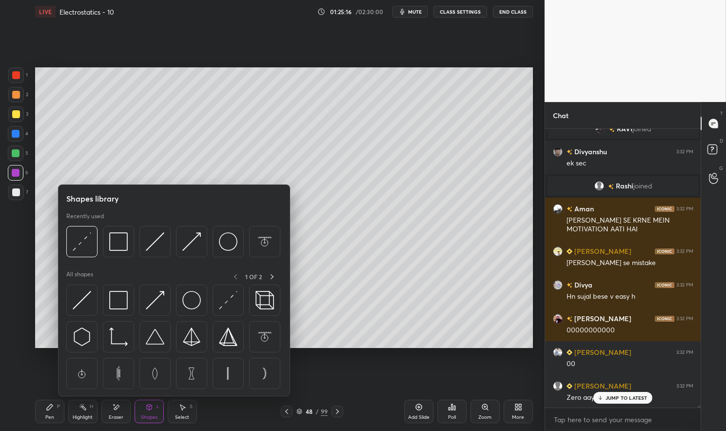
click at [76, 243] on img at bounding box center [82, 241] width 19 height 19
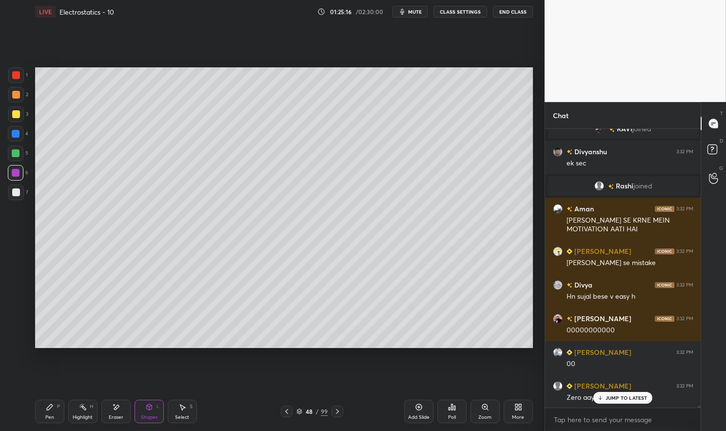
click at [12, 136] on div at bounding box center [16, 134] width 8 height 8
click at [48, 417] on div "Pen" at bounding box center [49, 417] width 9 height 5
click at [42, 402] on div "Pen P" at bounding box center [49, 411] width 29 height 23
click at [16, 196] on div at bounding box center [16, 192] width 8 height 8
click at [3, 188] on div "1 2 3 4 5 6 7 C X Z E E Erase all H H" at bounding box center [15, 207] width 31 height 280
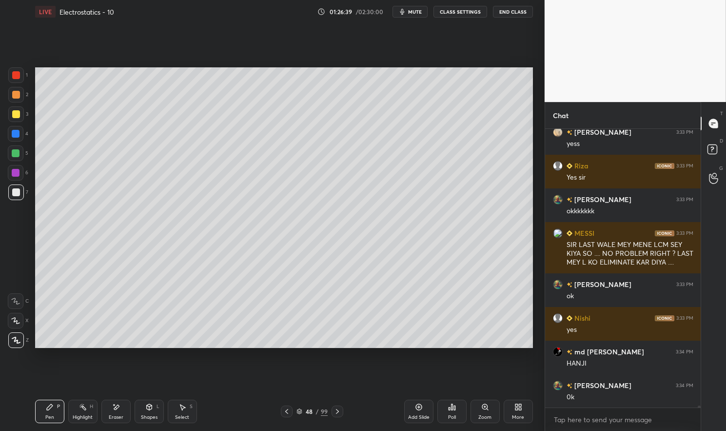
scroll to position [37207, 0]
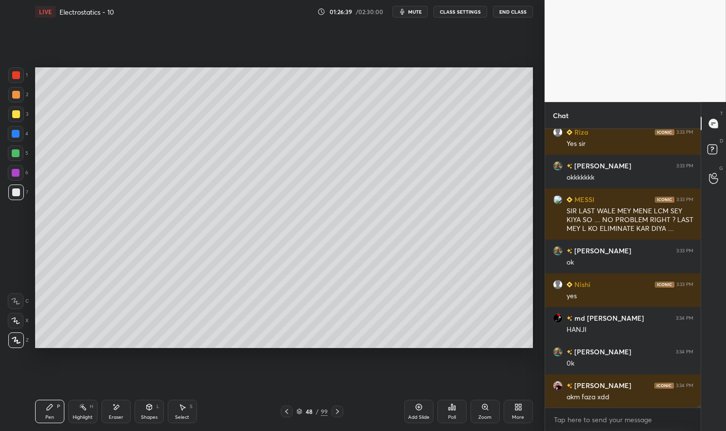
click at [82, 413] on div "Highlight H" at bounding box center [82, 411] width 29 height 23
click at [77, 401] on div "Highlight H" at bounding box center [82, 411] width 29 height 23
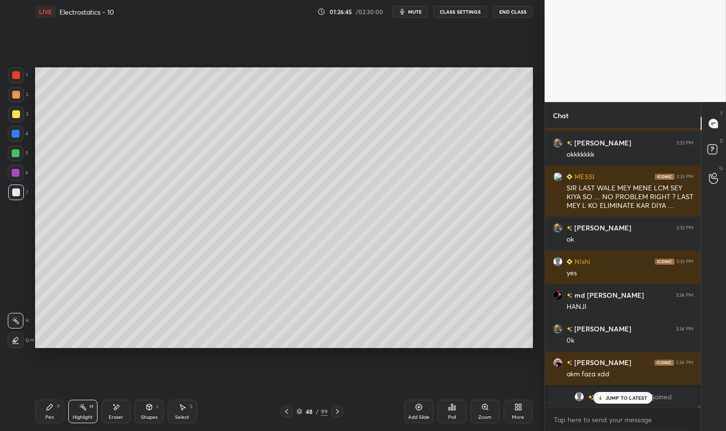
scroll to position [37115, 0]
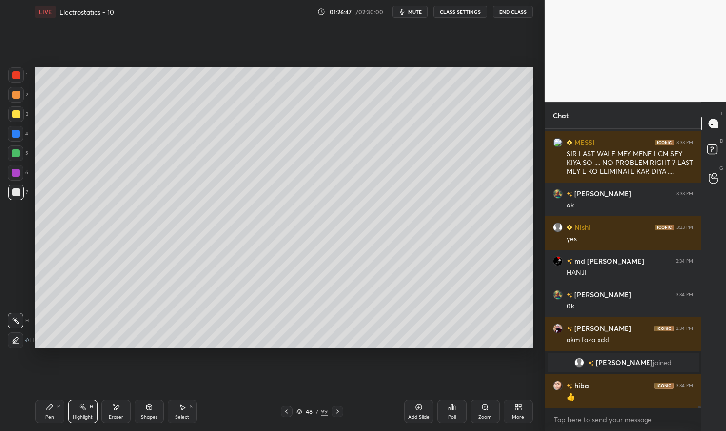
click at [43, 414] on div "Pen P" at bounding box center [49, 411] width 29 height 23
click at [38, 404] on div "Pen P" at bounding box center [49, 411] width 29 height 23
click at [14, 175] on div at bounding box center [16, 173] width 8 height 8
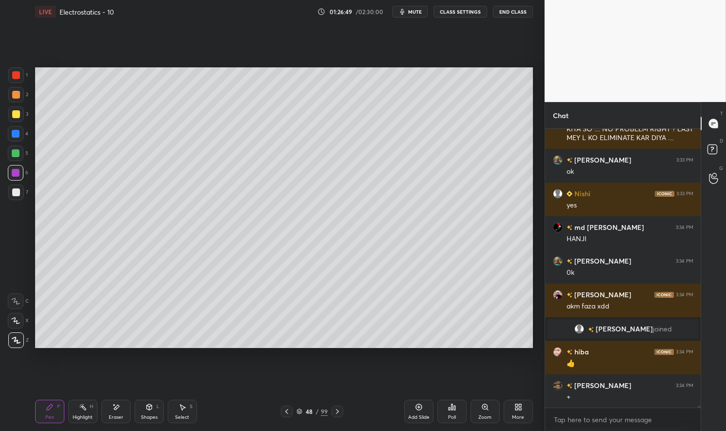
click at [13, 151] on div at bounding box center [16, 153] width 8 height 8
click at [13, 154] on div at bounding box center [16, 153] width 8 height 8
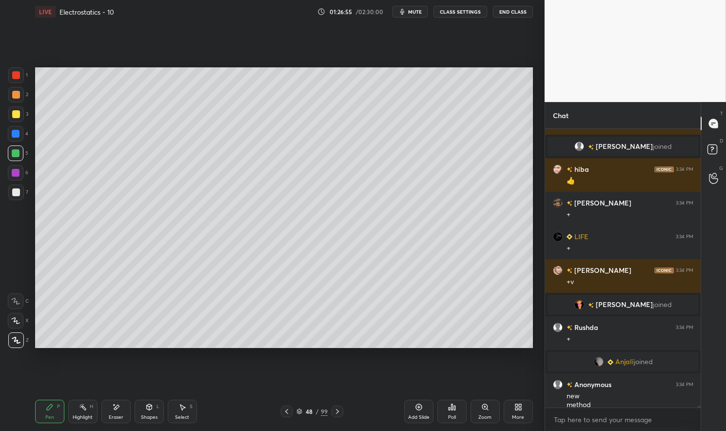
scroll to position [37313, 0]
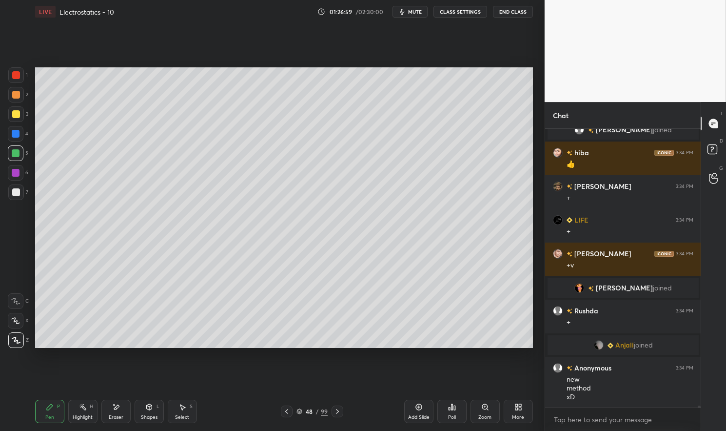
click at [76, 415] on div "Highlight" at bounding box center [83, 417] width 20 height 5
click at [82, 405] on icon at bounding box center [83, 407] width 8 height 8
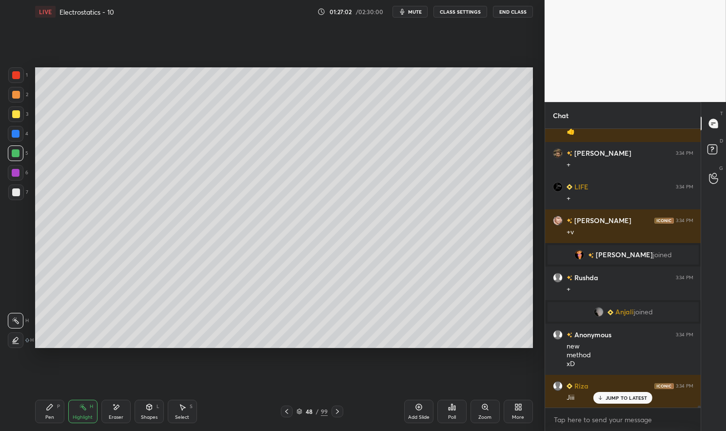
click at [45, 410] on div "Pen P" at bounding box center [49, 411] width 29 height 23
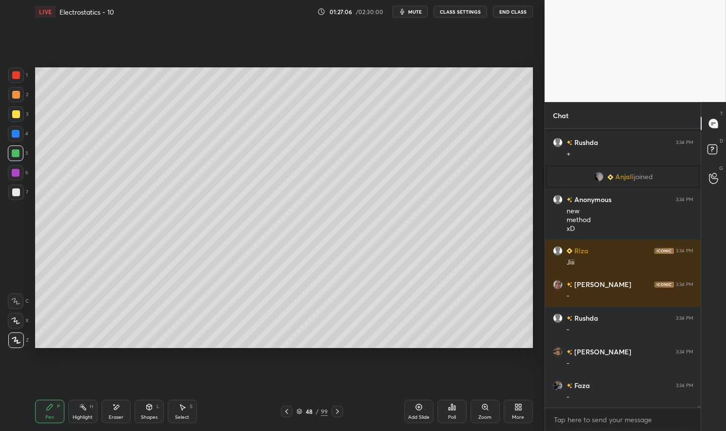
scroll to position [37515, 0]
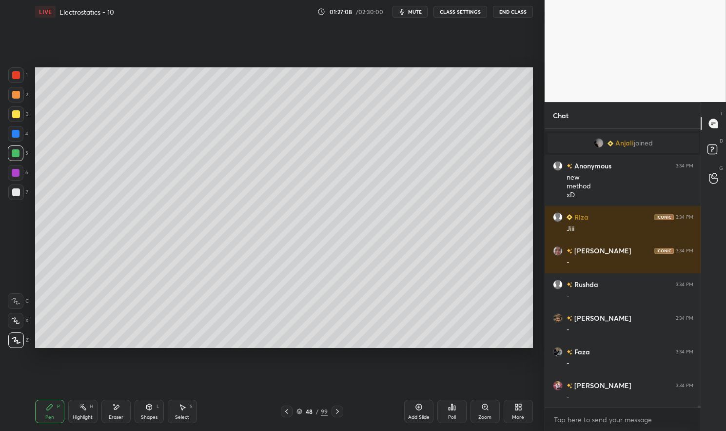
click at [85, 408] on rect at bounding box center [83, 407] width 5 height 5
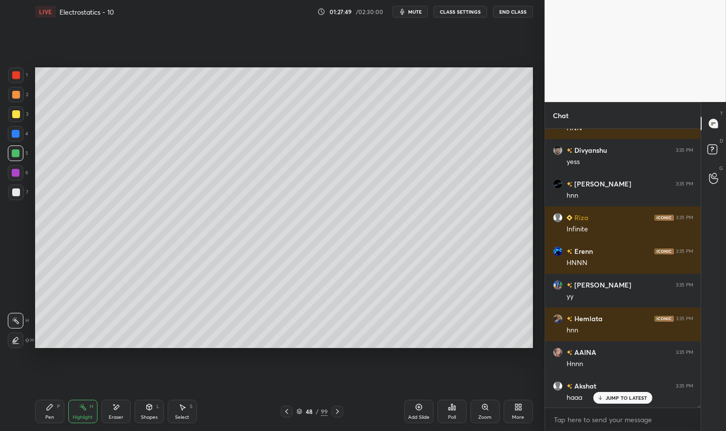
scroll to position [38056, 0]
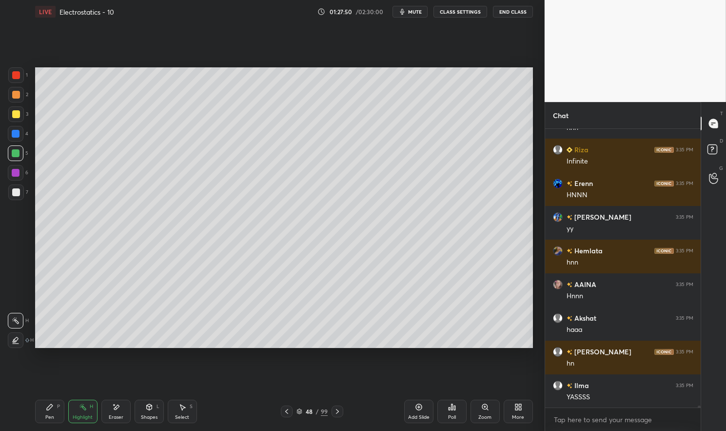
click at [618, 397] on div "YASSSS" at bounding box center [630, 397] width 127 height 10
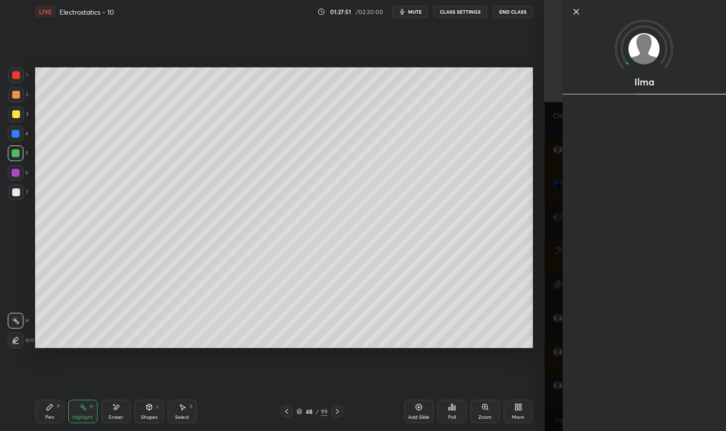
click at [422, 407] on icon at bounding box center [419, 407] width 8 height 8
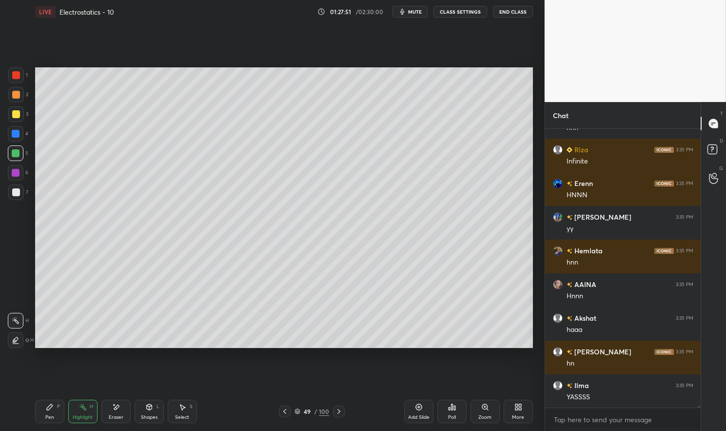
scroll to position [38124, 0]
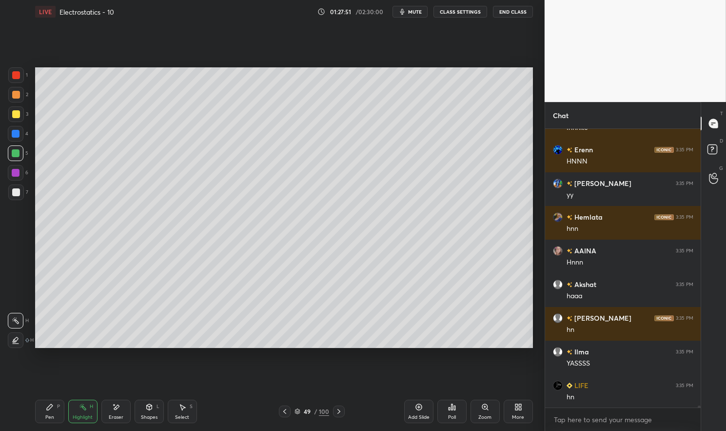
click at [49, 411] on div "Pen P" at bounding box center [49, 411] width 29 height 23
click at [13, 72] on div at bounding box center [16, 75] width 8 height 8
click at [11, 78] on div at bounding box center [16, 75] width 16 height 16
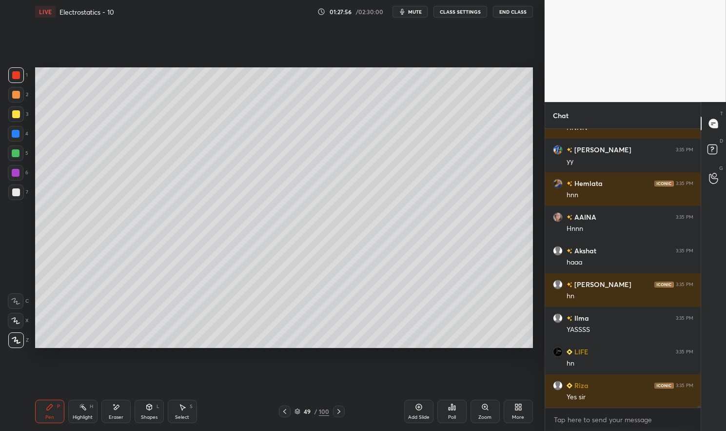
click at [18, 117] on div at bounding box center [16, 114] width 8 height 8
click at [15, 117] on div at bounding box center [16, 114] width 8 height 8
click at [118, 415] on div "Eraser" at bounding box center [116, 417] width 15 height 5
click at [64, 413] on div "Pen P Highlight H Eraser Shapes L Select S" at bounding box center [127, 411] width 185 height 23
click at [41, 412] on div "Pen P" at bounding box center [49, 411] width 29 height 23
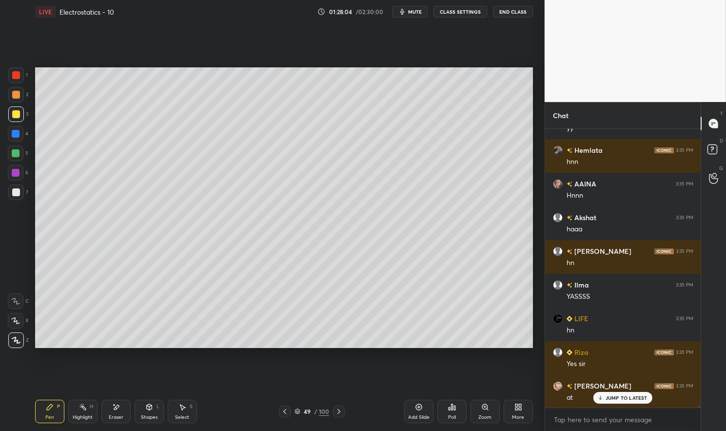
scroll to position [38225, 0]
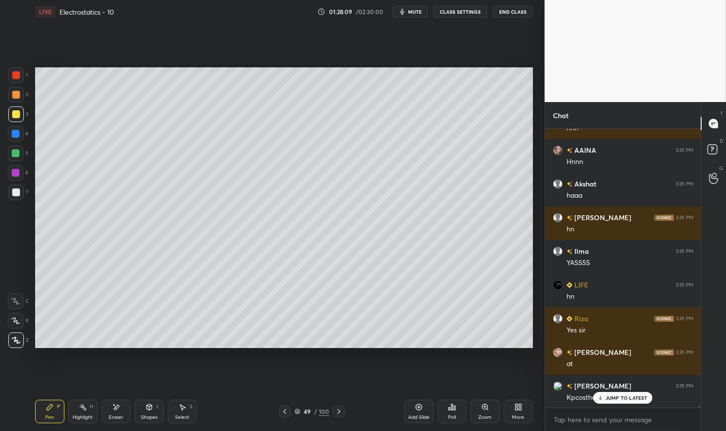
click at [619, 398] on p "JUMP TO LATEST" at bounding box center [627, 398] width 42 height 6
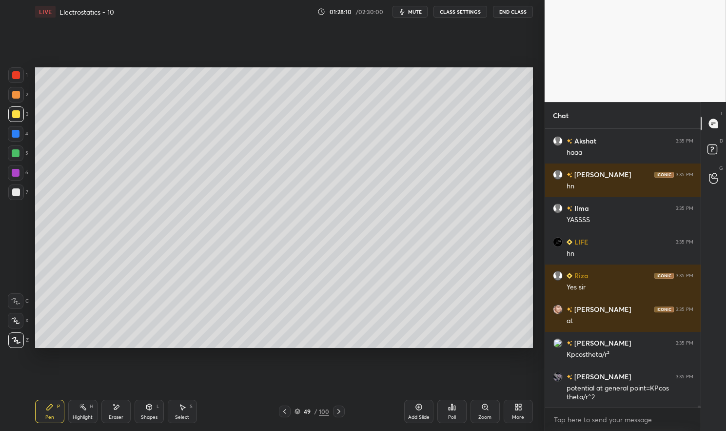
click at [14, 113] on div at bounding box center [16, 114] width 8 height 8
click at [13, 155] on div at bounding box center [16, 153] width 8 height 8
click at [14, 156] on div at bounding box center [16, 153] width 8 height 8
click at [13, 133] on div at bounding box center [16, 134] width 8 height 8
click at [15, 134] on div at bounding box center [16, 134] width 8 height 8
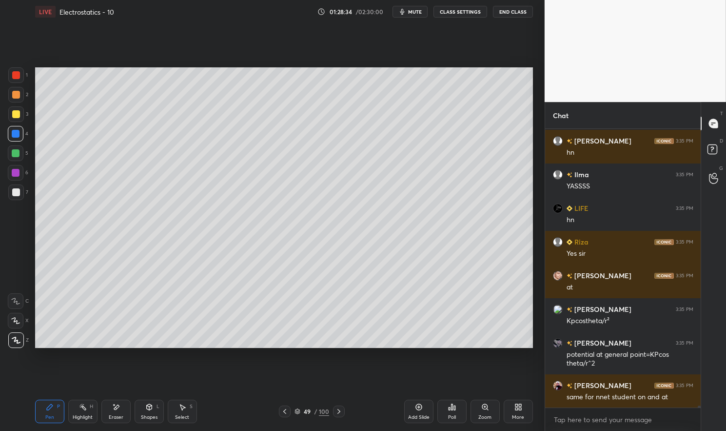
scroll to position [38334, 0]
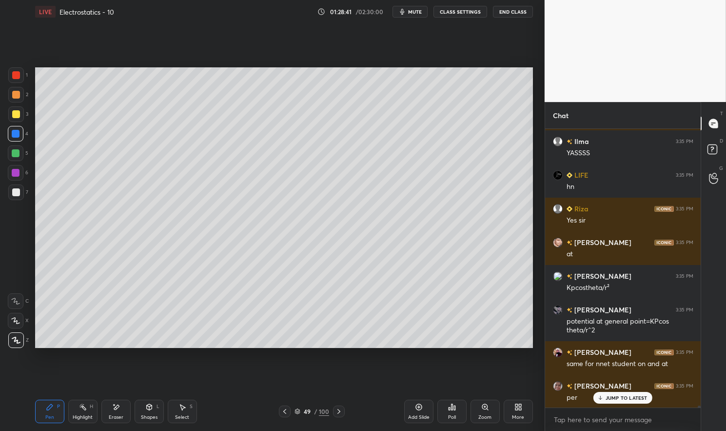
click at [95, 416] on div "Highlight H" at bounding box center [82, 411] width 29 height 23
click at [79, 415] on div "Highlight" at bounding box center [83, 417] width 20 height 5
click at [635, 397] on p "JUMP TO LATEST" at bounding box center [627, 398] width 42 height 6
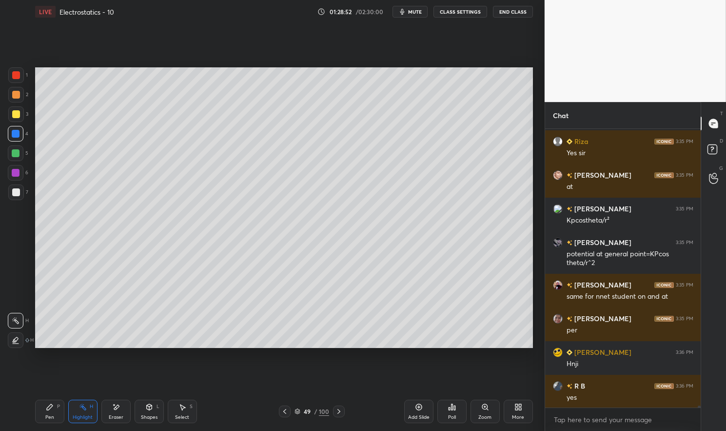
scroll to position [38436, 0]
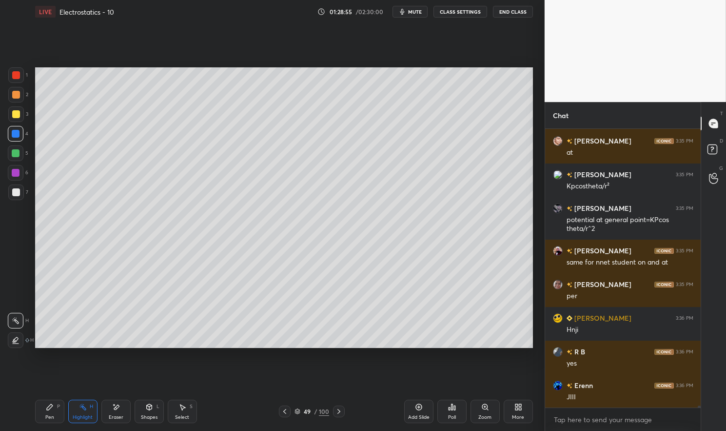
click at [49, 413] on div "Pen P" at bounding box center [49, 411] width 29 height 23
click at [48, 407] on icon at bounding box center [50, 407] width 6 height 6
click at [80, 415] on div "Highlight" at bounding box center [83, 417] width 20 height 5
click at [76, 417] on div "Highlight" at bounding box center [83, 417] width 20 height 5
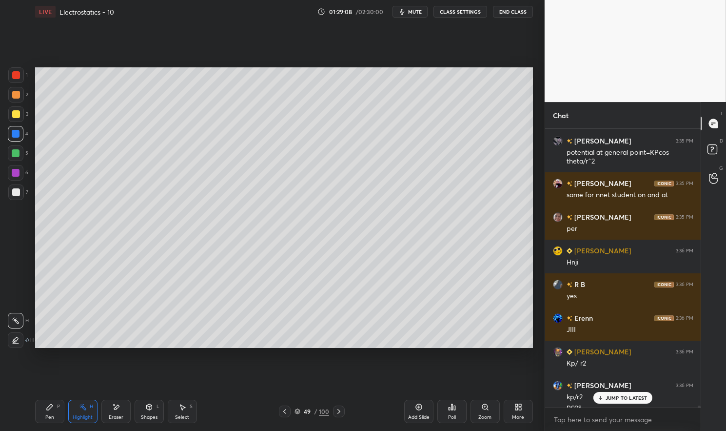
scroll to position [38512, 0]
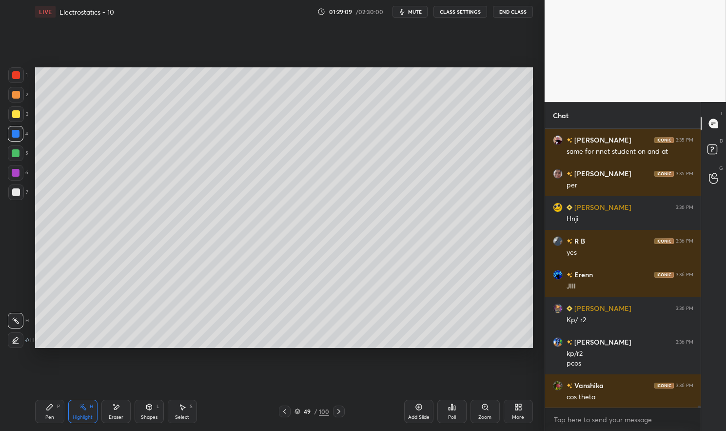
click at [51, 410] on icon at bounding box center [50, 407] width 8 height 8
click at [51, 407] on icon at bounding box center [50, 407] width 6 height 6
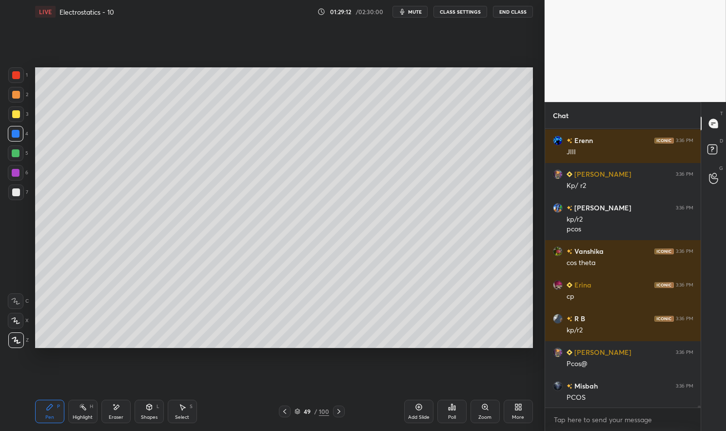
scroll to position [38715, 0]
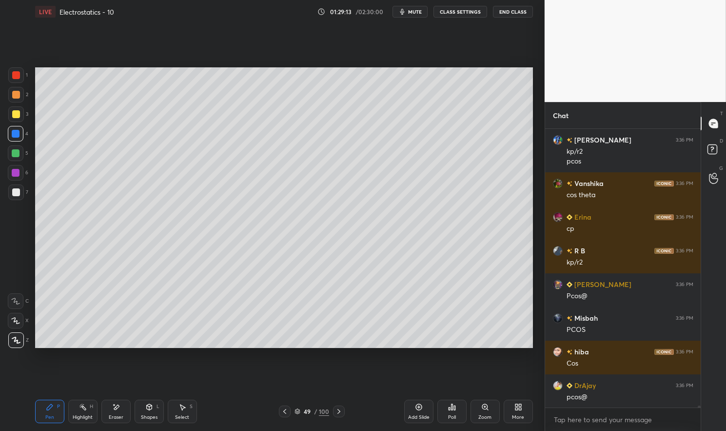
click at [80, 407] on circle at bounding box center [80, 406] width 1 height 1
click at [75, 405] on div "Highlight H" at bounding box center [82, 411] width 29 height 23
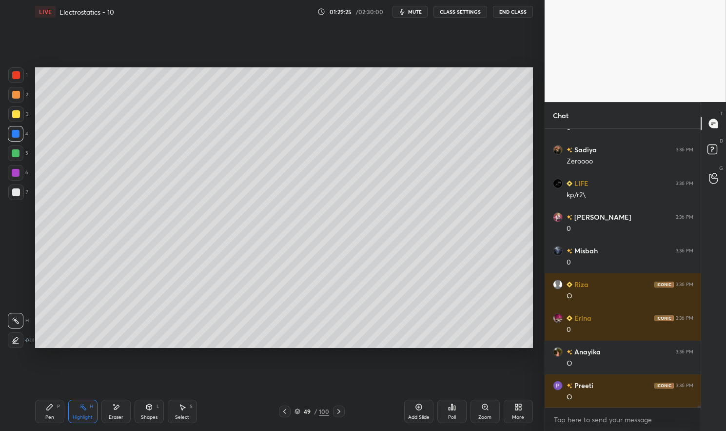
scroll to position [39556, 0]
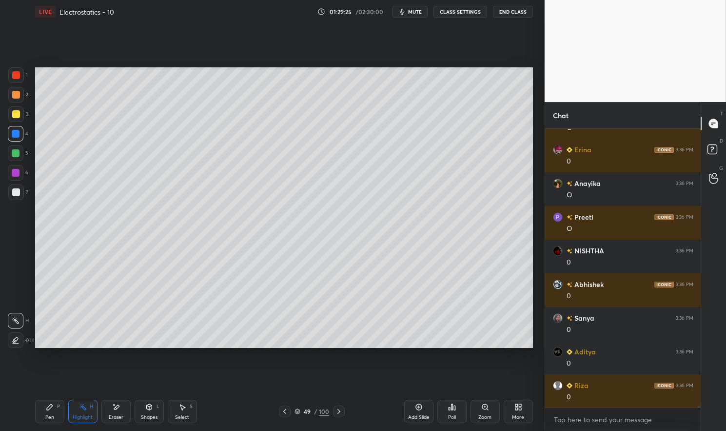
click at [50, 412] on div "Pen P" at bounding box center [49, 411] width 29 height 23
click at [46, 417] on div "Pen" at bounding box center [49, 417] width 9 height 5
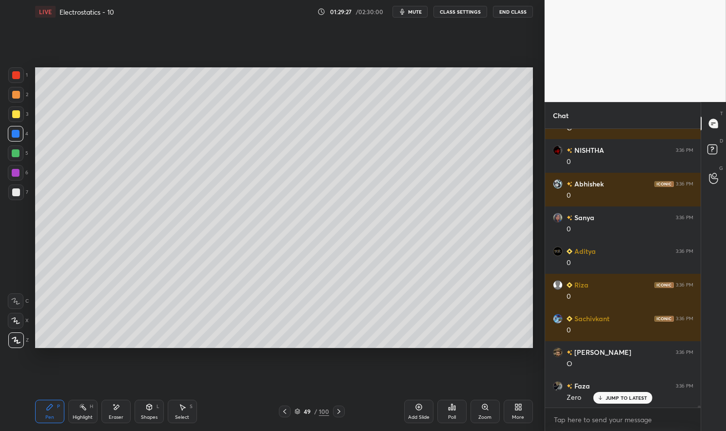
click at [85, 415] on div "Highlight" at bounding box center [83, 417] width 20 height 5
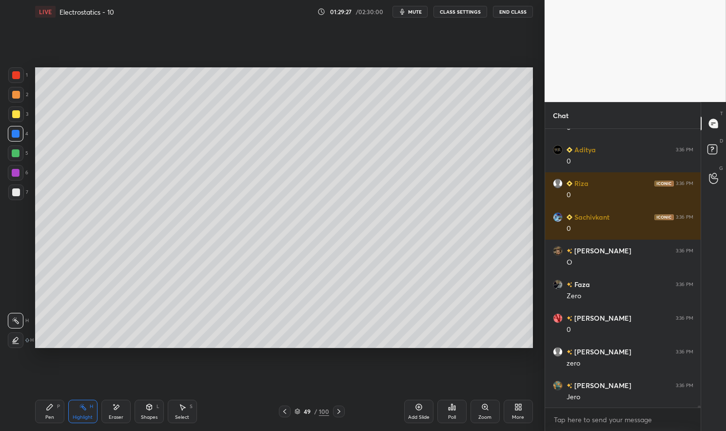
click at [74, 418] on div "Highlight" at bounding box center [83, 417] width 20 height 5
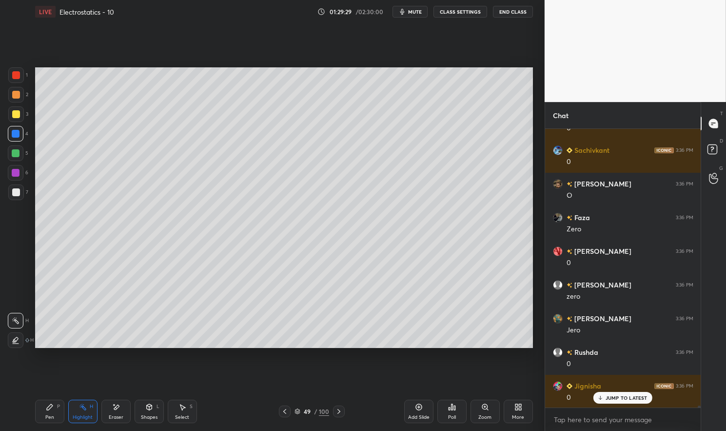
click at [36, 403] on div "Pen P" at bounding box center [49, 411] width 29 height 23
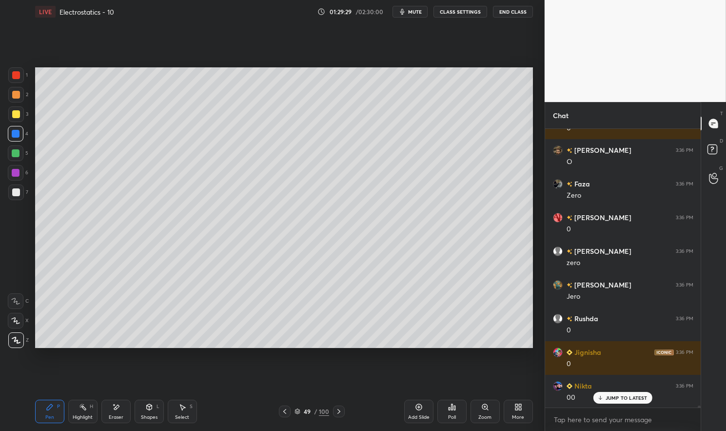
click at [16, 154] on div at bounding box center [16, 153] width 8 height 8
click at [12, 152] on div at bounding box center [16, 153] width 8 height 8
click at [49, 407] on icon at bounding box center [50, 407] width 6 height 6
click at [41, 407] on div "Pen P" at bounding box center [49, 411] width 29 height 23
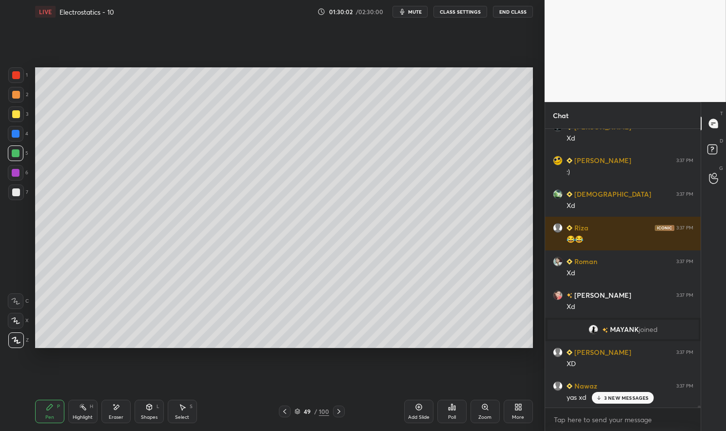
scroll to position [39863, 0]
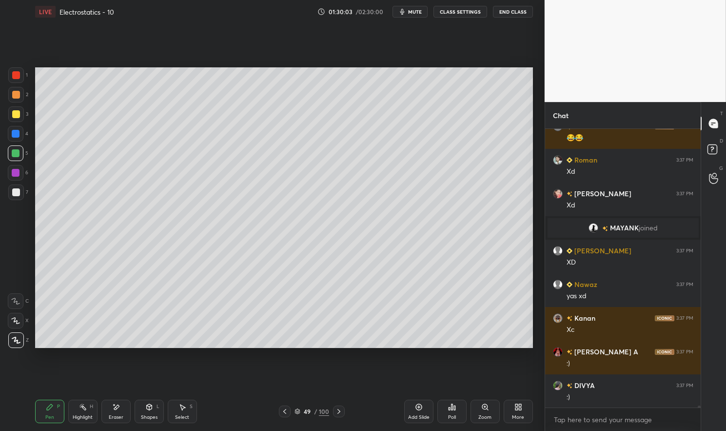
click at [420, 17] on button "mute" at bounding box center [410, 12] width 35 height 12
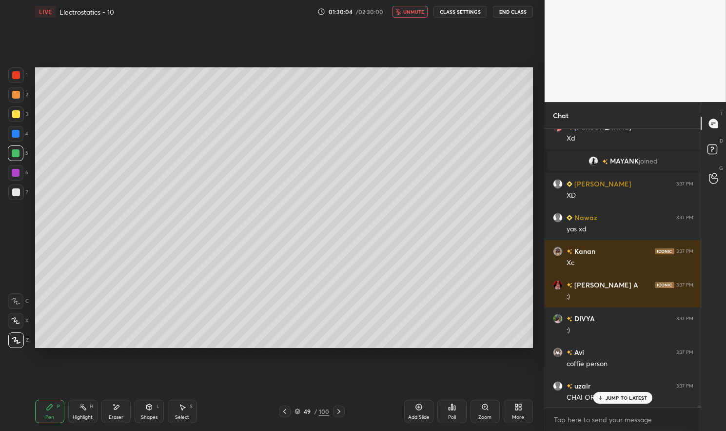
click at [421, 10] on span "unmute" at bounding box center [413, 11] width 21 height 7
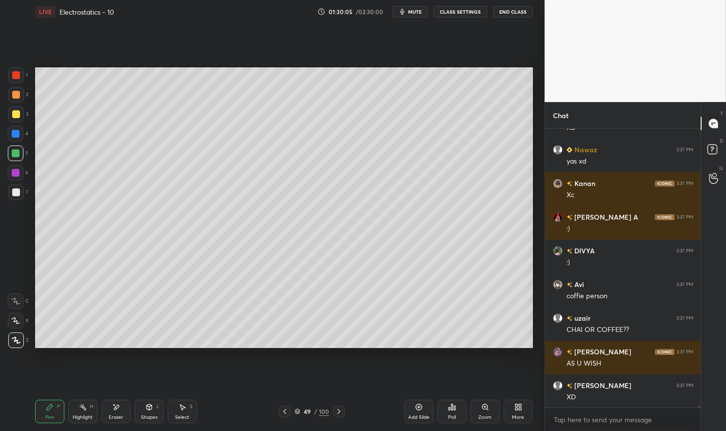
scroll to position [40031, 0]
click at [296, 412] on icon at bounding box center [297, 411] width 5 height 1
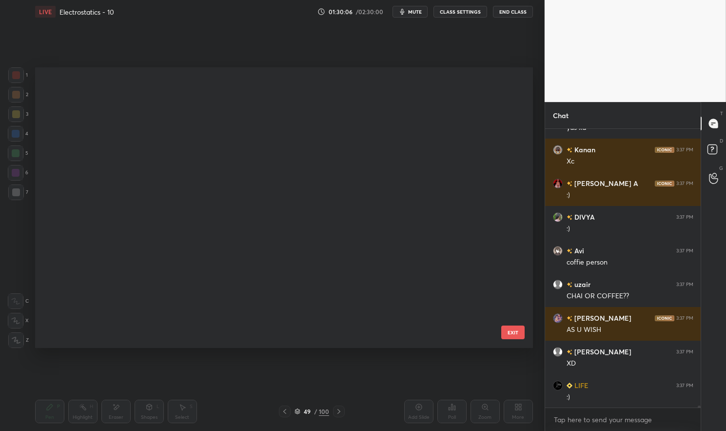
scroll to position [1183, 0]
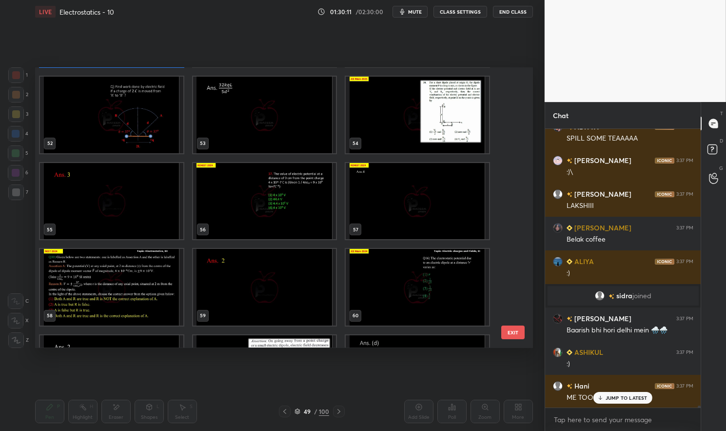
click at [402, 132] on img "grid" at bounding box center [417, 115] width 143 height 76
click at [403, 131] on img "grid" at bounding box center [417, 115] width 143 height 76
click at [401, 132] on img "grid" at bounding box center [417, 115] width 143 height 76
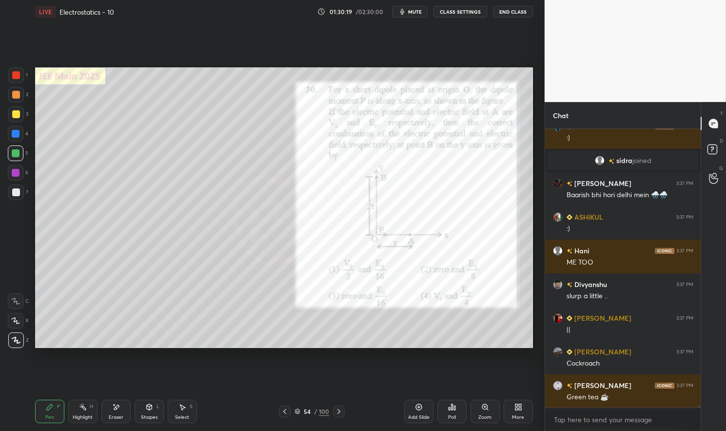
click at [418, 12] on span "mute" at bounding box center [415, 11] width 14 height 7
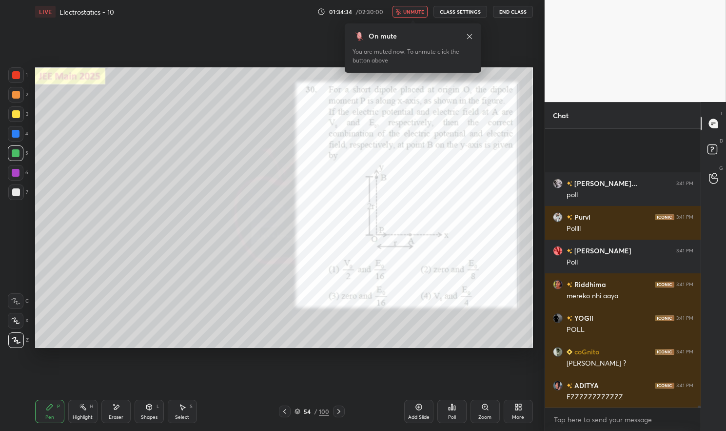
scroll to position [44722, 0]
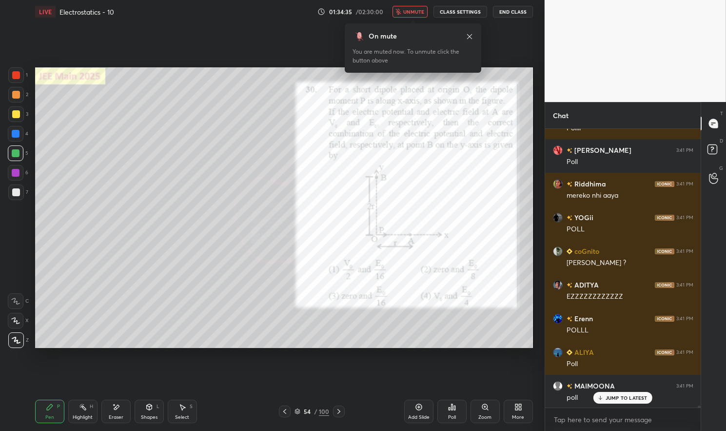
click at [409, 17] on button "unmute" at bounding box center [410, 12] width 35 height 12
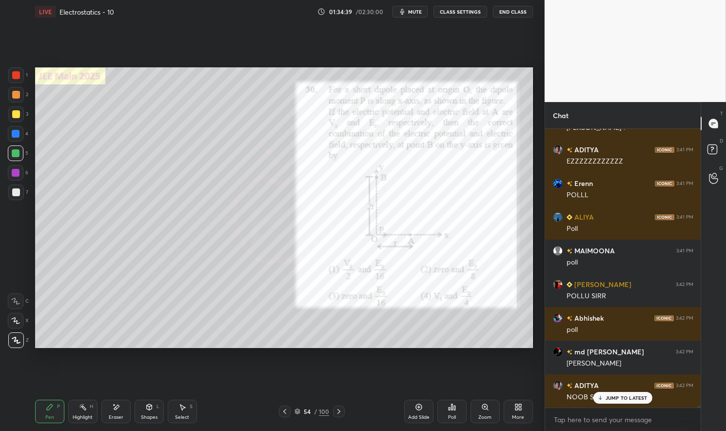
scroll to position [44899, 0]
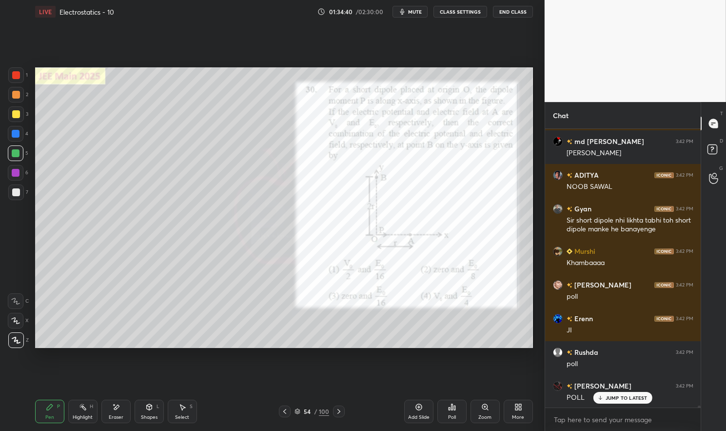
click at [303, 408] on div "54 / 100" at bounding box center [312, 411] width 35 height 9
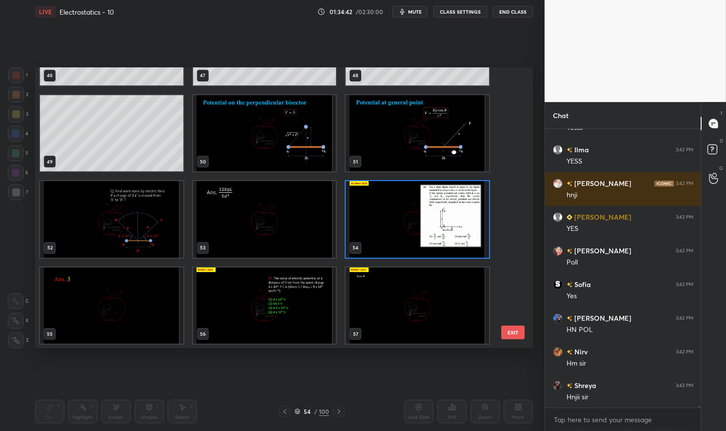
click at [401, 219] on img "grid" at bounding box center [417, 219] width 143 height 76
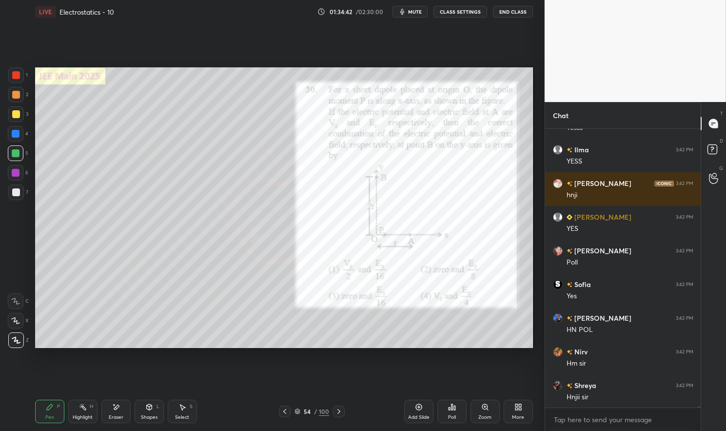
click at [398, 220] on img "grid" at bounding box center [417, 219] width 143 height 76
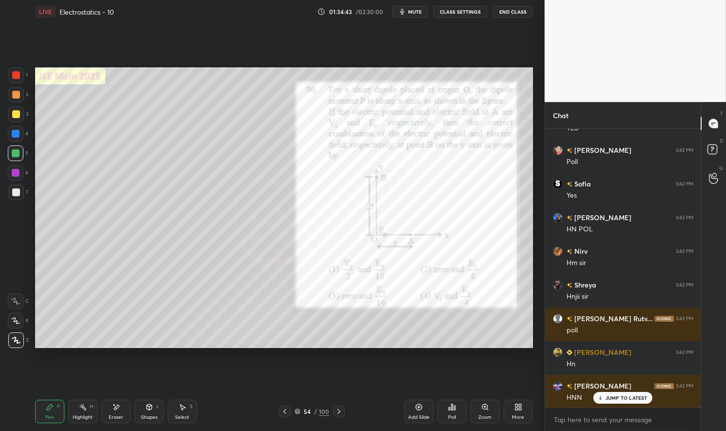
click at [458, 406] on div "Poll" at bounding box center [452, 411] width 29 height 23
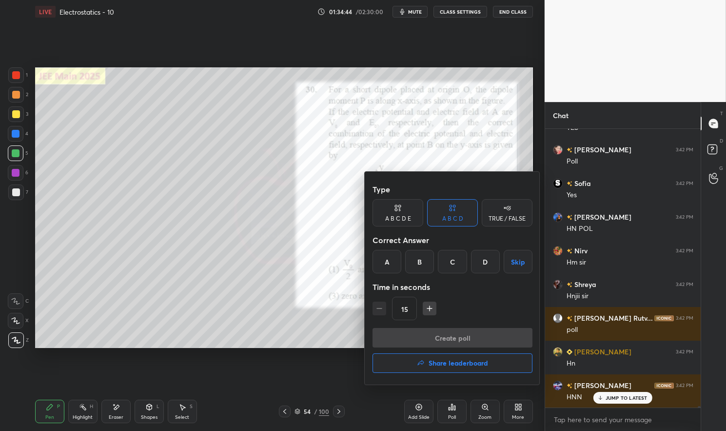
click at [449, 261] on div "C" at bounding box center [452, 261] width 29 height 23
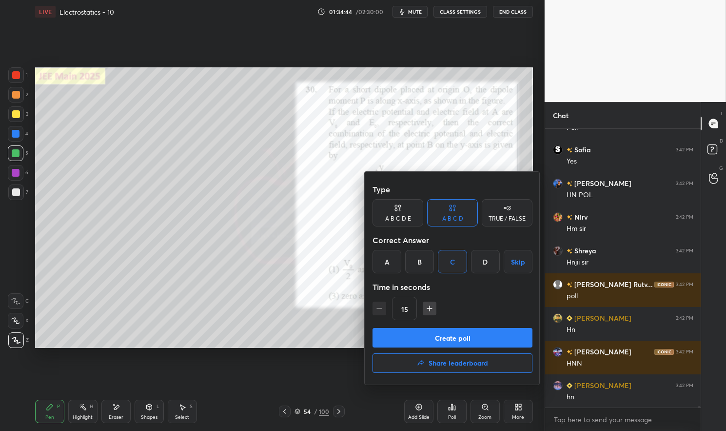
click at [478, 340] on button "Create poll" at bounding box center [453, 338] width 160 height 20
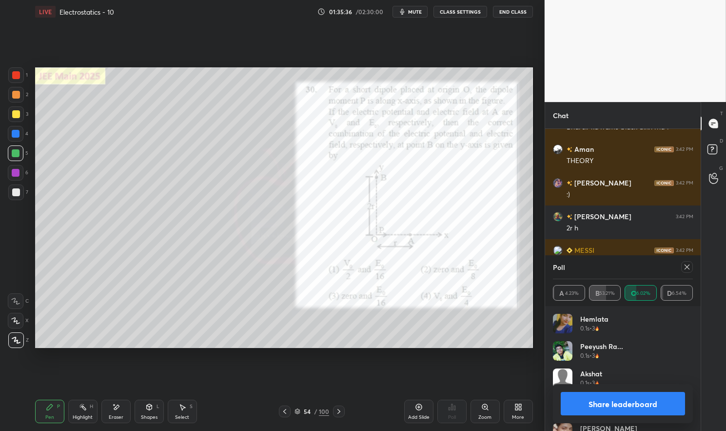
click at [688, 267] on icon at bounding box center [687, 267] width 8 height 8
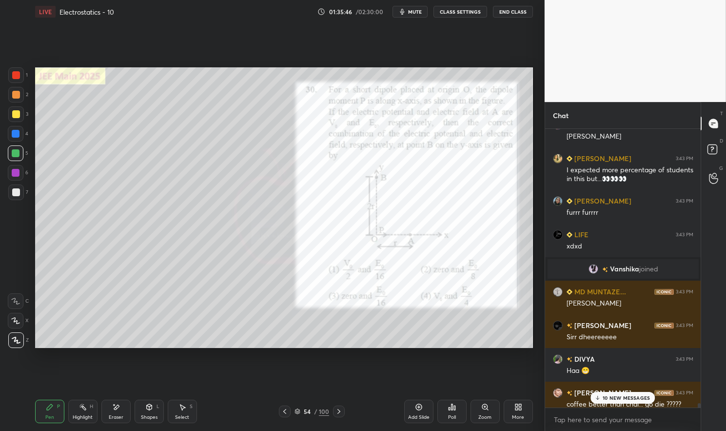
click at [622, 400] on p "10 NEW MESSAGES" at bounding box center [626, 398] width 47 height 6
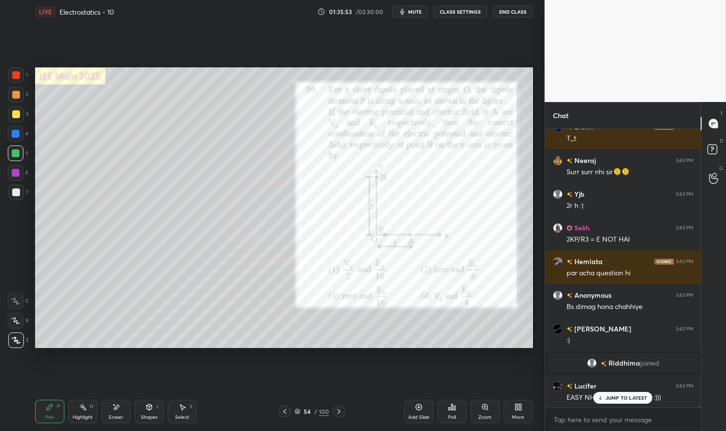
click at [15, 65] on div "1 2 3 4 5 6 7 C X Z E E Erase all H H LIVE Electrostatics - 10 01:35:53 / 02:30…" at bounding box center [268, 215] width 537 height 431
click at [4, 70] on div "1 2 3 4 5 6 7 C X Z E E Erase all H H" at bounding box center [15, 207] width 31 height 280
click at [53, 411] on div "Pen P" at bounding box center [49, 411] width 29 height 23
click at [50, 410] on icon at bounding box center [50, 407] width 8 height 8
click at [44, 414] on div "Pen P" at bounding box center [49, 411] width 29 height 23
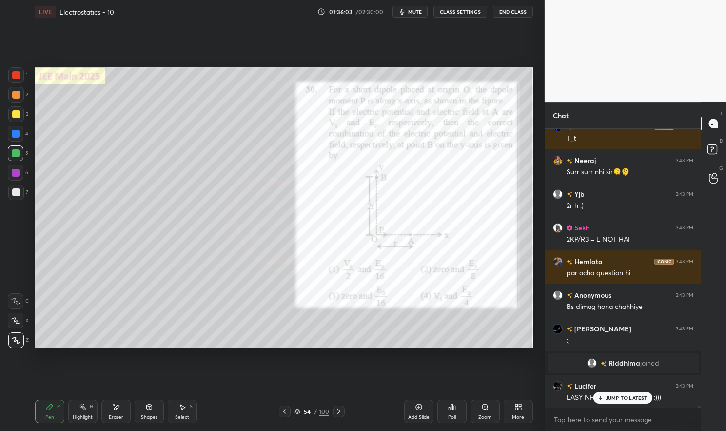
click at [11, 75] on div at bounding box center [16, 75] width 16 height 16
click at [19, 71] on div at bounding box center [16, 75] width 8 height 8
click at [17, 153] on div at bounding box center [16, 153] width 8 height 8
click at [15, 154] on div at bounding box center [16, 153] width 8 height 8
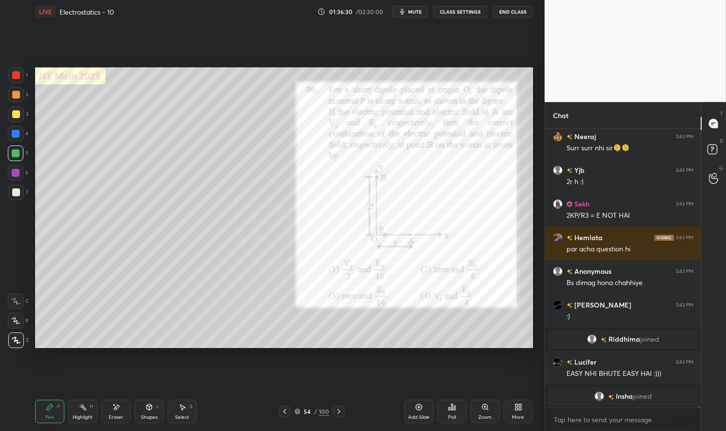
click at [88, 411] on div "Highlight H" at bounding box center [82, 411] width 29 height 23
click at [87, 406] on div "Highlight H" at bounding box center [82, 411] width 29 height 23
click at [14, 80] on div at bounding box center [16, 75] width 16 height 16
click at [25, 75] on div "1" at bounding box center [18, 75] width 20 height 16
click at [48, 413] on div "Pen P" at bounding box center [49, 411] width 29 height 23
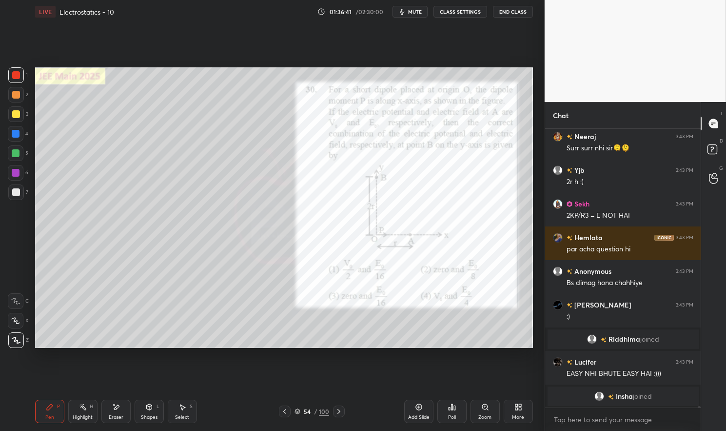
click at [41, 410] on div "Pen P" at bounding box center [49, 411] width 29 height 23
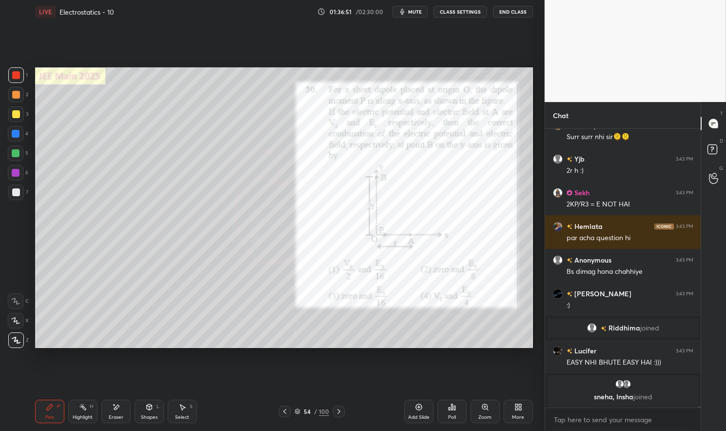
click at [81, 411] on icon at bounding box center [83, 407] width 8 height 8
click at [71, 416] on div "Highlight H" at bounding box center [82, 411] width 29 height 23
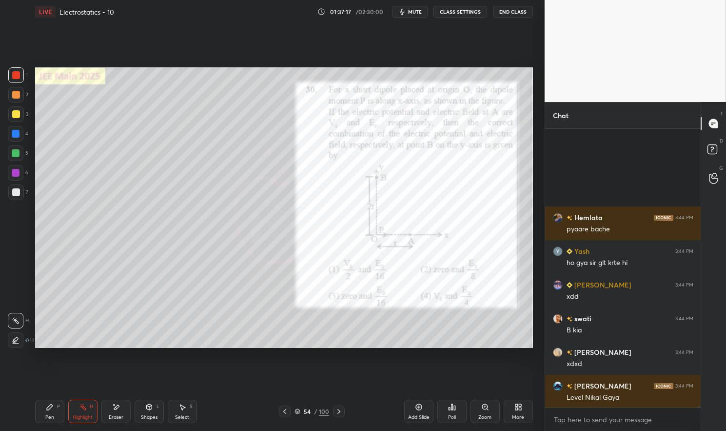
scroll to position [48761, 0]
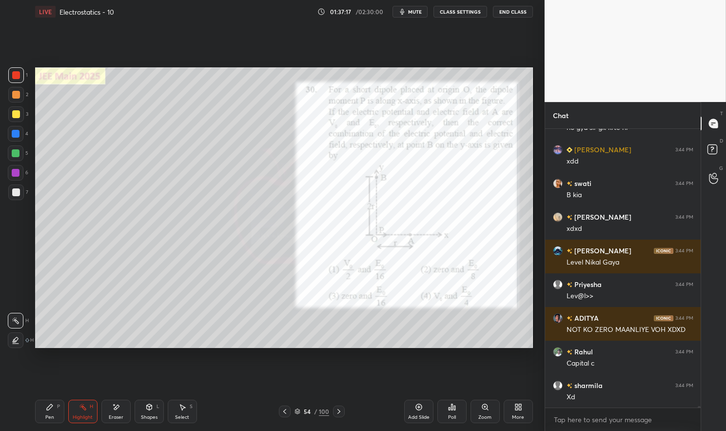
click at [81, 402] on div "Highlight H" at bounding box center [82, 411] width 29 height 23
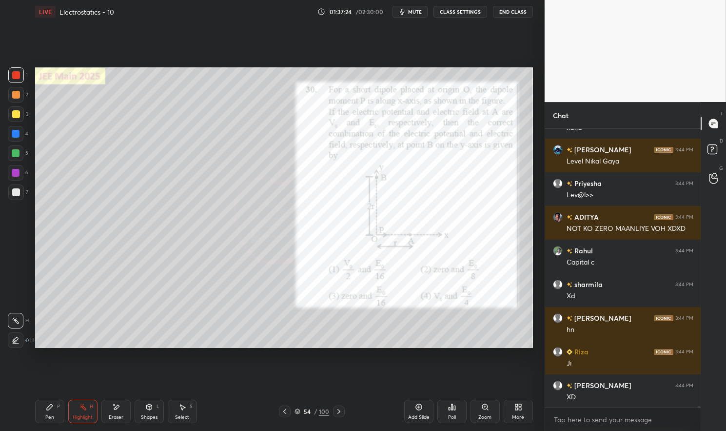
scroll to position [48896, 0]
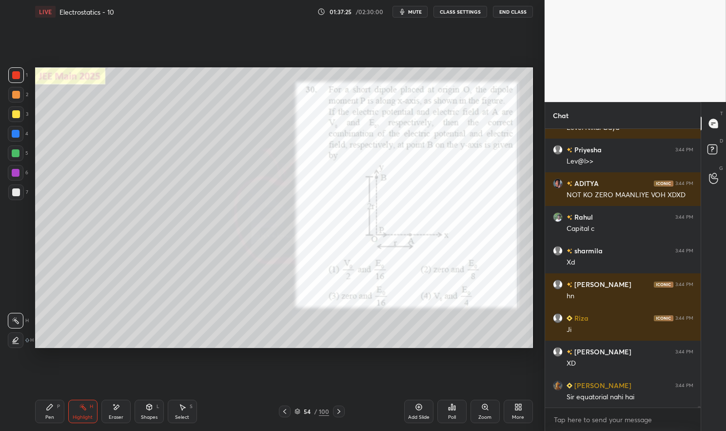
click at [17, 150] on div at bounding box center [16, 153] width 8 height 8
click at [16, 154] on div at bounding box center [16, 153] width 8 height 8
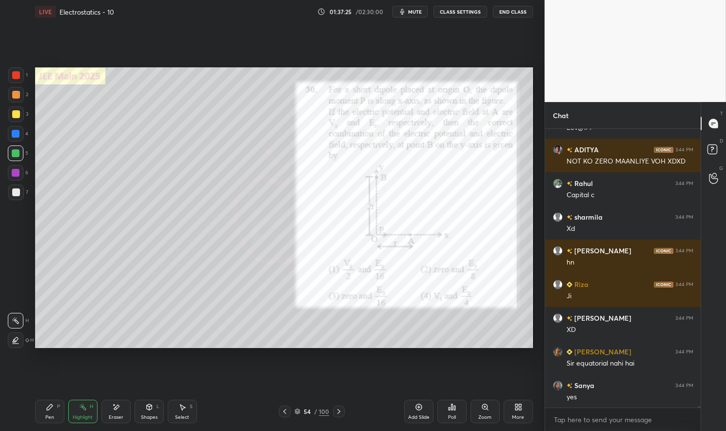
click at [52, 407] on icon at bounding box center [50, 407] width 8 height 8
click at [48, 409] on icon at bounding box center [50, 407] width 6 height 6
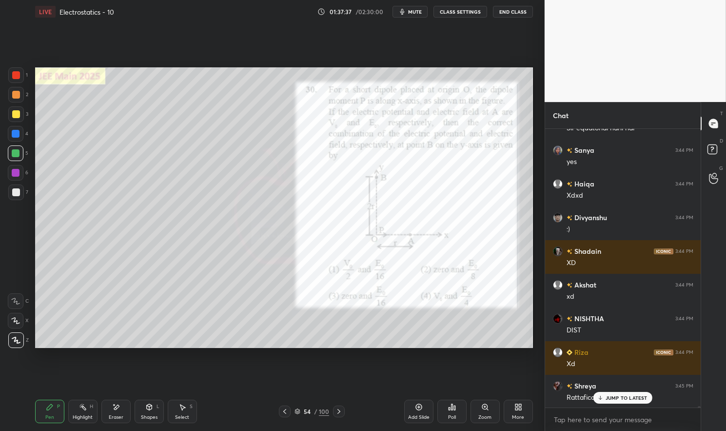
scroll to position [49198, 0]
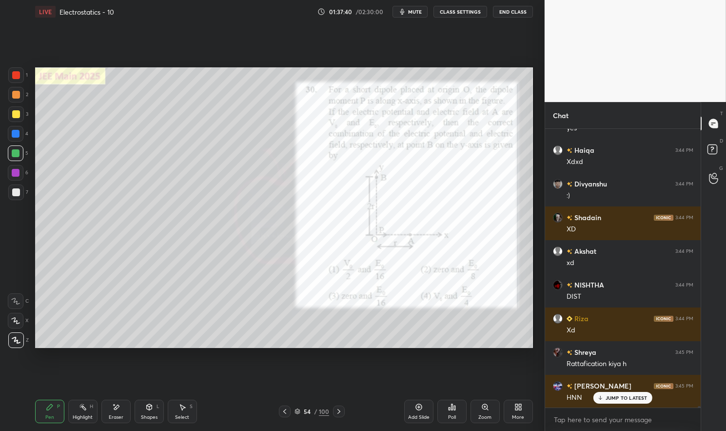
click at [89, 419] on div "Highlight" at bounding box center [83, 417] width 20 height 5
click at [80, 415] on div "Highlight" at bounding box center [83, 417] width 20 height 5
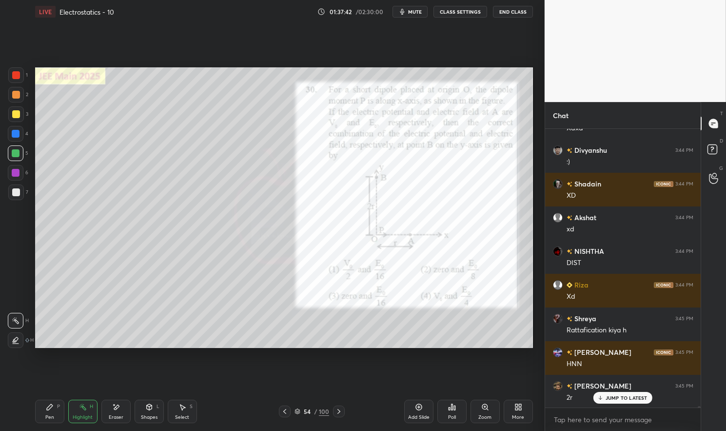
click at [39, 412] on div "Pen P" at bounding box center [49, 411] width 29 height 23
click at [41, 412] on div "Pen P" at bounding box center [49, 411] width 29 height 23
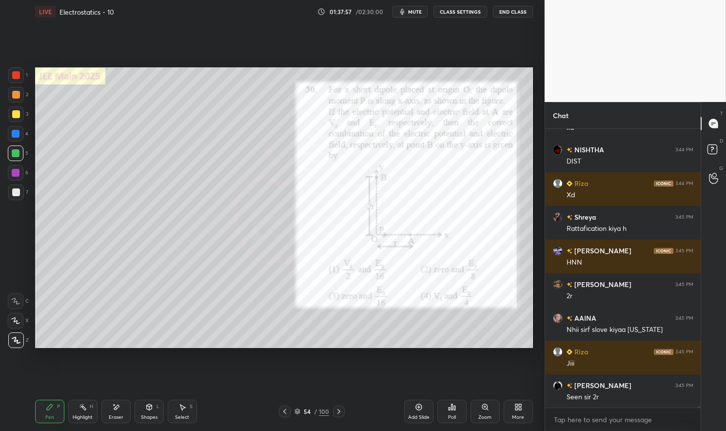
scroll to position [49366, 0]
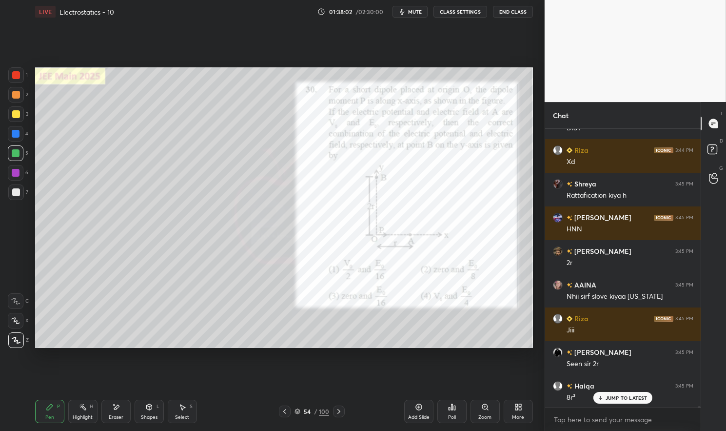
click at [116, 412] on div "Eraser" at bounding box center [115, 411] width 29 height 23
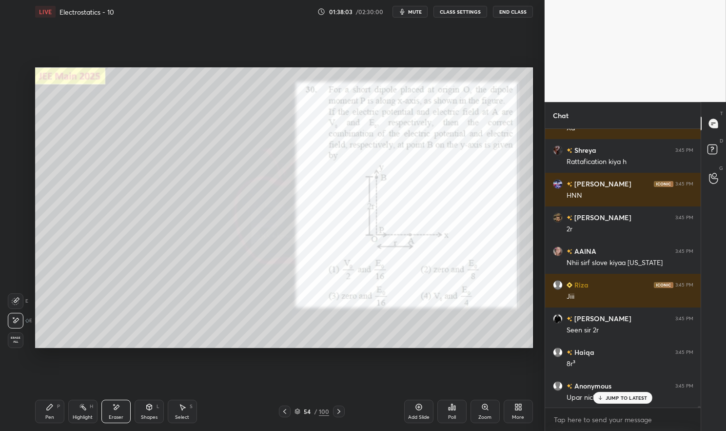
click at [52, 409] on icon at bounding box center [50, 407] width 8 height 8
click at [47, 417] on div "Pen" at bounding box center [49, 417] width 9 height 5
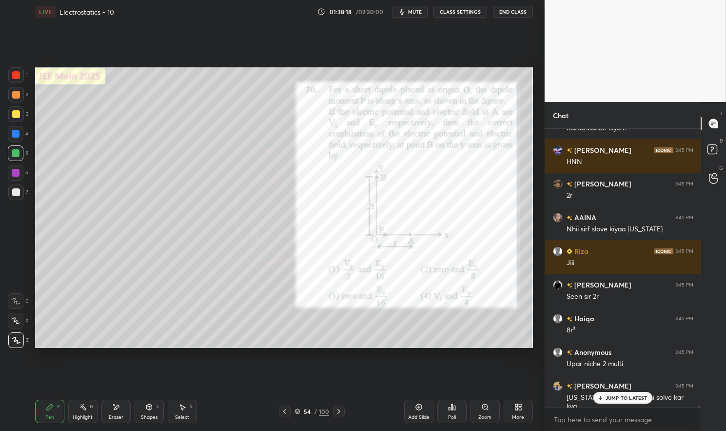
click at [622, 396] on p "JUMP TO LATEST" at bounding box center [627, 398] width 42 height 6
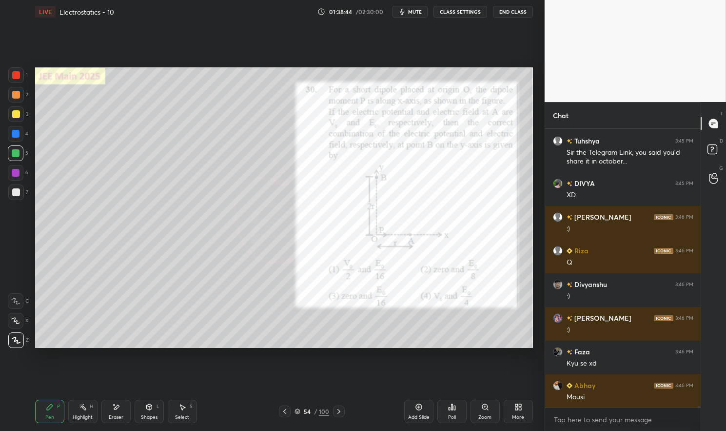
scroll to position [49965, 0]
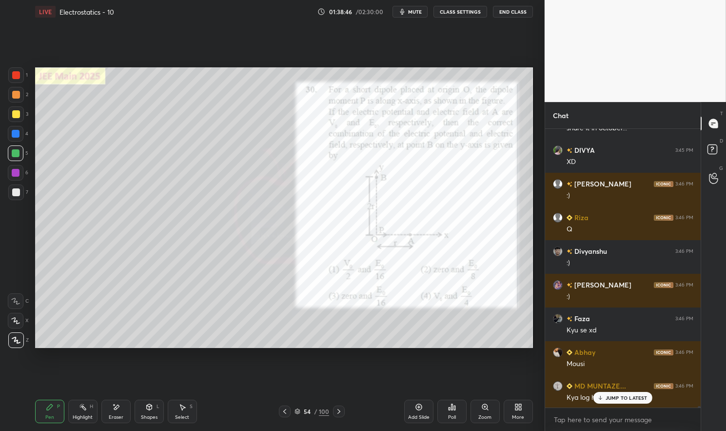
click at [623, 400] on p "JUMP TO LATEST" at bounding box center [627, 398] width 42 height 6
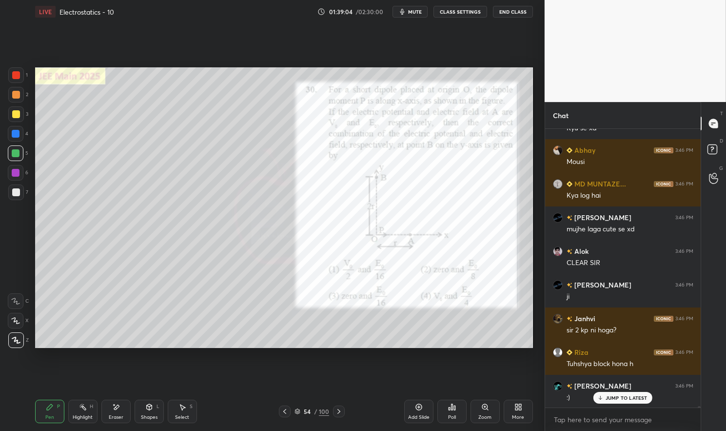
scroll to position [50200, 0]
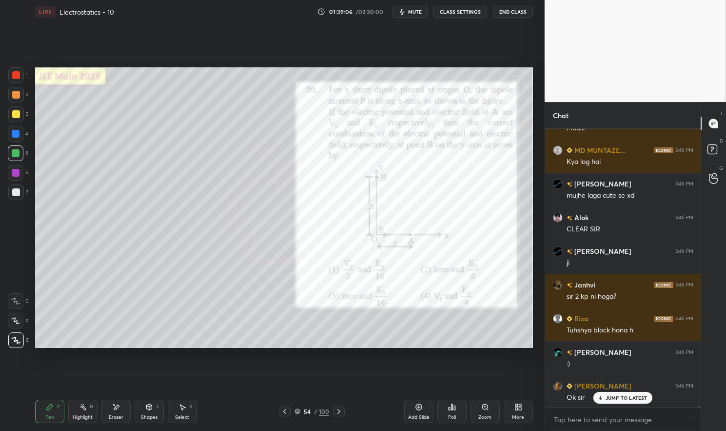
click at [75, 419] on div "Highlight" at bounding box center [83, 417] width 20 height 5
click at [74, 421] on div "Highlight H" at bounding box center [82, 411] width 29 height 23
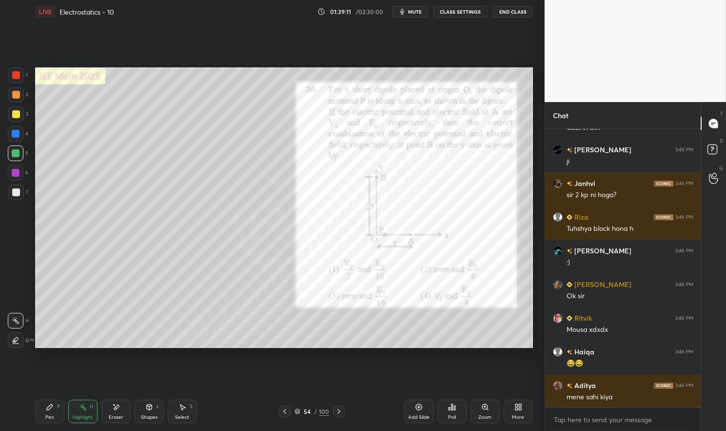
scroll to position [50335, 0]
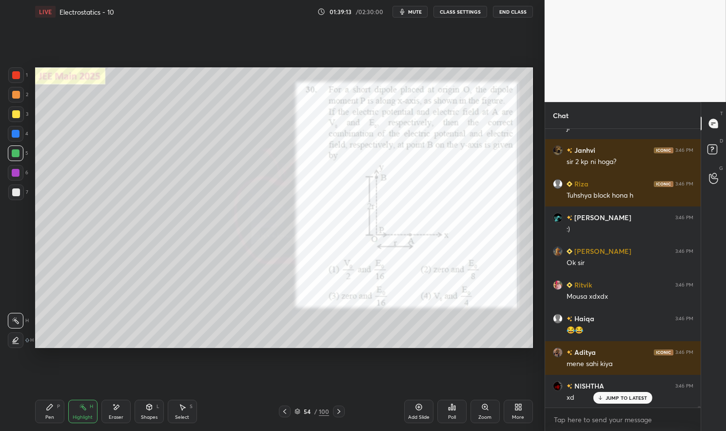
click at [622, 404] on div "NISHTHA 3:46 PM xd" at bounding box center [623, 392] width 156 height 34
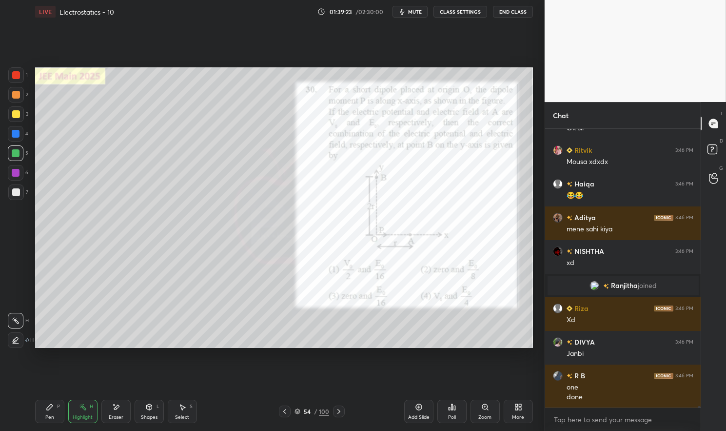
scroll to position [50503, 0]
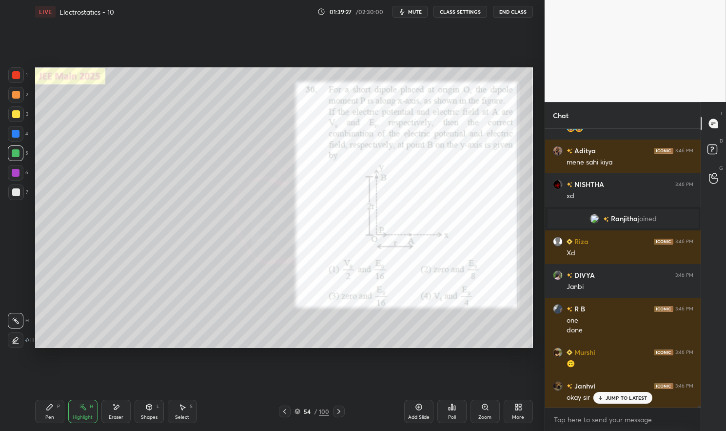
click at [11, 79] on div at bounding box center [16, 75] width 16 height 16
click at [14, 76] on div at bounding box center [16, 75] width 8 height 8
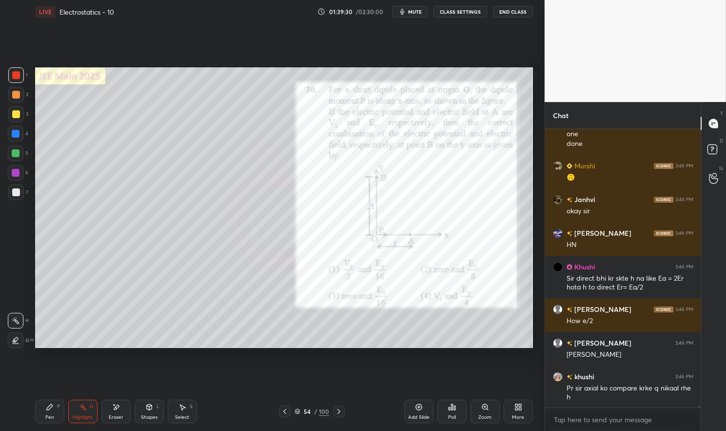
click at [59, 404] on div "P" at bounding box center [58, 406] width 3 height 5
click at [55, 409] on div "Pen P" at bounding box center [49, 411] width 29 height 23
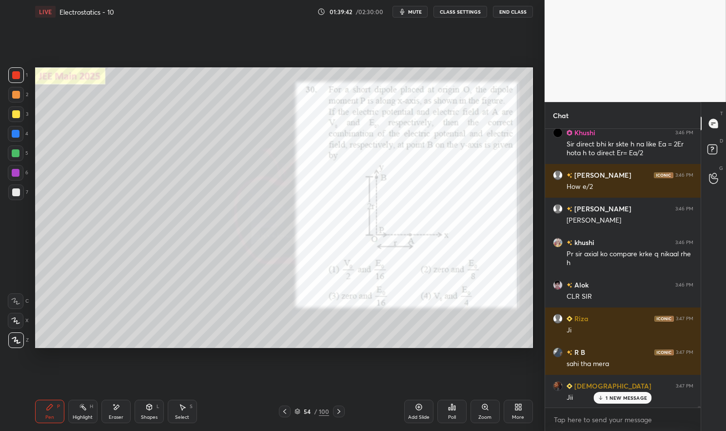
scroll to position [50891, 0]
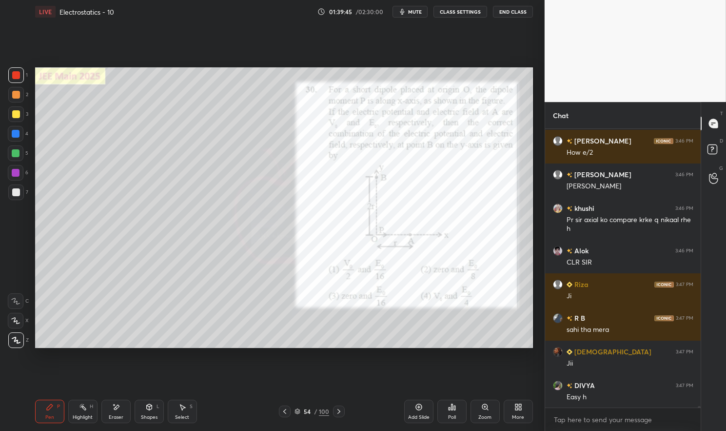
click at [85, 412] on div "Highlight H" at bounding box center [82, 411] width 29 height 23
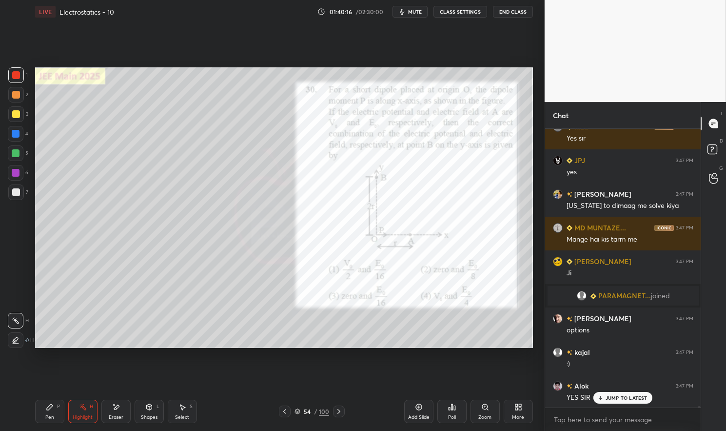
scroll to position [51352, 0]
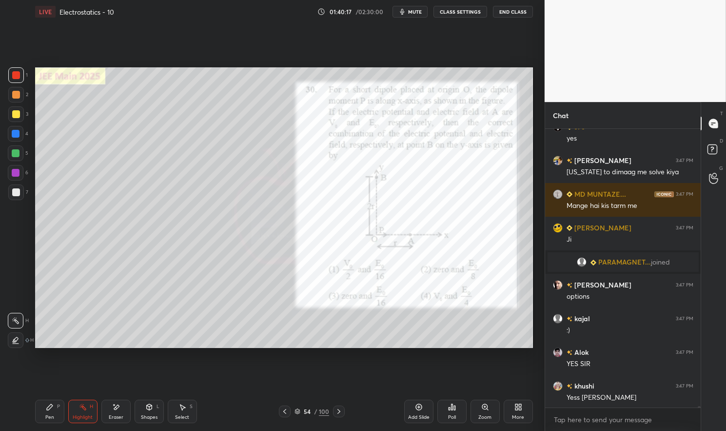
click at [48, 410] on icon at bounding box center [50, 407] width 6 height 6
click at [43, 412] on div "Pen P" at bounding box center [49, 411] width 29 height 23
click at [11, 79] on div at bounding box center [16, 75] width 16 height 16
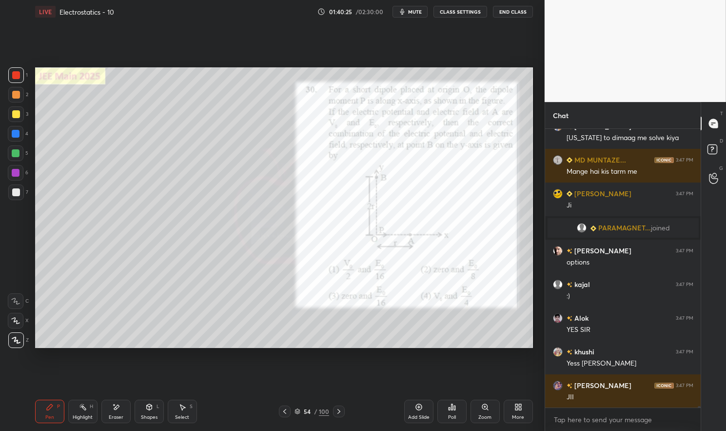
scroll to position [51420, 0]
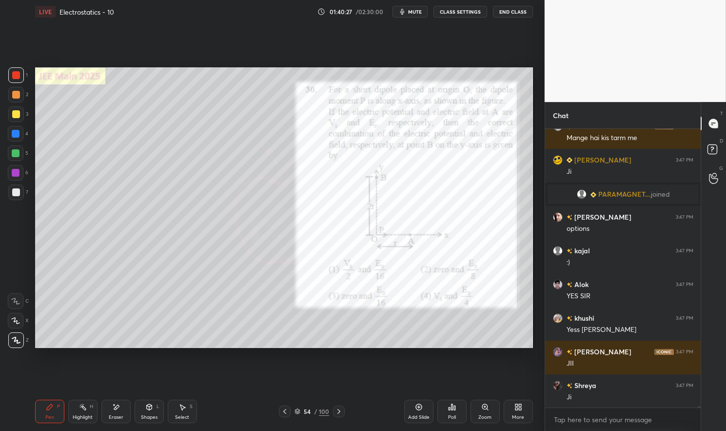
click at [298, 411] on icon at bounding box center [298, 411] width 6 height 6
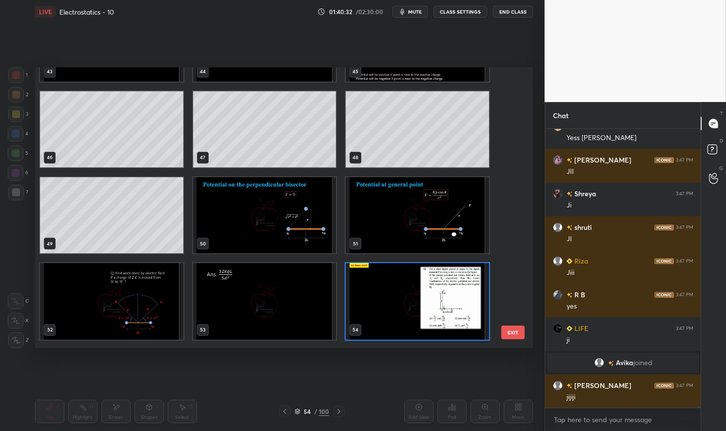
scroll to position [50548, 0]
click at [163, 285] on img "grid" at bounding box center [111, 301] width 143 height 76
click at [164, 282] on img "grid" at bounding box center [111, 301] width 143 height 76
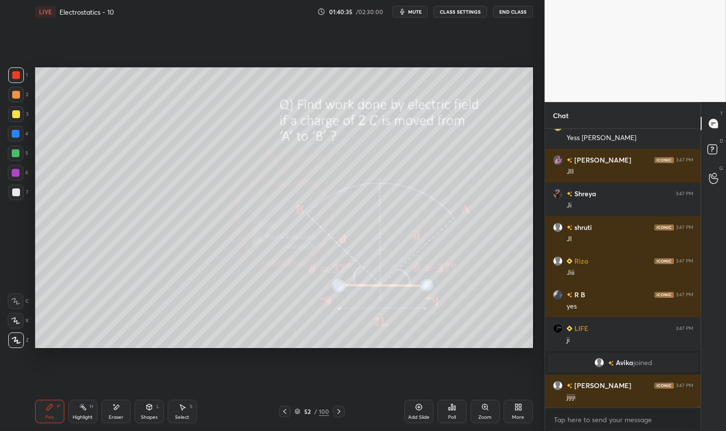
click at [165, 280] on img "grid" at bounding box center [111, 301] width 143 height 76
click at [47, 409] on icon at bounding box center [50, 407] width 6 height 6
click at [42, 413] on div "Pen P" at bounding box center [49, 411] width 29 height 23
click at [15, 73] on div at bounding box center [16, 75] width 8 height 8
click at [14, 73] on div at bounding box center [16, 75] width 8 height 8
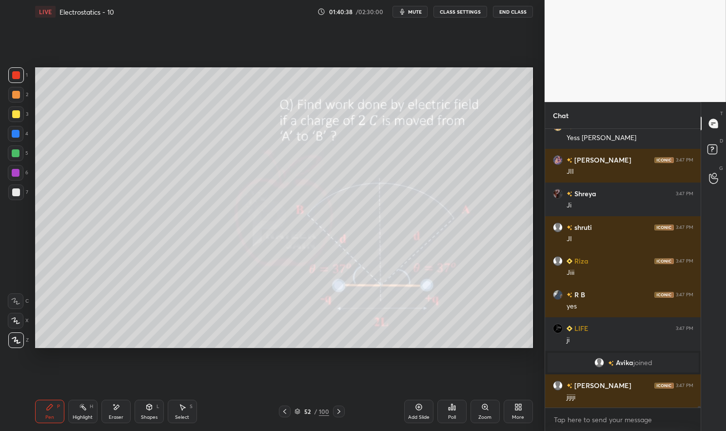
click at [15, 115] on div at bounding box center [16, 114] width 8 height 8
click at [12, 110] on div at bounding box center [16, 114] width 16 height 16
click at [13, 114] on div at bounding box center [16, 114] width 8 height 8
click at [9, 113] on div at bounding box center [16, 114] width 16 height 16
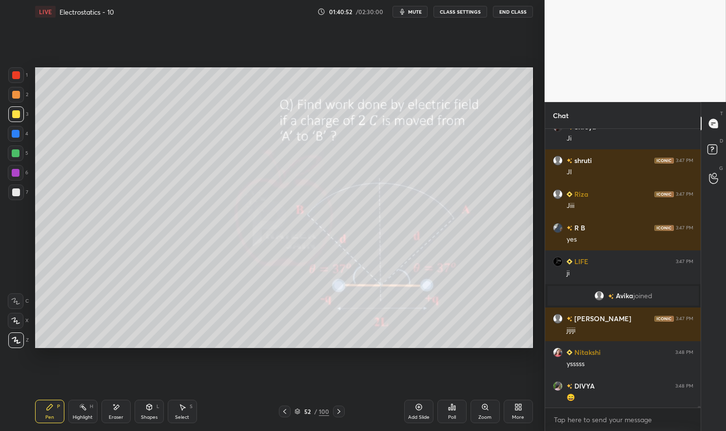
scroll to position [50639, 0]
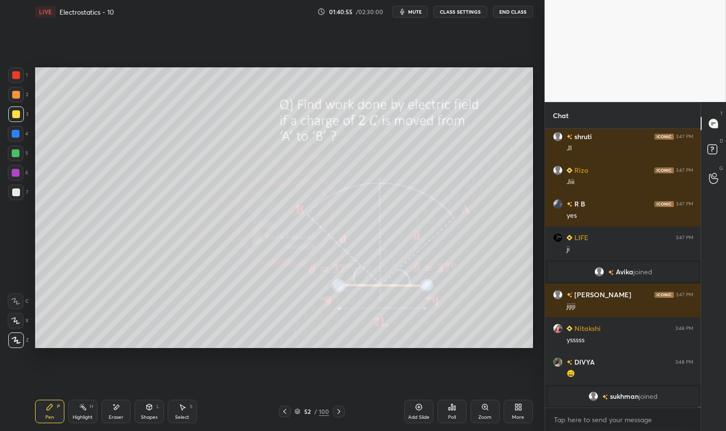
click at [82, 408] on rect at bounding box center [83, 407] width 5 height 5
click at [75, 413] on div "Highlight H" at bounding box center [82, 411] width 29 height 23
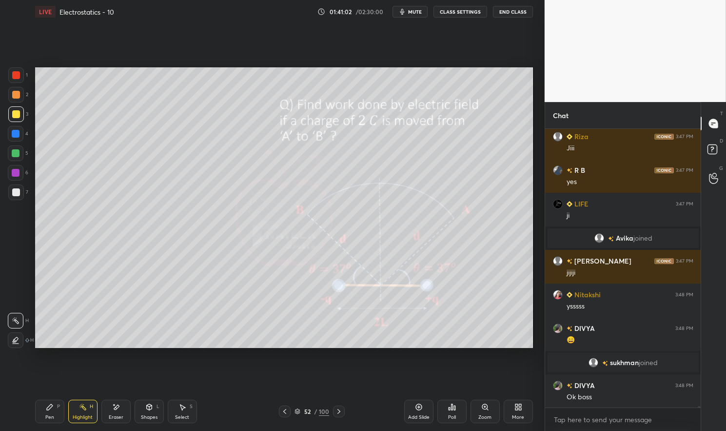
click at [44, 419] on div "Pen P" at bounding box center [49, 411] width 29 height 23
click at [42, 419] on div "Pen P" at bounding box center [49, 411] width 29 height 23
click at [13, 79] on div at bounding box center [16, 75] width 16 height 16
click at [12, 75] on div at bounding box center [16, 75] width 8 height 8
click at [49, 410] on icon at bounding box center [50, 407] width 8 height 8
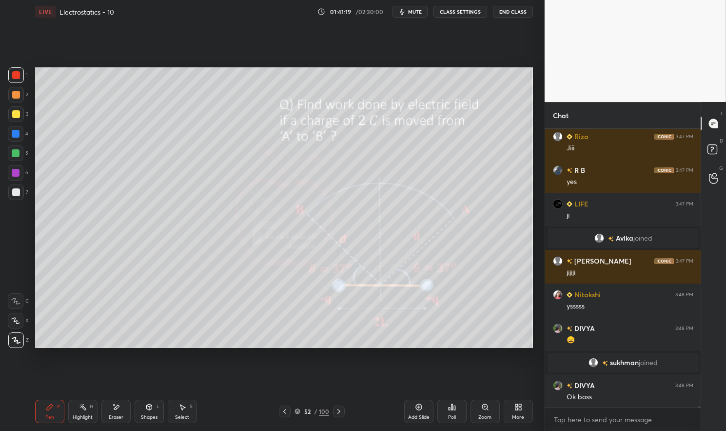
click at [7, 150] on div "1 2 3 4 5 6 7 C X Z E E Erase all H H" at bounding box center [15, 207] width 31 height 280
click at [17, 155] on div at bounding box center [16, 153] width 8 height 8
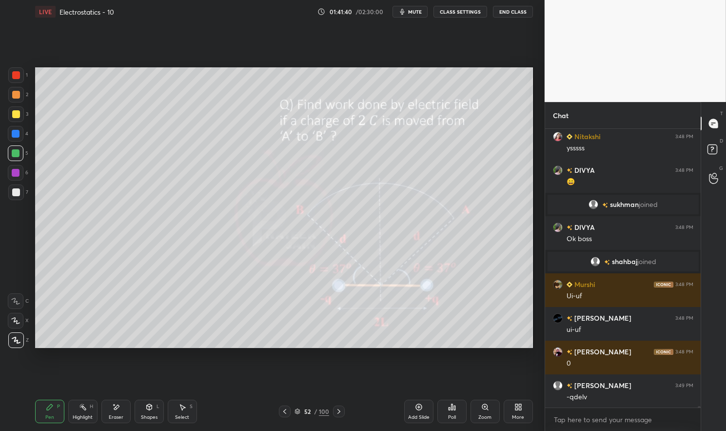
scroll to position [50807, 0]
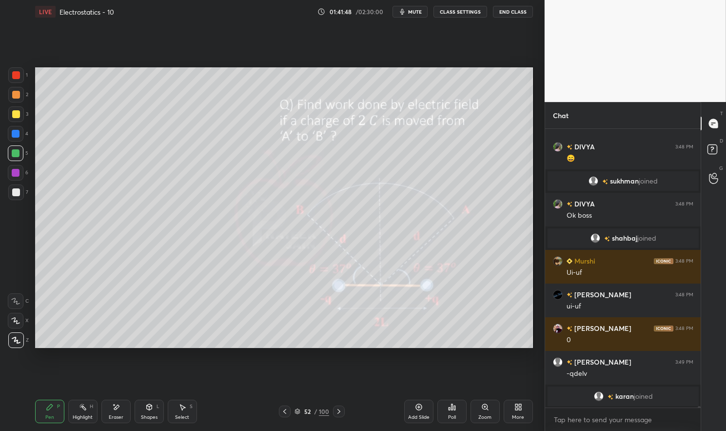
click at [113, 410] on icon at bounding box center [116, 407] width 8 height 8
click at [48, 410] on icon at bounding box center [50, 407] width 6 height 6
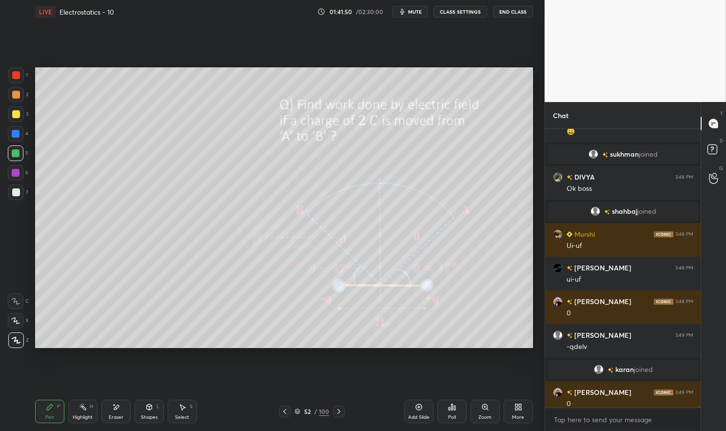
scroll to position [50814, 0]
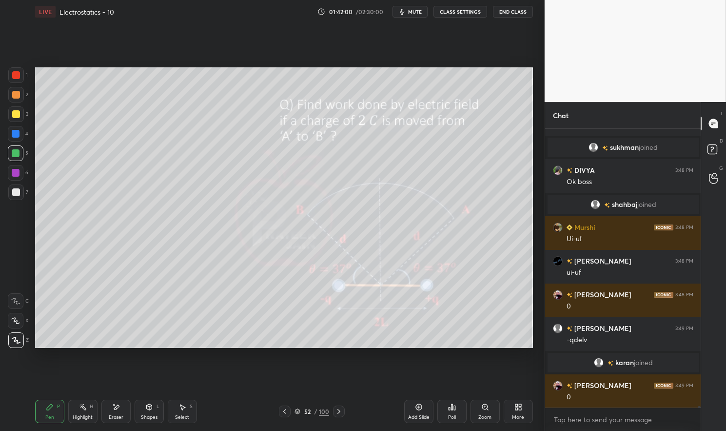
click at [119, 405] on icon at bounding box center [116, 407] width 8 height 8
click at [52, 402] on div "Pen P" at bounding box center [49, 411] width 29 height 23
click at [47, 400] on div "Pen P" at bounding box center [49, 411] width 29 height 23
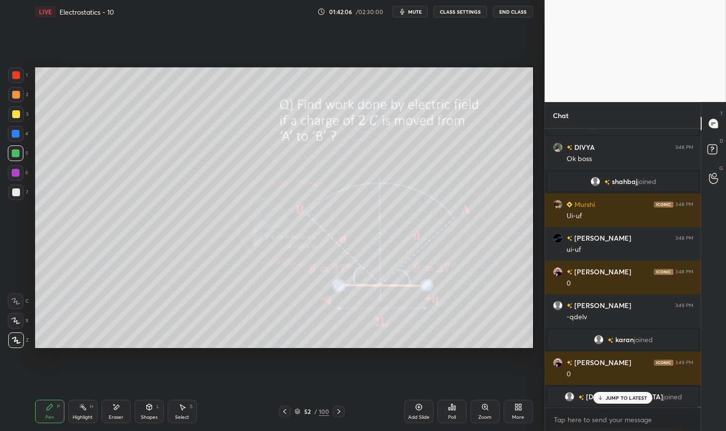
click at [81, 408] on icon at bounding box center [83, 407] width 8 height 8
click at [79, 401] on div "Highlight H" at bounding box center [82, 411] width 29 height 23
click at [17, 192] on div at bounding box center [16, 192] width 8 height 8
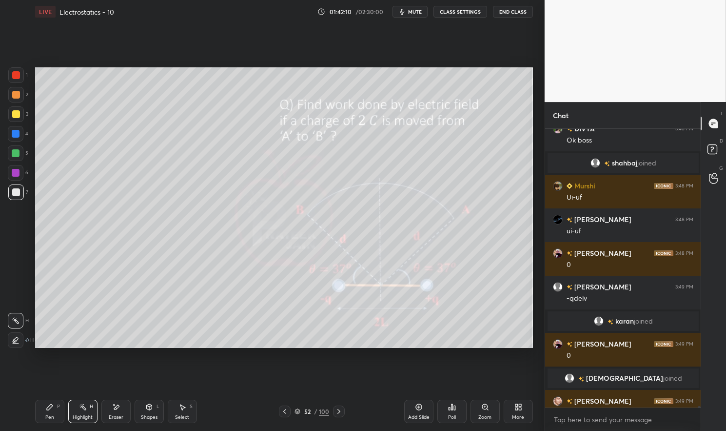
scroll to position [50853, 0]
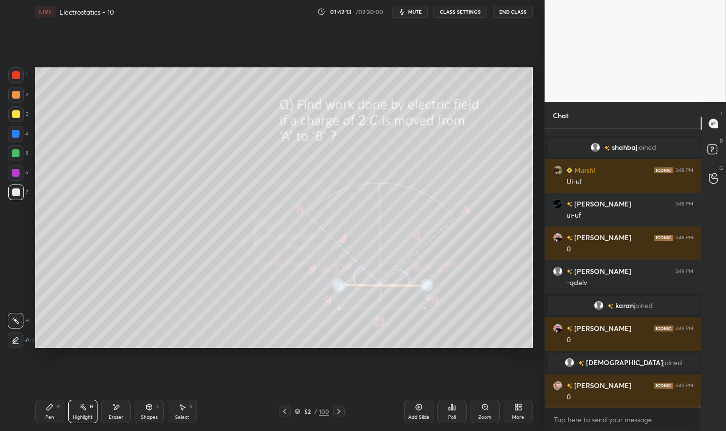
click at [56, 402] on div "Pen P" at bounding box center [49, 411] width 29 height 23
click at [56, 399] on div "Pen P Highlight H Eraser Shapes L Select S 52 / 100 Add Slide Poll Zoom More" at bounding box center [284, 411] width 498 height 39
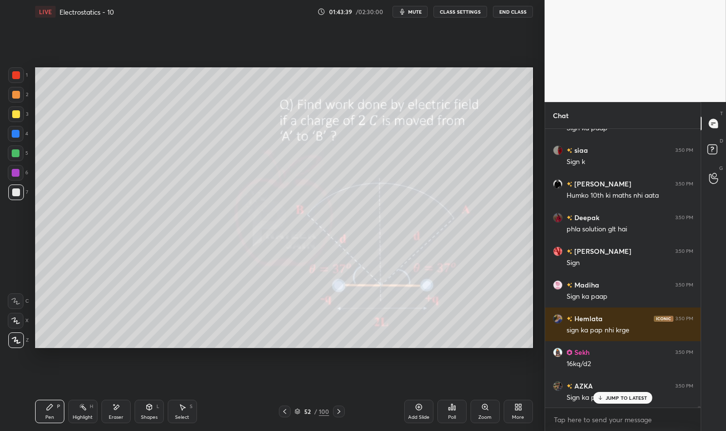
scroll to position [52458, 0]
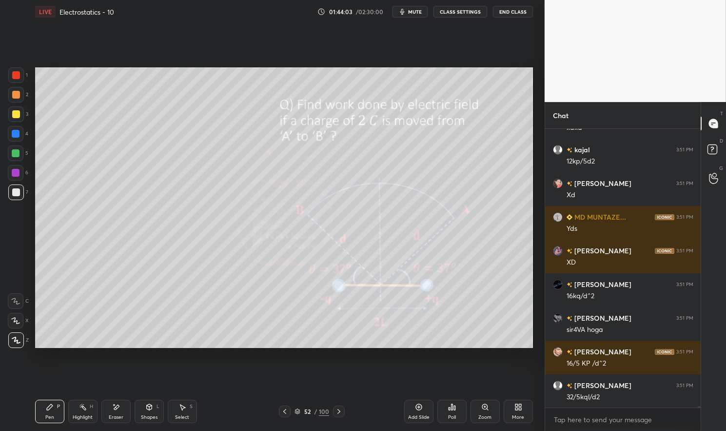
click at [298, 411] on icon at bounding box center [297, 410] width 5 height 2
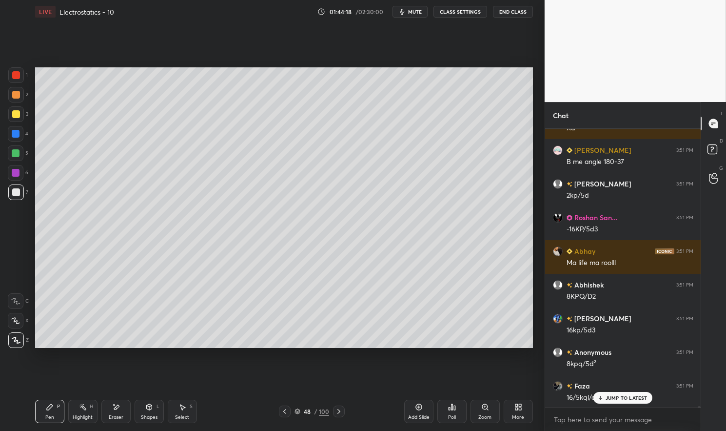
click at [81, 412] on div "Highlight H" at bounding box center [82, 411] width 29 height 23
click at [80, 411] on div "Highlight H" at bounding box center [82, 411] width 29 height 23
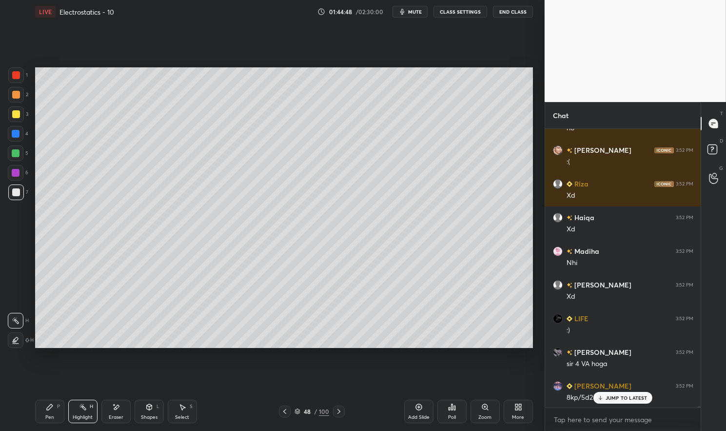
click at [296, 411] on icon at bounding box center [298, 411] width 6 height 6
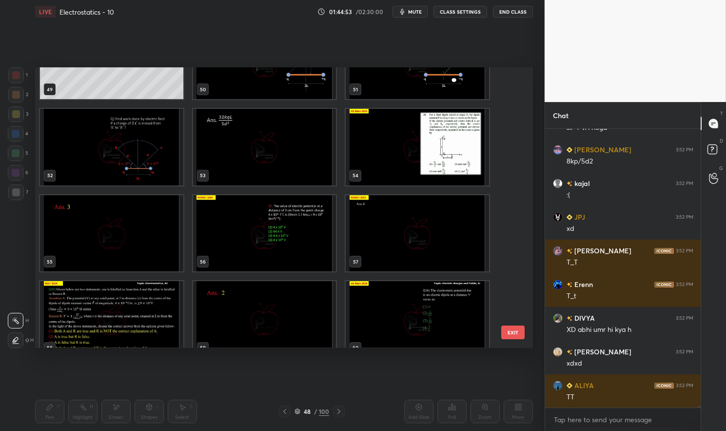
click at [122, 160] on img "grid" at bounding box center [111, 147] width 143 height 76
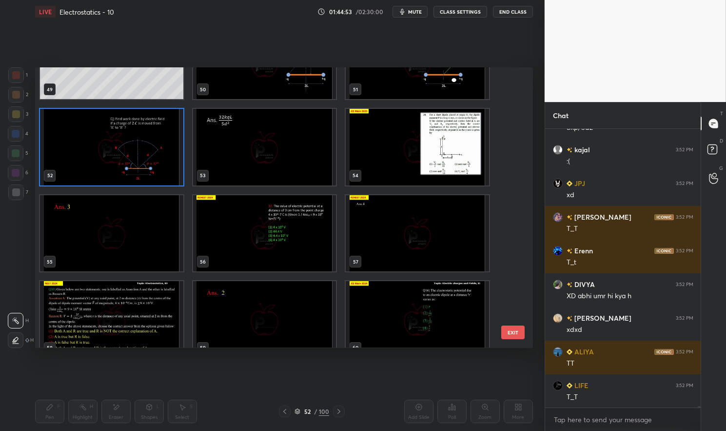
click at [113, 158] on img "grid" at bounding box center [111, 147] width 143 height 76
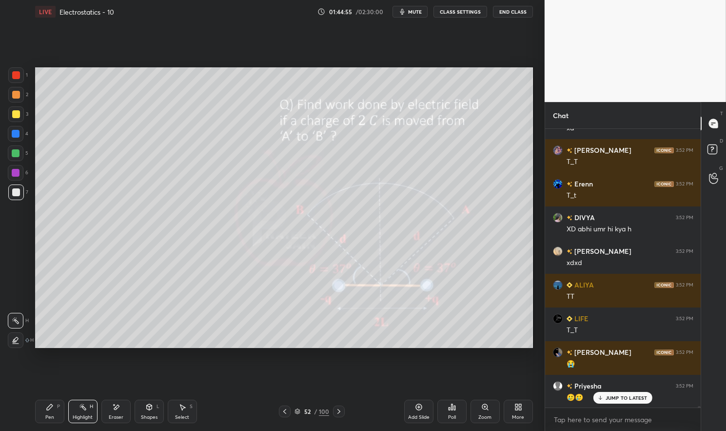
click at [616, 396] on p "JUMP TO LATEST" at bounding box center [627, 398] width 42 height 6
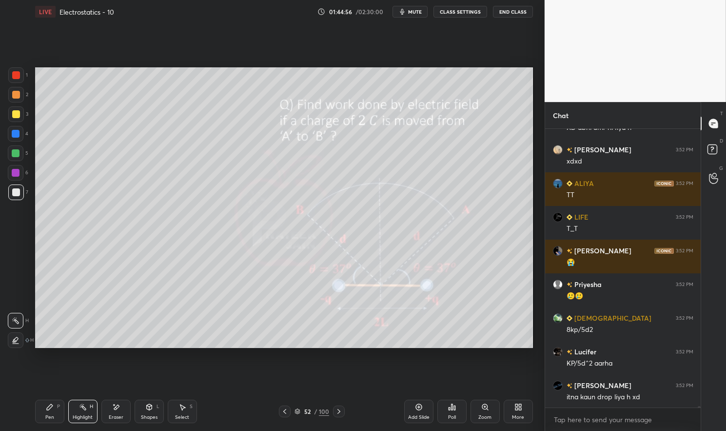
click at [46, 420] on div "Pen" at bounding box center [49, 417] width 9 height 5
click at [51, 412] on div "Pen P" at bounding box center [49, 411] width 29 height 23
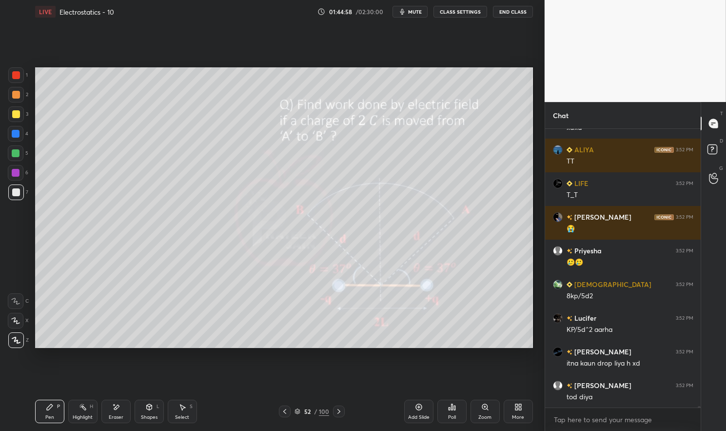
click at [10, 153] on div at bounding box center [16, 153] width 16 height 16
click at [11, 152] on div at bounding box center [16, 153] width 16 height 16
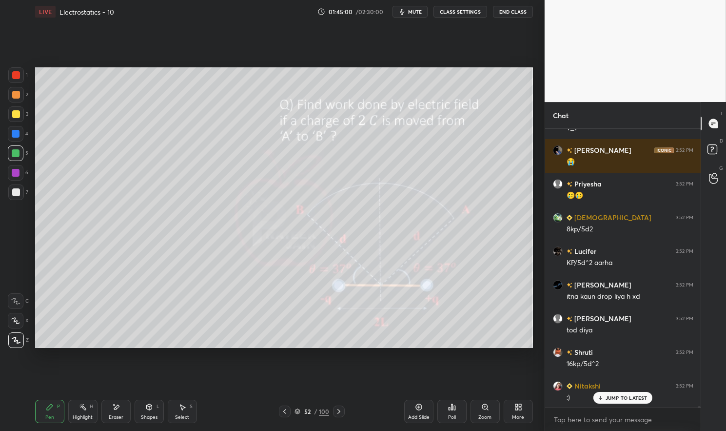
click at [423, 408] on div "Add Slide" at bounding box center [418, 411] width 29 height 23
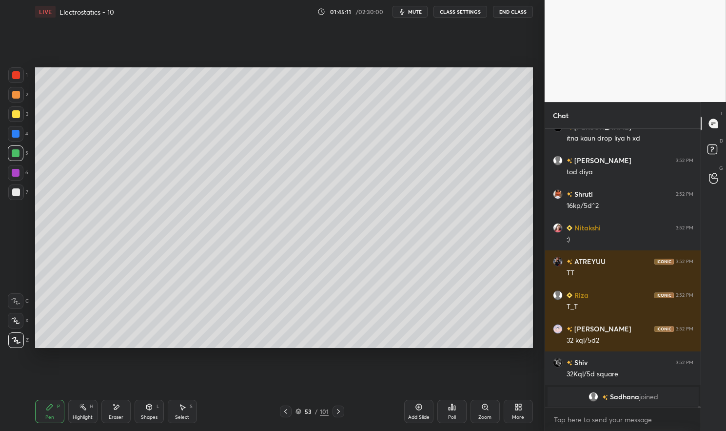
click at [284, 413] on icon at bounding box center [286, 411] width 8 height 8
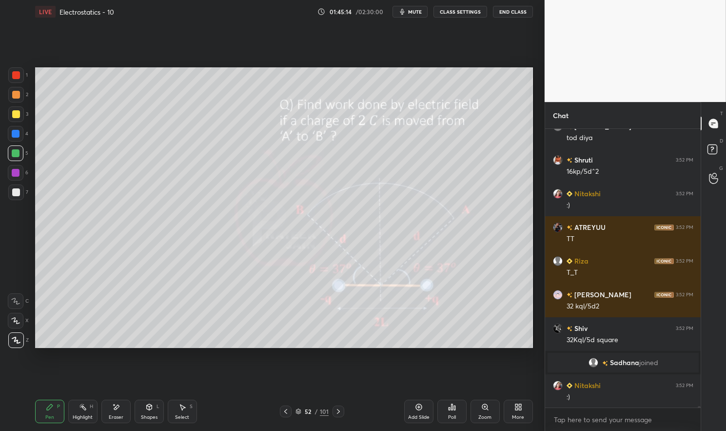
click at [337, 413] on icon at bounding box center [339, 411] width 8 height 8
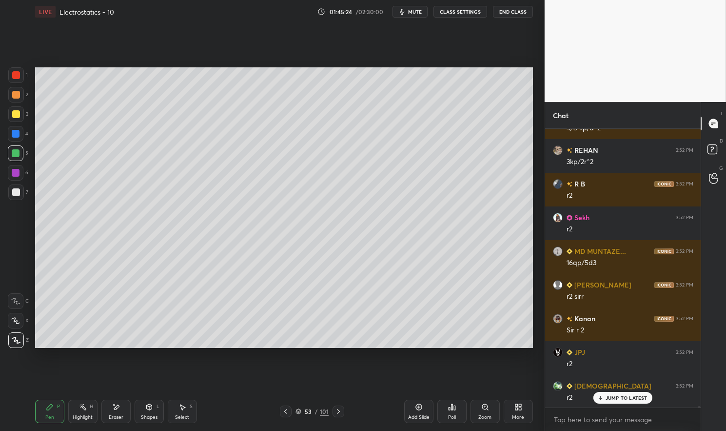
click at [14, 117] on div at bounding box center [16, 114] width 8 height 8
click at [12, 117] on div at bounding box center [16, 114] width 8 height 8
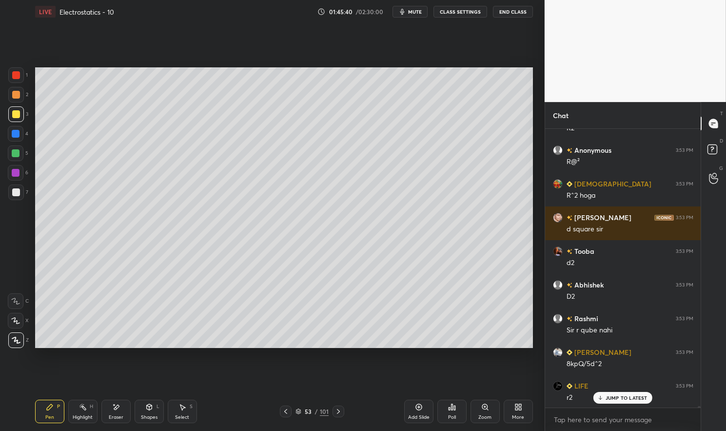
click at [119, 409] on icon at bounding box center [116, 407] width 8 height 8
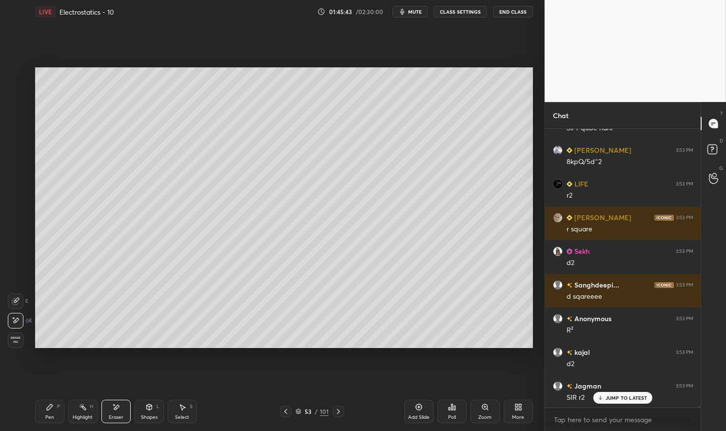
click at [55, 418] on div "Pen P" at bounding box center [49, 411] width 29 height 23
click at [43, 410] on div "Pen P" at bounding box center [49, 411] width 29 height 23
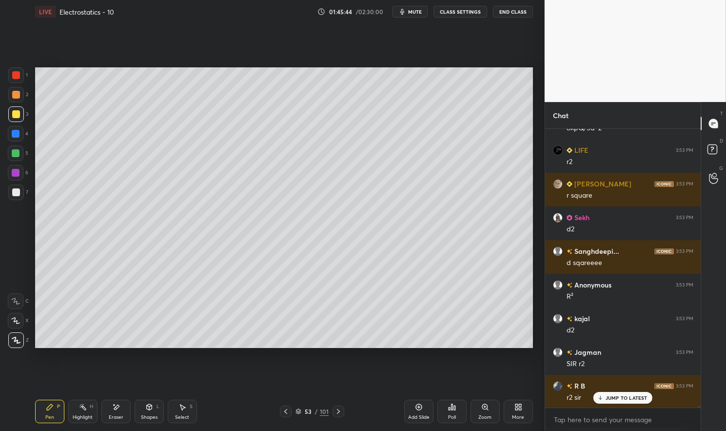
click at [17, 155] on div at bounding box center [16, 153] width 8 height 8
click at [15, 154] on div at bounding box center [16, 153] width 8 height 8
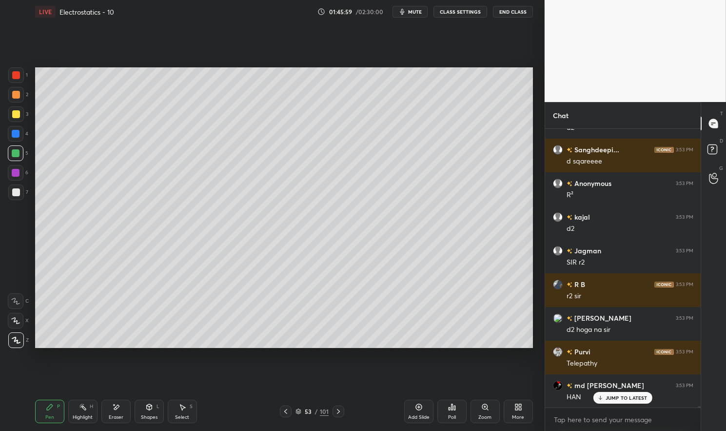
scroll to position [55086, 0]
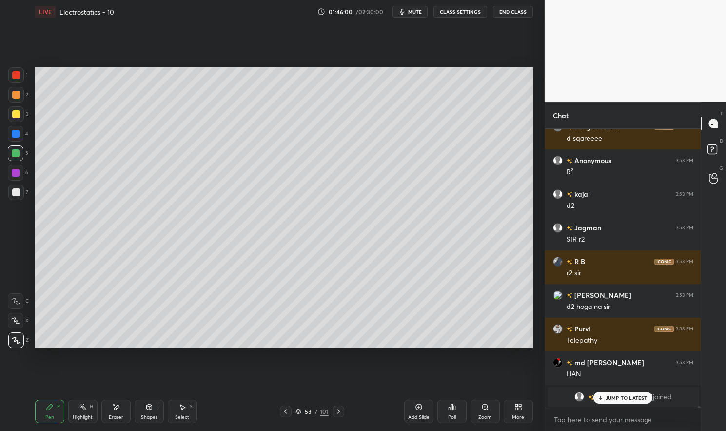
click at [18, 194] on div at bounding box center [16, 192] width 8 height 8
click at [12, 189] on div at bounding box center [16, 192] width 8 height 8
click at [286, 409] on icon at bounding box center [286, 411] width 8 height 8
click at [78, 413] on div "Highlight H" at bounding box center [82, 411] width 29 height 23
click at [83, 408] on rect at bounding box center [83, 407] width 5 height 5
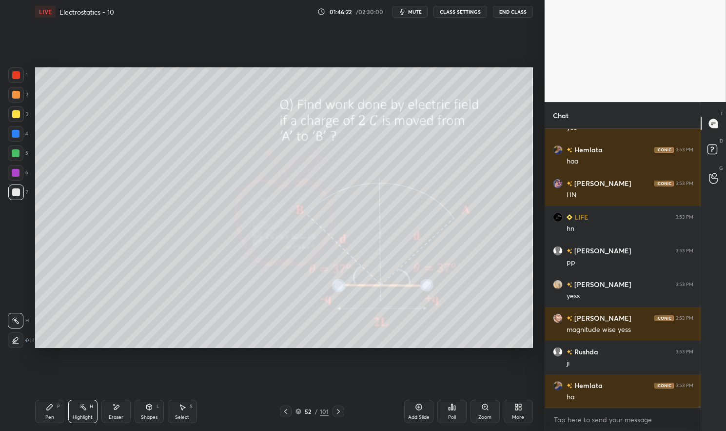
scroll to position [55075, 0]
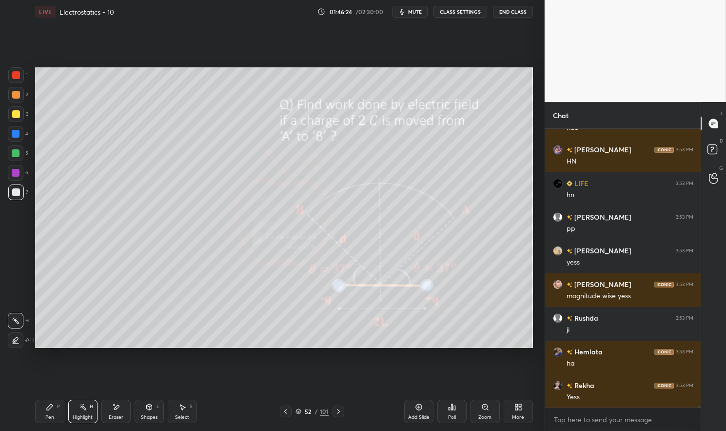
click at [337, 410] on icon at bounding box center [338, 411] width 3 height 5
click at [45, 414] on div "Pen P" at bounding box center [49, 411] width 29 height 23
click at [44, 411] on div "Pen P" at bounding box center [49, 411] width 29 height 23
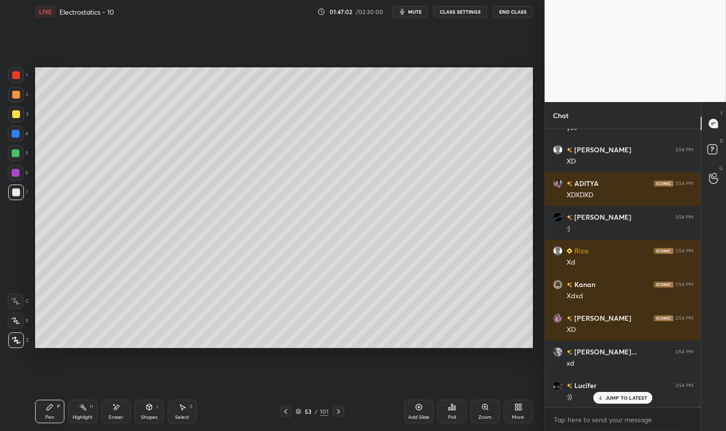
scroll to position [55454, 0]
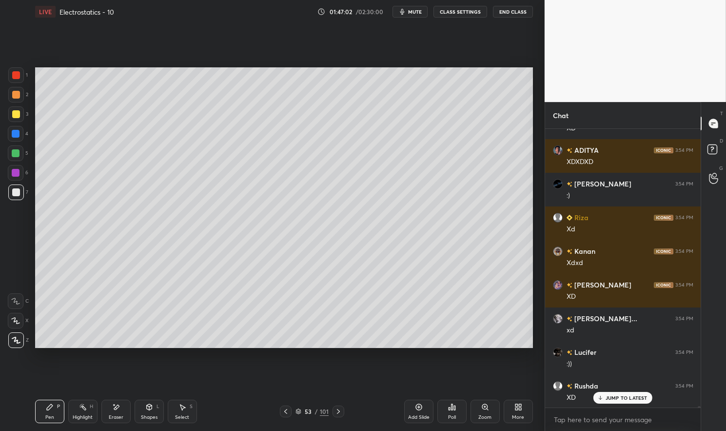
click at [289, 409] on icon at bounding box center [286, 411] width 8 height 8
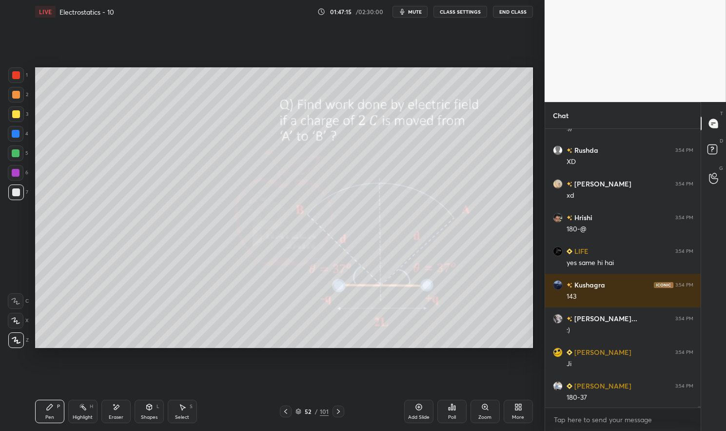
scroll to position [55724, 0]
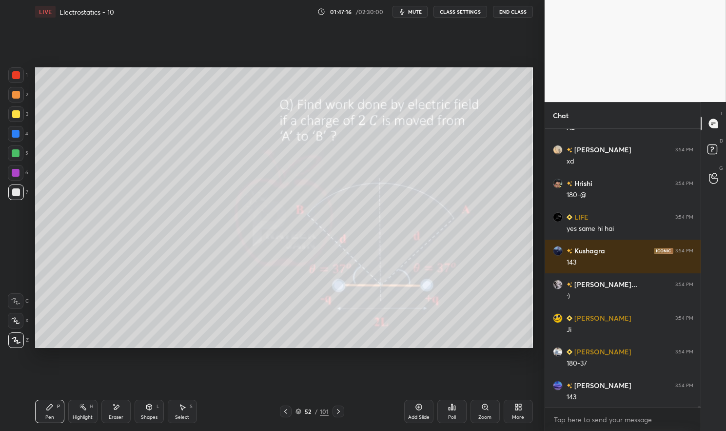
click at [78, 415] on div "Highlight" at bounding box center [83, 417] width 20 height 5
click at [75, 417] on div "Highlight" at bounding box center [83, 417] width 20 height 5
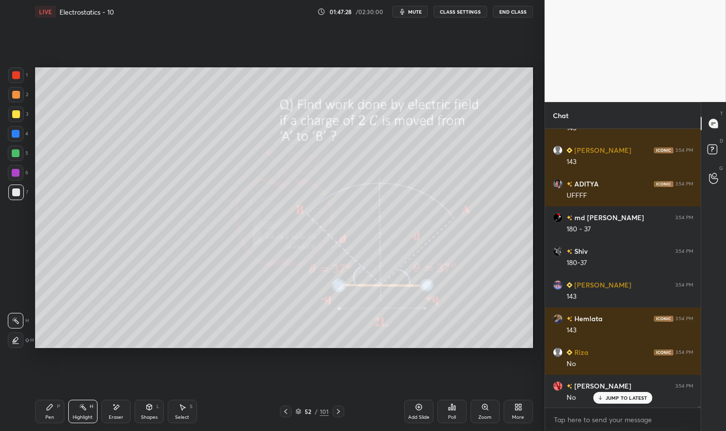
scroll to position [56094, 0]
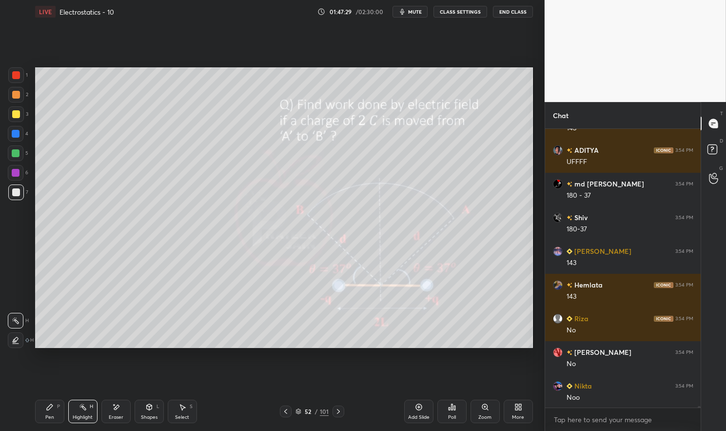
click at [336, 413] on icon at bounding box center [339, 411] width 8 height 8
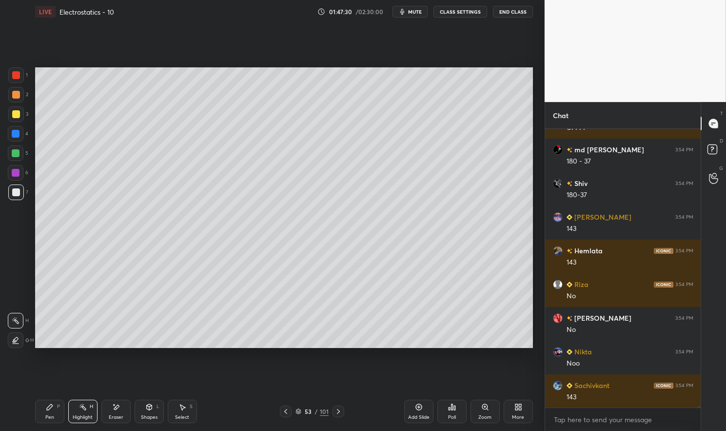
scroll to position [56196, 0]
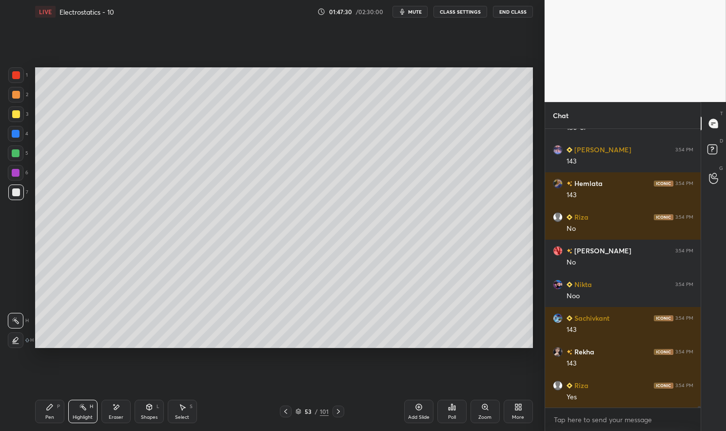
click at [287, 411] on icon at bounding box center [286, 411] width 8 height 8
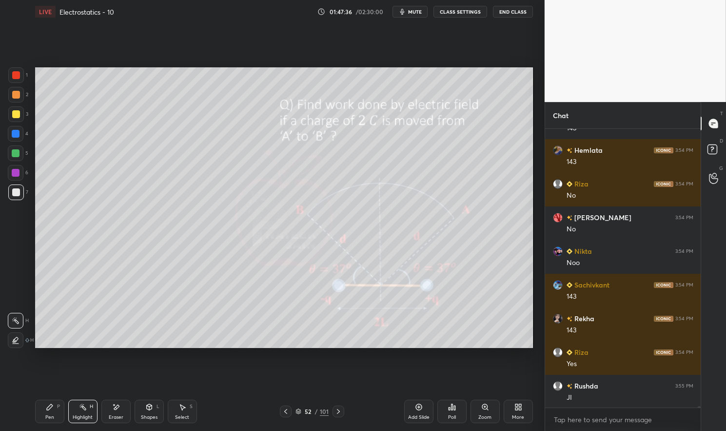
click at [51, 411] on icon at bounding box center [50, 407] width 8 height 8
click at [47, 412] on div "Pen P" at bounding box center [49, 411] width 29 height 23
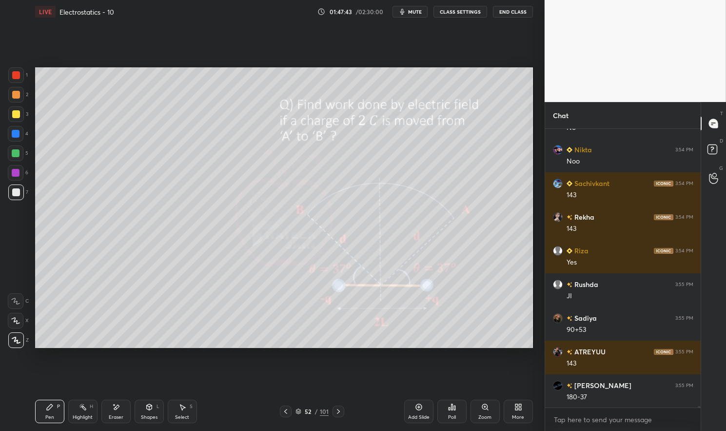
scroll to position [56364, 0]
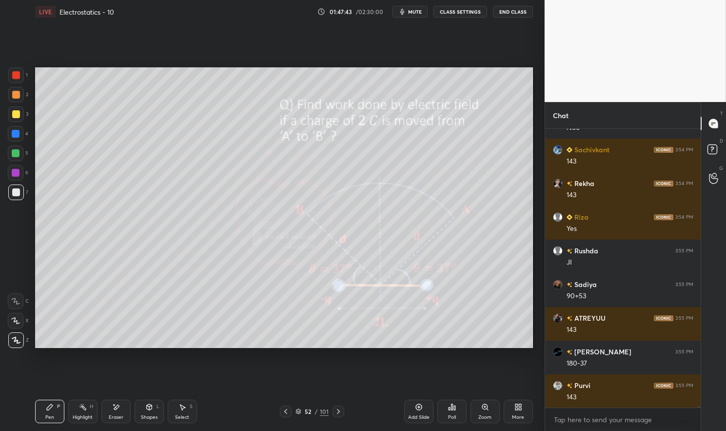
click at [340, 408] on icon at bounding box center [339, 411] width 8 height 8
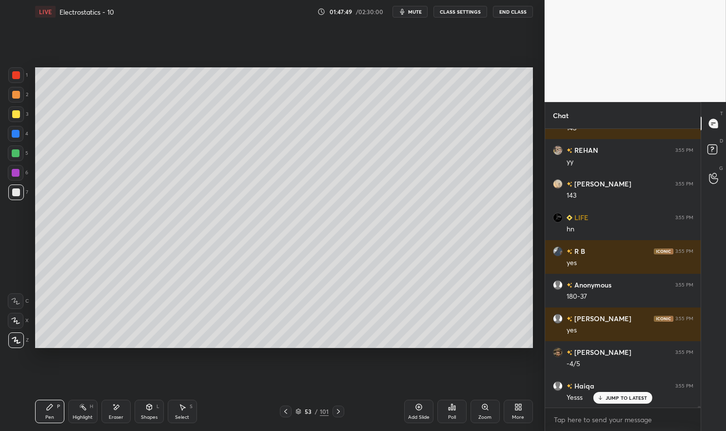
scroll to position [56666, 0]
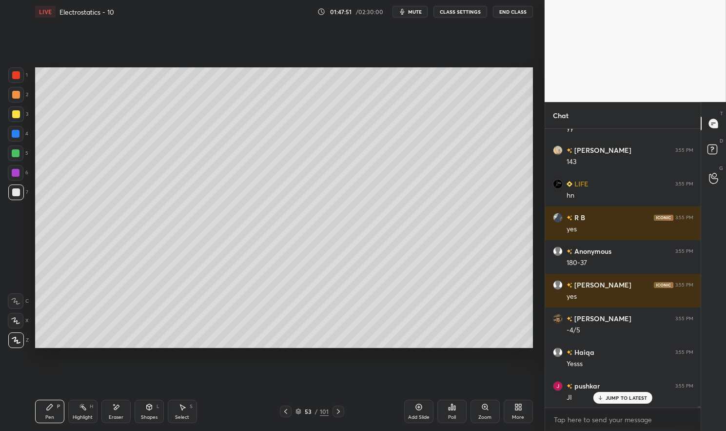
click at [425, 408] on div "Add Slide" at bounding box center [418, 411] width 29 height 23
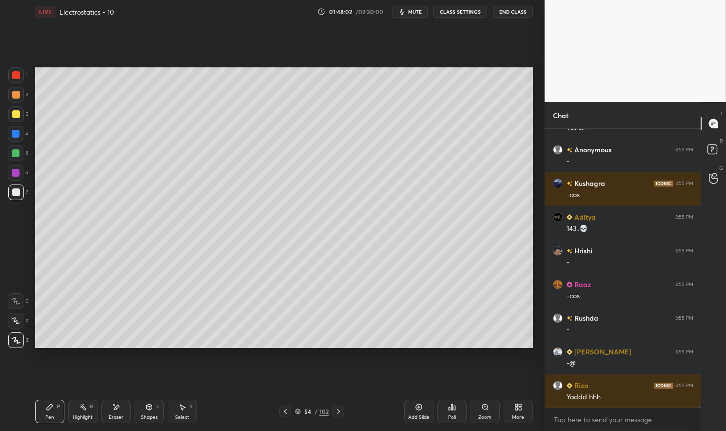
scroll to position [57071, 0]
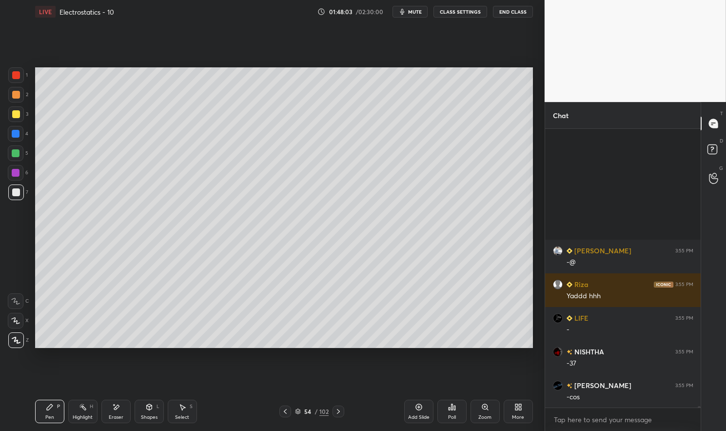
click at [288, 412] on icon at bounding box center [285, 411] width 8 height 8
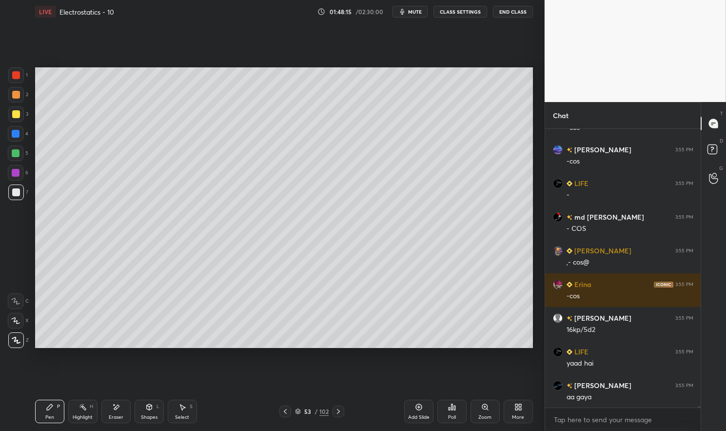
scroll to position [57373, 0]
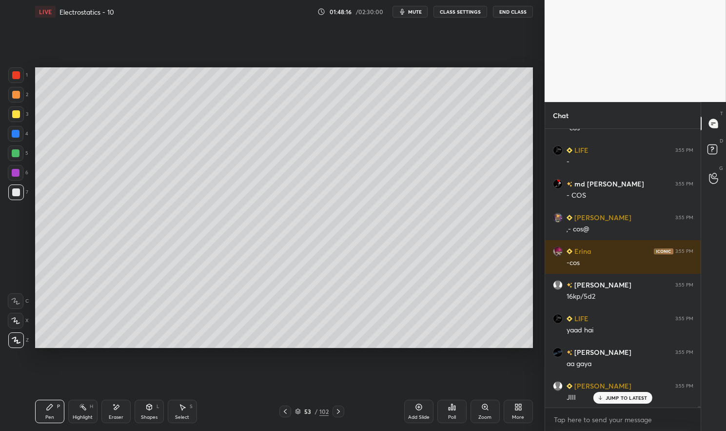
click at [413, 7] on button "mute" at bounding box center [410, 12] width 35 height 12
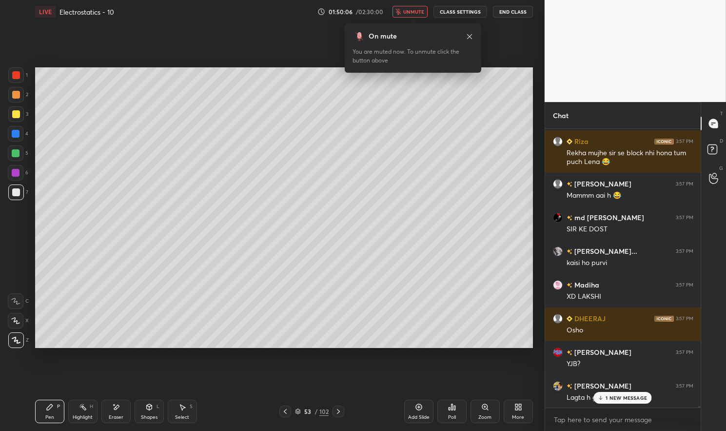
scroll to position [60262, 0]
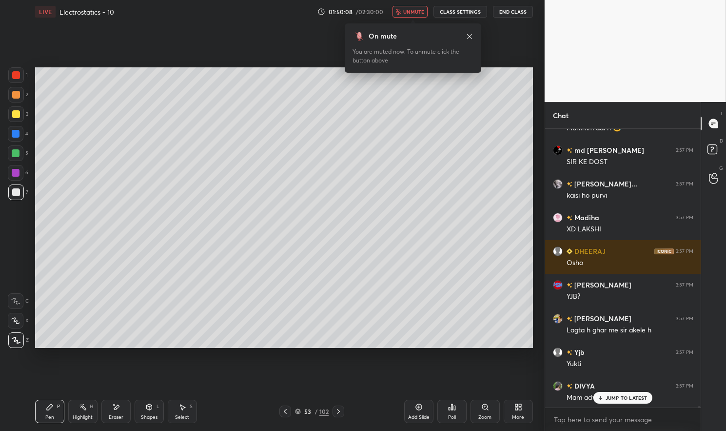
click at [628, 394] on div "JUMP TO LATEST" at bounding box center [623, 398] width 59 height 12
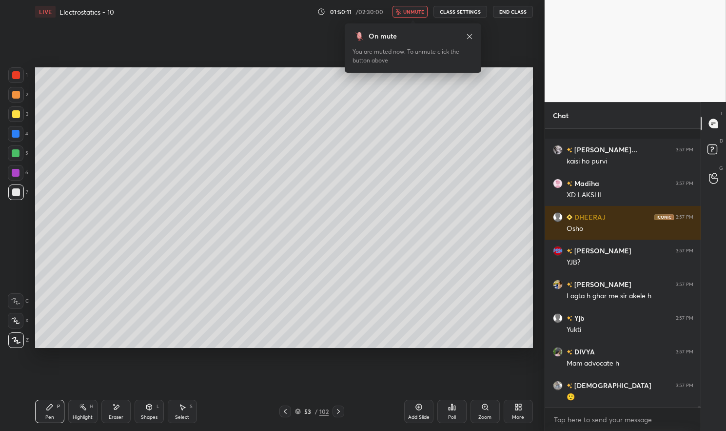
scroll to position [60397, 0]
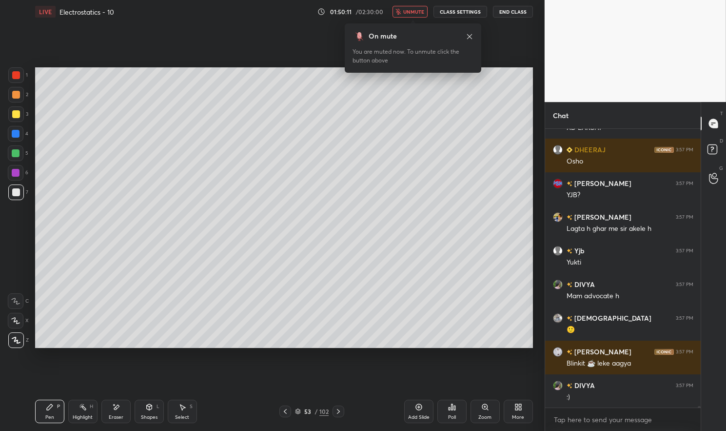
click at [86, 420] on div "Highlight" at bounding box center [83, 417] width 20 height 5
click at [82, 415] on div "Highlight" at bounding box center [83, 417] width 20 height 5
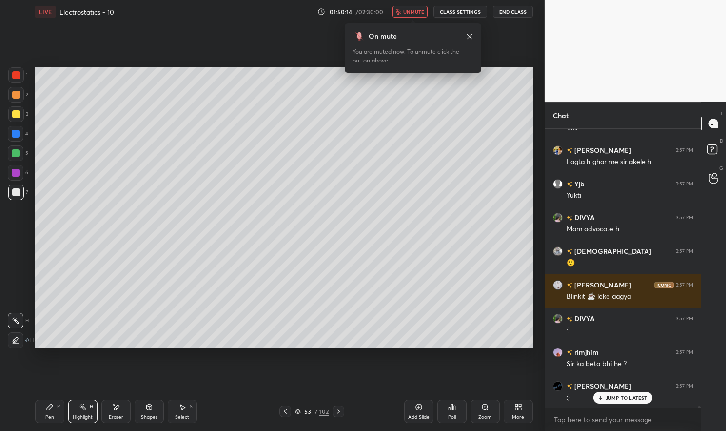
scroll to position [60498, 0]
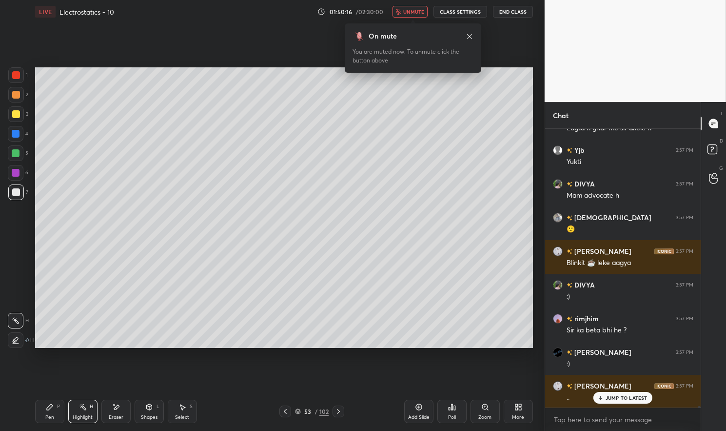
click at [283, 412] on icon at bounding box center [285, 411] width 8 height 8
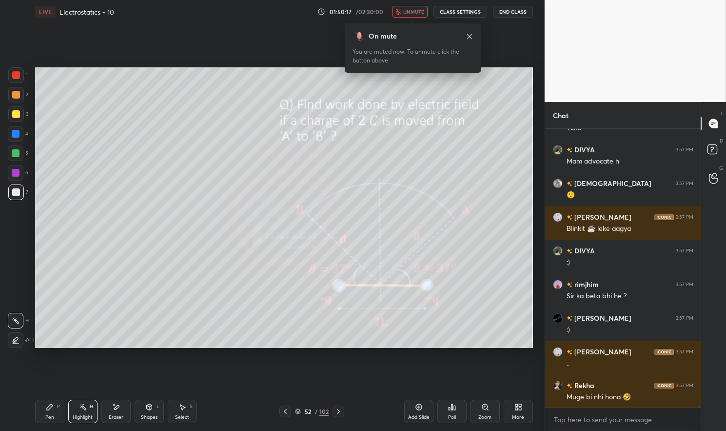
click at [50, 406] on icon at bounding box center [50, 407] width 6 height 6
click at [56, 403] on div "Pen P" at bounding box center [49, 411] width 29 height 23
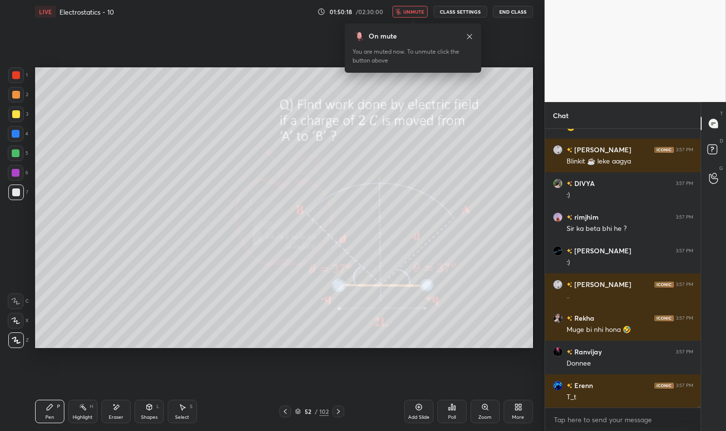
scroll to position [60599, 0]
click at [14, 193] on div at bounding box center [16, 192] width 8 height 8
click at [11, 188] on div at bounding box center [16, 192] width 16 height 16
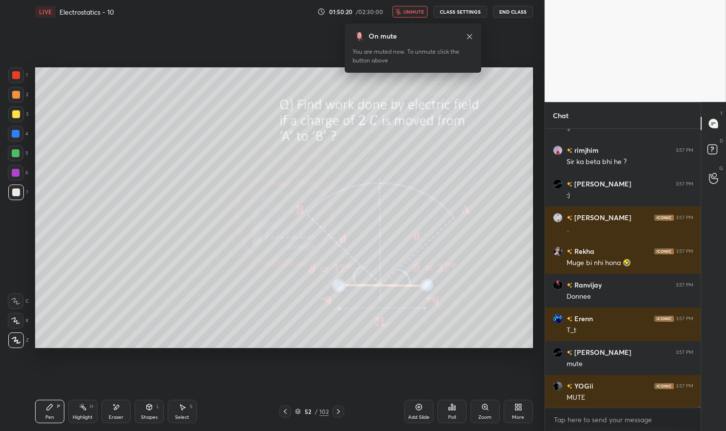
scroll to position [60734, 0]
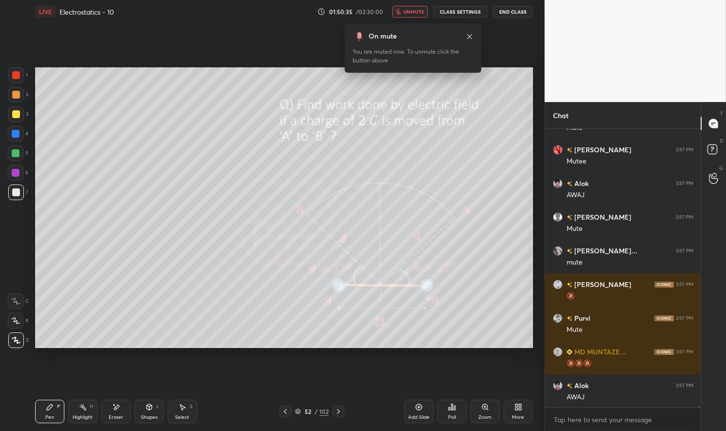
click at [428, 7] on button "unmute" at bounding box center [410, 12] width 35 height 12
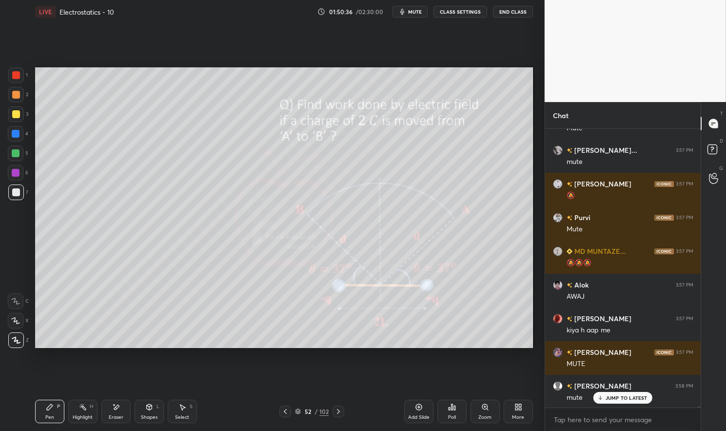
click at [341, 410] on icon at bounding box center [339, 411] width 8 height 8
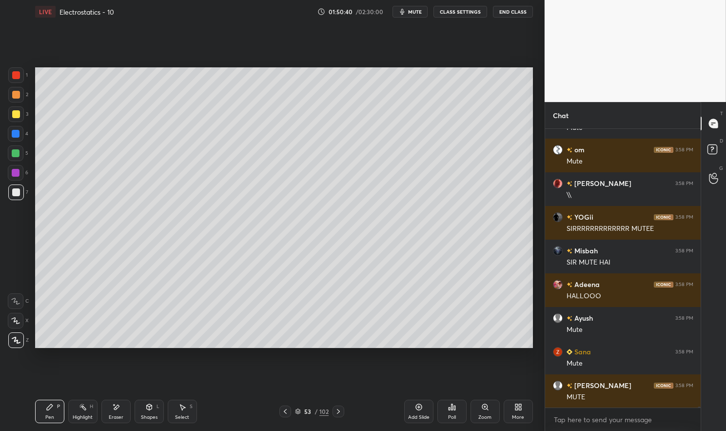
click at [286, 408] on icon at bounding box center [285, 411] width 8 height 8
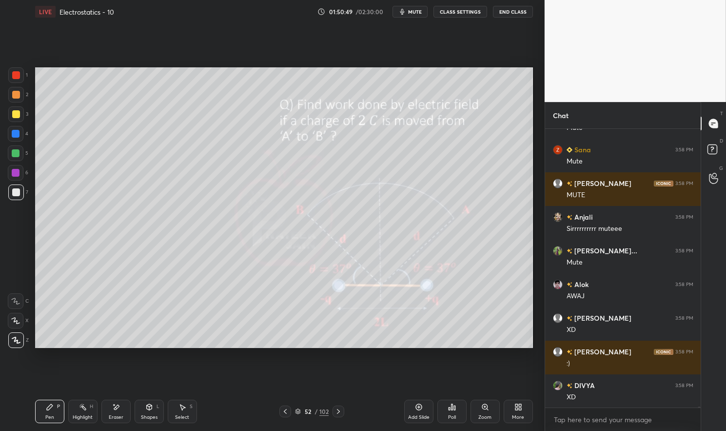
click at [83, 411] on div "Highlight H" at bounding box center [82, 411] width 29 height 23
click at [81, 411] on icon at bounding box center [83, 407] width 8 height 8
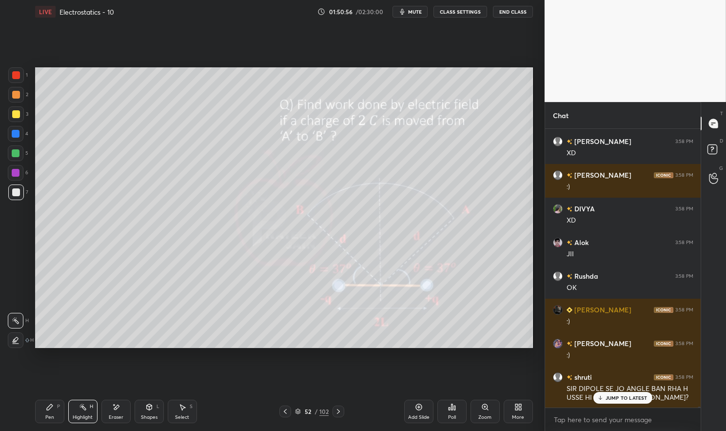
click at [340, 410] on icon at bounding box center [339, 411] width 8 height 8
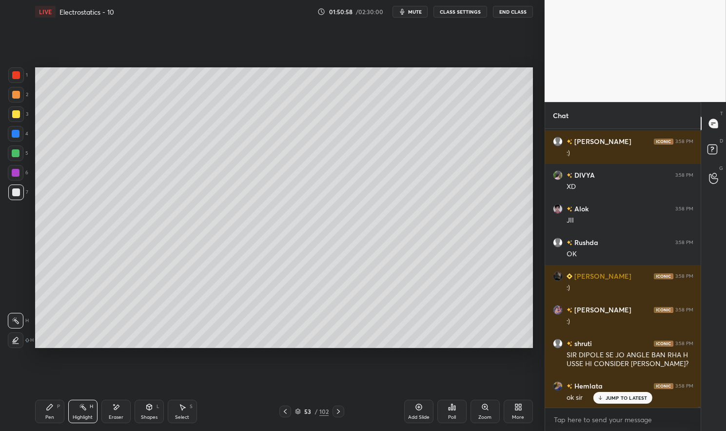
click at [291, 413] on div "53 / 102" at bounding box center [312, 411] width 65 height 12
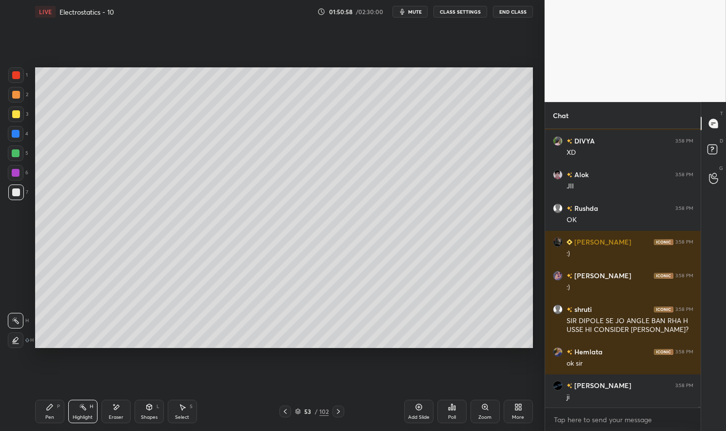
click at [287, 412] on icon at bounding box center [285, 411] width 8 height 8
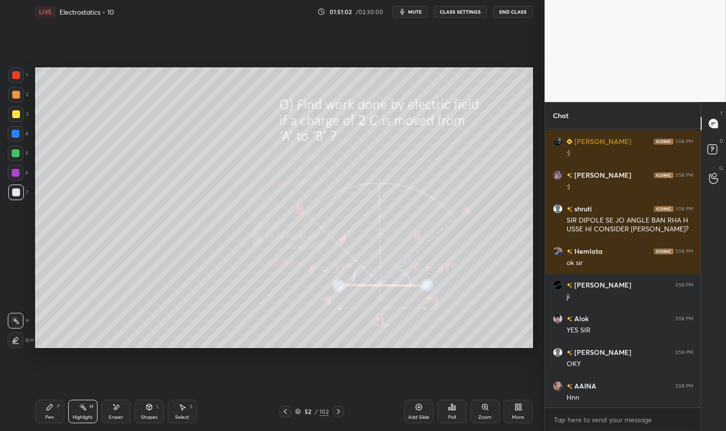
click at [110, 415] on div "Eraser" at bounding box center [116, 417] width 15 height 5
click at [46, 412] on div "Pen P" at bounding box center [49, 411] width 29 height 23
click at [42, 417] on div "Pen P" at bounding box center [49, 411] width 29 height 23
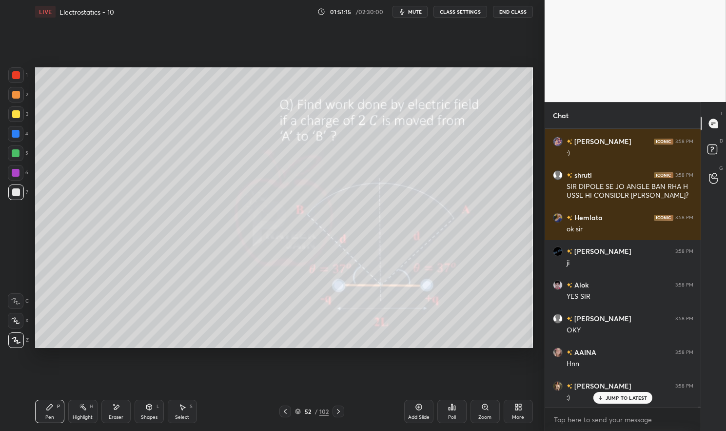
click at [82, 409] on icon at bounding box center [83, 407] width 8 height 8
click at [80, 409] on icon at bounding box center [83, 407] width 8 height 8
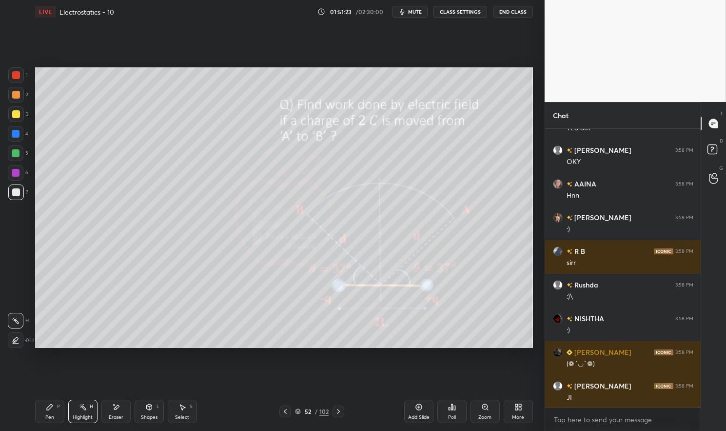
scroll to position [64445, 0]
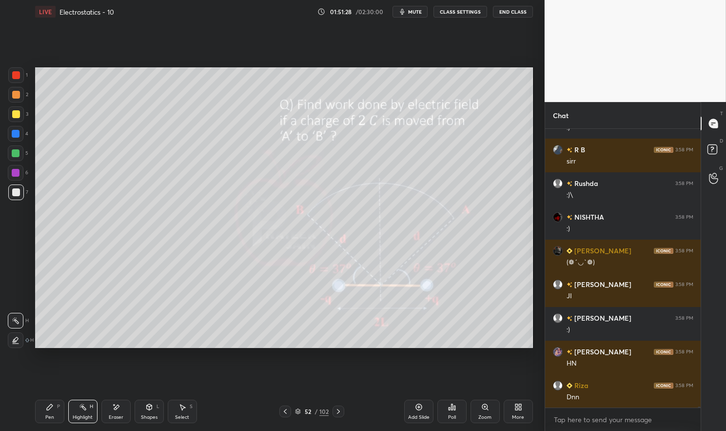
click at [333, 409] on div at bounding box center [339, 411] width 12 height 12
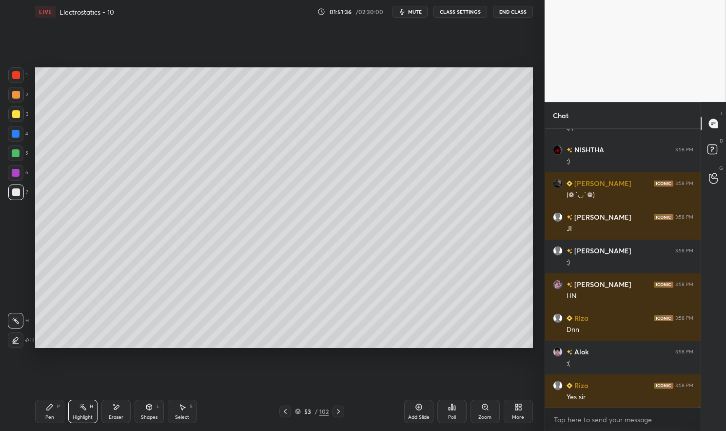
scroll to position [64613, 0]
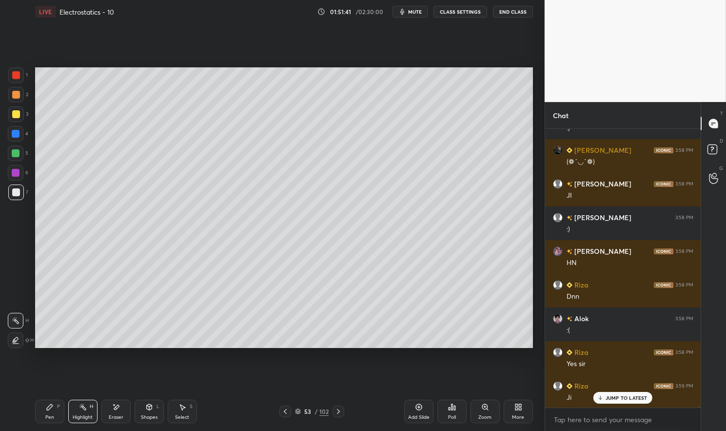
click at [287, 411] on icon at bounding box center [285, 411] width 8 height 8
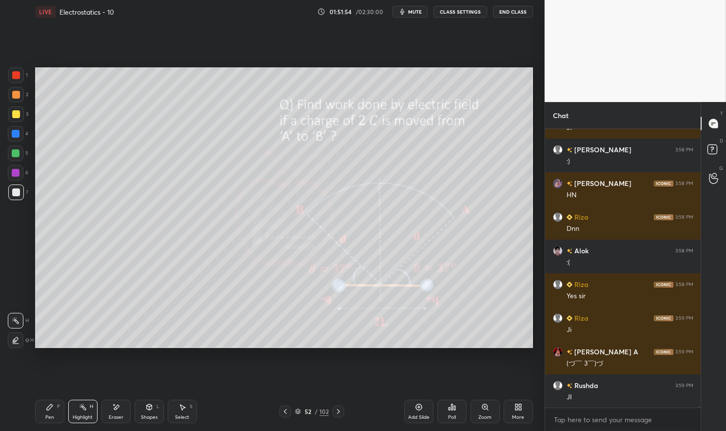
scroll to position [64715, 0]
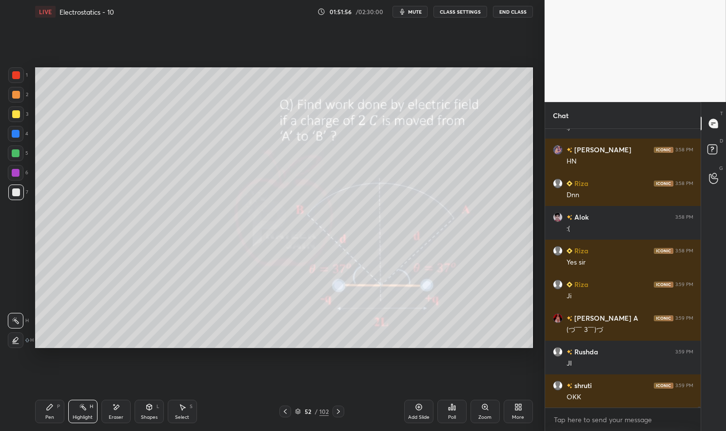
click at [340, 416] on div at bounding box center [339, 411] width 12 height 12
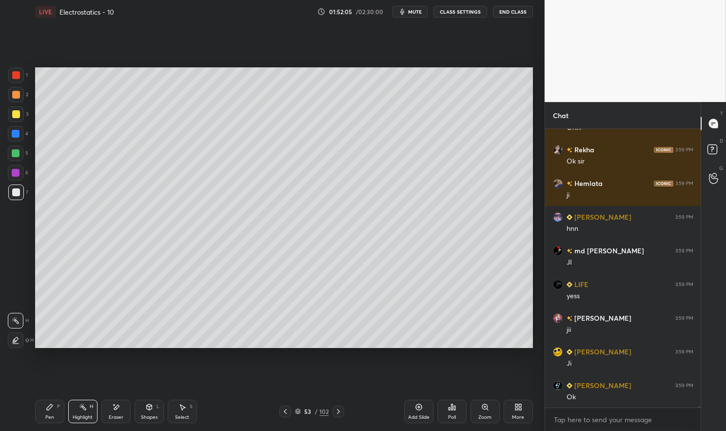
scroll to position [62232, 0]
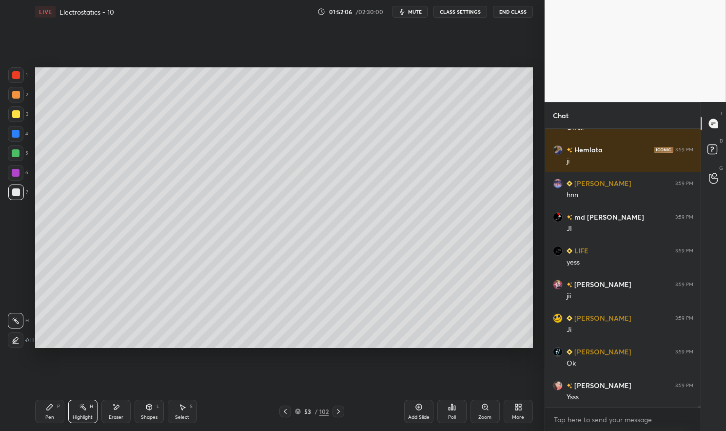
click at [284, 410] on icon at bounding box center [285, 411] width 8 height 8
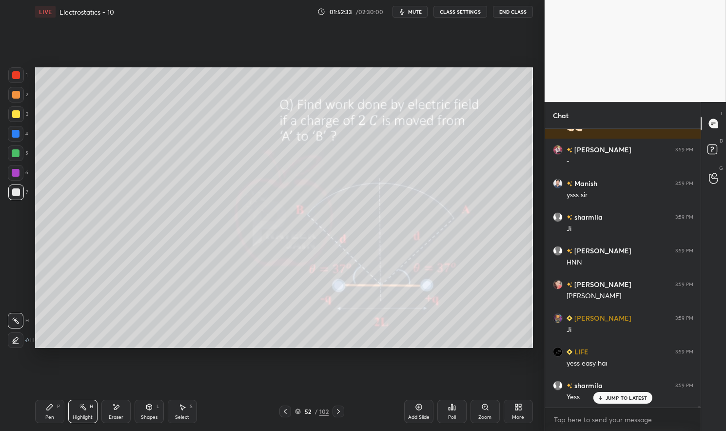
scroll to position [62557, 0]
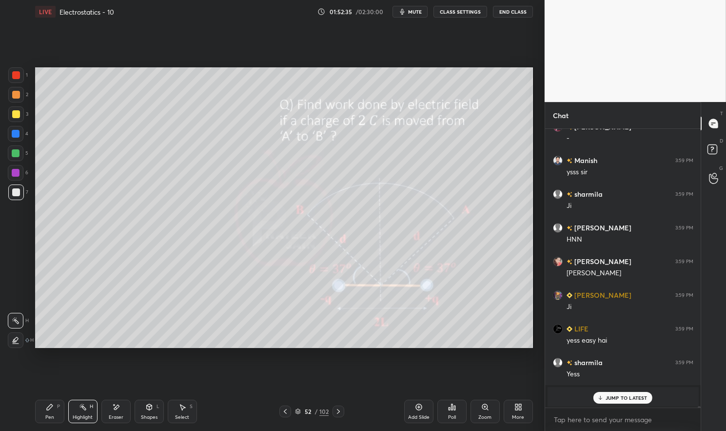
click at [625, 393] on div "JUMP TO LATEST" at bounding box center [623, 398] width 59 height 12
click at [466, 368] on div "Setting up your live class Poll for secs No correct answer Start poll" at bounding box center [284, 207] width 506 height 368
click at [460, 360] on div "Setting up your live class Poll for secs No correct answer Start poll" at bounding box center [284, 207] width 506 height 368
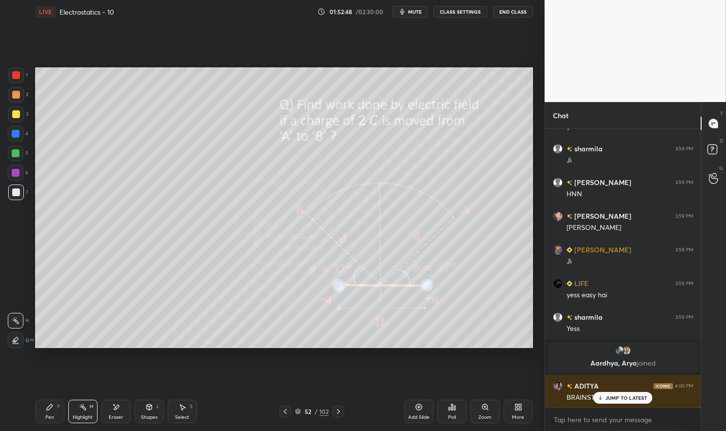
scroll to position [62476, 0]
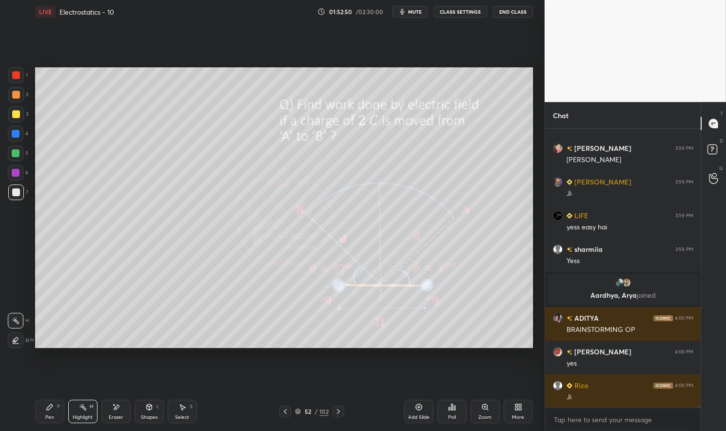
click at [339, 413] on icon at bounding box center [339, 411] width 8 height 8
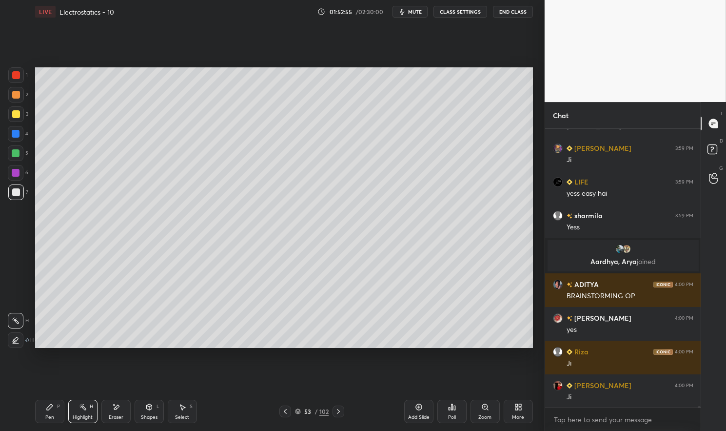
click at [339, 411] on icon at bounding box center [339, 411] width 8 height 8
click at [337, 414] on icon at bounding box center [338, 411] width 3 height 5
click at [334, 411] on div at bounding box center [339, 411] width 12 height 12
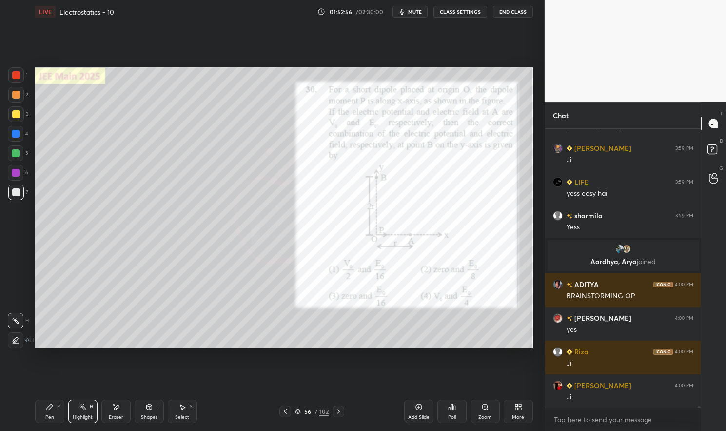
scroll to position [62544, 0]
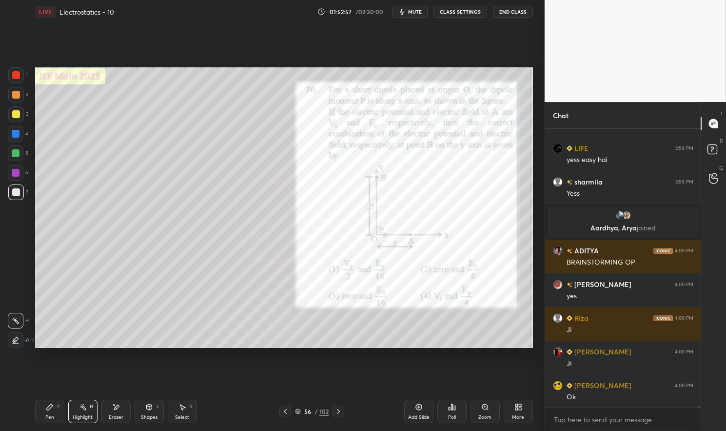
click at [332, 412] on div "56 / 102" at bounding box center [312, 411] width 65 height 12
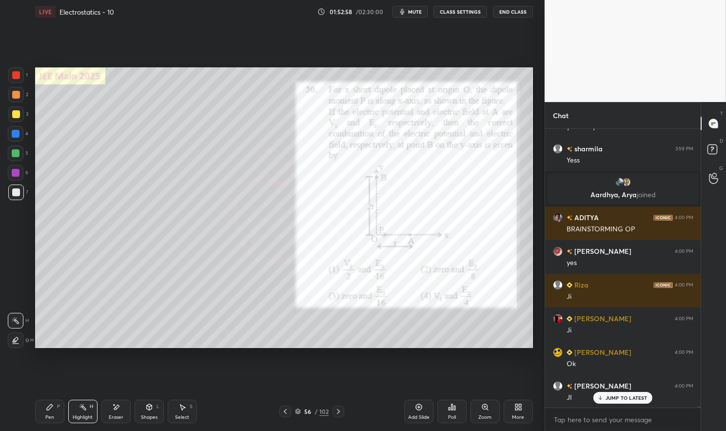
click at [334, 410] on div at bounding box center [339, 411] width 12 height 12
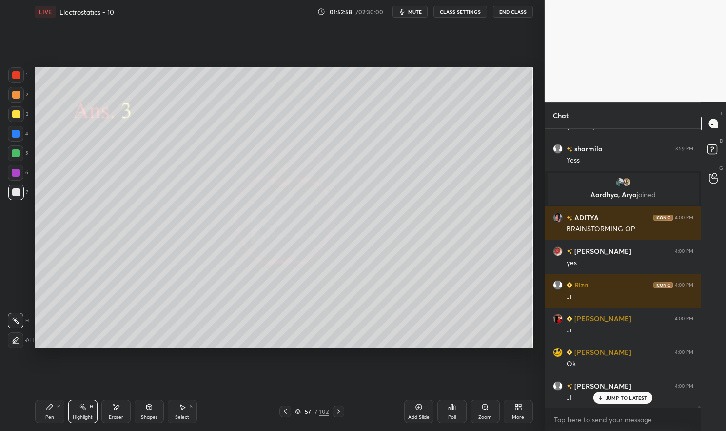
click at [334, 410] on div at bounding box center [339, 411] width 12 height 12
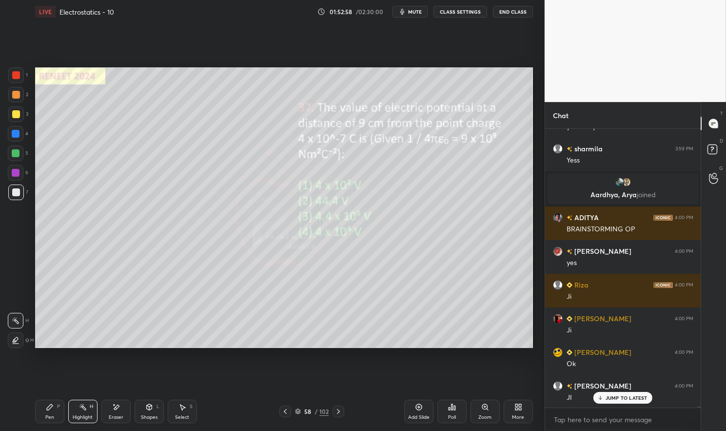
scroll to position [62611, 0]
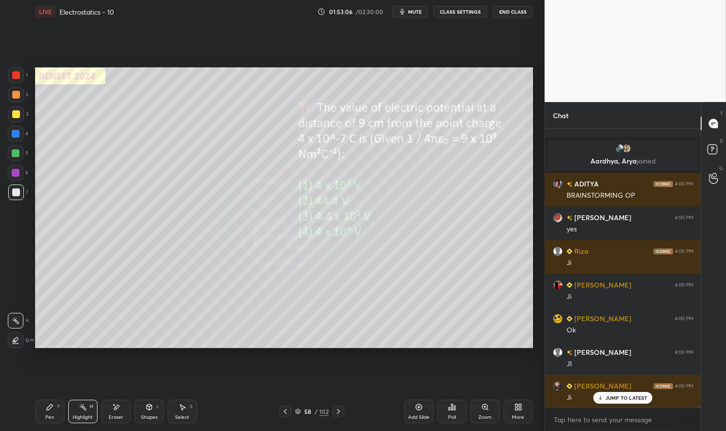
click at [295, 411] on icon at bounding box center [298, 411] width 6 height 6
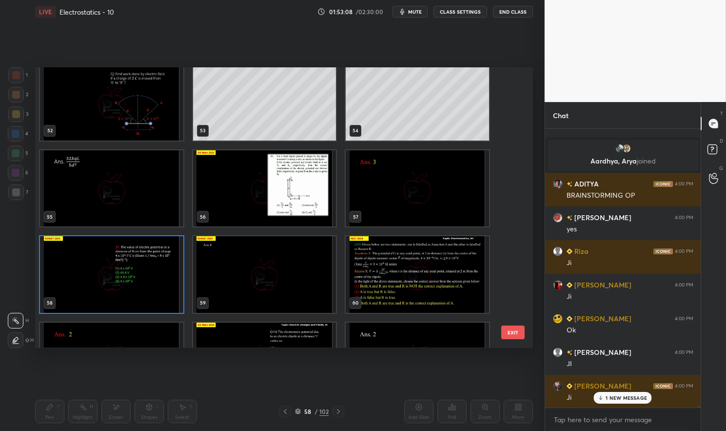
scroll to position [62644, 0]
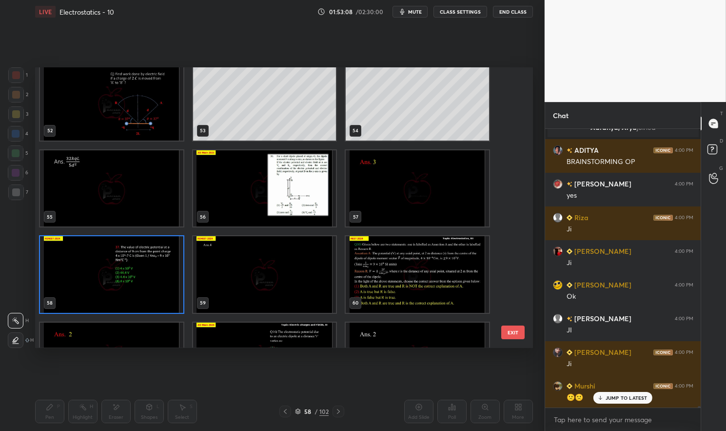
click at [158, 295] on img "grid" at bounding box center [111, 275] width 143 height 76
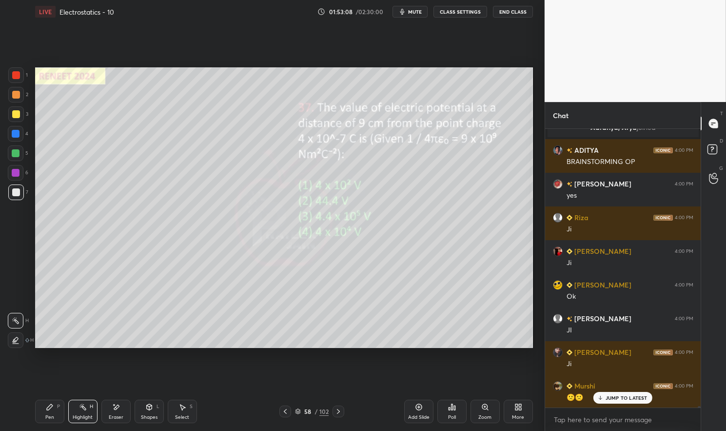
click at [167, 292] on img "grid" at bounding box center [111, 275] width 143 height 76
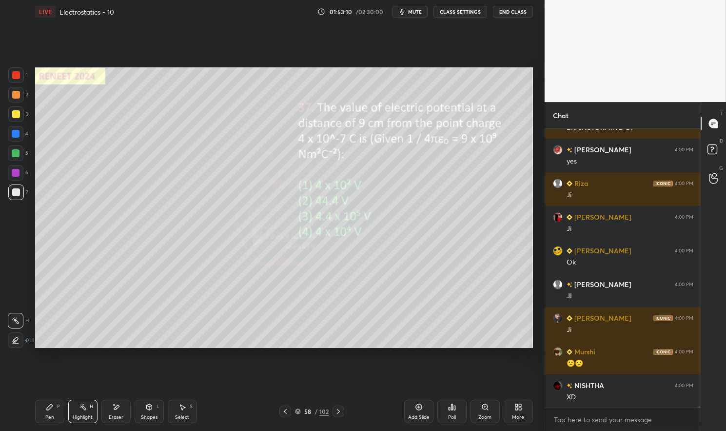
click at [51, 421] on div "Pen P" at bounding box center [49, 411] width 29 height 23
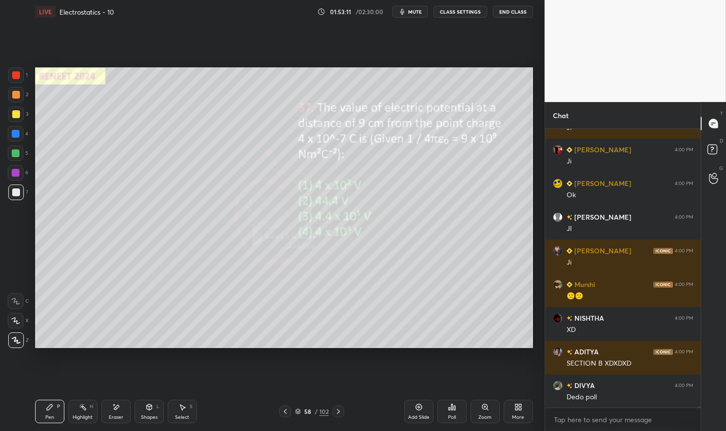
click at [301, 413] on icon at bounding box center [298, 412] width 5 height 1
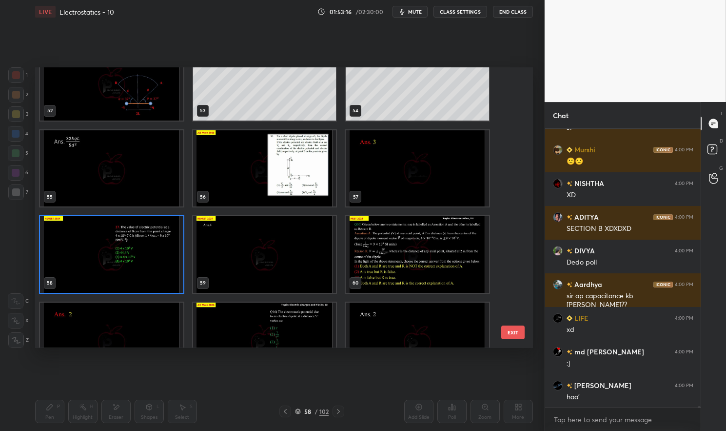
scroll to position [62914, 0]
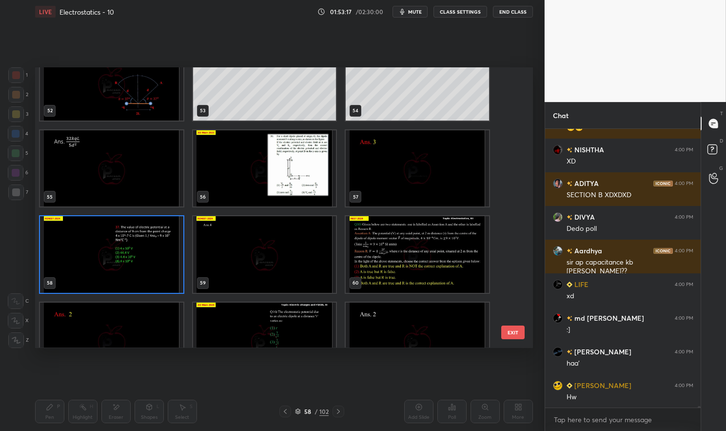
click at [419, 12] on span "mute" at bounding box center [415, 11] width 14 height 7
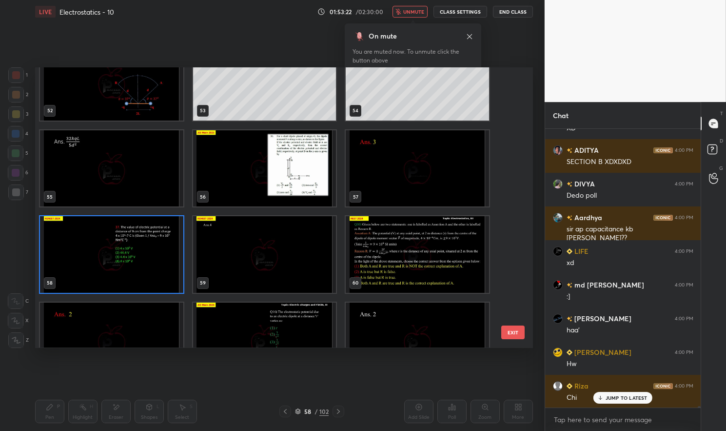
scroll to position [62981, 0]
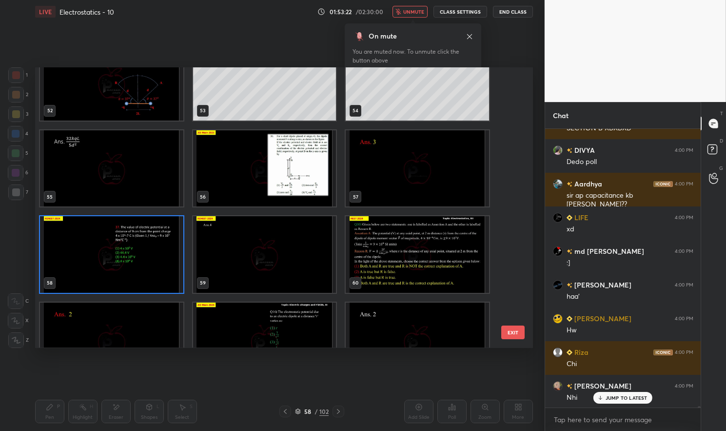
click at [415, 14] on span "unmute" at bounding box center [413, 11] width 21 height 7
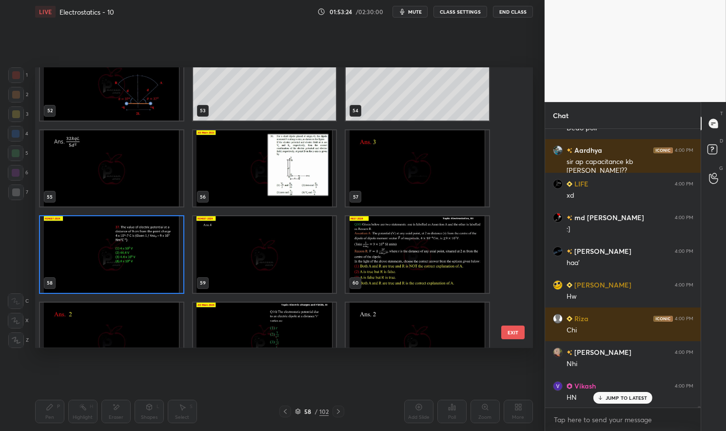
click at [617, 396] on p "JUMP TO LATEST" at bounding box center [627, 398] width 42 height 6
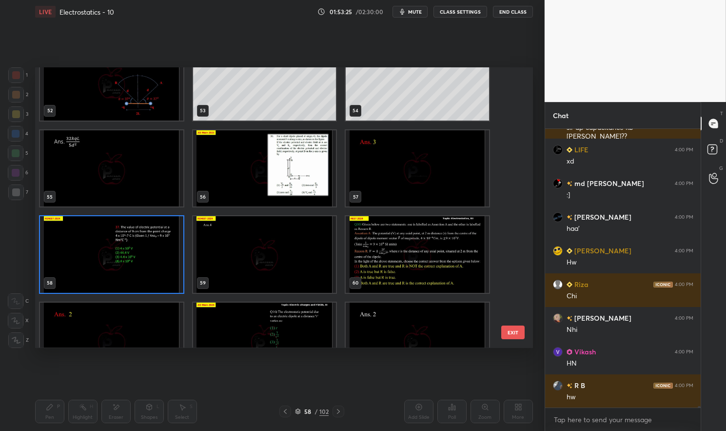
click at [169, 281] on img "grid" at bounding box center [111, 255] width 143 height 76
click at [172, 281] on img "grid" at bounding box center [111, 255] width 143 height 76
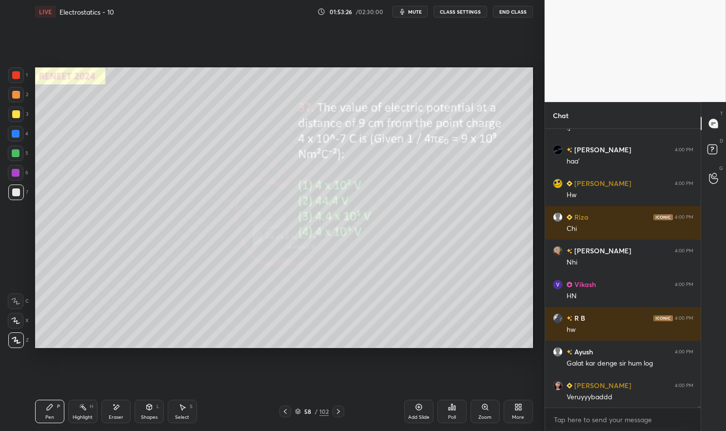
scroll to position [63149, 0]
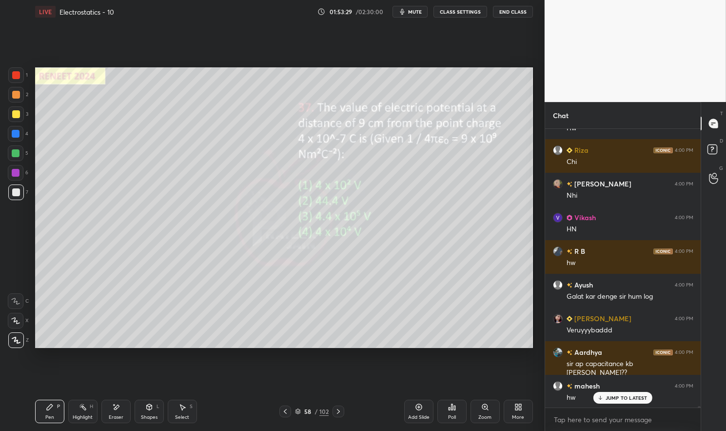
click at [625, 396] on p "JUMP TO LATEST" at bounding box center [627, 398] width 42 height 6
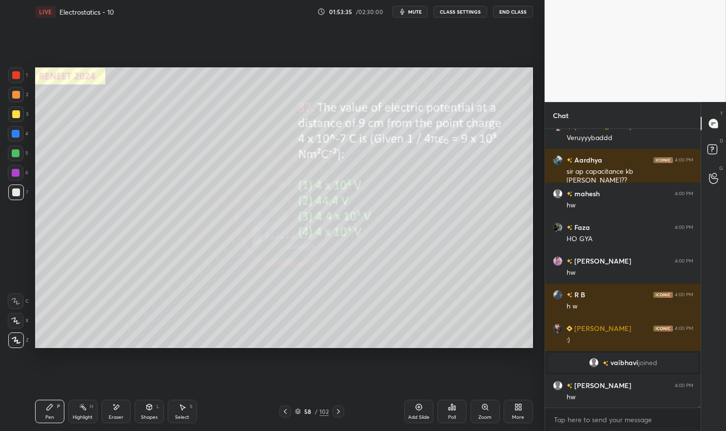
scroll to position [63114, 0]
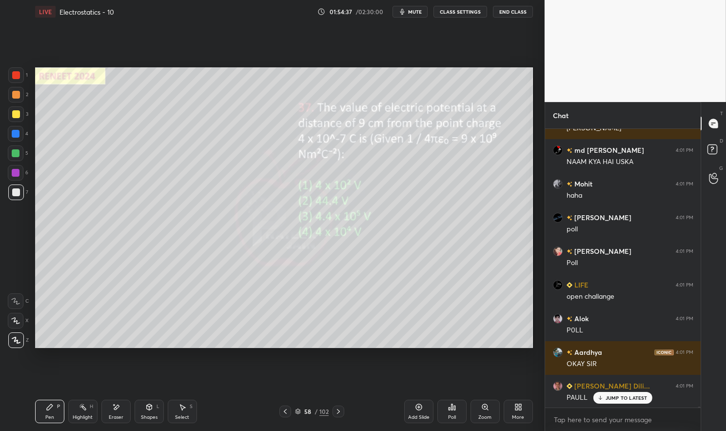
click at [622, 400] on p "JUMP TO LATEST" at bounding box center [627, 398] width 42 height 6
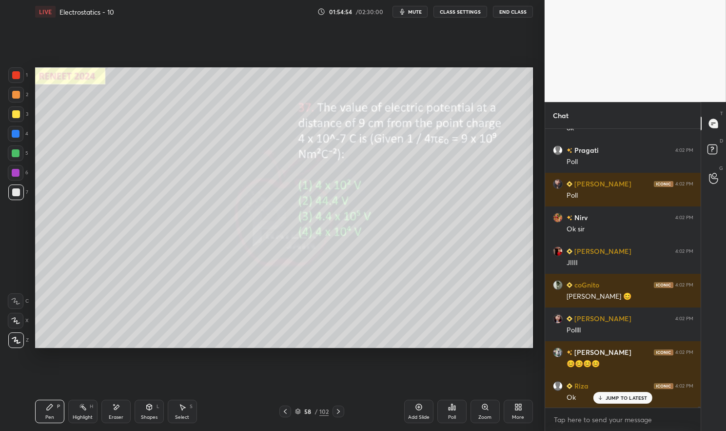
click at [303, 407] on div "58 / 102" at bounding box center [312, 411] width 34 height 9
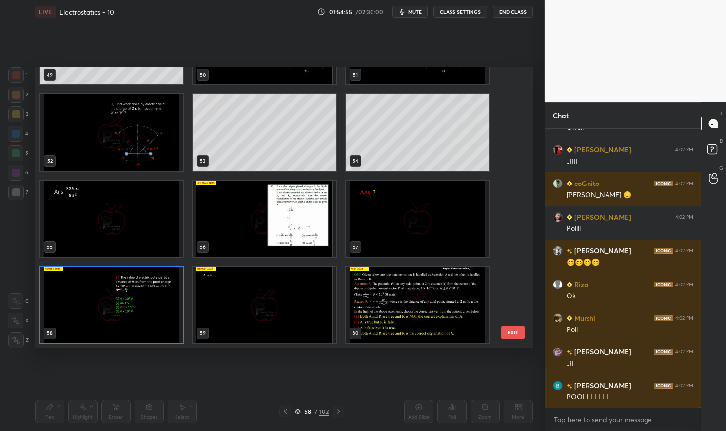
click at [156, 309] on img "grid" at bounding box center [111, 305] width 143 height 76
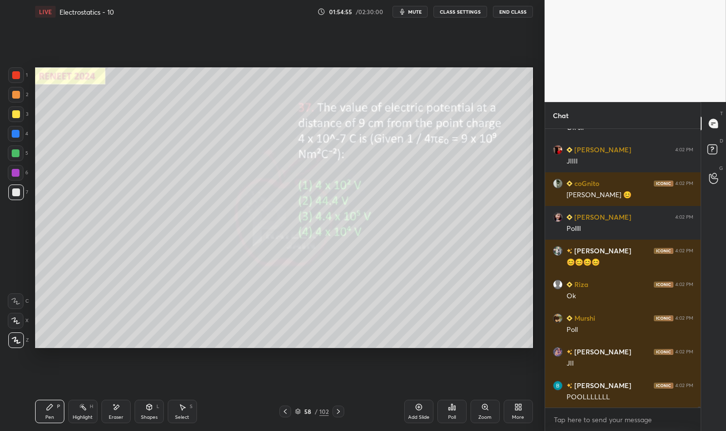
click at [152, 309] on img "grid" at bounding box center [111, 305] width 143 height 76
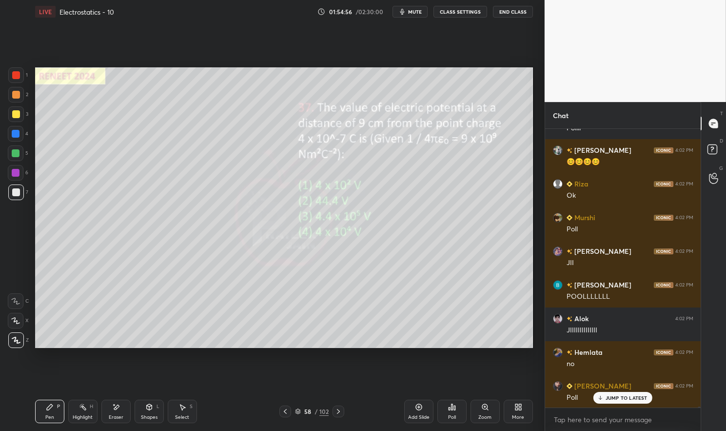
click at [462, 409] on div "Poll" at bounding box center [452, 411] width 29 height 23
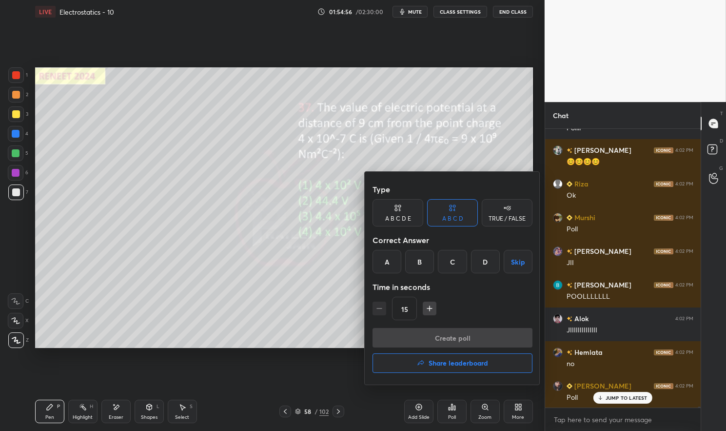
click at [485, 261] on div "D" at bounding box center [485, 261] width 29 height 23
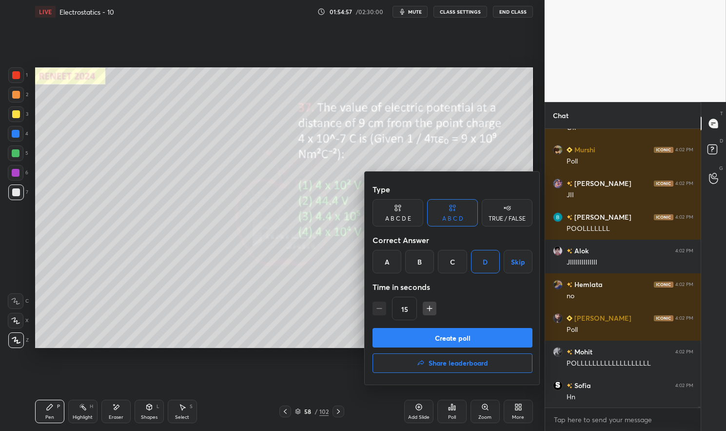
click at [480, 332] on button "Create poll" at bounding box center [453, 338] width 160 height 20
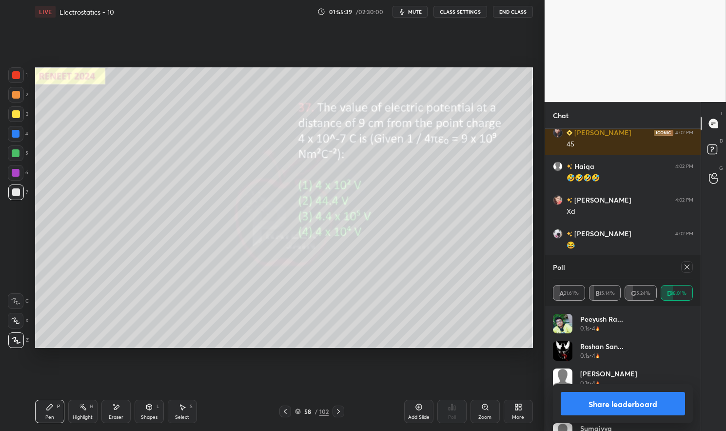
click at [689, 266] on icon at bounding box center [687, 267] width 8 height 8
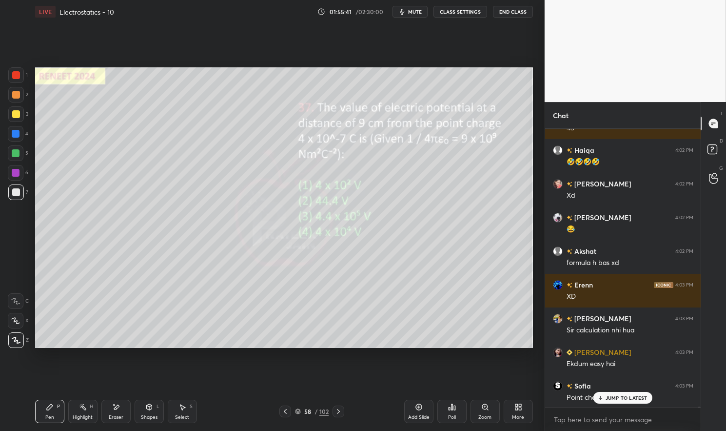
click at [44, 411] on div "Pen P" at bounding box center [49, 411] width 29 height 23
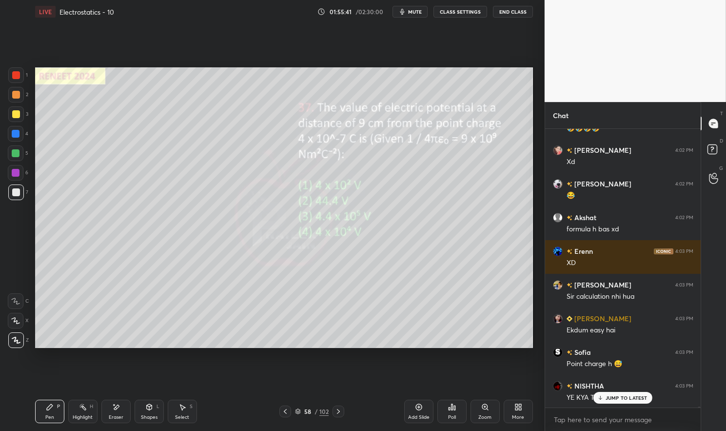
click at [48, 408] on icon at bounding box center [50, 407] width 6 height 6
click at [17, 80] on div at bounding box center [16, 75] width 16 height 16
click at [11, 79] on div at bounding box center [16, 75] width 16 height 16
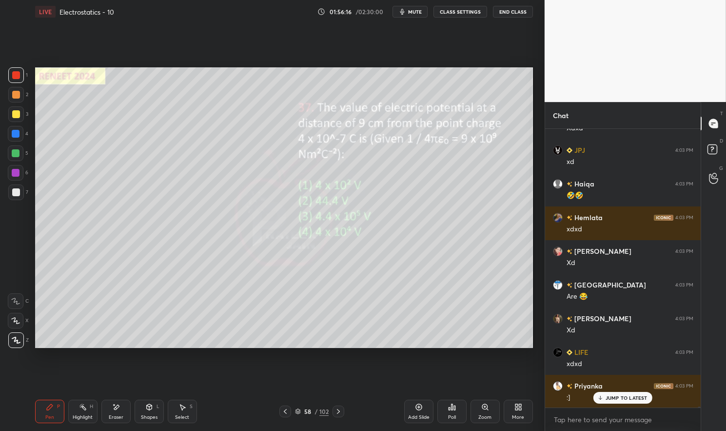
click at [20, 115] on div at bounding box center [16, 114] width 8 height 8
click at [17, 114] on div at bounding box center [16, 114] width 8 height 8
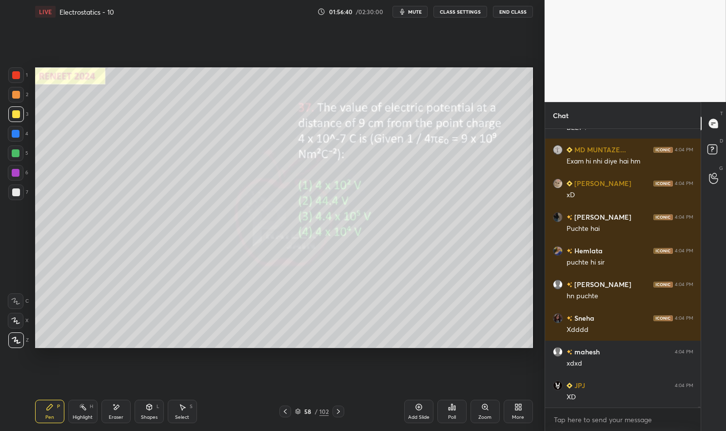
click at [16, 112] on div at bounding box center [16, 114] width 8 height 8
click at [13, 112] on div at bounding box center [16, 114] width 8 height 8
click at [52, 415] on div "Pen" at bounding box center [49, 417] width 9 height 5
click at [50, 408] on icon at bounding box center [50, 407] width 6 height 6
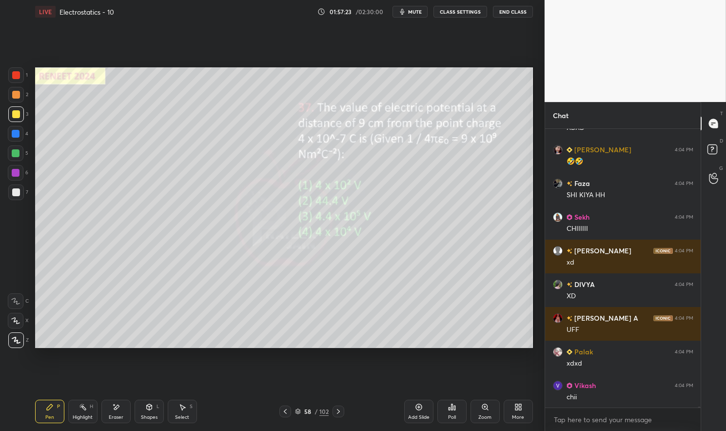
click at [57, 423] on div "Pen P Highlight H Eraser Shapes L Select S 58 / 102 Add Slide Poll Zoom More" at bounding box center [284, 411] width 498 height 39
click at [48, 411] on icon at bounding box center [50, 407] width 8 height 8
click at [15, 191] on div at bounding box center [16, 192] width 8 height 8
click at [14, 193] on div at bounding box center [16, 192] width 8 height 8
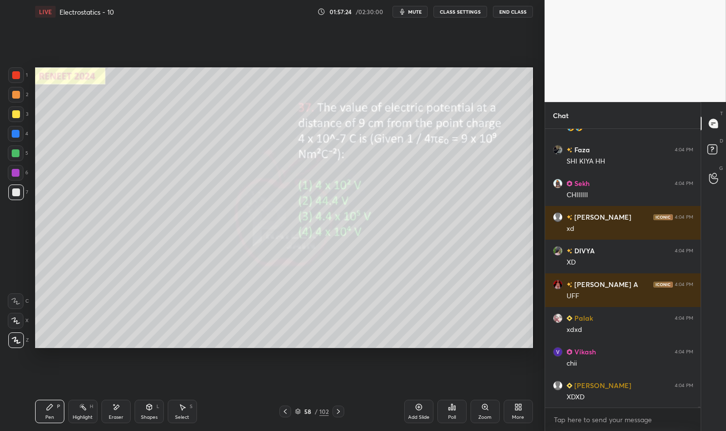
click at [15, 115] on div at bounding box center [16, 114] width 8 height 8
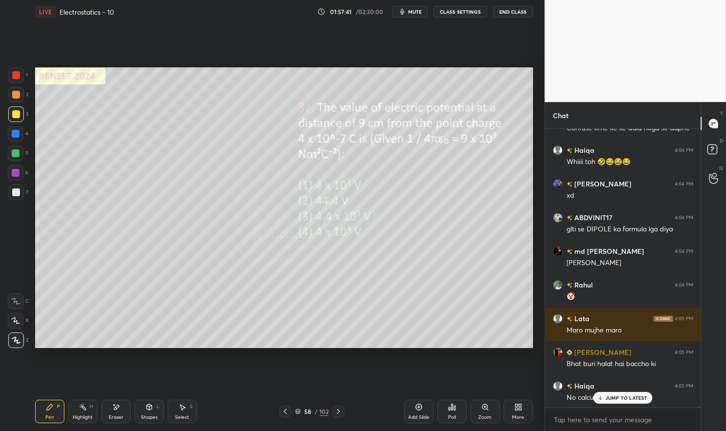
click at [22, 194] on div at bounding box center [16, 192] width 16 height 16
click at [18, 193] on div at bounding box center [16, 192] width 8 height 8
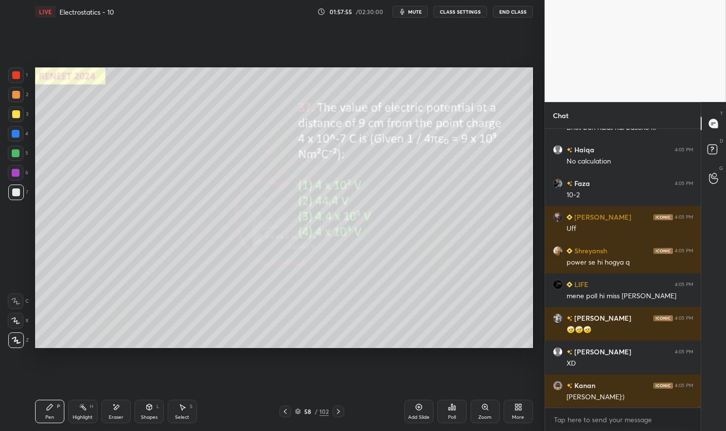
click at [113, 415] on div "Eraser" at bounding box center [116, 417] width 15 height 5
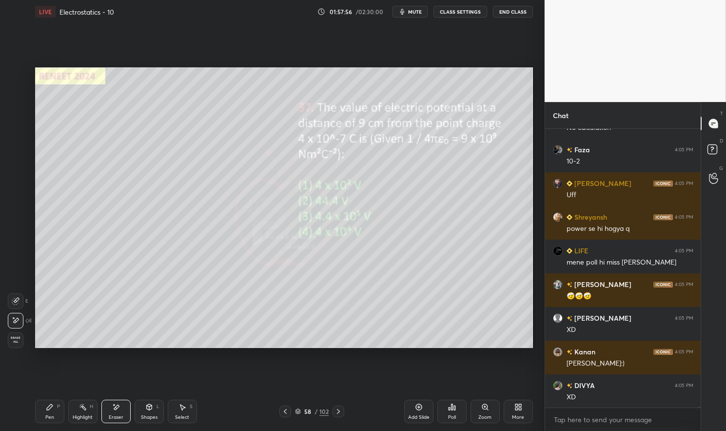
click at [55, 416] on div "Pen P" at bounding box center [49, 411] width 29 height 23
click at [55, 418] on div "Pen P" at bounding box center [49, 411] width 29 height 23
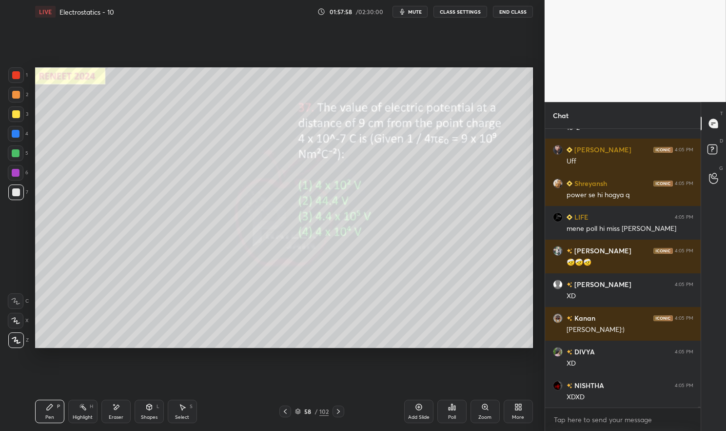
click at [17, 171] on div at bounding box center [16, 173] width 8 height 8
click at [15, 173] on div at bounding box center [16, 173] width 8 height 8
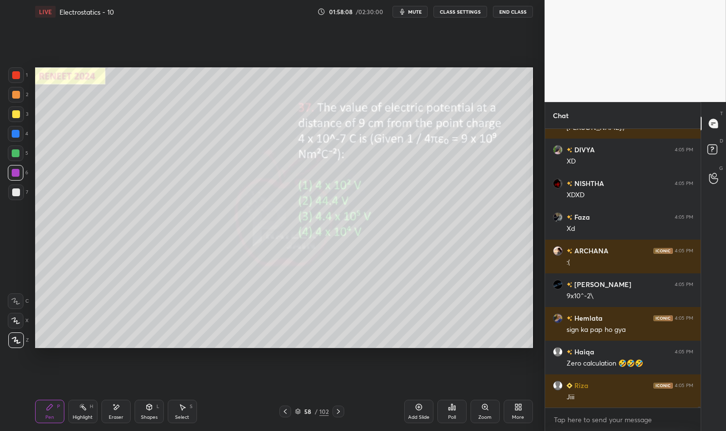
click at [301, 410] on div "58 / 102" at bounding box center [312, 411] width 34 height 9
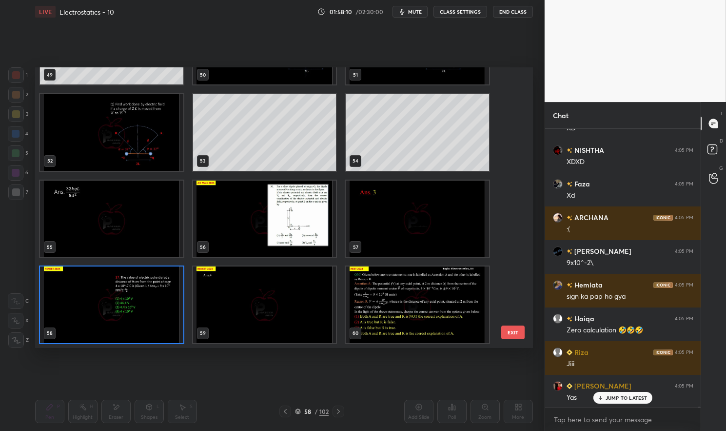
click at [166, 320] on img "grid" at bounding box center [111, 305] width 143 height 76
click at [169, 319] on img "grid" at bounding box center [111, 305] width 143 height 76
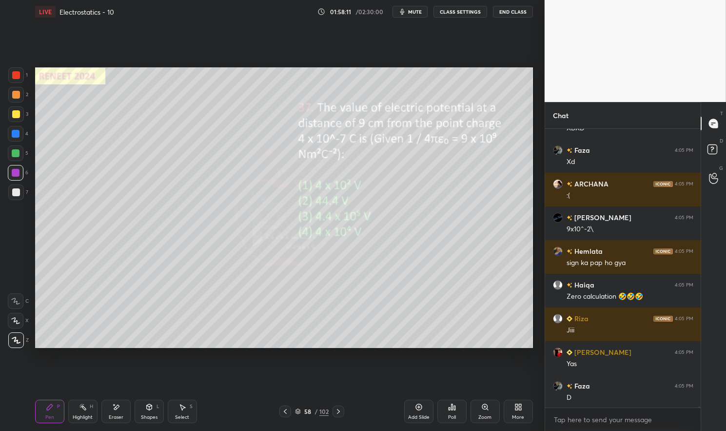
click at [340, 413] on icon at bounding box center [339, 411] width 8 height 8
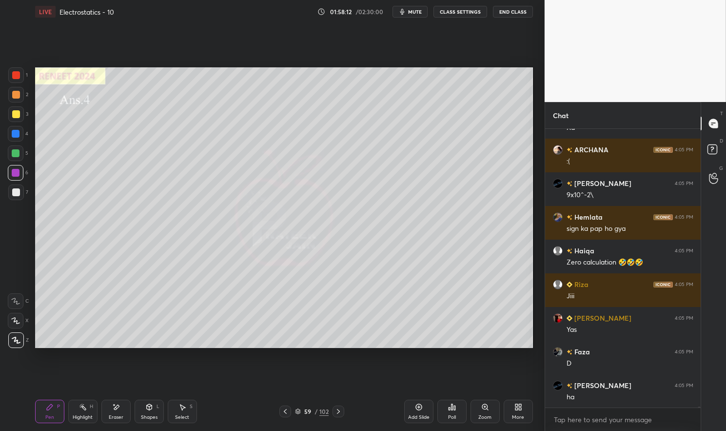
click at [283, 412] on icon at bounding box center [285, 411] width 8 height 8
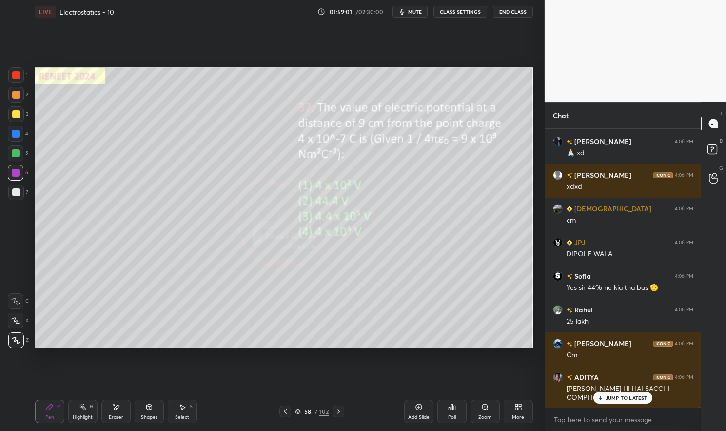
click at [338, 411] on icon at bounding box center [339, 411] width 8 height 8
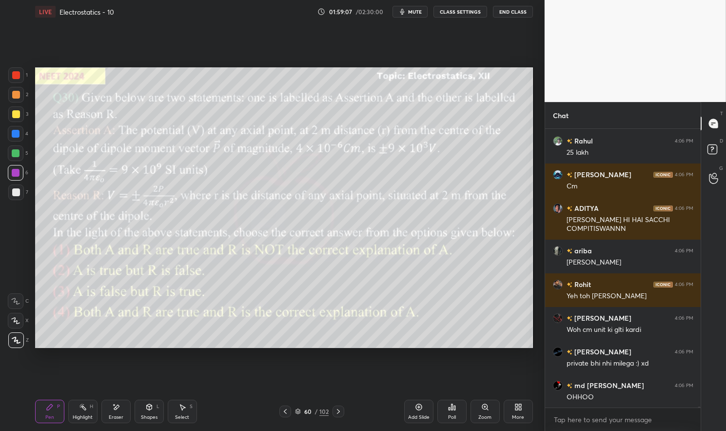
click at [336, 411] on icon at bounding box center [339, 411] width 8 height 8
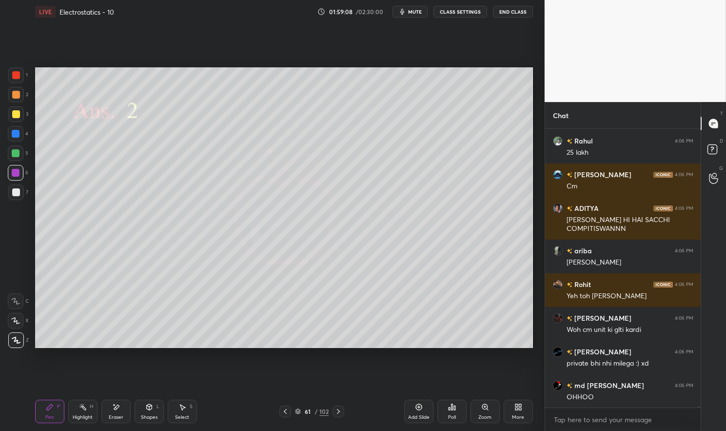
click at [332, 410] on div "61 / 102" at bounding box center [312, 411] width 65 height 12
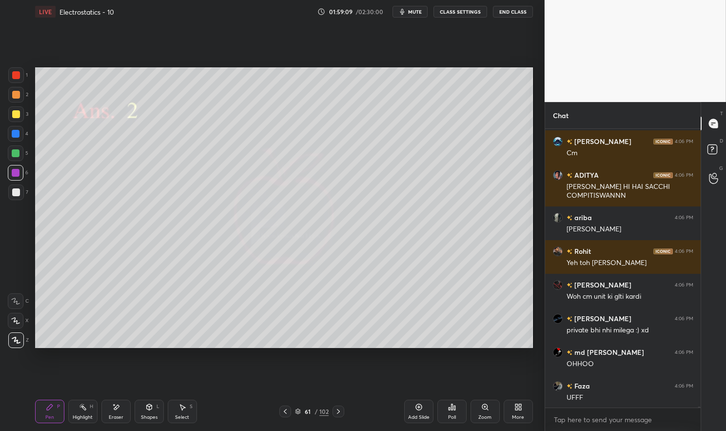
click at [336, 411] on icon at bounding box center [339, 411] width 8 height 8
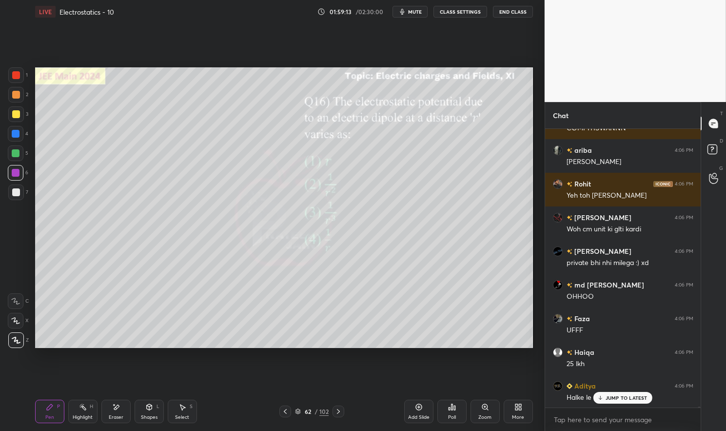
click at [449, 409] on icon at bounding box center [449, 408] width 1 height 2
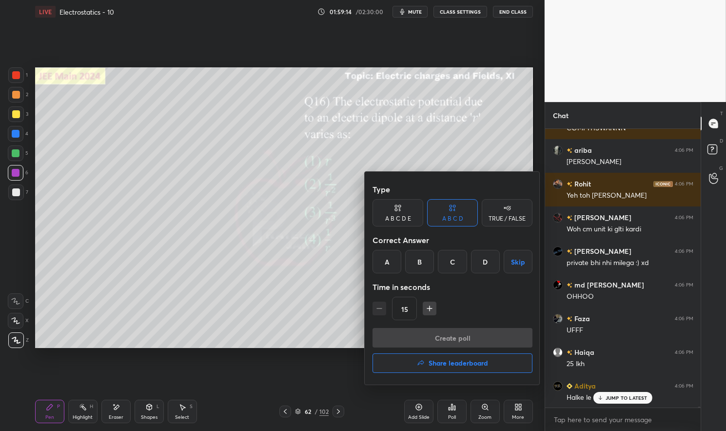
click at [417, 262] on div "B" at bounding box center [419, 261] width 29 height 23
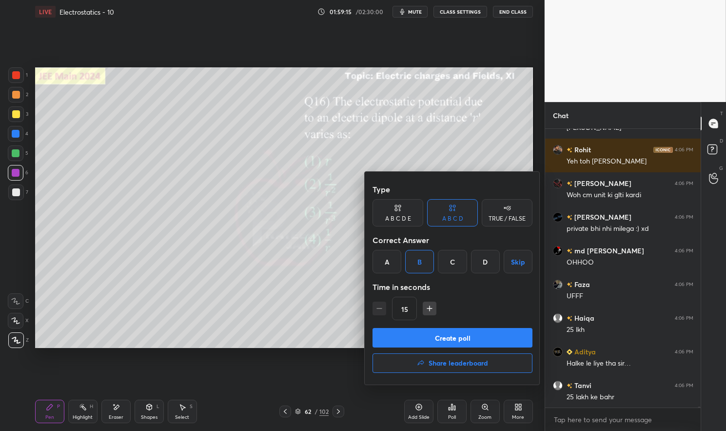
click at [451, 338] on button "Create poll" at bounding box center [453, 338] width 160 height 20
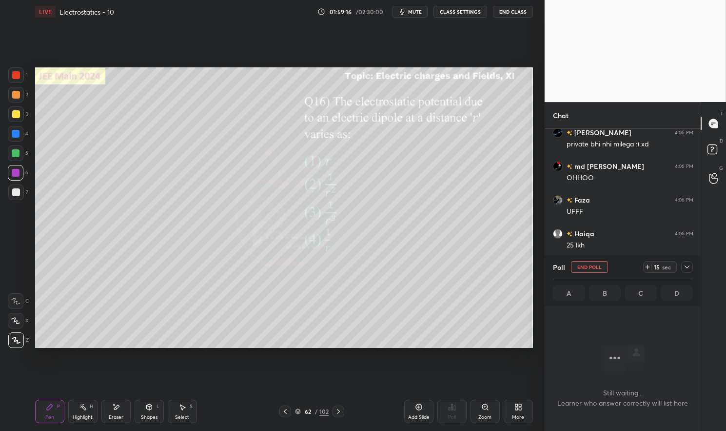
click at [300, 411] on icon at bounding box center [298, 411] width 6 height 6
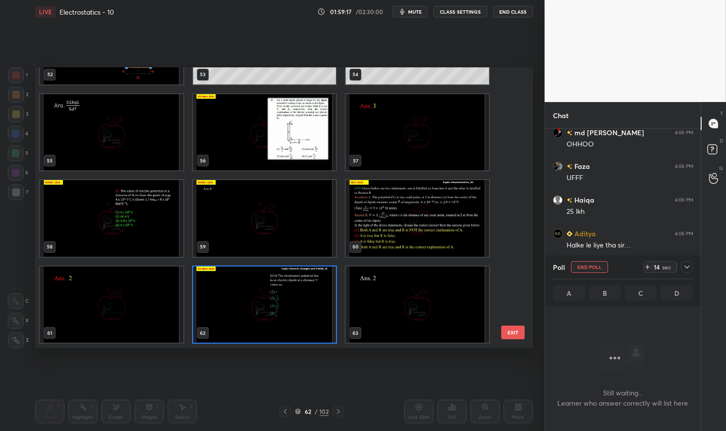
click at [281, 325] on img "grid" at bounding box center [264, 304] width 143 height 76
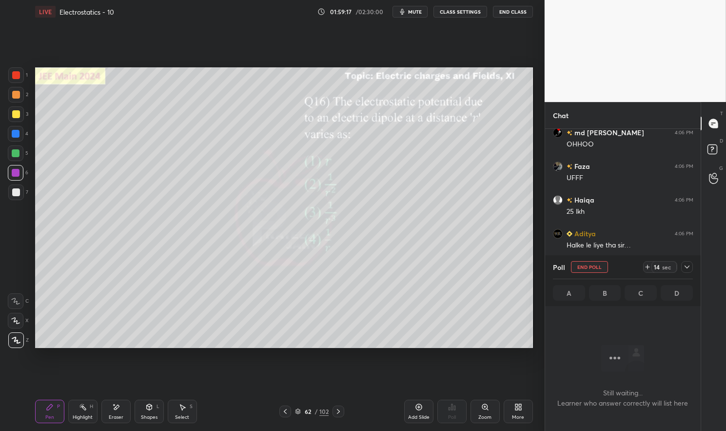
click at [282, 323] on img "grid" at bounding box center [264, 304] width 143 height 76
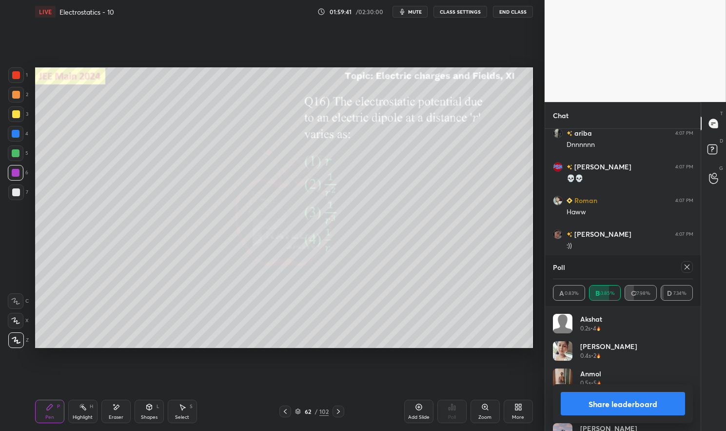
click at [689, 268] on icon at bounding box center [687, 267] width 8 height 8
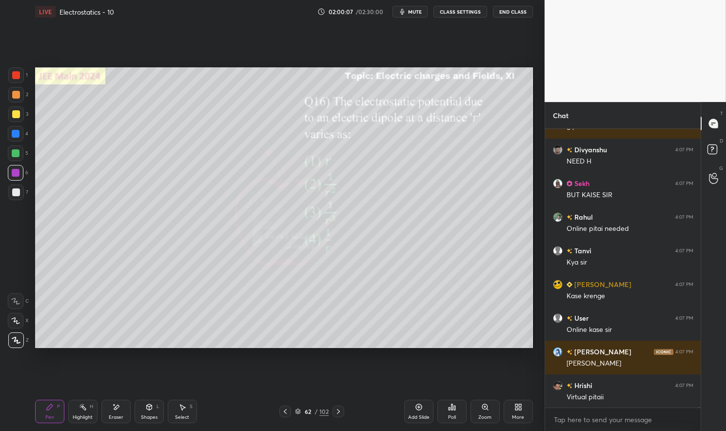
click at [336, 413] on icon at bounding box center [339, 411] width 8 height 8
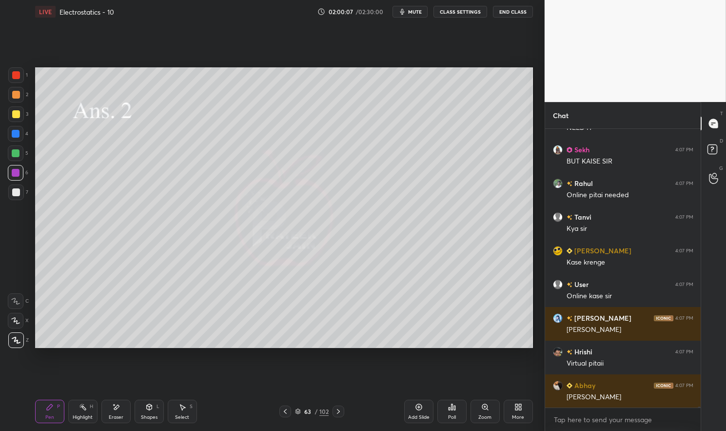
click at [337, 411] on icon at bounding box center [339, 411] width 8 height 8
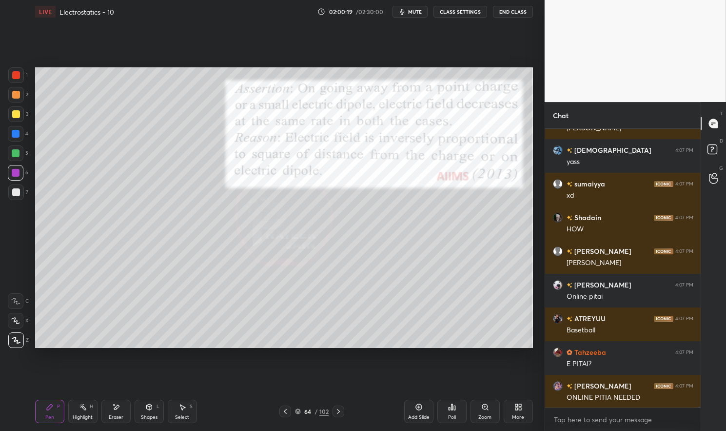
click at [113, 412] on div "Eraser" at bounding box center [115, 411] width 29 height 23
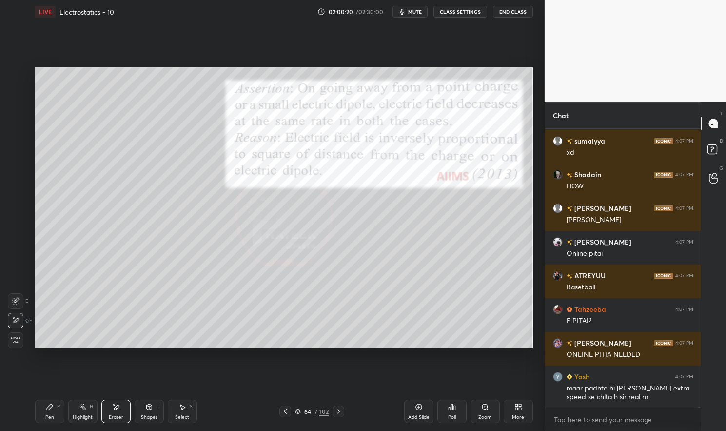
click at [42, 406] on div "Pen P" at bounding box center [49, 411] width 29 height 23
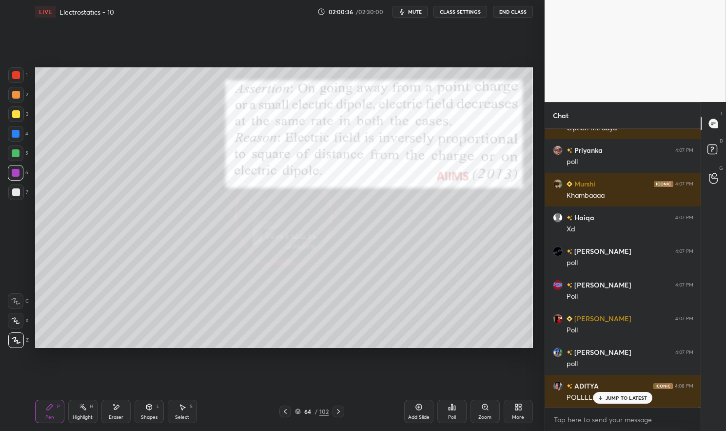
click at [20, 119] on div at bounding box center [16, 114] width 16 height 16
click at [14, 138] on div at bounding box center [16, 134] width 8 height 8
click at [18, 132] on div at bounding box center [16, 134] width 8 height 8
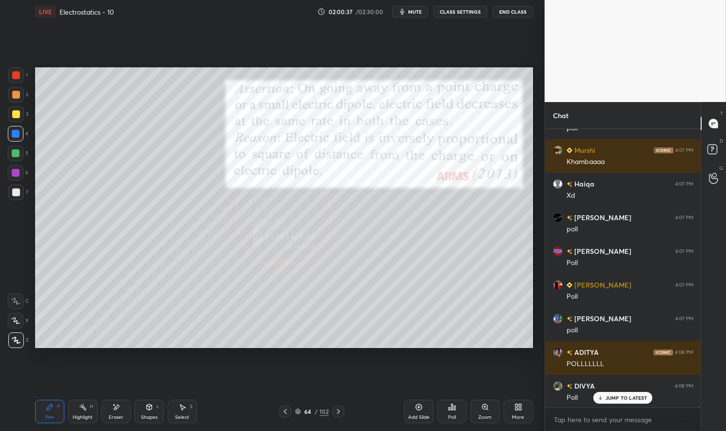
click at [82, 408] on rect at bounding box center [83, 407] width 5 height 5
click at [81, 406] on icon at bounding box center [83, 407] width 8 height 8
click at [632, 397] on p "JUMP TO LATEST" at bounding box center [627, 398] width 42 height 6
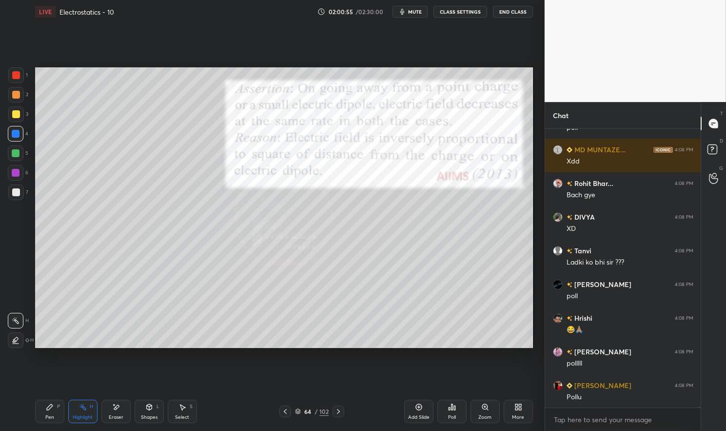
click at [458, 410] on div "Poll" at bounding box center [452, 411] width 29 height 23
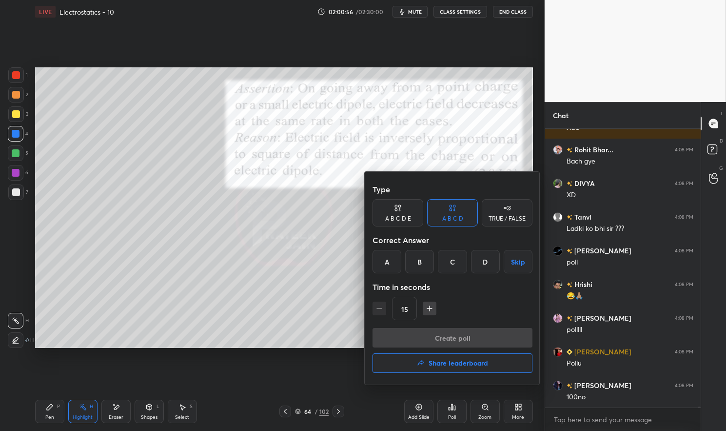
click at [491, 260] on div "D" at bounding box center [485, 261] width 29 height 23
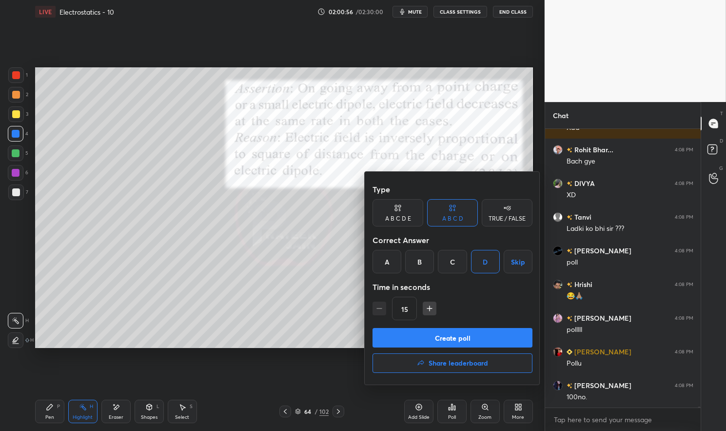
click at [502, 334] on button "Create poll" at bounding box center [453, 338] width 160 height 20
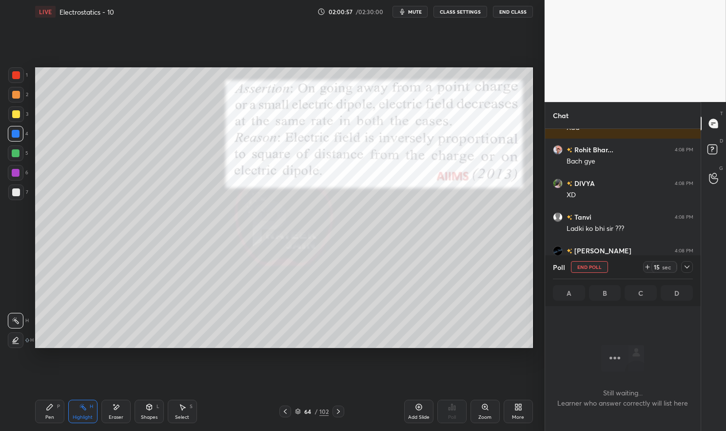
click at [687, 266] on icon at bounding box center [687, 267] width 8 height 8
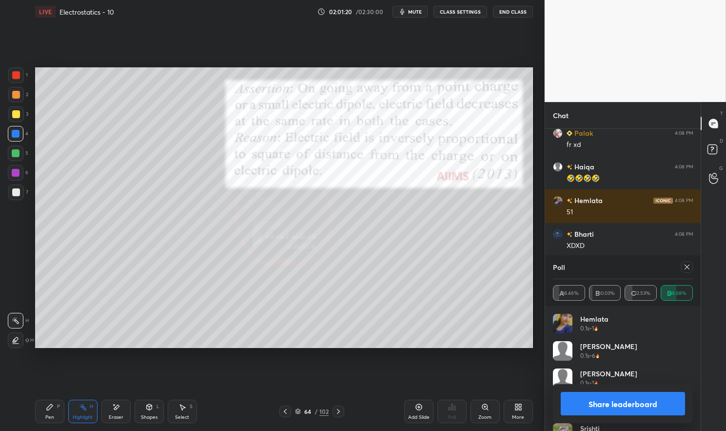
click at [693, 267] on div "Poll A 18.46% B 10.03% C 22.53% D 48.98%" at bounding box center [623, 280] width 156 height 51
click at [686, 268] on icon at bounding box center [687, 267] width 8 height 8
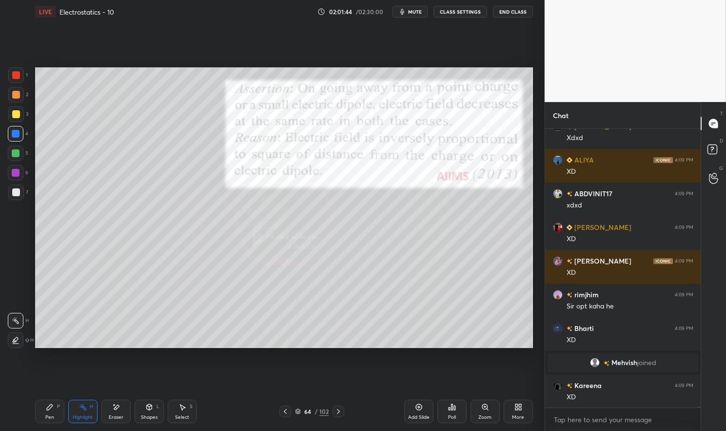
click at [47, 406] on icon at bounding box center [50, 407] width 8 height 8
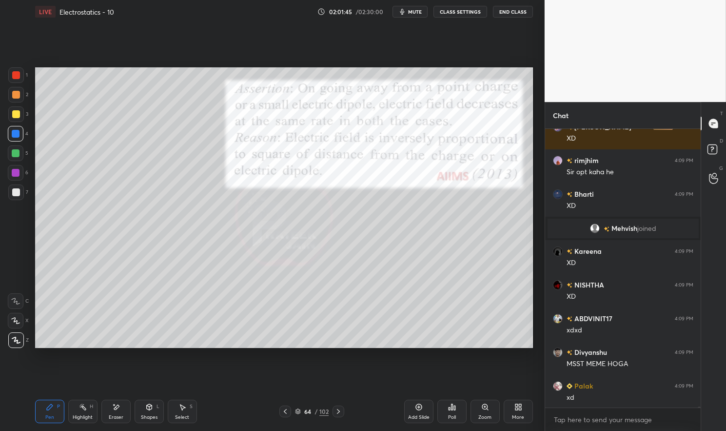
click at [18, 80] on div at bounding box center [16, 75] width 16 height 16
click at [13, 77] on div at bounding box center [16, 75] width 8 height 8
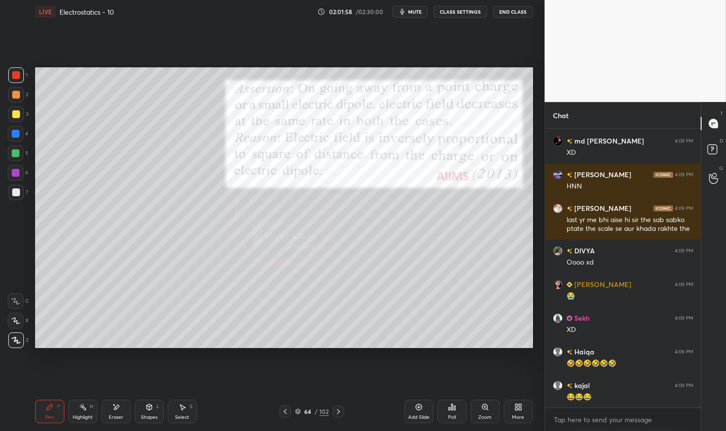
click at [634, 398] on div "😂😂😂" at bounding box center [630, 397] width 127 height 10
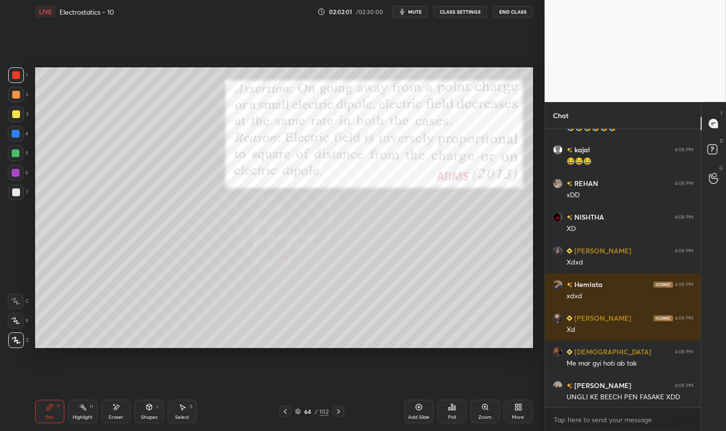
click at [341, 411] on icon at bounding box center [339, 411] width 8 height 8
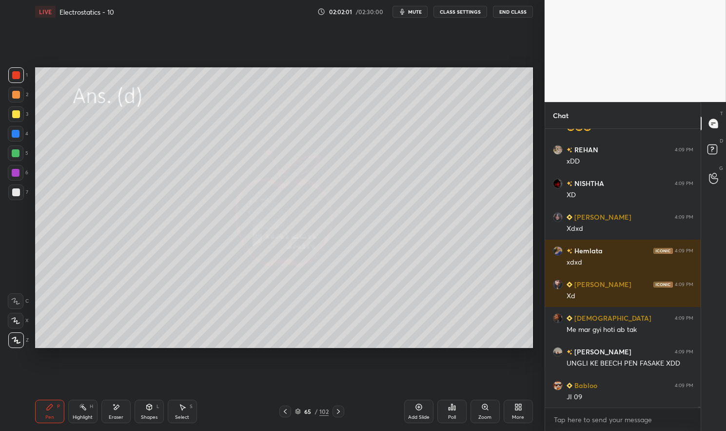
click at [339, 413] on icon at bounding box center [339, 411] width 8 height 8
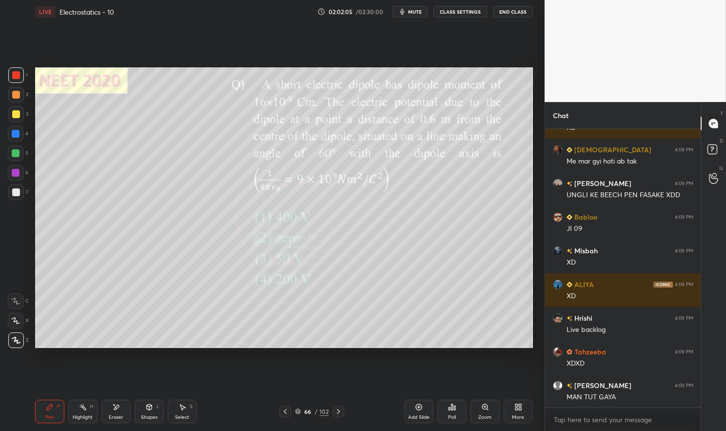
click at [339, 410] on icon at bounding box center [338, 411] width 3 height 5
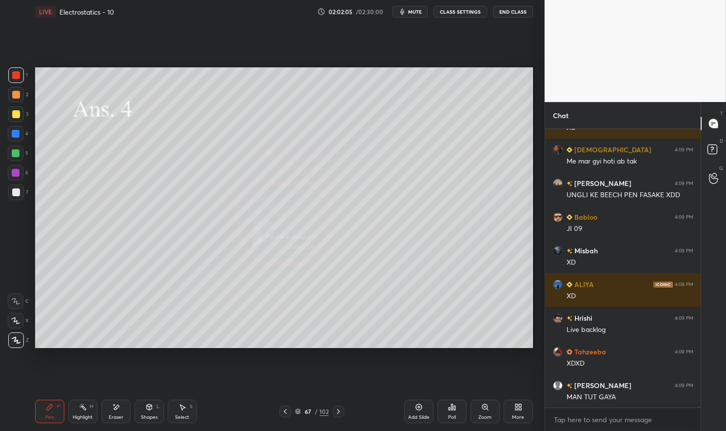
click at [336, 412] on icon at bounding box center [339, 411] width 8 height 8
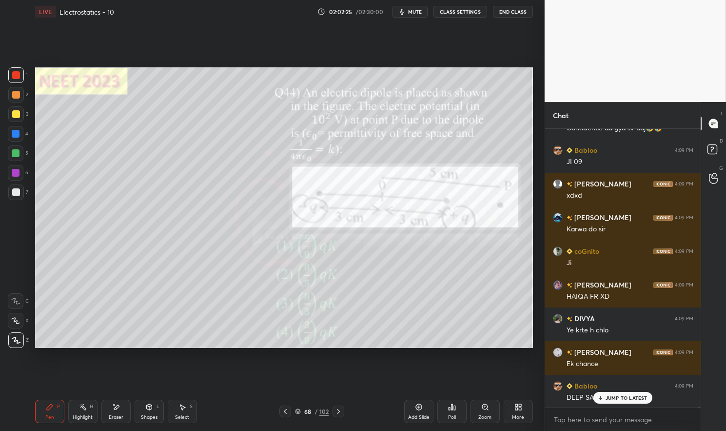
click at [622, 399] on p "JUMP TO LATEST" at bounding box center [627, 398] width 42 height 6
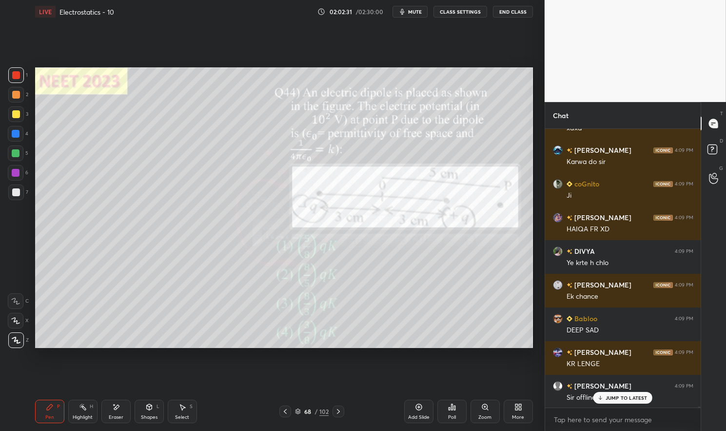
click at [622, 401] on div "JUMP TO LATEST" at bounding box center [623, 398] width 59 height 12
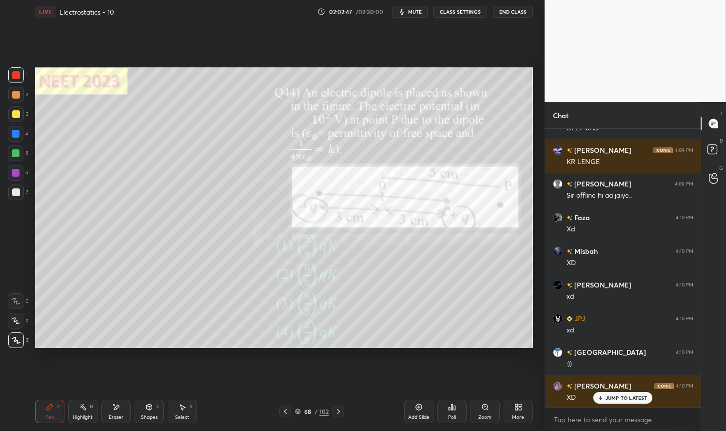
scroll to position [87324, 0]
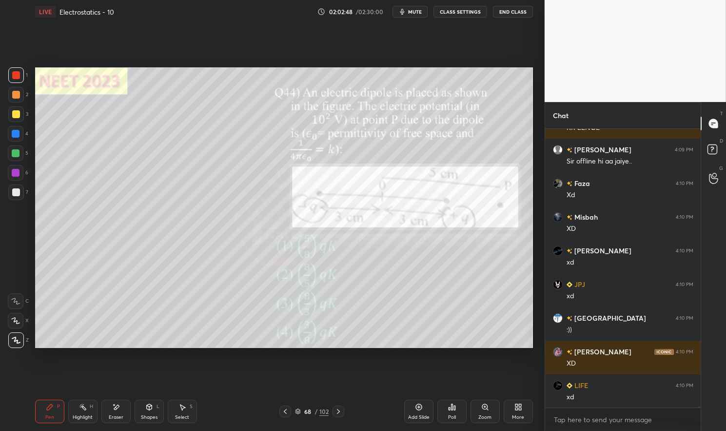
click at [301, 409] on div "68 / 102" at bounding box center [312, 411] width 34 height 9
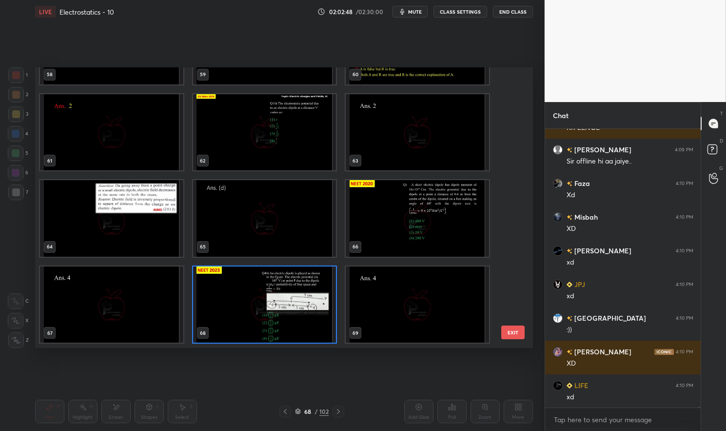
scroll to position [87391, 0]
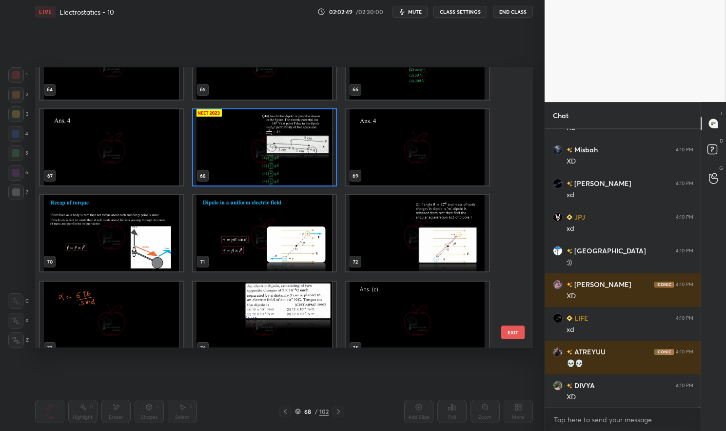
click at [290, 155] on img "grid" at bounding box center [264, 147] width 143 height 76
click at [285, 155] on img "grid" at bounding box center [264, 147] width 143 height 76
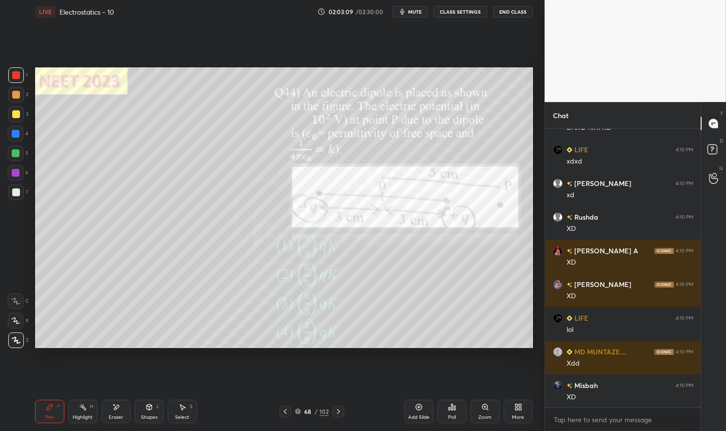
scroll to position [88073, 0]
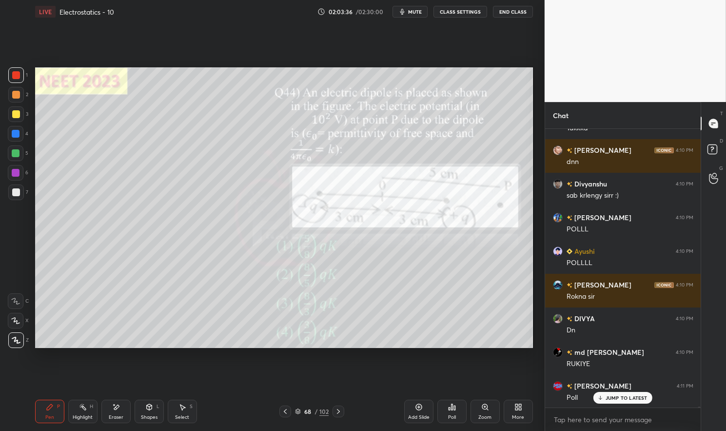
click at [18, 77] on div at bounding box center [16, 75] width 8 height 8
click at [53, 413] on div "Pen P" at bounding box center [49, 411] width 29 height 23
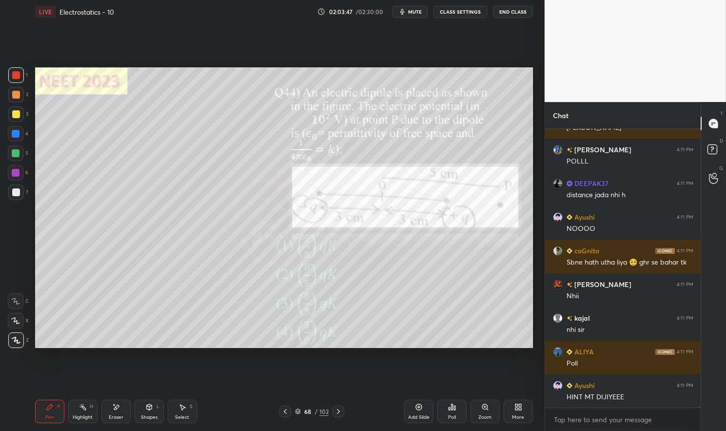
click at [19, 158] on div at bounding box center [16, 153] width 16 height 16
click at [15, 158] on div at bounding box center [16, 153] width 16 height 16
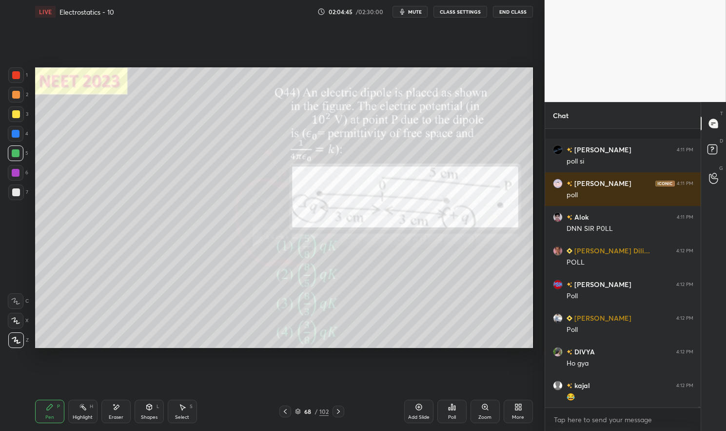
scroll to position [91742, 0]
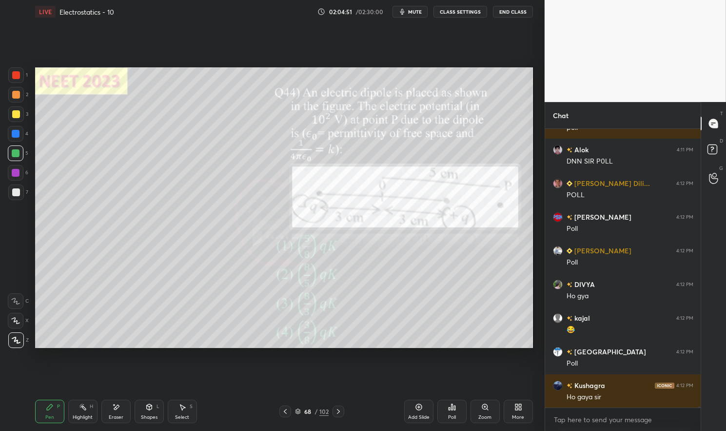
click at [301, 411] on icon at bounding box center [298, 411] width 6 height 6
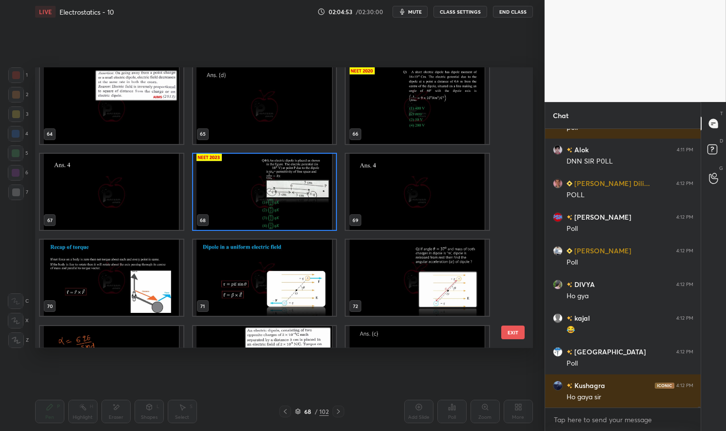
scroll to position [1816, 0]
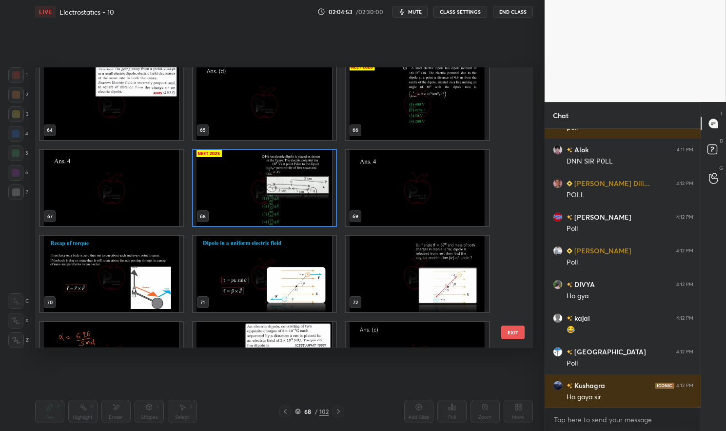
click at [304, 205] on img "grid" at bounding box center [264, 188] width 143 height 76
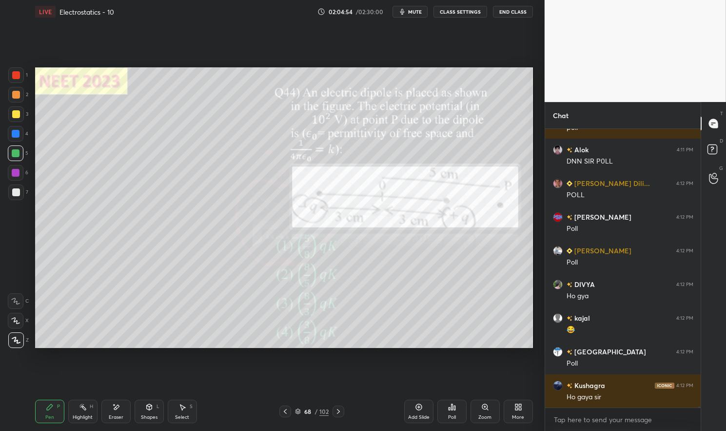
click at [307, 205] on img "grid" at bounding box center [264, 188] width 143 height 76
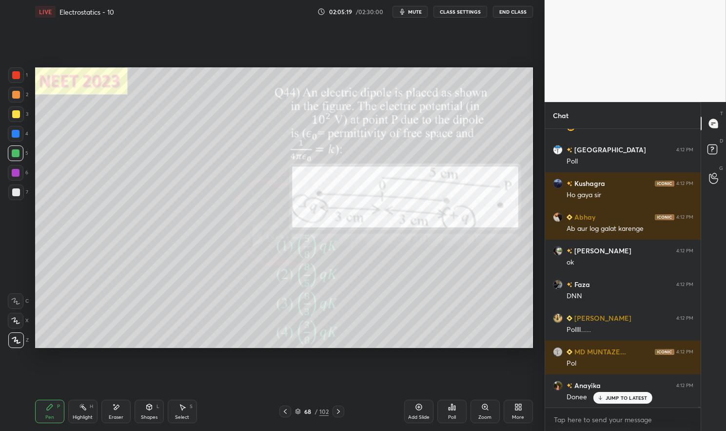
scroll to position [91977, 0]
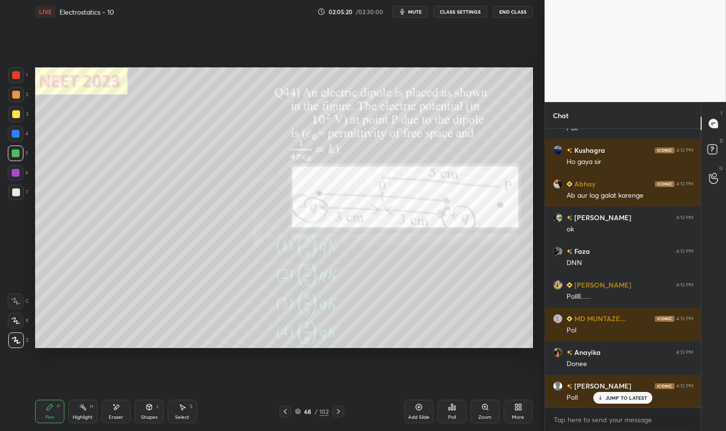
click at [404, 12] on icon "button" at bounding box center [402, 12] width 4 height 6
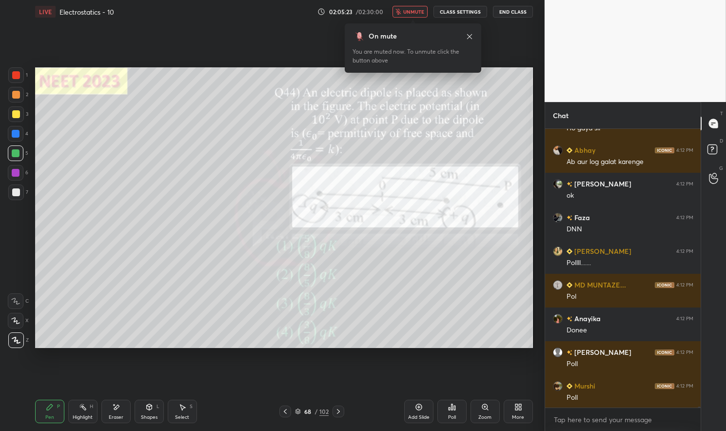
scroll to position [92045, 0]
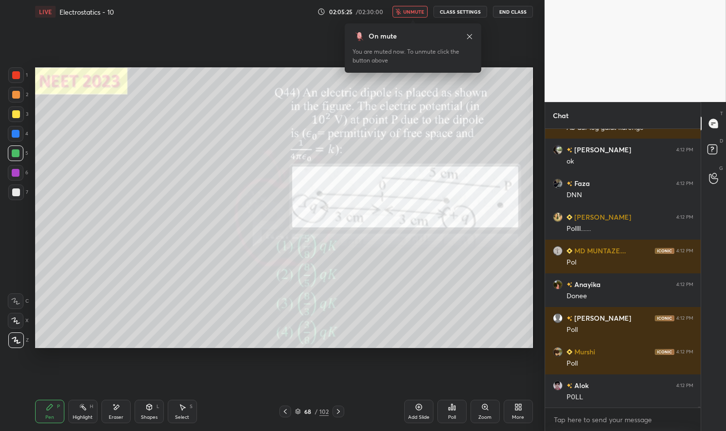
click at [415, 11] on span "unmute" at bounding box center [413, 11] width 21 height 7
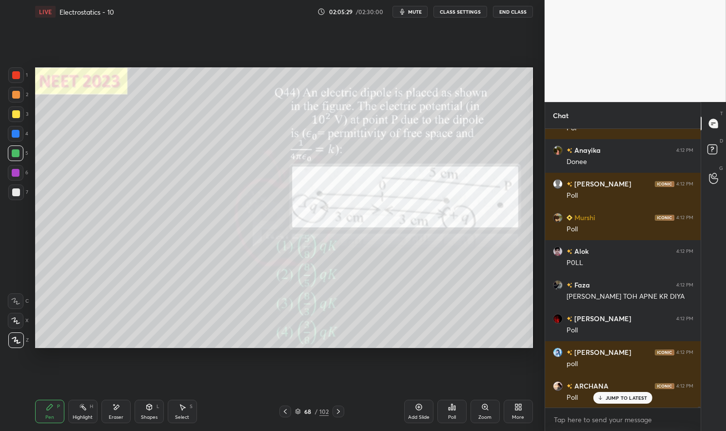
scroll to position [92213, 0]
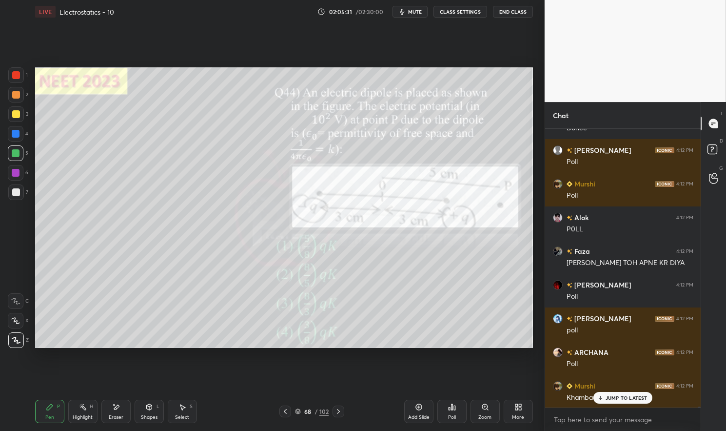
click at [614, 405] on div "Murshi 4:12 PM Khambaaaa" at bounding box center [623, 392] width 156 height 34
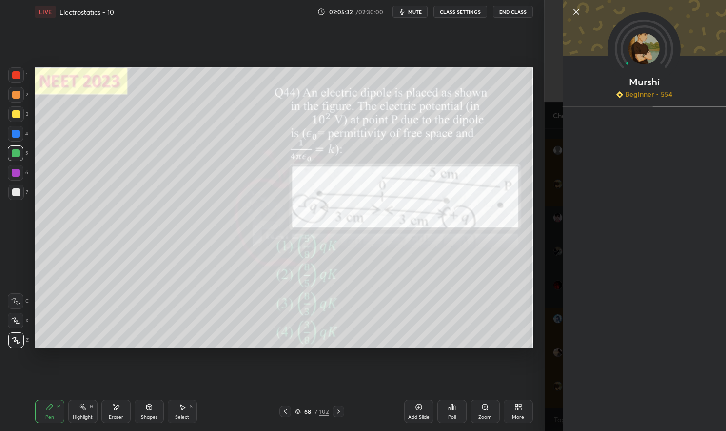
click at [467, 368] on div "Setting up your live class Poll for secs No correct answer Start poll" at bounding box center [284, 207] width 506 height 368
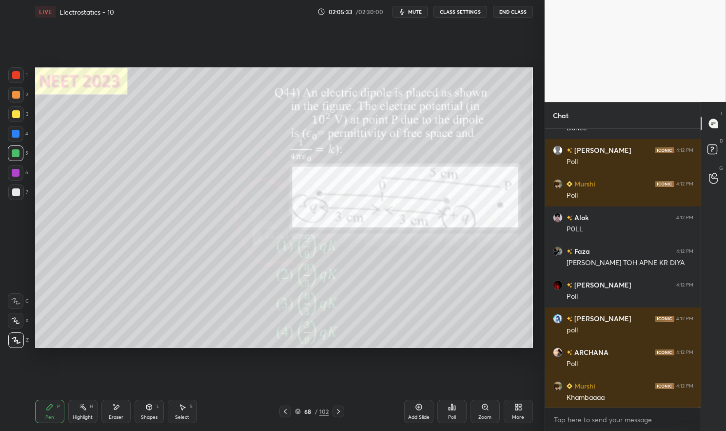
click at [635, 396] on div "Anayika 4:12 PM [PERSON_NAME] 4:12 PM Poll Murshi 4:12 PM Poll Alok 4:12 PM P0L…" at bounding box center [623, 268] width 156 height 279
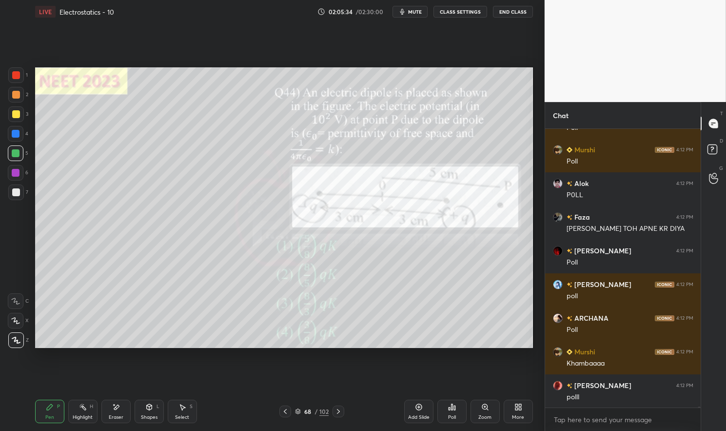
scroll to position [92270, 0]
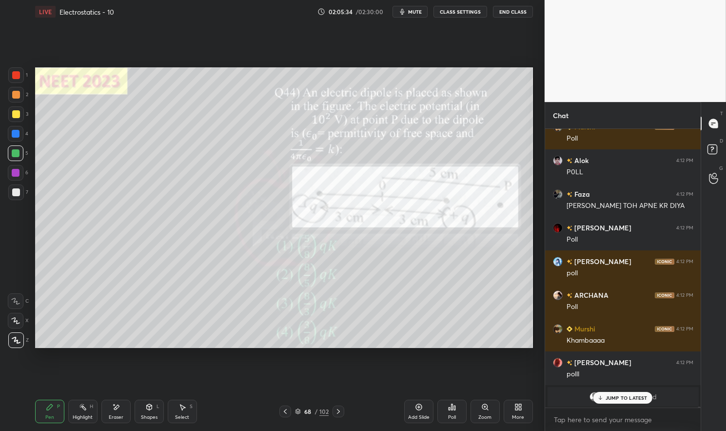
click at [306, 413] on div "68" at bounding box center [308, 411] width 10 height 6
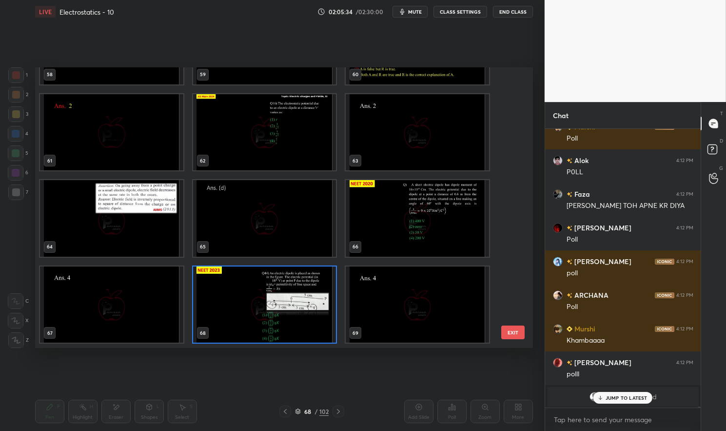
scroll to position [277, 493]
click at [309, 305] on img "grid" at bounding box center [264, 304] width 143 height 76
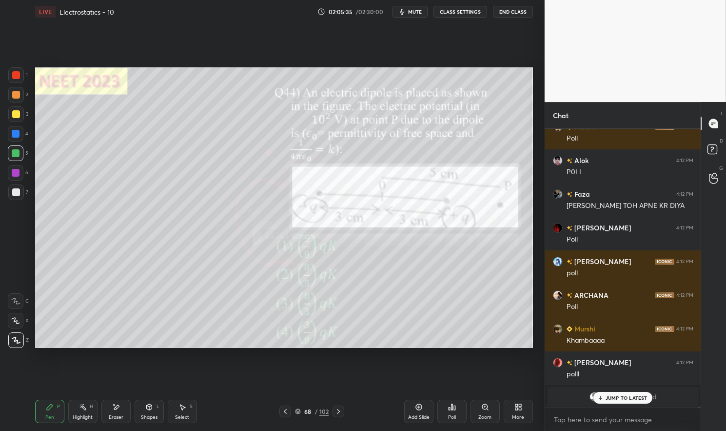
click at [309, 305] on img "grid" at bounding box center [264, 304] width 143 height 76
click at [454, 418] on div "Poll" at bounding box center [452, 417] width 8 height 5
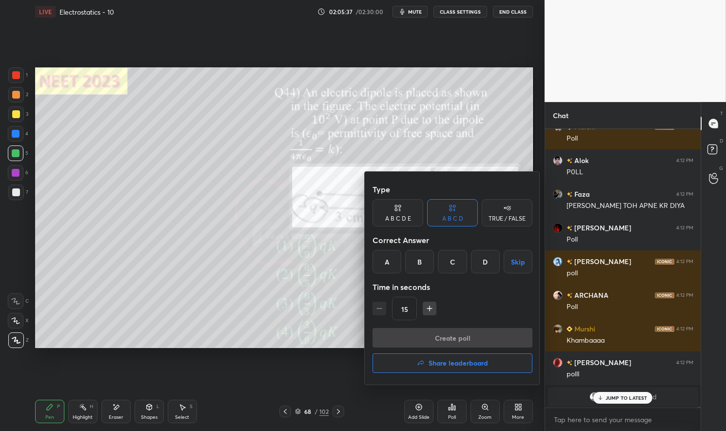
click at [490, 266] on div "D" at bounding box center [485, 261] width 29 height 23
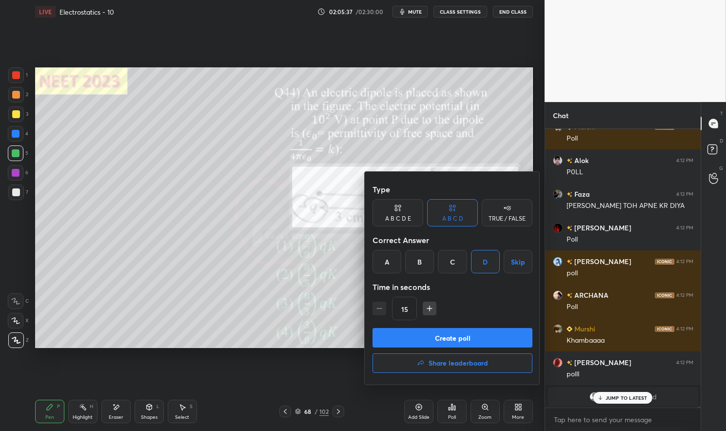
click at [493, 328] on button "Create poll" at bounding box center [453, 338] width 160 height 20
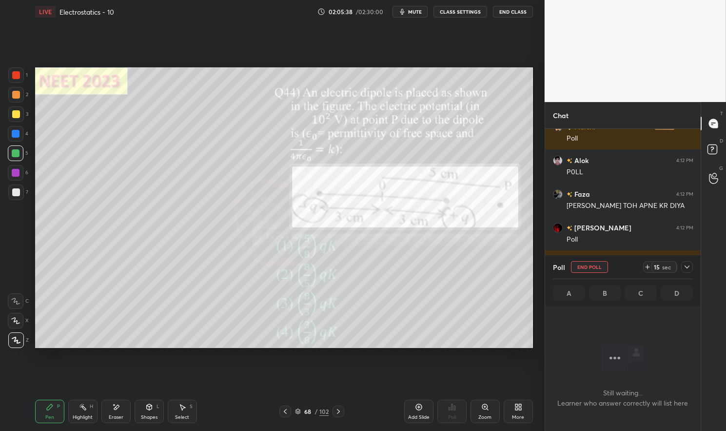
scroll to position [251, 153]
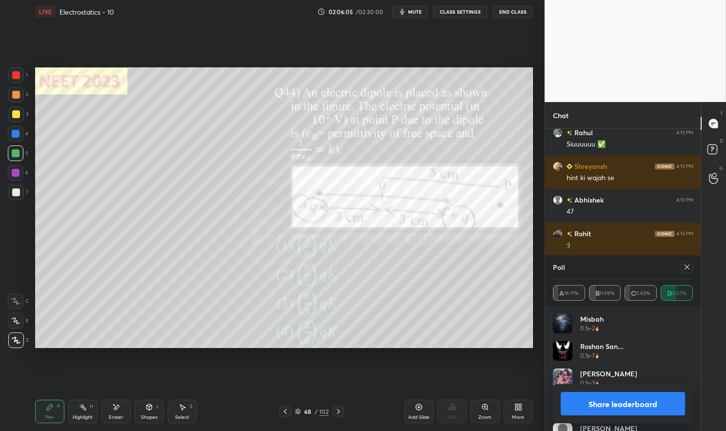
click at [690, 266] on icon at bounding box center [687, 267] width 8 height 8
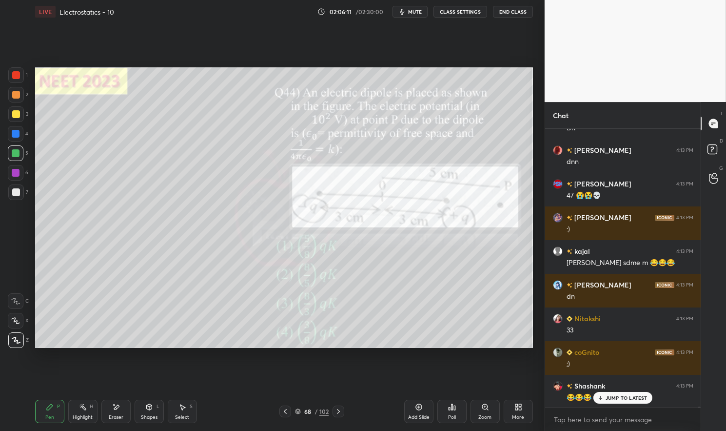
click at [181, 412] on div "Select S" at bounding box center [182, 411] width 29 height 23
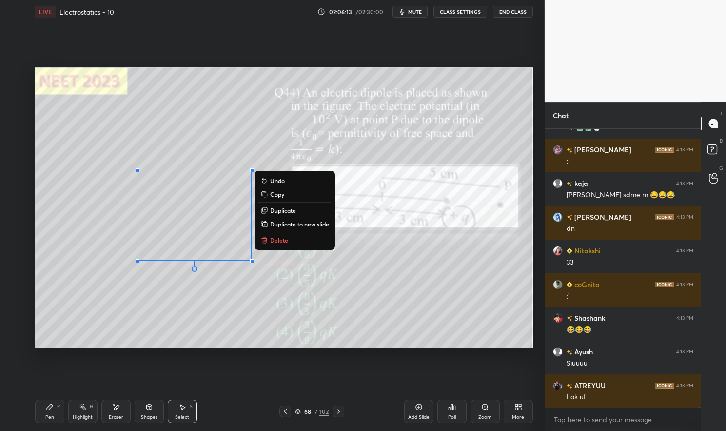
click at [120, 306] on div "0 ° Undo Copy Duplicate Duplicate to new slide Delete" at bounding box center [284, 207] width 498 height 280
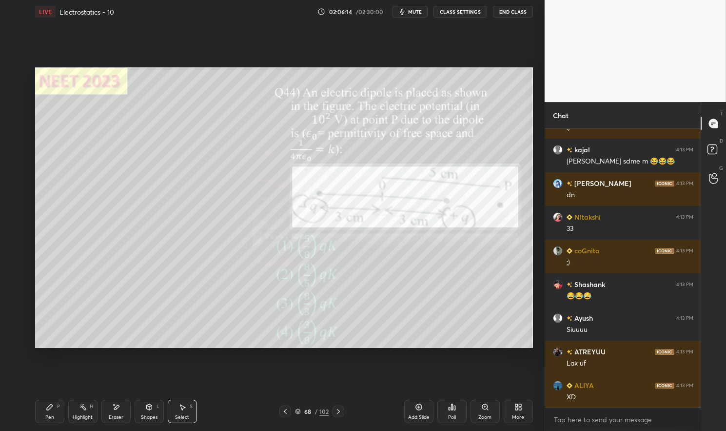
click at [43, 417] on div "Pen P" at bounding box center [49, 411] width 29 height 23
click at [42, 413] on div "Pen P" at bounding box center [49, 411] width 29 height 23
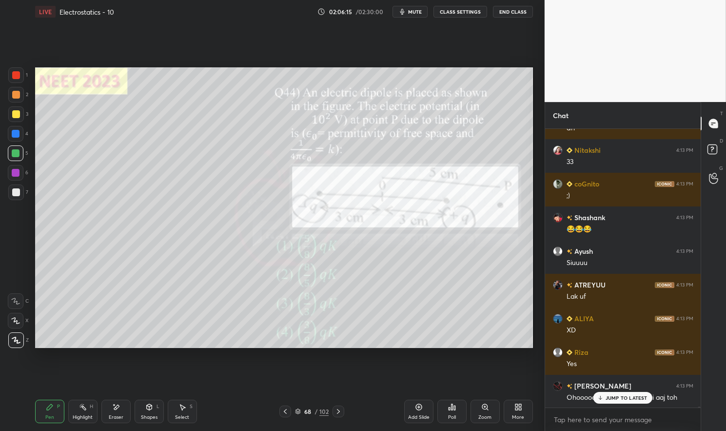
click at [18, 78] on div at bounding box center [16, 75] width 8 height 8
click at [17, 77] on div at bounding box center [16, 75] width 8 height 8
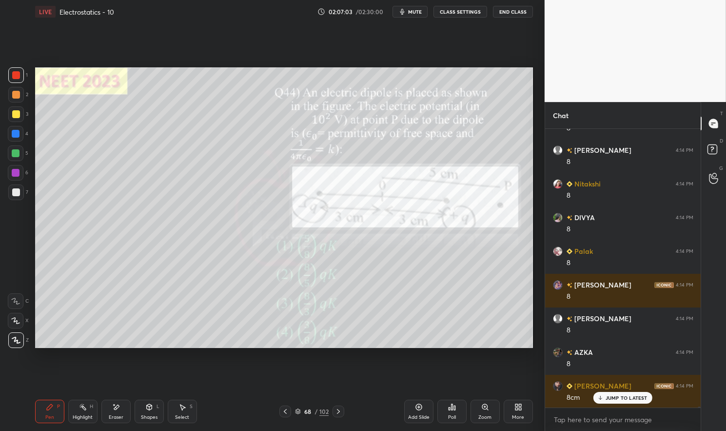
click at [420, 413] on div "Add Slide" at bounding box center [418, 411] width 29 height 23
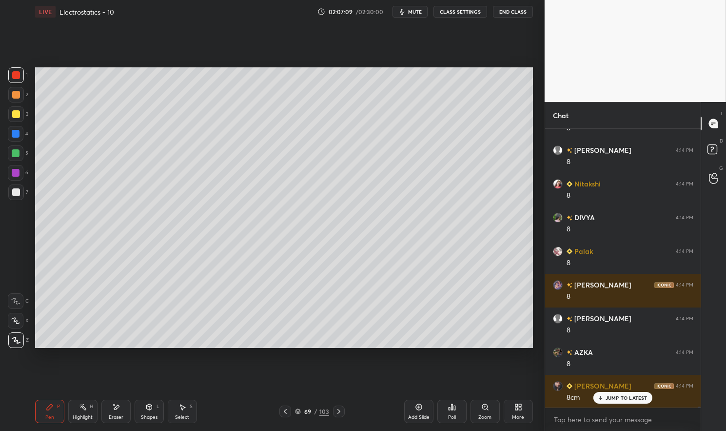
click at [294, 409] on div "69 / 103" at bounding box center [312, 411] width 65 height 12
click at [291, 409] on div "69 / 103" at bounding box center [312, 411] width 65 height 12
click at [285, 412] on icon at bounding box center [285, 411] width 3 height 5
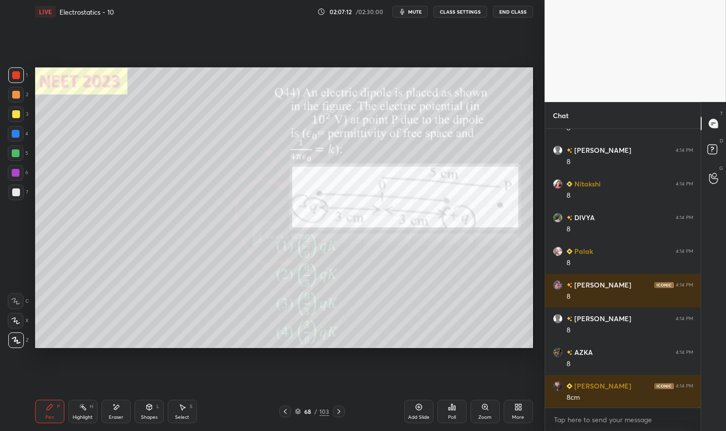
scroll to position [93307, 0]
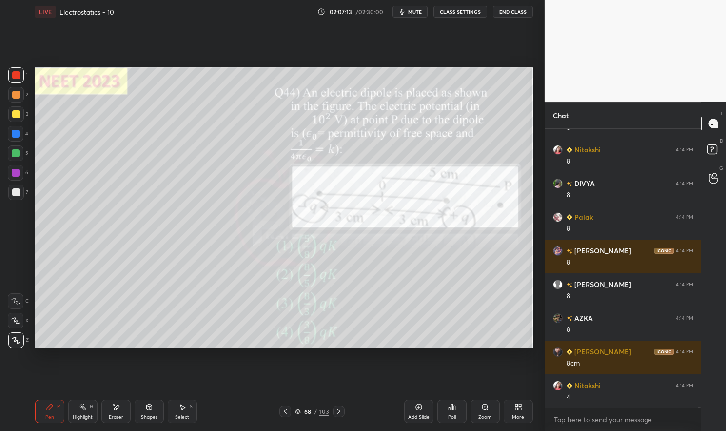
click at [335, 410] on icon at bounding box center [339, 411] width 8 height 8
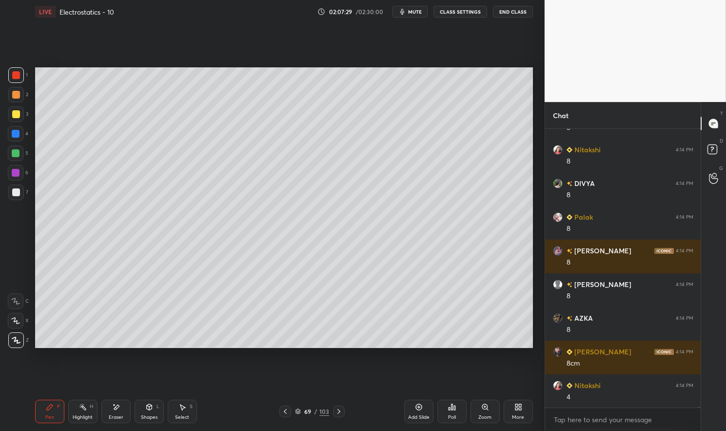
click at [298, 410] on icon at bounding box center [298, 411] width 6 height 6
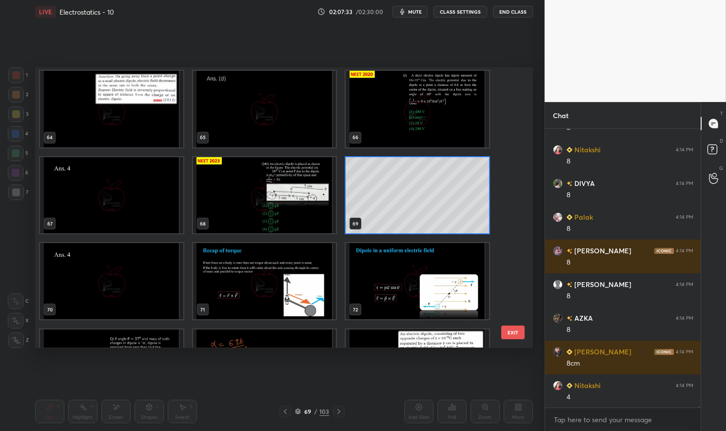
scroll to position [1809, 0]
click at [308, 201] on img "grid" at bounding box center [264, 195] width 143 height 76
click at [308, 196] on img "grid" at bounding box center [264, 195] width 143 height 76
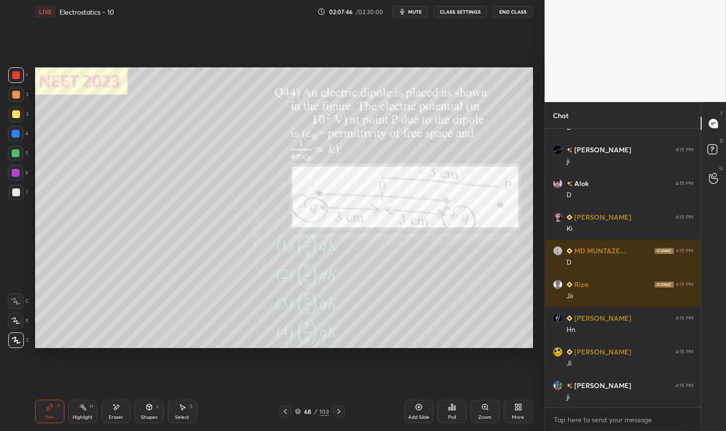
scroll to position [93779, 0]
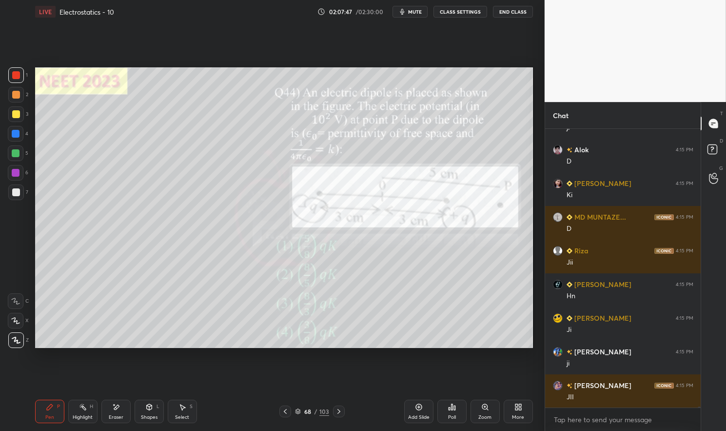
click at [81, 415] on div "Highlight" at bounding box center [83, 417] width 20 height 5
click at [79, 408] on icon at bounding box center [83, 407] width 8 height 8
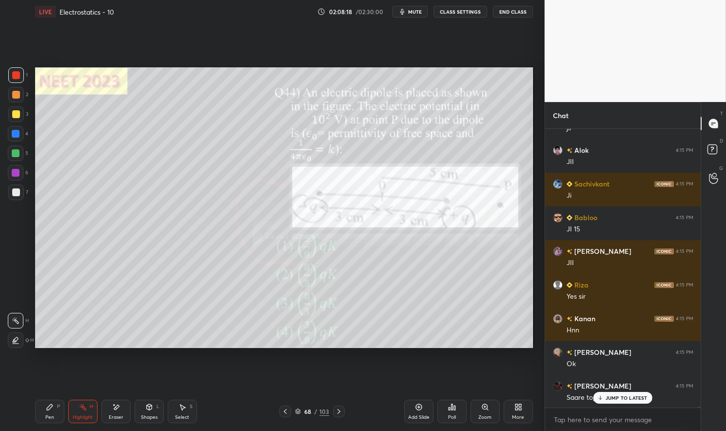
scroll to position [94249, 0]
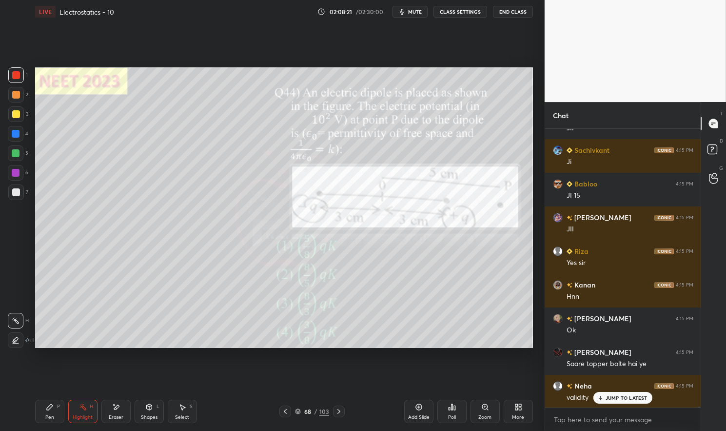
click at [622, 395] on p "JUMP TO LATEST" at bounding box center [627, 398] width 42 height 6
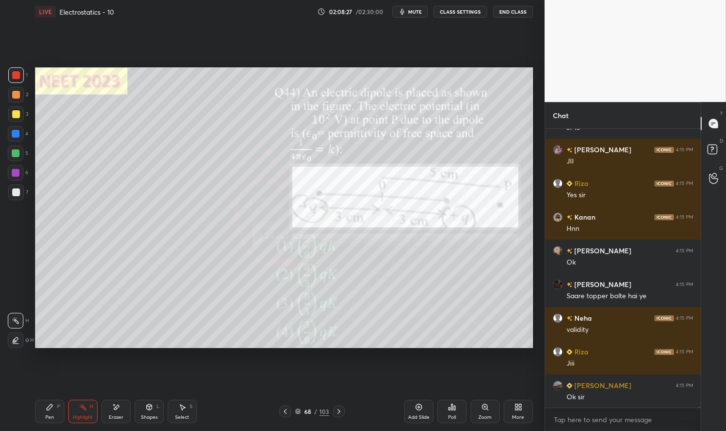
scroll to position [94351, 0]
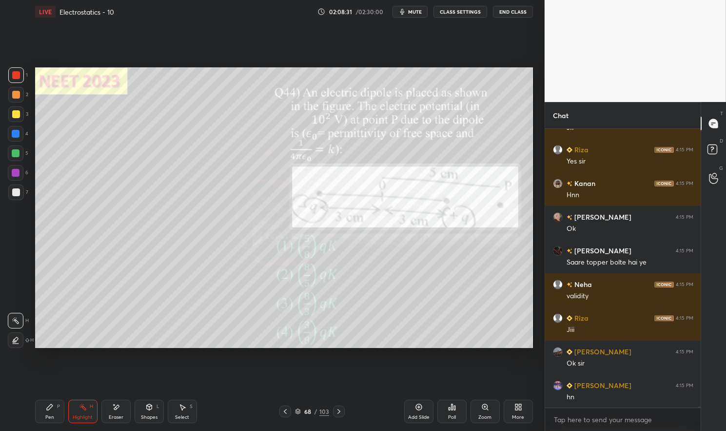
click at [335, 414] on icon at bounding box center [339, 411] width 8 height 8
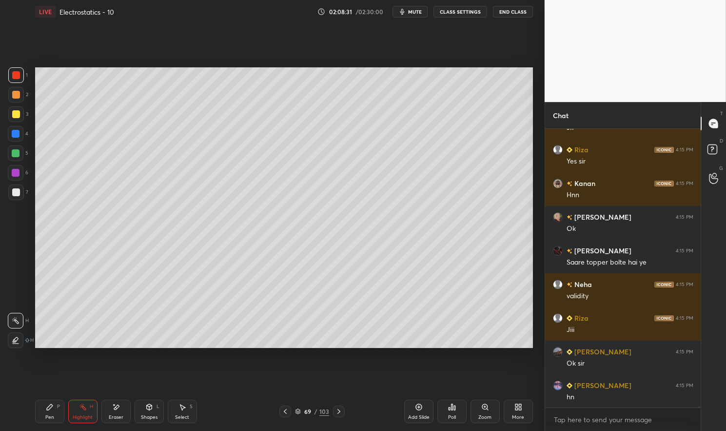
click at [339, 411] on icon at bounding box center [339, 411] width 8 height 8
click at [340, 411] on icon at bounding box center [339, 411] width 8 height 8
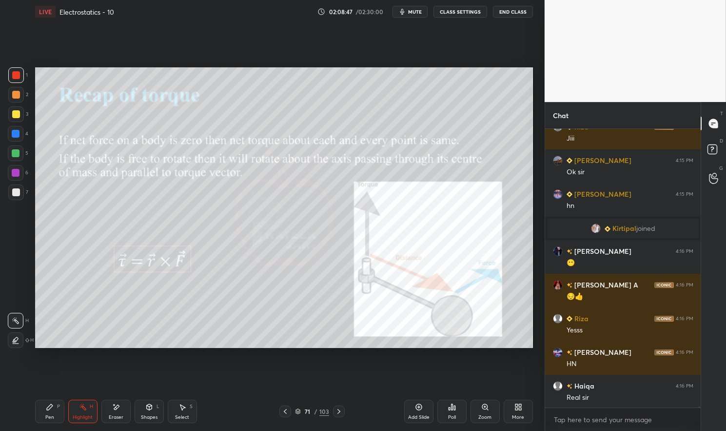
scroll to position [93445, 0]
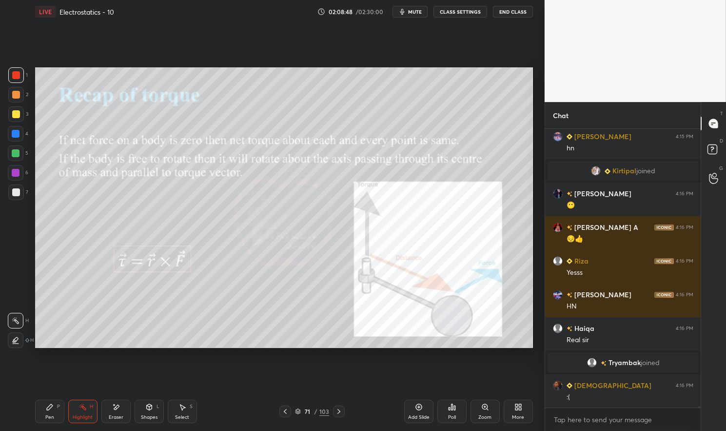
click at [300, 409] on icon at bounding box center [298, 411] width 6 height 6
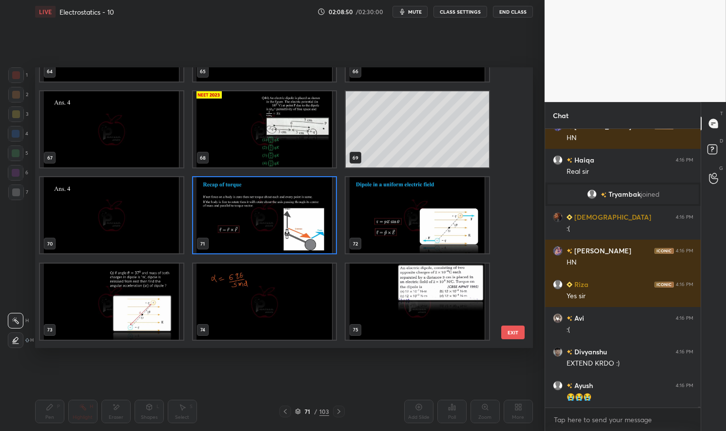
scroll to position [1875, 0]
click at [277, 225] on img "grid" at bounding box center [264, 215] width 143 height 76
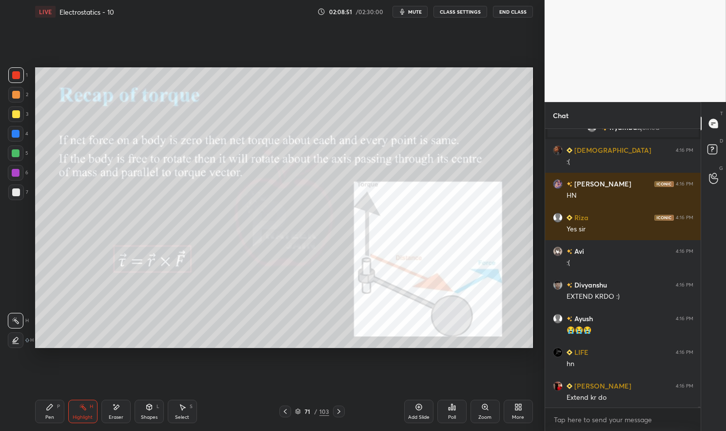
click at [276, 225] on img "grid" at bounding box center [264, 215] width 143 height 76
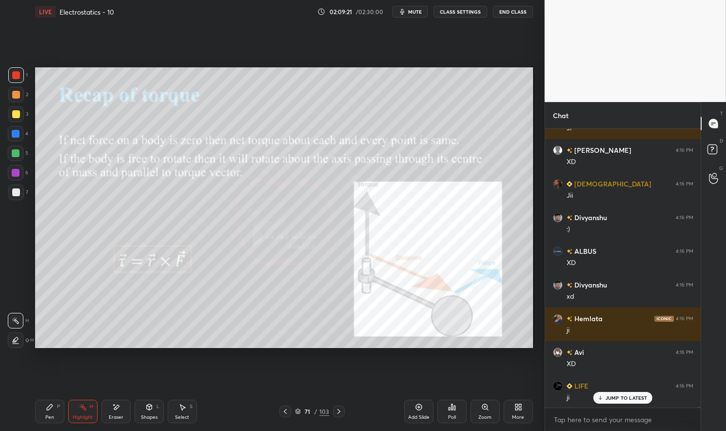
scroll to position [94476, 0]
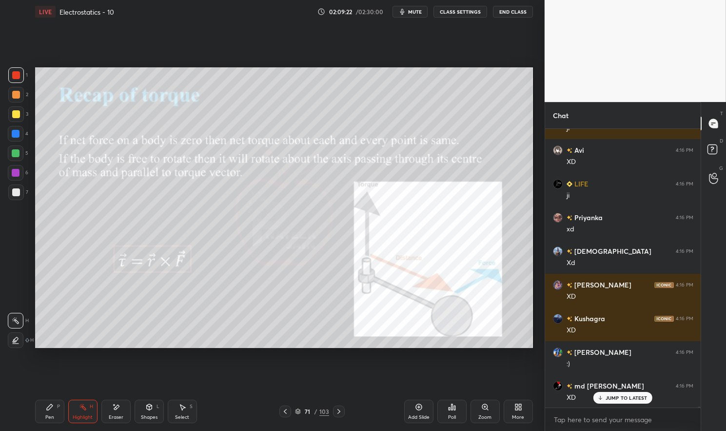
click at [633, 397] on p "JUMP TO LATEST" at bounding box center [627, 398] width 42 height 6
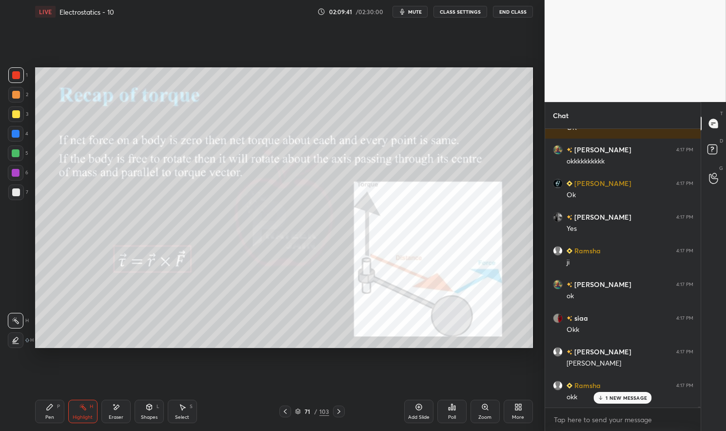
click at [640, 401] on div "okk" at bounding box center [630, 397] width 127 height 10
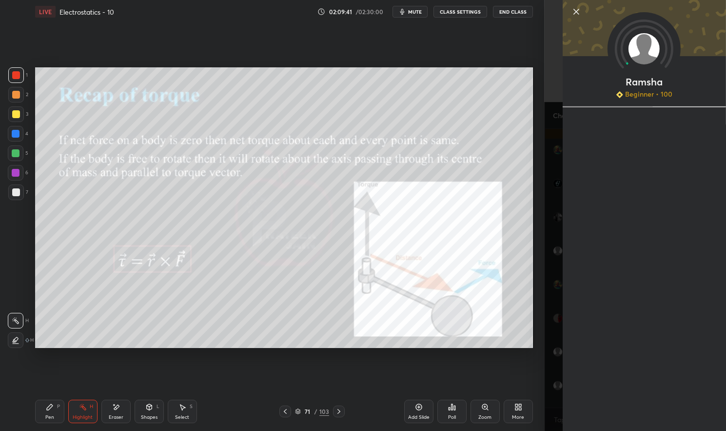
click at [449, 370] on div "Setting up your live class Poll for secs No correct answer Start poll" at bounding box center [284, 207] width 506 height 368
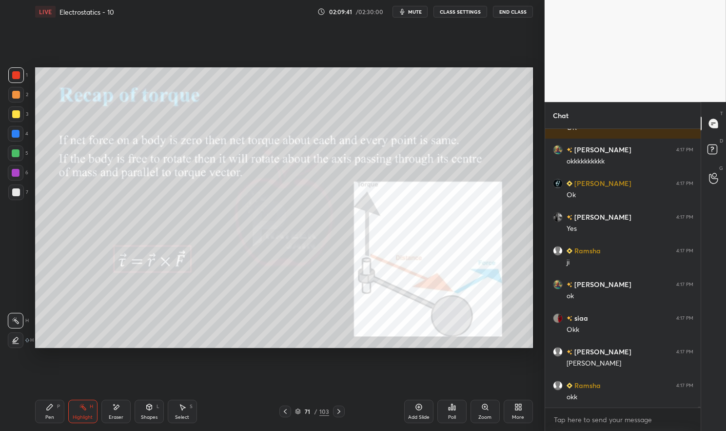
click at [445, 370] on div "Setting up your live class Poll for secs No correct answer Start poll" at bounding box center [284, 207] width 506 height 368
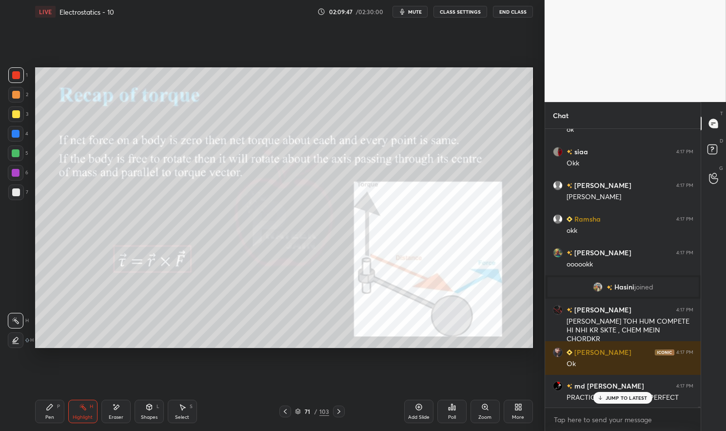
click at [54, 413] on div "Pen P" at bounding box center [49, 411] width 29 height 23
click at [56, 405] on div "Pen P" at bounding box center [49, 411] width 29 height 23
click at [17, 71] on div at bounding box center [16, 75] width 8 height 8
click at [14, 75] on div at bounding box center [16, 75] width 8 height 8
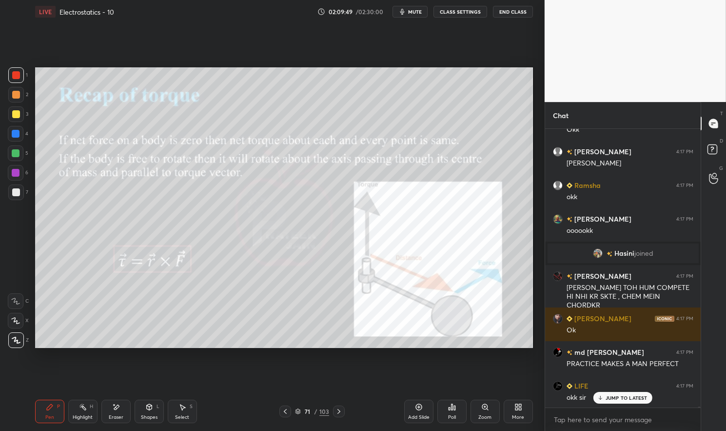
click at [624, 397] on p "JUMP TO LATEST" at bounding box center [627, 398] width 42 height 6
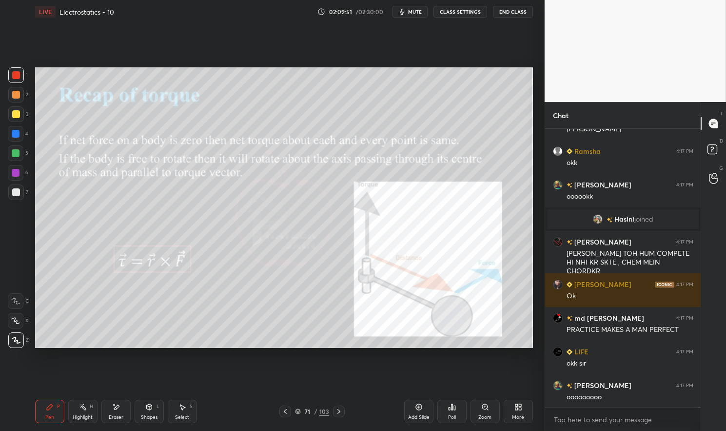
click at [339, 410] on icon at bounding box center [339, 411] width 8 height 8
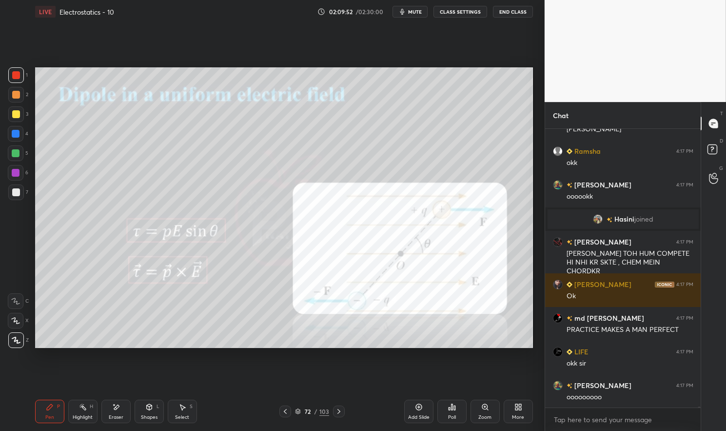
click at [286, 411] on icon at bounding box center [285, 411] width 8 height 8
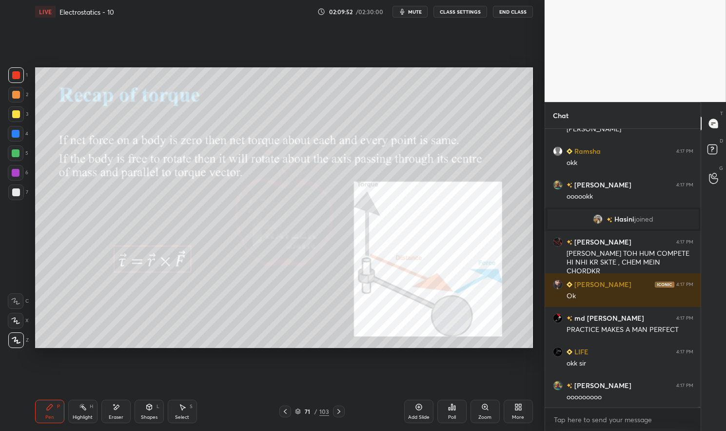
click at [299, 411] on icon at bounding box center [298, 411] width 6 height 6
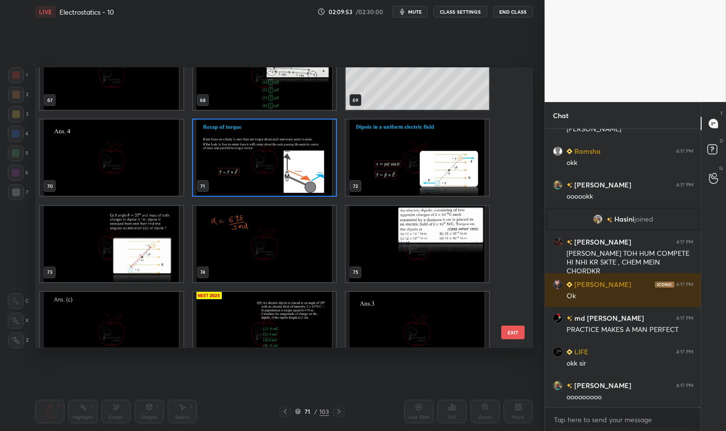
click at [289, 165] on img "grid" at bounding box center [264, 158] width 143 height 76
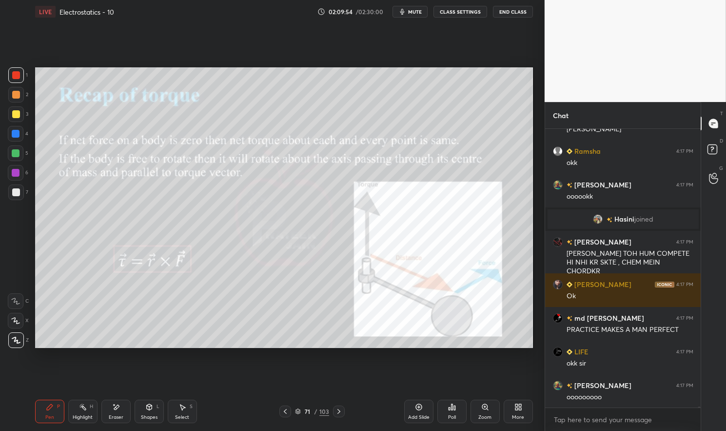
click at [291, 156] on img "grid" at bounding box center [264, 158] width 143 height 76
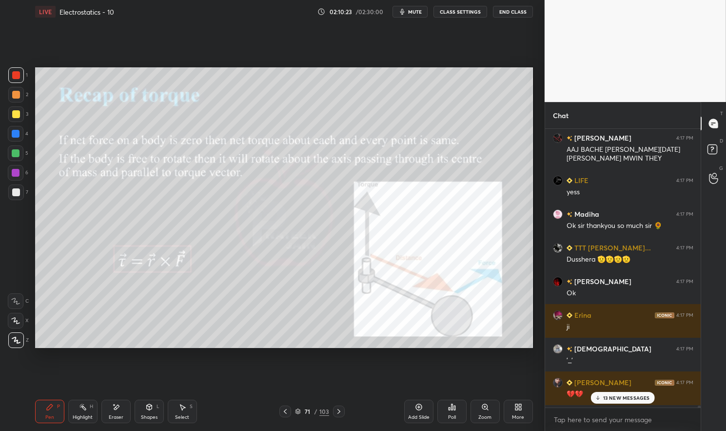
click at [624, 398] on p "13 NEW MESSAGES" at bounding box center [626, 398] width 47 height 6
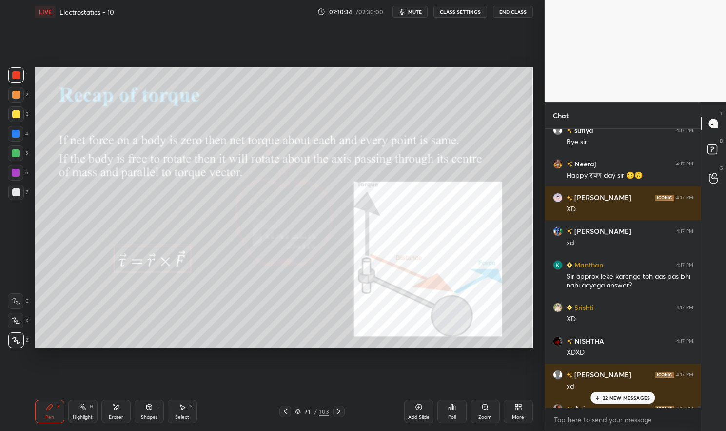
click at [625, 398] on p "22 NEW MESSAGES" at bounding box center [626, 398] width 47 height 6
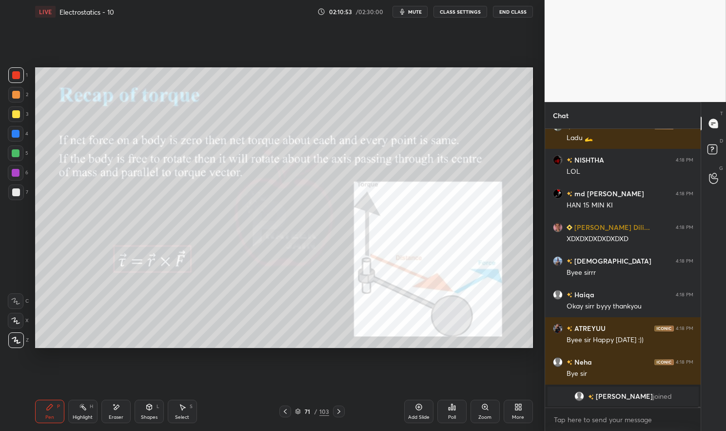
click at [515, 14] on button "End Class" at bounding box center [513, 12] width 40 height 12
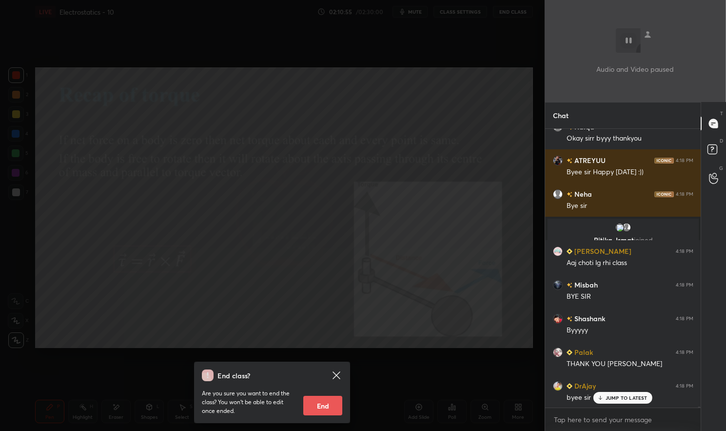
click at [331, 402] on button "End" at bounding box center [322, 406] width 39 height 20
